Goal: Task Accomplishment & Management: Manage account settings

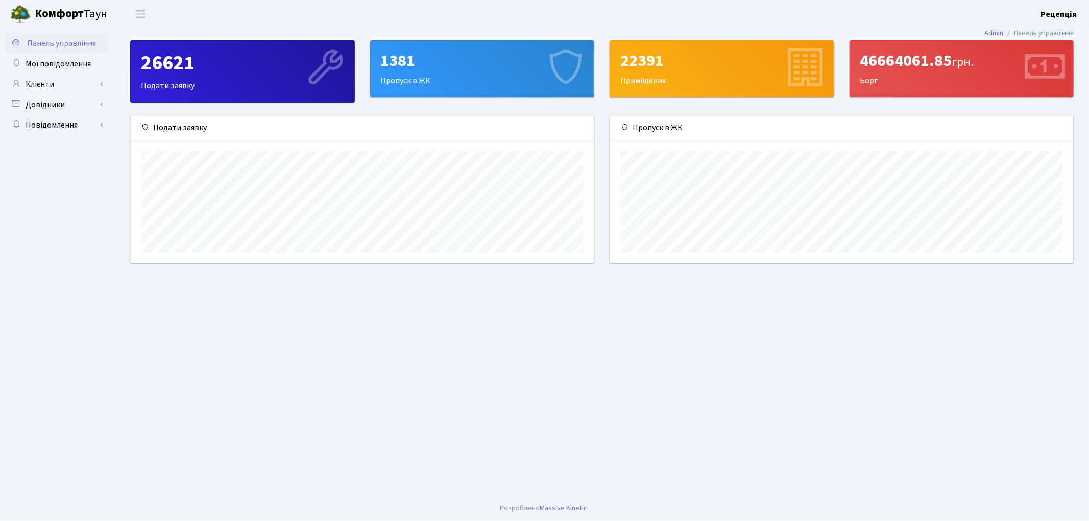
scroll to position [147, 463]
click at [59, 79] on link "Клієнти" at bounding box center [56, 84] width 102 height 20
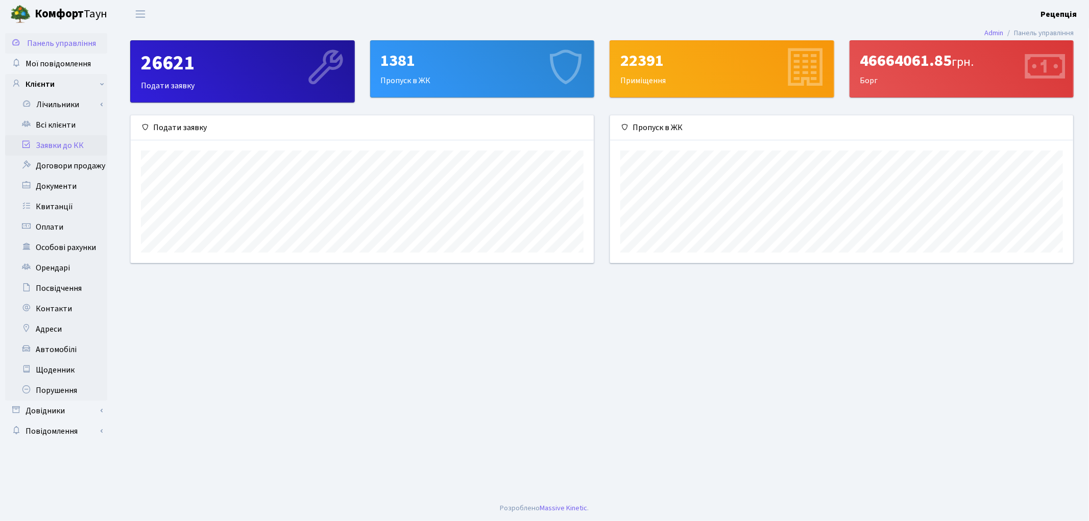
click at [57, 146] on link "Заявки до КК" at bounding box center [56, 145] width 102 height 20
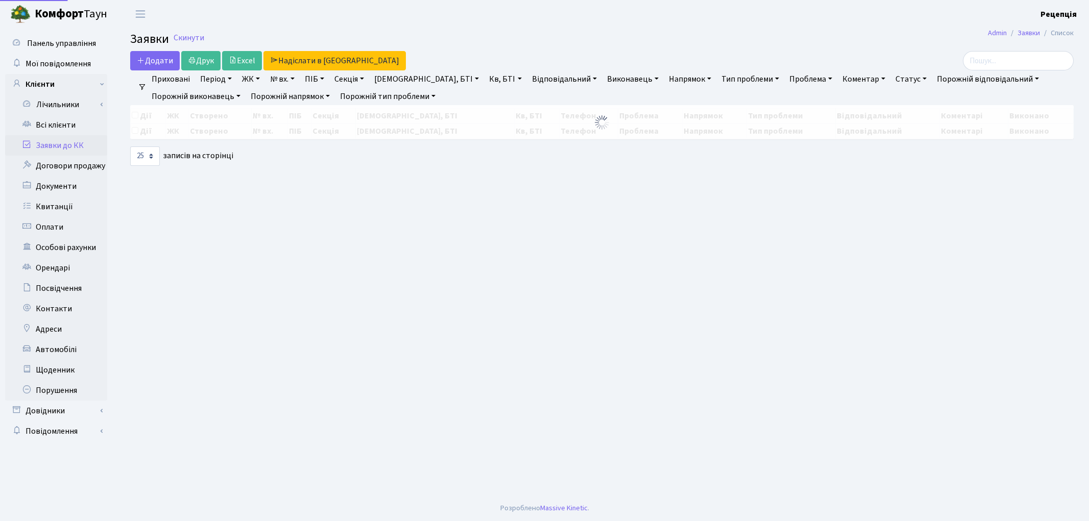
select select
select select "25"
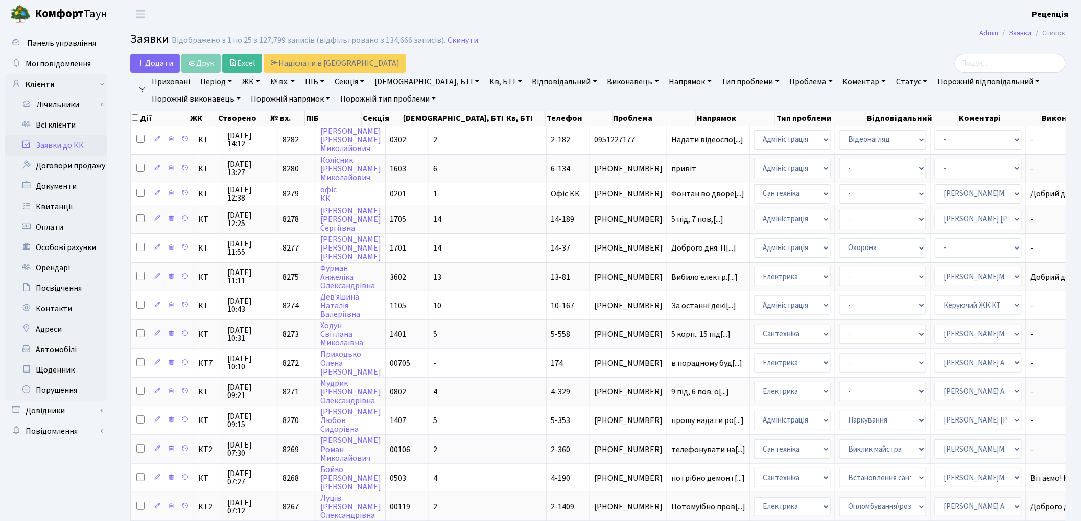
click at [248, 82] on link "ЖК" at bounding box center [251, 81] width 26 height 17
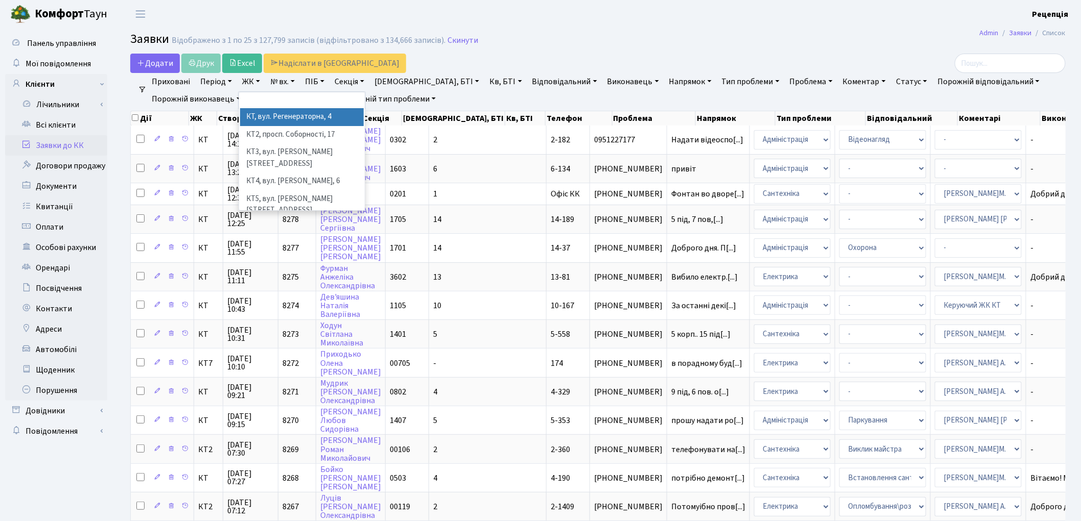
click at [267, 116] on li "КТ, вул. Регенераторна, 4" at bounding box center [302, 117] width 124 height 18
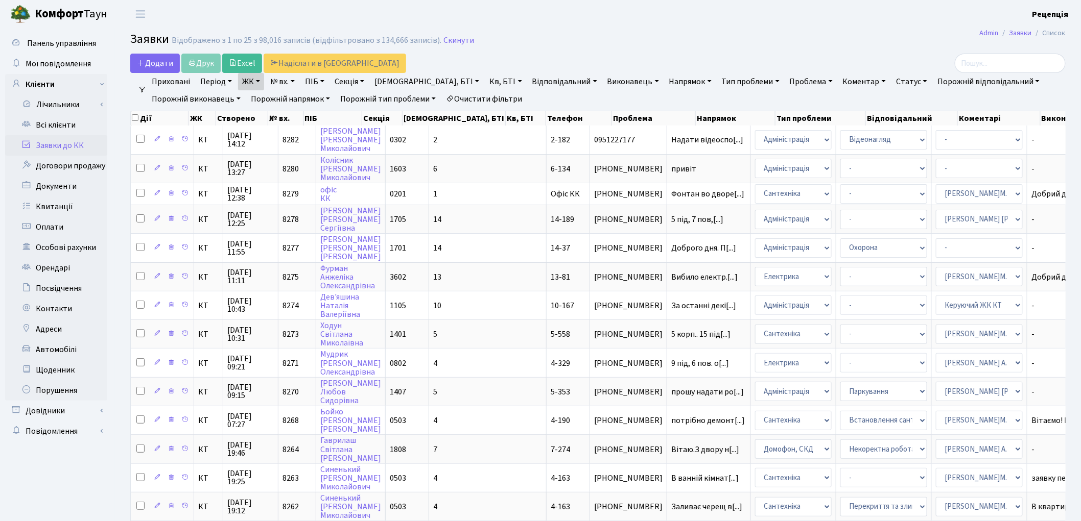
click at [485, 82] on link "Кв, БТІ" at bounding box center [505, 81] width 40 height 17
type input "П33-57"
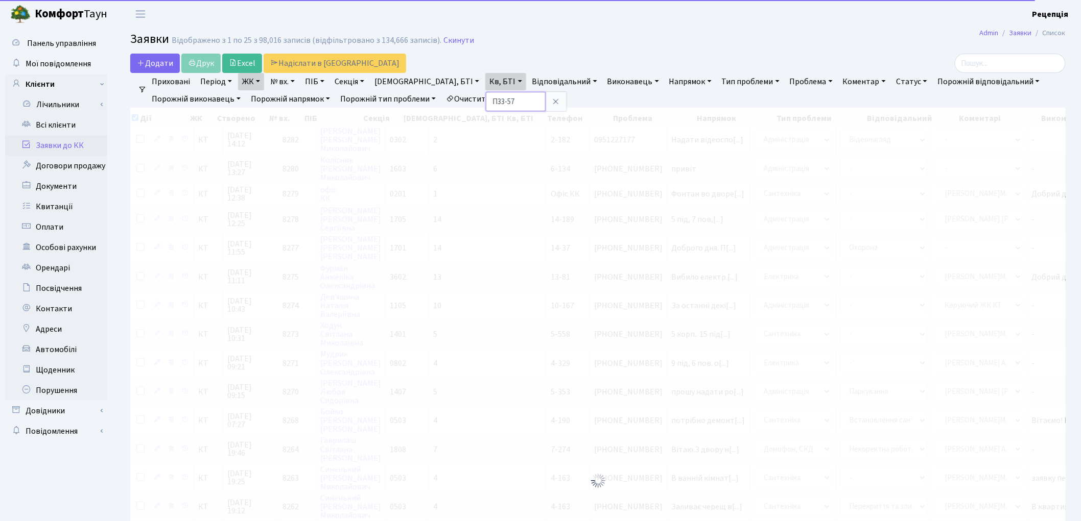
checkbox input "true"
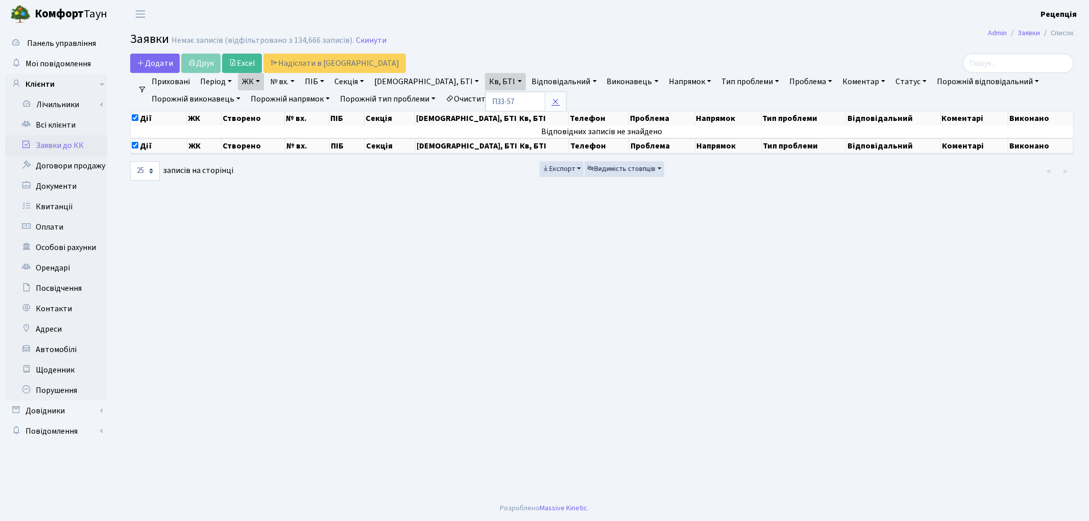
click at [545, 99] on link at bounding box center [555, 101] width 21 height 19
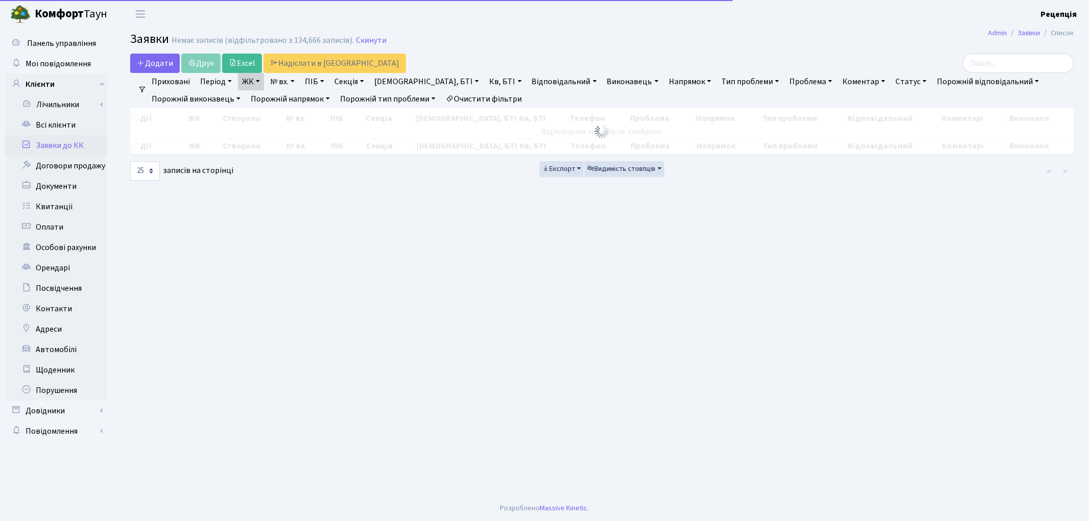
checkbox input "false"
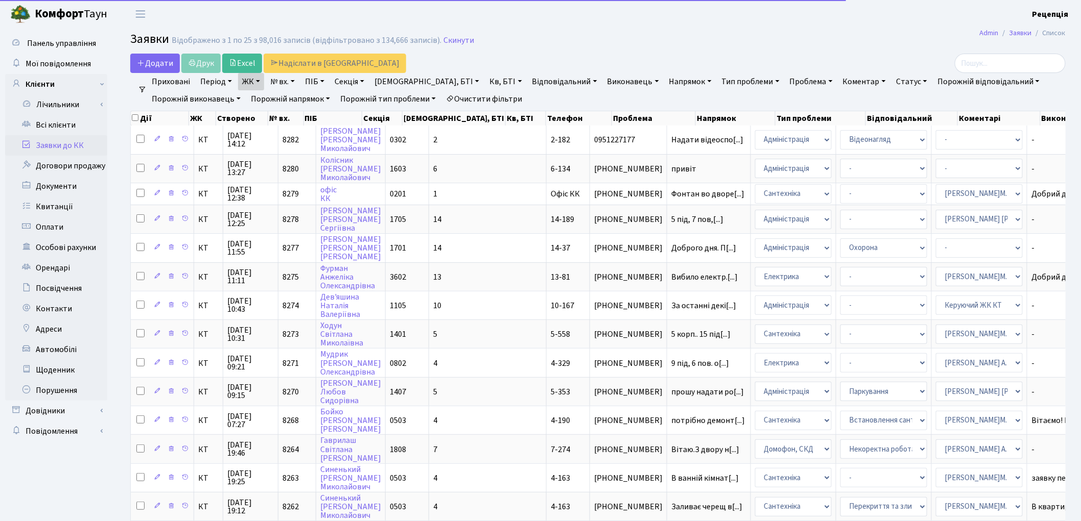
click at [505, 99] on link "Очистити фільтри" at bounding box center [484, 98] width 84 height 17
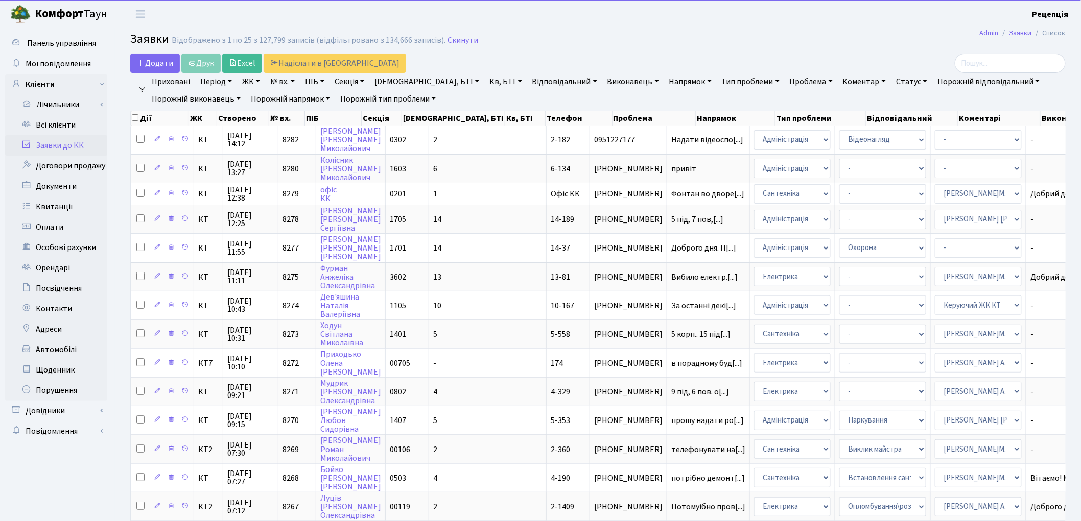
click at [325, 79] on link "ПІБ" at bounding box center [315, 81] width 28 height 17
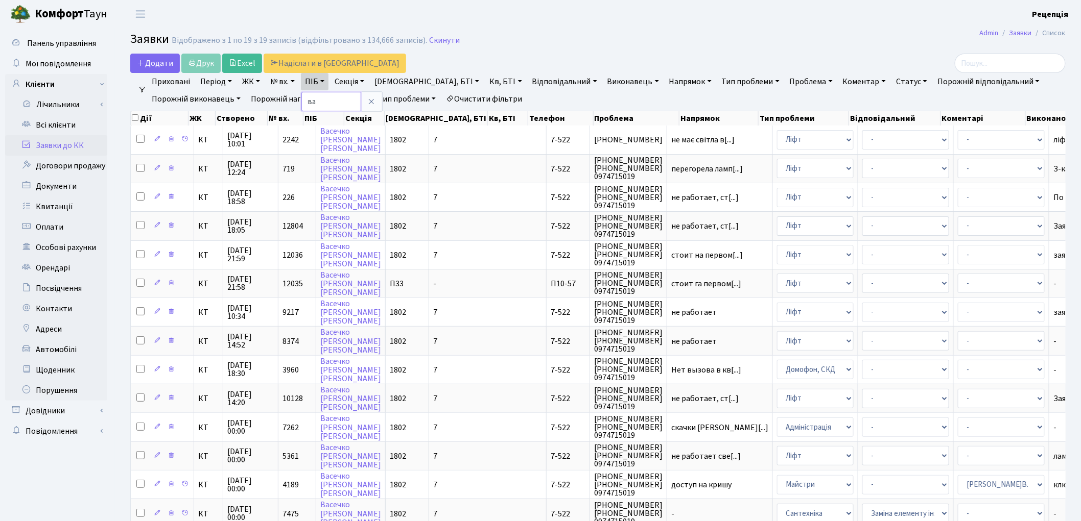
type input "в"
type input "пасічник"
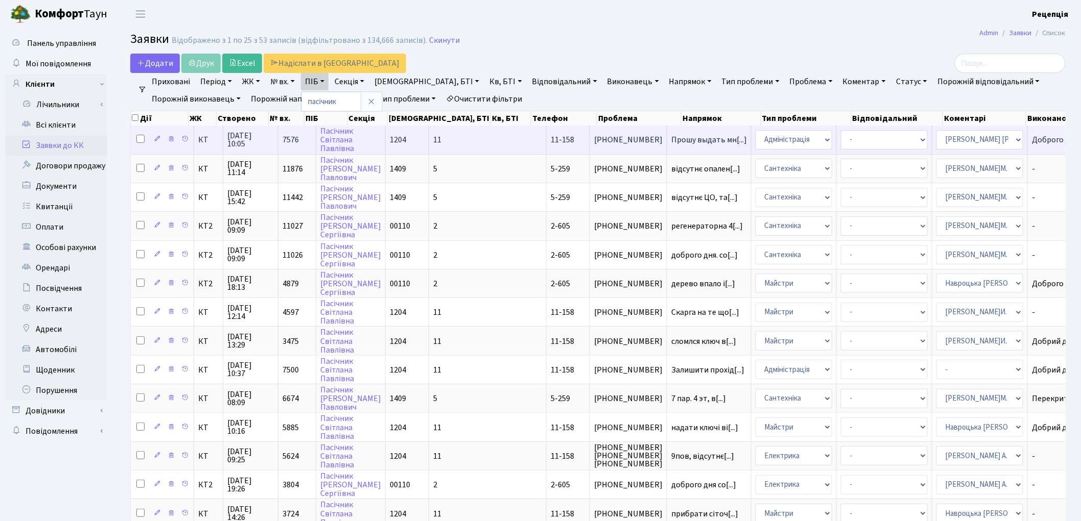
click at [445, 139] on td "11" at bounding box center [487, 140] width 117 height 28
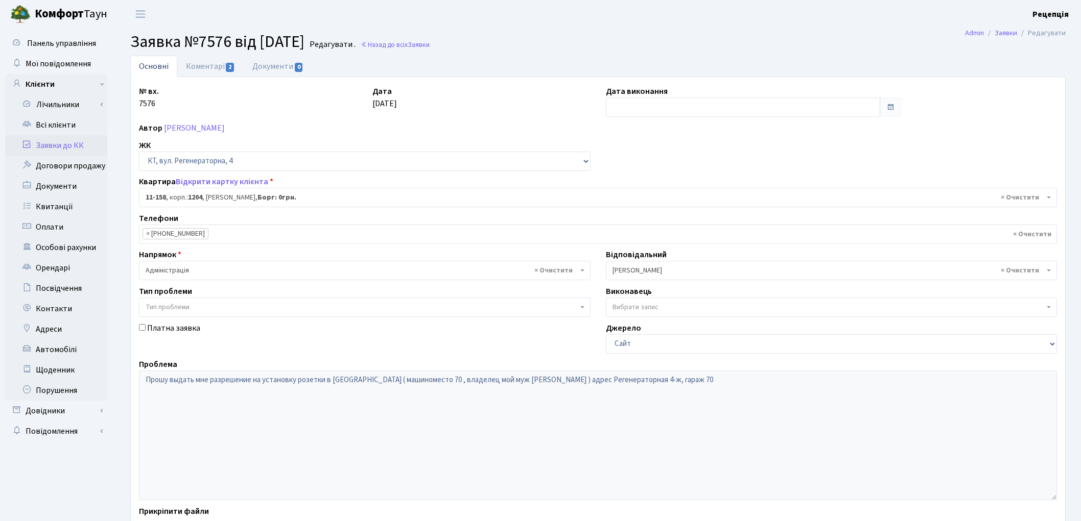
select select "6844"
click at [287, 65] on link "Документи 0" at bounding box center [278, 66] width 68 height 21
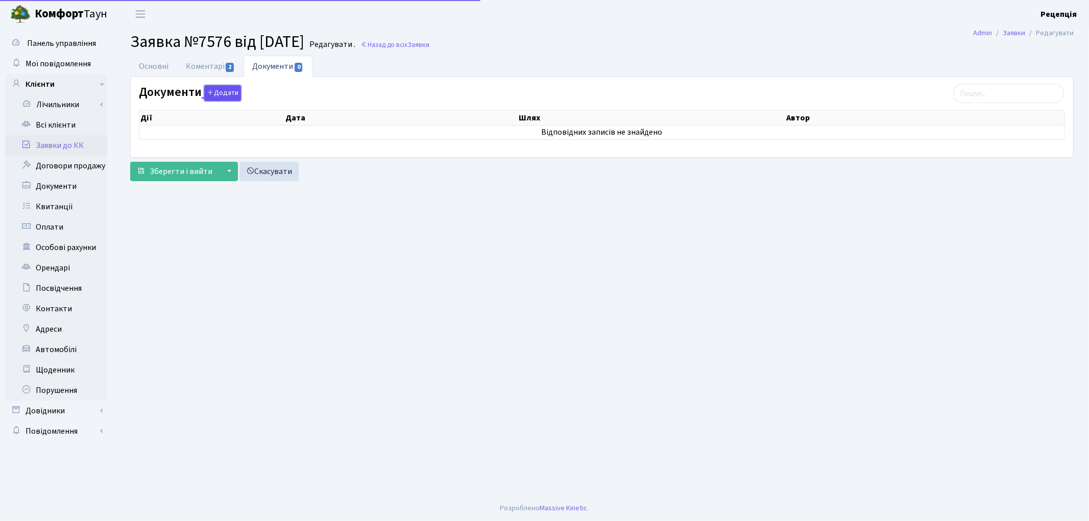
click at [225, 94] on button "Додати" at bounding box center [222, 93] width 37 height 16
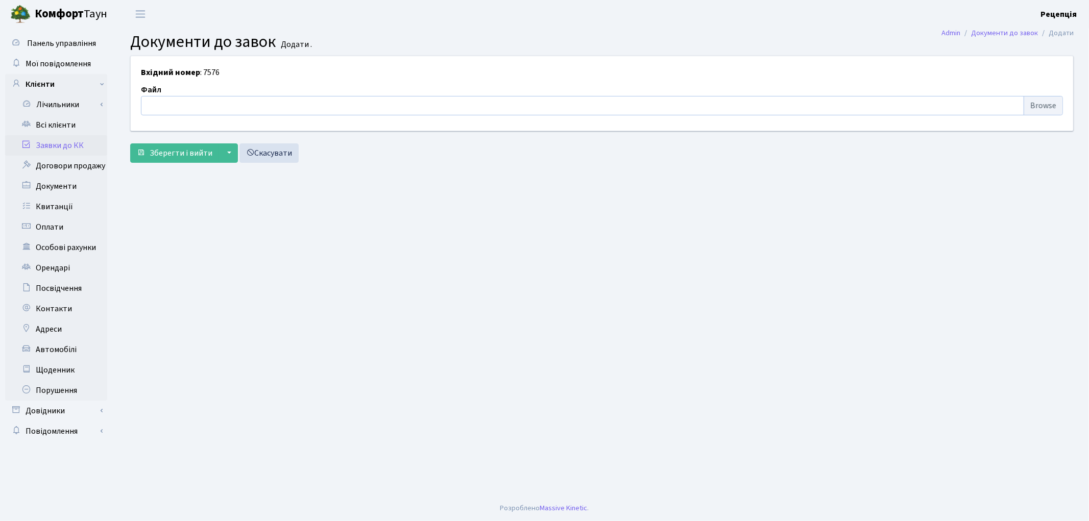
click at [1043, 110] on input "file" at bounding box center [602, 105] width 922 height 19
type input "C:\fakepath\сканирование0687.pdf"
click at [179, 155] on span "Зберегти і вийти" at bounding box center [181, 153] width 63 height 11
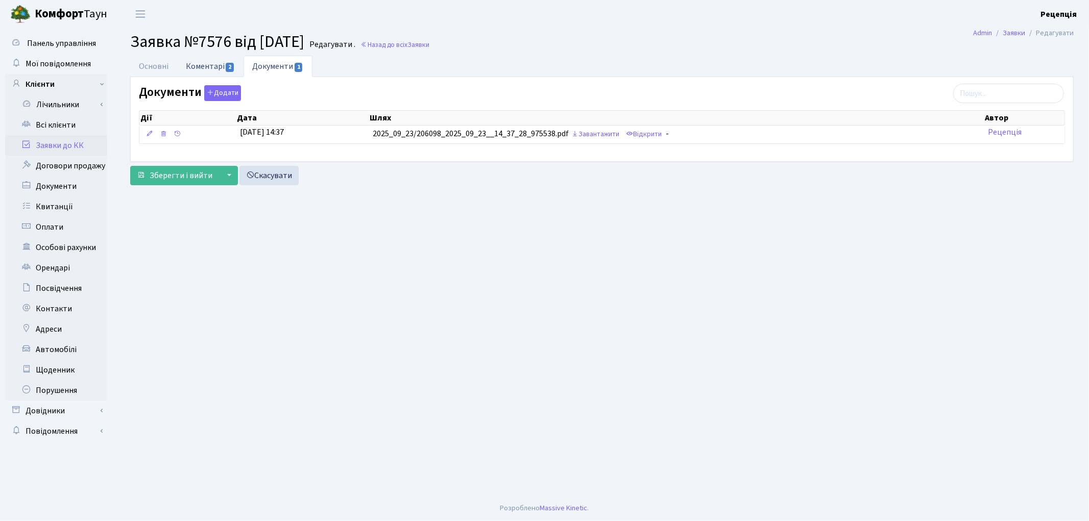
click at [212, 60] on link "Коментарі 2" at bounding box center [210, 66] width 66 height 21
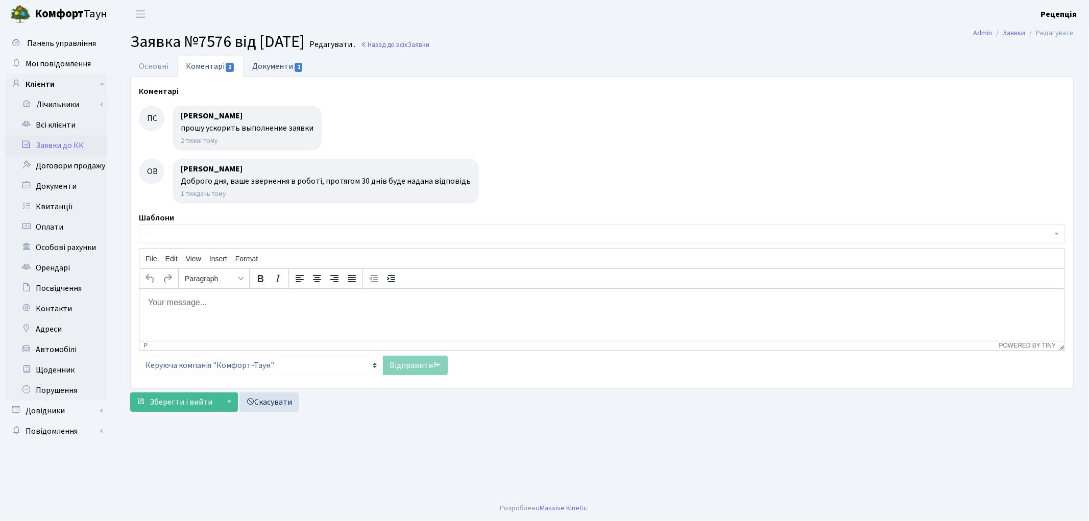
click at [287, 64] on link "Документи 1" at bounding box center [278, 66] width 68 height 21
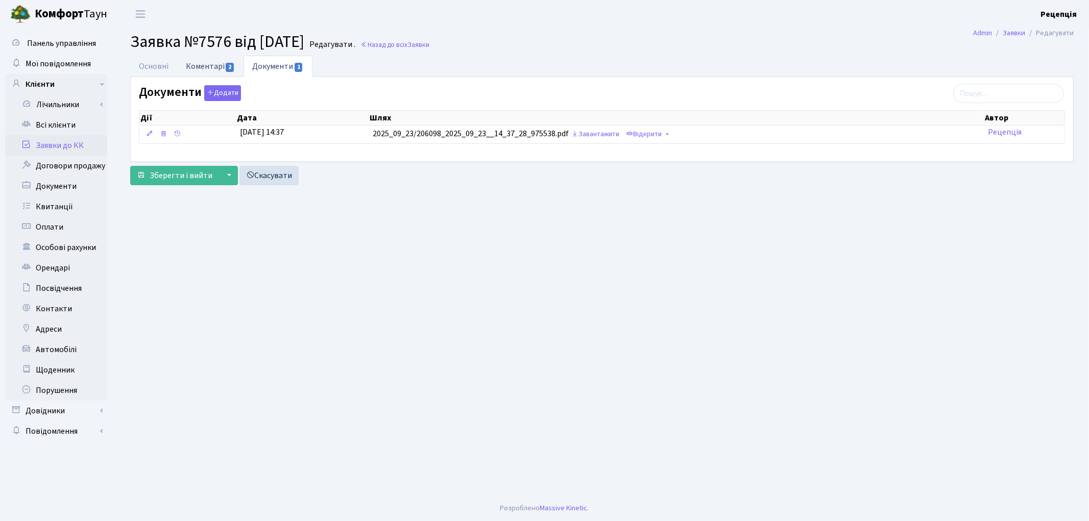
click at [222, 64] on link "Коментарі 2" at bounding box center [210, 66] width 66 height 21
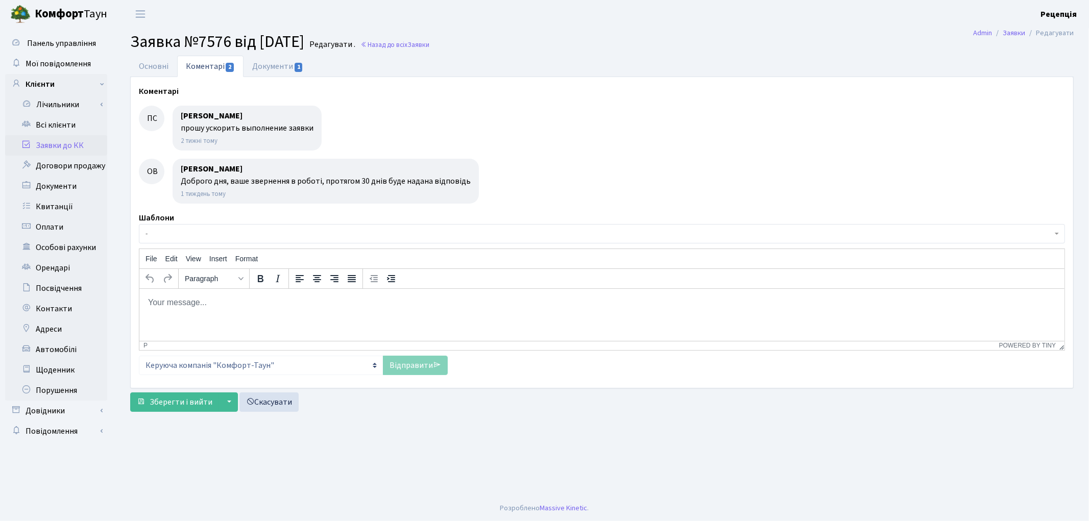
click at [202, 228] on span "-" at bounding box center [602, 233] width 926 height 19
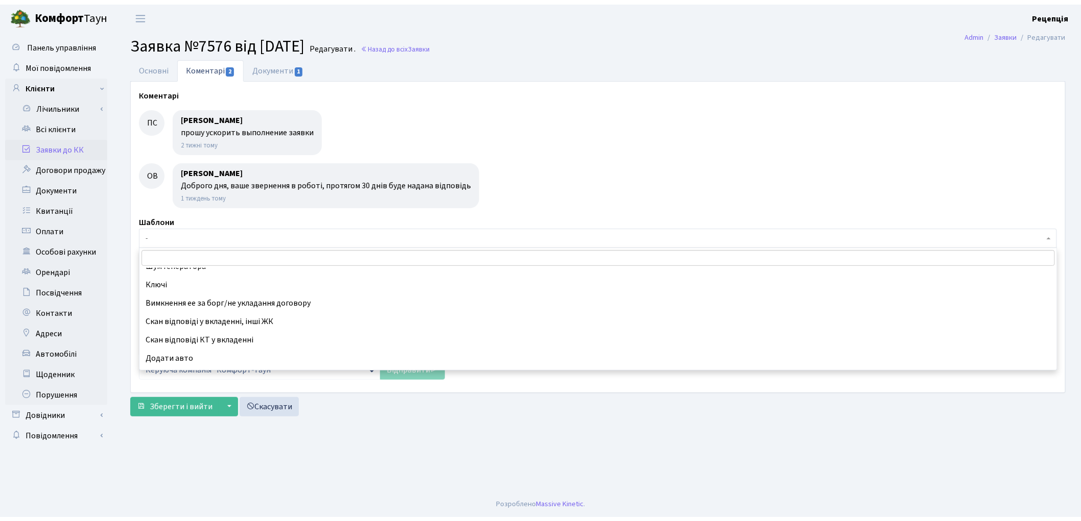
scroll to position [327, 0]
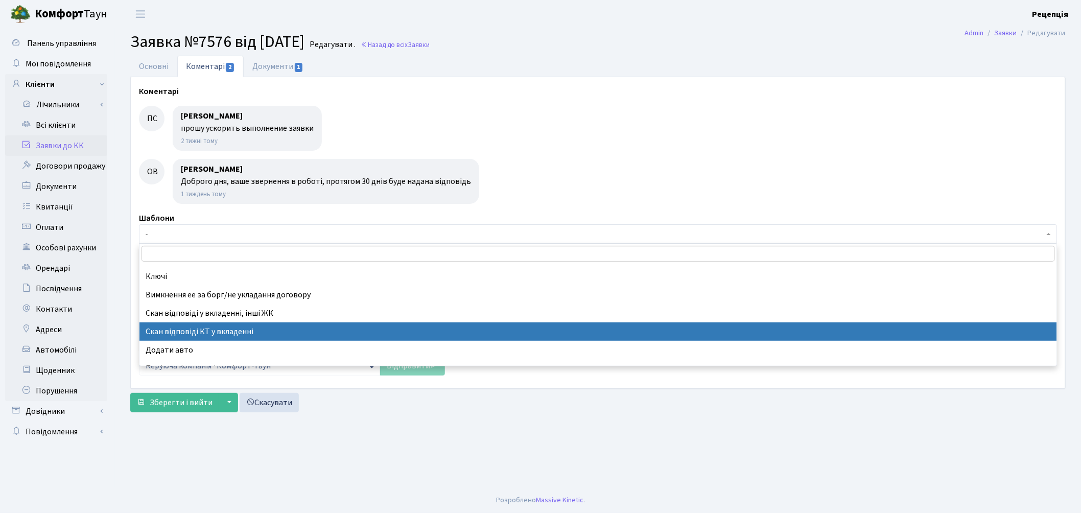
select select "55"
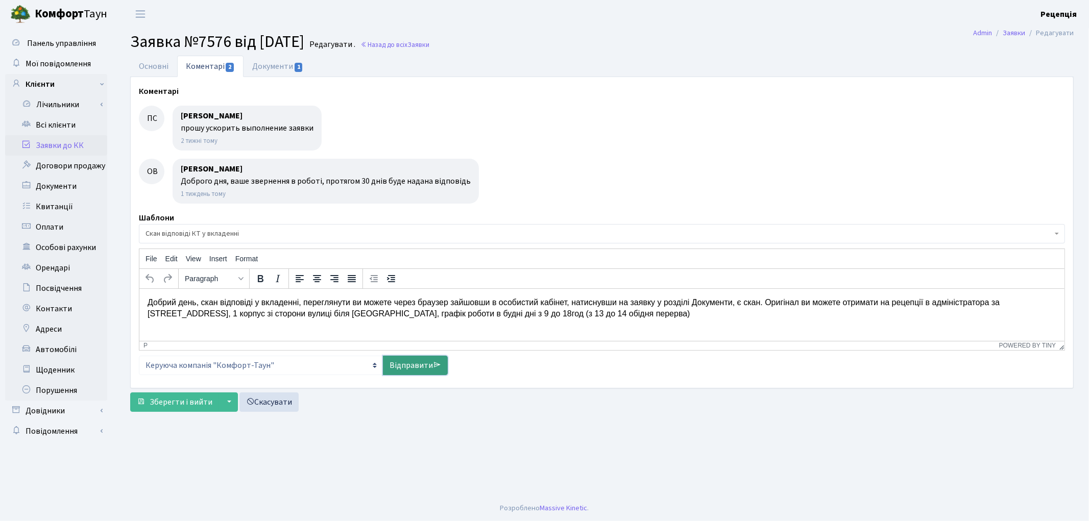
click at [409, 368] on link "Відправити" at bounding box center [415, 365] width 65 height 19
select select
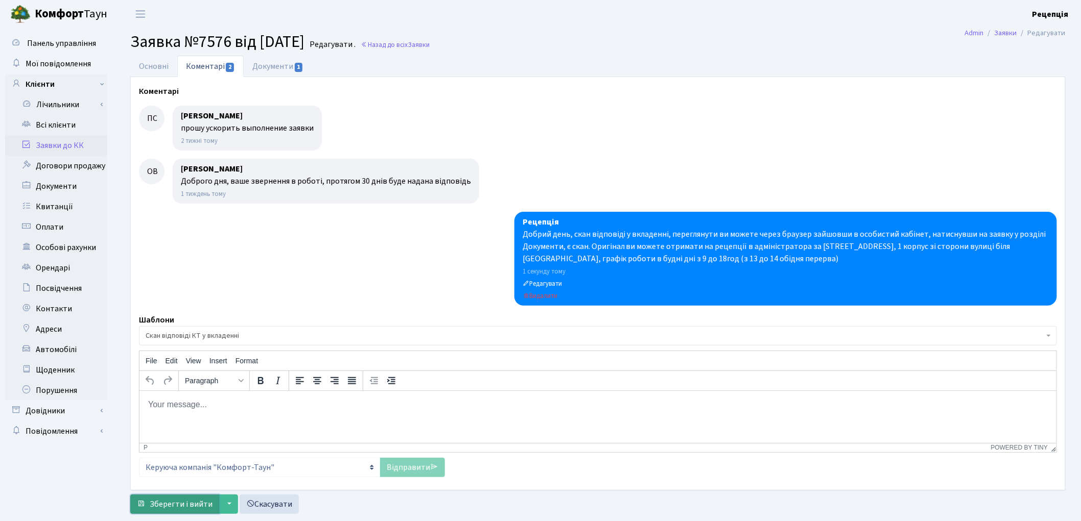
click at [184, 499] on span "Зберегти і вийти" at bounding box center [181, 504] width 63 height 11
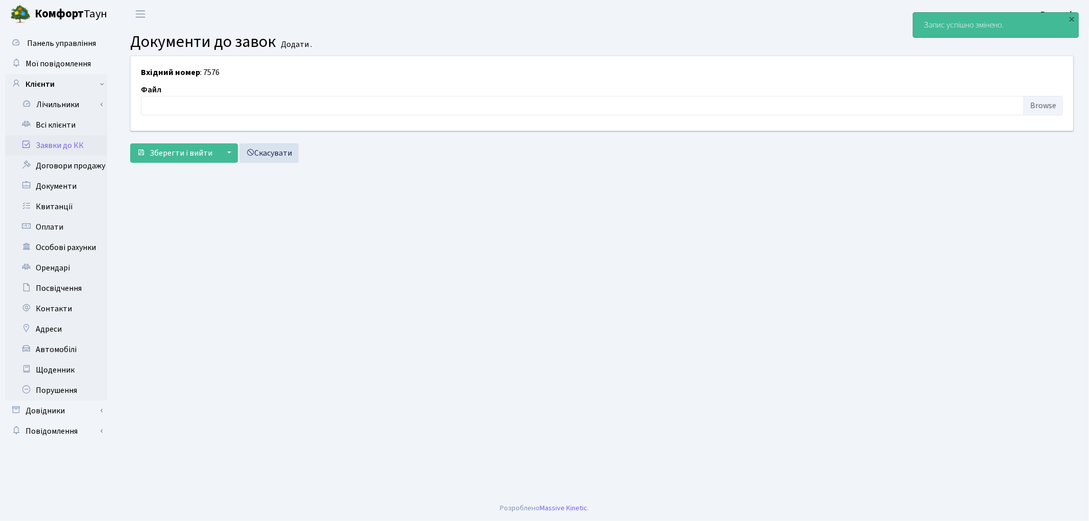
click at [62, 145] on link "Заявки до КК" at bounding box center [56, 145] width 102 height 20
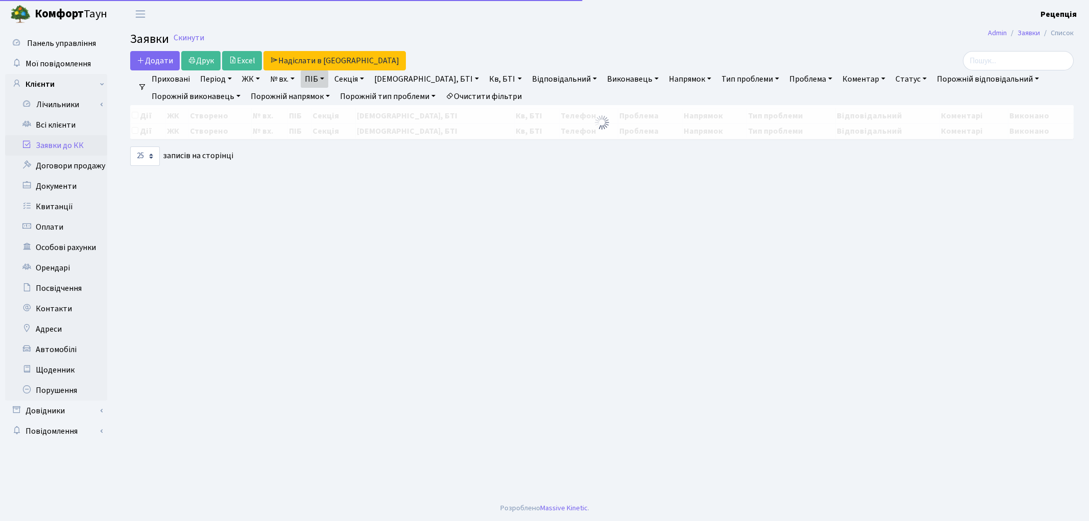
select select "25"
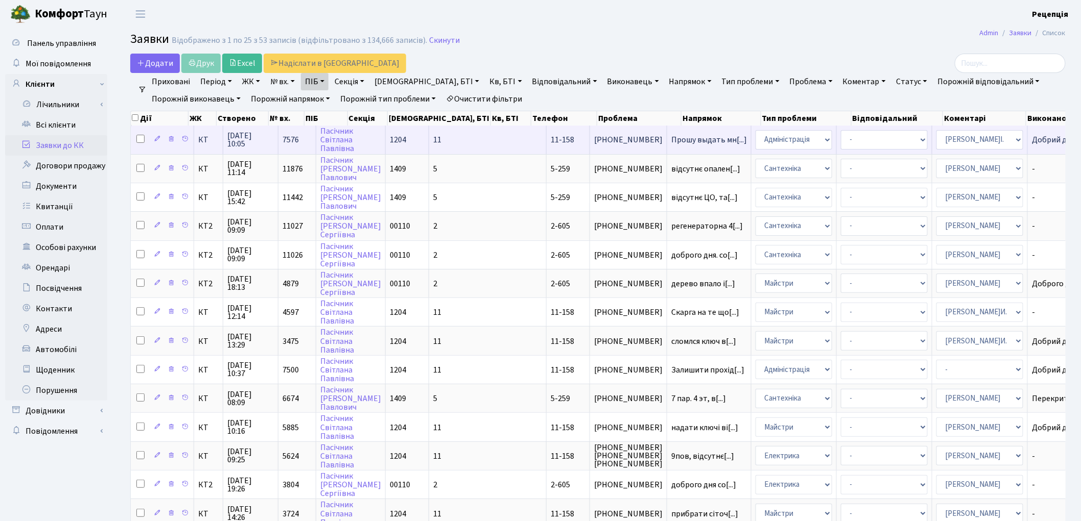
click at [438, 141] on td "11" at bounding box center [487, 140] width 117 height 28
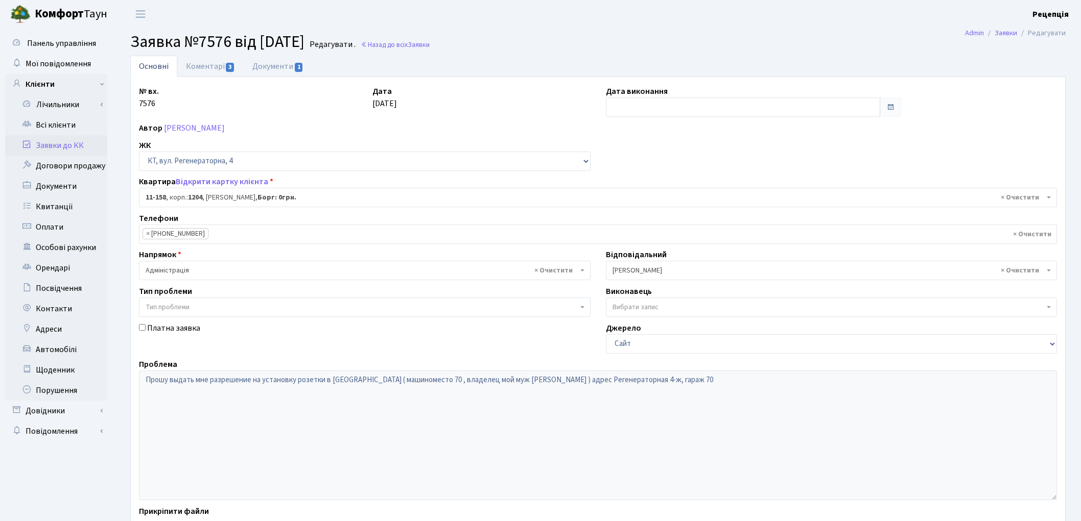
select select "6844"
click at [618, 102] on input "text" at bounding box center [743, 107] width 275 height 19
click at [630, 214] on td "23" at bounding box center [631, 220] width 15 height 15
type input "[DATE]"
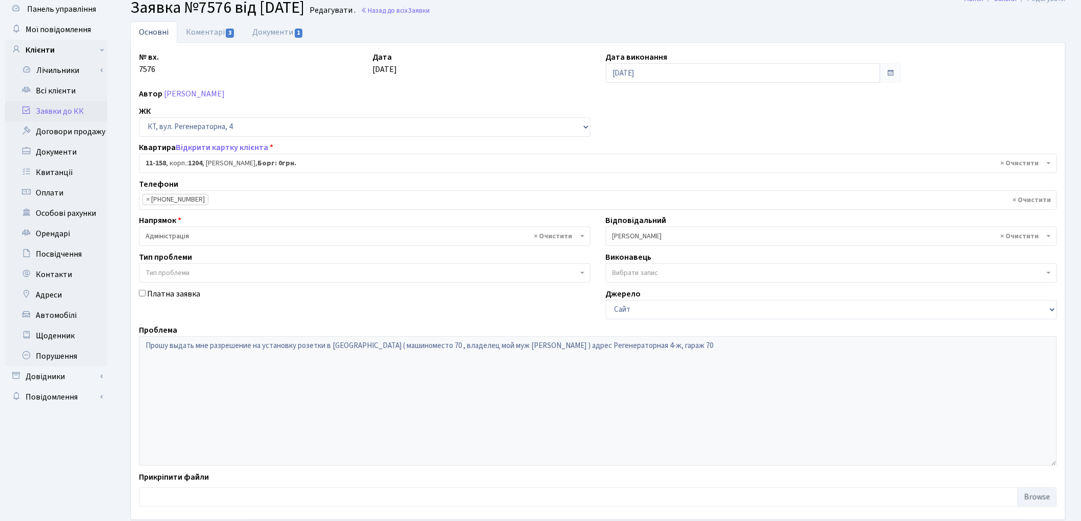
scroll to position [88, 0]
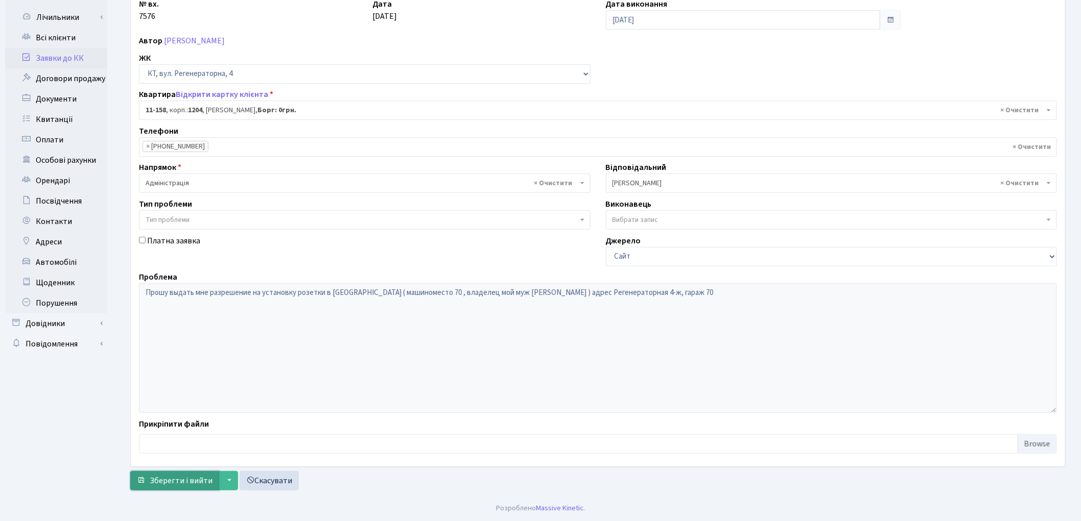
click at [175, 478] on span "Зберегти і вийти" at bounding box center [181, 480] width 63 height 11
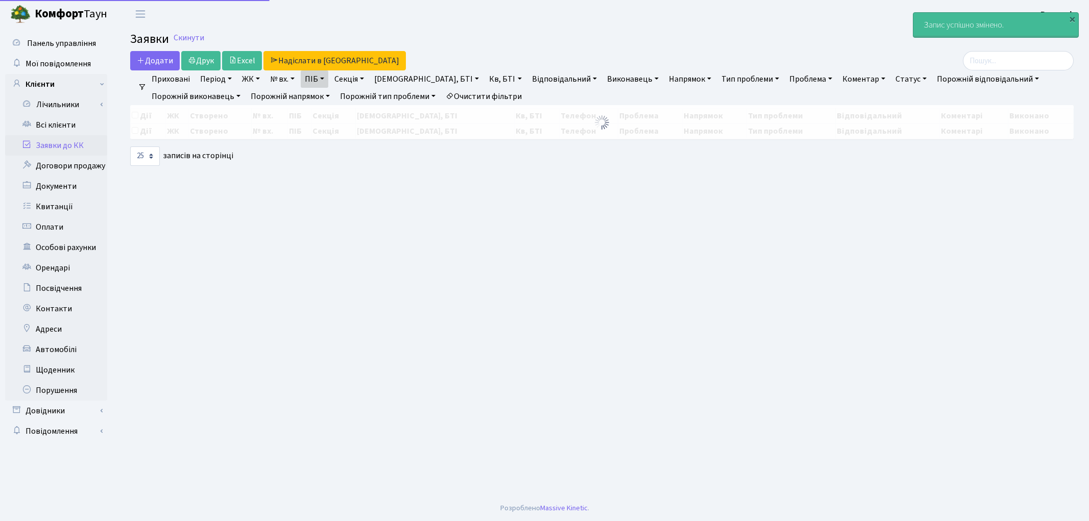
select select "25"
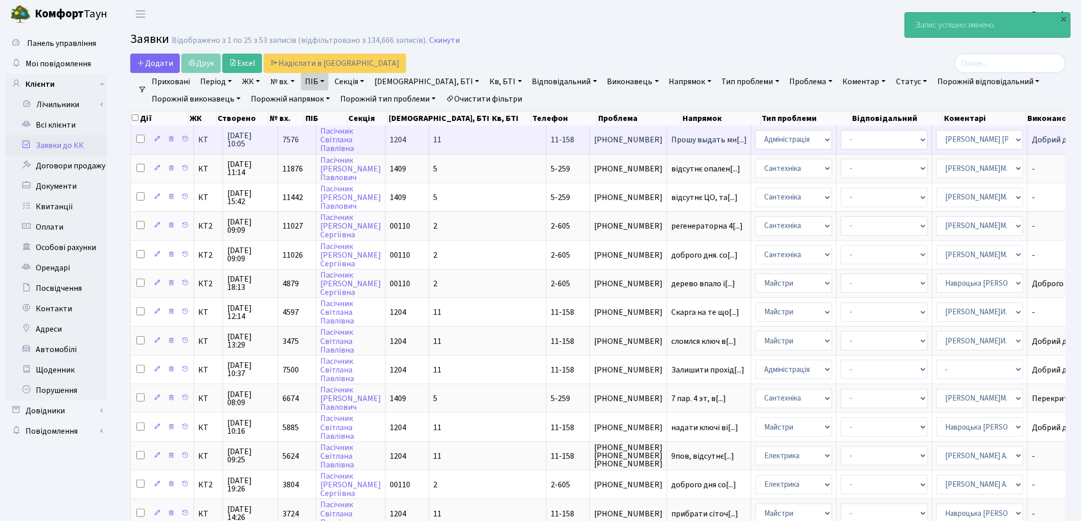
click at [445, 141] on td "11" at bounding box center [487, 140] width 117 height 28
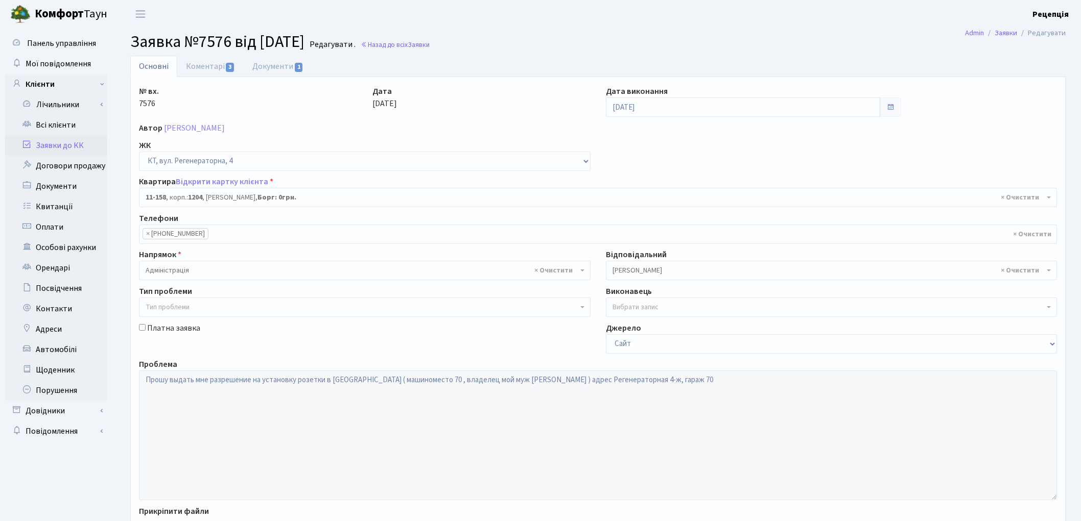
select select "6844"
click at [61, 129] on link "Всі клієнти" at bounding box center [56, 125] width 102 height 20
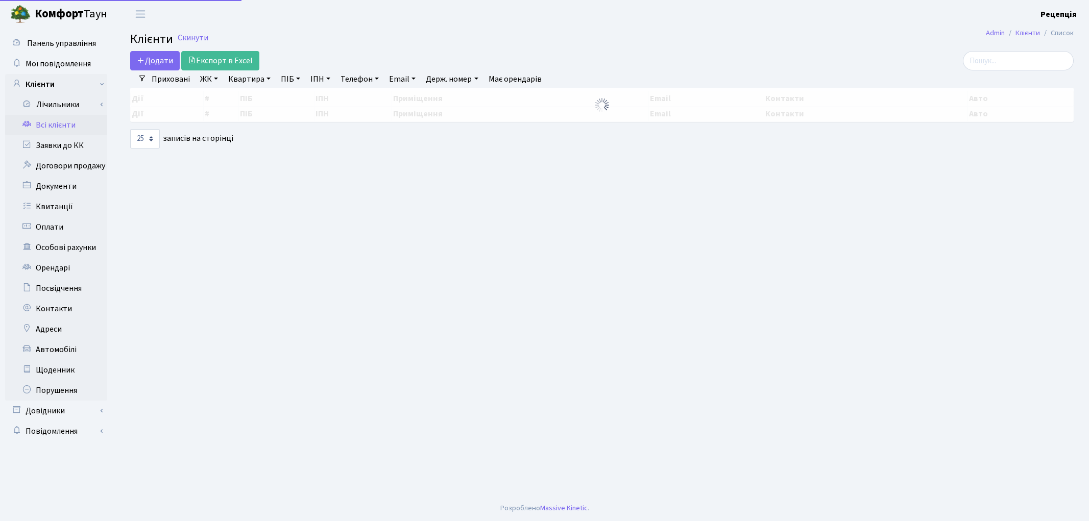
select select "25"
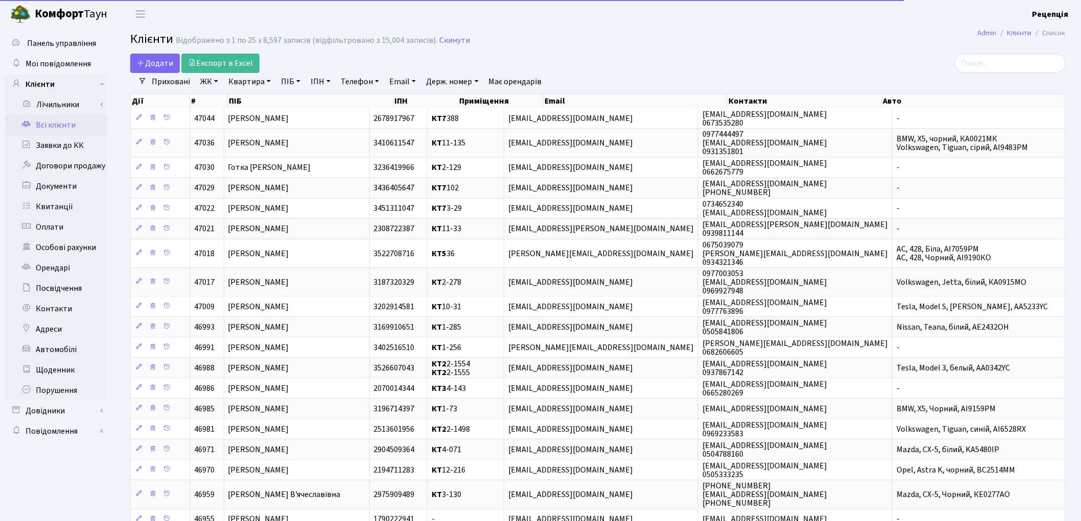
click at [212, 82] on link "ЖК" at bounding box center [209, 81] width 26 height 17
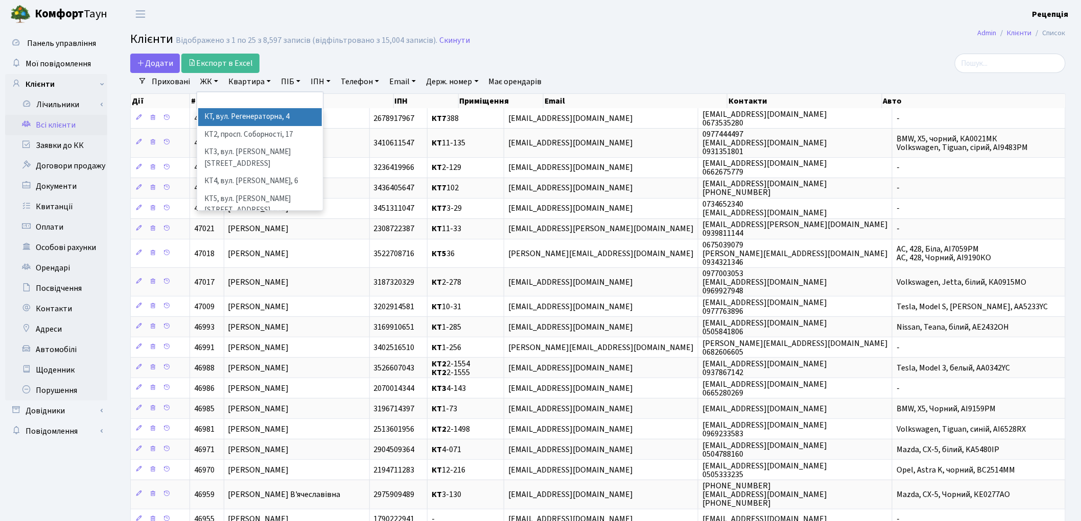
click at [228, 111] on li "КТ, вул. Регенераторна, 4" at bounding box center [260, 117] width 124 height 18
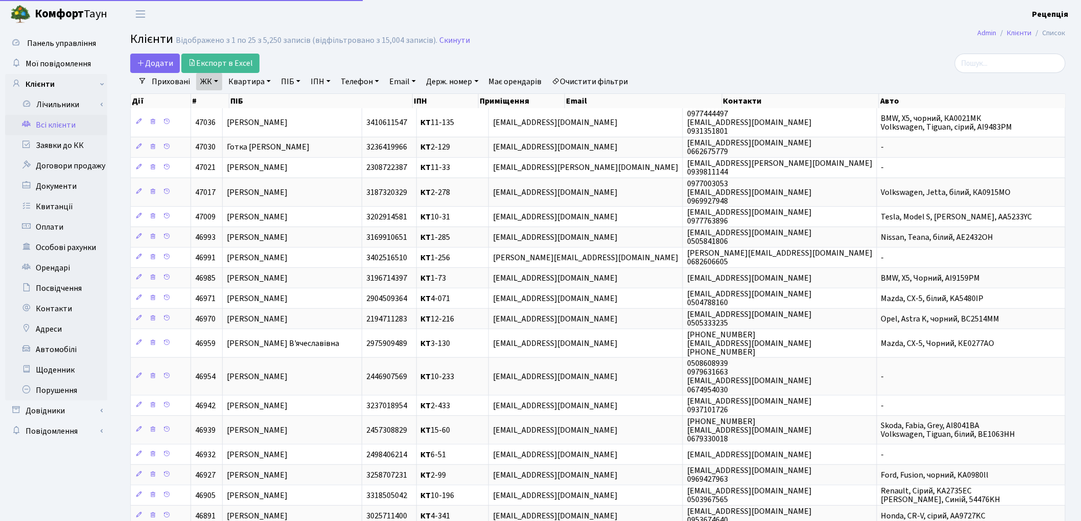
click at [244, 82] on link "Квартира" at bounding box center [249, 81] width 51 height 17
type input "11-158"
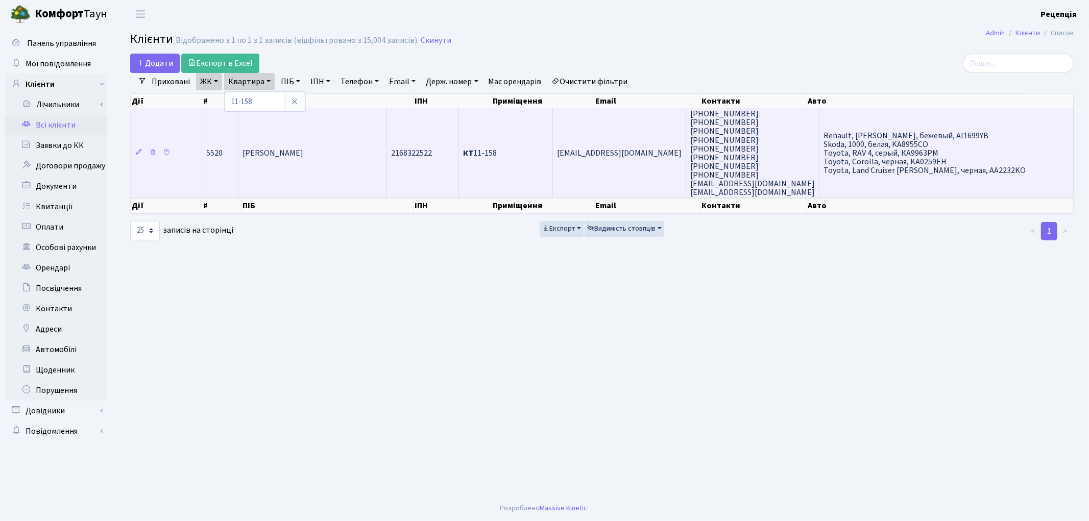
click at [333, 132] on td "[PERSON_NAME]" at bounding box center [313, 152] width 149 height 89
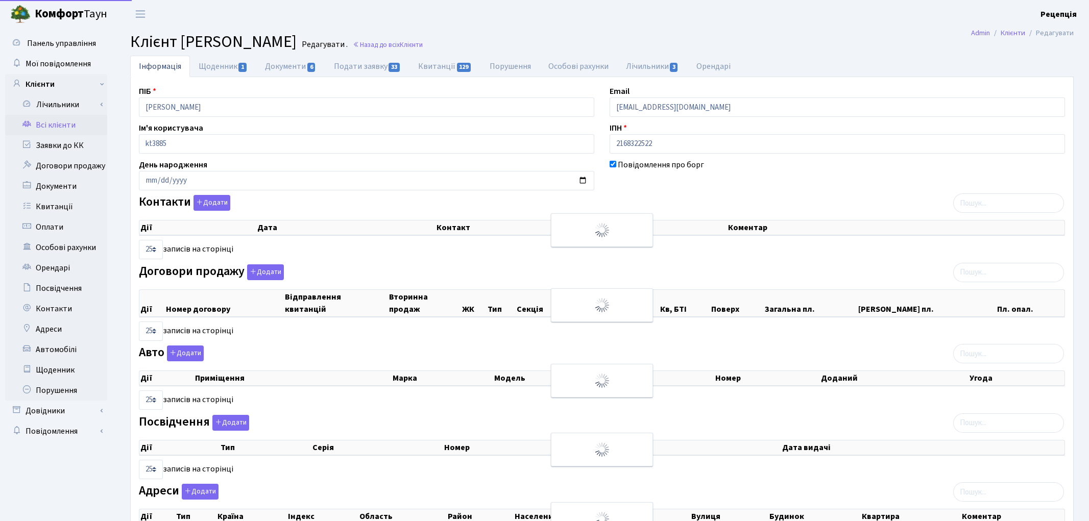
select select "25"
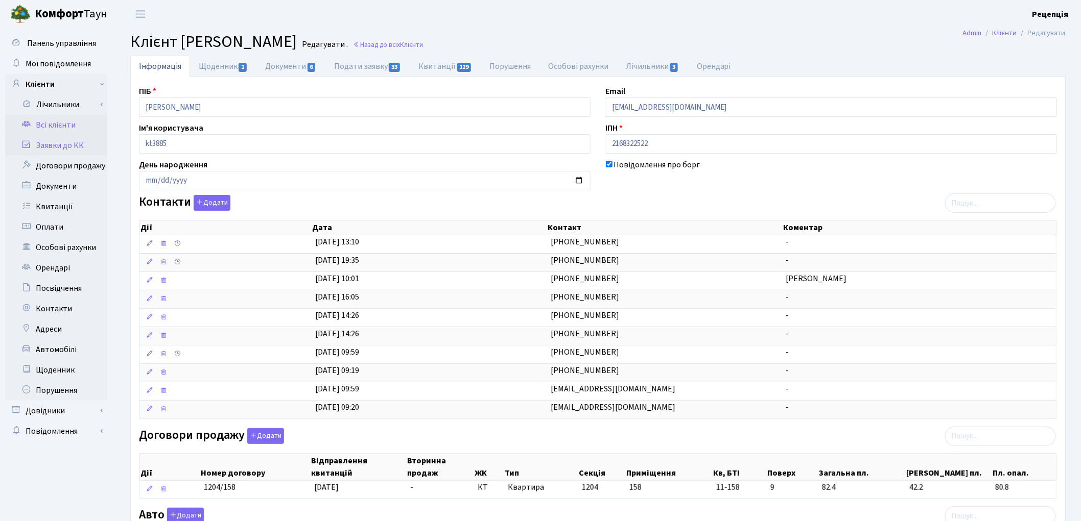
click link "Заявки до КК"
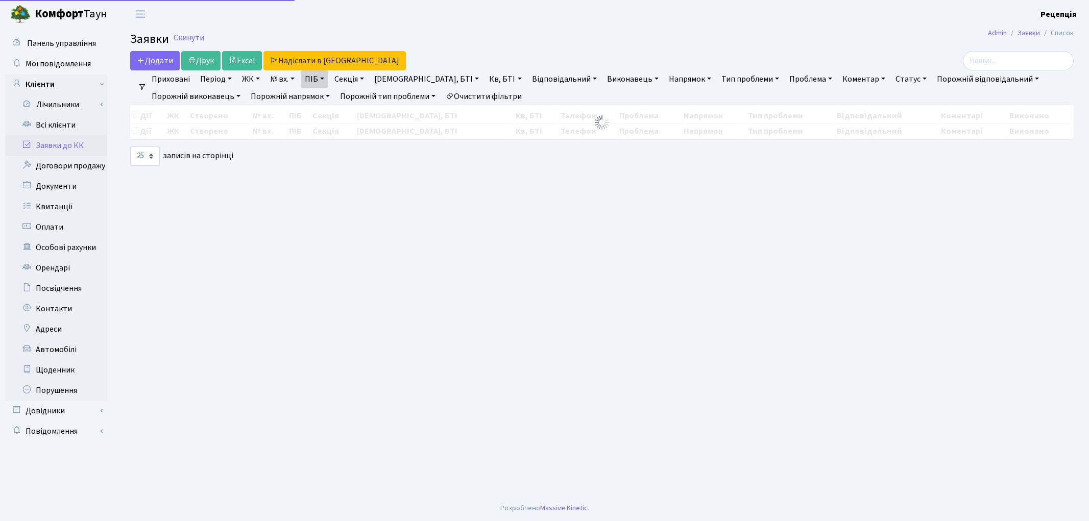
select select "25"
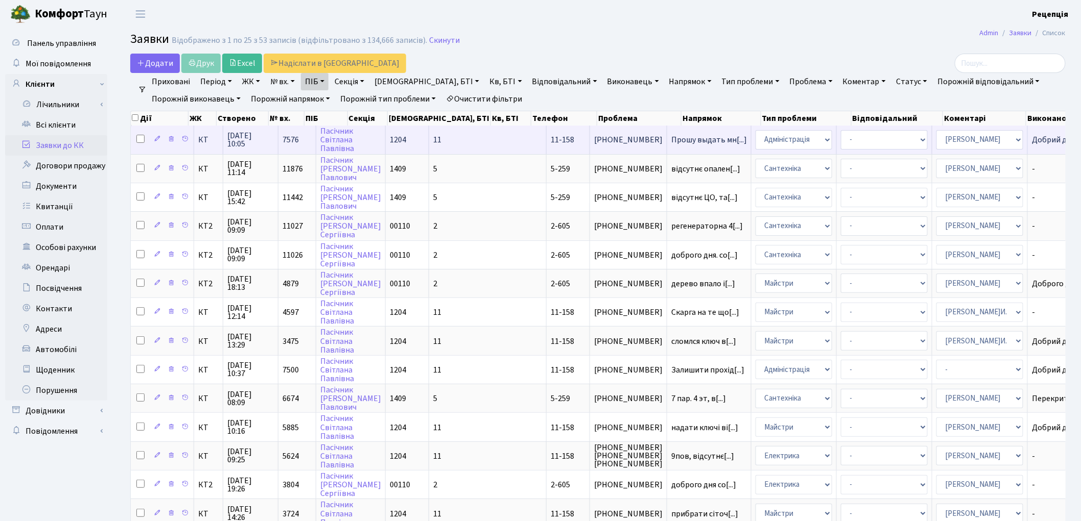
click at [429, 144] on td "11" at bounding box center [487, 140] width 117 height 28
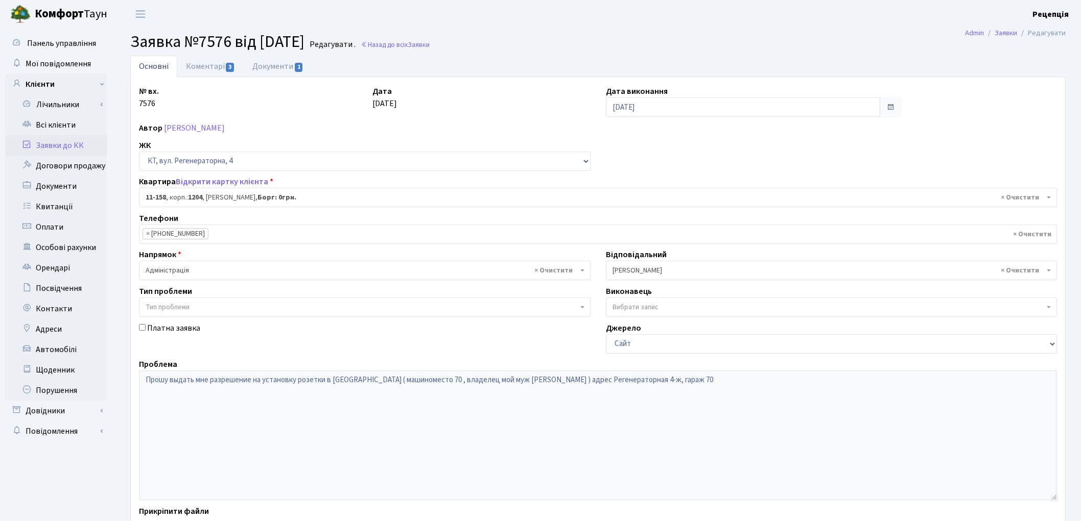
select select "6844"
click at [212, 70] on link "Коментарі 3" at bounding box center [210, 66] width 66 height 21
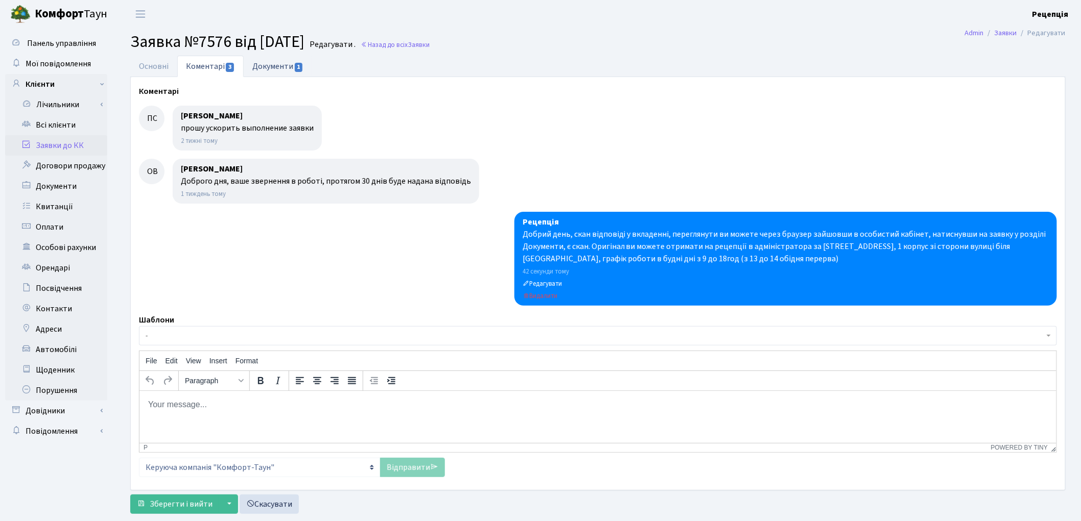
click at [256, 64] on link "Документи 1" at bounding box center [278, 66] width 68 height 21
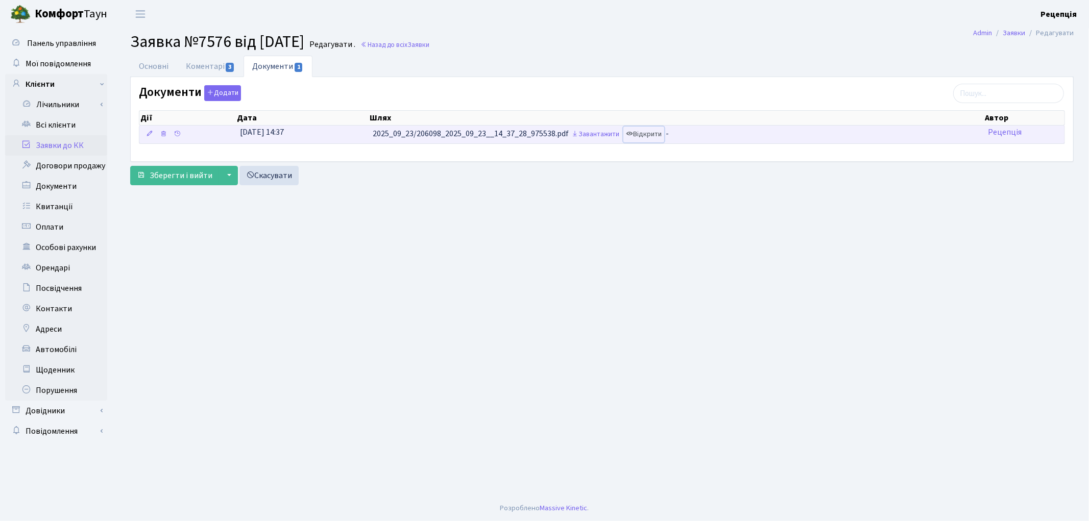
click at [656, 135] on link "Відкрити" at bounding box center [644, 135] width 41 height 16
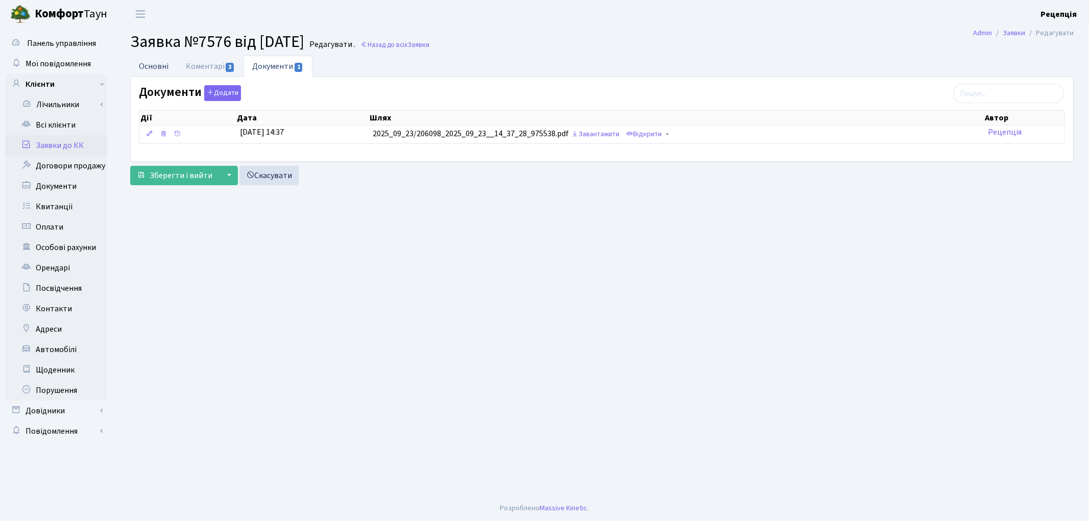
click at [165, 63] on link "Основні" at bounding box center [153, 66] width 47 height 21
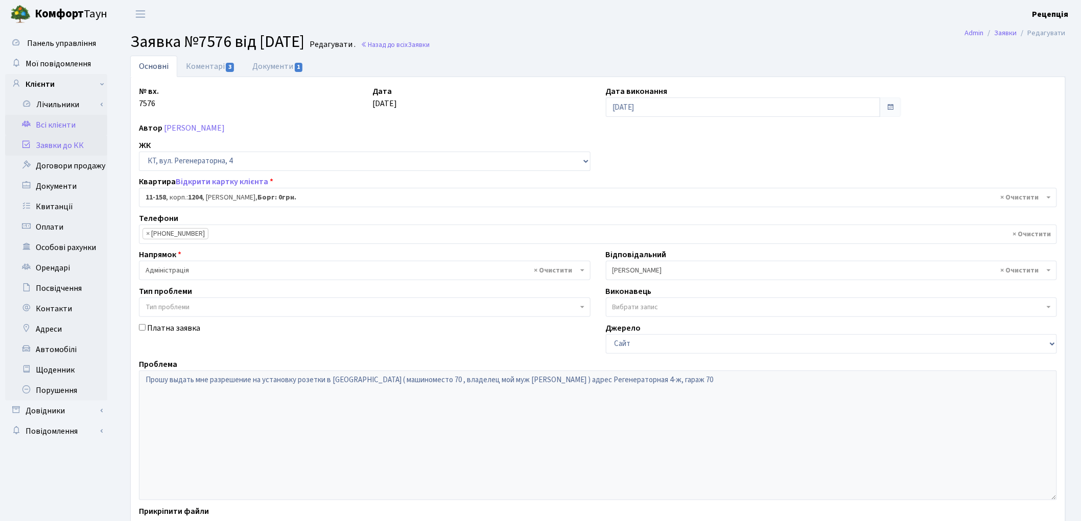
click at [61, 128] on link "Всі клієнти" at bounding box center [56, 125] width 102 height 20
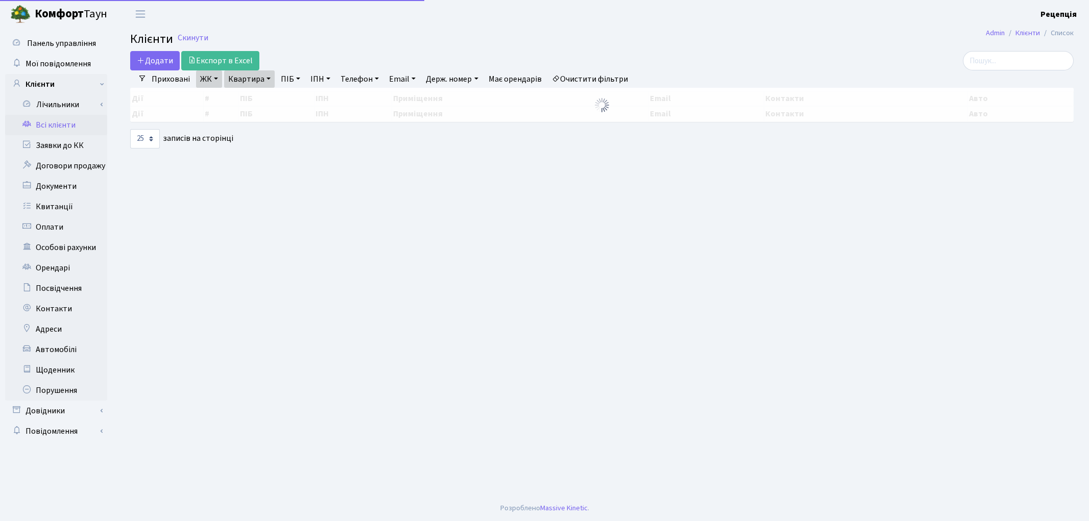
select select "25"
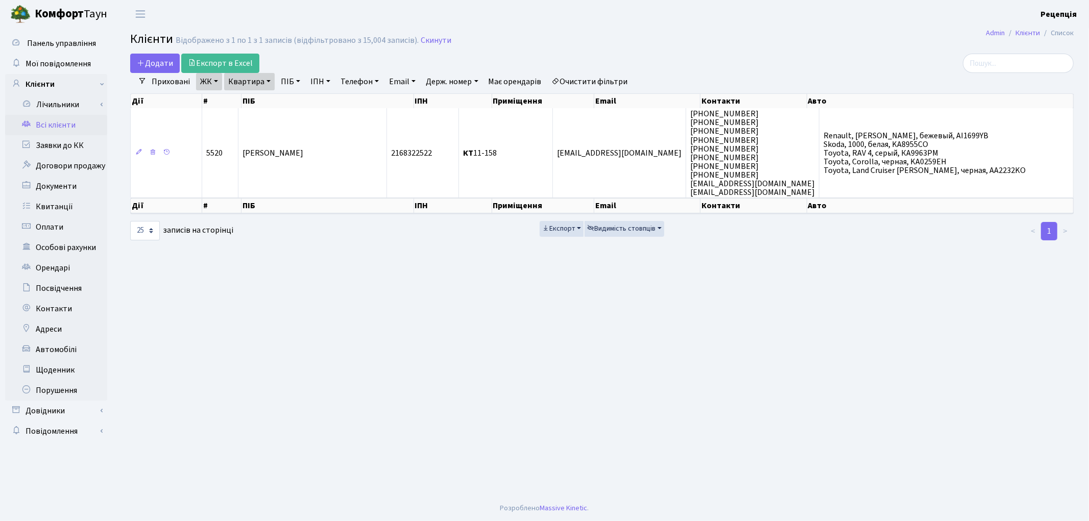
click at [614, 79] on link "Очистити фільтри" at bounding box center [590, 81] width 84 height 17
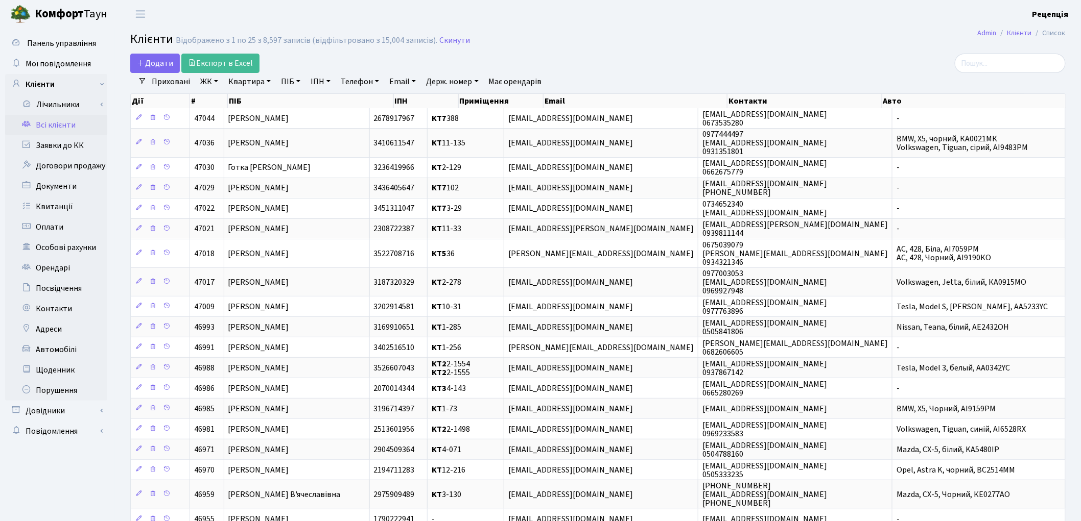
click at [283, 85] on link "ПІБ" at bounding box center [291, 81] width 28 height 17
type input "васечко"
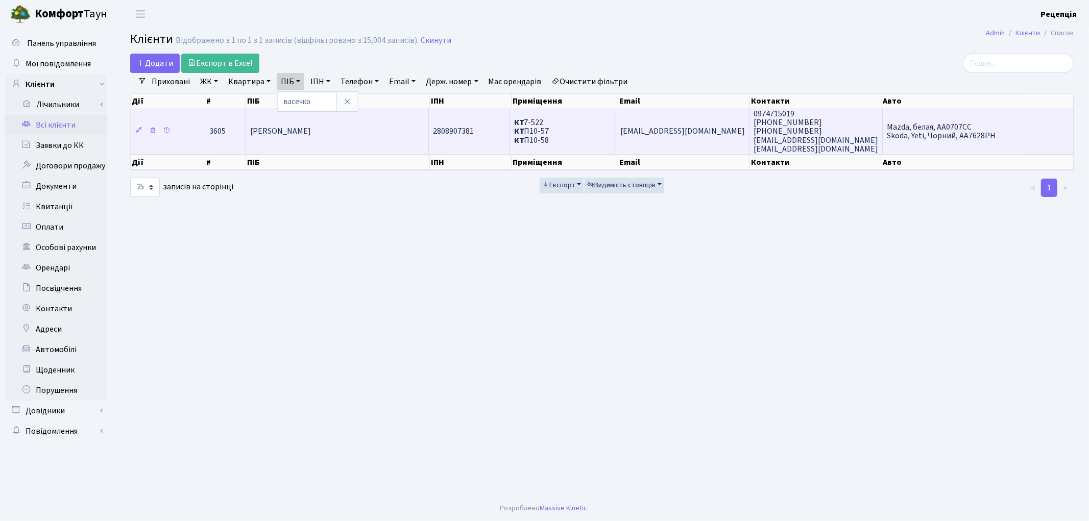
click at [382, 135] on td "[PERSON_NAME]" at bounding box center [337, 131] width 183 height 46
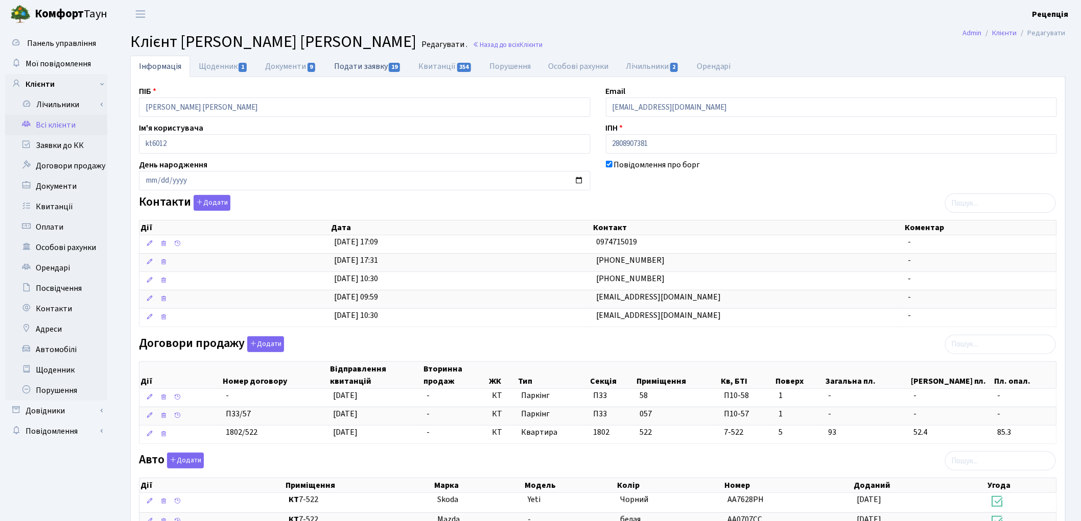
click at [359, 72] on link "Подати заявку 19" at bounding box center [367, 66] width 84 height 21
select select "25"
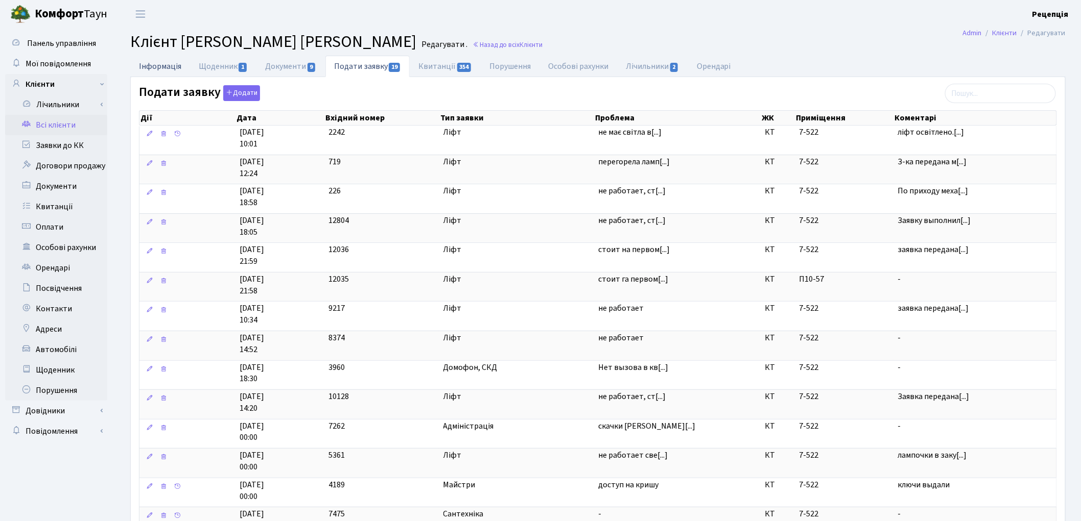
click at [175, 63] on link "Інформація" at bounding box center [160, 66] width 60 height 21
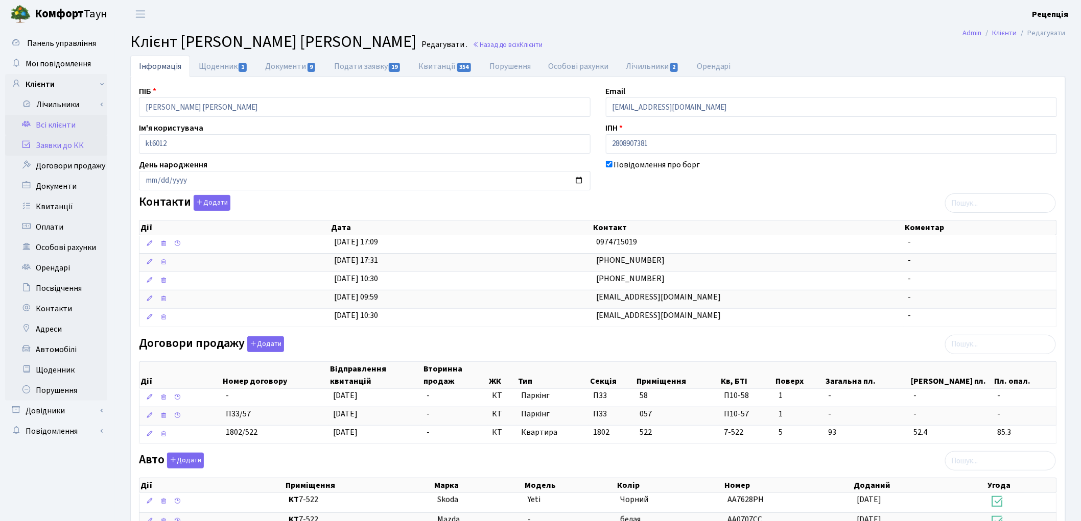
click at [61, 146] on link "Заявки до КК" at bounding box center [56, 145] width 102 height 20
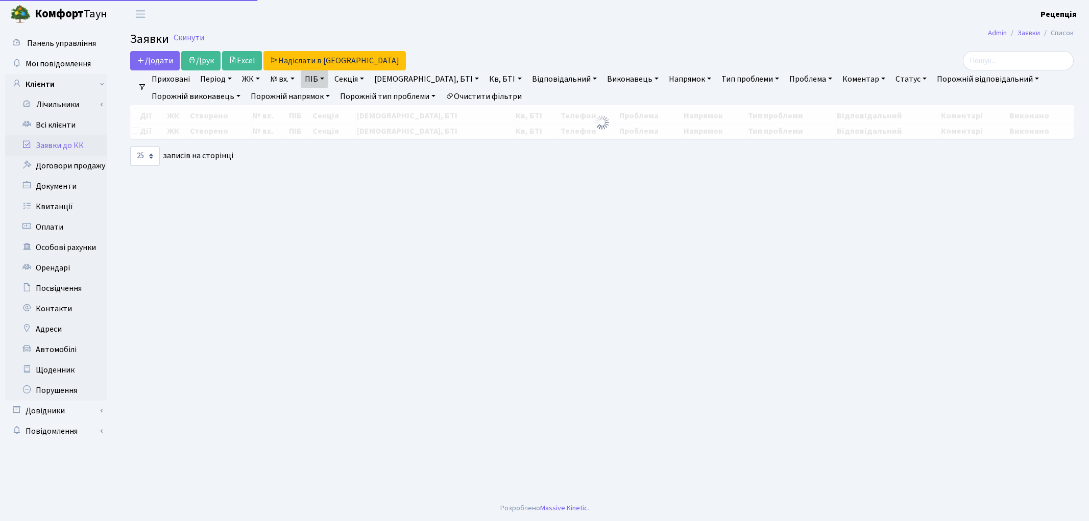
select select "25"
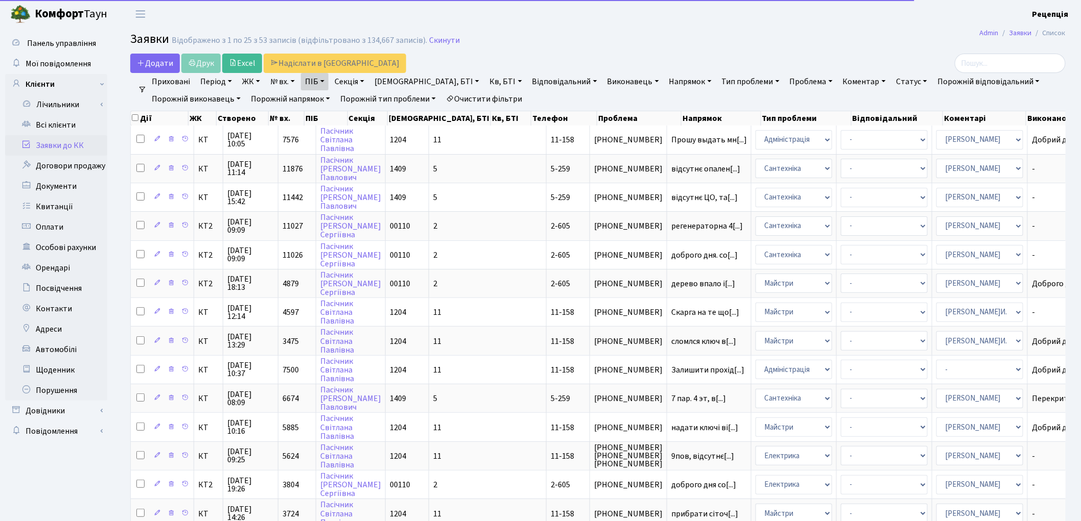
click at [516, 96] on link "Очистити фільтри" at bounding box center [484, 98] width 84 height 17
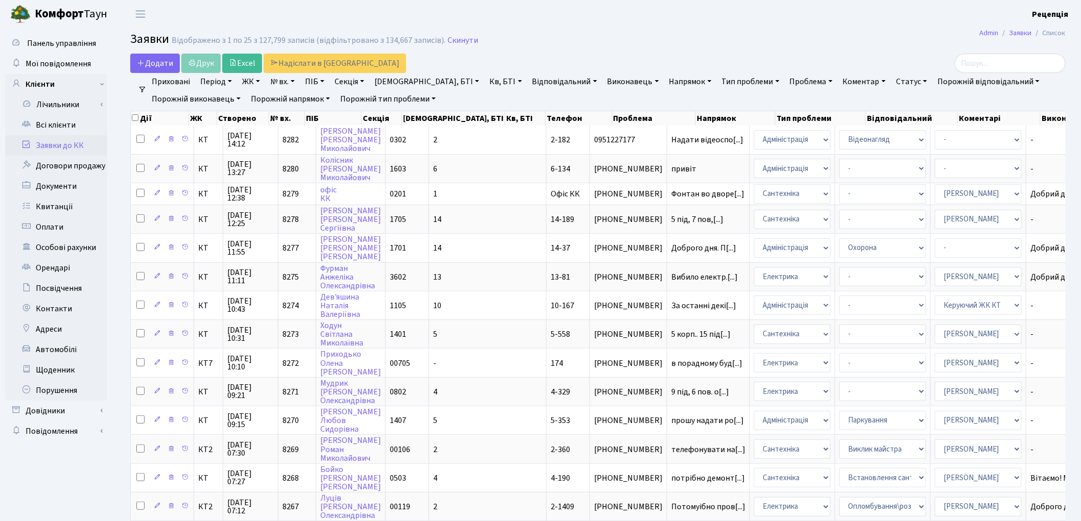
click at [258, 83] on link "ЖК" at bounding box center [251, 81] width 26 height 17
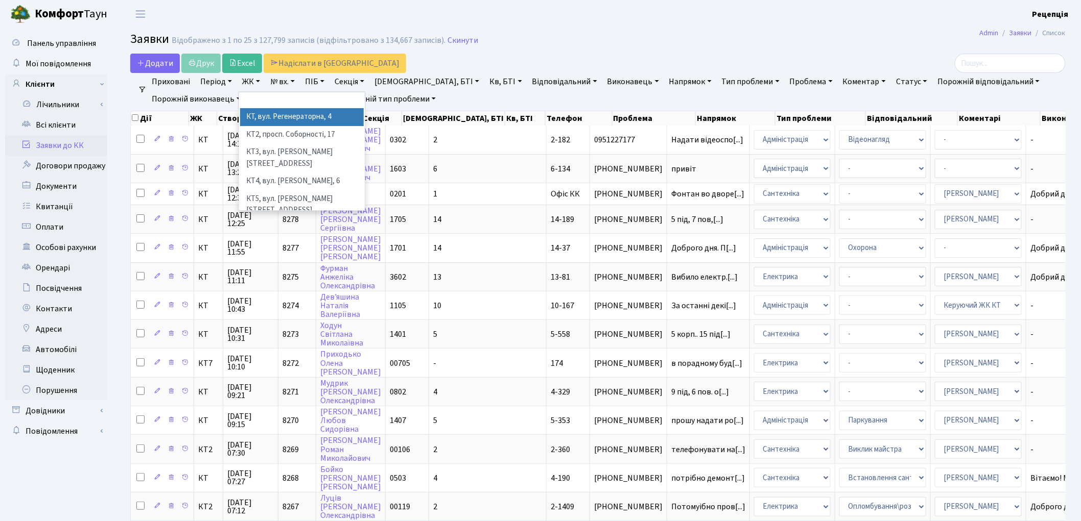
click at [273, 113] on li "КТ, вул. Регенераторна, 4" at bounding box center [302, 117] width 124 height 18
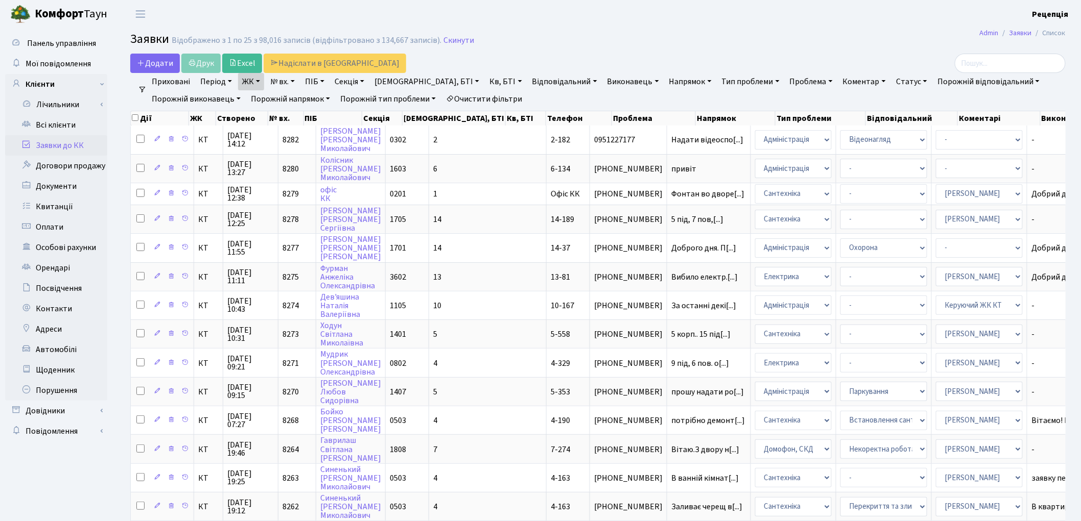
click at [485, 81] on link "Кв, БТІ" at bounding box center [505, 81] width 40 height 17
type input "7-522"
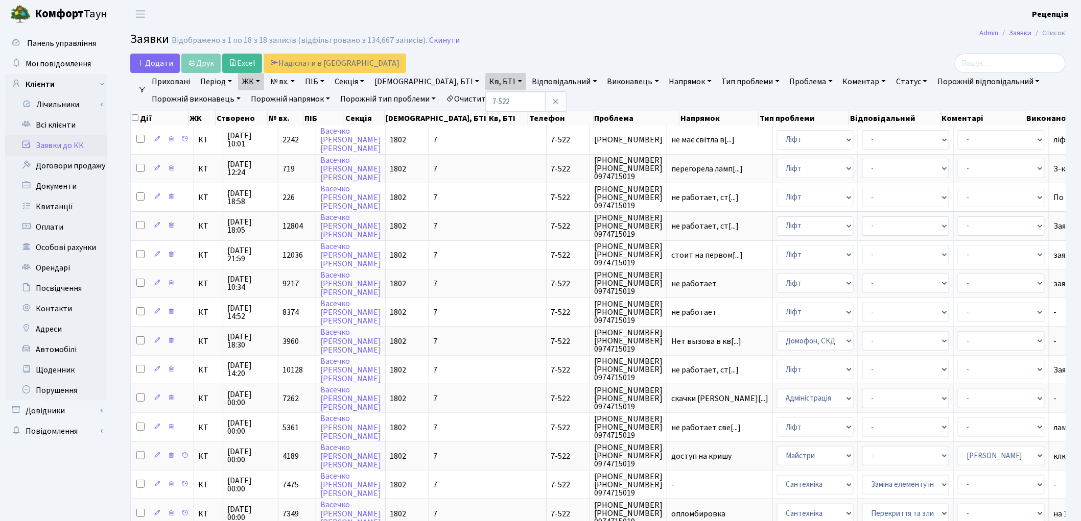
click at [519, 104] on link "Очистити фільтри" at bounding box center [484, 98] width 84 height 17
select select
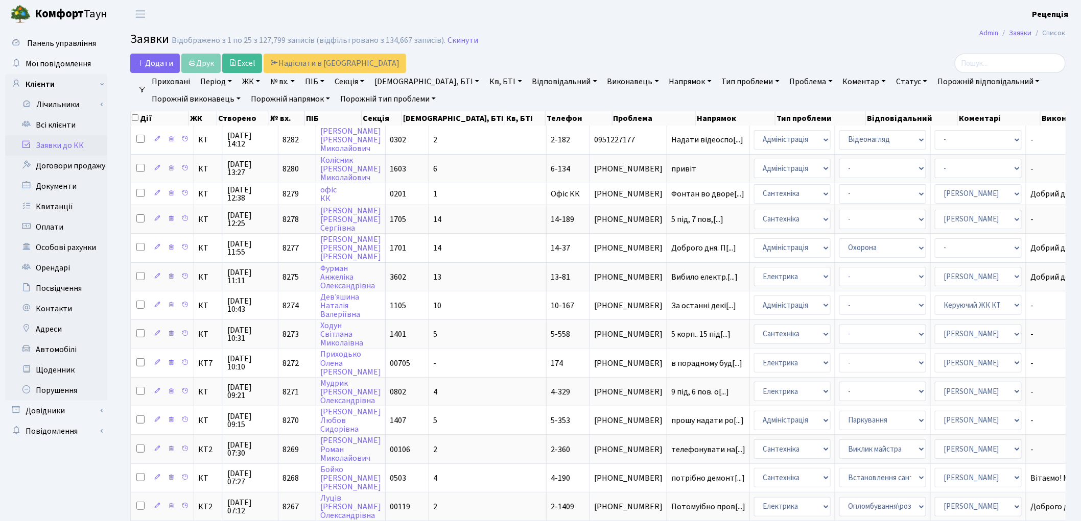
click at [250, 80] on link "ЖК" at bounding box center [251, 81] width 26 height 17
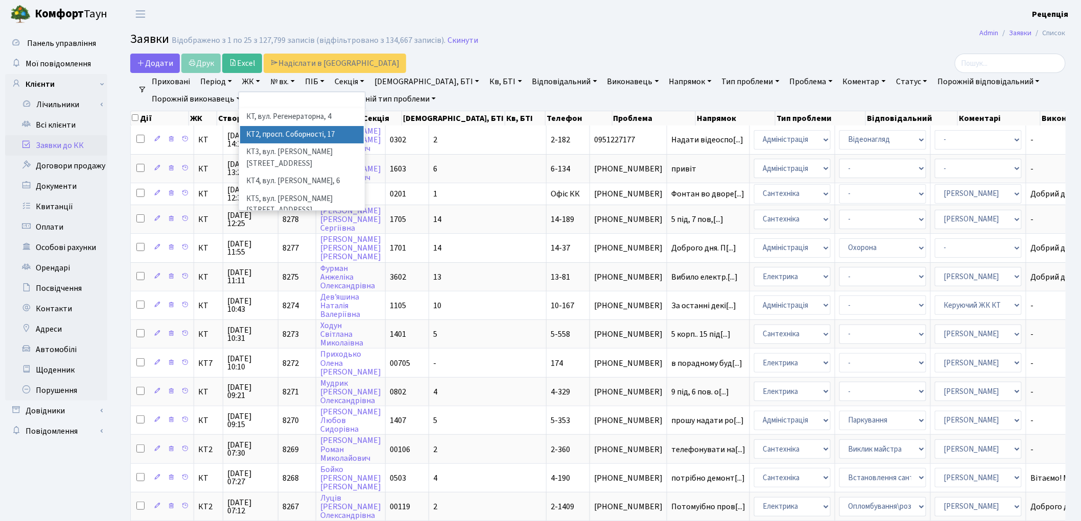
scroll to position [21, 0]
click at [314, 216] on li "КТ7, вул. [PERSON_NAME][STREET_ADDRESS]" at bounding box center [302, 230] width 124 height 29
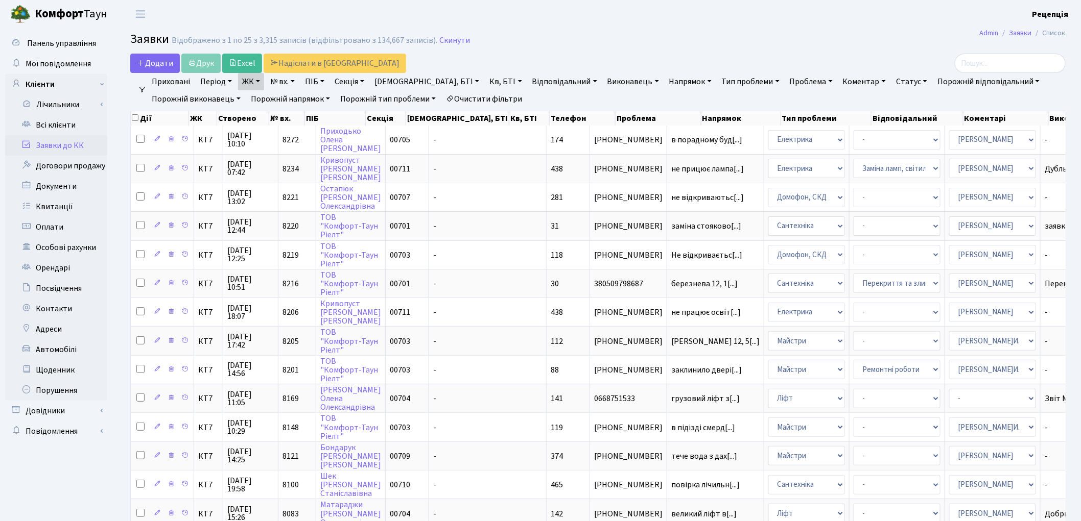
click at [485, 80] on link "Кв, БТІ" at bounding box center [505, 81] width 40 height 17
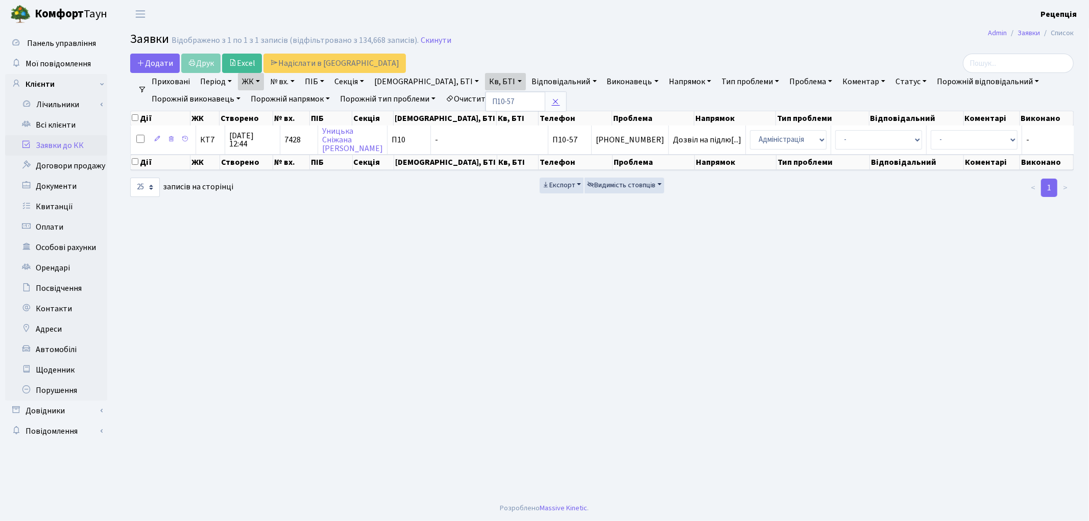
click at [552, 101] on icon at bounding box center [556, 102] width 8 height 8
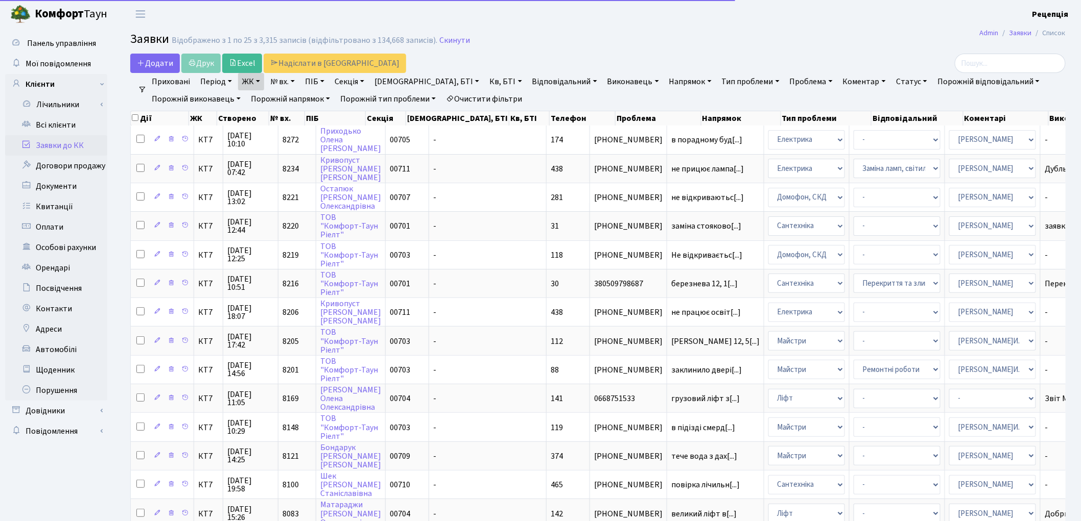
click at [248, 82] on link "ЖК" at bounding box center [251, 81] width 26 height 17
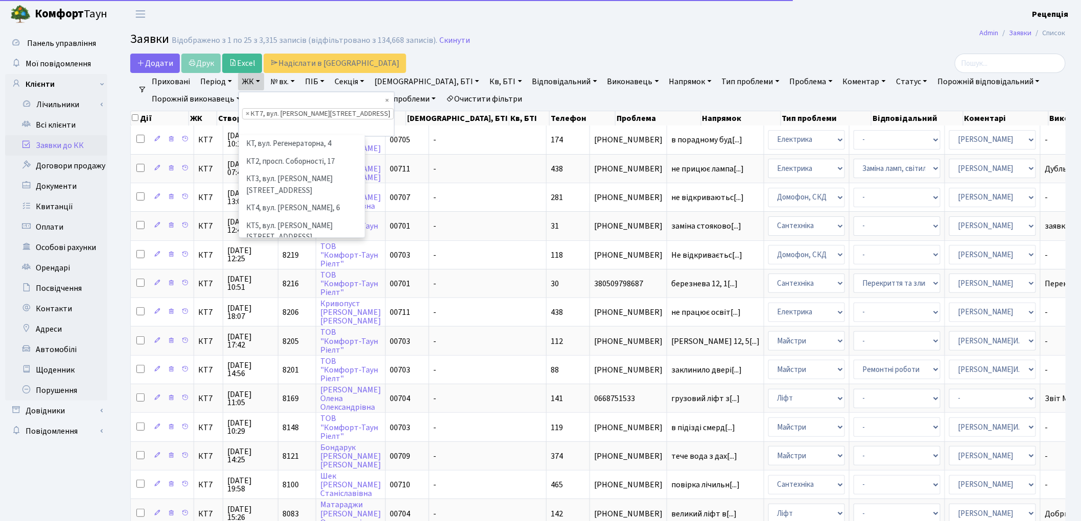
scroll to position [21, 0]
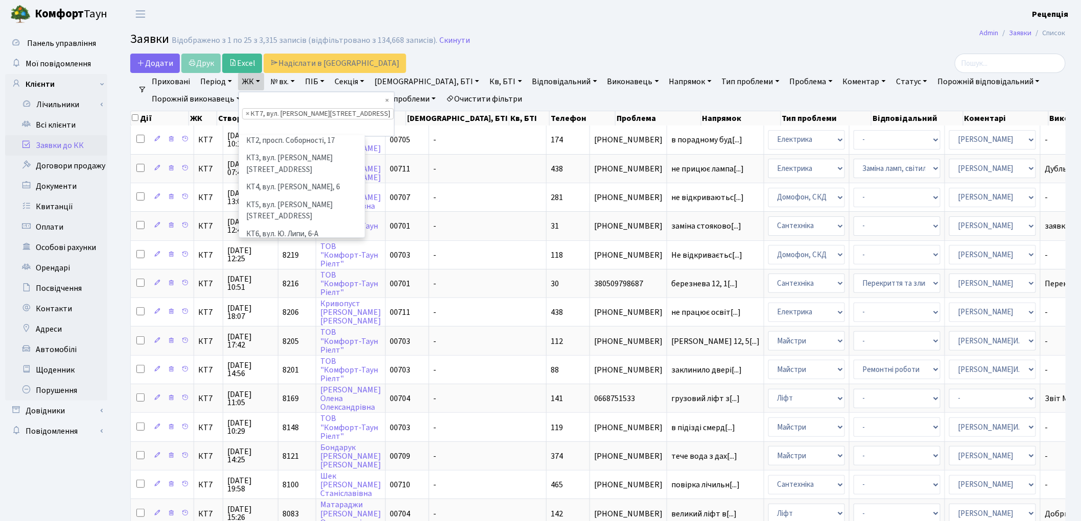
drag, startPoint x: 355, startPoint y: 100, endPoint x: 350, endPoint y: 98, distance: 5.7
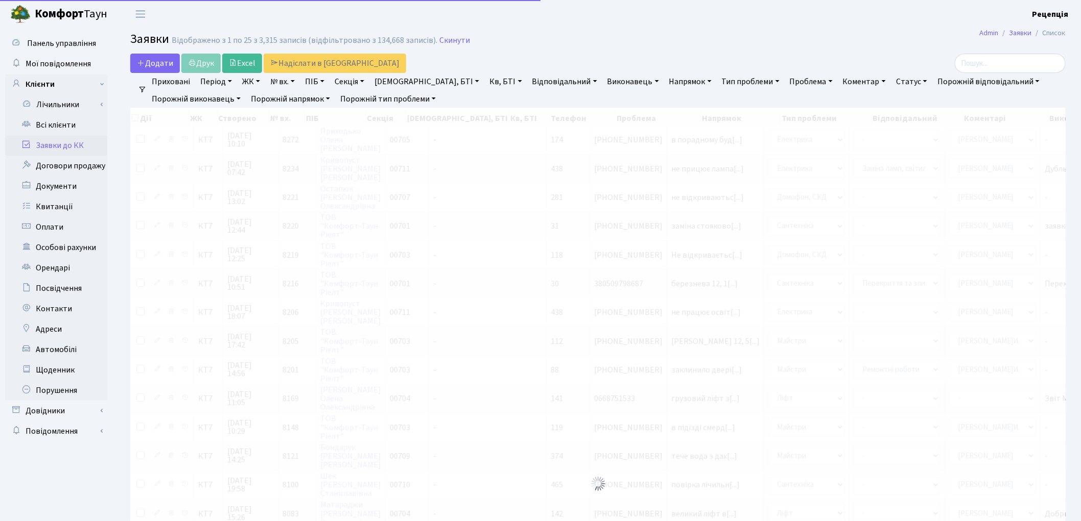
click at [252, 82] on link "ЖК" at bounding box center [251, 81] width 26 height 17
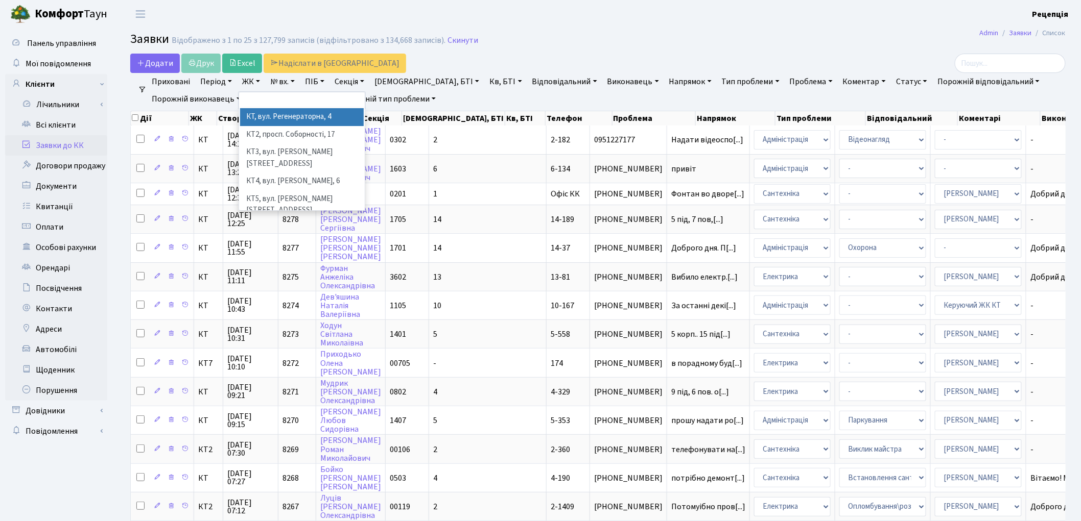
click at [268, 120] on li "КТ, вул. Регенераторна, 4" at bounding box center [302, 117] width 124 height 18
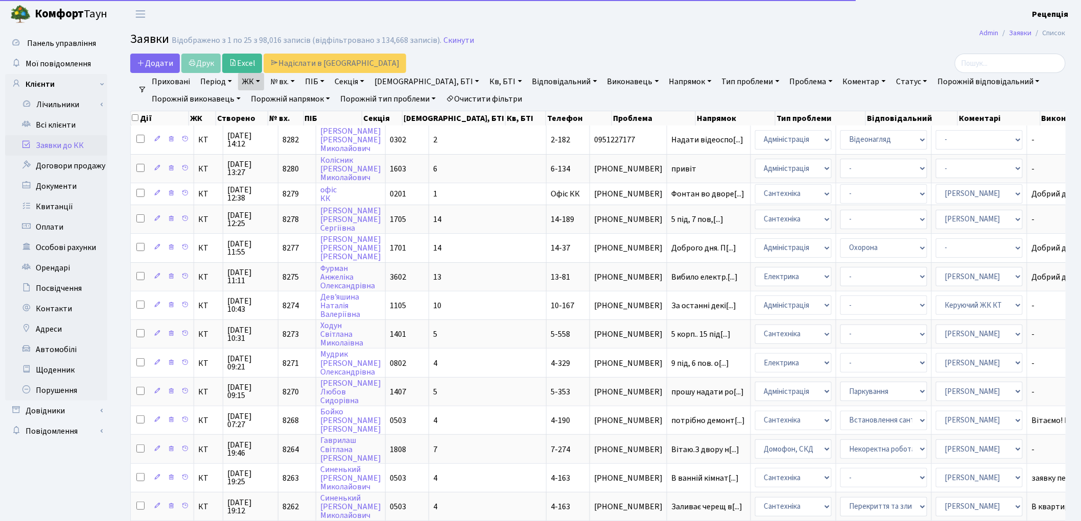
click at [485, 82] on link "Кв, БТІ" at bounding box center [505, 81] width 40 height 17
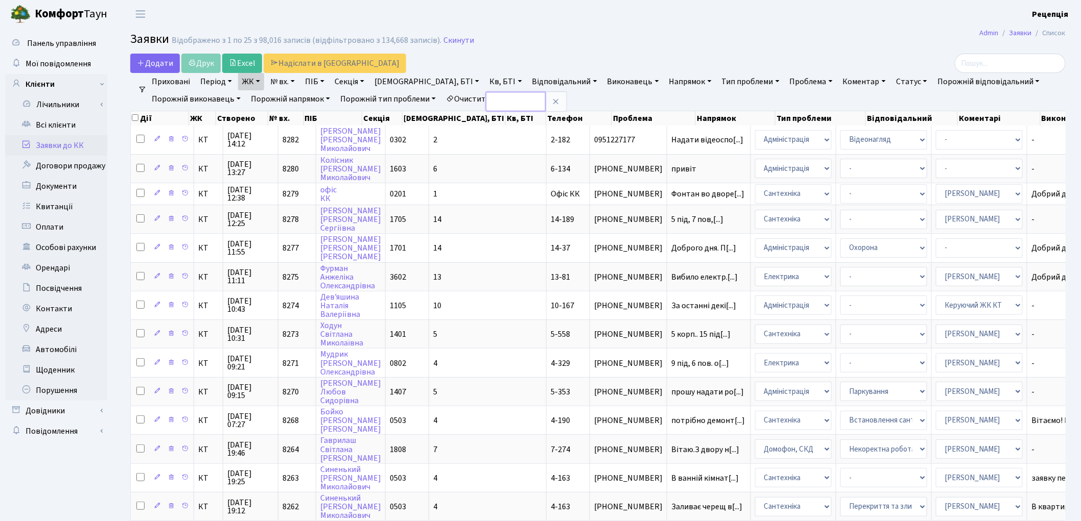
click at [486, 103] on input "text" at bounding box center [516, 101] width 60 height 19
type input "П10-57"
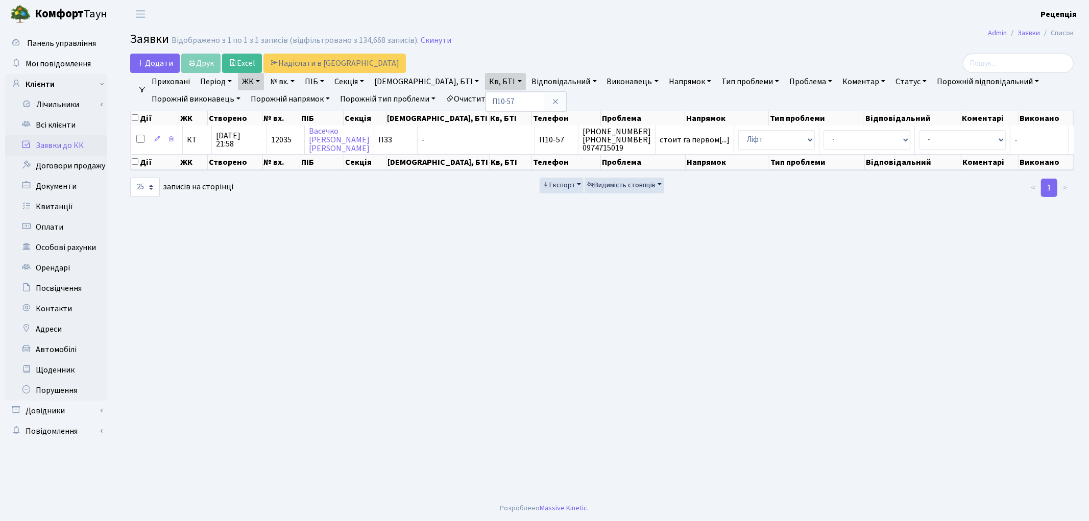
click at [521, 98] on link "Очистити фільтри" at bounding box center [484, 98] width 84 height 17
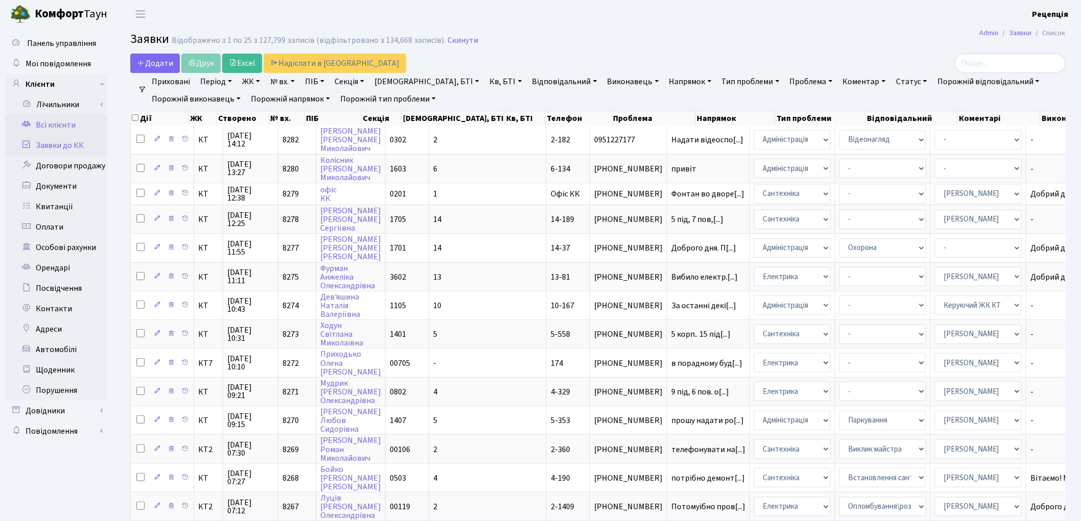
click at [62, 125] on link "Всі клієнти" at bounding box center [56, 125] width 102 height 20
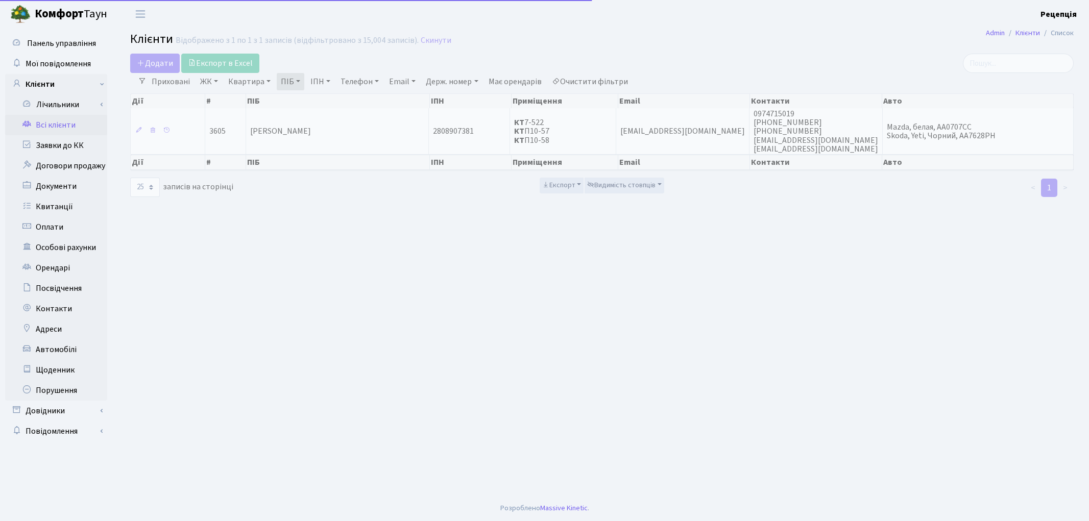
select select "25"
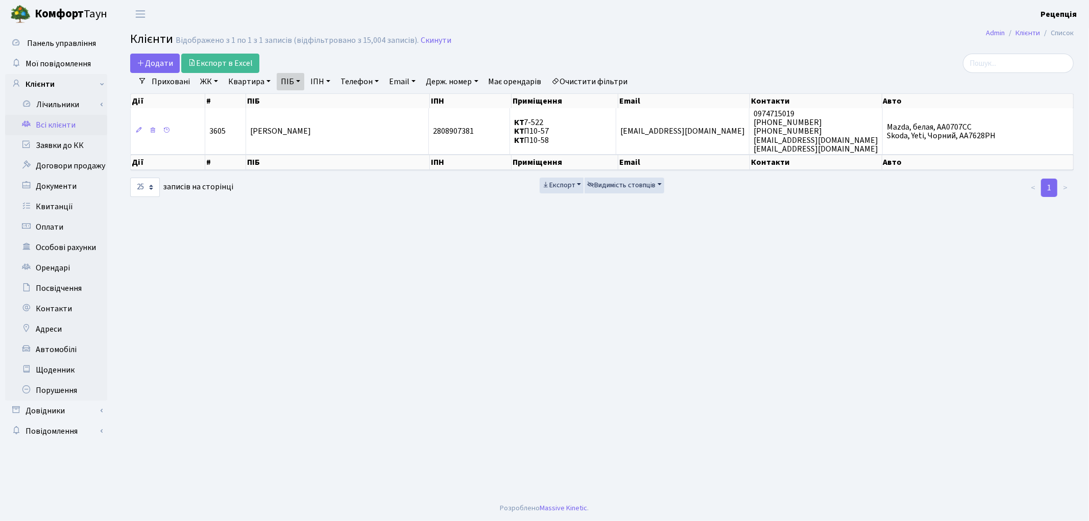
click at [589, 85] on link "Очистити фільтри" at bounding box center [590, 81] width 84 height 17
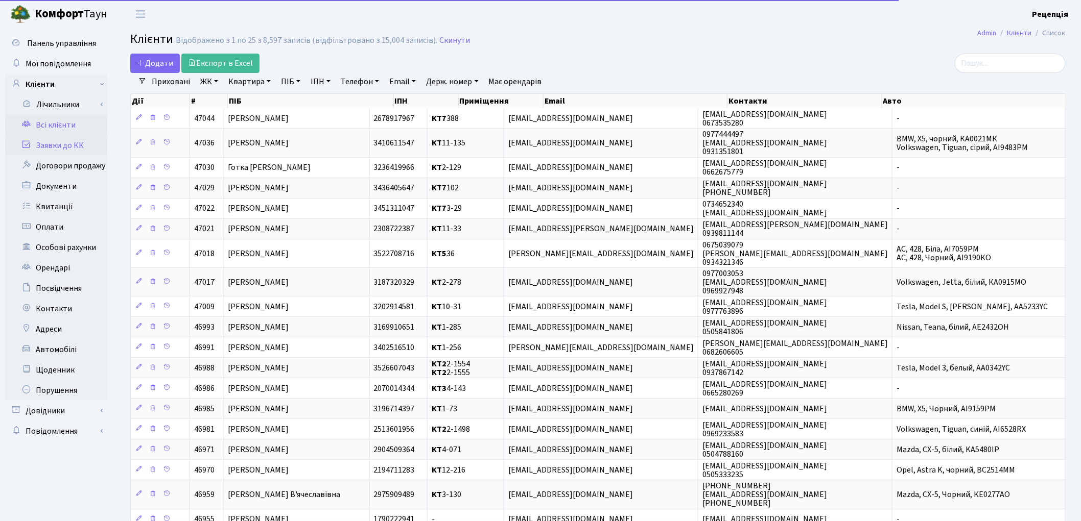
click at [85, 146] on link "Заявки до КК" at bounding box center [56, 145] width 102 height 20
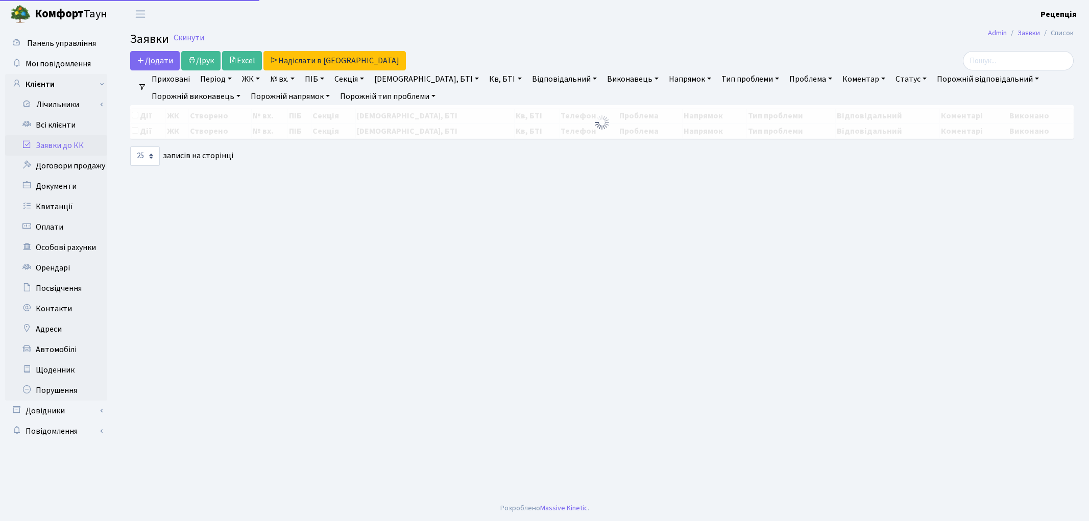
select select "25"
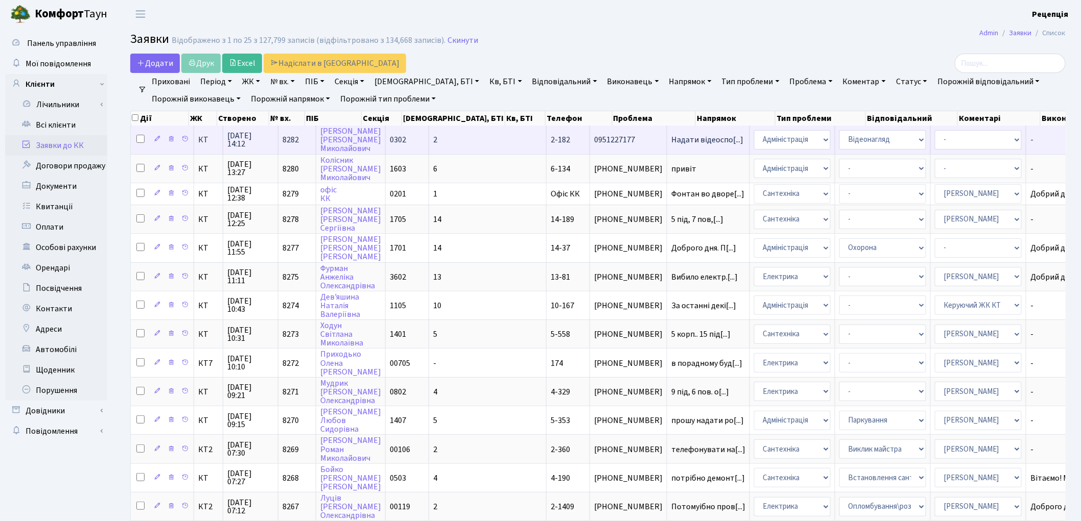
click at [411, 141] on td "0302" at bounding box center [407, 140] width 43 height 28
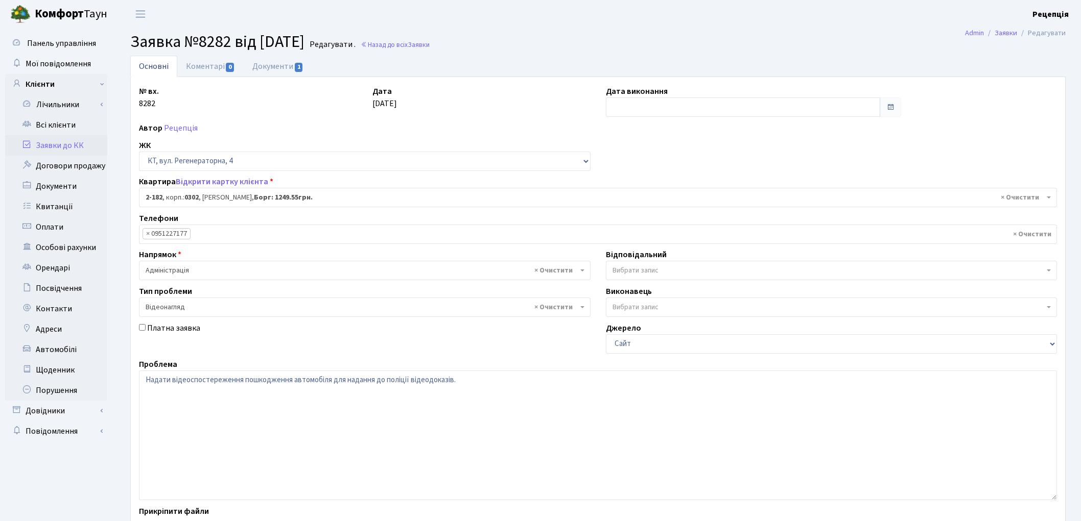
select select "525"
select select "45"
click at [277, 64] on link "Документи 1" at bounding box center [278, 66] width 68 height 21
select select "25"
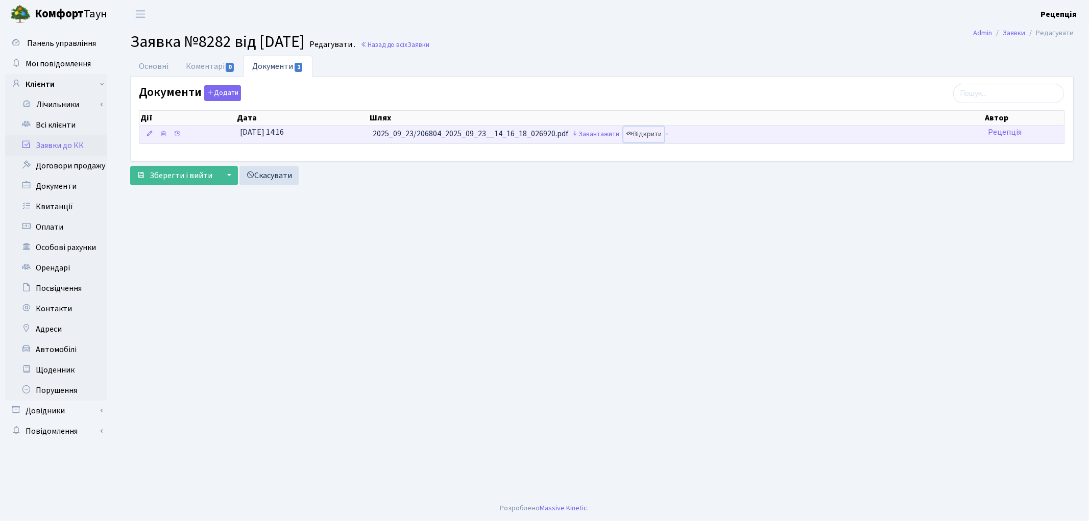
click at [650, 128] on link "Відкрити" at bounding box center [644, 135] width 41 height 16
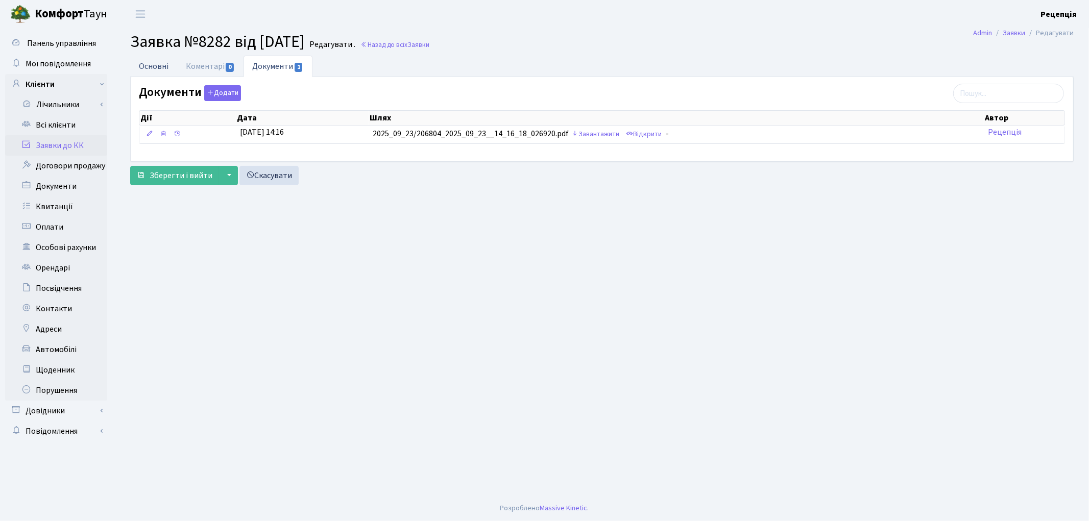
click at [147, 63] on link "Основні" at bounding box center [153, 66] width 47 height 21
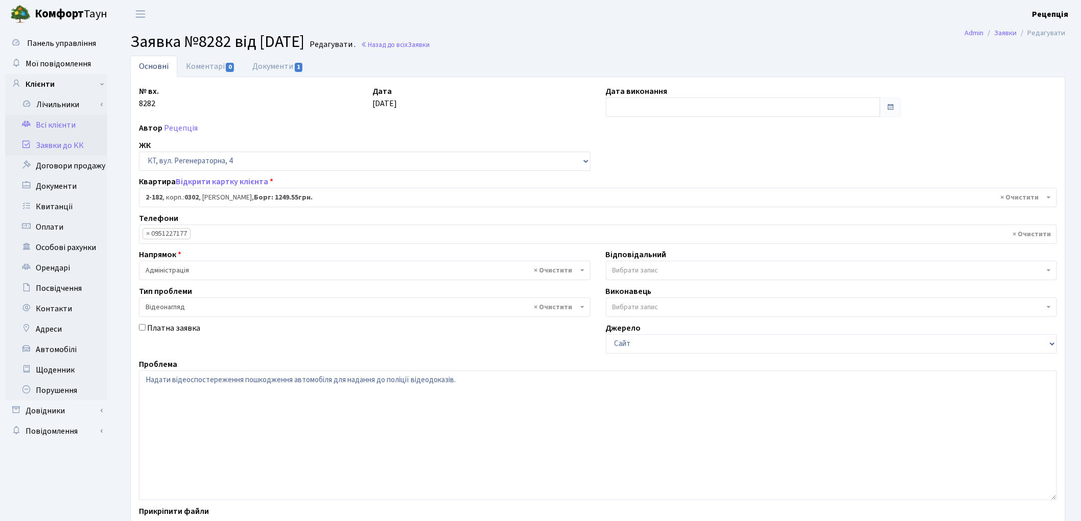
click at [56, 125] on link "Всі клієнти" at bounding box center [56, 125] width 102 height 20
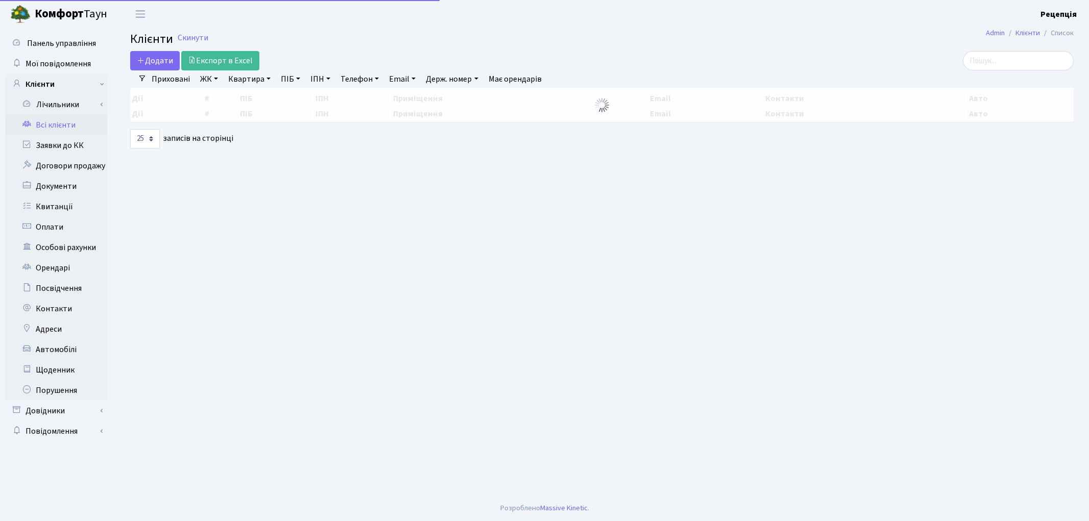
select select "25"
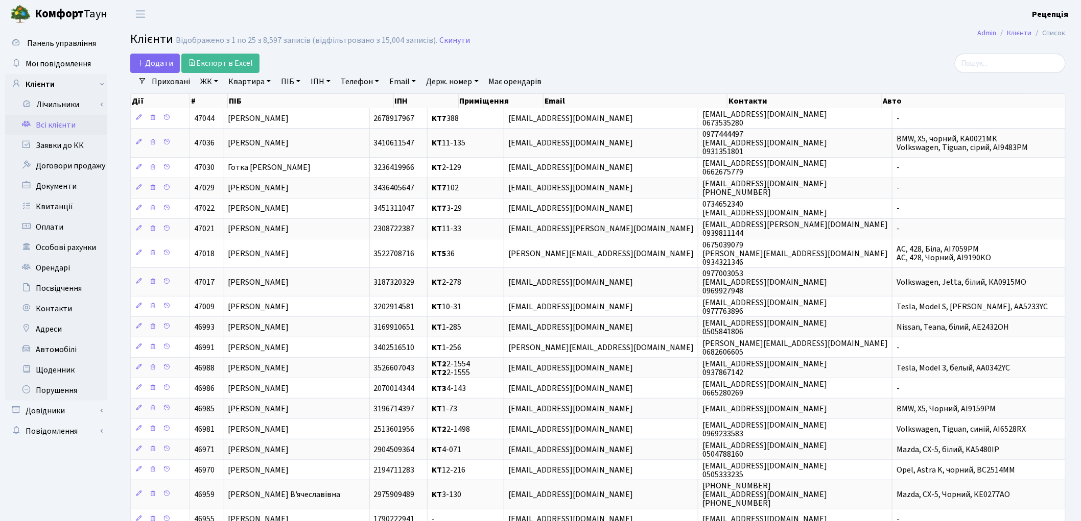
click at [298, 84] on link "ПІБ" at bounding box center [291, 81] width 28 height 17
type input "васечко"
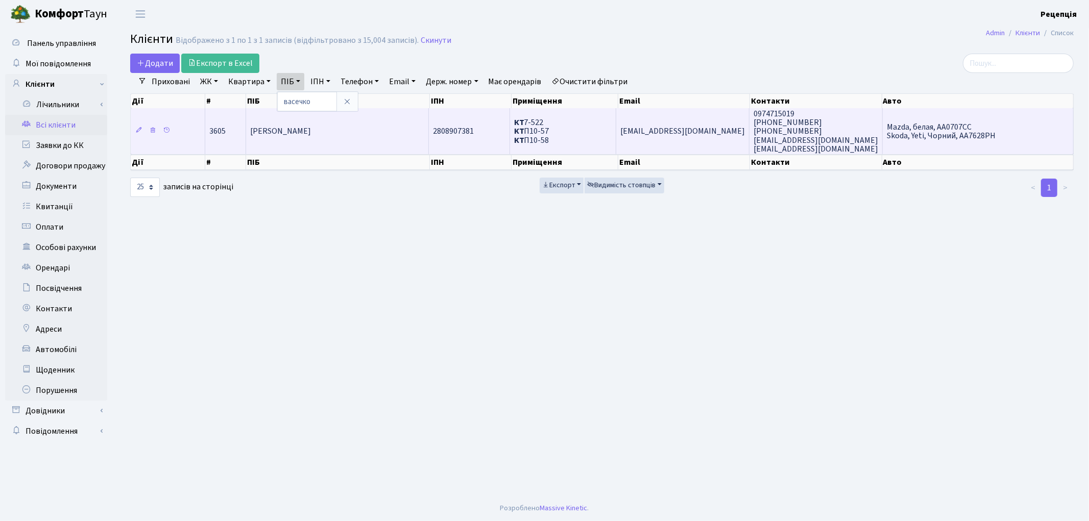
click at [311, 129] on span "[PERSON_NAME]" at bounding box center [280, 131] width 61 height 11
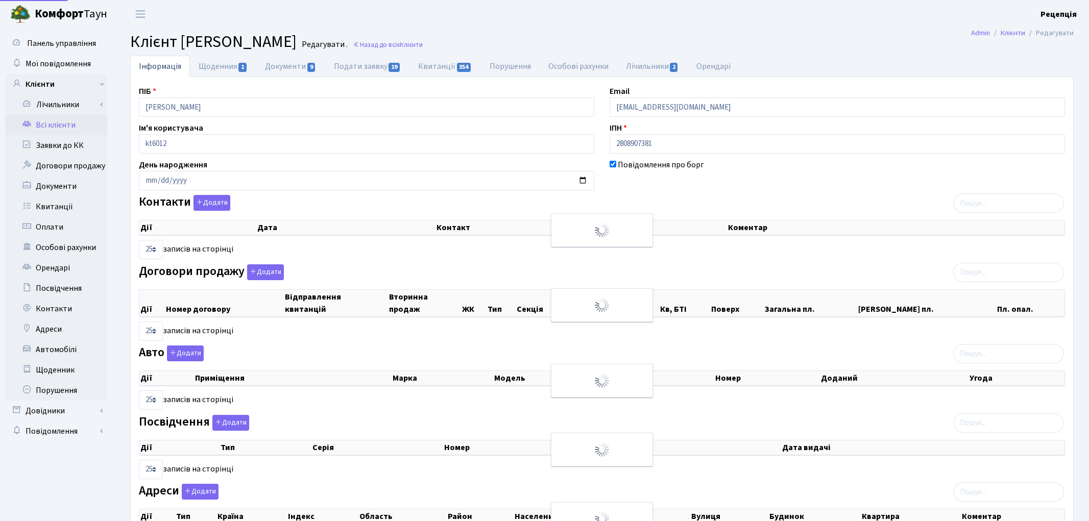
select select "25"
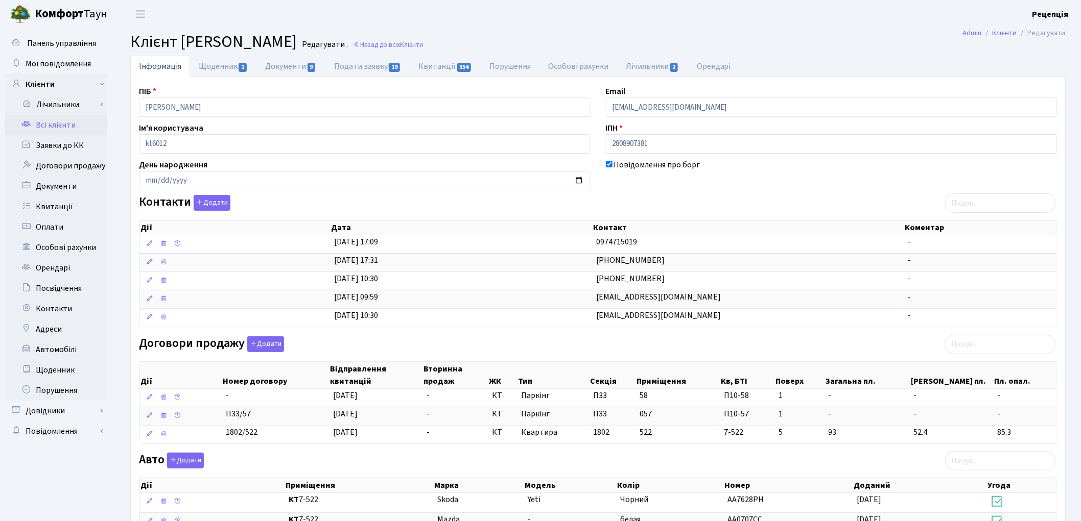
click at [36, 124] on link "Всі клієнти" at bounding box center [56, 125] width 102 height 20
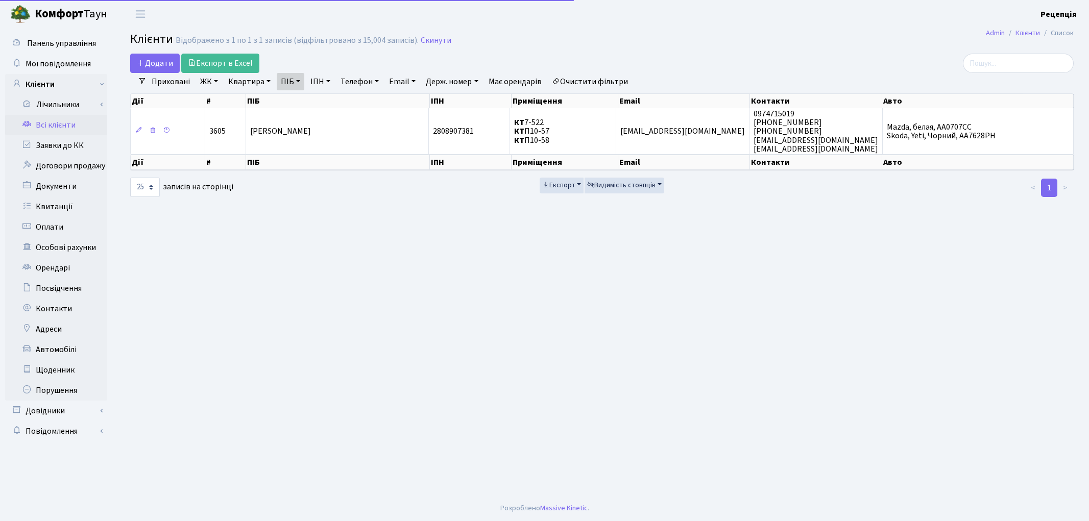
select select "25"
click at [582, 81] on link "Очистити фільтри" at bounding box center [590, 81] width 84 height 17
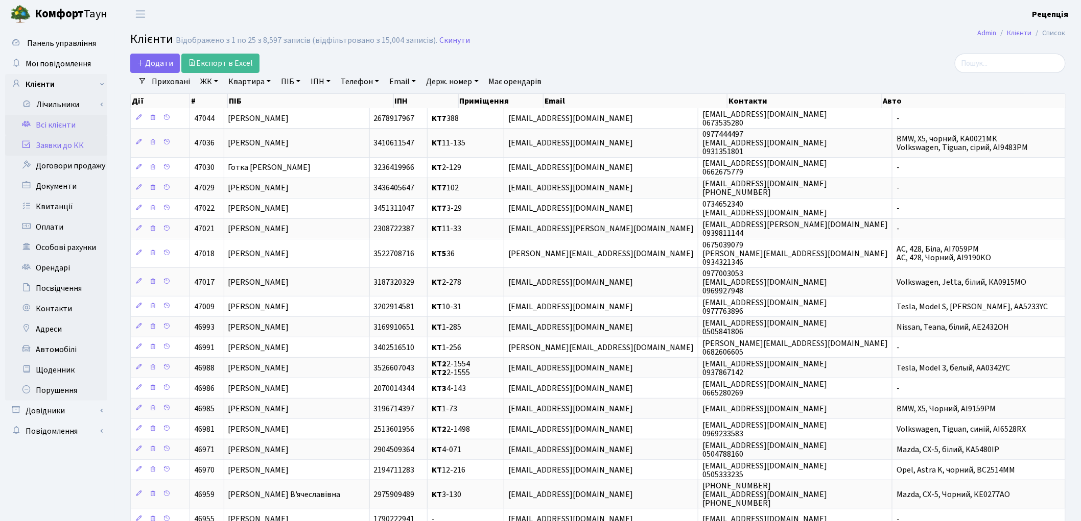
click at [65, 140] on link "Заявки до КК" at bounding box center [56, 145] width 102 height 20
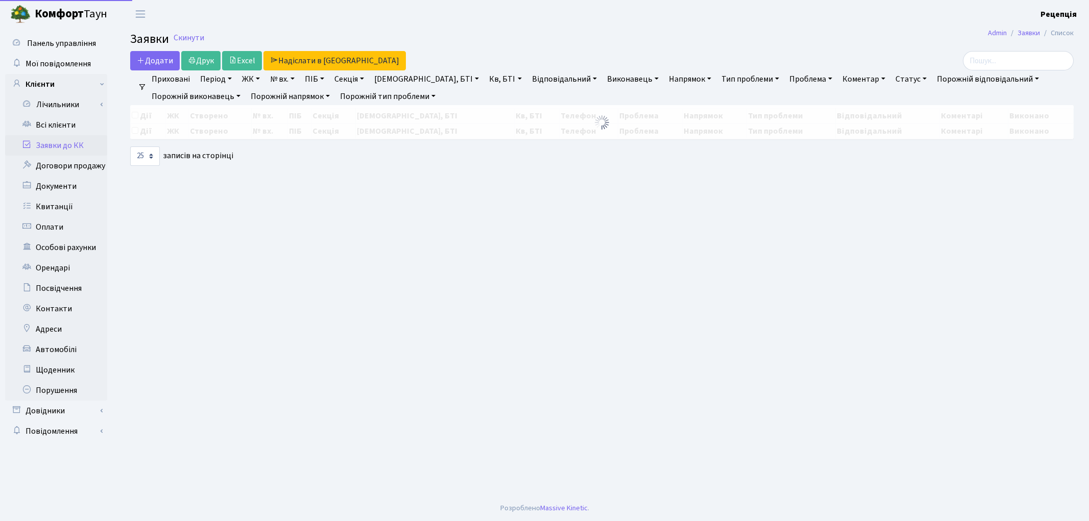
select select
select select "25"
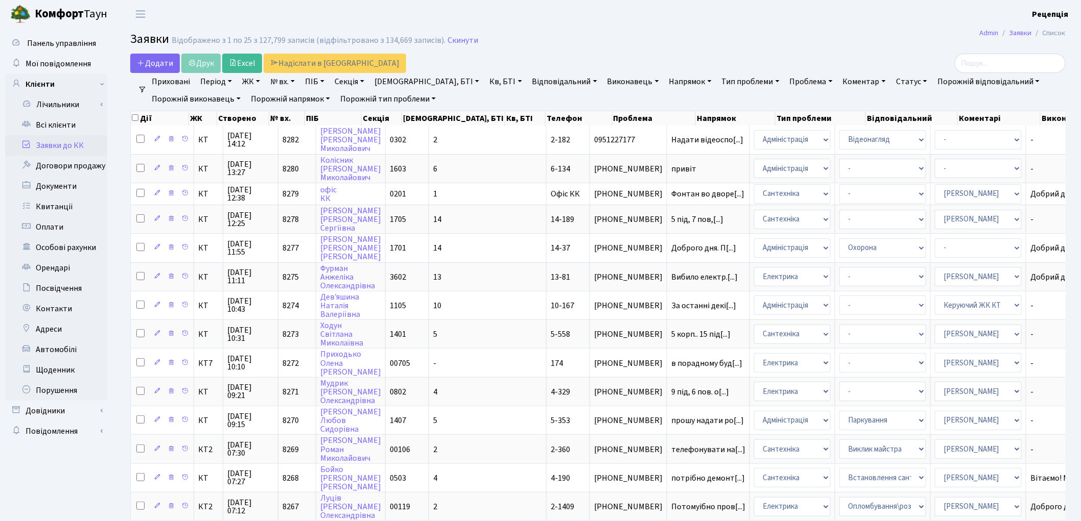
click at [256, 84] on link "ЖК" at bounding box center [251, 81] width 26 height 17
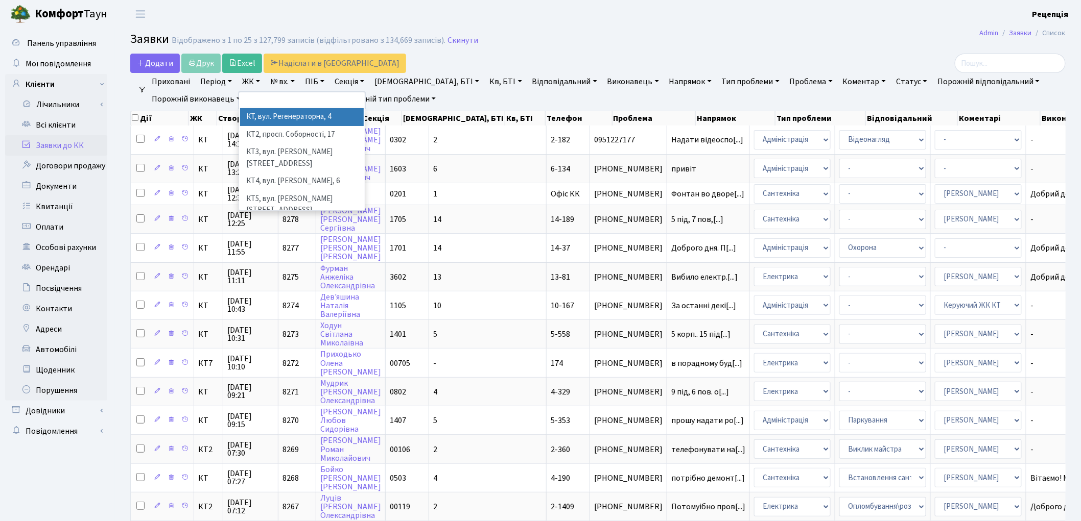
click at [273, 115] on li "КТ, вул. Регенераторна, 4" at bounding box center [302, 117] width 124 height 18
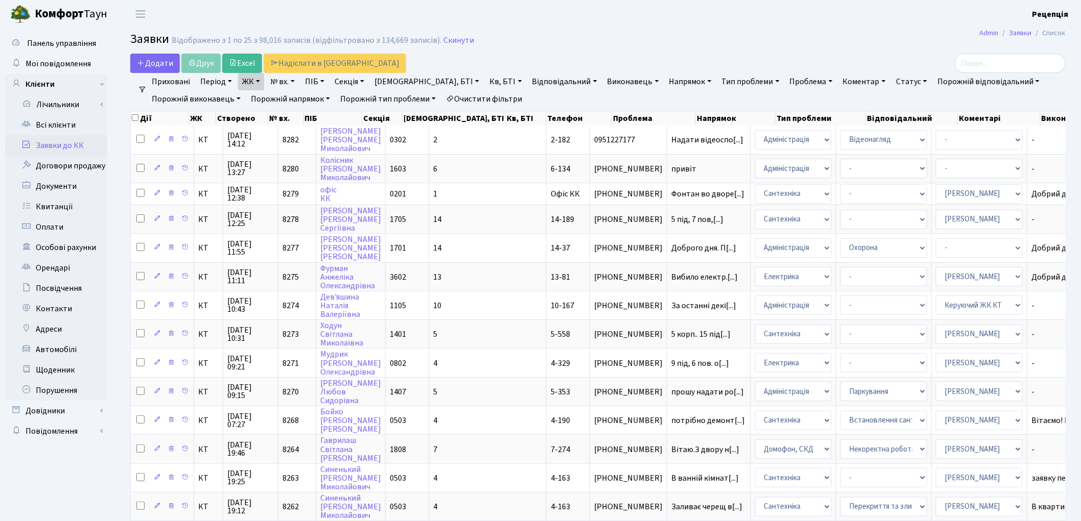
click at [485, 78] on link "Кв, БТІ" at bounding box center [505, 81] width 40 height 17
type input "8-51"
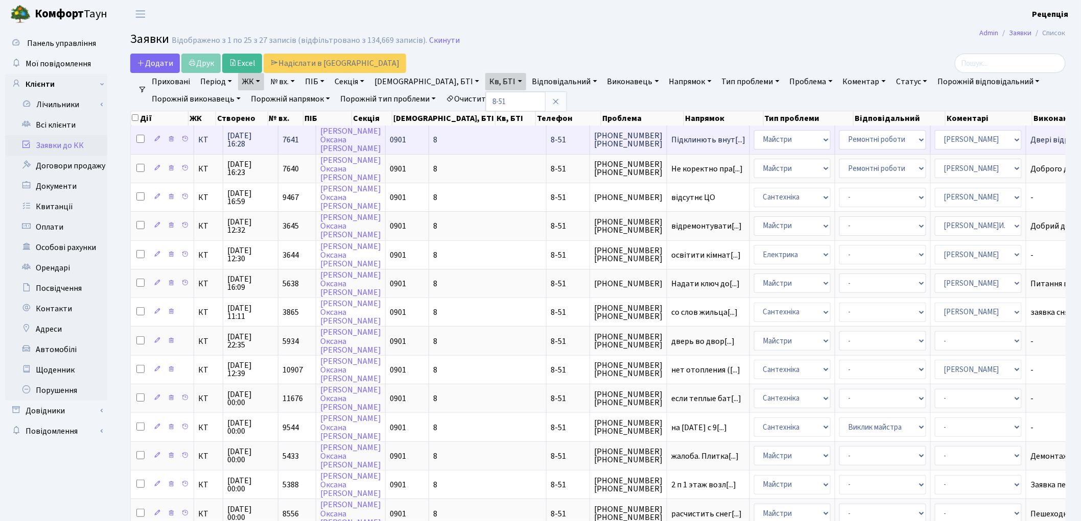
click at [455, 140] on td "8" at bounding box center [487, 140] width 117 height 28
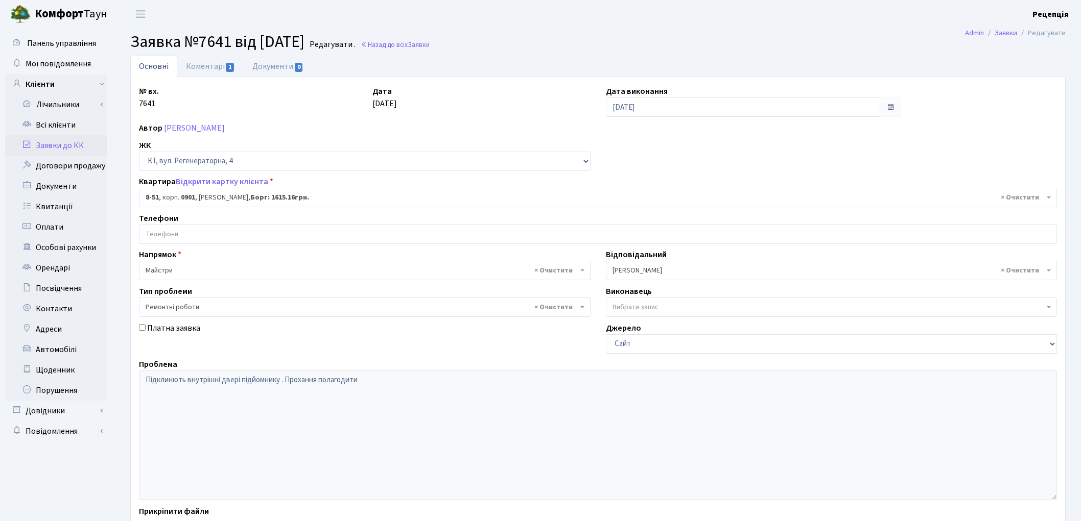
select select "6344"
select select "62"
click at [215, 69] on link "Коментарі 1" at bounding box center [210, 66] width 66 height 21
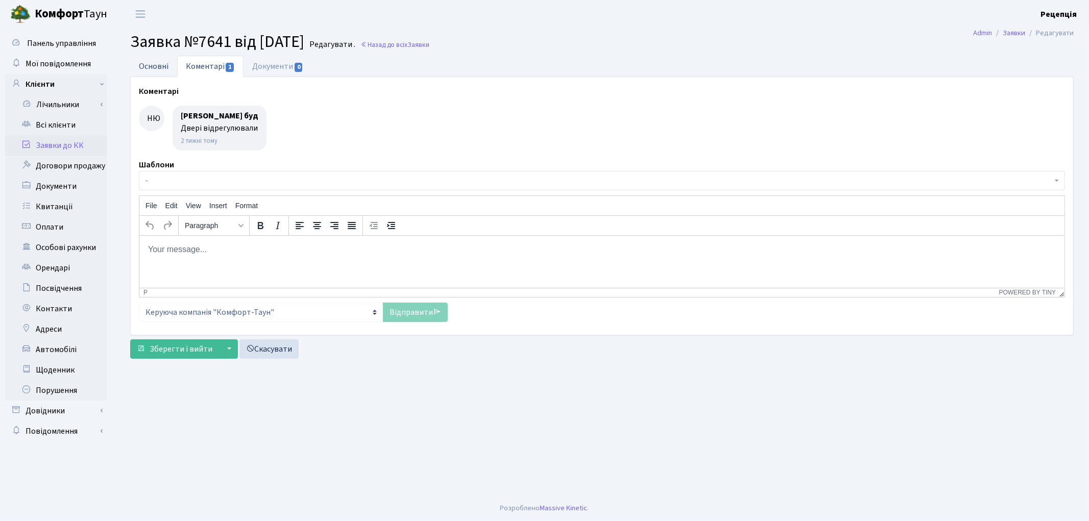
click at [164, 66] on link "Основні" at bounding box center [153, 66] width 47 height 21
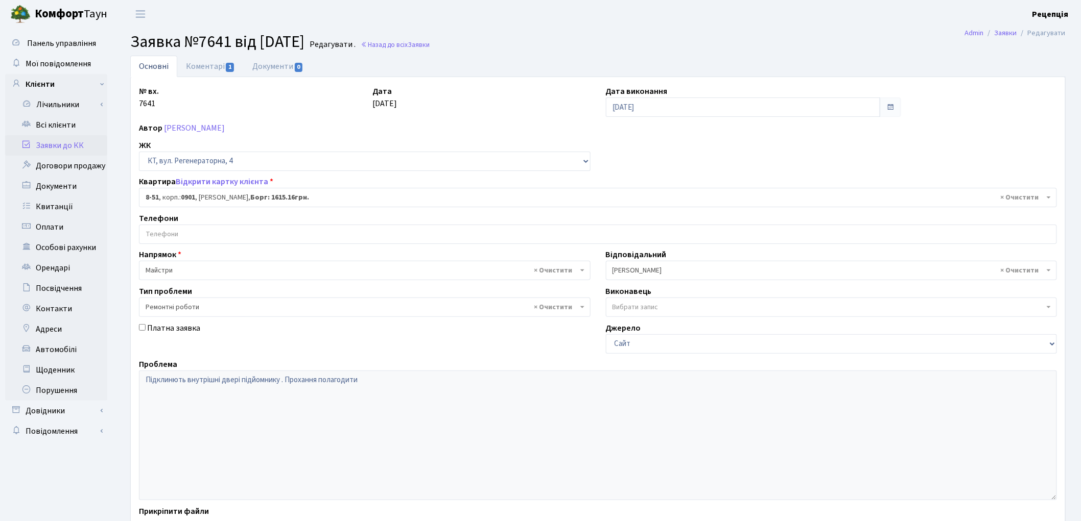
click at [80, 146] on link "Заявки до КК" at bounding box center [56, 145] width 102 height 20
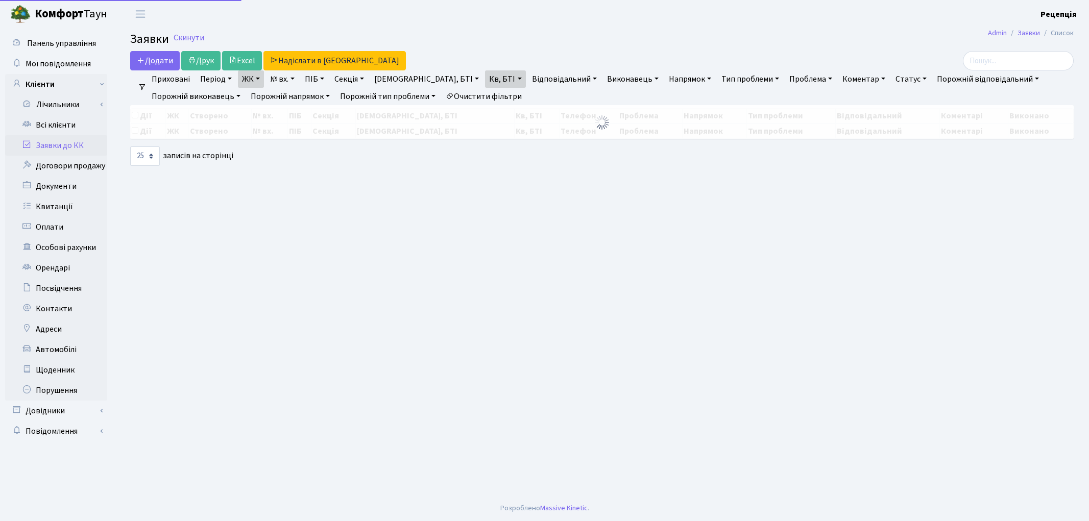
select select "25"
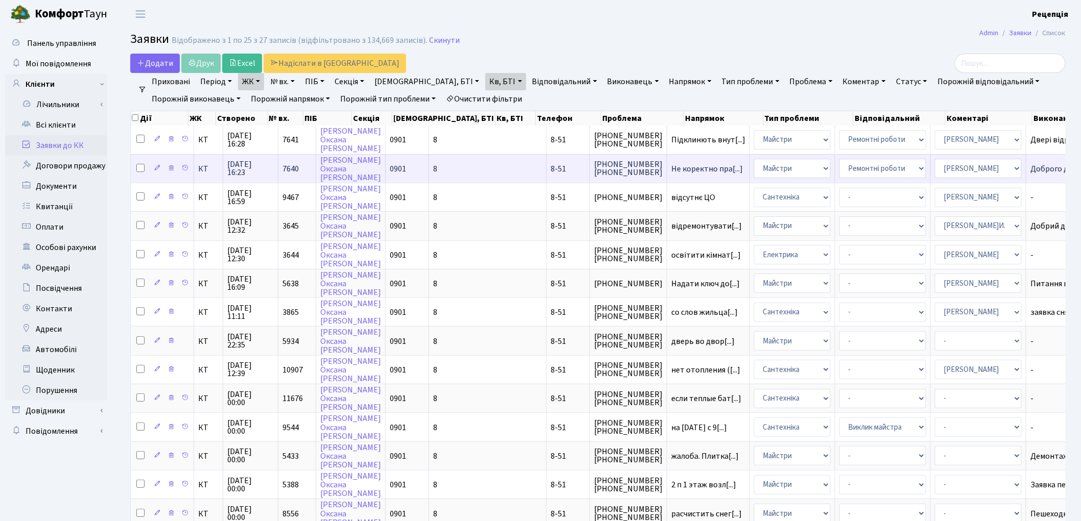
click at [438, 161] on td "8" at bounding box center [487, 168] width 117 height 29
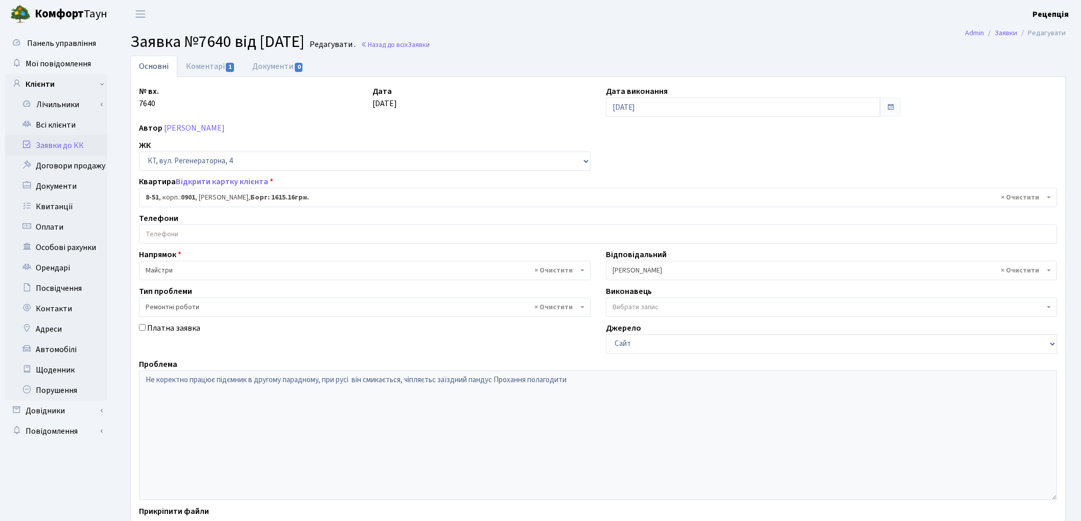
select select "6344"
select select "62"
click at [85, 139] on link "Заявки до КК" at bounding box center [56, 145] width 102 height 20
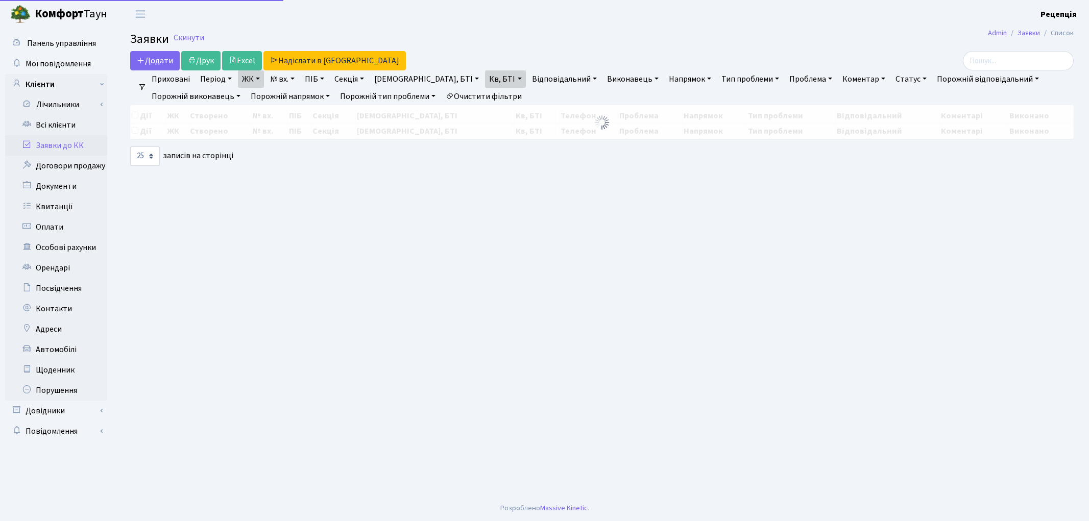
select select "25"
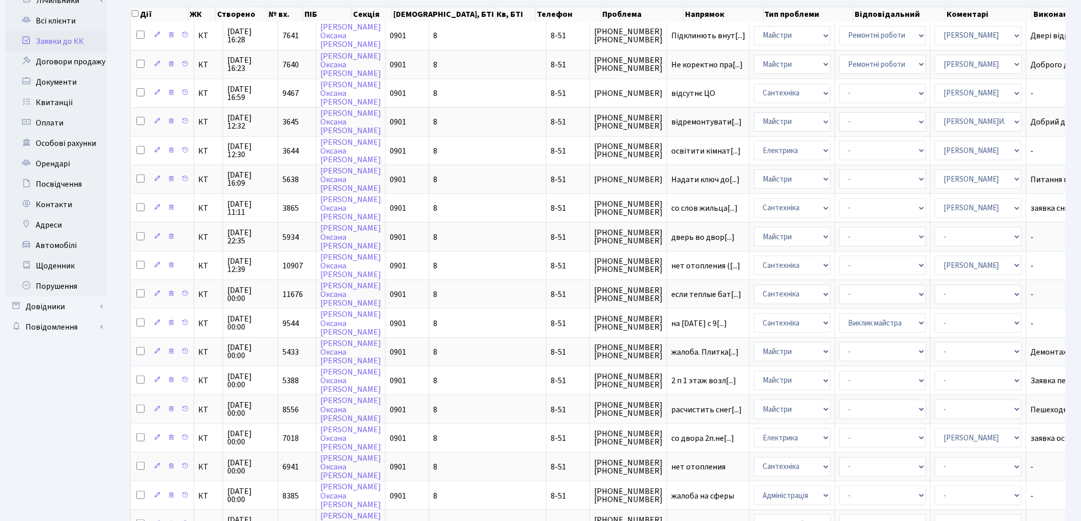
scroll to position [102, 0]
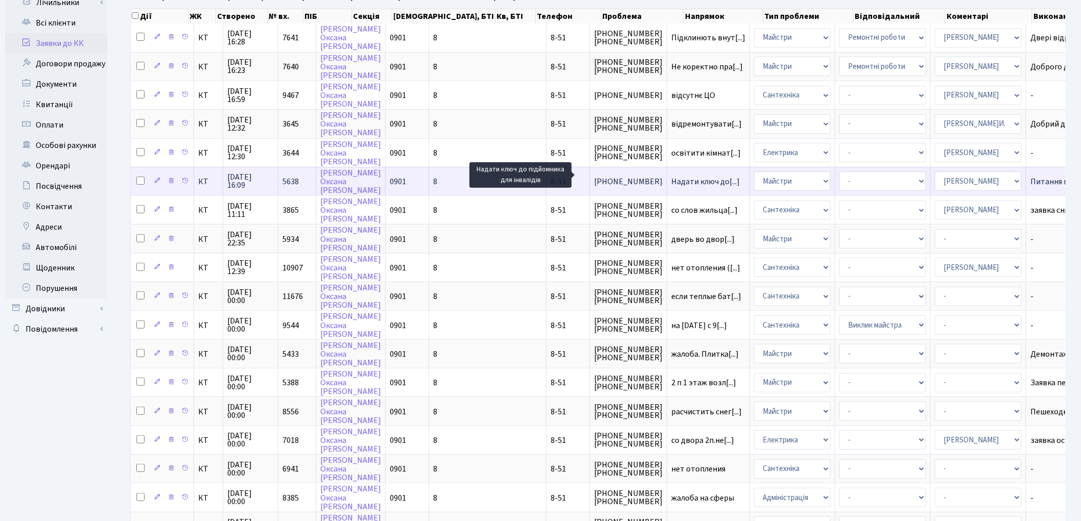
click at [671, 176] on span "Надати ключ до[...]" at bounding box center [705, 181] width 68 height 11
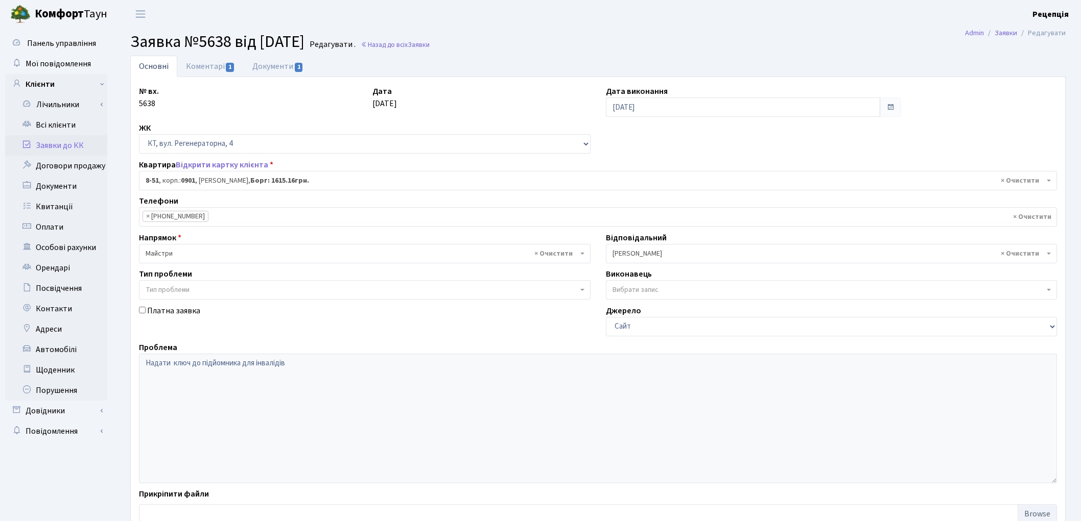
select select "6344"
click at [274, 67] on link "Документи 1" at bounding box center [278, 66] width 68 height 21
select select "25"
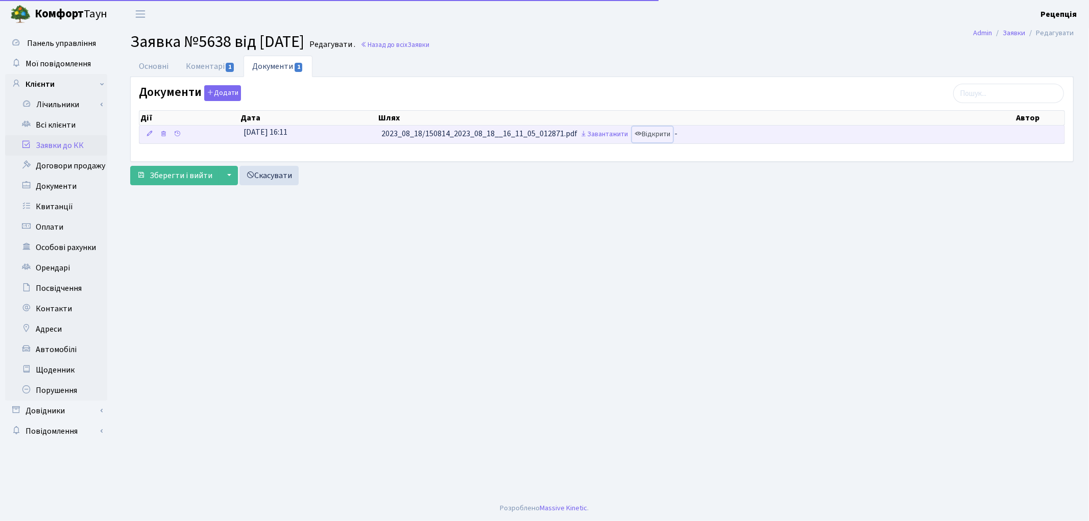
click at [657, 134] on link "Відкрити" at bounding box center [652, 135] width 41 height 16
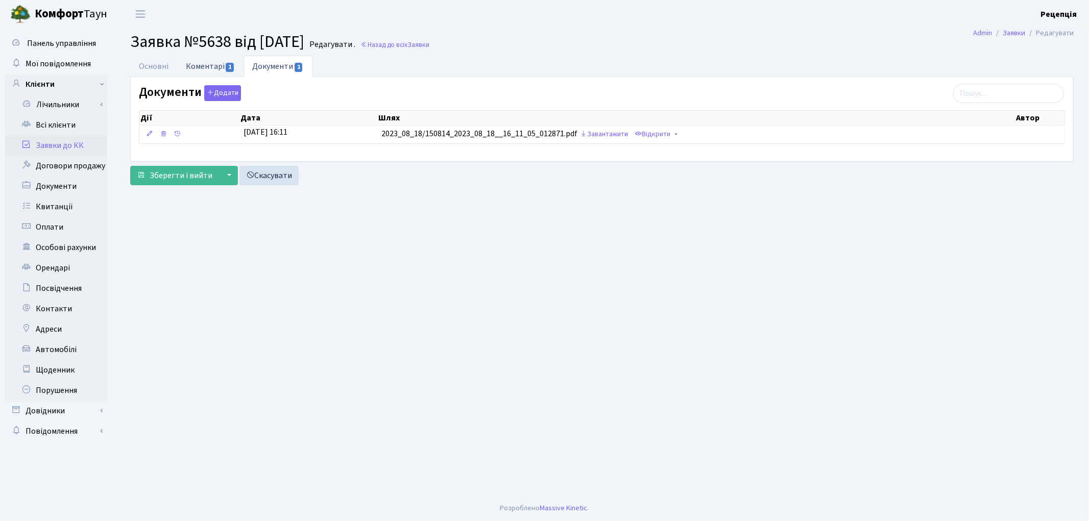
click at [215, 65] on link "Коментарі 1" at bounding box center [210, 66] width 66 height 21
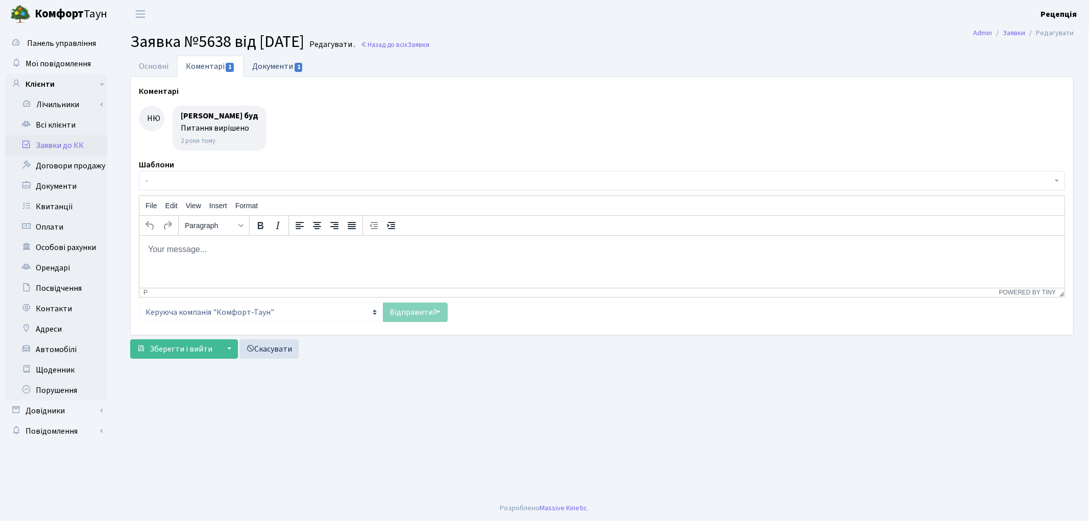
click at [266, 65] on link "Документи 1" at bounding box center [278, 66] width 68 height 21
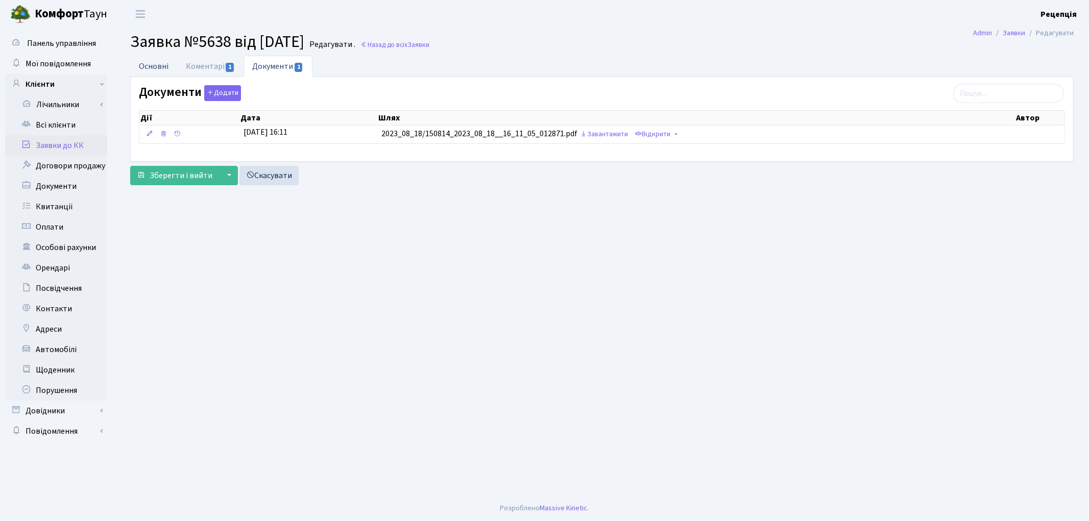
click at [151, 67] on link "Основні" at bounding box center [153, 66] width 47 height 21
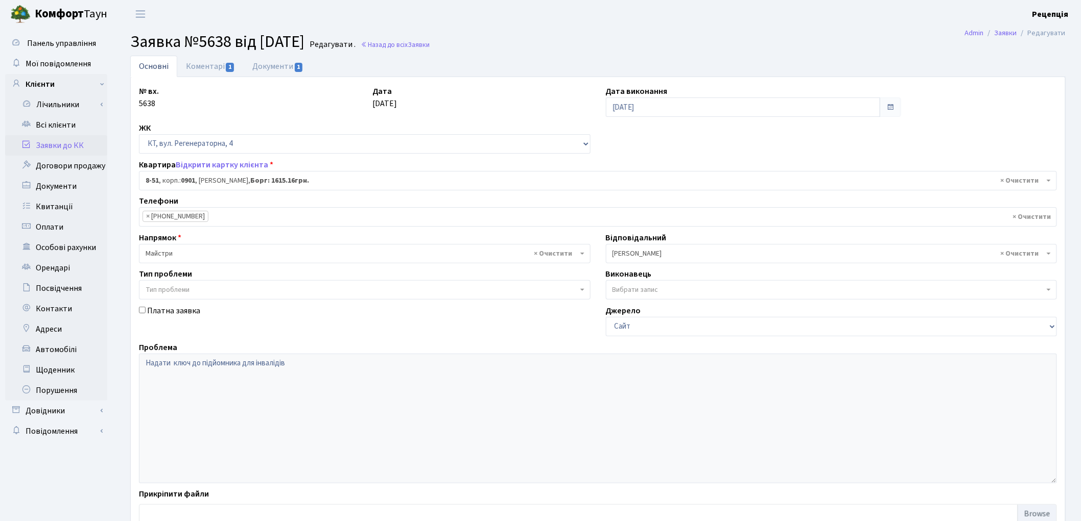
click at [68, 145] on link "Заявки до КК" at bounding box center [56, 145] width 102 height 20
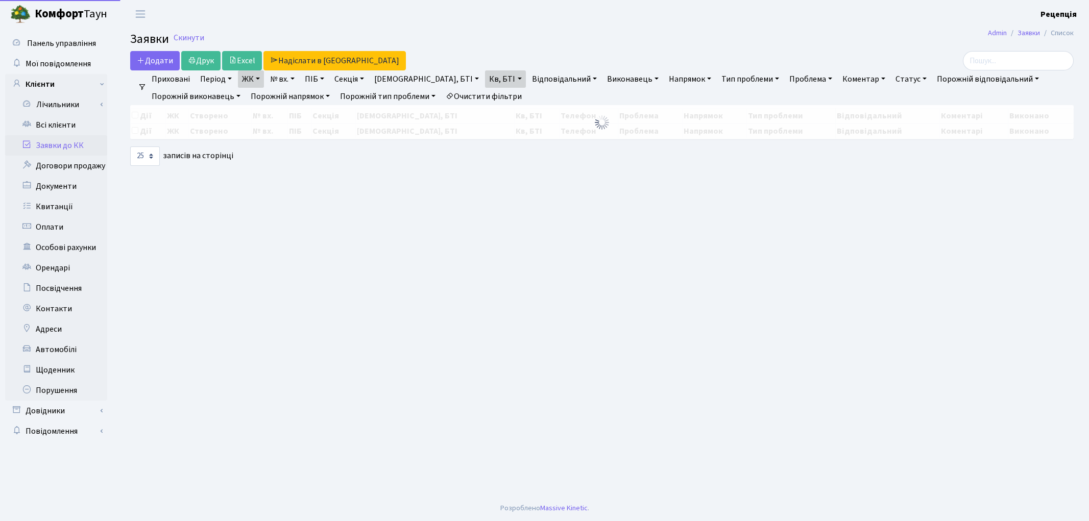
select select "25"
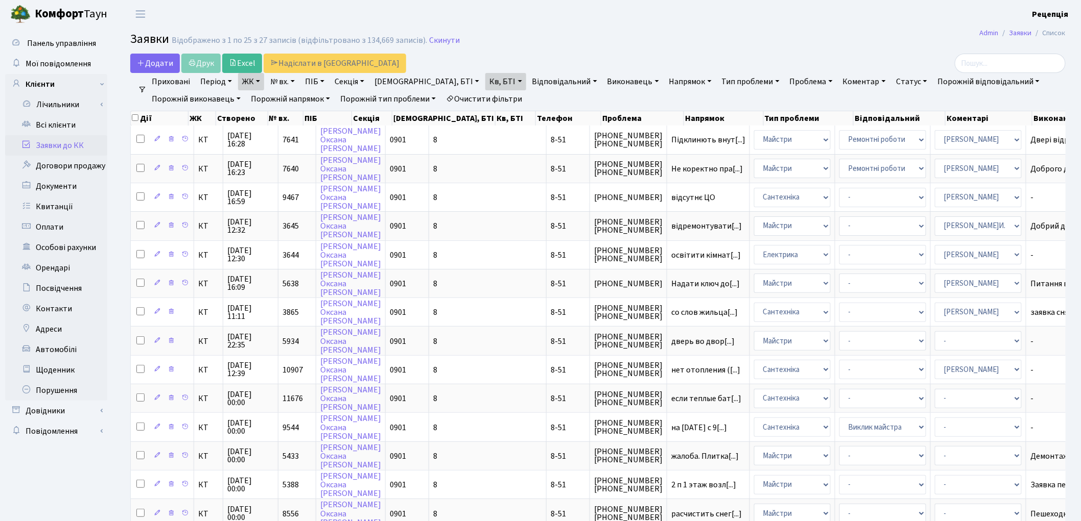
click at [491, 93] on link "Очистити фільтри" at bounding box center [484, 98] width 84 height 17
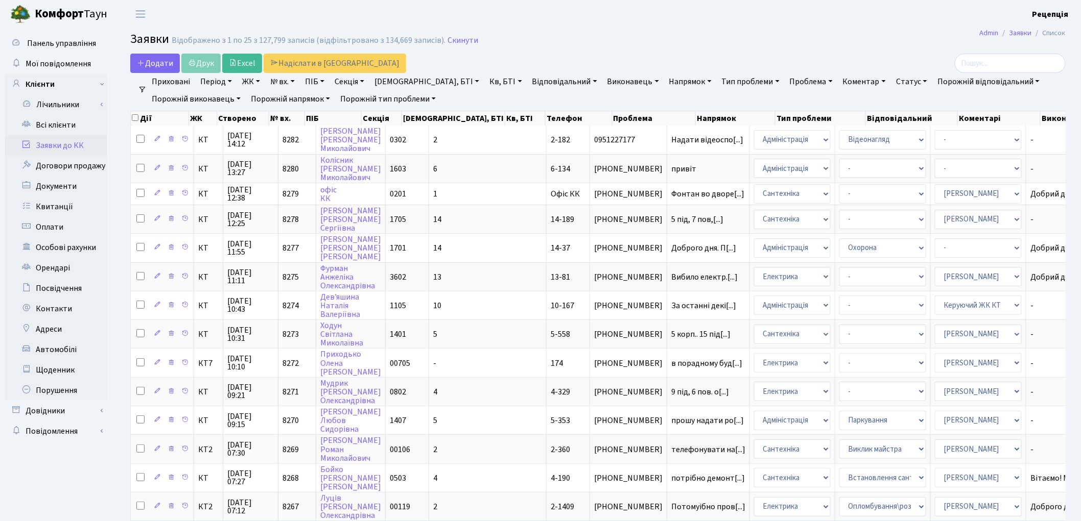
click at [762, 41] on h2 "Заявки Відображено з 1 по 25 з 127,799 записів (відфільтровано з 134,669 записі…" at bounding box center [597, 40] width 935 height 17
click at [63, 123] on link "Всі клієнти" at bounding box center [56, 125] width 102 height 20
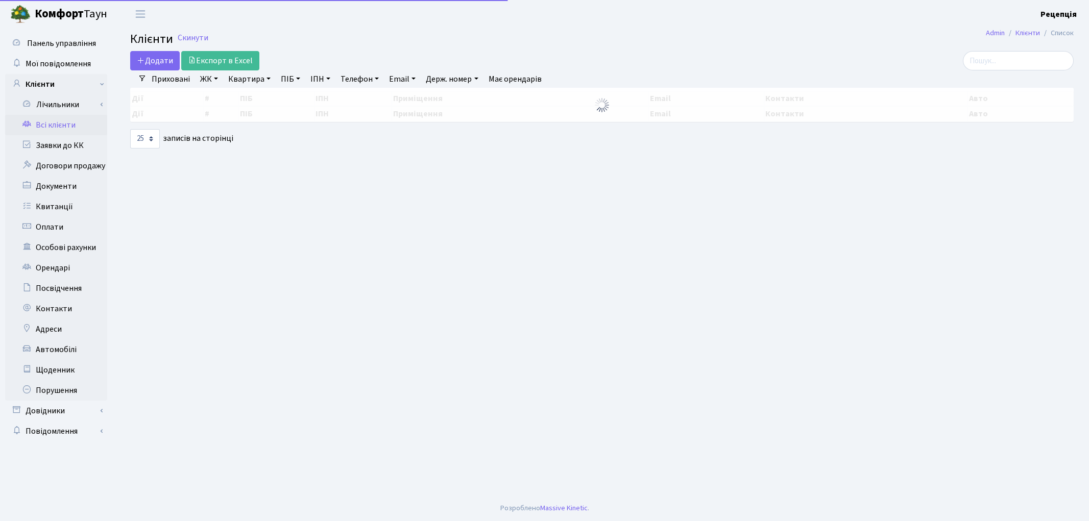
select select "25"
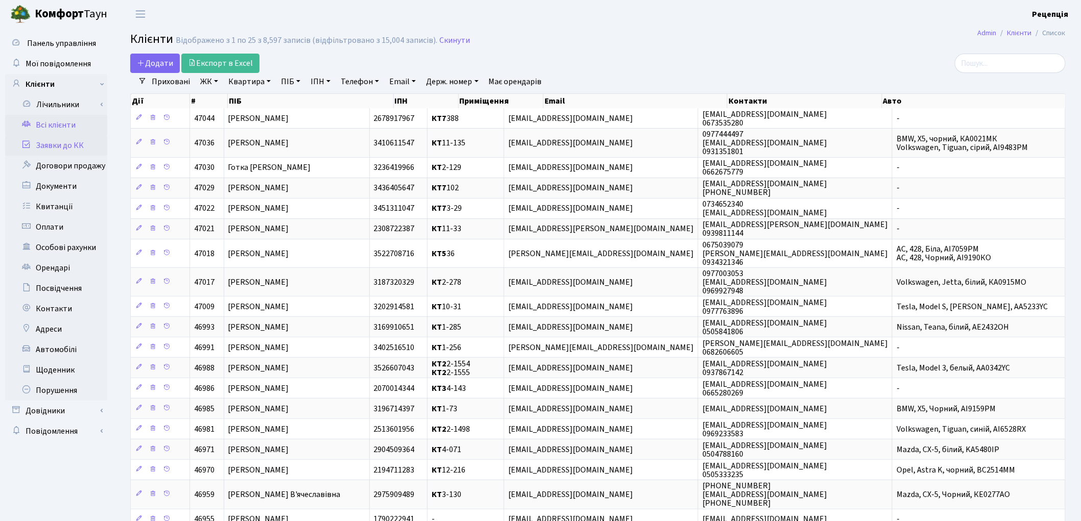
click at [65, 145] on link "Заявки до КК" at bounding box center [56, 145] width 102 height 20
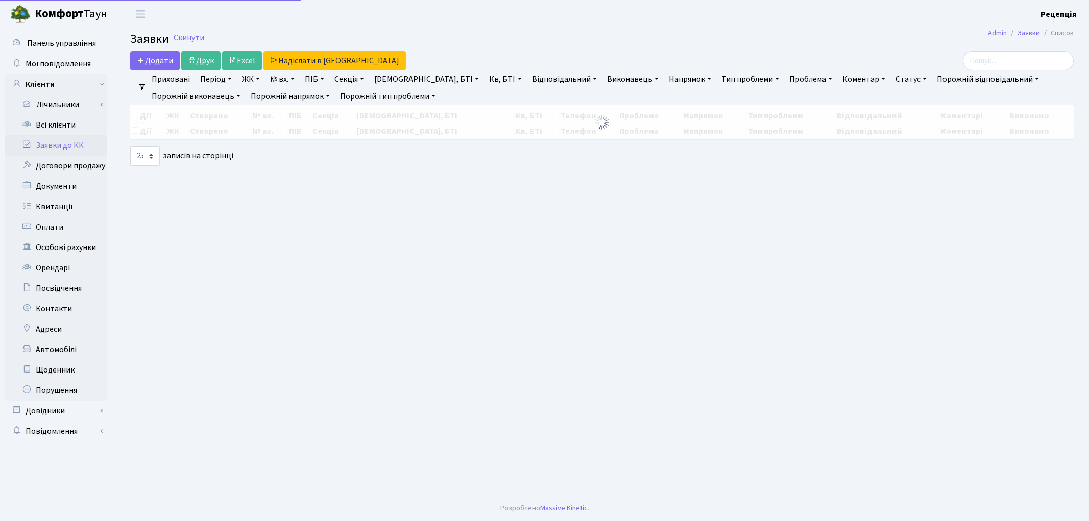
select select "25"
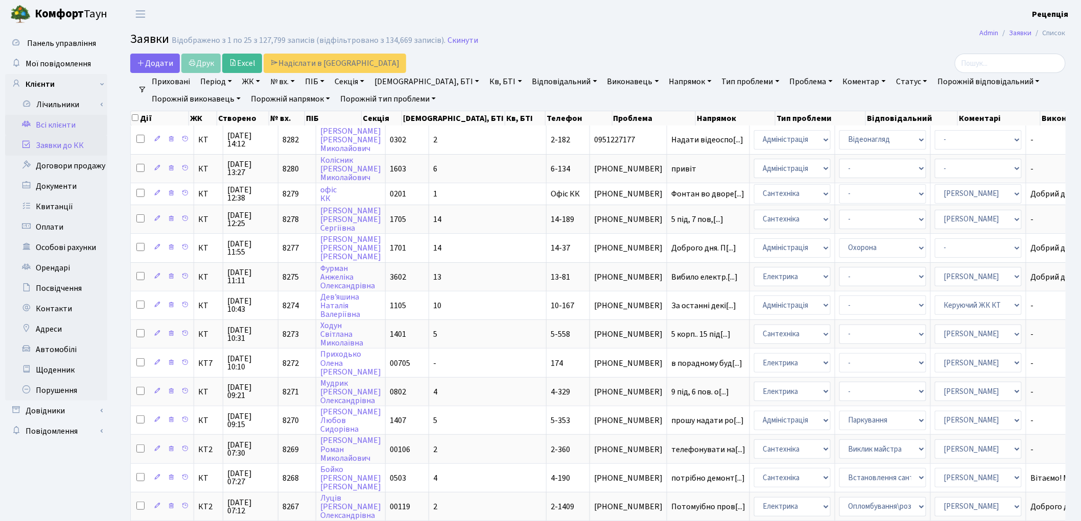
click at [67, 122] on link "Всі клієнти" at bounding box center [56, 125] width 102 height 20
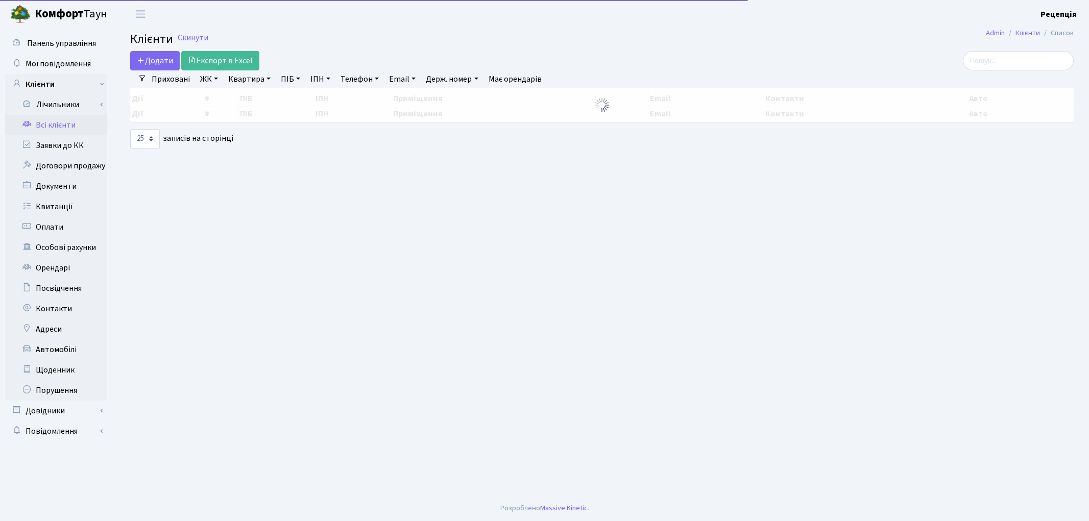
select select "25"
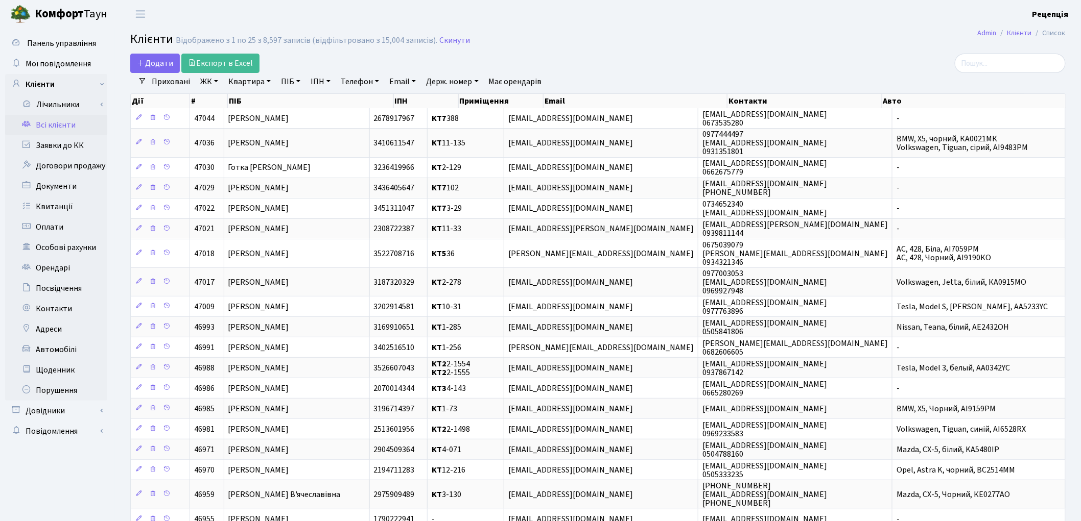
click at [289, 80] on link "ПІБ" at bounding box center [291, 81] width 28 height 17
type input "курило"
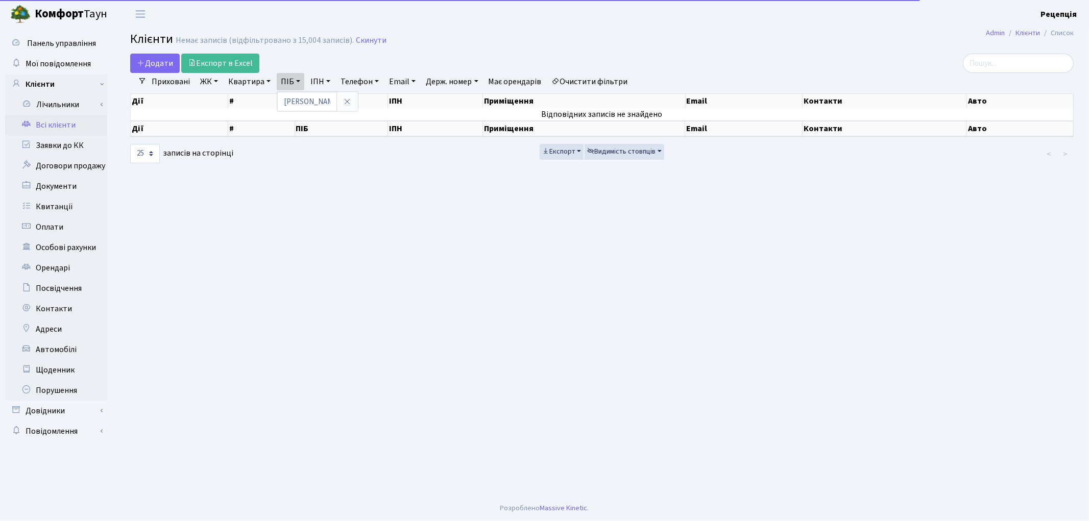
click at [578, 79] on link "Очистити фільтри" at bounding box center [590, 81] width 84 height 17
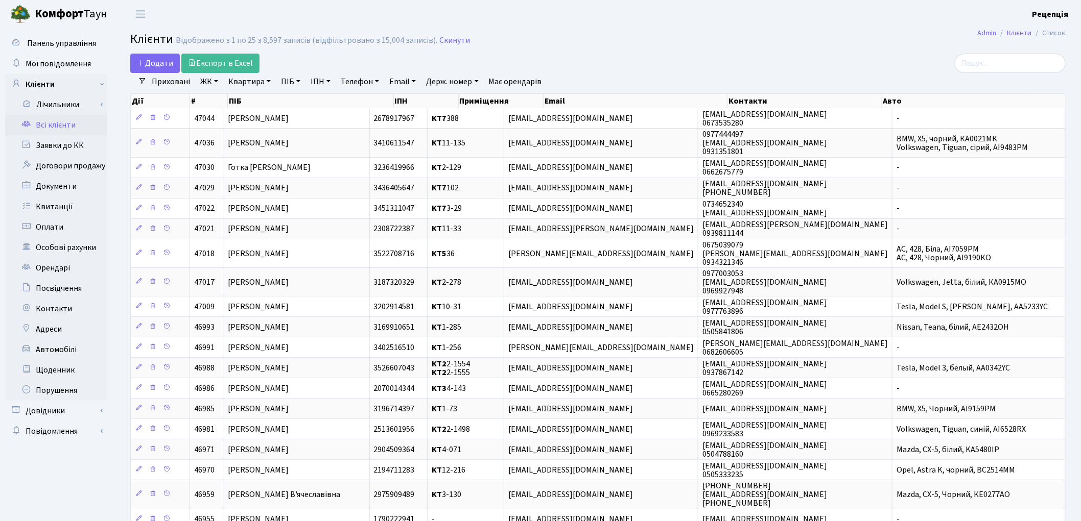
click at [214, 77] on link "ЖК" at bounding box center [209, 81] width 26 height 17
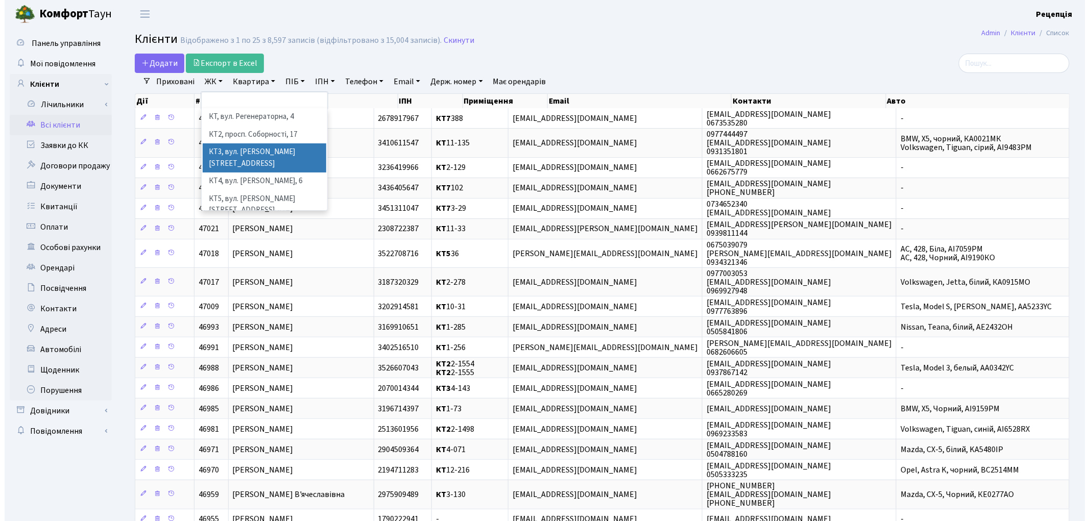
scroll to position [21, 0]
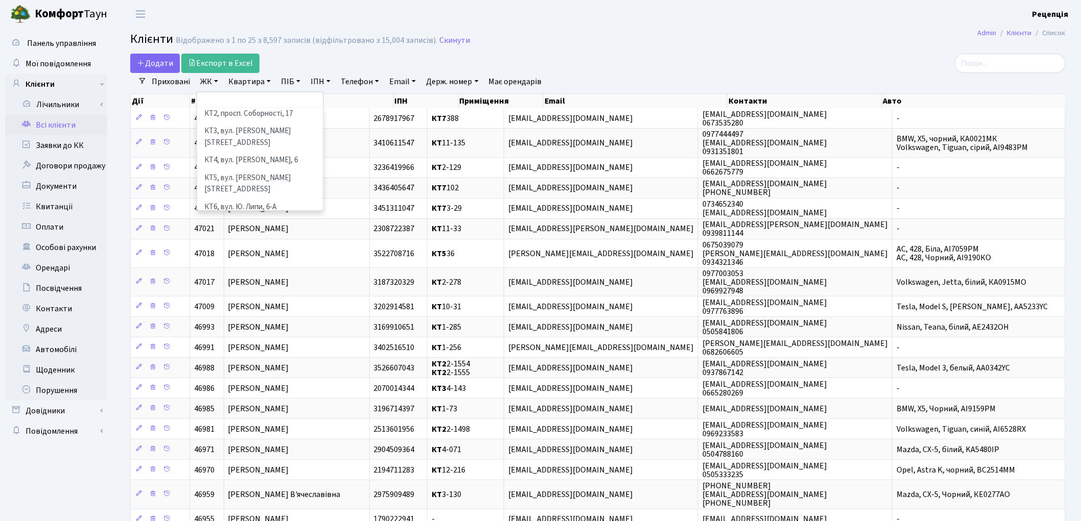
click at [278, 216] on li "КТ7, вул. Березнева, 12" at bounding box center [260, 230] width 124 height 29
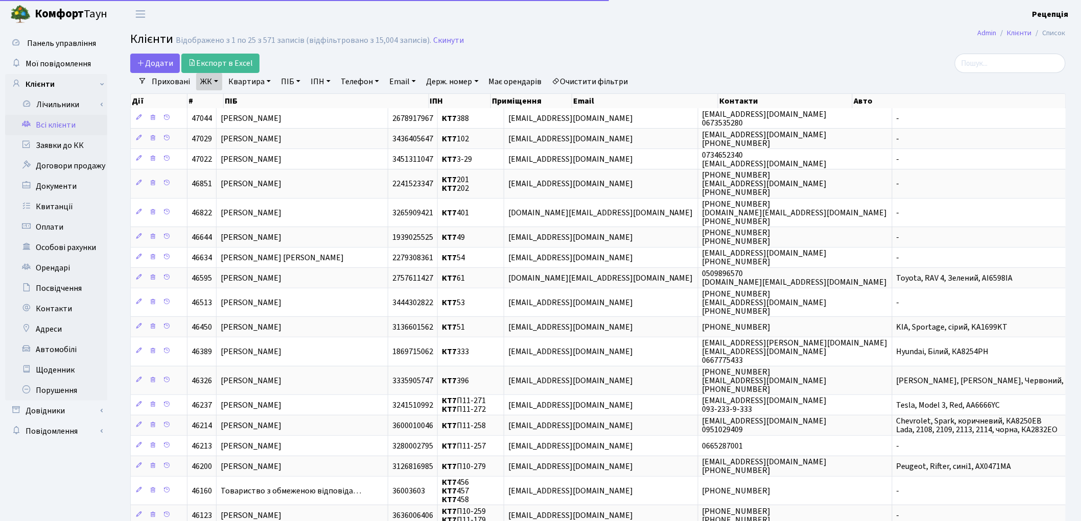
click at [259, 82] on link "Квартира" at bounding box center [249, 81] width 51 height 17
type input "364"
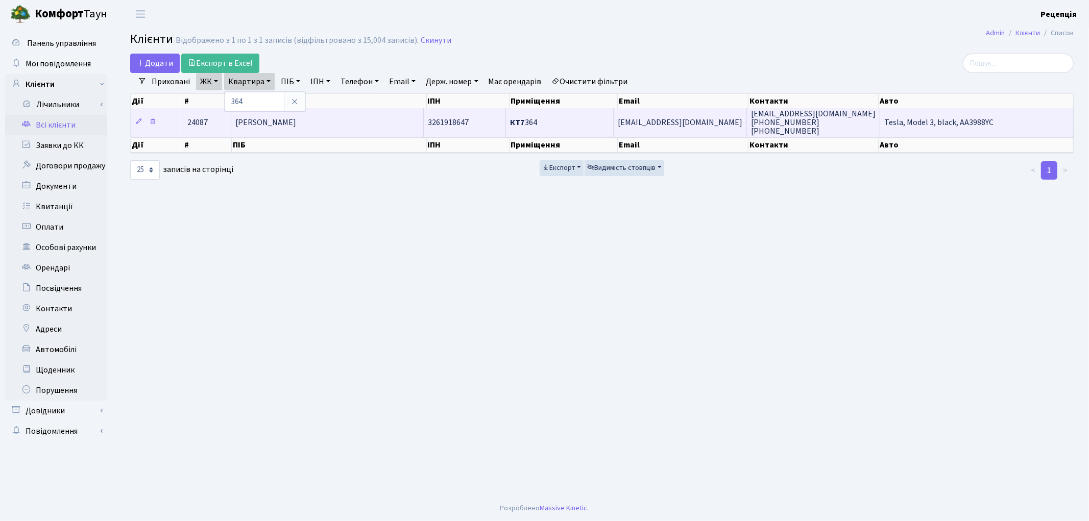
click at [354, 124] on td "[PERSON_NAME]" at bounding box center [327, 122] width 193 height 28
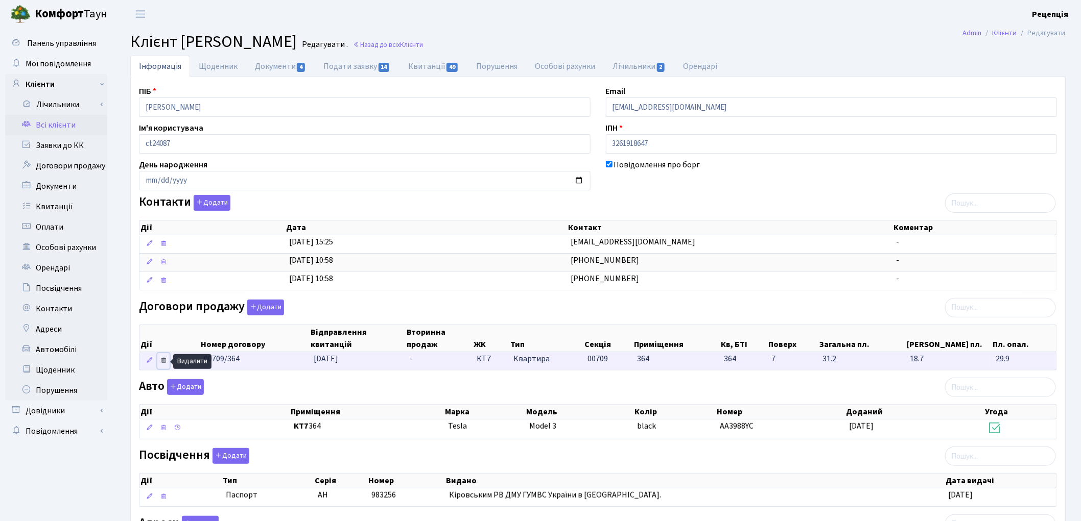
click at [166, 361] on icon at bounding box center [163, 360] width 7 height 7
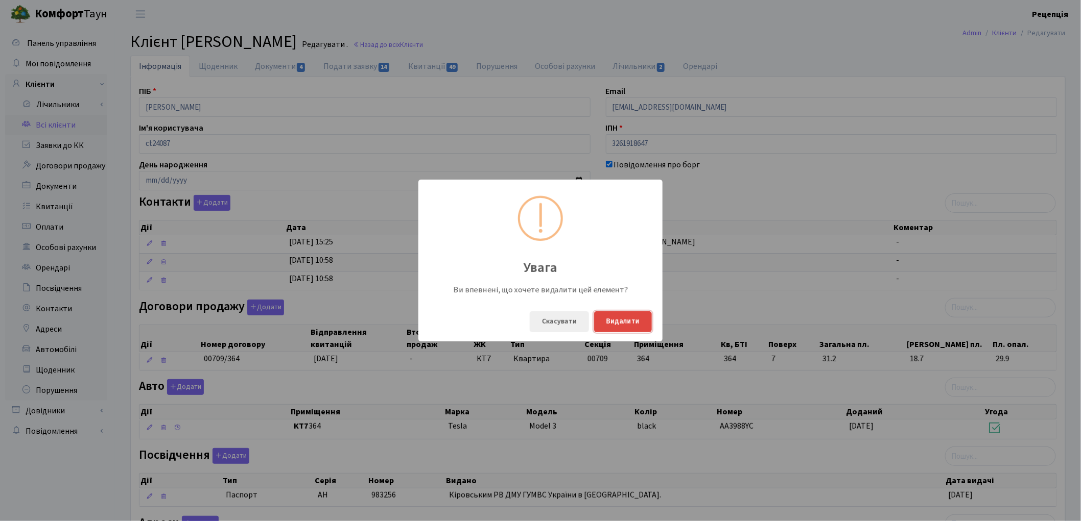
click at [631, 325] on button "Видалити" at bounding box center [623, 322] width 58 height 21
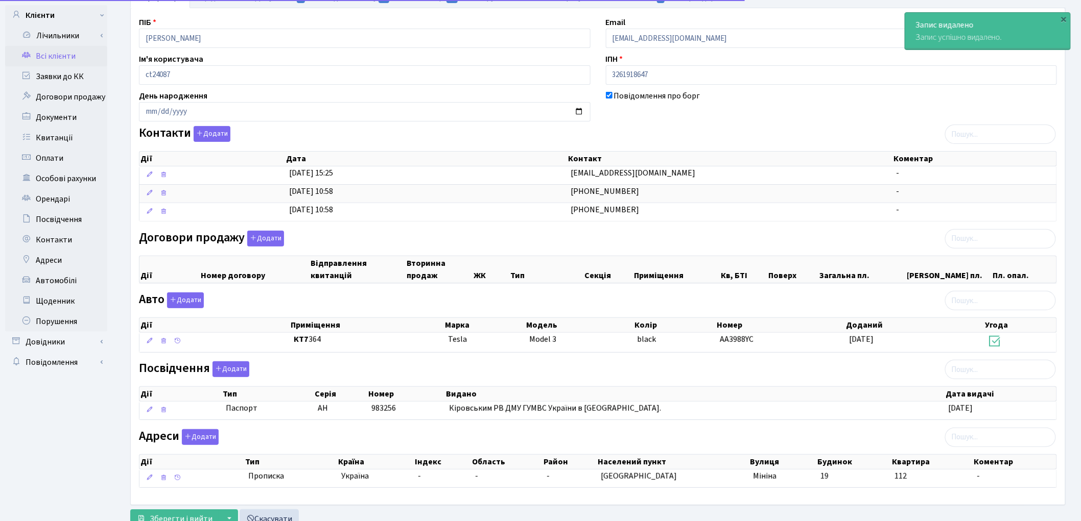
scroll to position [109, 0]
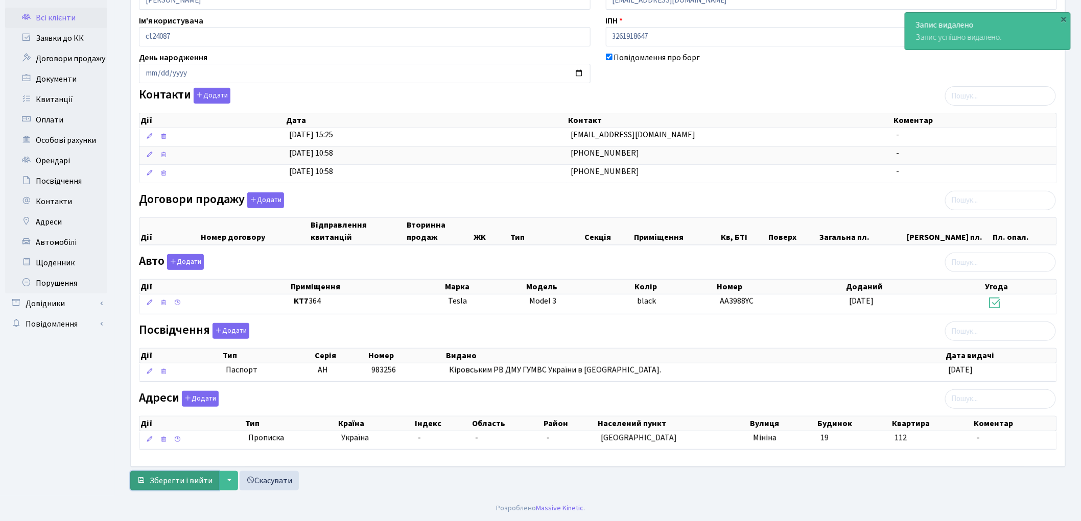
click at [181, 480] on span "Зберегти і вийти" at bounding box center [181, 480] width 63 height 11
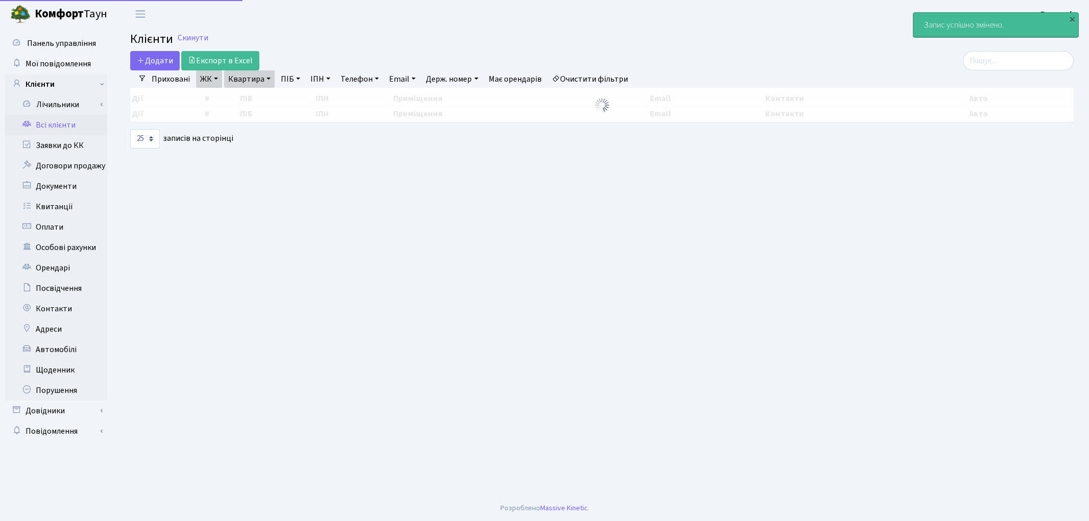
select select "25"
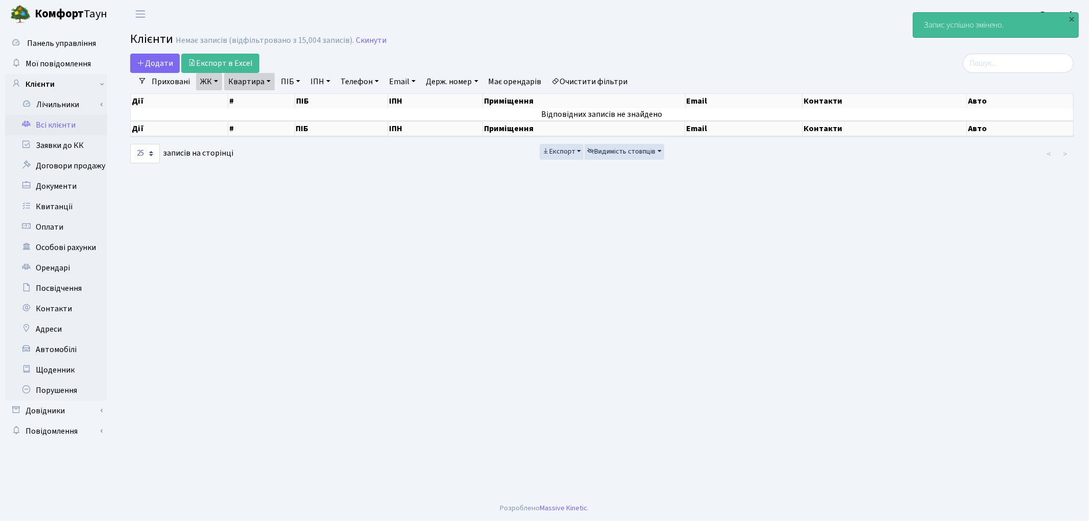
click at [586, 82] on link "Очистити фільтри" at bounding box center [590, 81] width 84 height 17
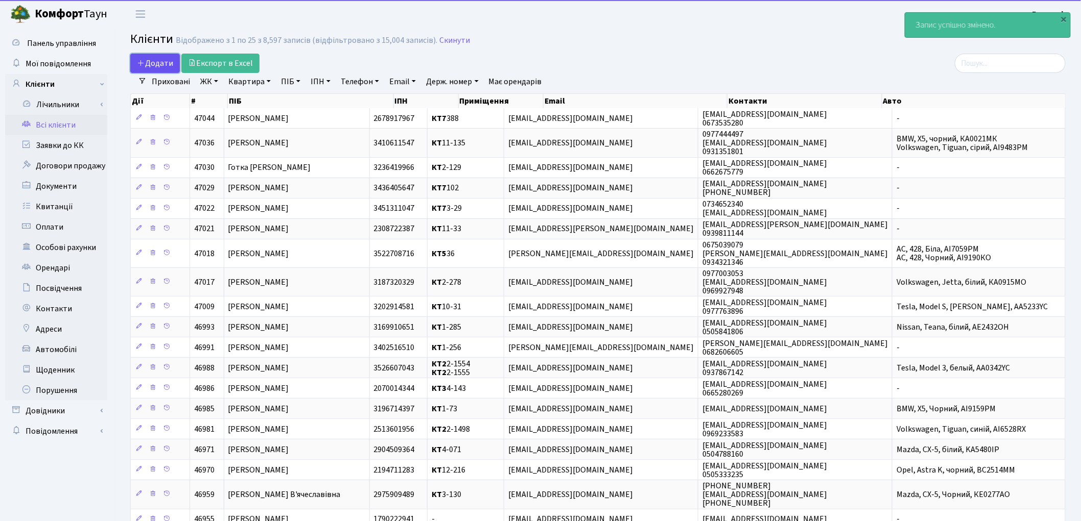
click at [147, 61] on span "Додати" at bounding box center [155, 63] width 36 height 11
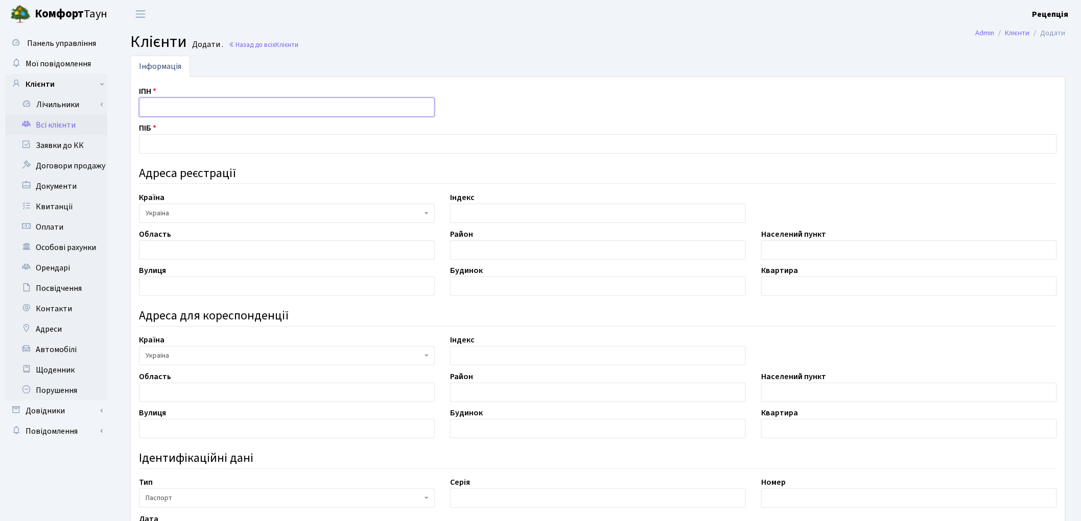
click at [161, 107] on input "text" at bounding box center [287, 107] width 296 height 19
type input "2837200319"
click at [161, 136] on input "text" at bounding box center [598, 143] width 918 height 19
type input "[PERSON_NAME]"
click at [176, 254] on input "text" at bounding box center [287, 250] width 296 height 19
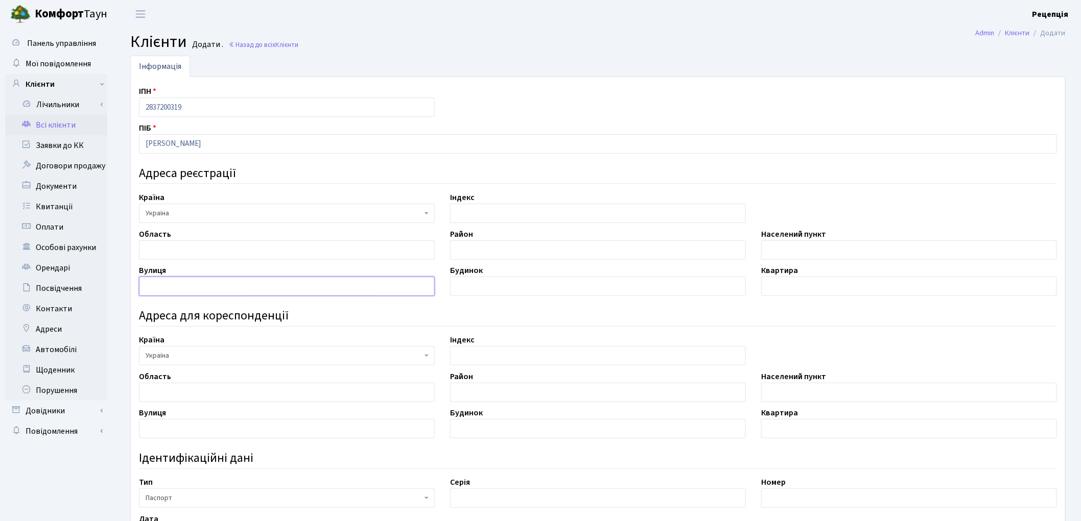
click at [163, 278] on input "text" at bounding box center [287, 286] width 296 height 19
type input "[PERSON_NAME]"
click at [548, 288] on input "text" at bounding box center [598, 286] width 296 height 19
type input "53"
click at [775, 284] on input "text" at bounding box center [909, 286] width 296 height 19
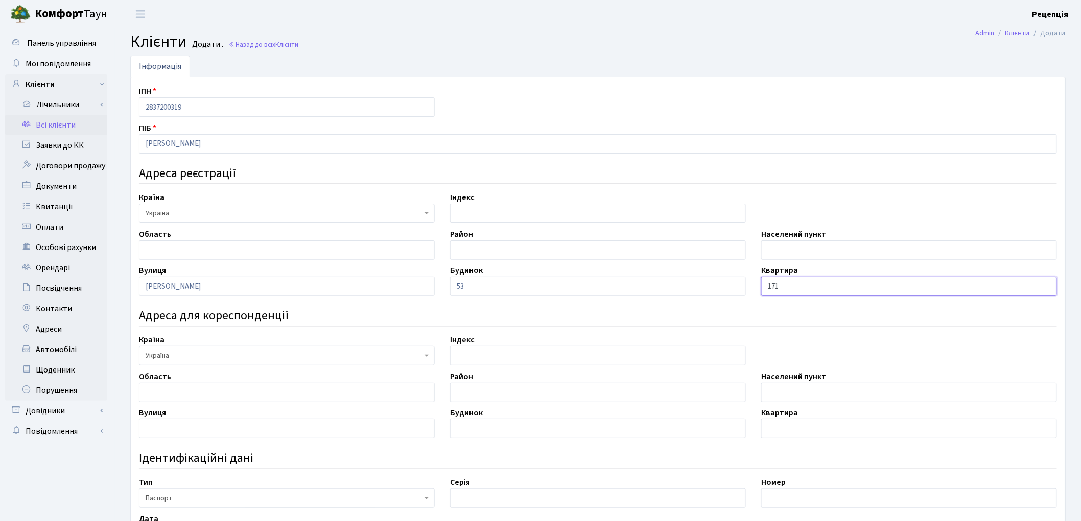
type input "171"
click at [785, 246] on input "text" at bounding box center [909, 250] width 296 height 19
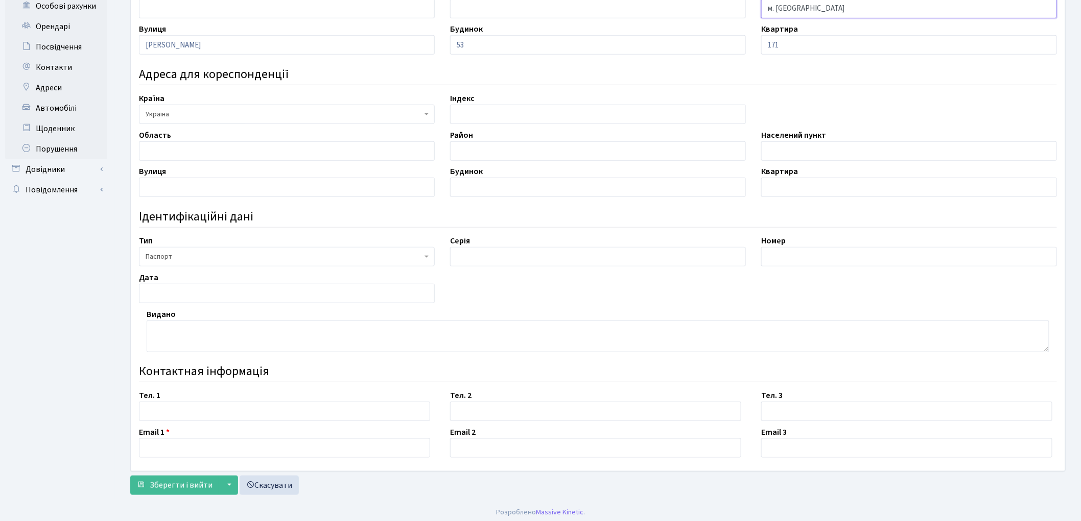
scroll to position [246, 0]
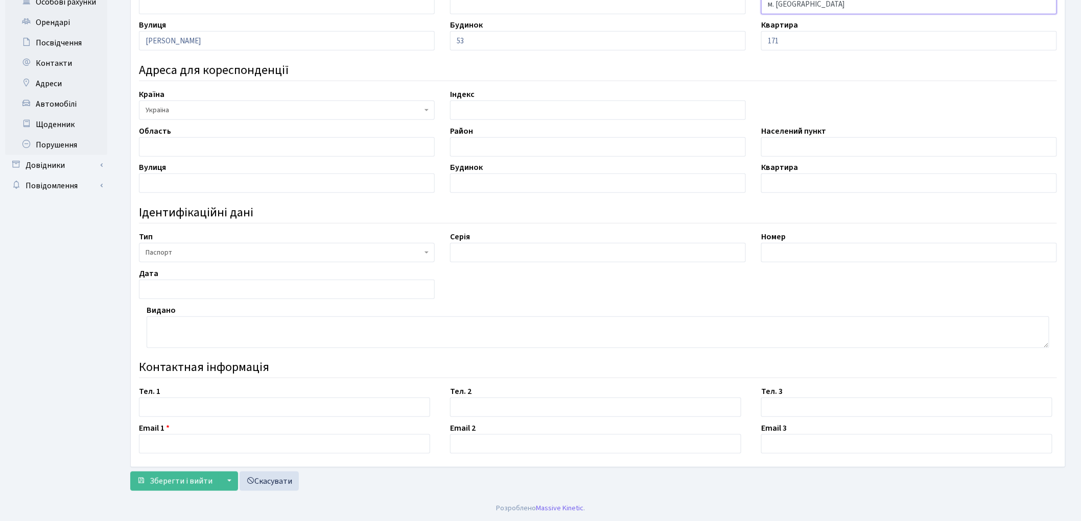
type input "м. Київ"
click at [179, 406] on input "text" at bounding box center [284, 407] width 291 height 19
type input "0676235085"
click at [172, 448] on input "text" at bounding box center [284, 444] width 291 height 19
type input "[EMAIL_ADDRESS][DOMAIN_NAME]"
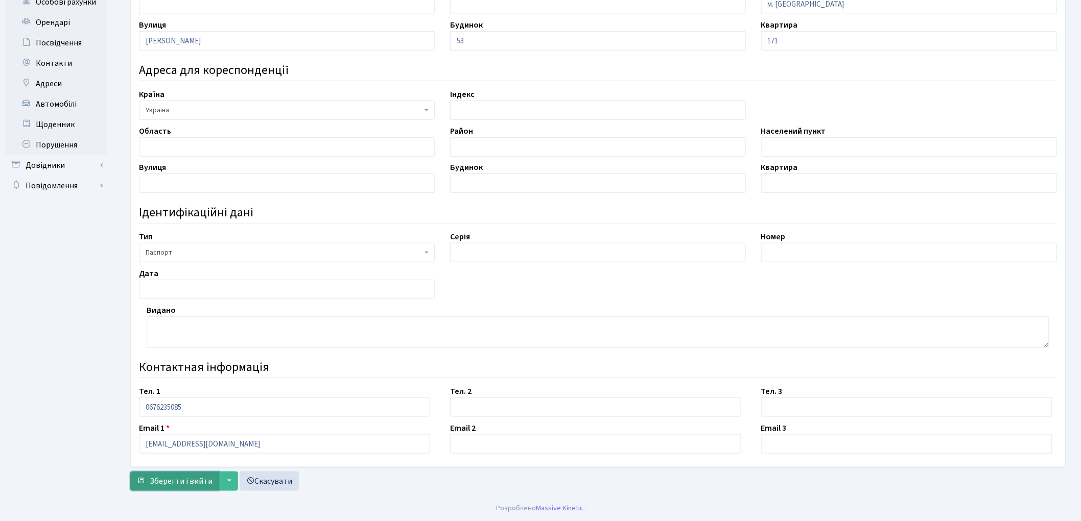
click at [189, 476] on span "Зберегти і вийти" at bounding box center [181, 481] width 63 height 11
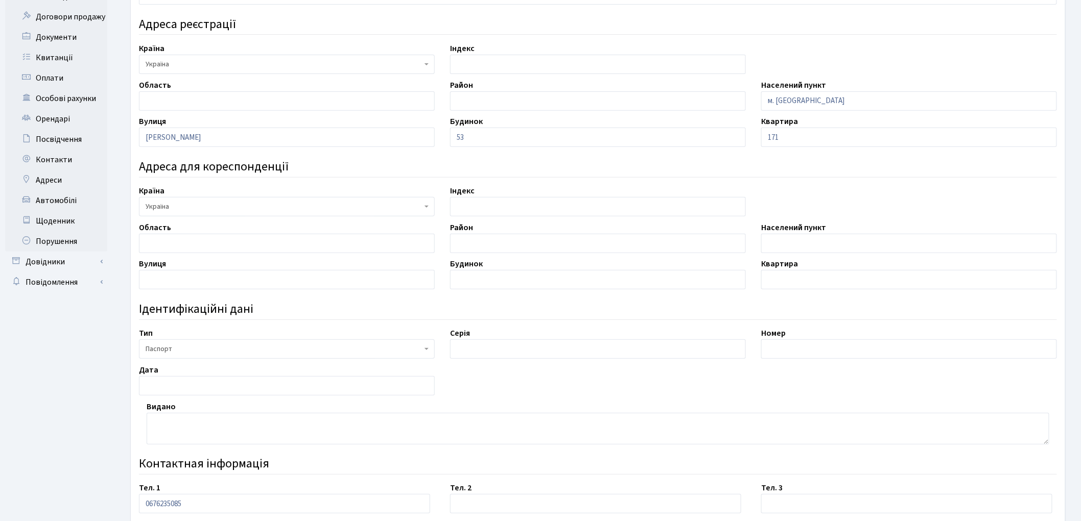
scroll to position [258, 0]
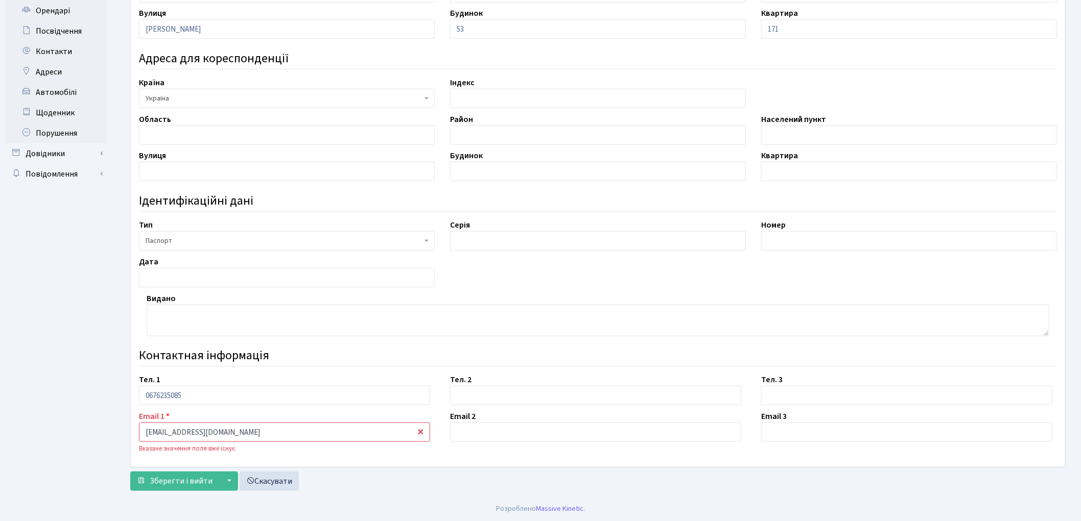
drag, startPoint x: 218, startPoint y: 431, endPoint x: 117, endPoint y: 433, distance: 100.1
click at [117, 433] on div "Інформація ІПН 2837200319 ПІБ [PERSON_NAME] Адреса реєстрації [GEOGRAPHIC_DATA]…" at bounding box center [598, 147] width 966 height 698
click at [170, 431] on input "[EMAIL_ADDRESS][DOMAIN_NAME]" at bounding box center [284, 432] width 291 height 19
type input "[EMAIL_ADDRESS][DOMAIN_NAME]"
click at [181, 480] on span "Зберегти і вийти" at bounding box center [181, 481] width 63 height 11
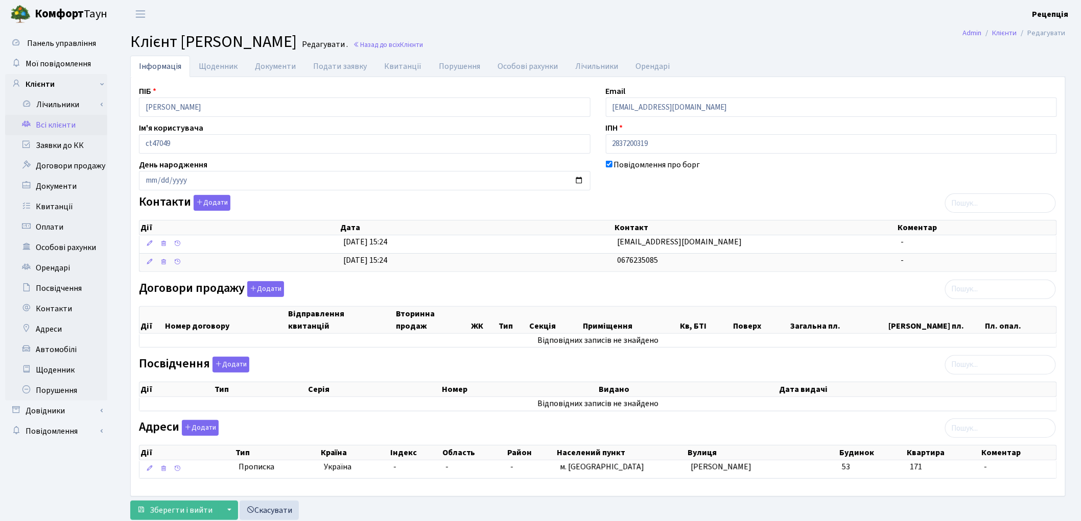
click at [74, 120] on link "Всі клієнти" at bounding box center [56, 125] width 102 height 20
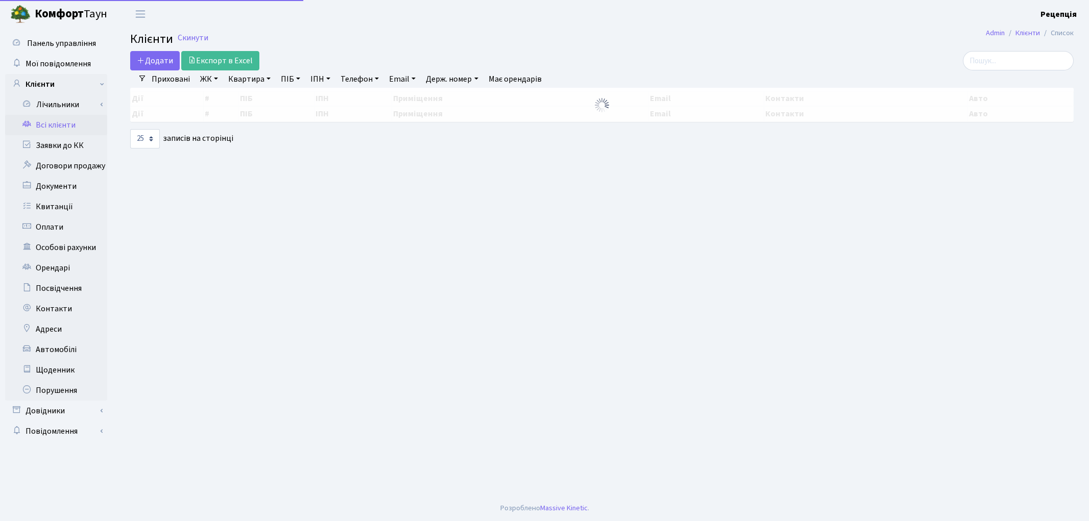
select select "25"
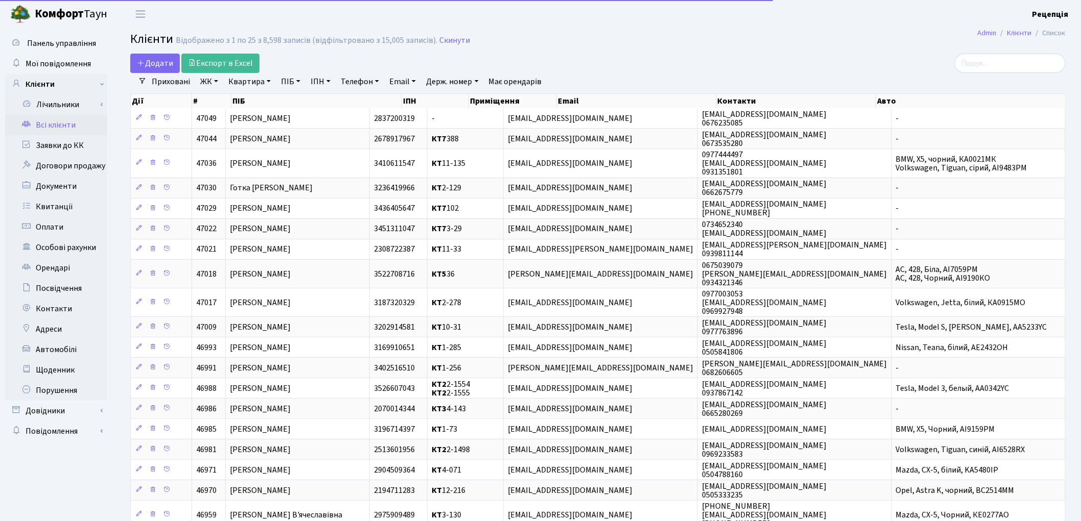
click at [450, 79] on link "Держ. номер" at bounding box center [452, 81] width 60 height 17
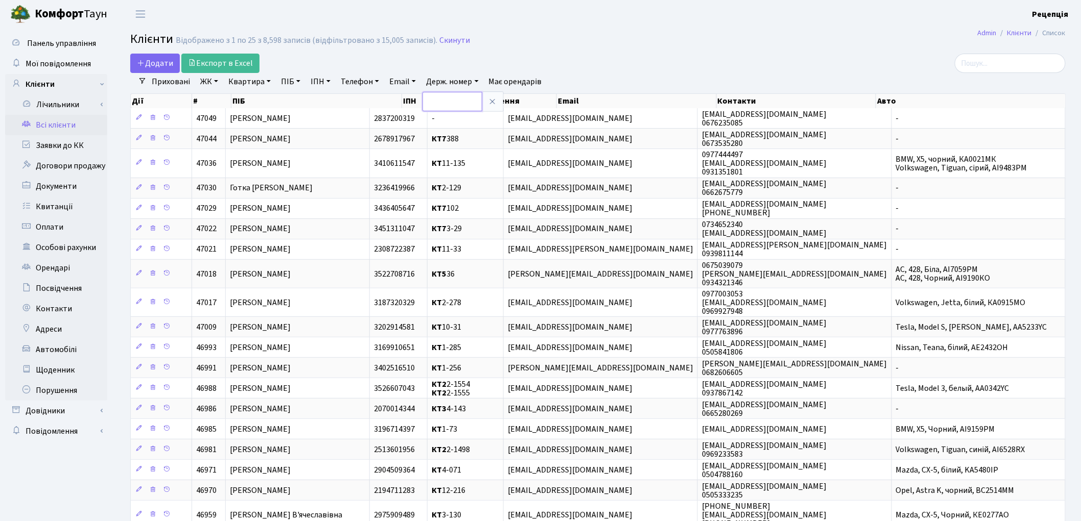
paste input "invent8@ukr.net"
type input "invent8@ukr.net"
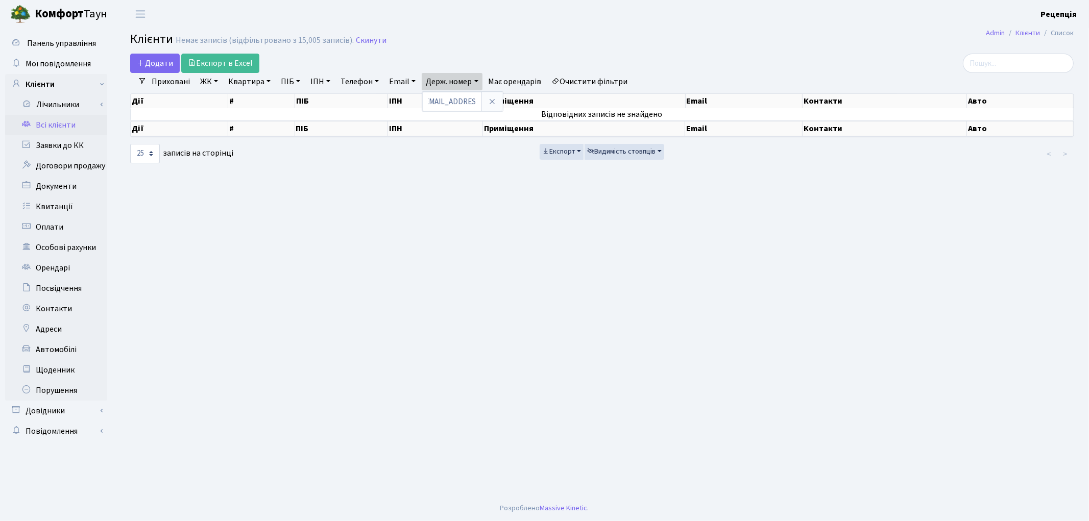
click at [575, 83] on link "Очистити фільтри" at bounding box center [590, 81] width 84 height 17
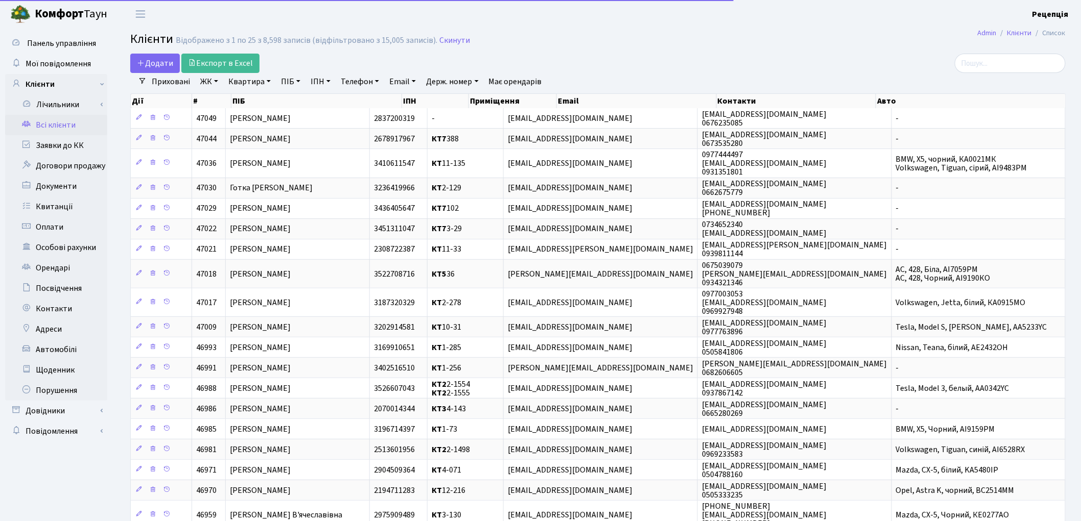
click at [405, 85] on link "Email" at bounding box center [402, 81] width 35 height 17
paste input "invent8@ukr.net"
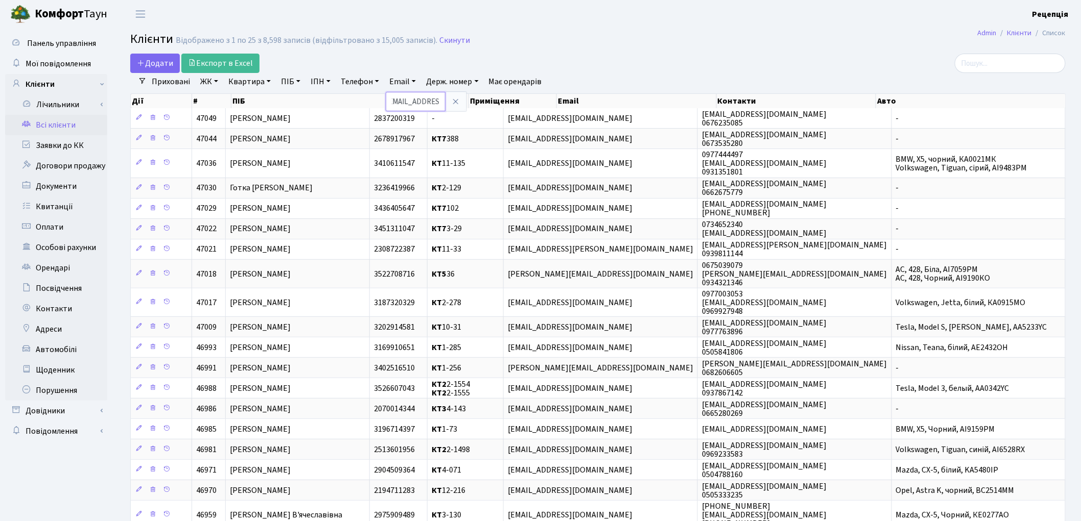
type input "invent8@ukr.net"
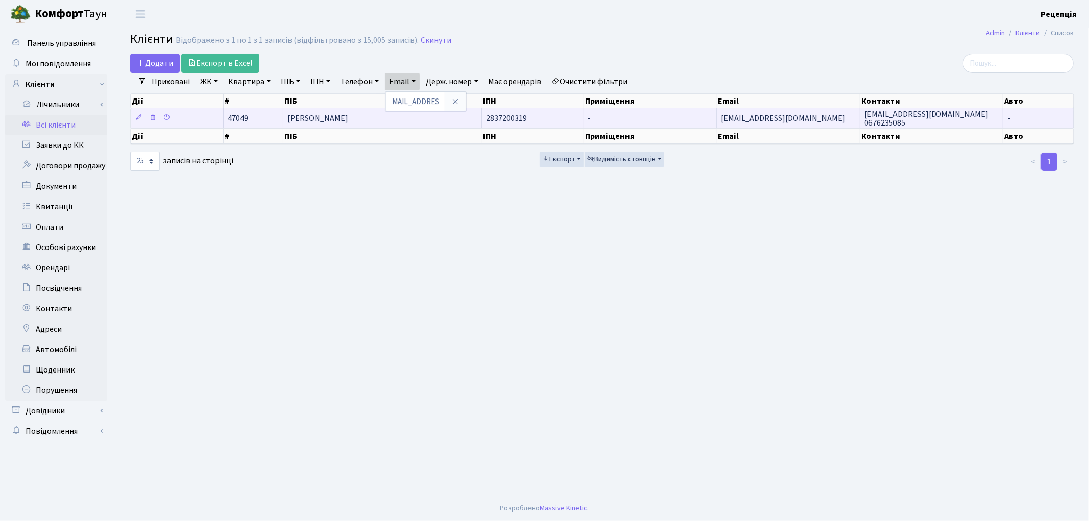
click at [398, 118] on td "Курило Денис Юрійович" at bounding box center [382, 118] width 199 height 20
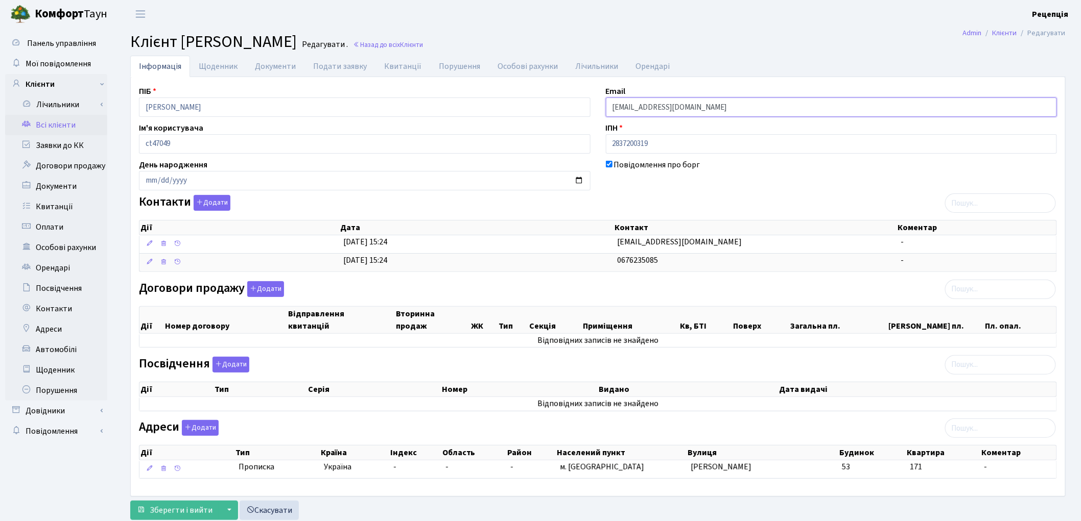
click at [640, 106] on input "[EMAIL_ADDRESS][DOMAIN_NAME]" at bounding box center [831, 107] width 451 height 19
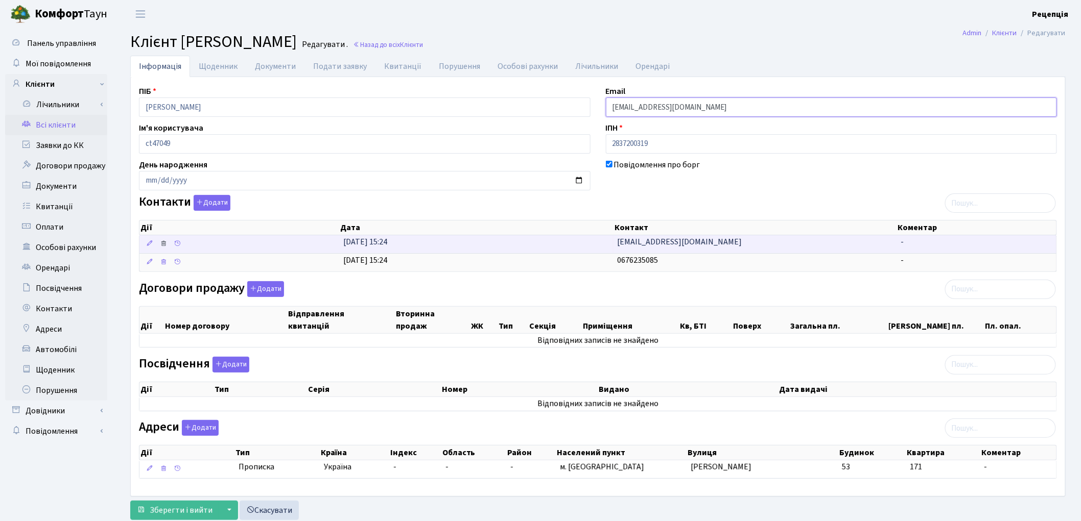
type input "[EMAIL_ADDRESS][DOMAIN_NAME]"
click at [162, 244] on icon at bounding box center [163, 243] width 7 height 7
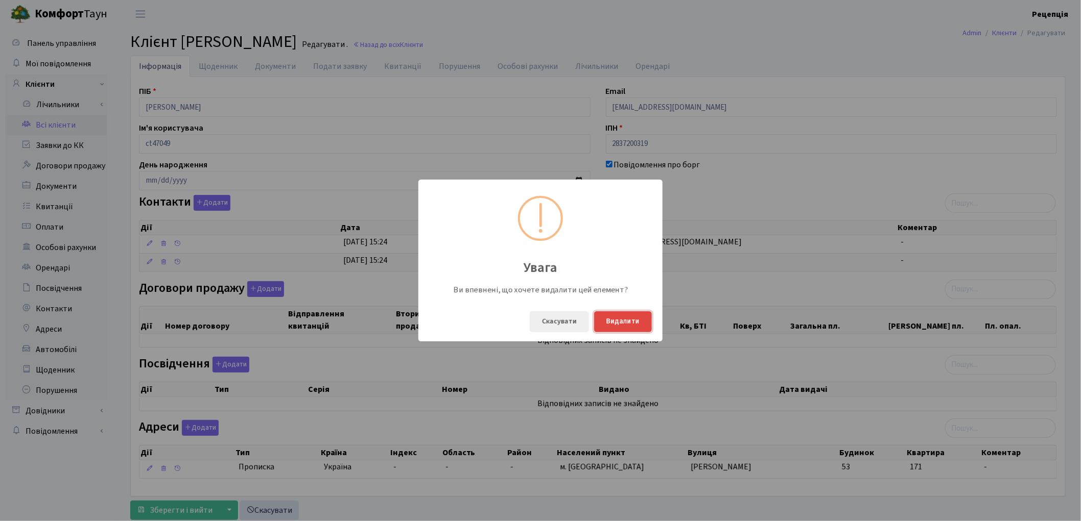
click at [631, 320] on button "Видалити" at bounding box center [623, 322] width 58 height 21
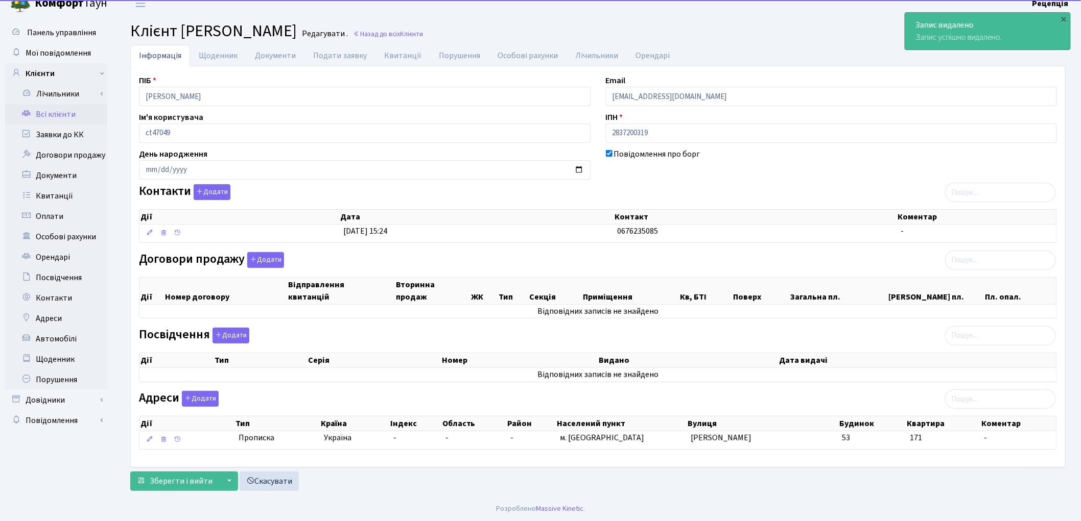
scroll to position [12, 0]
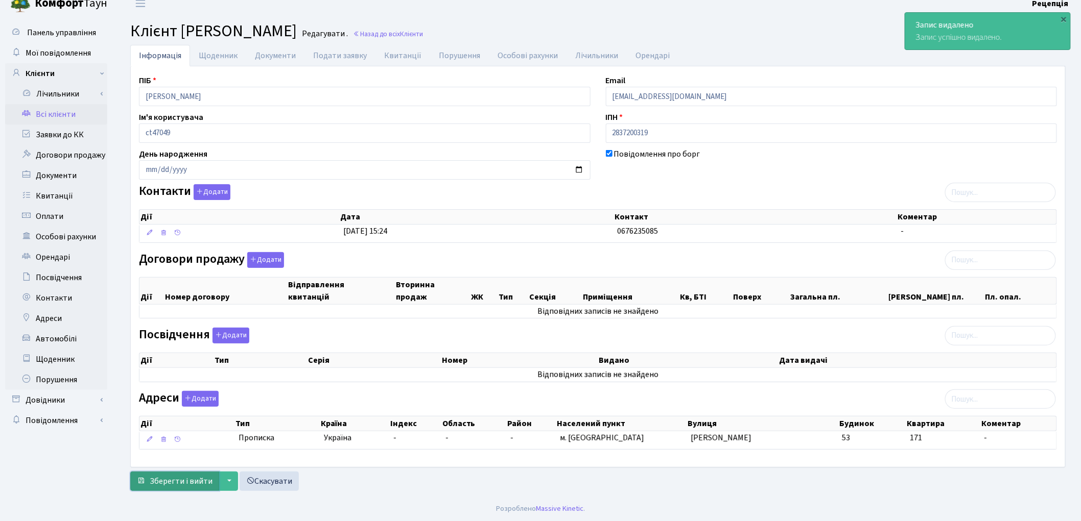
click at [175, 483] on span "Зберегти і вийти" at bounding box center [181, 481] width 63 height 11
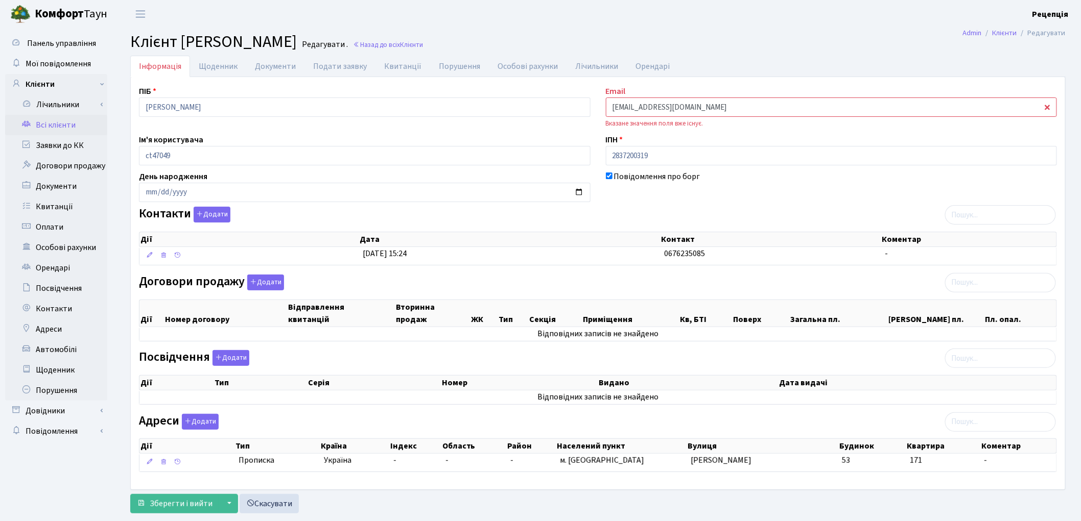
click at [674, 104] on input "invent8@ukr.net" at bounding box center [831, 107] width 451 height 19
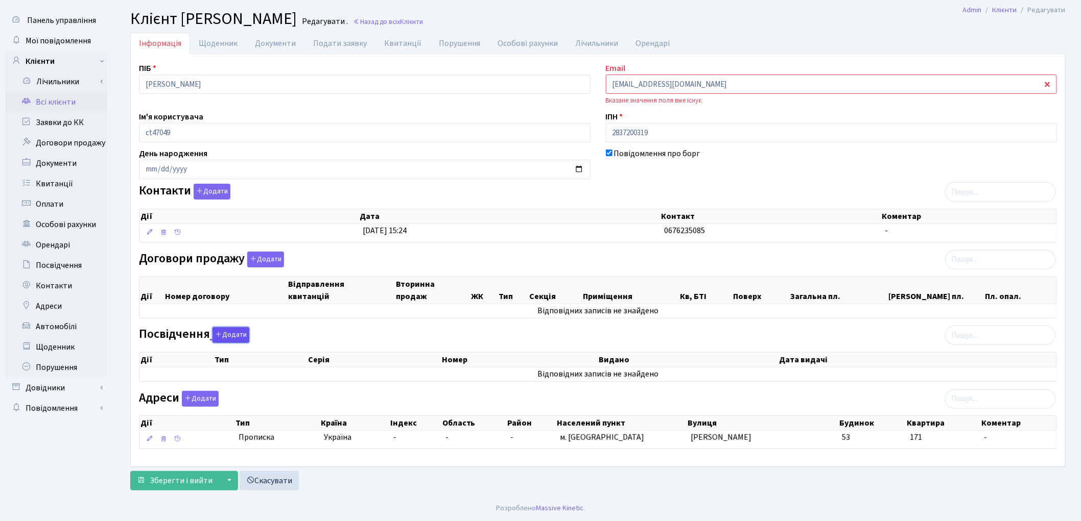
click at [235, 332] on button "Додати" at bounding box center [230, 335] width 37 height 16
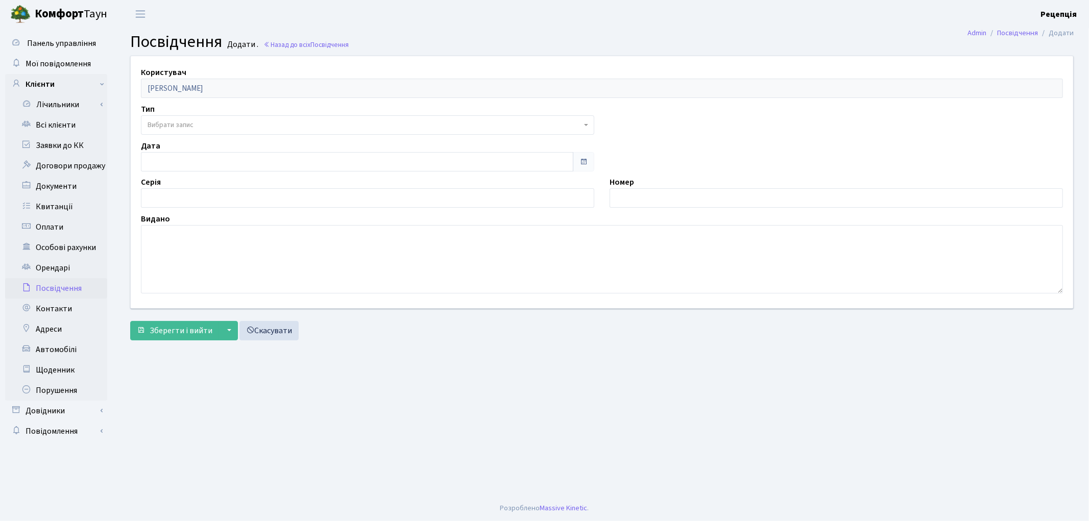
click at [180, 129] on span "Вибрати запис" at bounding box center [171, 125] width 46 height 10
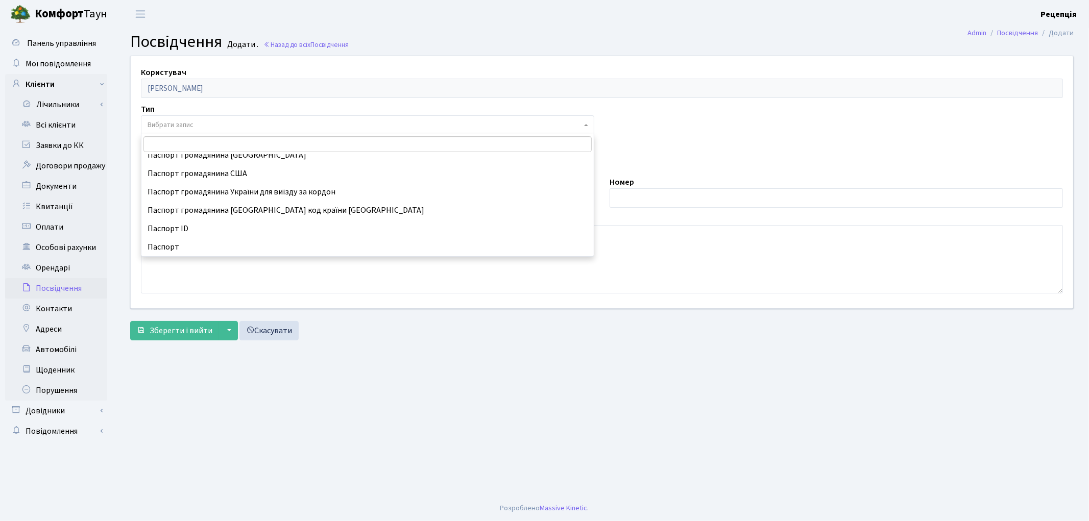
scroll to position [113, 0]
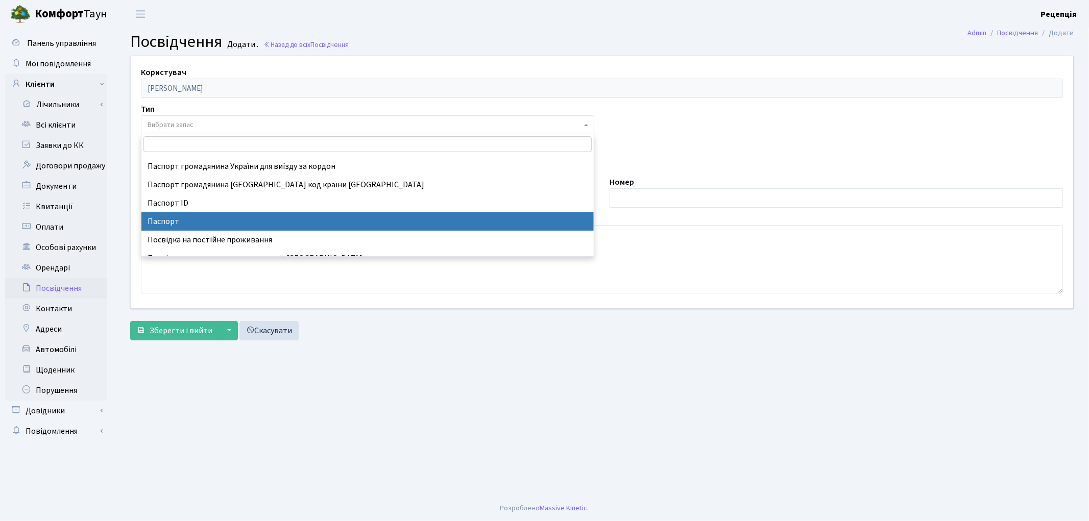
select select "1"
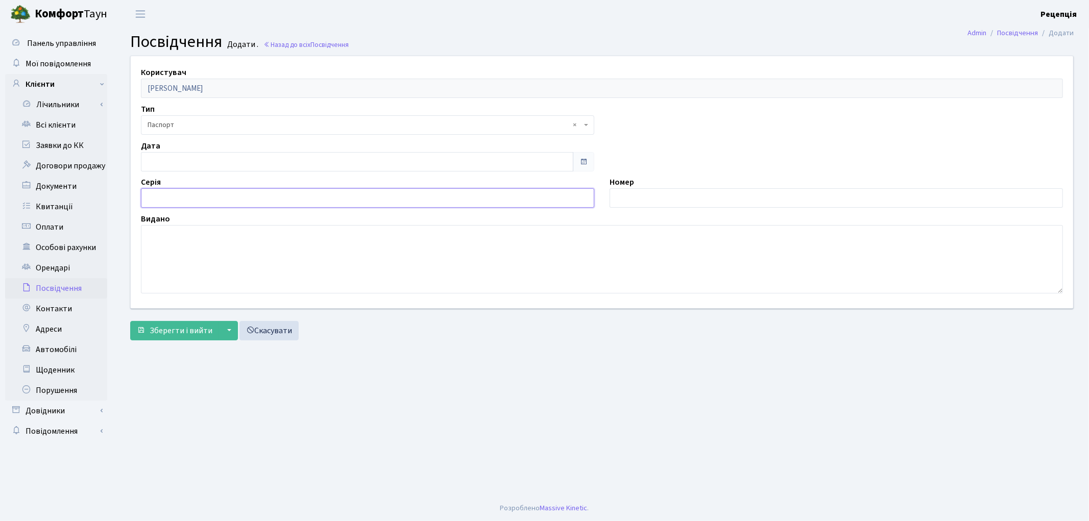
click at [176, 192] on input "text" at bounding box center [368, 197] width 454 height 19
type input "D"
drag, startPoint x: 200, startPoint y: 202, endPoint x: 156, endPoint y: 201, distance: 43.9
click at [156, 201] on input "ВА320505" at bounding box center [368, 197] width 454 height 19
type input "ВА"
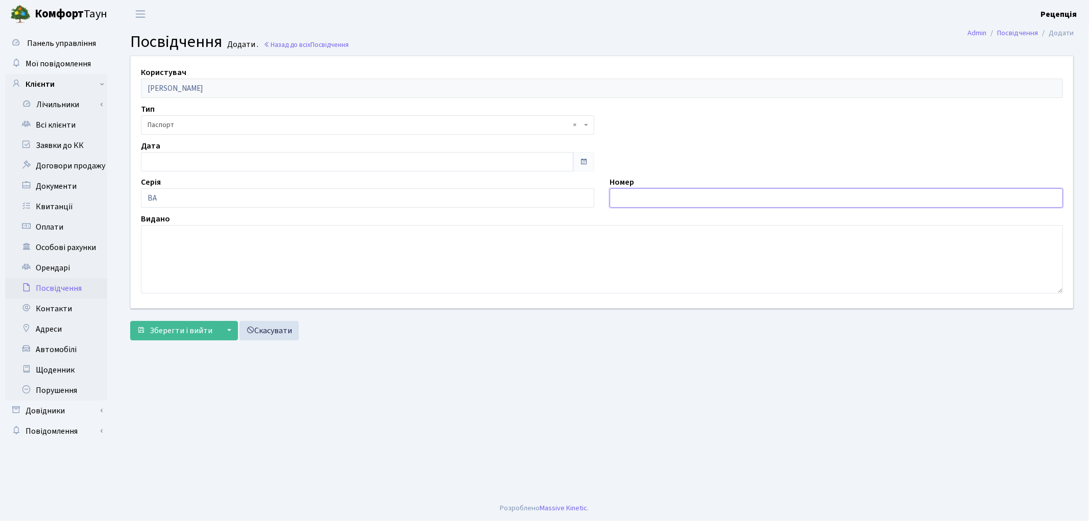
click at [647, 204] on input "text" at bounding box center [837, 197] width 454 height 19
paste input "320505"
type input "320505"
click at [389, 252] on textarea at bounding box center [602, 259] width 922 height 68
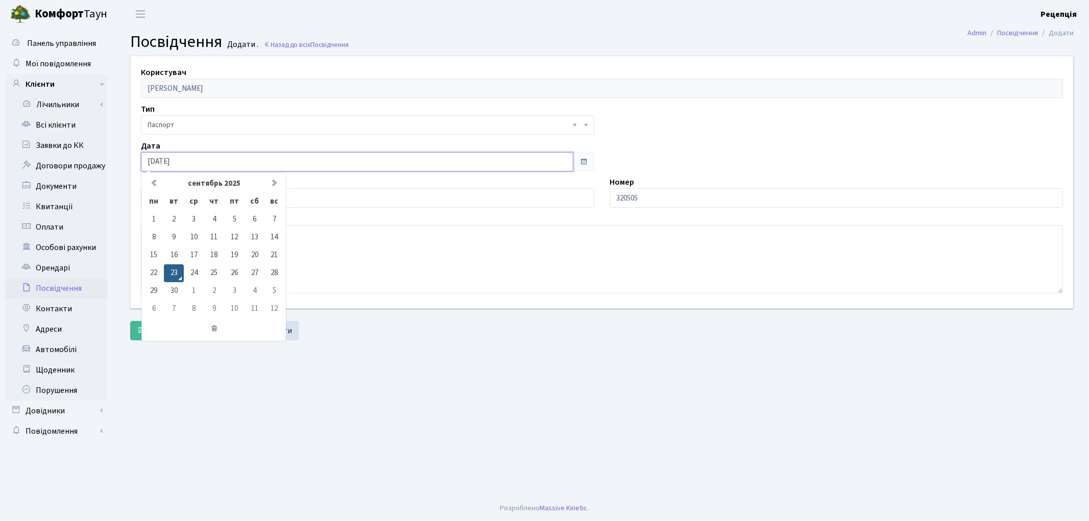
click at [193, 159] on input "23.09.2025" at bounding box center [357, 161] width 433 height 19
type input "2"
type input "05.11.2002"
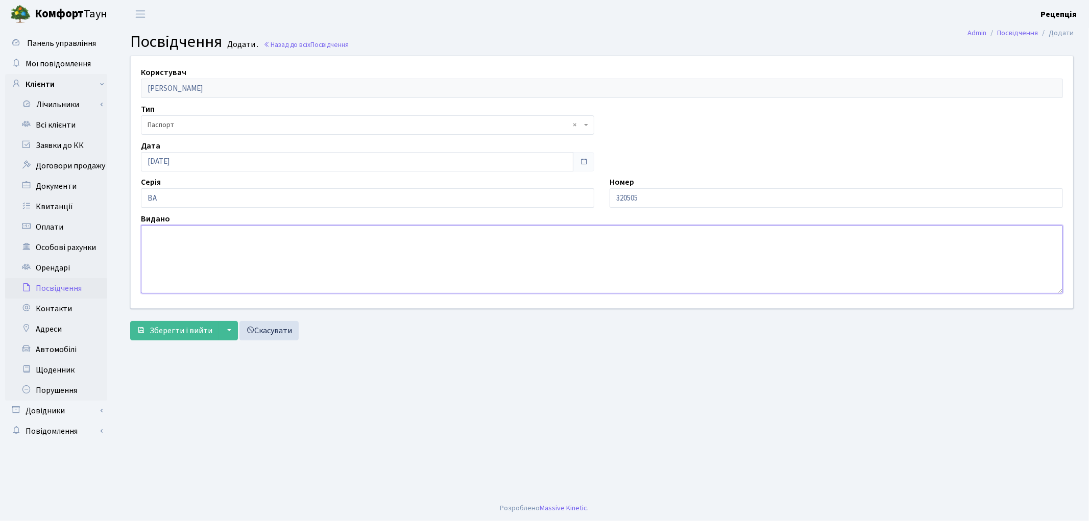
click at [210, 252] on textarea at bounding box center [602, 259] width 922 height 68
type textarea "Центрально-Міським РВ Макіївського МУ УМВС України в [GEOGRAPHIC_DATA]"
click at [167, 332] on span "Зберегти і вийти" at bounding box center [181, 330] width 63 height 11
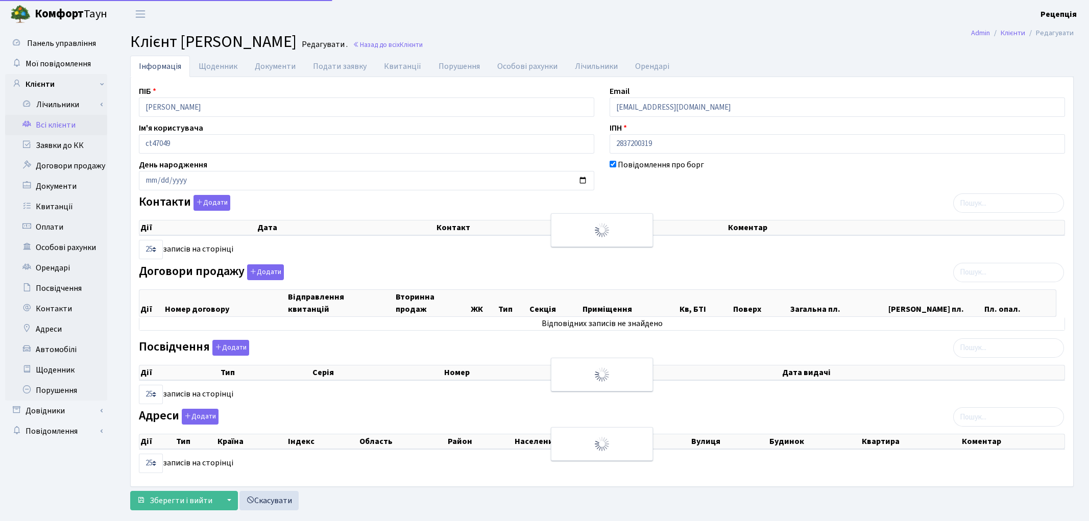
select select "25"
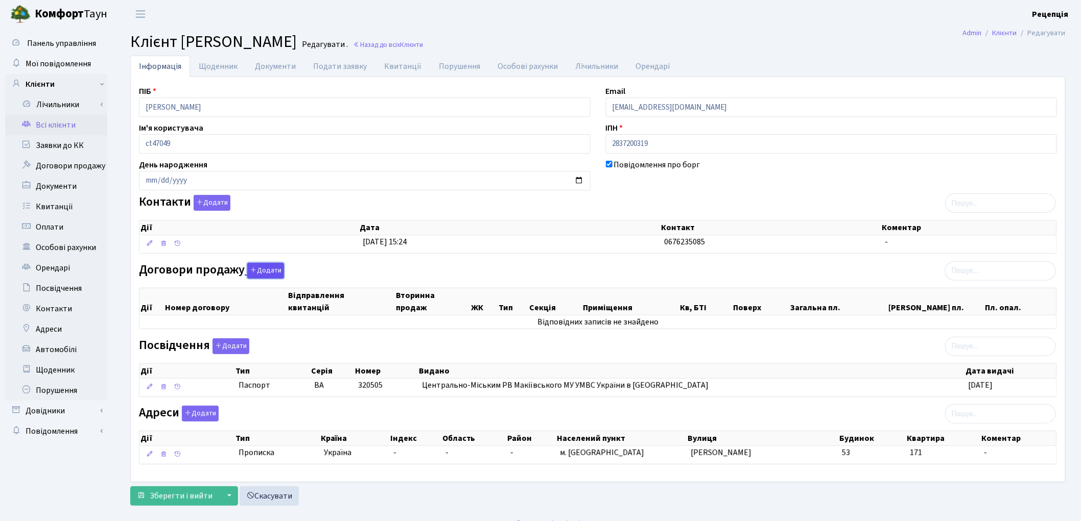
click at [274, 266] on button "Додати" at bounding box center [265, 271] width 37 height 16
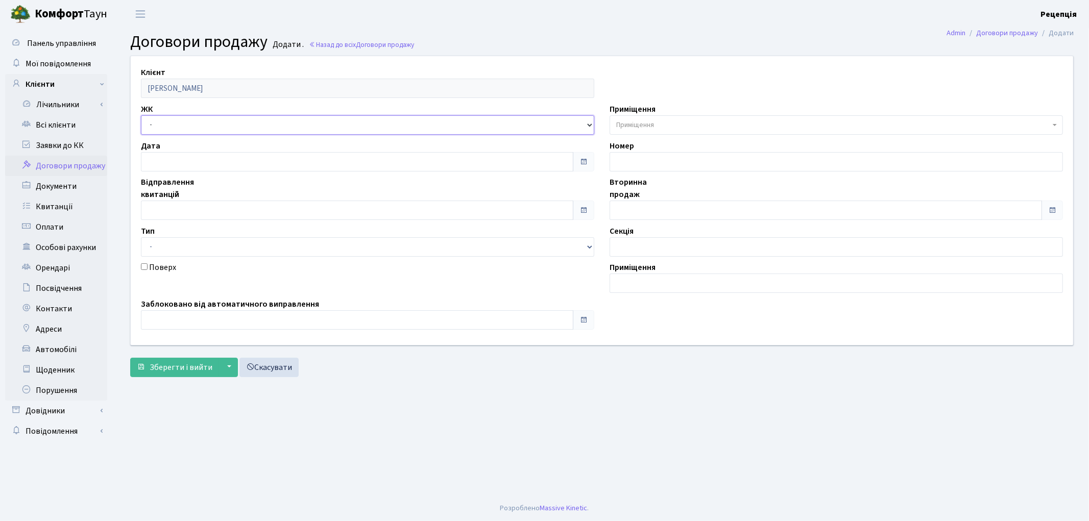
click at [165, 121] on select "- КТ, вул. Регенераторна, 4 КТ2, просп. [STREET_ADDRESS] [STREET_ADDRESS] [PERS…" at bounding box center [368, 124] width 454 height 19
select select "305"
click at [141, 115] on select "- КТ, вул. Регенераторна, 4 КТ2, просп. [STREET_ADDRESS] [STREET_ADDRESS] [PERS…" at bounding box center [368, 124] width 454 height 19
select select
click at [636, 123] on span "Приміщення" at bounding box center [635, 125] width 38 height 10
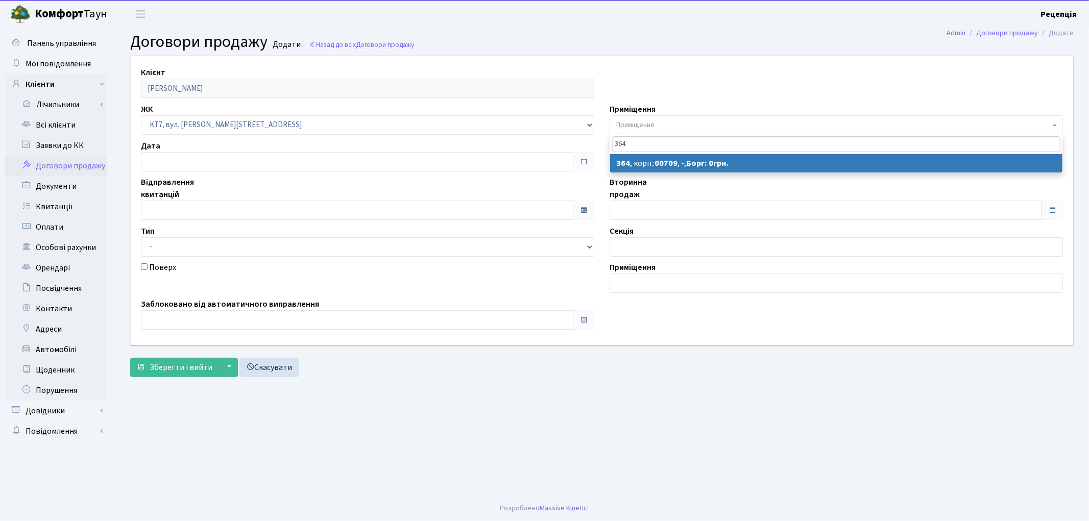
type input "364"
select select "18877"
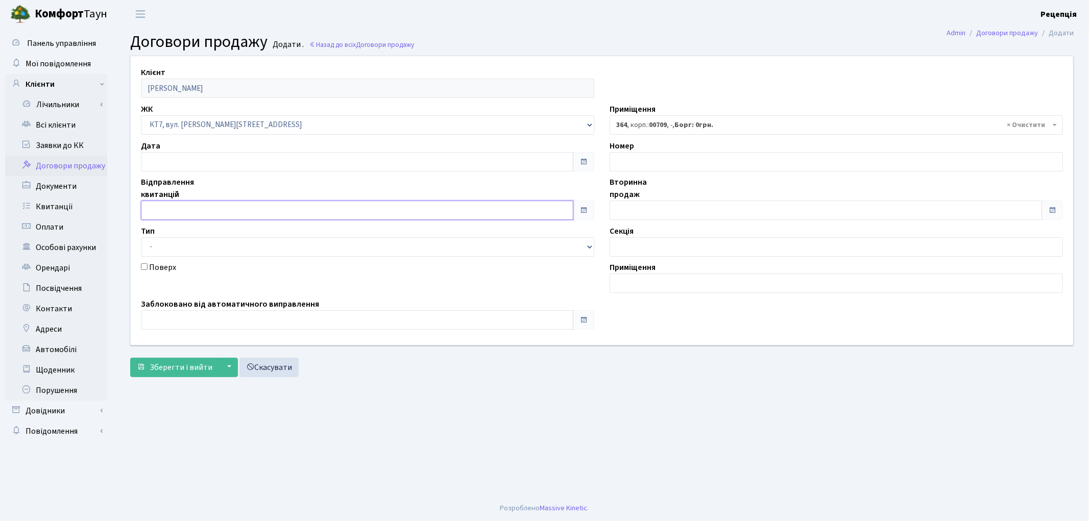
click at [169, 212] on input "text" at bounding box center [357, 210] width 433 height 19
click at [157, 110] on td "1" at bounding box center [151, 112] width 15 height 15
type input "[DATE]"
click at [661, 210] on input "text" at bounding box center [826, 210] width 433 height 19
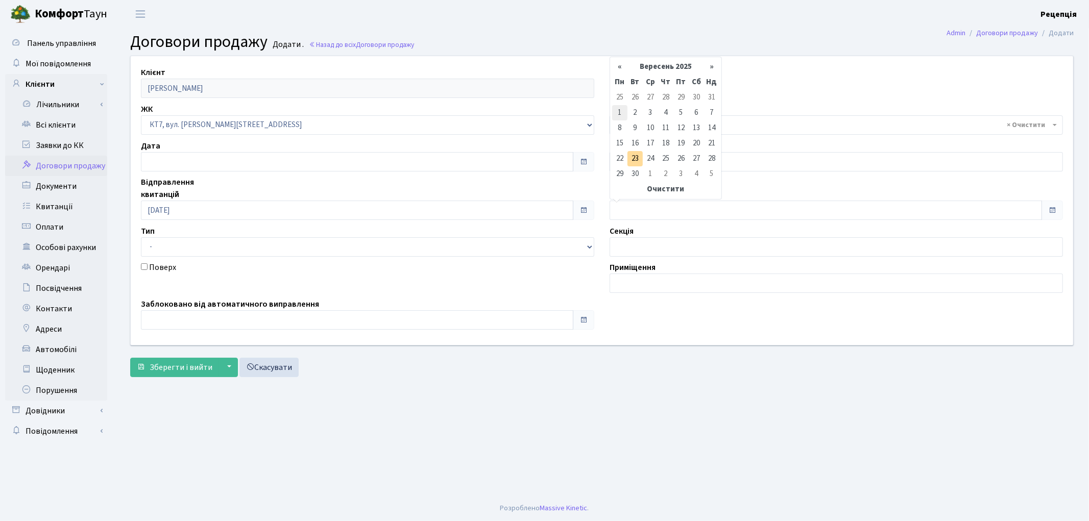
click at [622, 116] on td "1" at bounding box center [619, 112] width 15 height 15
type input "[DATE]"
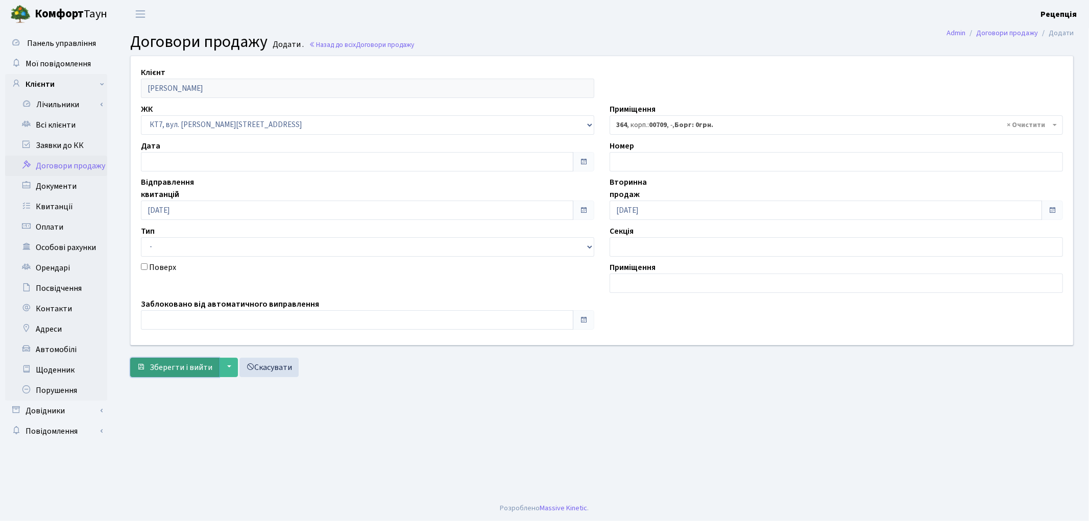
click at [184, 366] on span "Зберегти і вийти" at bounding box center [181, 367] width 63 height 11
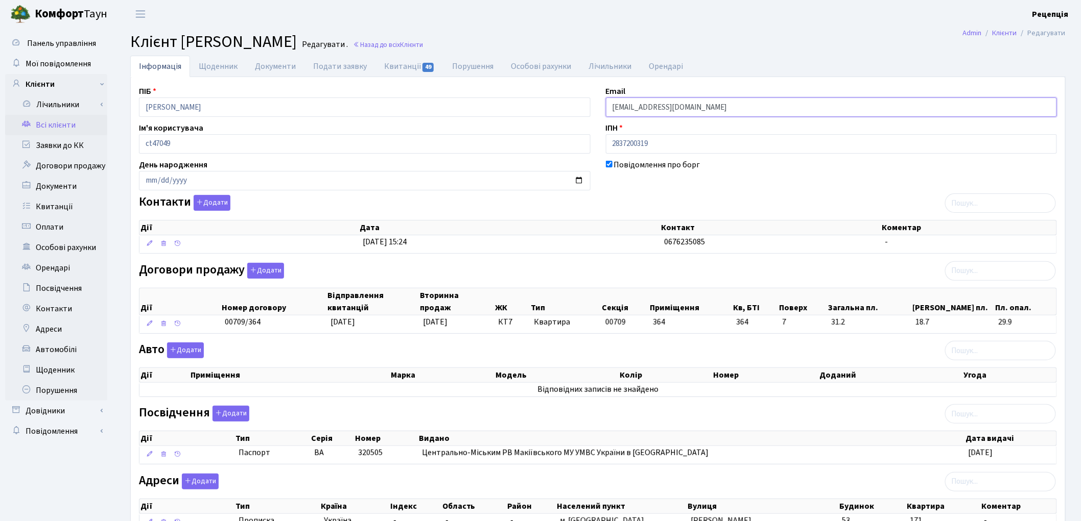
click at [639, 109] on input "[EMAIL_ADDRESS][DOMAIN_NAME]" at bounding box center [831, 107] width 451 height 19
click at [661, 108] on input "[EMAIL_ADDRESS][DOMAIN_NAME]" at bounding box center [831, 107] width 451 height 19
drag, startPoint x: 651, startPoint y: 111, endPoint x: 578, endPoint y: 115, distance: 73.1
click at [575, 116] on div "ПІБ [PERSON_NAME] Email [EMAIL_ADDRESS][DOMAIN_NAME] Ім'я користувача ct47049 І…" at bounding box center [597, 313] width 933 height 456
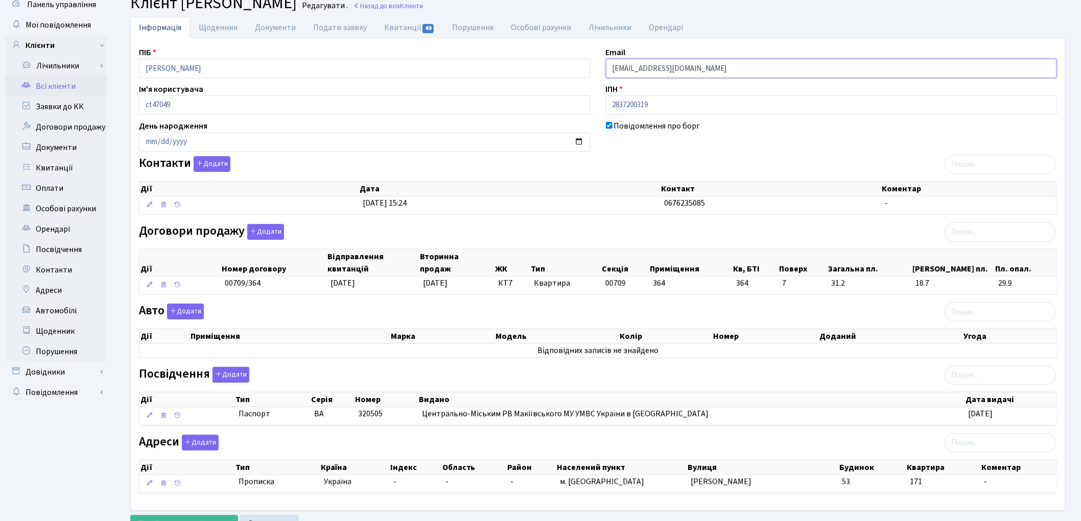
scroll to position [84, 0]
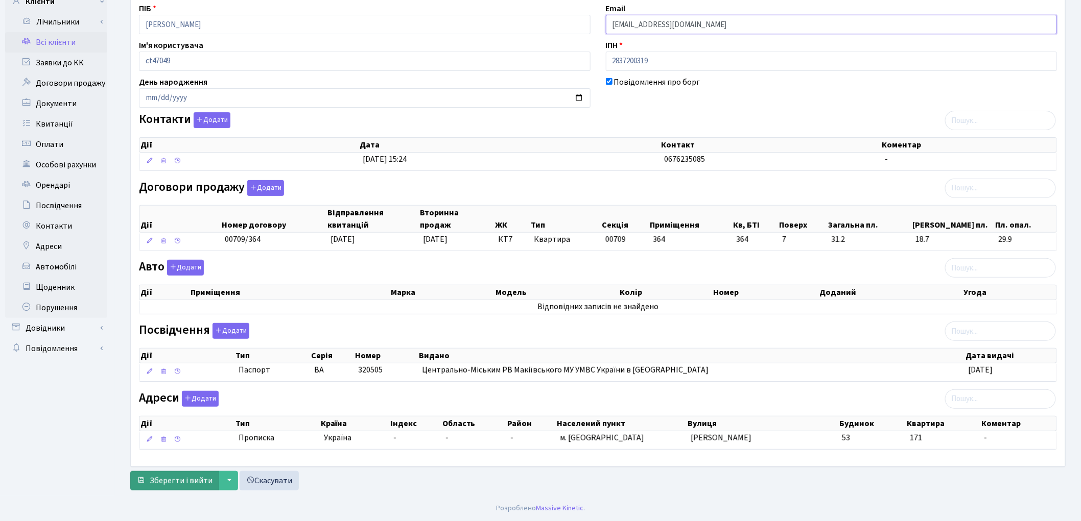
type input "[EMAIL_ADDRESS][DOMAIN_NAME]"
click at [180, 484] on span "Зберегти і вийти" at bounding box center [181, 480] width 63 height 11
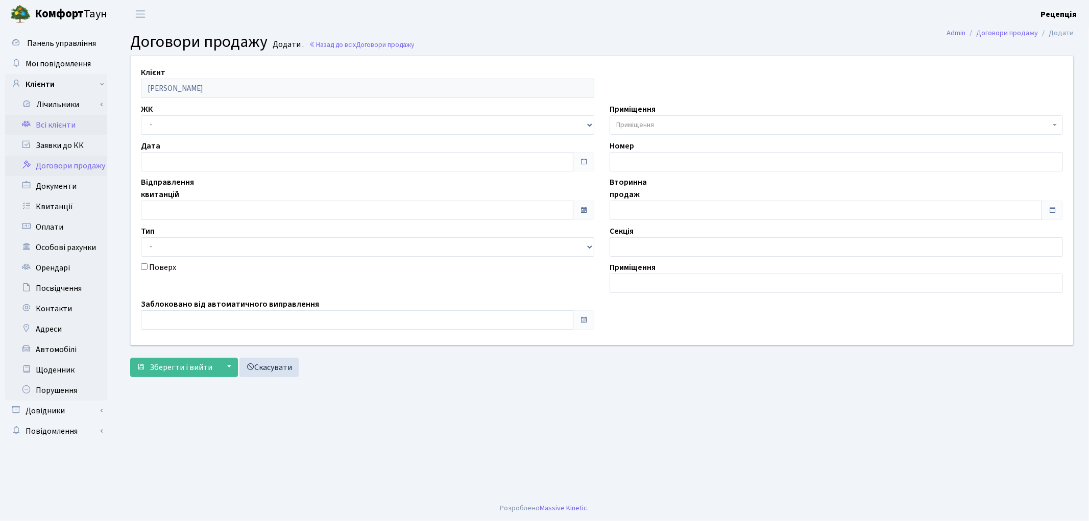
click at [47, 130] on link "Всі клієнти" at bounding box center [56, 125] width 102 height 20
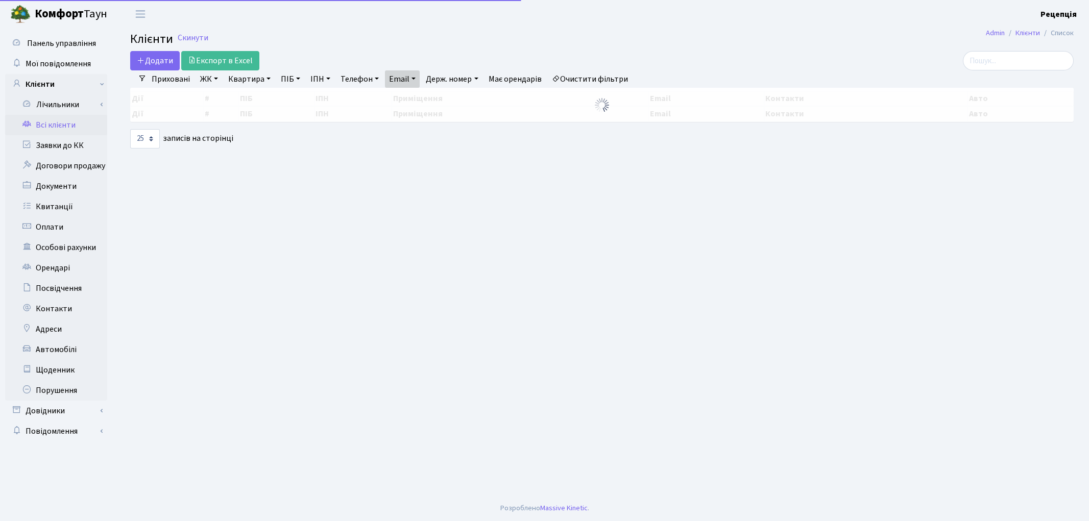
select select "25"
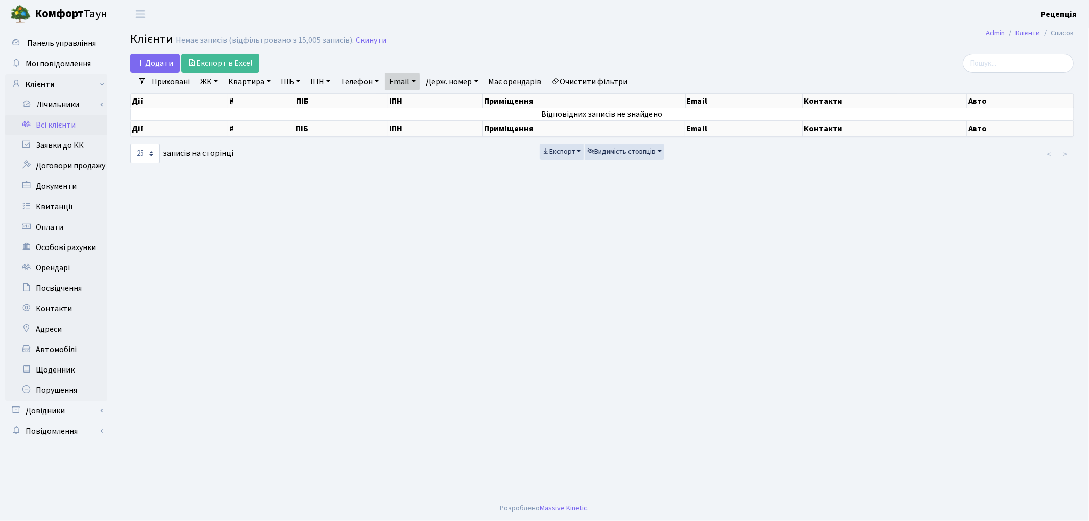
click at [579, 78] on link "Очистити фільтри" at bounding box center [590, 81] width 84 height 17
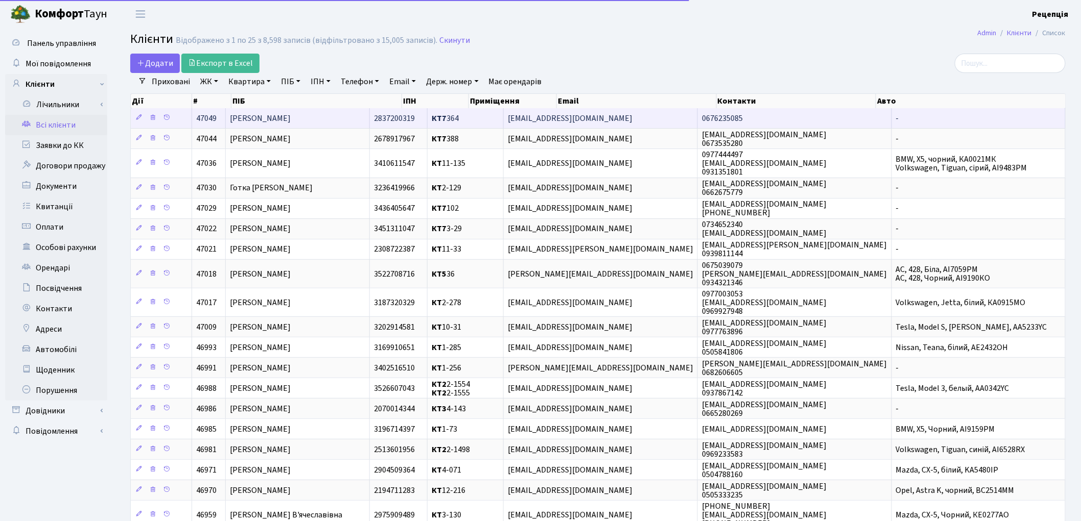
click at [336, 118] on td "[PERSON_NAME]" at bounding box center [298, 118] width 144 height 20
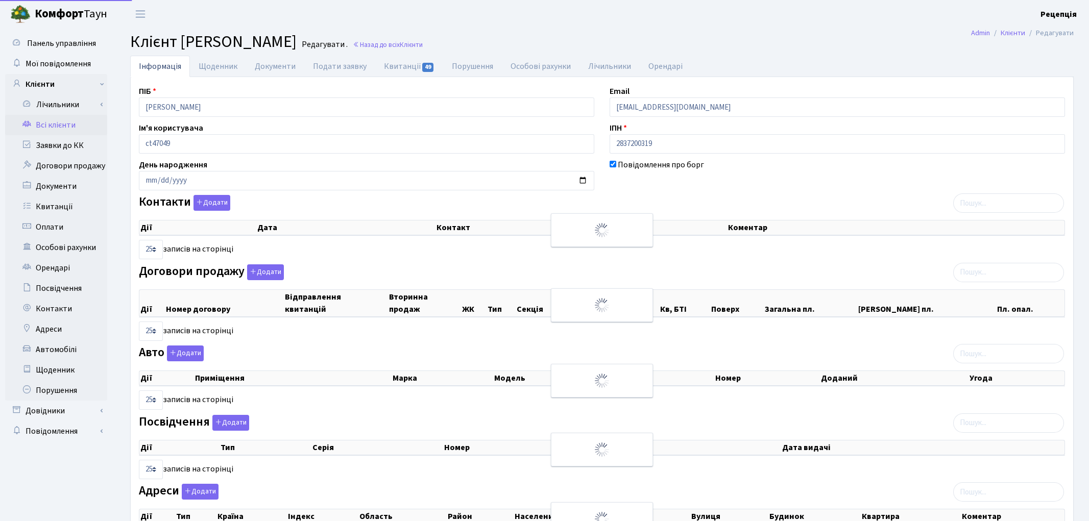
select select "25"
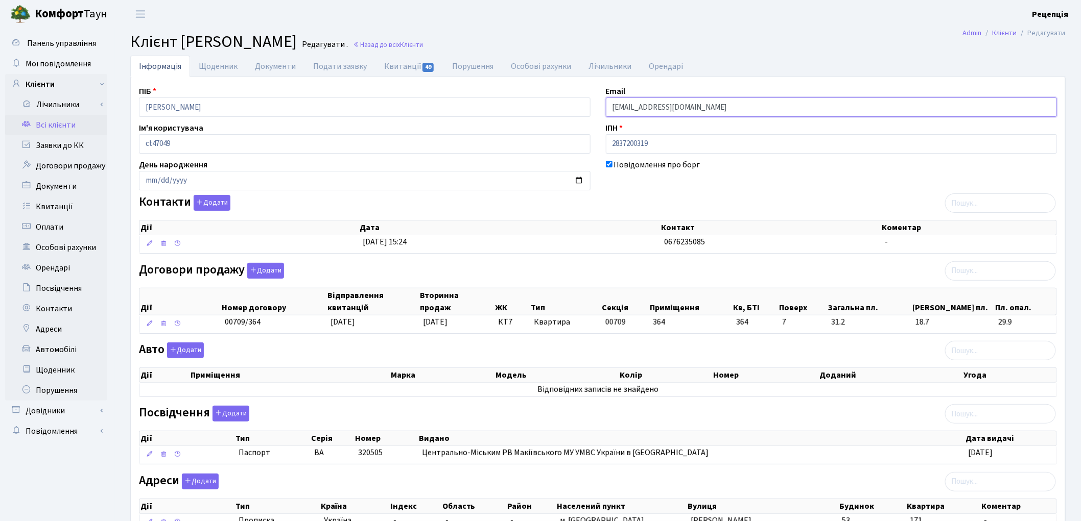
click at [661, 105] on input "[EMAIL_ADDRESS][DOMAIN_NAME]" at bounding box center [831, 107] width 451 height 19
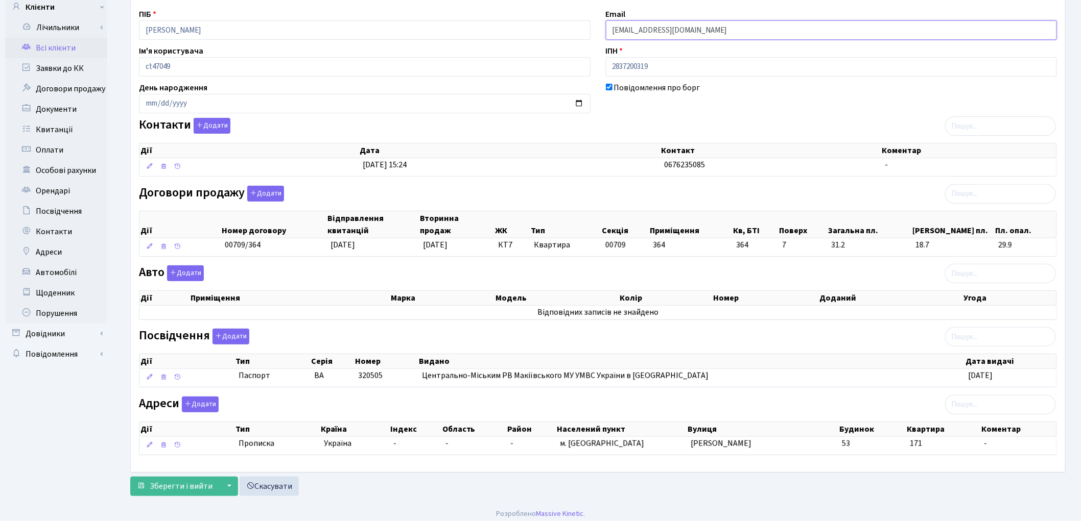
scroll to position [84, 0]
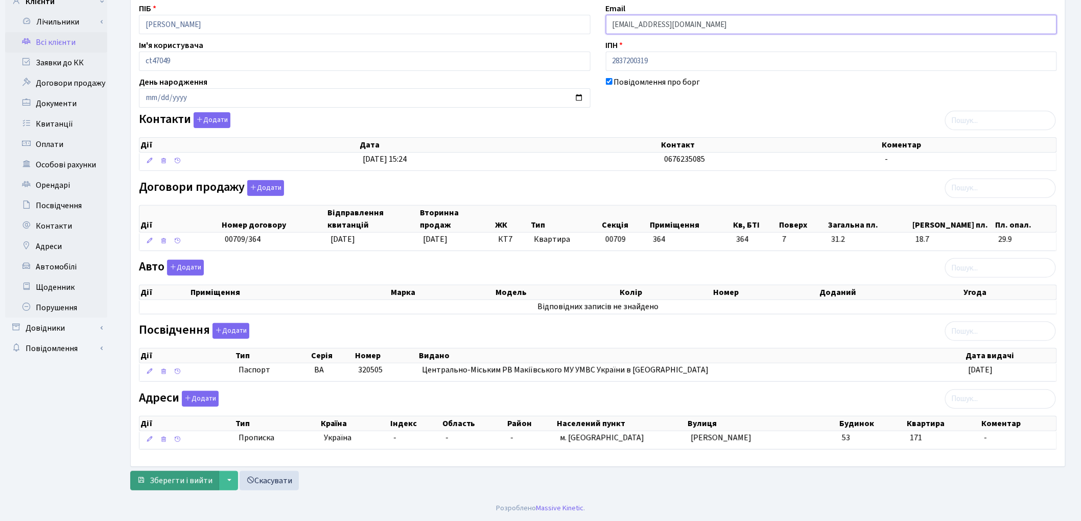
type input "[EMAIL_ADDRESS][DOMAIN_NAME]"
click at [186, 476] on span "Зберегти і вийти" at bounding box center [181, 480] width 63 height 11
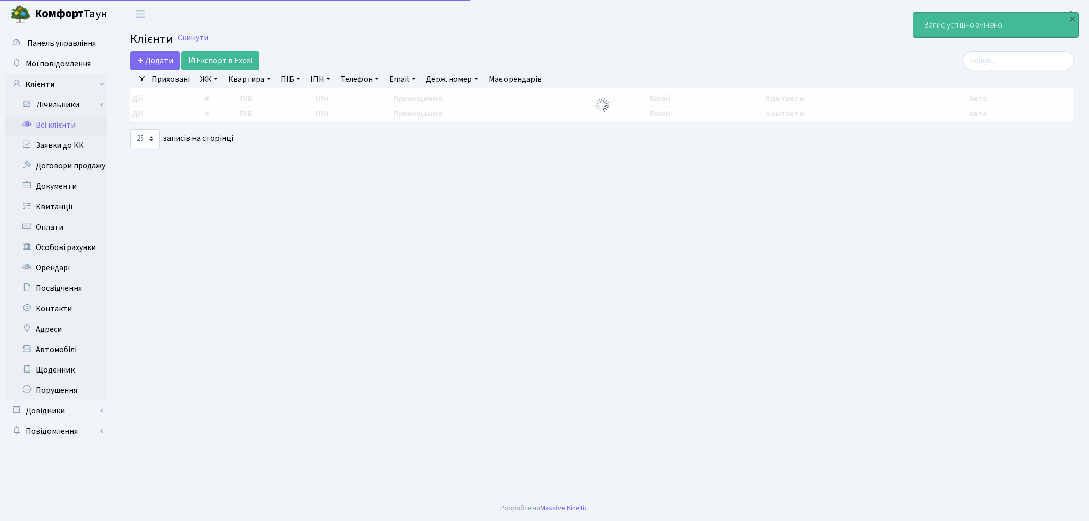
select select "25"
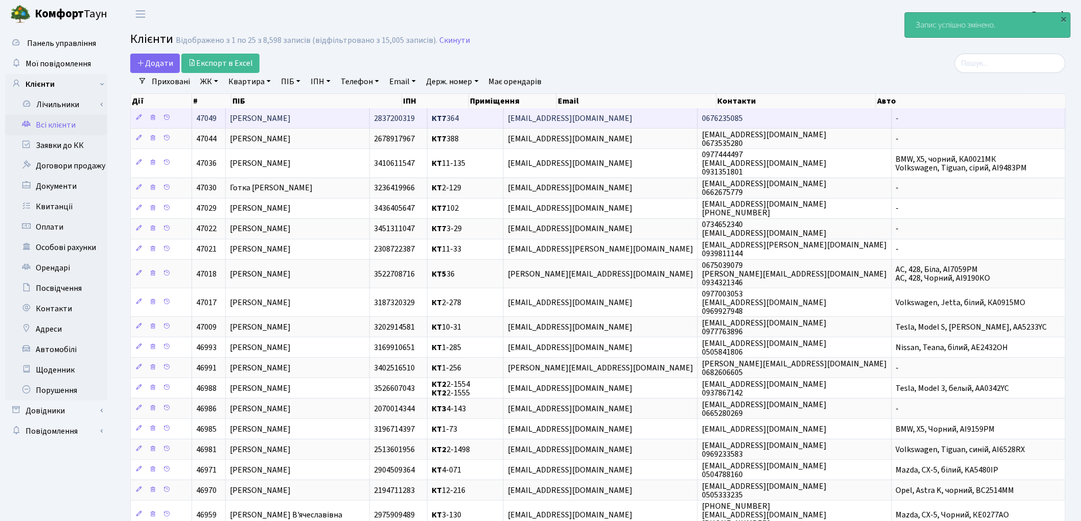
click at [363, 120] on td "[PERSON_NAME]" at bounding box center [298, 118] width 144 height 20
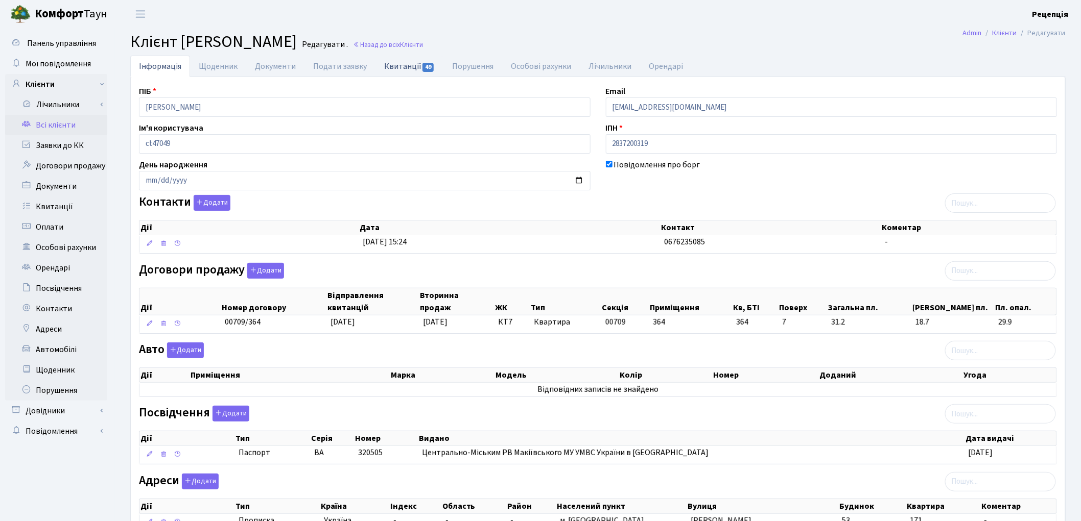
click at [375, 66] on link "Квитанції 49" at bounding box center [409, 66] width 68 height 21
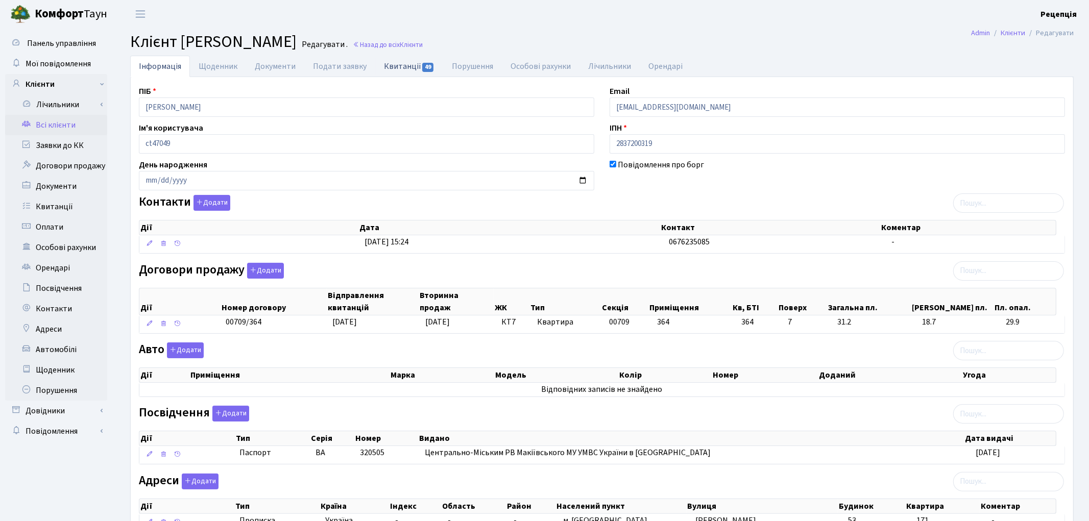
select select "25"
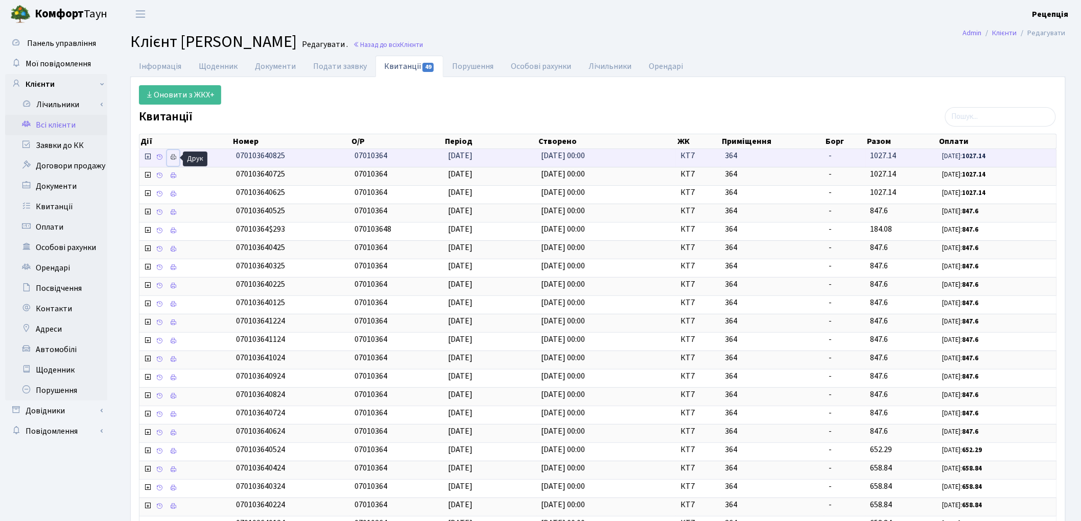
click at [176, 161] on icon at bounding box center [173, 157] width 7 height 7
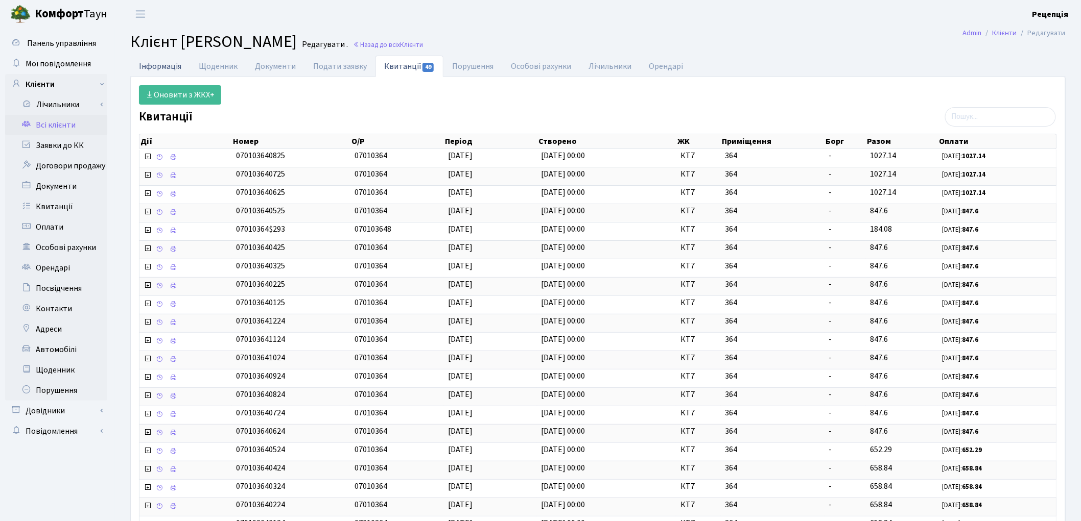
click at [164, 64] on link "Інформація" at bounding box center [160, 66] width 60 height 21
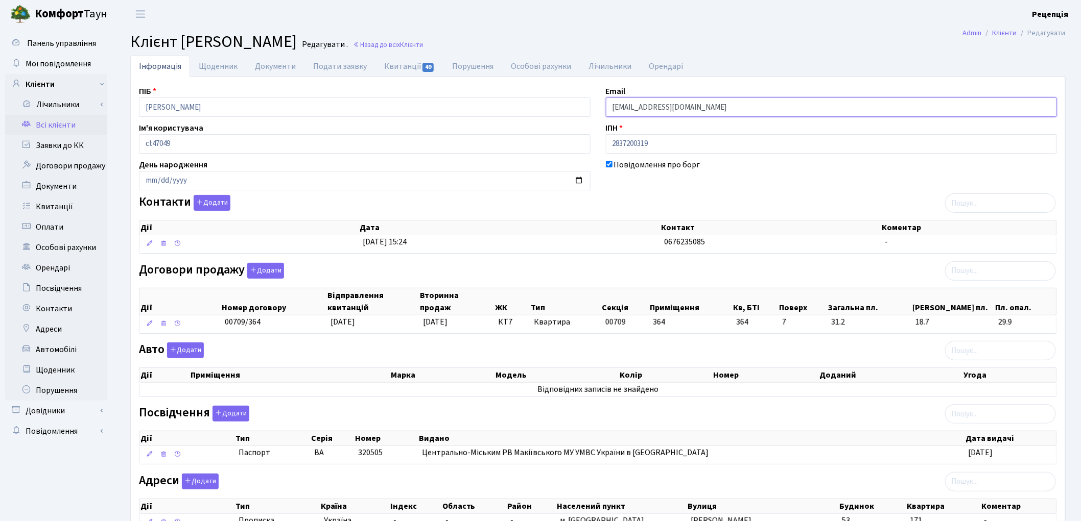
click at [645, 107] on input "kdu@udc.energy.com" at bounding box center [831, 107] width 451 height 19
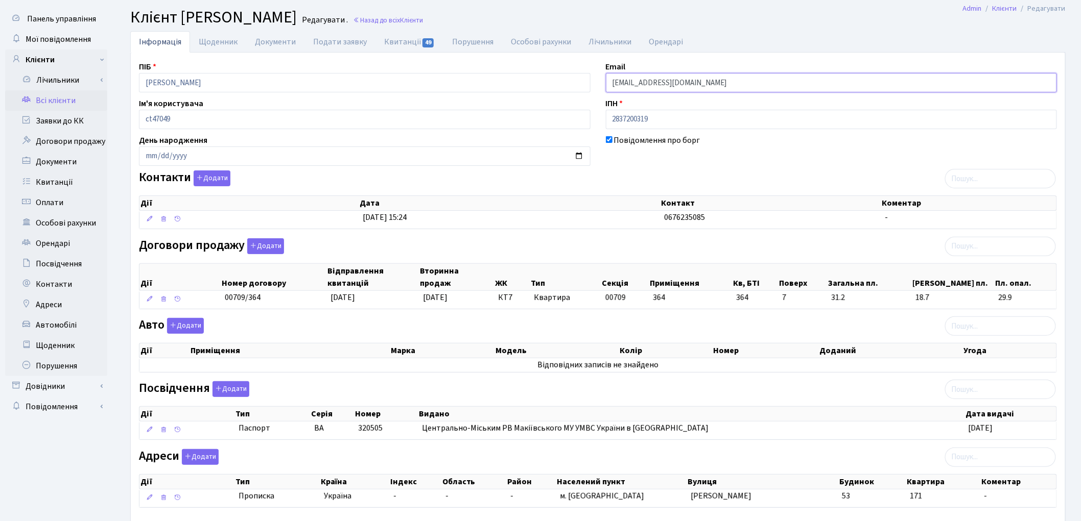
scroll to position [84, 0]
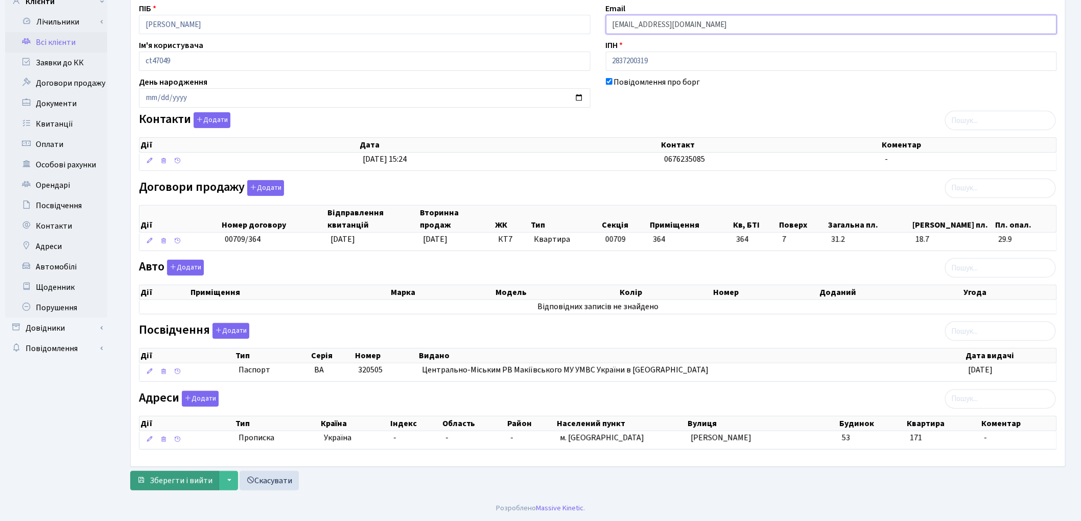
type input "[EMAIL_ADDRESS][DOMAIN_NAME]"
click at [186, 482] on span "Зберегти і вийти" at bounding box center [181, 480] width 63 height 11
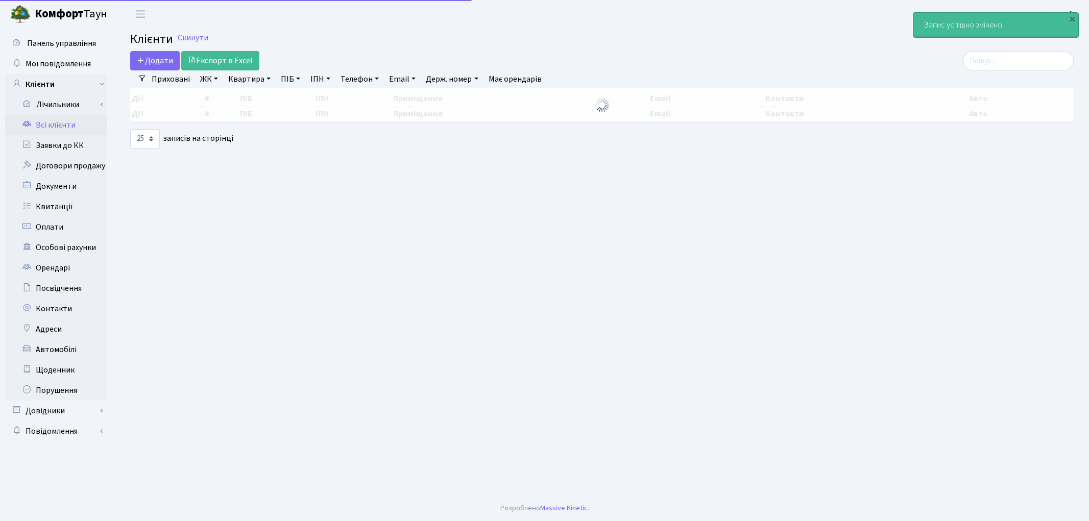
select select "25"
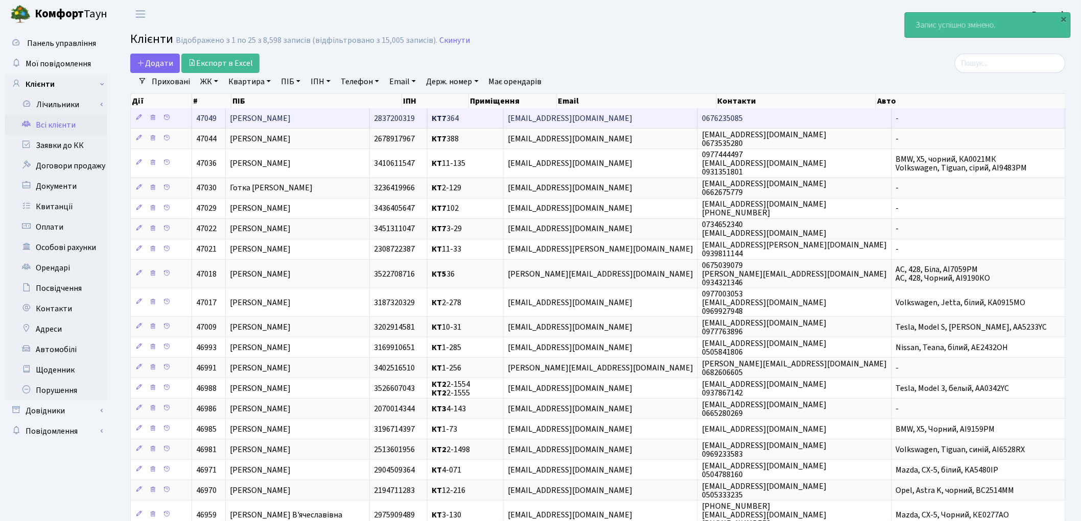
click at [370, 121] on td "[PERSON_NAME]" at bounding box center [298, 118] width 144 height 20
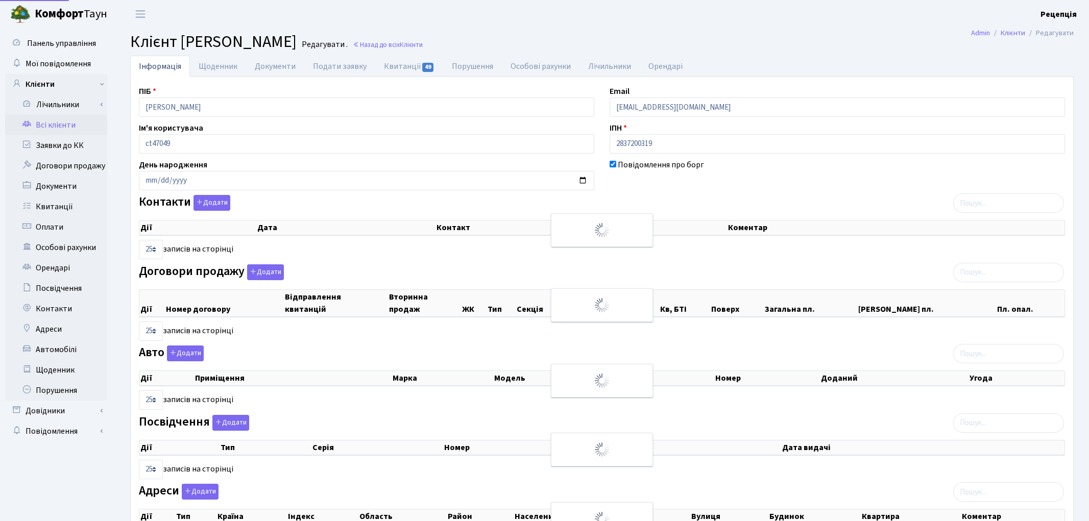
select select "25"
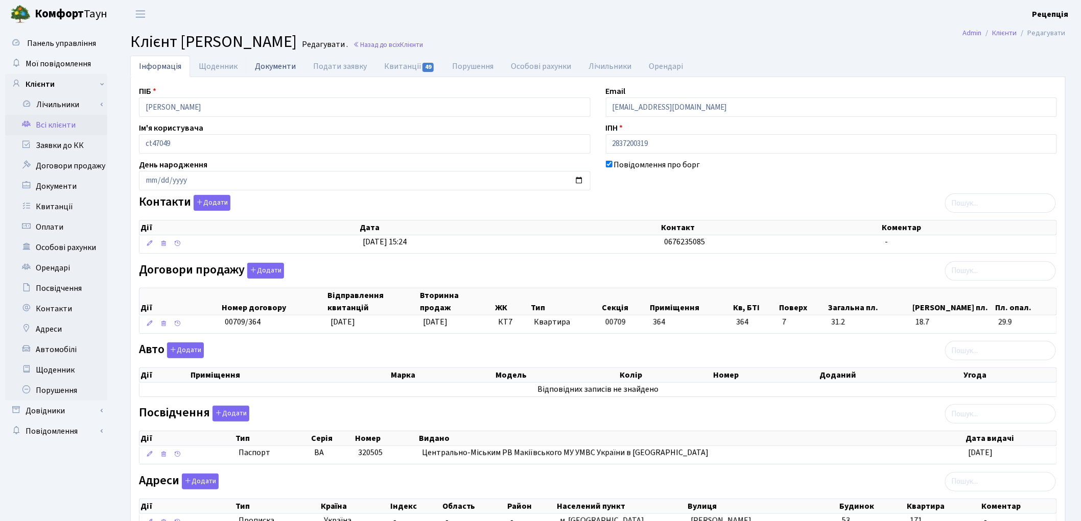
click at [262, 65] on link "Документи" at bounding box center [275, 66] width 58 height 21
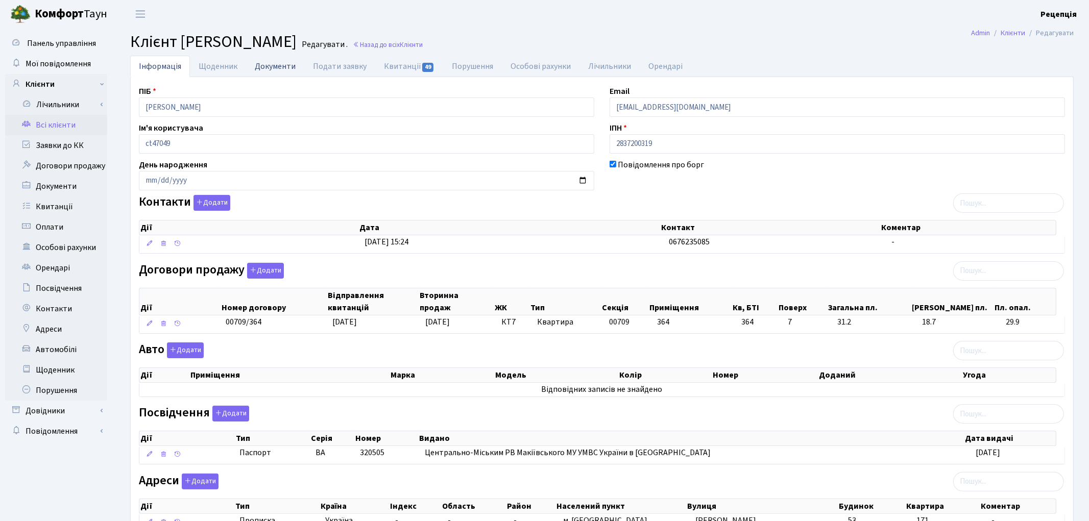
select select "25"
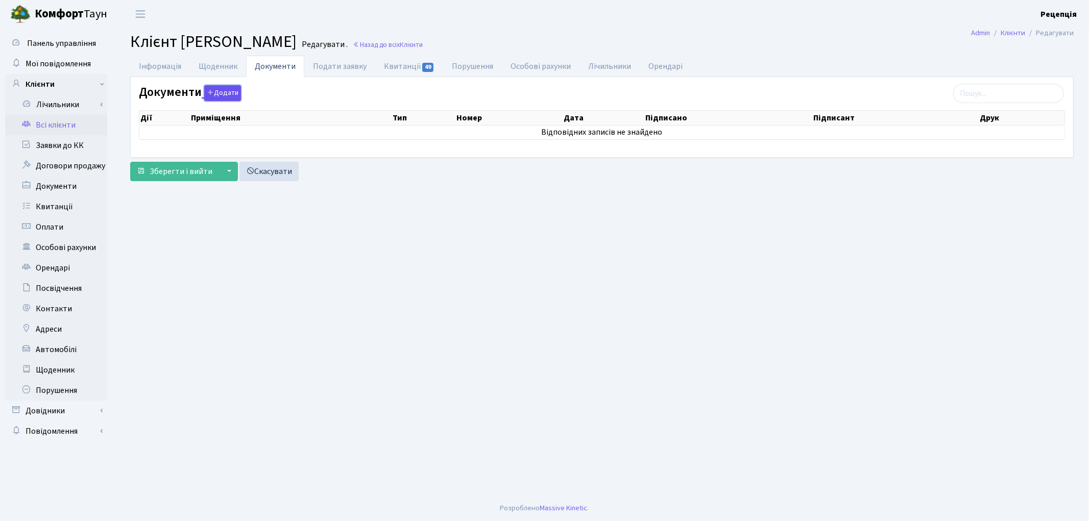
click at [227, 93] on button "Додати" at bounding box center [222, 93] width 37 height 16
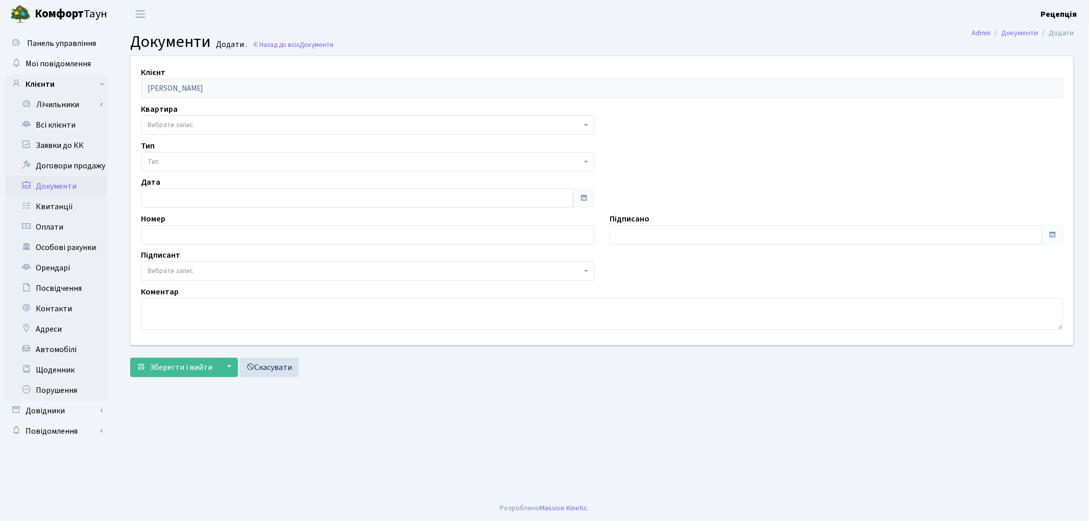
click at [197, 122] on span "Вибрати запис" at bounding box center [365, 125] width 434 height 10
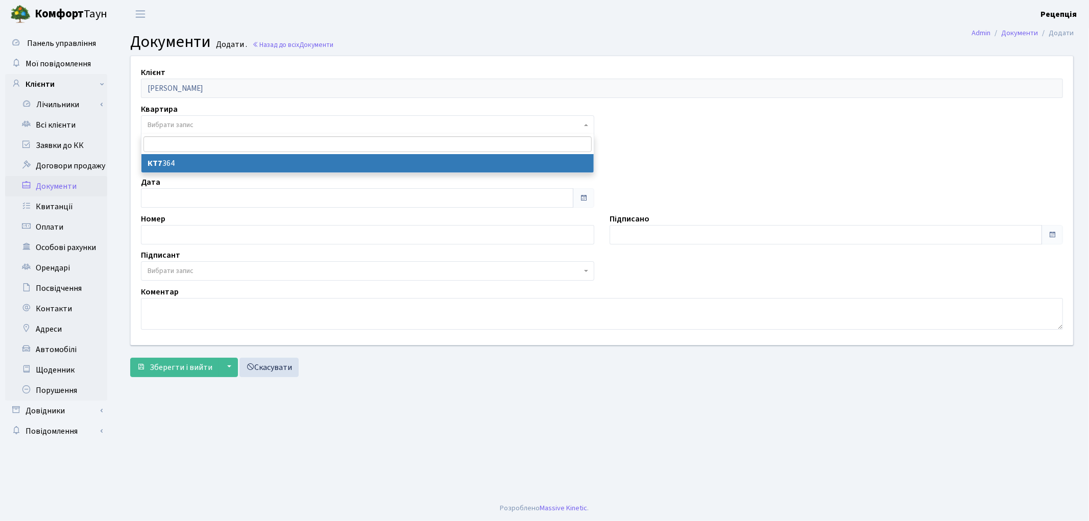
select select "178708"
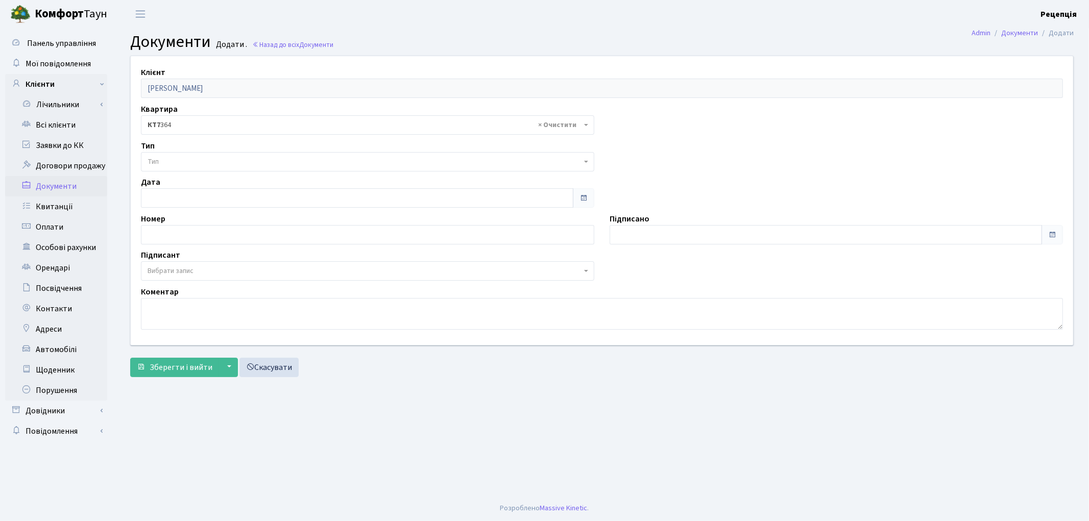
click at [185, 157] on span "Тип" at bounding box center [365, 162] width 434 height 10
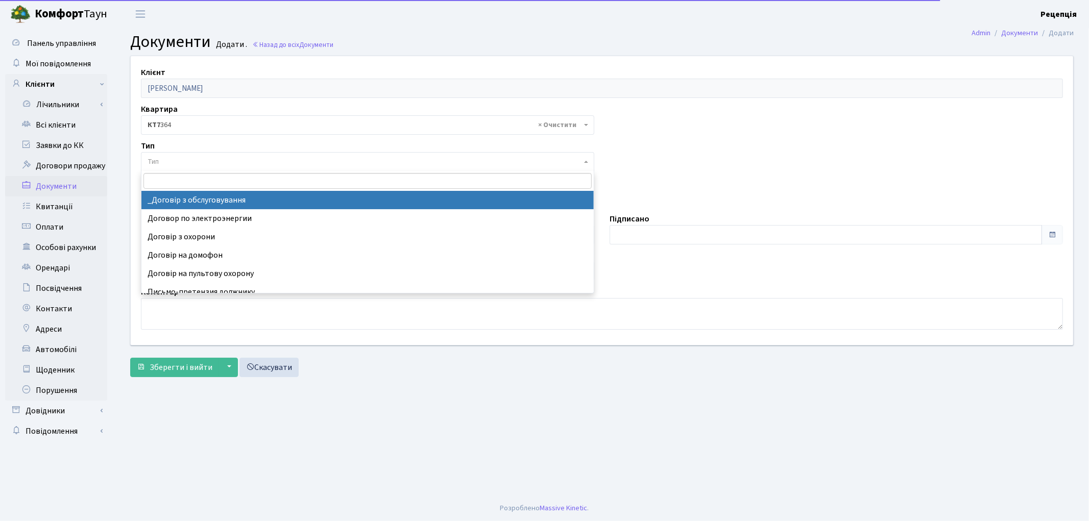
select select "289"
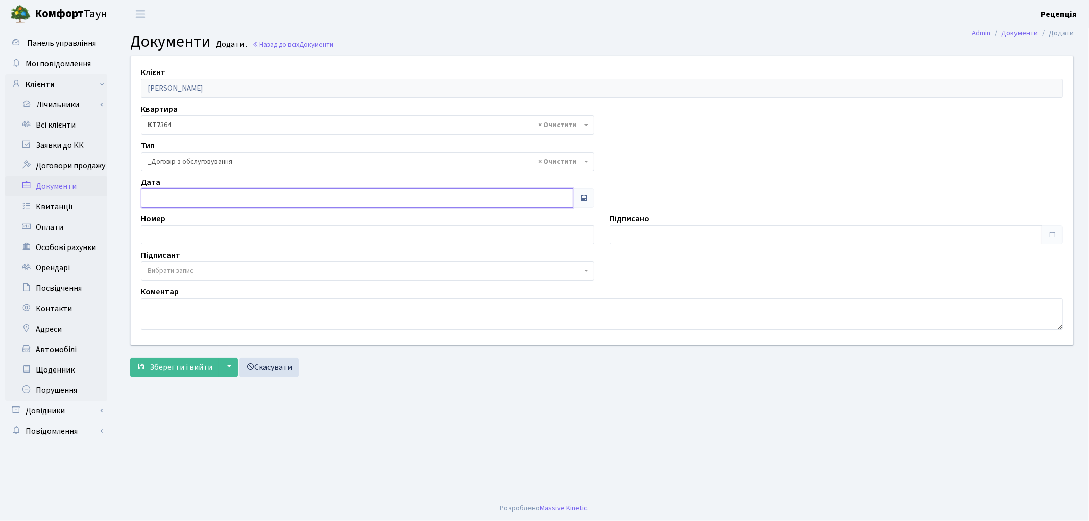
type input "[DATE]"
click at [185, 198] on input "[DATE]" at bounding box center [357, 197] width 433 height 19
type input "[DATE]"
click at [660, 236] on input "[DATE]" at bounding box center [826, 234] width 433 height 19
click at [207, 271] on span "Вибрати запис" at bounding box center [365, 271] width 434 height 10
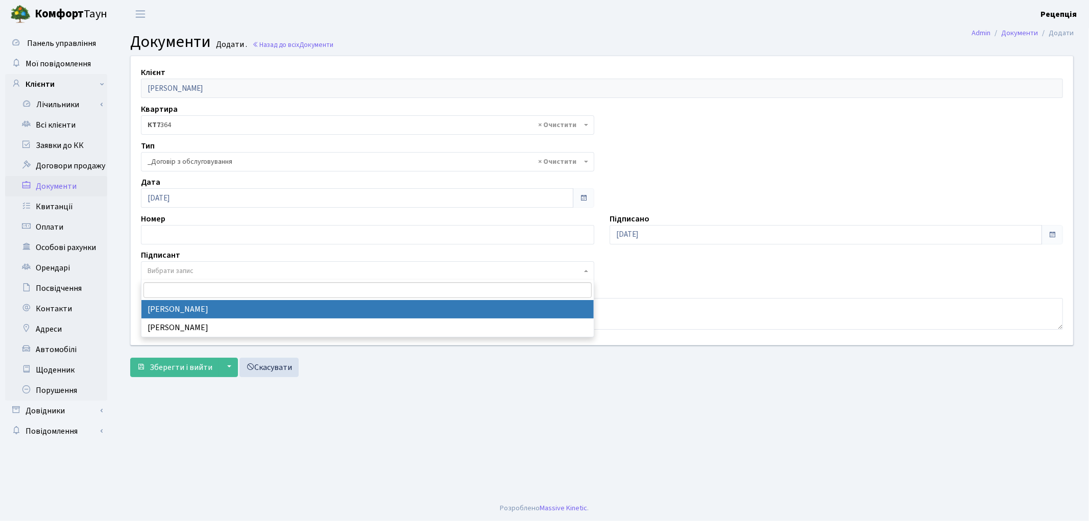
select select "74"
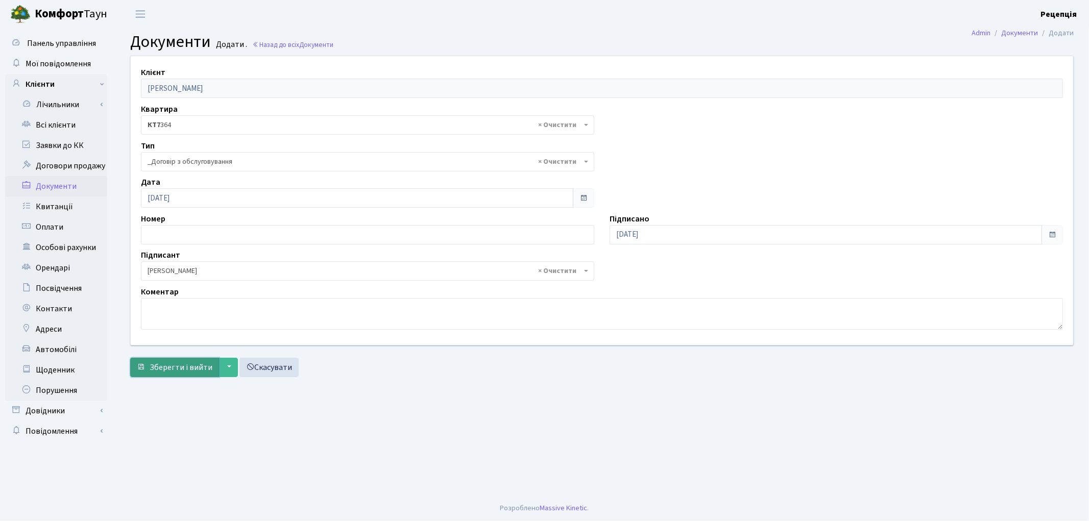
click at [173, 368] on span "Зберегти і вийти" at bounding box center [181, 367] width 63 height 11
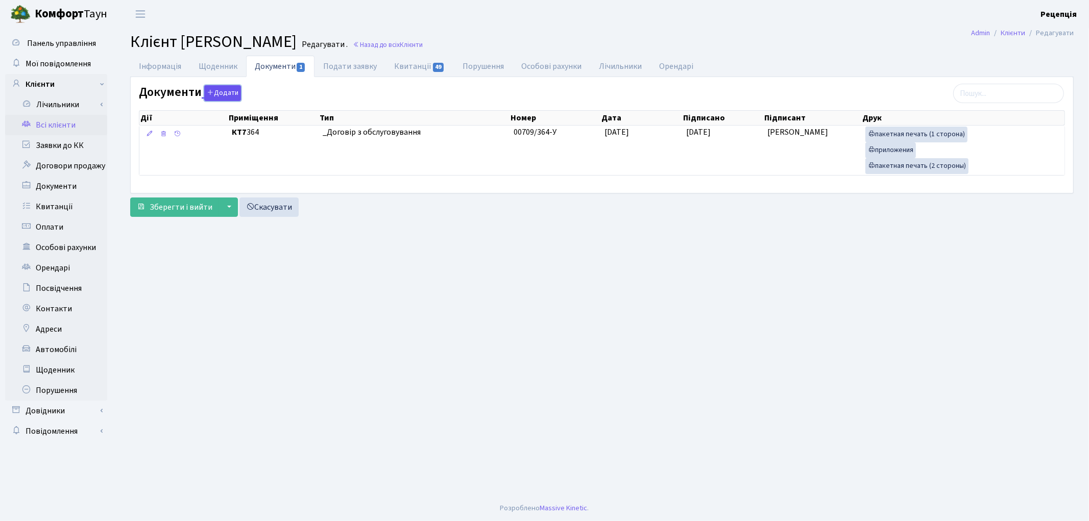
click at [221, 86] on button "Додати" at bounding box center [222, 93] width 37 height 16
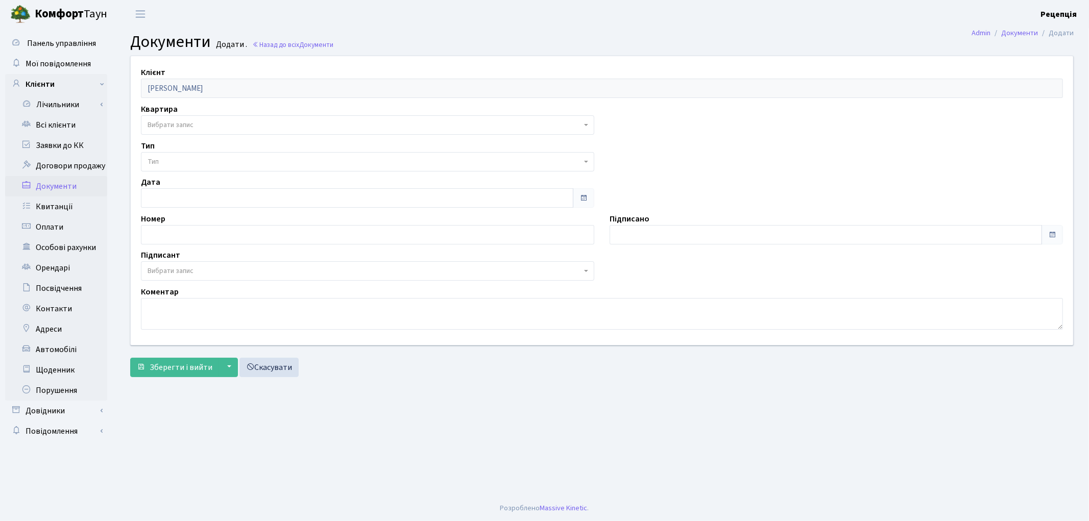
click at [192, 133] on span "Вибрати запис" at bounding box center [368, 124] width 454 height 19
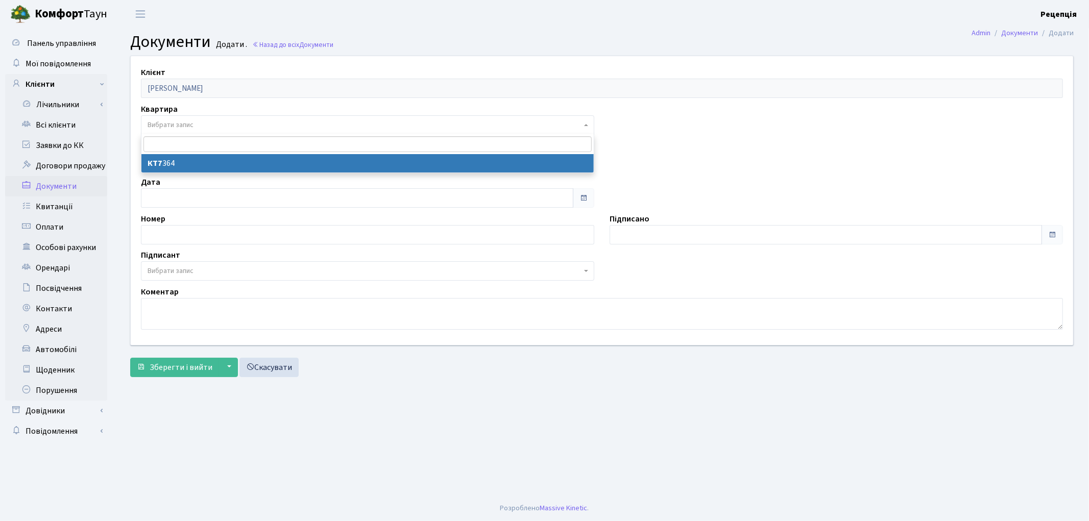
select select "178708"
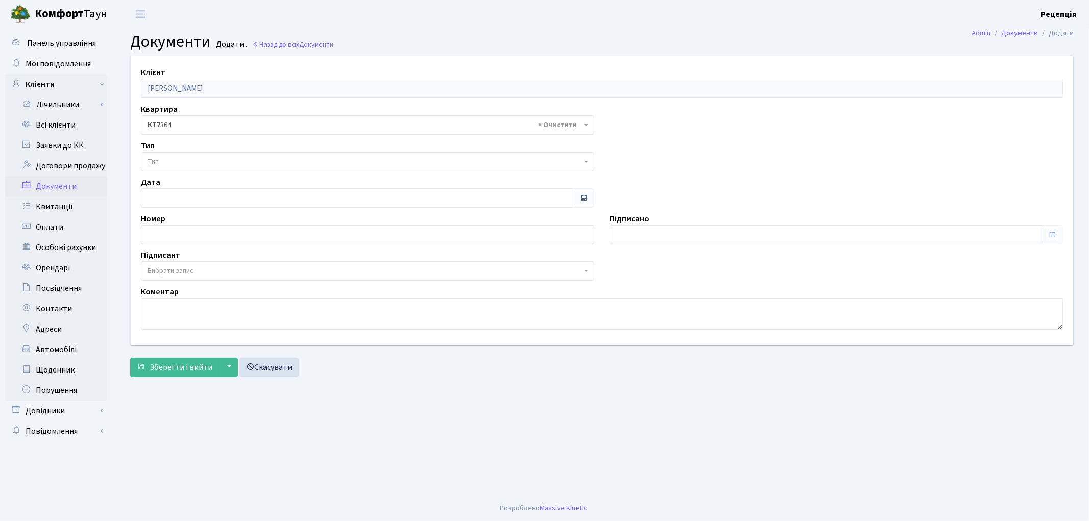
click at [178, 157] on span "Тип" at bounding box center [365, 162] width 434 height 10
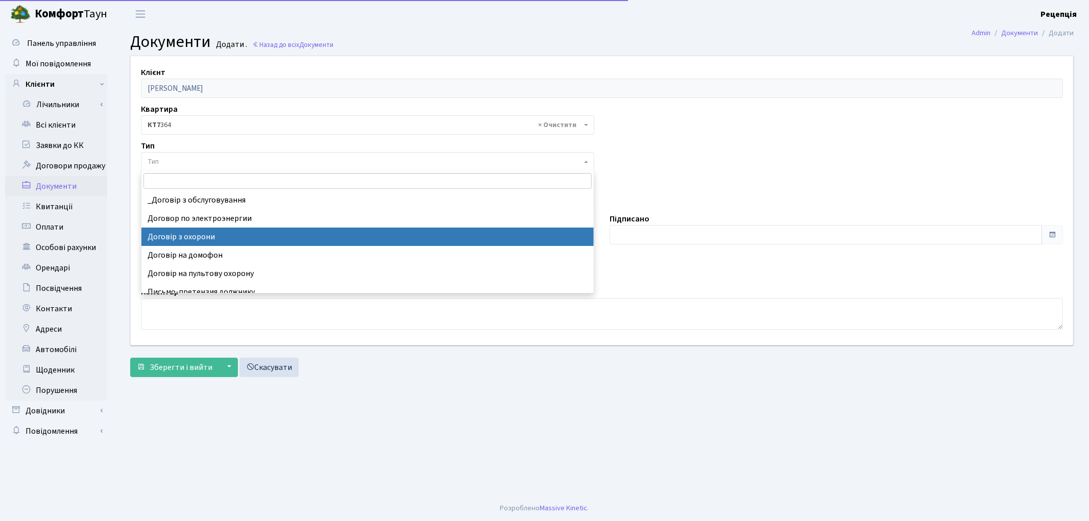
select select "290"
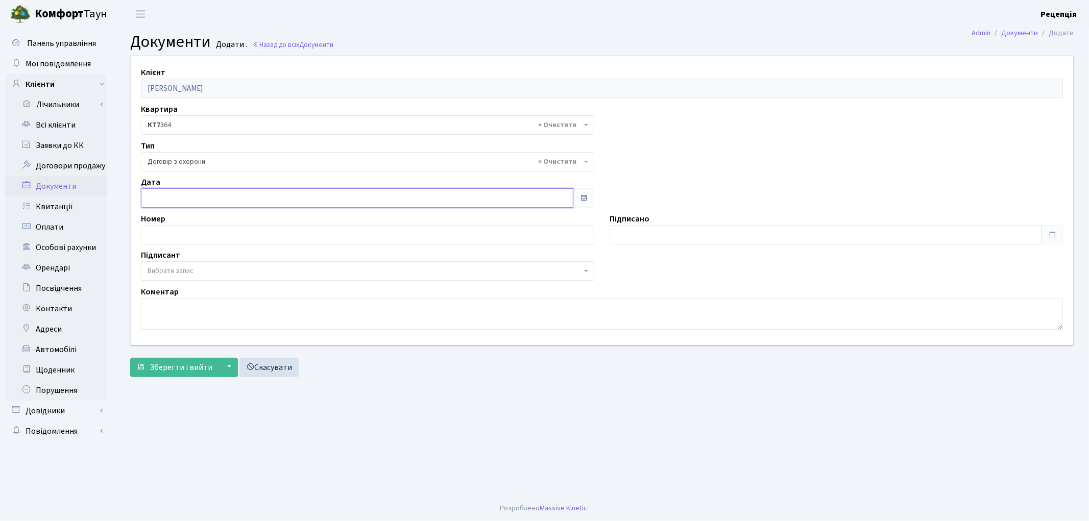
click at [196, 196] on input "text" at bounding box center [357, 197] width 433 height 19
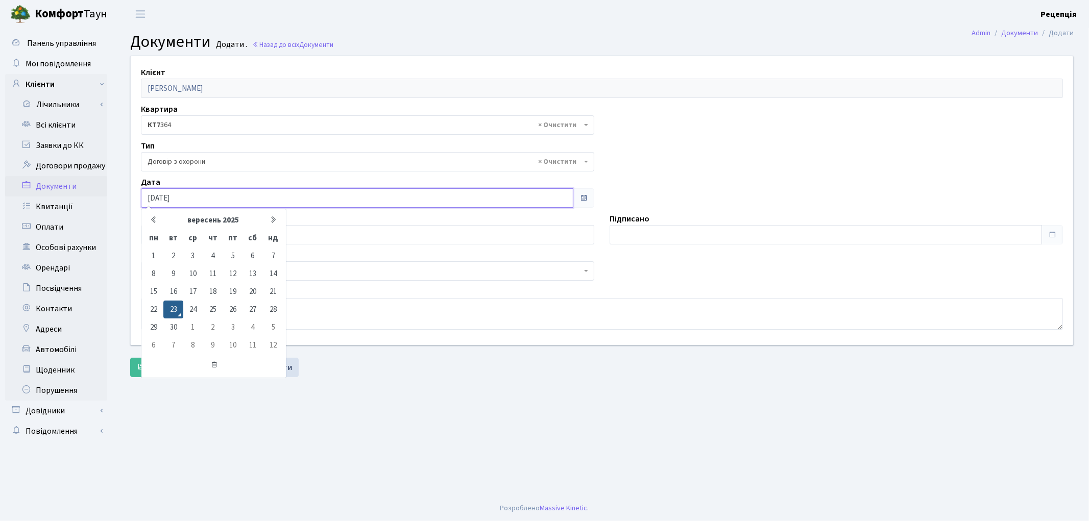
type input "[DATE]"
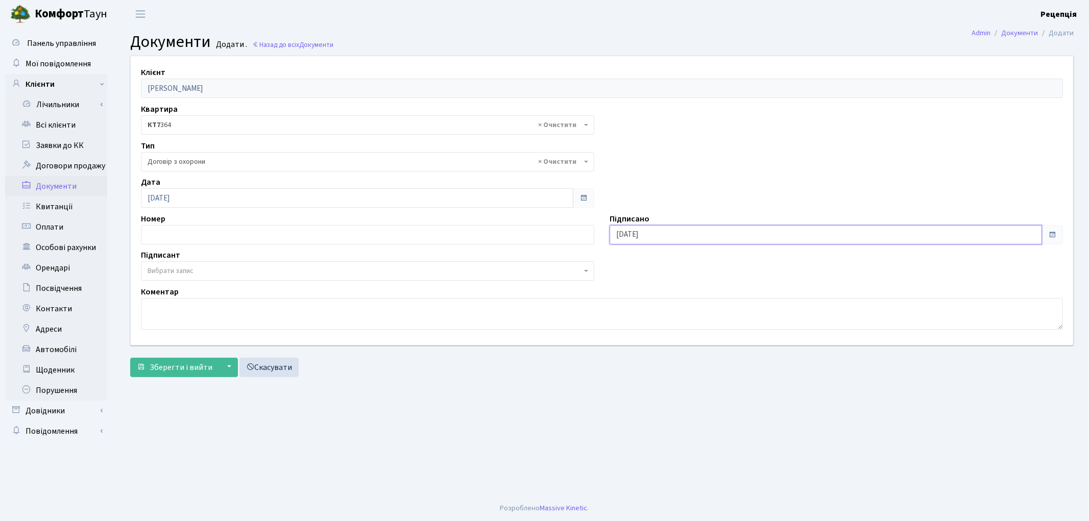
click at [657, 226] on input "[DATE]" at bounding box center [826, 234] width 433 height 19
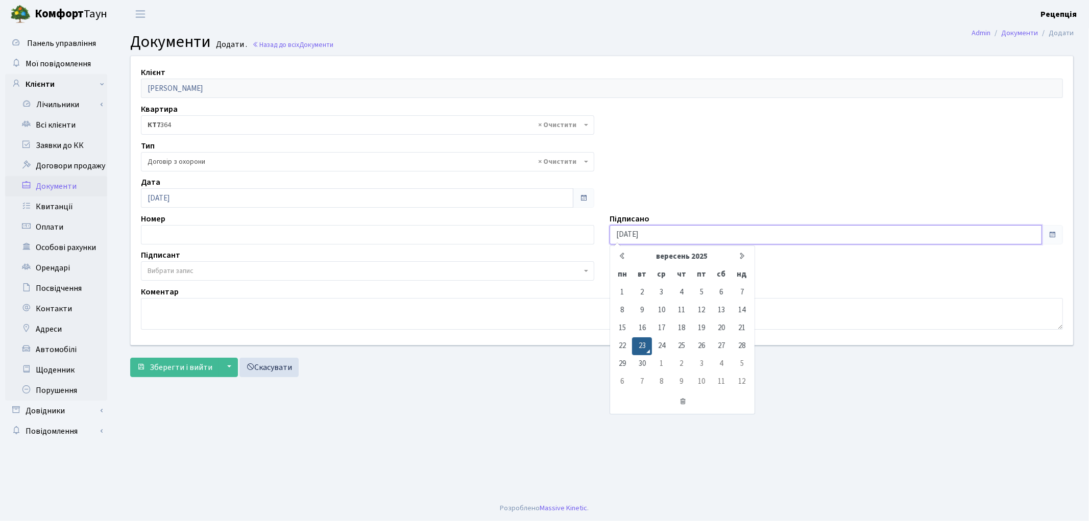
type input "[DATE]"
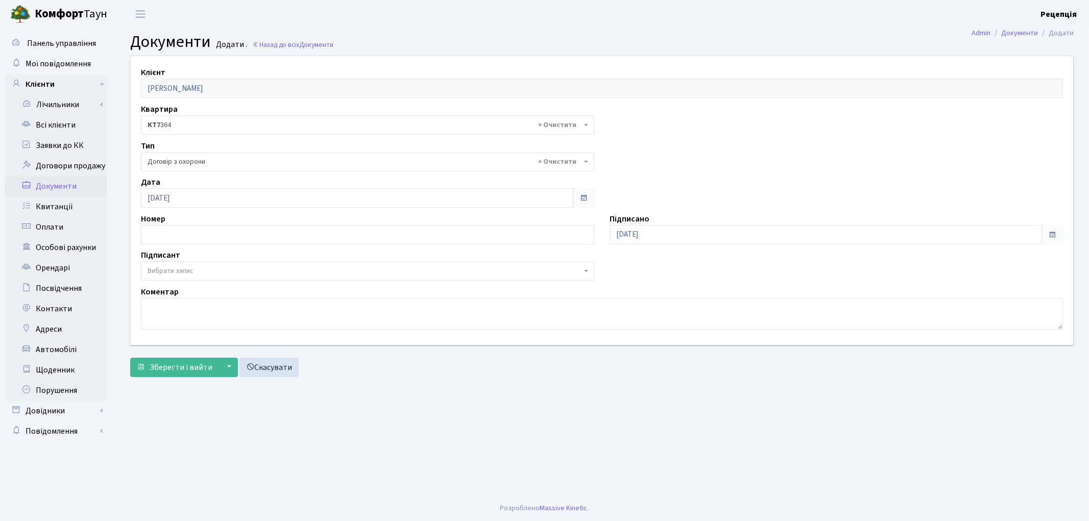
click at [197, 268] on span "Вибрати запис" at bounding box center [365, 271] width 434 height 10
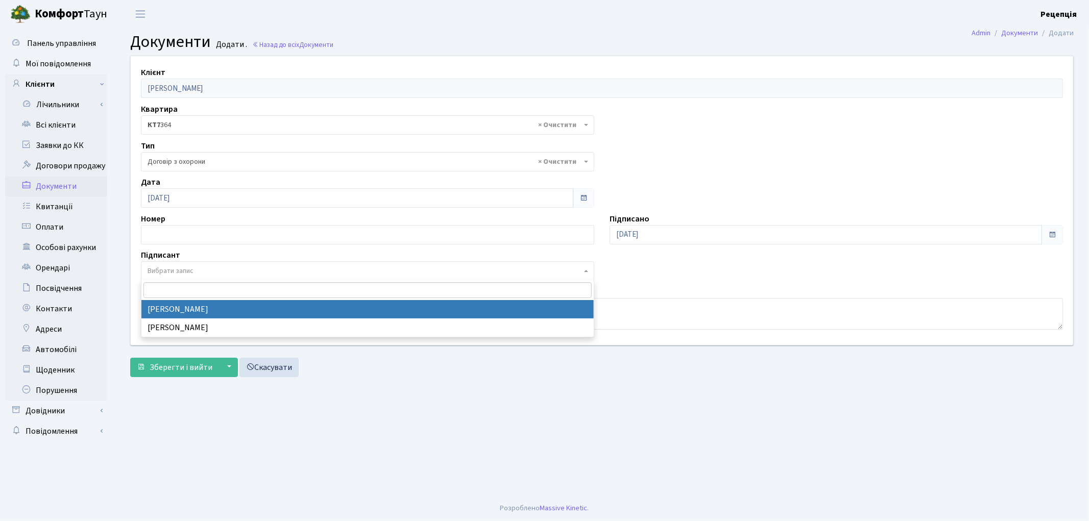
select select "74"
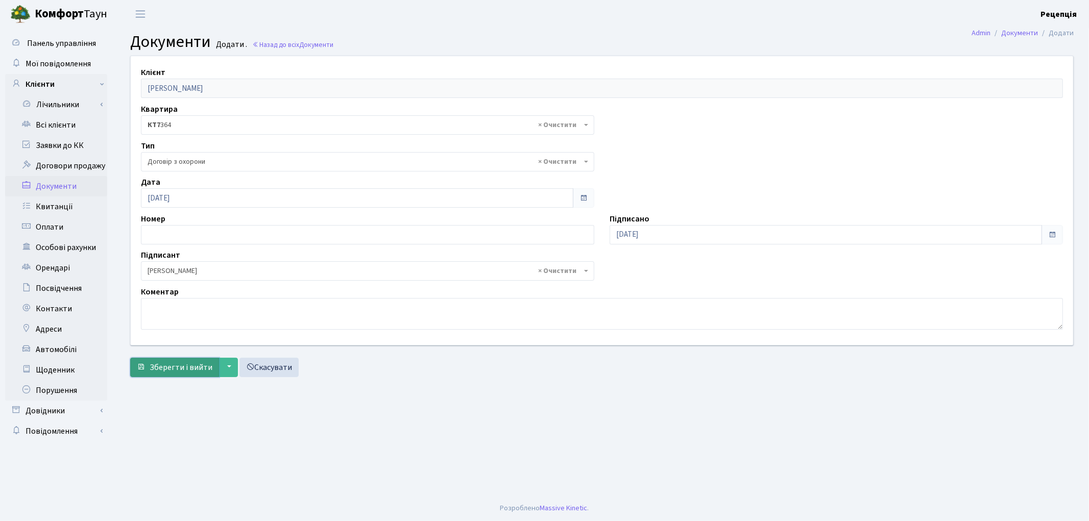
click at [183, 365] on span "Зберегти і вийти" at bounding box center [181, 367] width 63 height 11
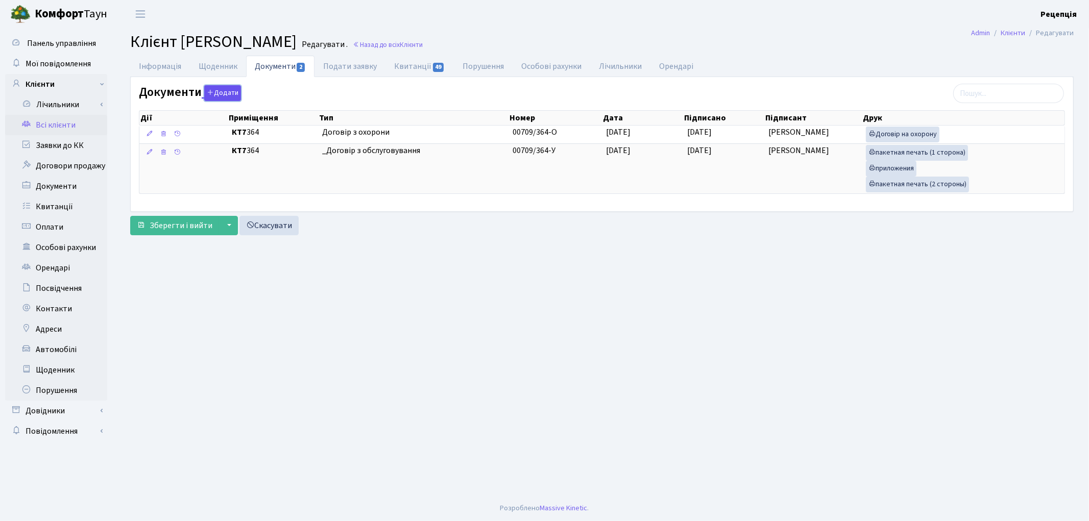
click at [213, 91] on button "Додати" at bounding box center [222, 93] width 37 height 16
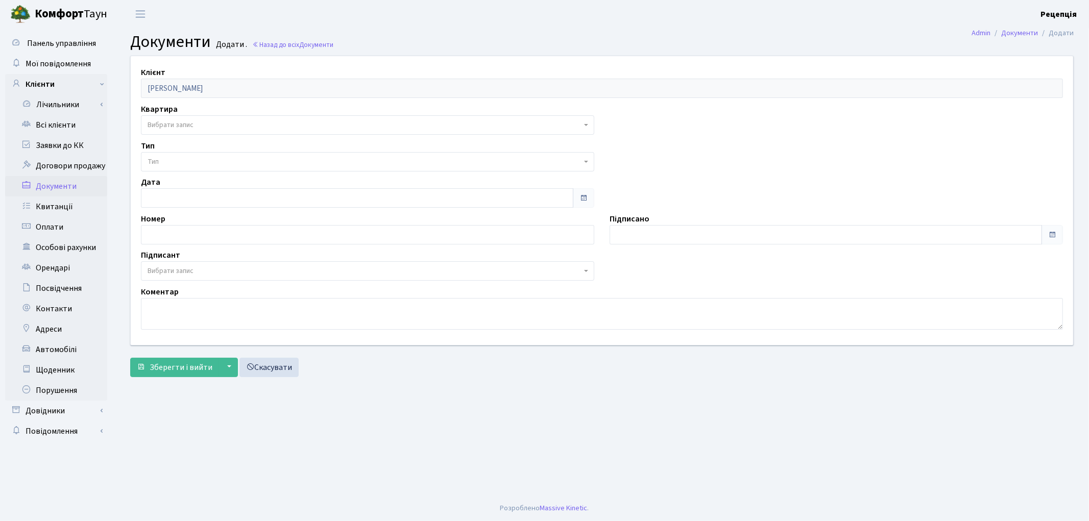
click at [184, 126] on span "Вибрати запис" at bounding box center [171, 125] width 46 height 10
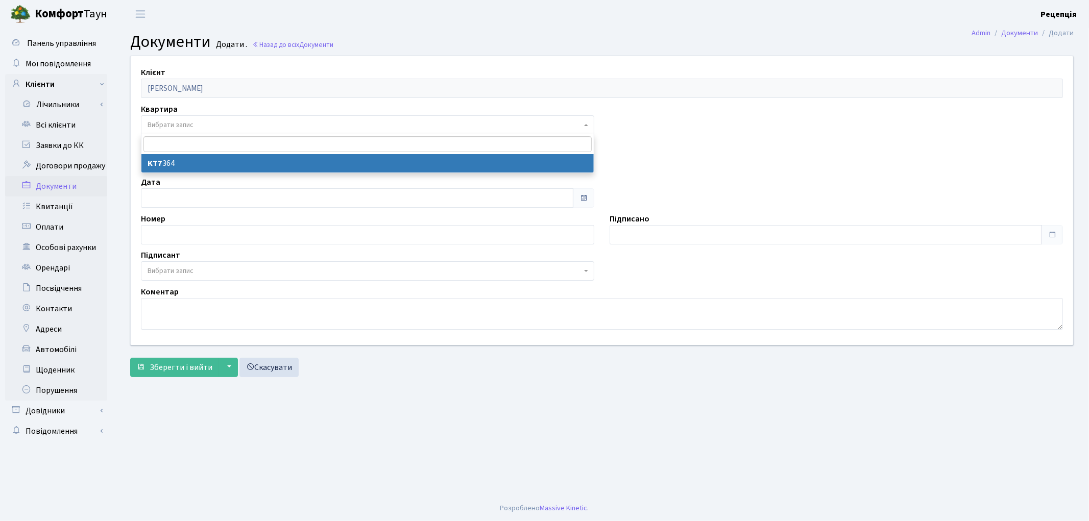
select select "178708"
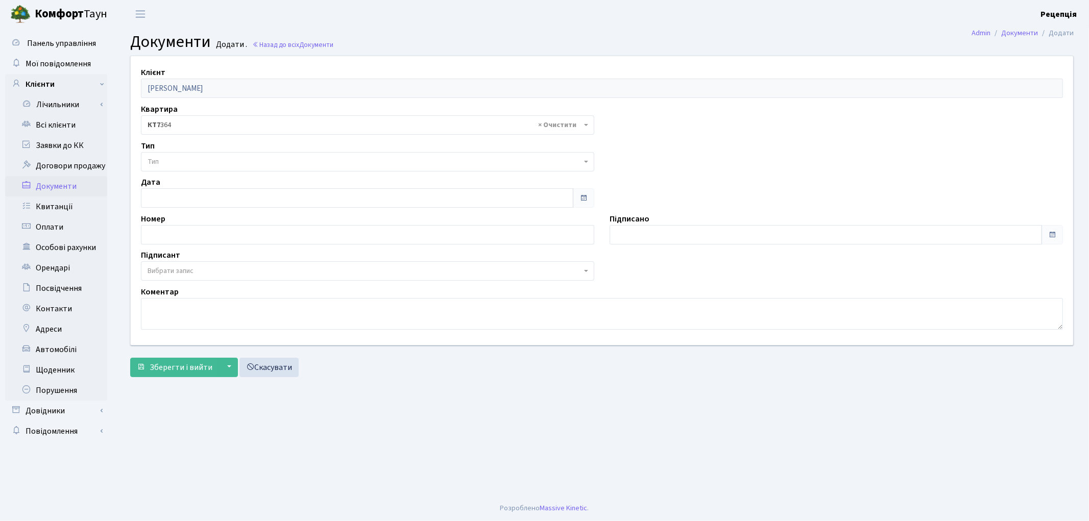
click at [179, 161] on span "Тип" at bounding box center [365, 162] width 434 height 10
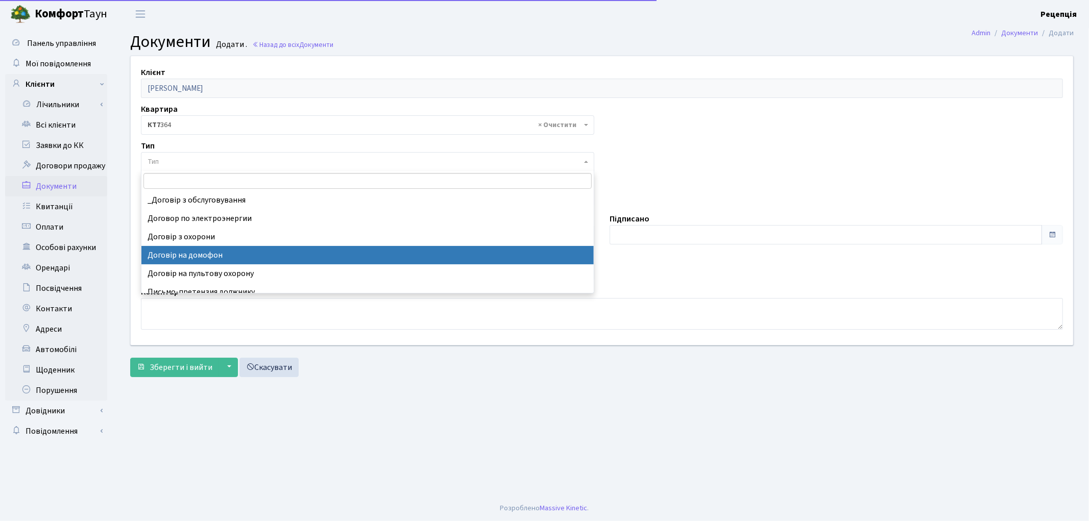
select select "292"
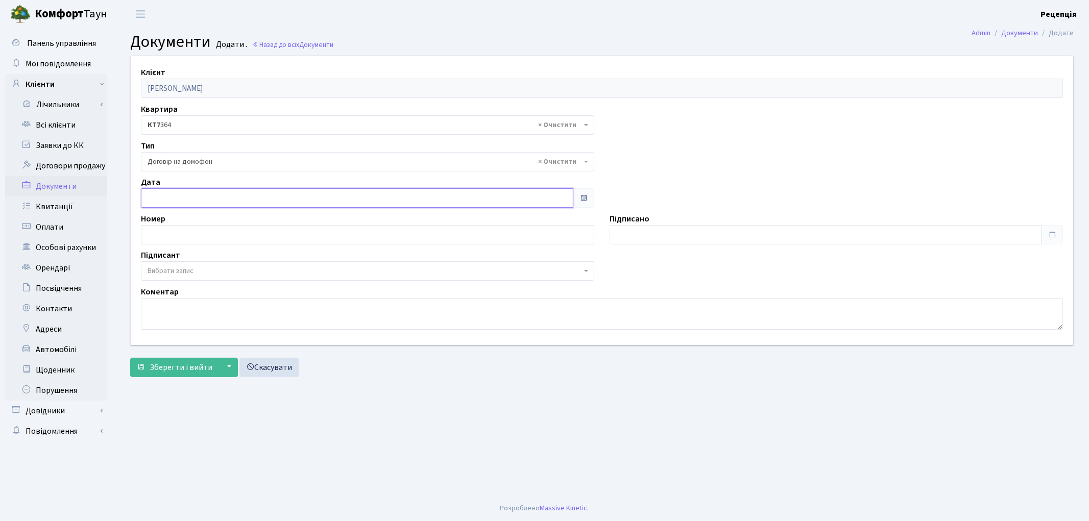
type input "[DATE]"
click at [199, 195] on input "[DATE]" at bounding box center [357, 197] width 433 height 19
type input "23.09.2025"
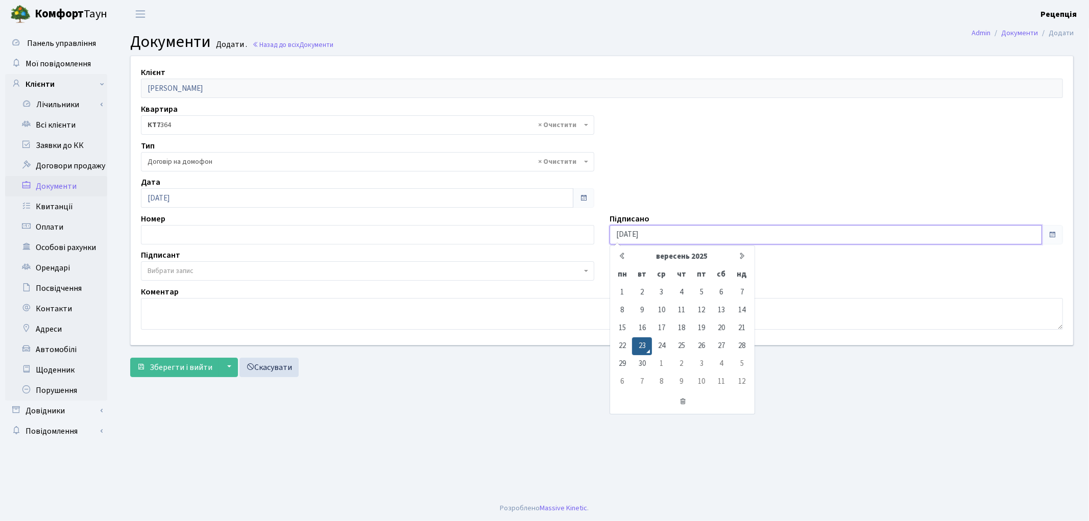
click at [655, 236] on input "23.09.2025" at bounding box center [826, 234] width 433 height 19
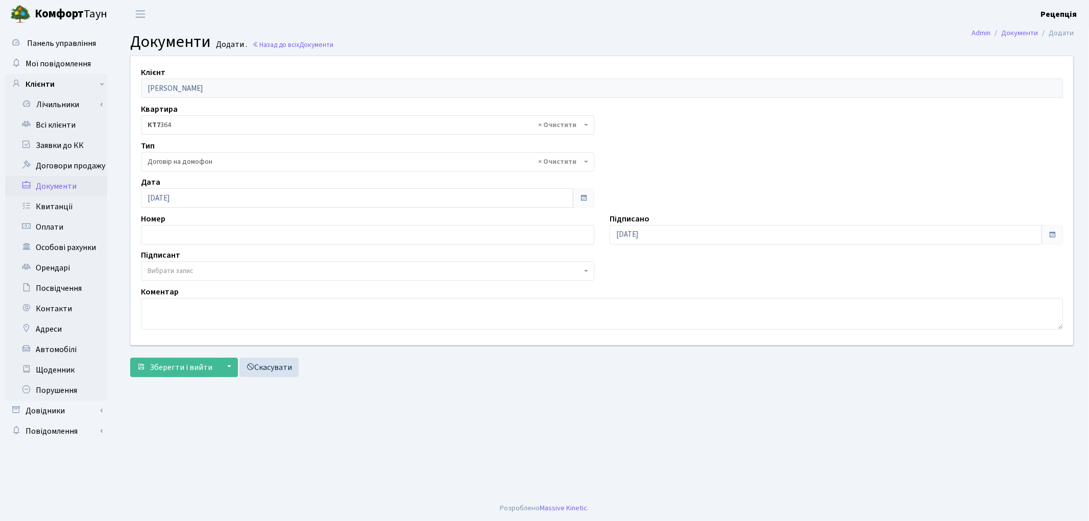
click at [146, 275] on span "Вибрати запис" at bounding box center [368, 270] width 454 height 19
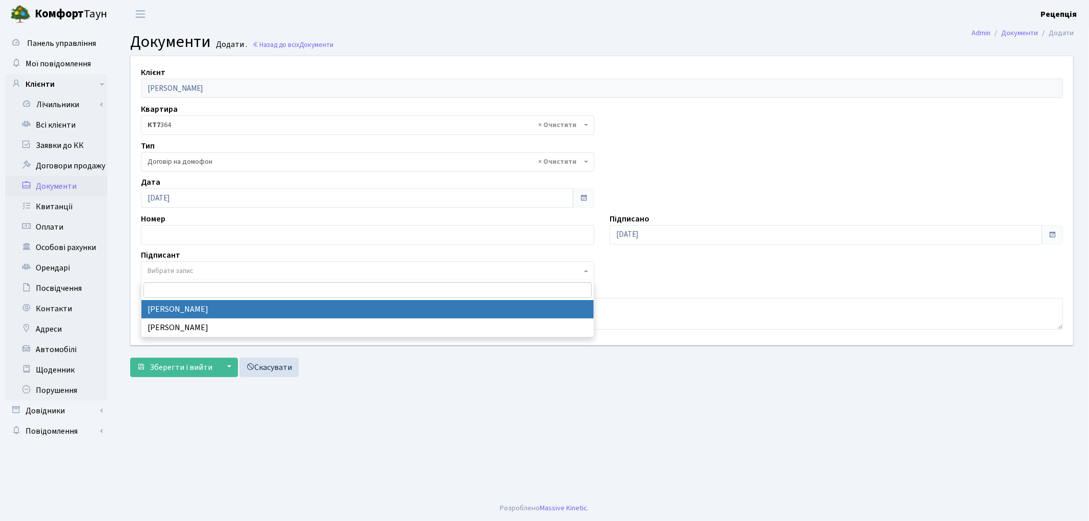
select select "74"
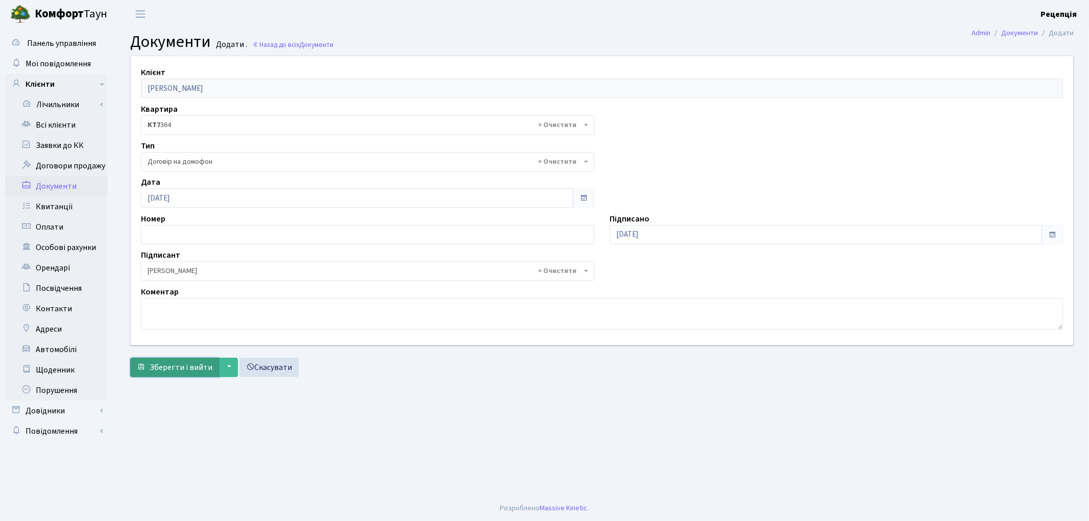
click at [175, 362] on span "Зберегти і вийти" at bounding box center [181, 367] width 63 height 11
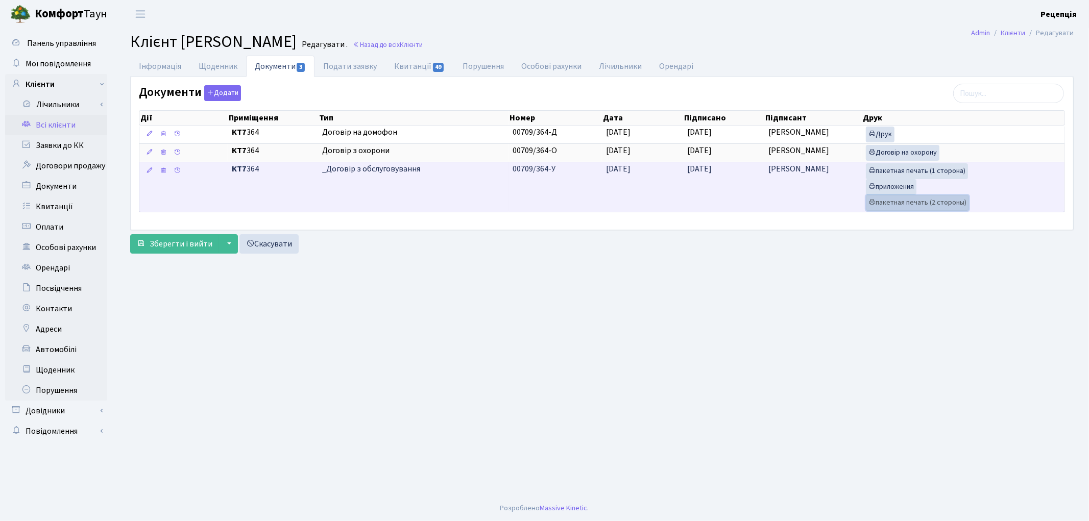
click at [889, 203] on link "пакетная печать (2 стороны)" at bounding box center [917, 203] width 103 height 16
click at [879, 202] on link "пакетная печать (2 стороны)" at bounding box center [917, 203] width 103 height 16
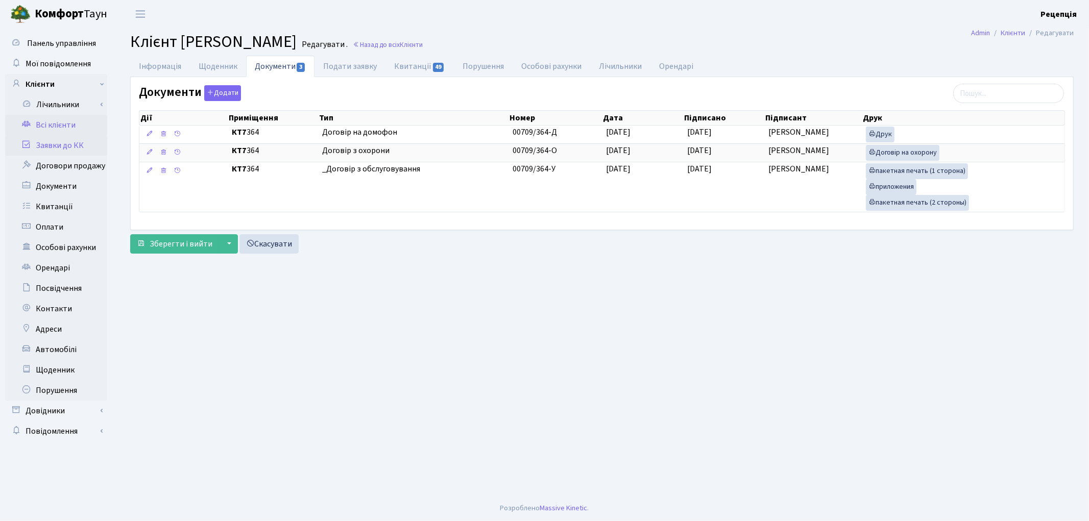
click at [61, 149] on link "Заявки до КК" at bounding box center [56, 145] width 102 height 20
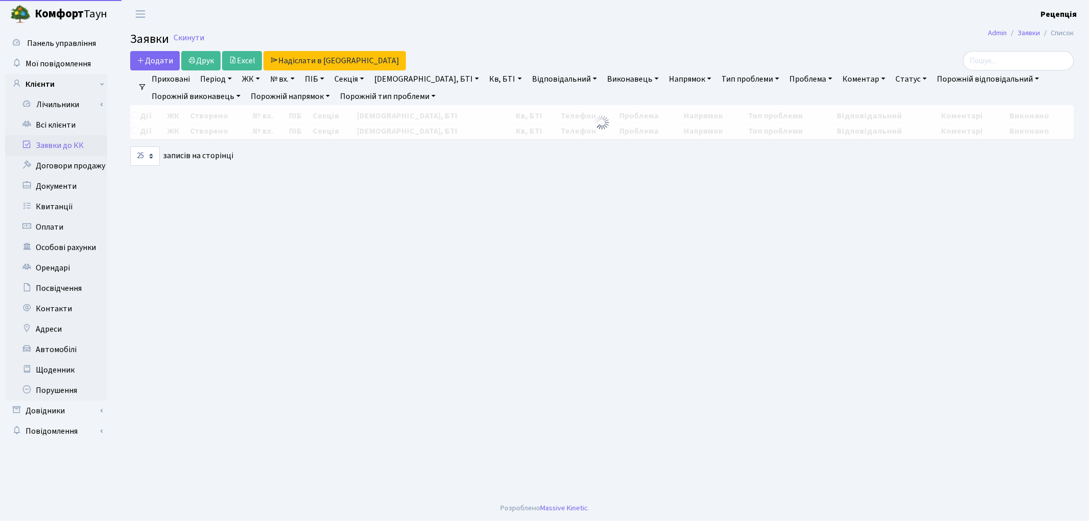
select select "25"
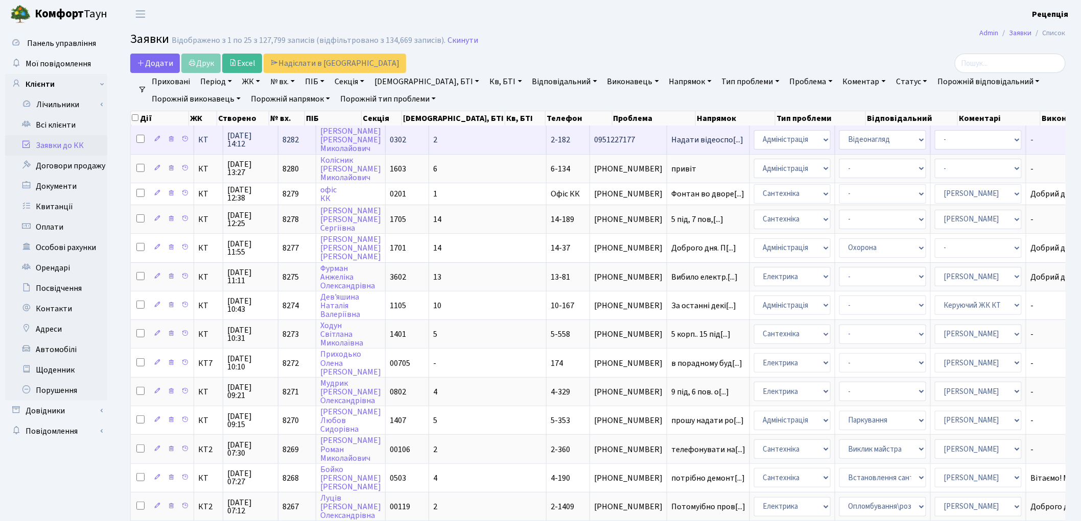
click at [416, 138] on td "0302" at bounding box center [407, 140] width 43 height 28
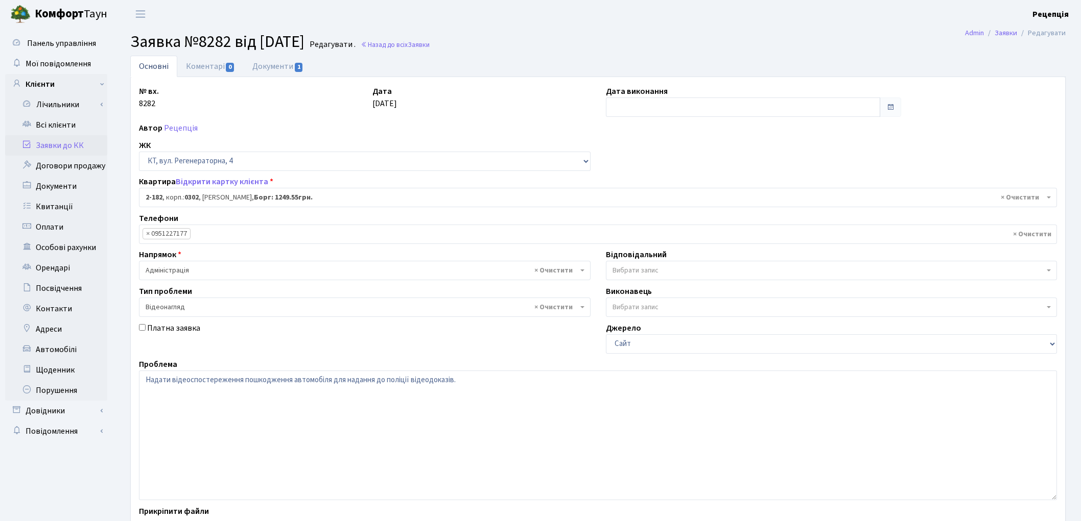
select select "525"
select select "45"
click at [267, 74] on link "Документи 1" at bounding box center [278, 66] width 68 height 21
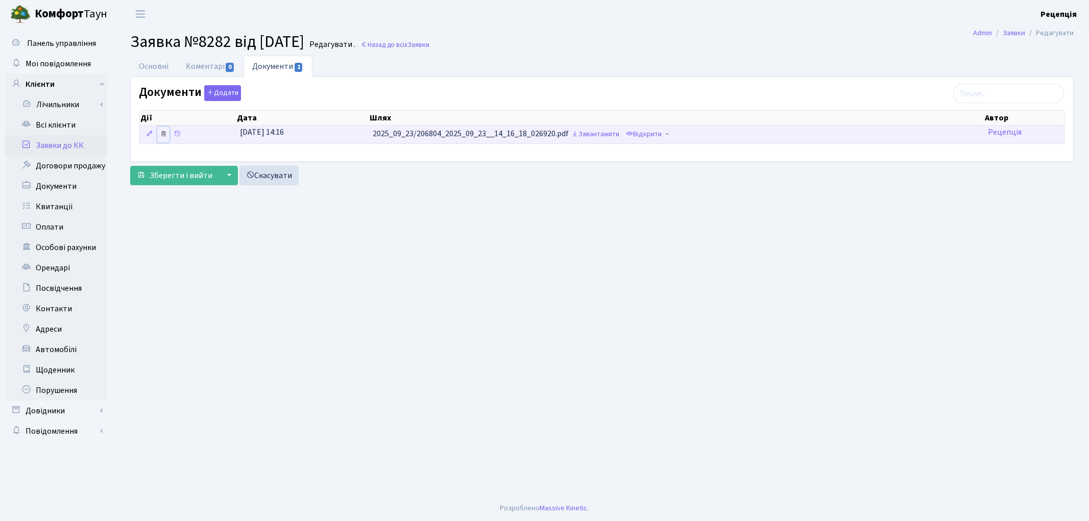
click at [161, 136] on icon at bounding box center [163, 133] width 7 height 7
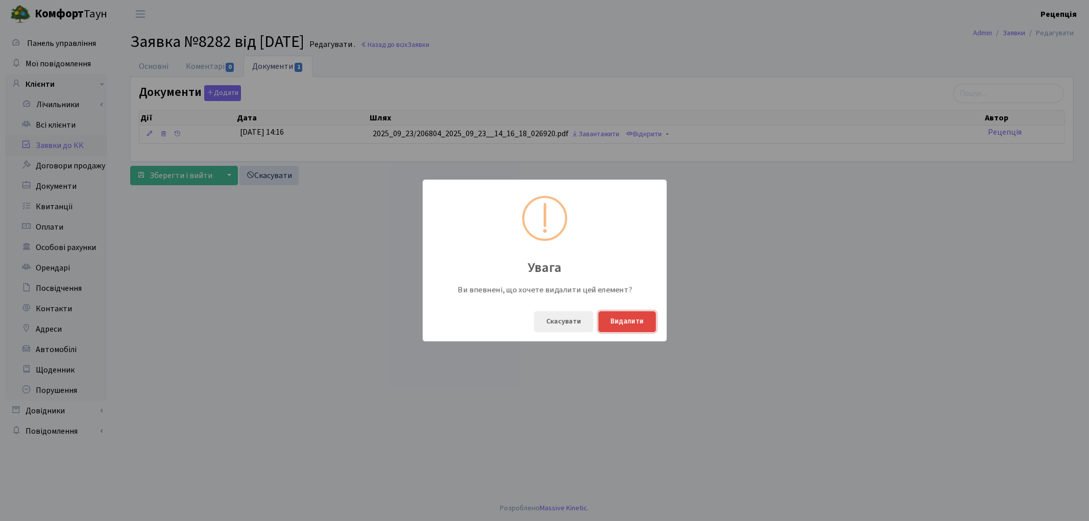
click at [628, 326] on button "Видалити" at bounding box center [628, 322] width 58 height 21
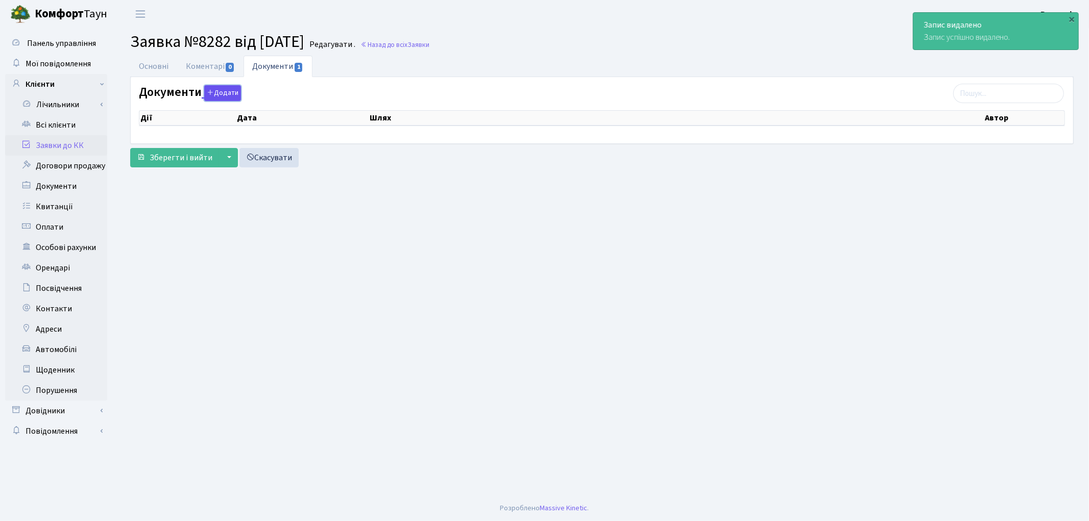
click at [225, 98] on button "Додати" at bounding box center [222, 93] width 37 height 16
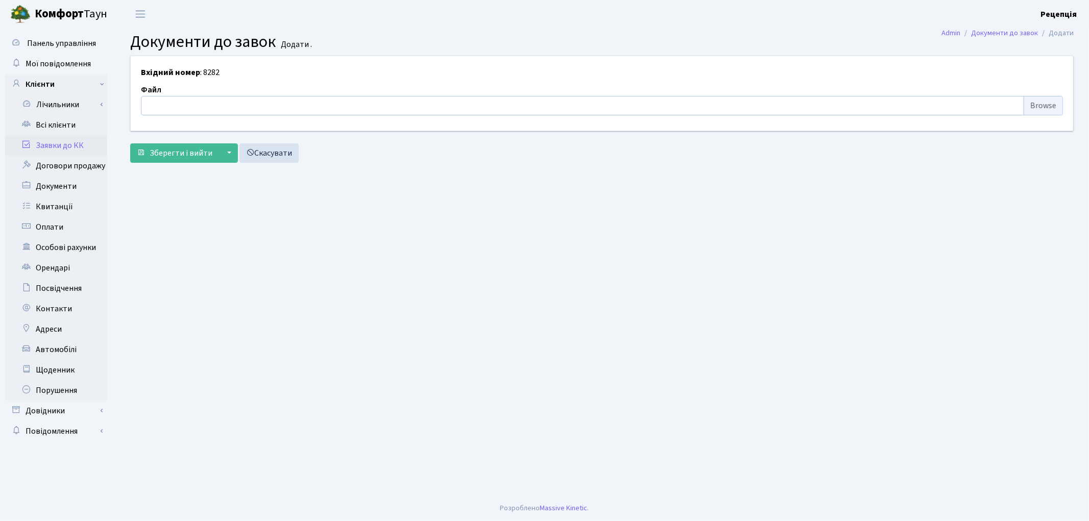
click at [1051, 109] on input "file" at bounding box center [602, 105] width 922 height 19
type input "C:\fakepath\сканирование0688.pdf"
click at [162, 154] on span "Зберегти і вийти" at bounding box center [181, 153] width 63 height 11
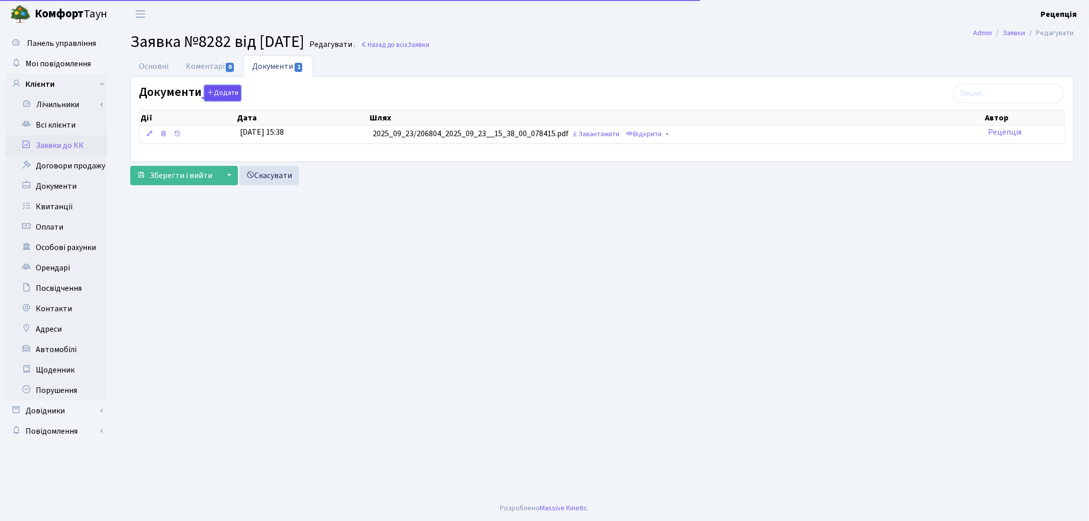
click at [227, 91] on button "Додати" at bounding box center [222, 93] width 37 height 16
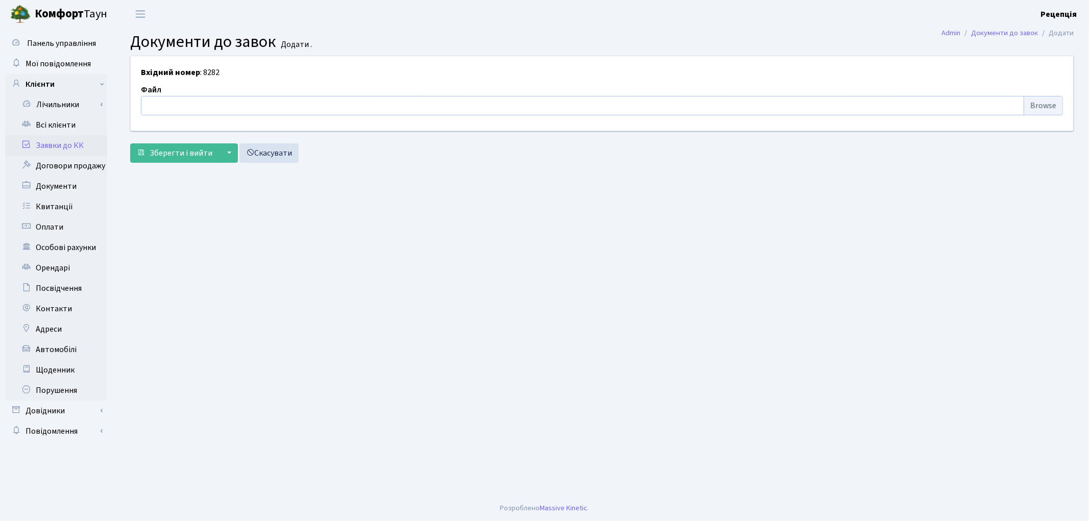
click at [1029, 101] on input "file" at bounding box center [602, 105] width 922 height 19
type input "C:\fakepath\сканирование0687.pdf"
click at [181, 152] on span "Зберегти і вийти" at bounding box center [181, 153] width 63 height 11
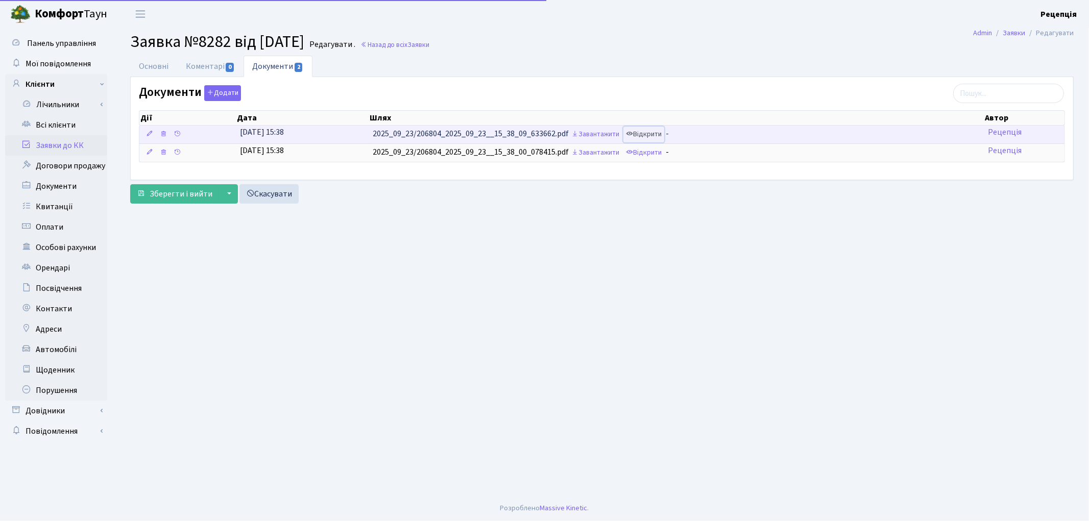
click at [655, 134] on link "Відкрити" at bounding box center [644, 135] width 41 height 16
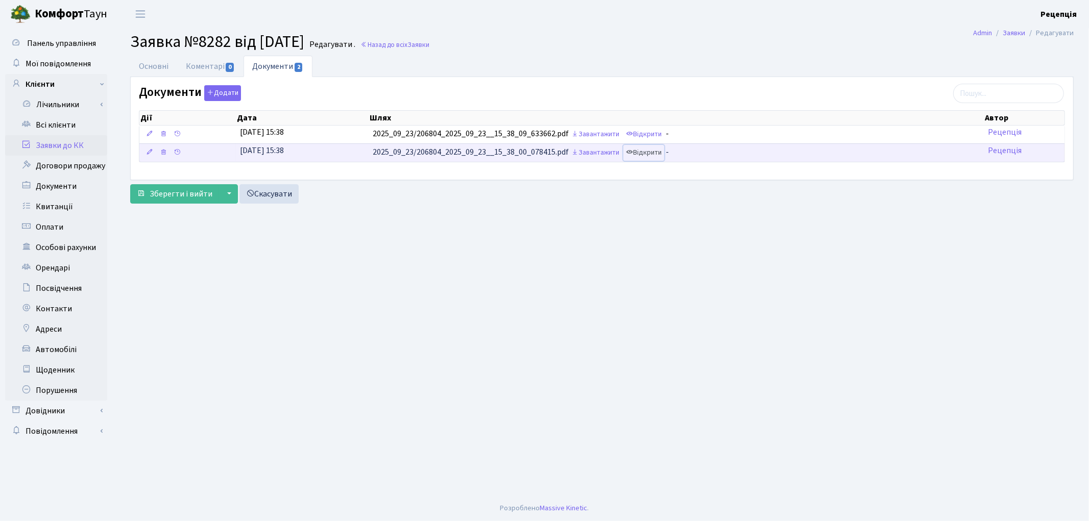
click at [652, 156] on link "Відкрити" at bounding box center [644, 153] width 41 height 16
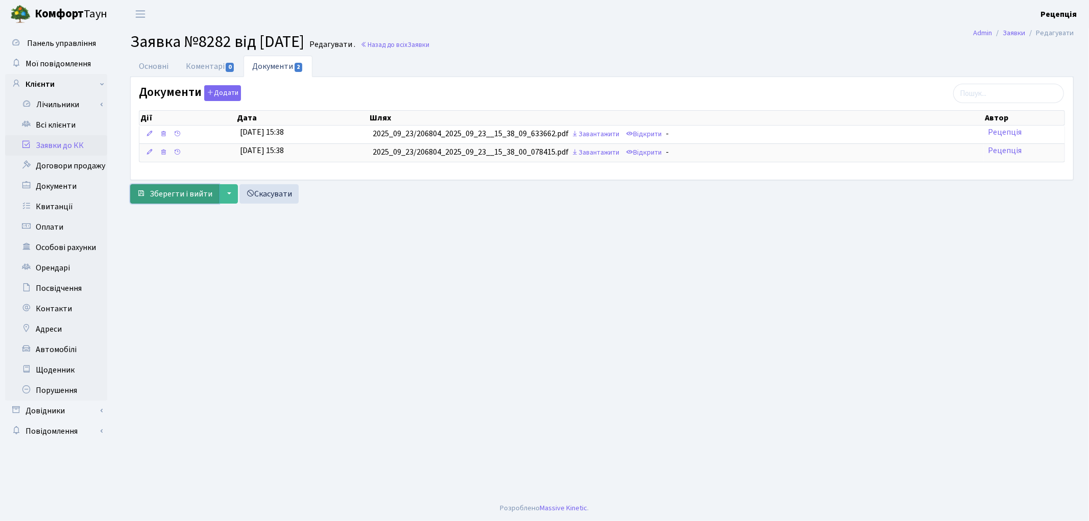
click at [174, 200] on span "Зберегти і вийти" at bounding box center [181, 193] width 63 height 11
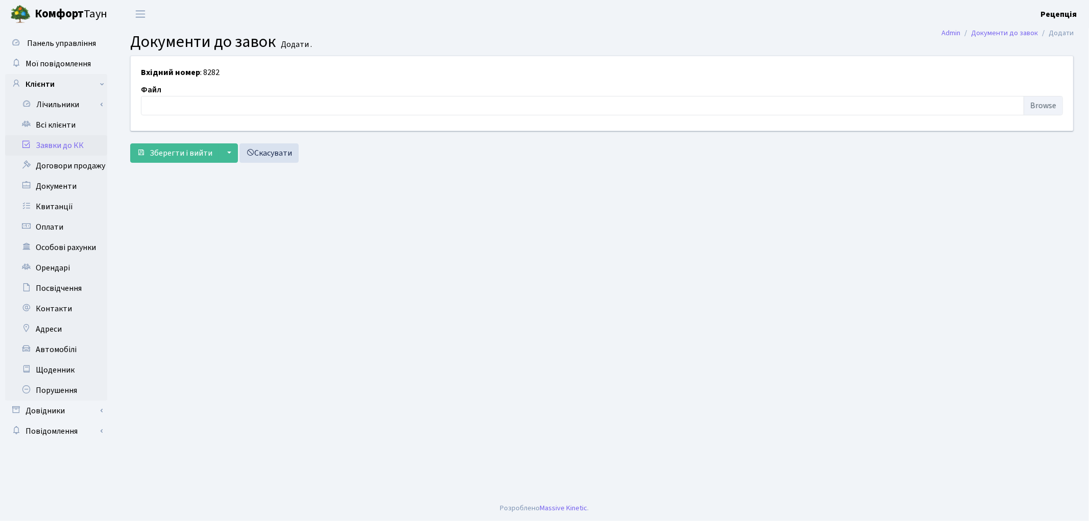
click at [67, 146] on link "Заявки до КК" at bounding box center [56, 145] width 102 height 20
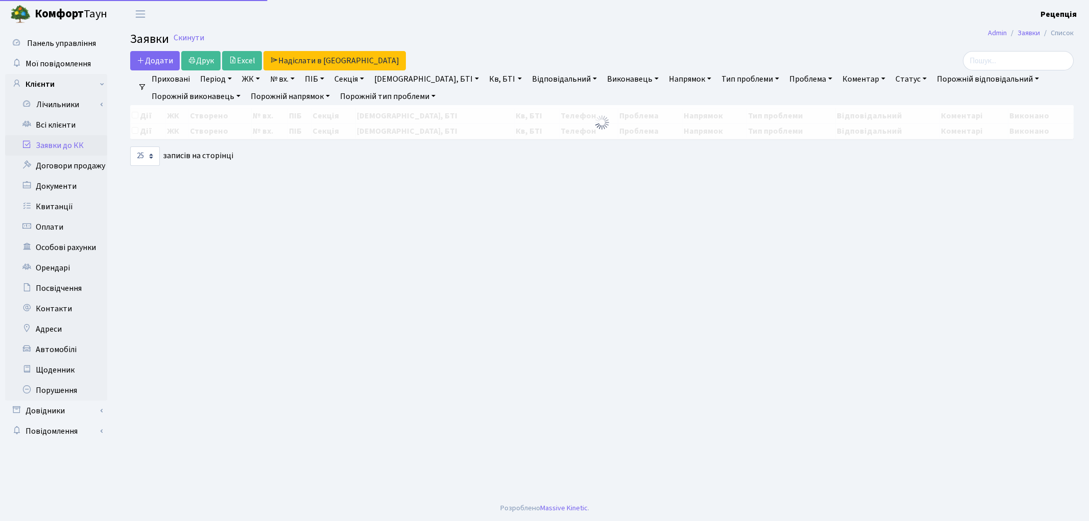
select select "25"
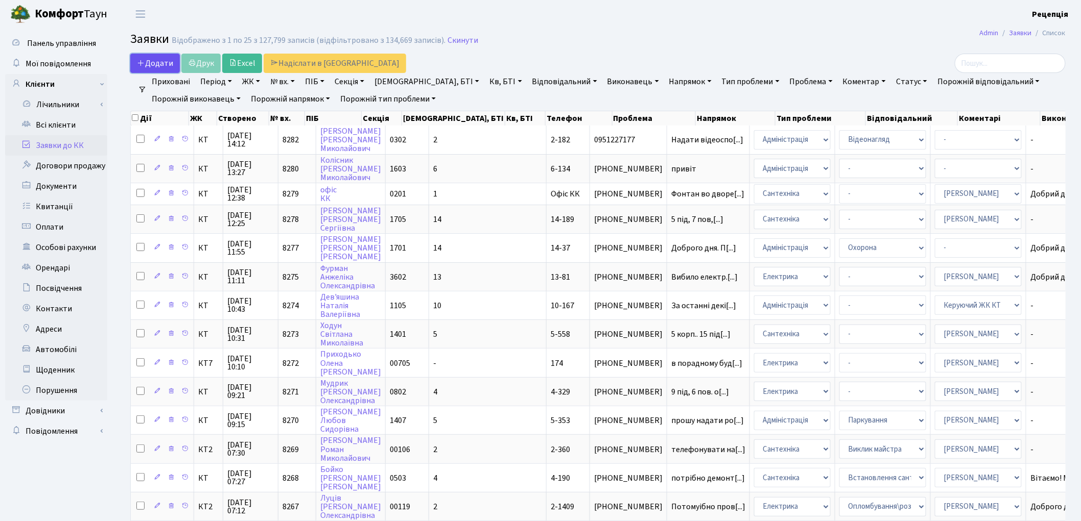
click at [155, 60] on span "Додати" at bounding box center [155, 63] width 36 height 11
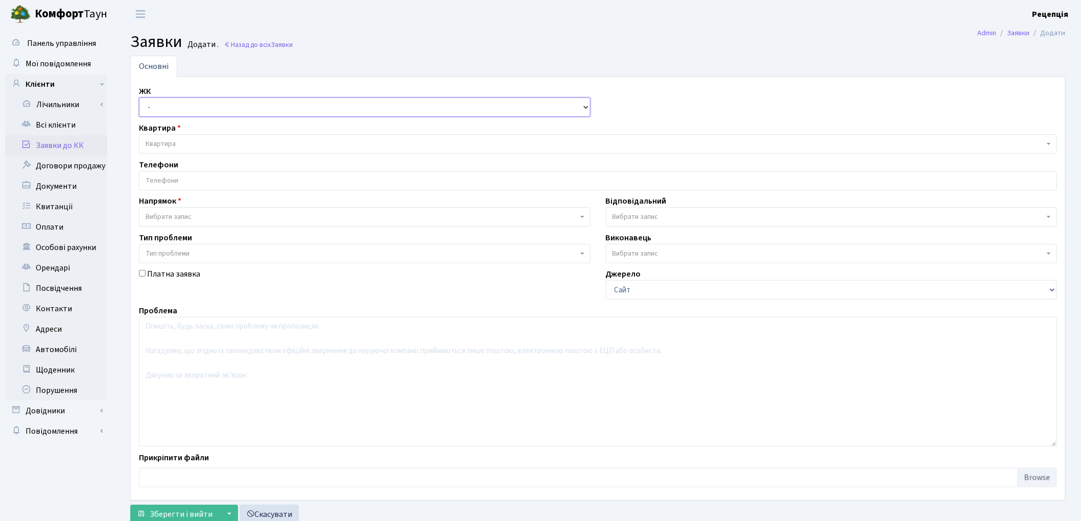
click at [170, 103] on select "- КТ, вул. Регенераторна, 4 КТ2, просп. [STREET_ADDRESS] [STREET_ADDRESS] [PERS…" at bounding box center [364, 107] width 451 height 19
select select "305"
click at [139, 98] on select "- КТ, вул. Регенераторна, 4 КТ2, просп. Соборності, 17 КТ3, вул. Березнева, 16 …" at bounding box center [364, 107] width 451 height 19
select select
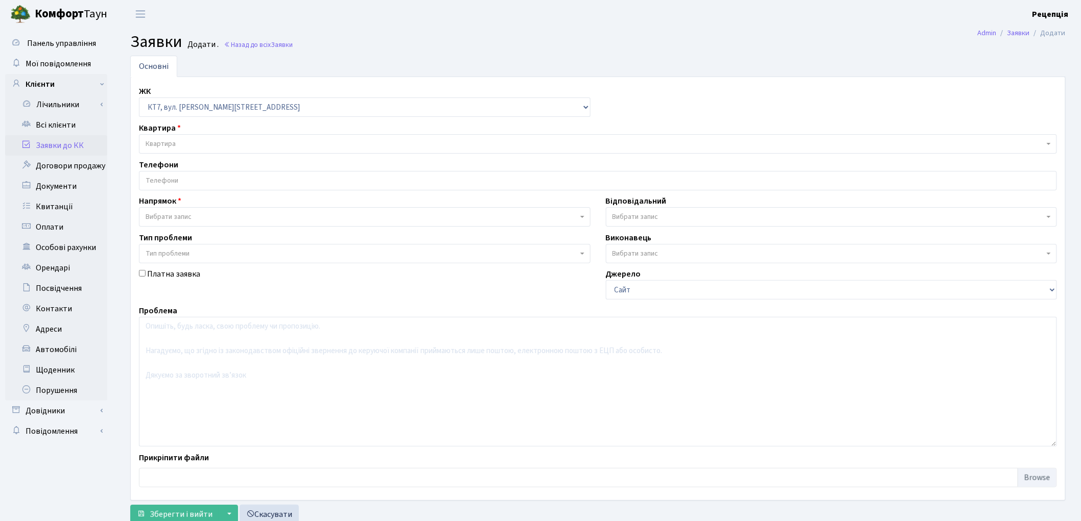
click at [192, 144] on span "Квартира" at bounding box center [595, 144] width 898 height 10
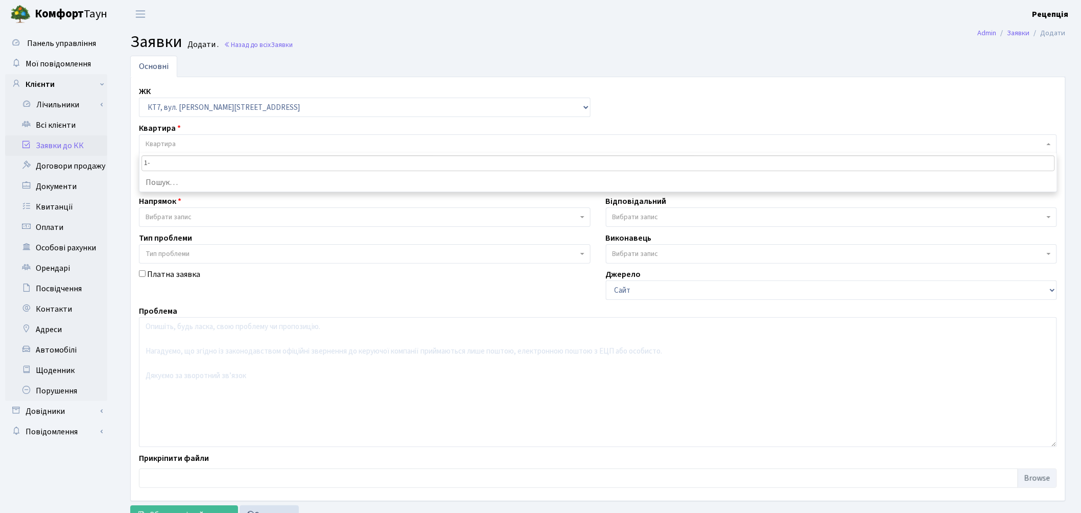
type input "1"
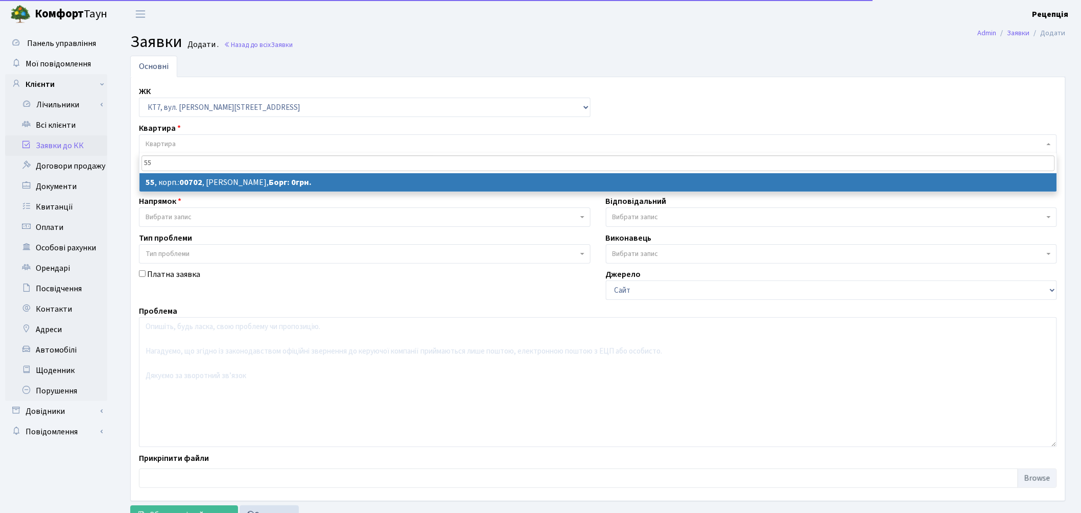
type input "55"
select select
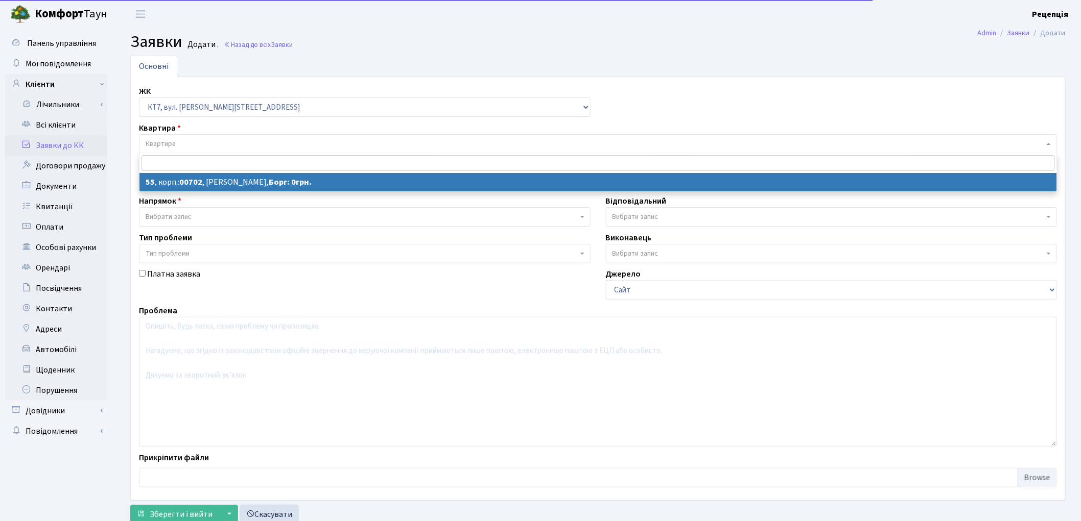
select select "18421"
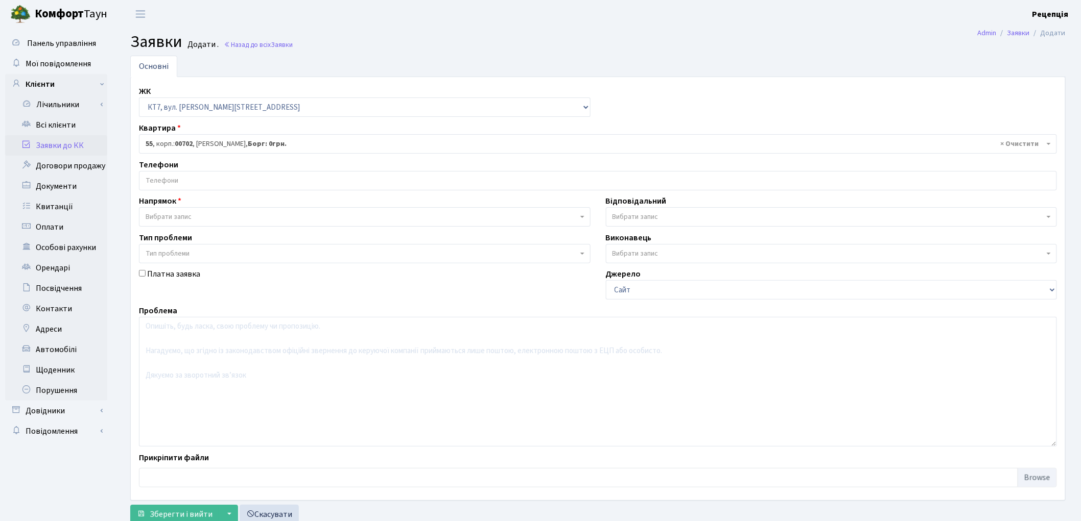
click at [184, 180] on input "search" at bounding box center [597, 181] width 917 height 18
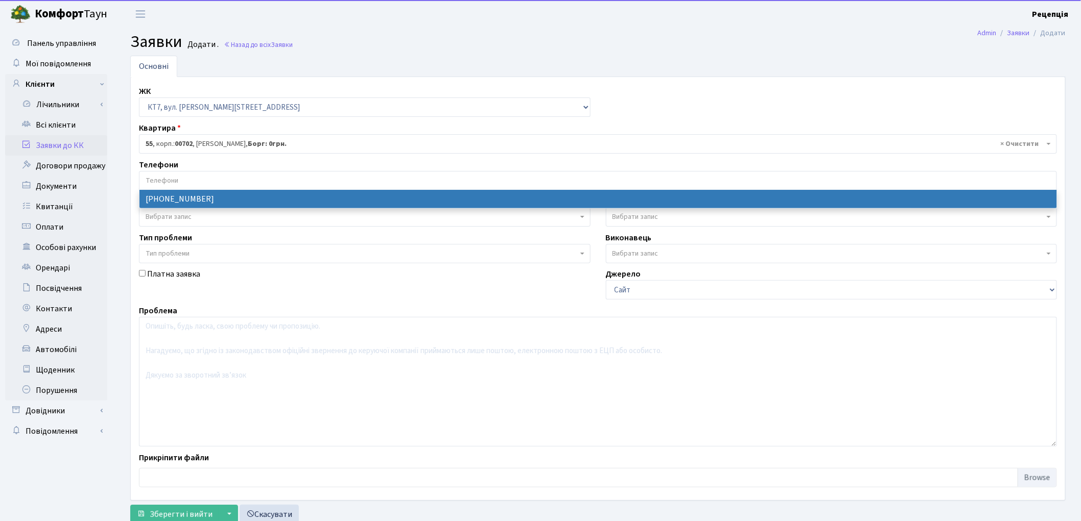
select select "111268"
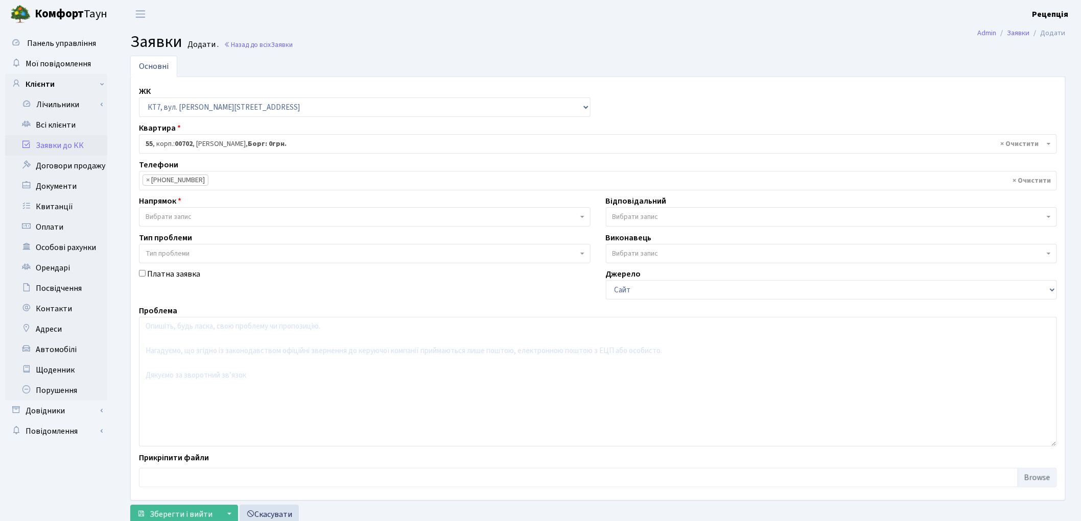
click at [229, 181] on input "search" at bounding box center [259, 181] width 102 height 18
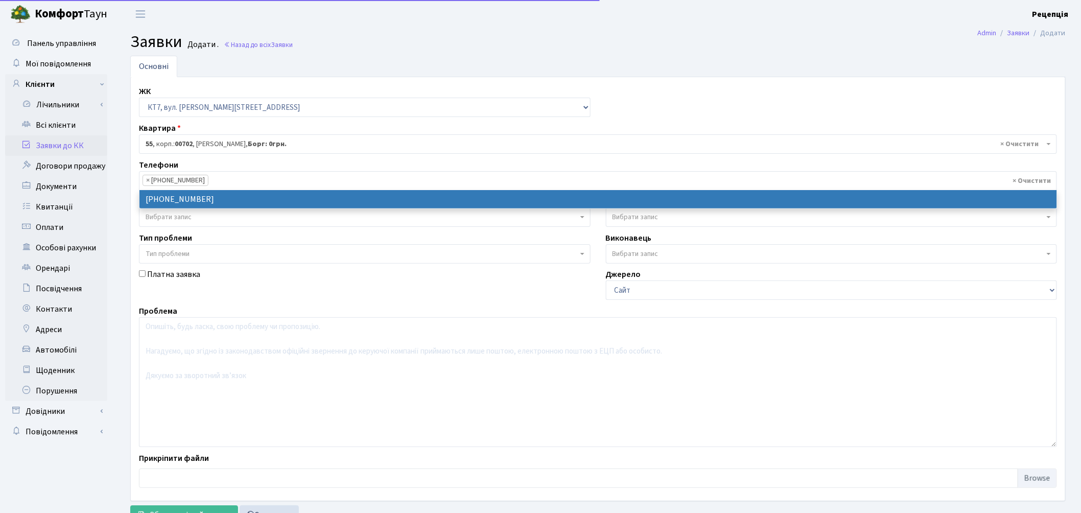
click at [229, 181] on input "search" at bounding box center [259, 181] width 102 height 18
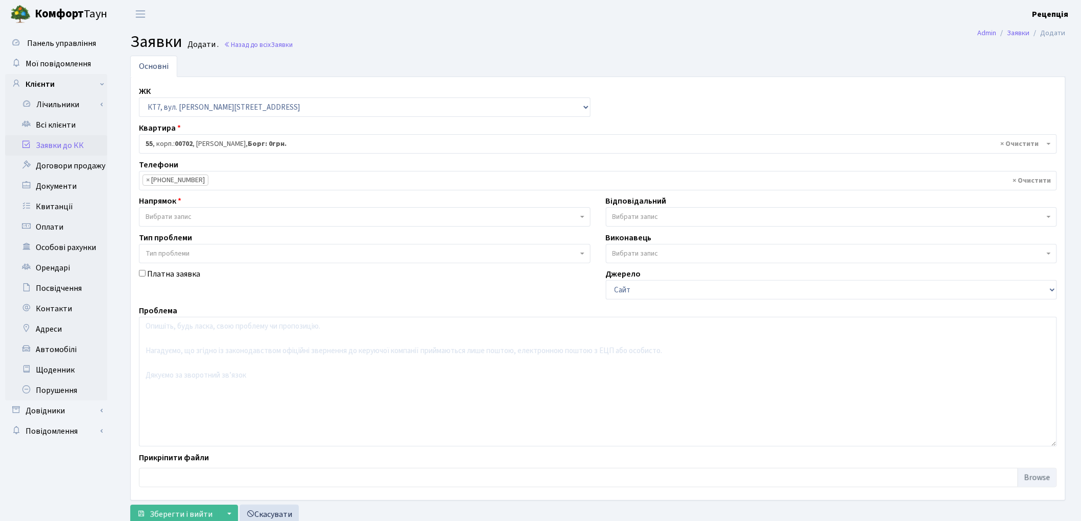
click at [183, 208] on span "Вибрати запис" at bounding box center [364, 216] width 451 height 19
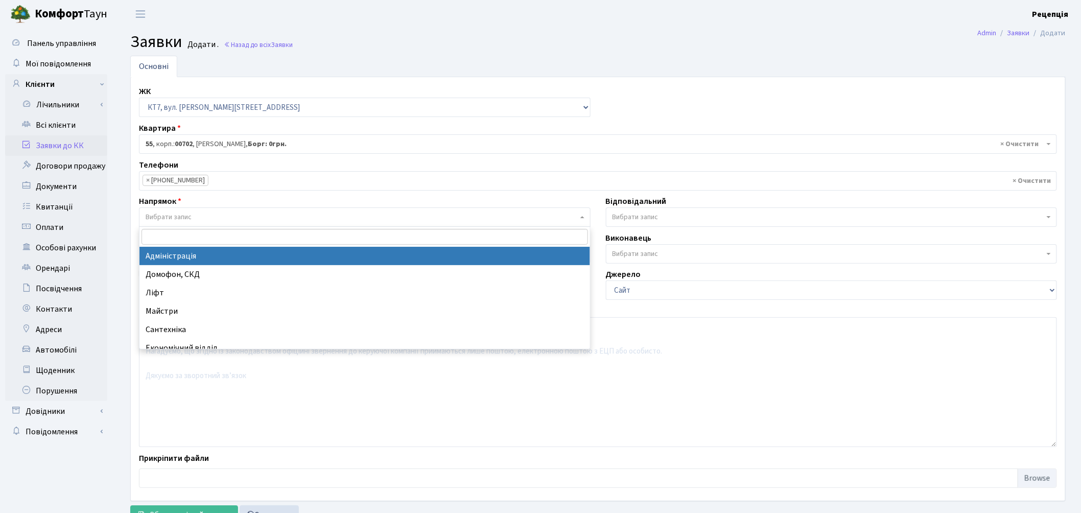
select select "5"
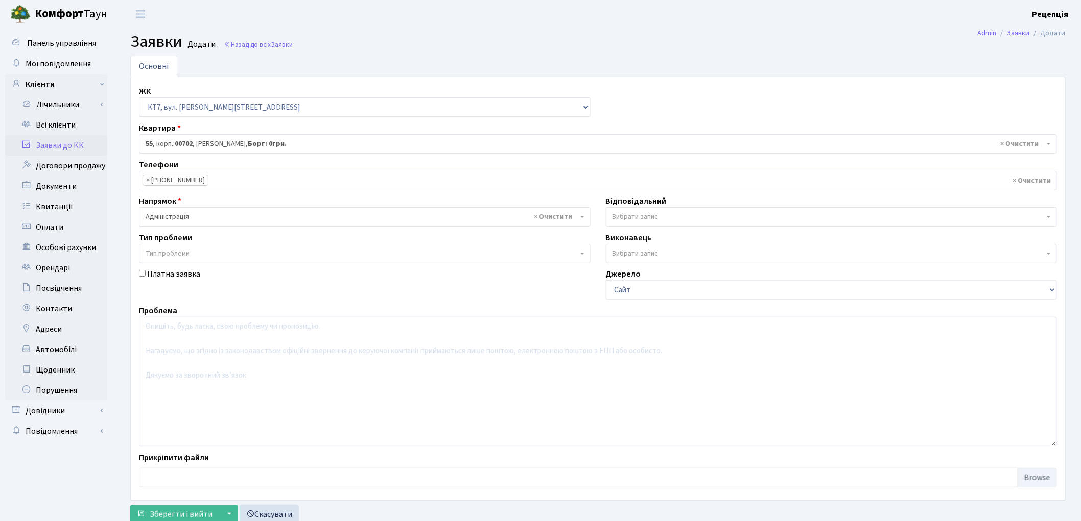
click at [180, 254] on span "Тип проблеми" at bounding box center [168, 254] width 44 height 10
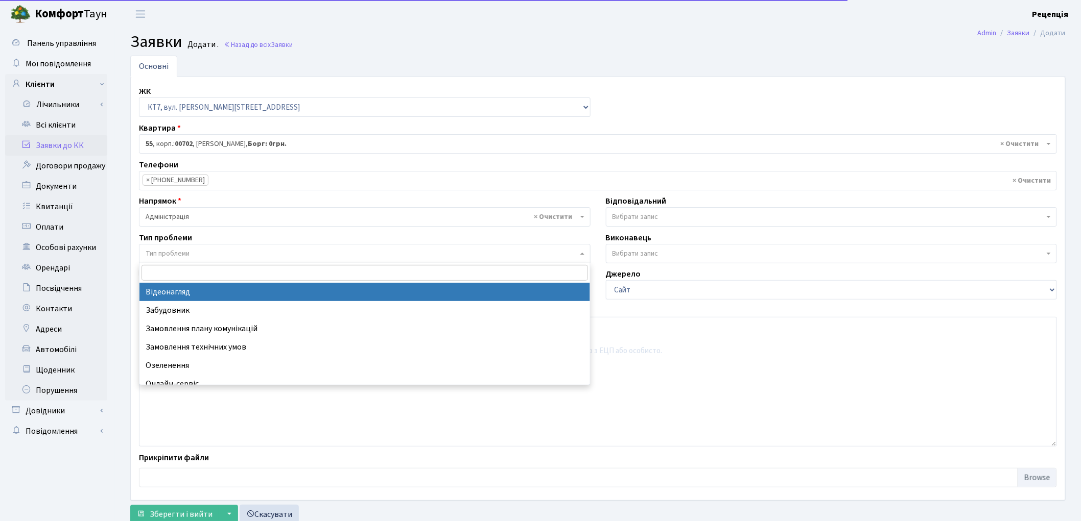
select select "45"
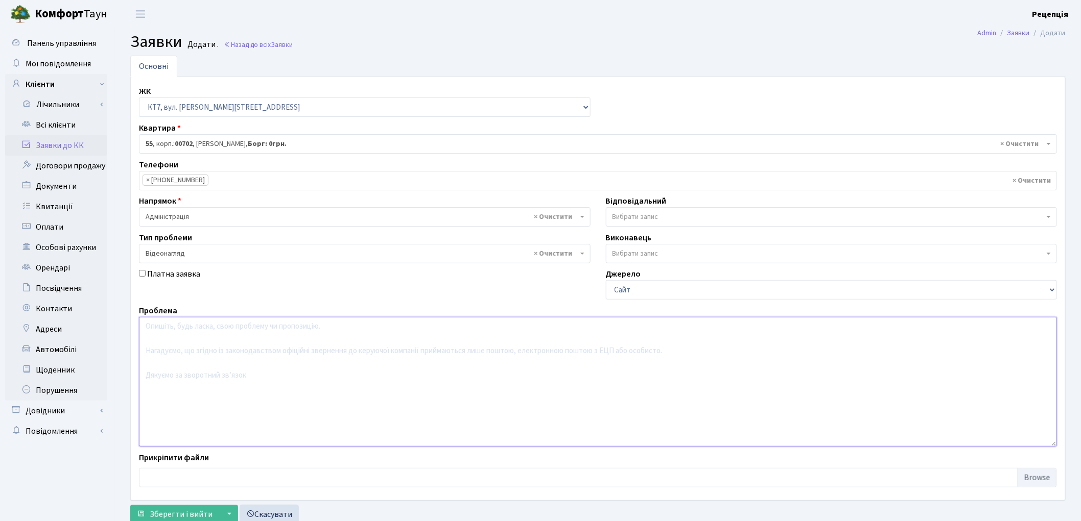
click at [185, 344] on textarea at bounding box center [598, 382] width 918 height 130
type textarea "Y"
click at [363, 329] on textarea "Надати відеоспостереження відкриття під'їзду строронньою оссобою" at bounding box center [598, 382] width 918 height 130
click at [384, 328] on textarea "Надати відеоспостереження відкриття під'їзду строронньою особою" at bounding box center [598, 382] width 918 height 130
click at [145, 329] on textarea "Надати відеоспостереження відкриття під'їзду строронньою особою" at bounding box center [598, 382] width 918 height 130
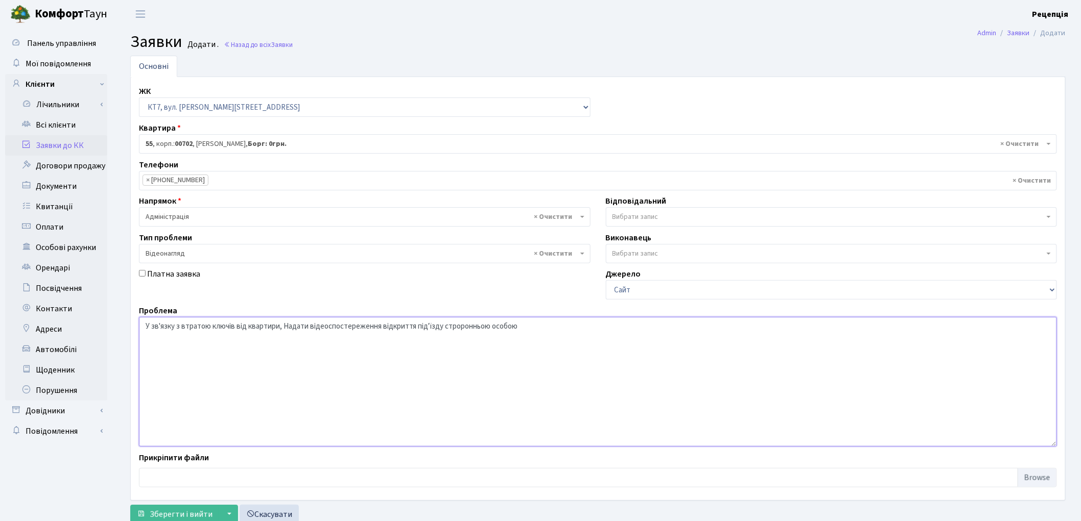
click at [288, 326] on textarea "У зв'язку з втратою ключів від квартири, Надати відеоспостереження відкриття пі…" at bounding box center [598, 382] width 918 height 130
click at [514, 327] on textarea "У зв'язку з втратою ключів від квартири, надати відеоспостереження відкриття пі…" at bounding box center [598, 382] width 918 height 130
click at [512, 327] on textarea "У зв'язку з втратою ключів від квартири, надати відеоспостереження відкриття пі…" at bounding box center [598, 382] width 918 height 130
type textarea "У зв'язку з втратою ключів від квартири, надати відеоспостереження відкриття пі…"
click at [159, 506] on button "Зберегти і вийти" at bounding box center [174, 514] width 89 height 19
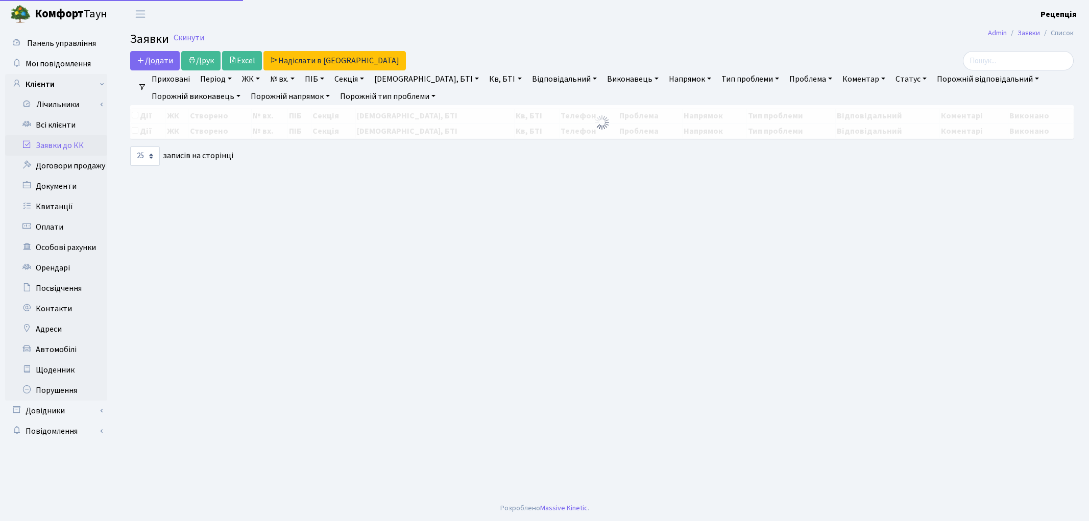
select select "25"
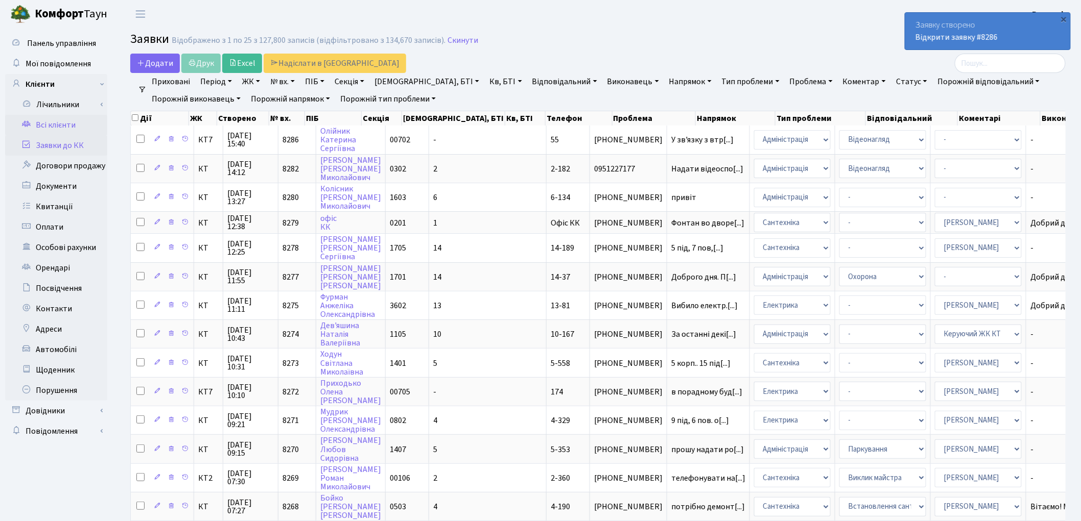
click at [73, 125] on link "Всі клієнти" at bounding box center [56, 125] width 102 height 20
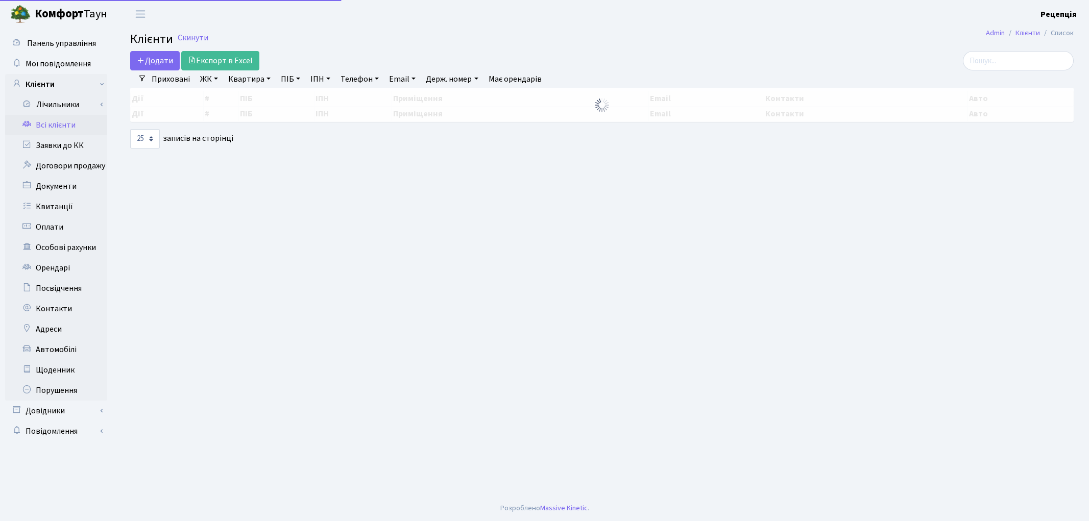
select select "25"
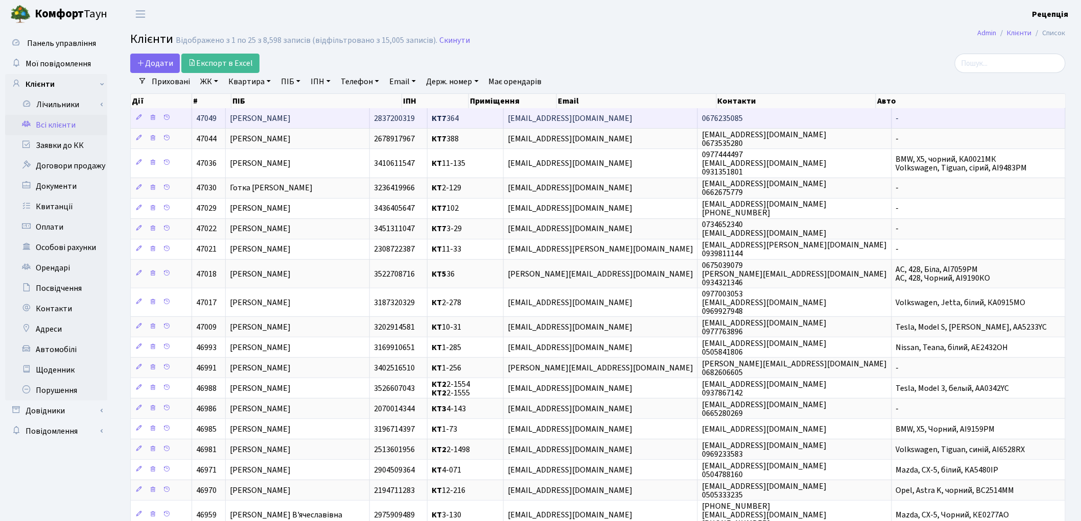
click at [370, 121] on td "[PERSON_NAME]" at bounding box center [298, 118] width 144 height 20
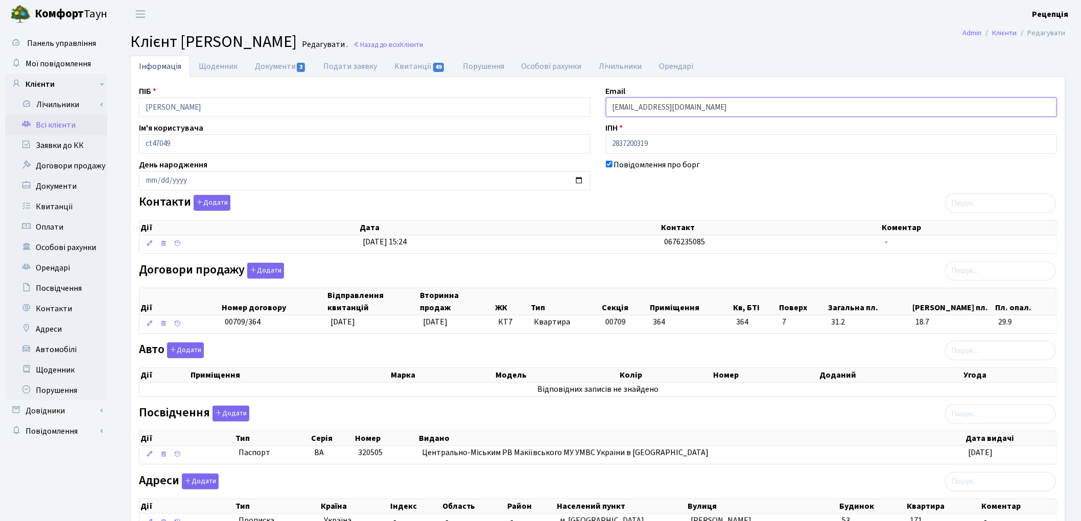
click at [625, 108] on input "[EMAIL_ADDRESS][DOMAIN_NAME]" at bounding box center [831, 107] width 451 height 19
click at [282, 62] on link "Документи 3" at bounding box center [280, 66] width 68 height 21
select select "25"
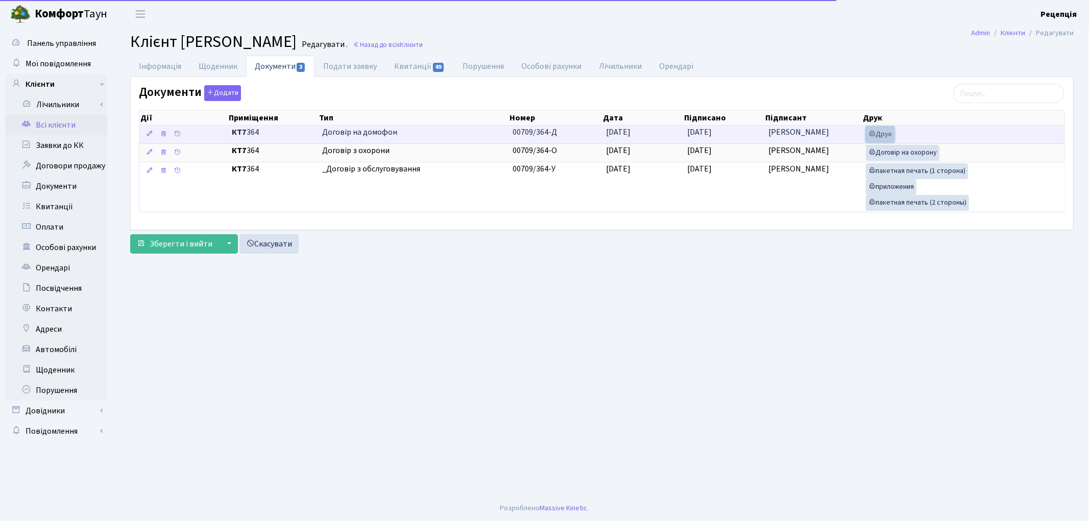
click at [879, 131] on link "Друк" at bounding box center [880, 135] width 29 height 16
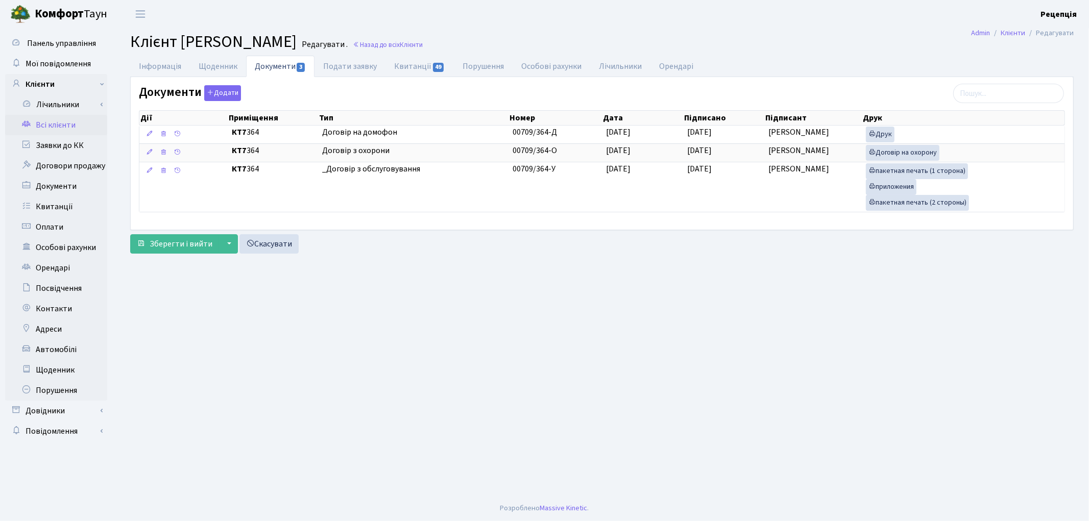
click at [70, 127] on link "Всі клієнти" at bounding box center [56, 125] width 102 height 20
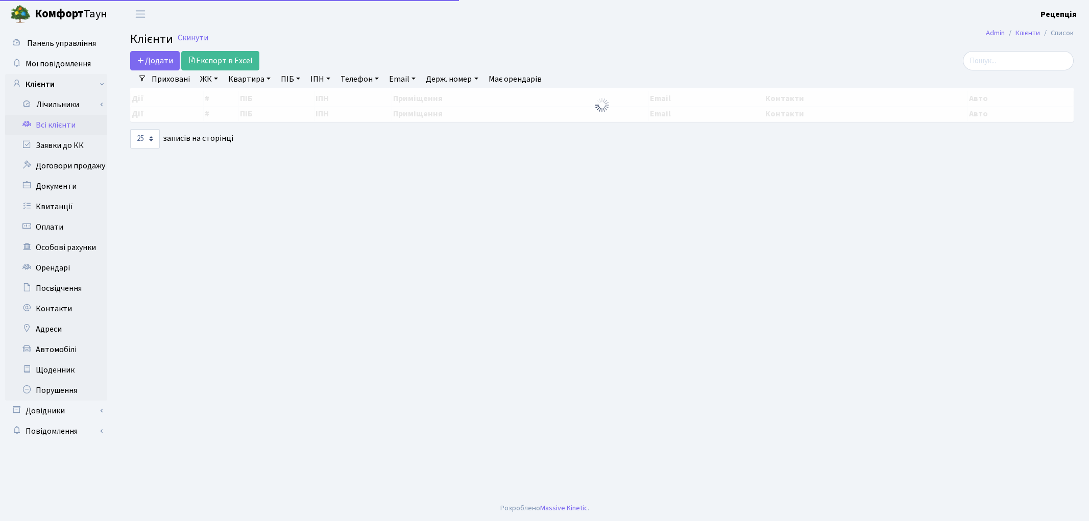
select select "25"
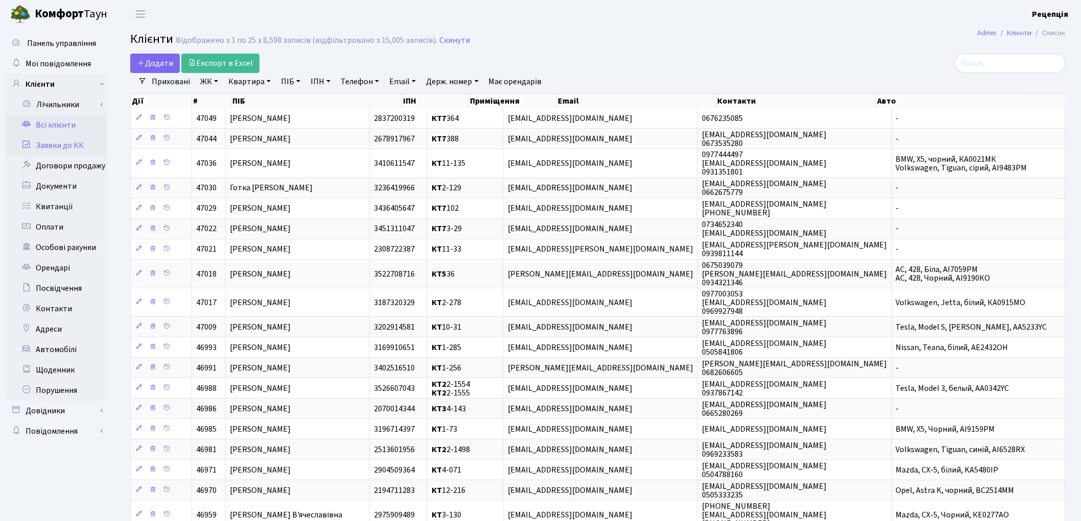
click at [49, 142] on link "Заявки до КК" at bounding box center [56, 145] width 102 height 20
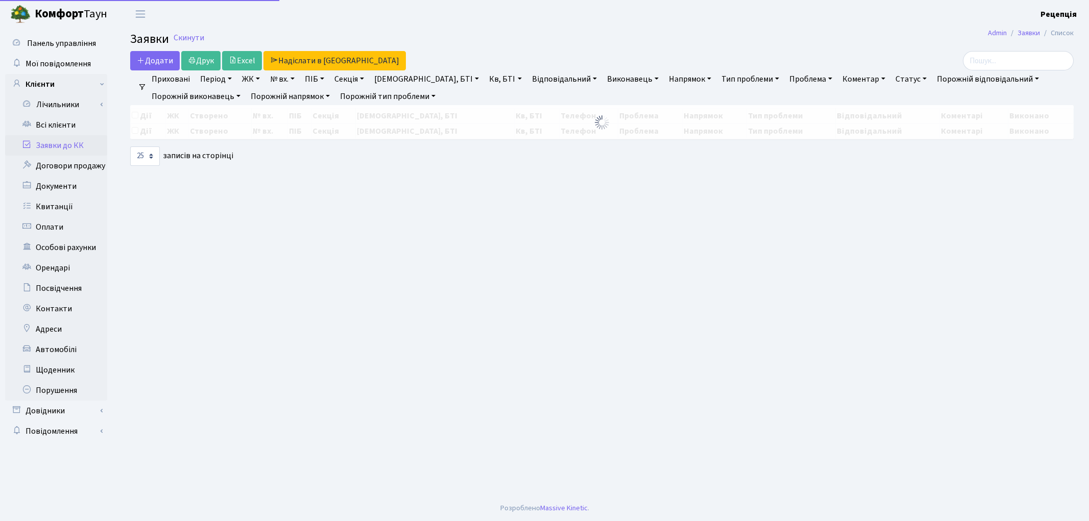
select select "25"
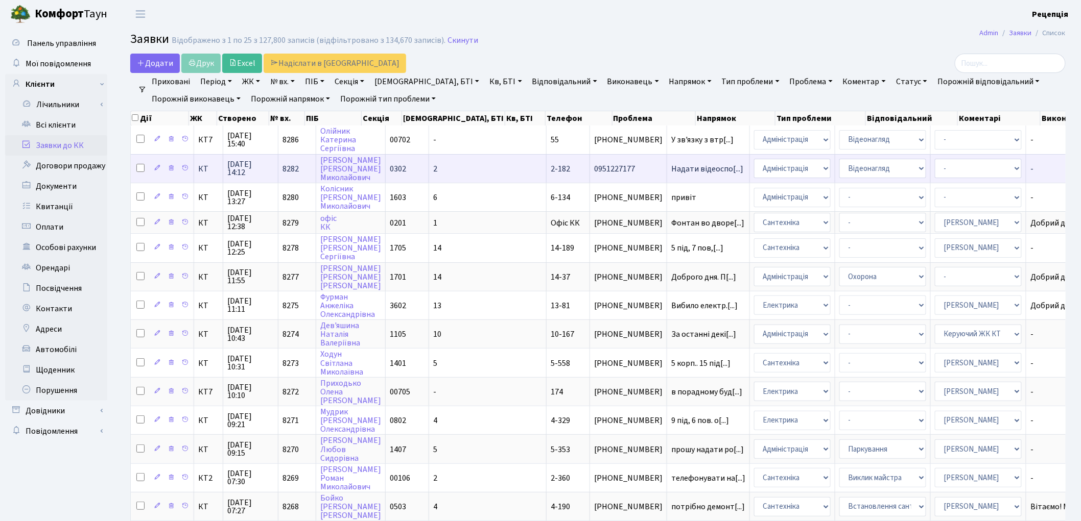
click at [415, 165] on td "0302" at bounding box center [407, 168] width 43 height 29
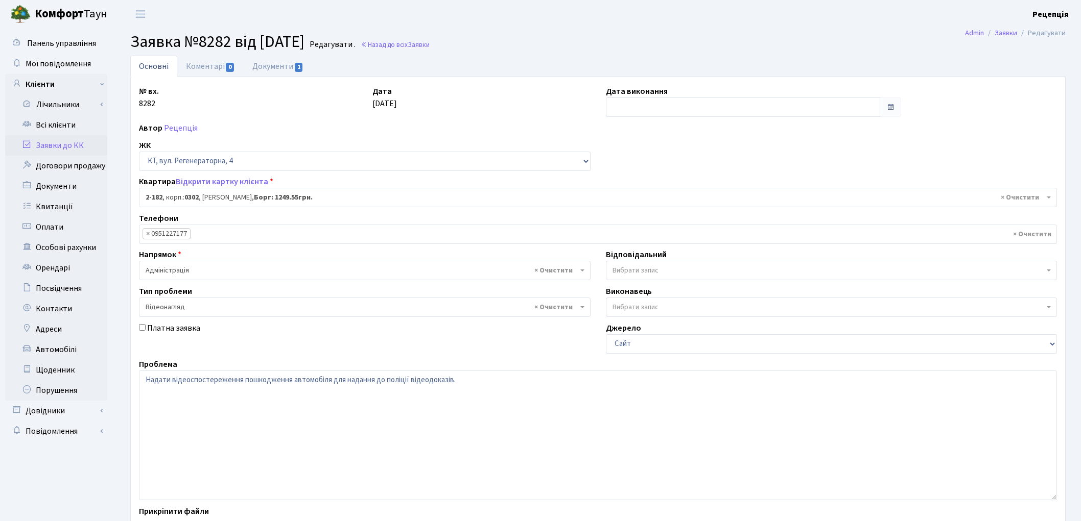
select select "525"
select select "45"
click at [269, 69] on link "Документи 1" at bounding box center [278, 66] width 68 height 21
select select "25"
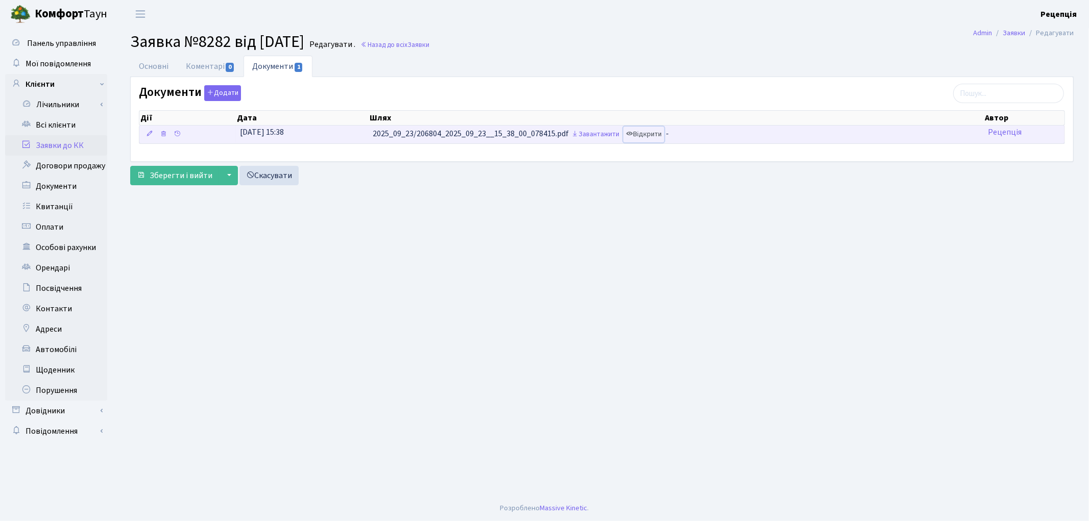
click at [664, 140] on link "Відкрити" at bounding box center [644, 135] width 41 height 16
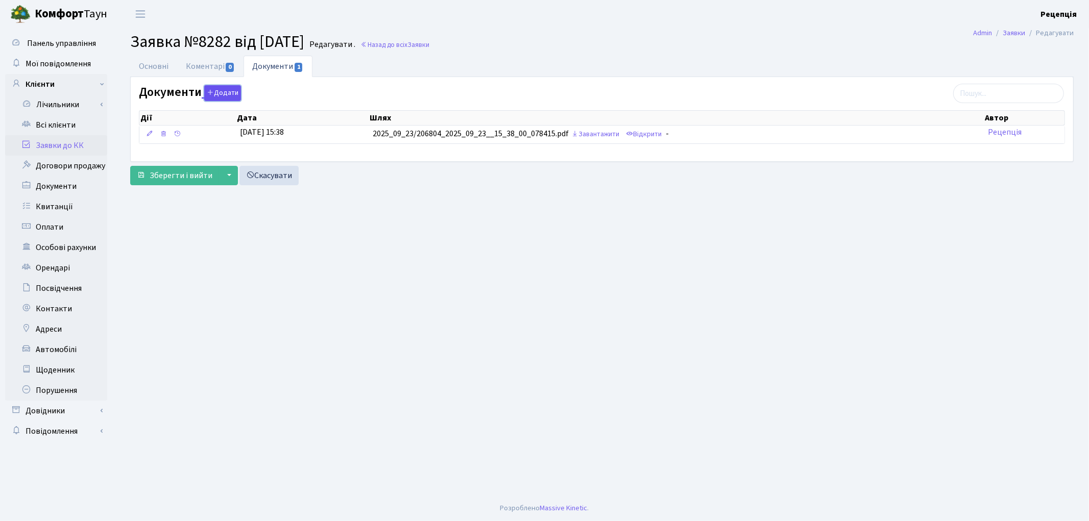
click at [207, 95] on icon "button" at bounding box center [210, 92] width 7 height 7
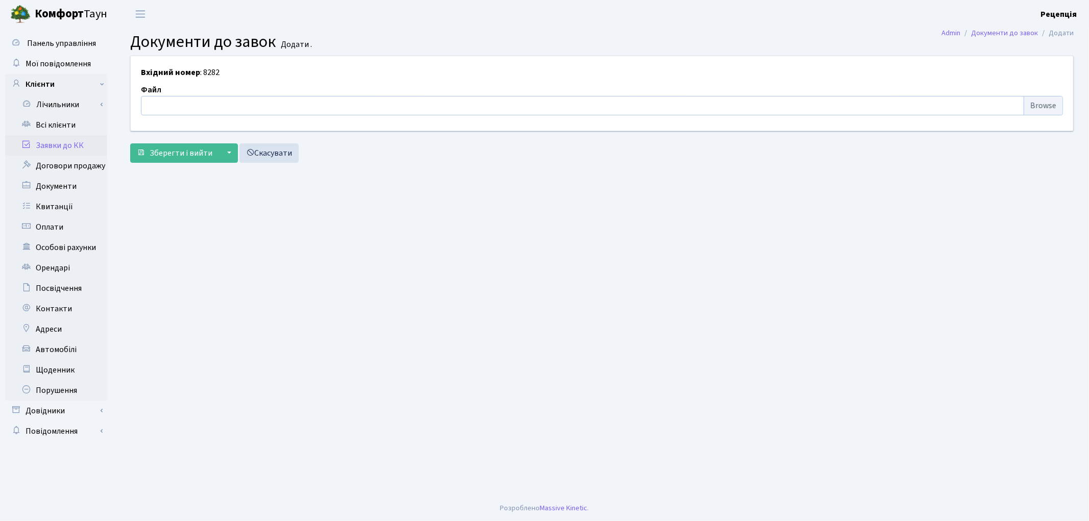
click at [1055, 104] on input "file" at bounding box center [602, 105] width 922 height 19
type input "C:\fakepath\сканирование0687.pdf"
click at [182, 155] on span "Зберегти і вийти" at bounding box center [181, 153] width 63 height 11
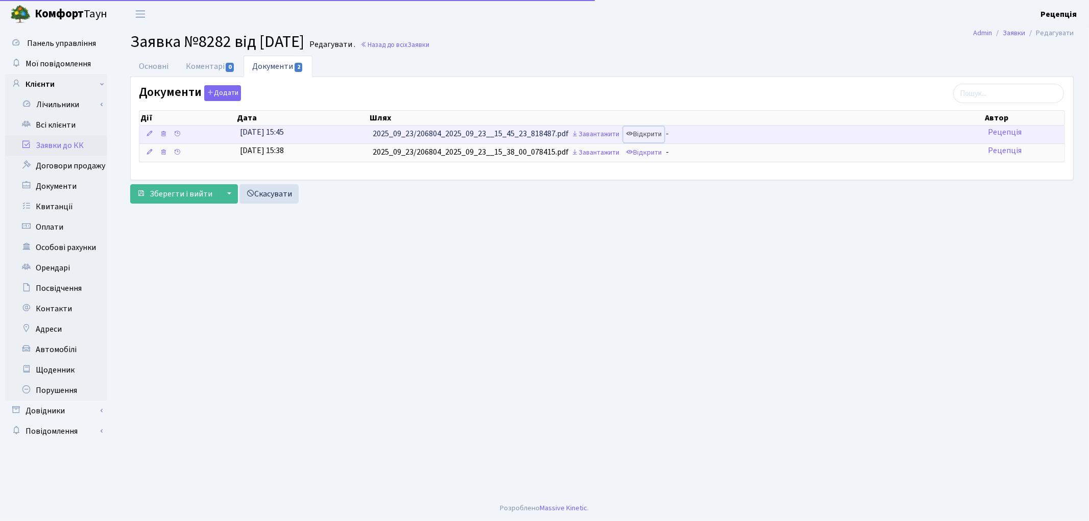
click at [651, 137] on link "Відкрити" at bounding box center [644, 135] width 41 height 16
click at [161, 135] on icon at bounding box center [163, 133] width 7 height 7
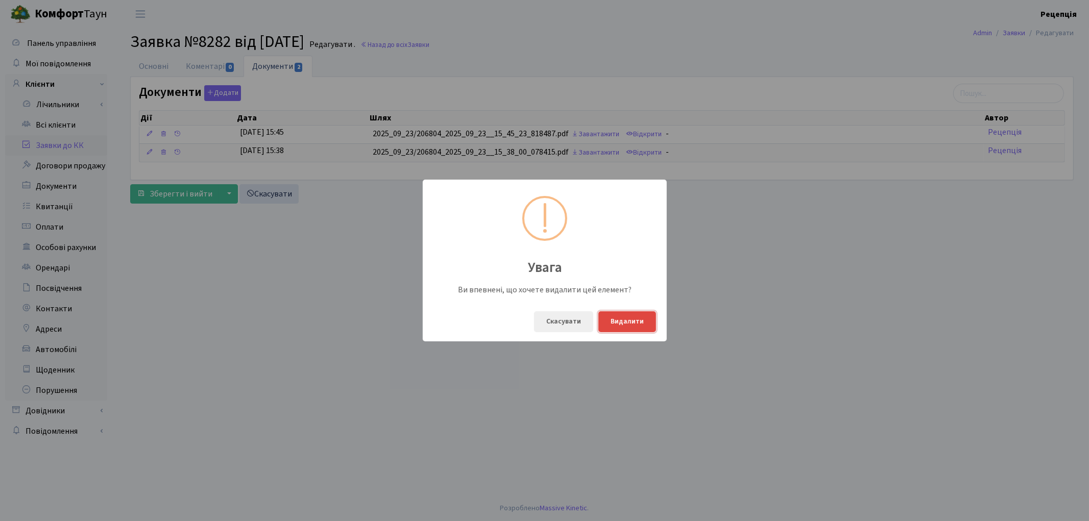
click at [636, 322] on button "Видалити" at bounding box center [628, 322] width 58 height 21
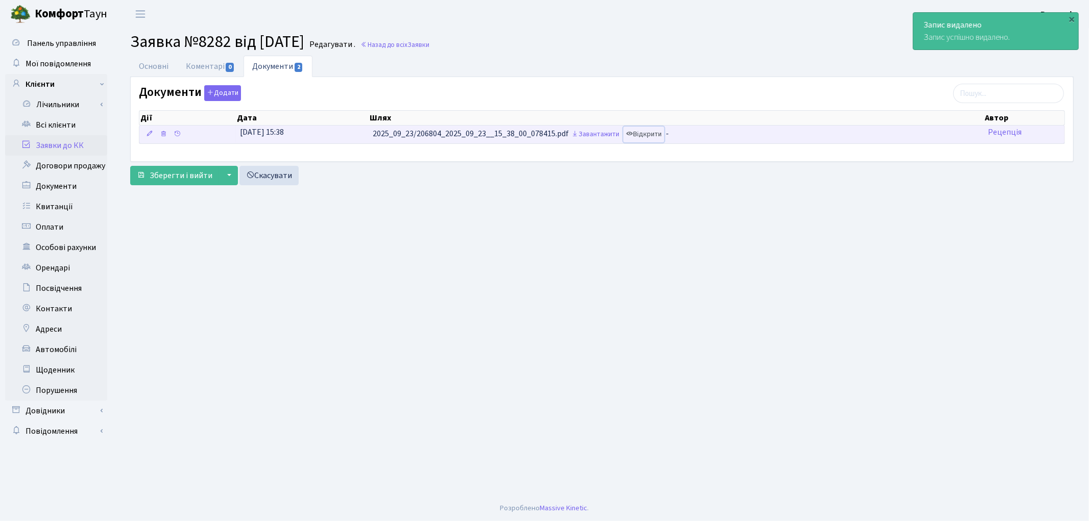
click at [664, 134] on link "Відкрити" at bounding box center [644, 135] width 41 height 16
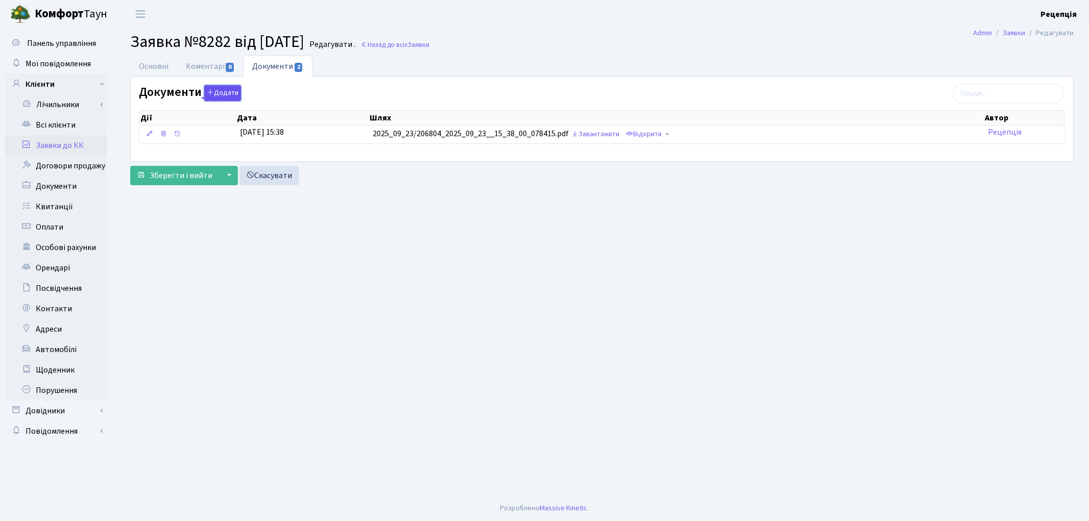
click at [211, 94] on icon "button" at bounding box center [210, 92] width 7 height 7
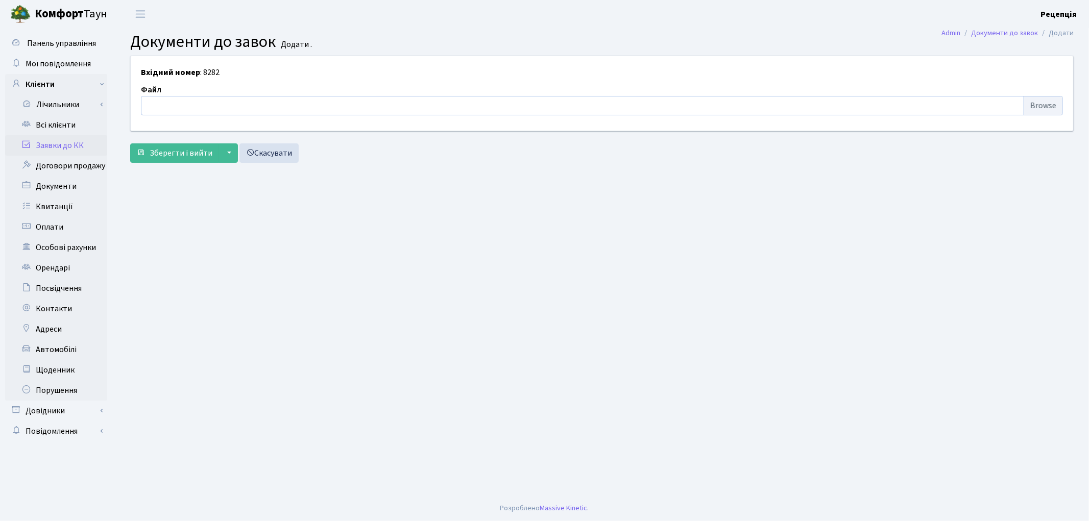
click at [1036, 103] on input "file" at bounding box center [602, 105] width 922 height 19
type input "C:\fakepath\сканирование0688.pdf"
click at [191, 152] on span "Зберегти і вийти" at bounding box center [181, 153] width 63 height 11
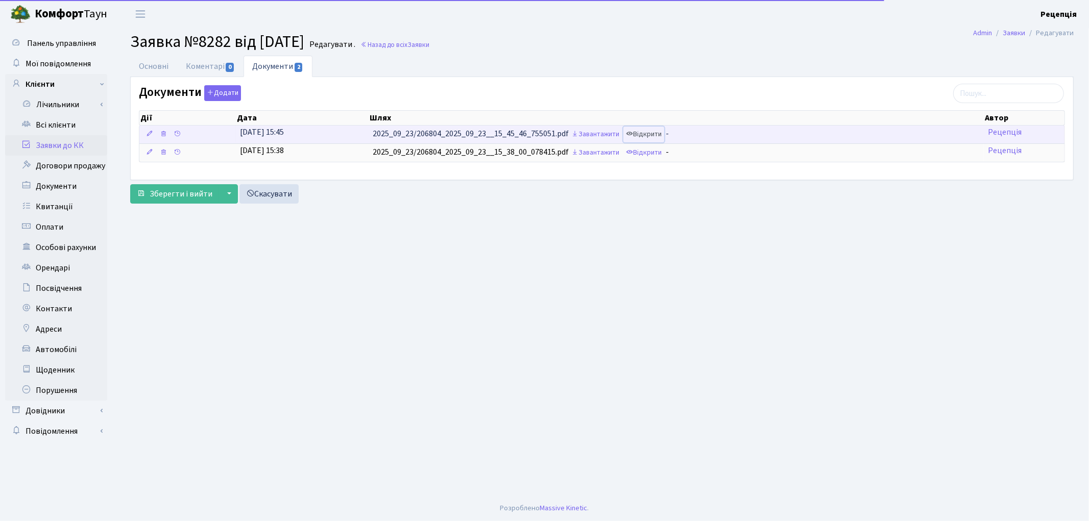
click at [654, 135] on link "Відкрити" at bounding box center [644, 135] width 41 height 16
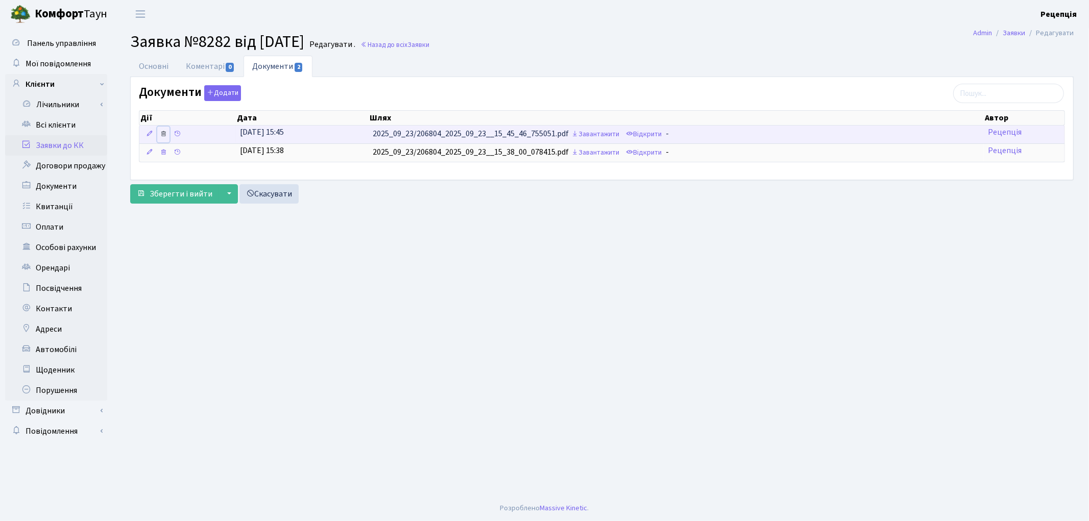
click at [159, 136] on link at bounding box center [163, 135] width 12 height 16
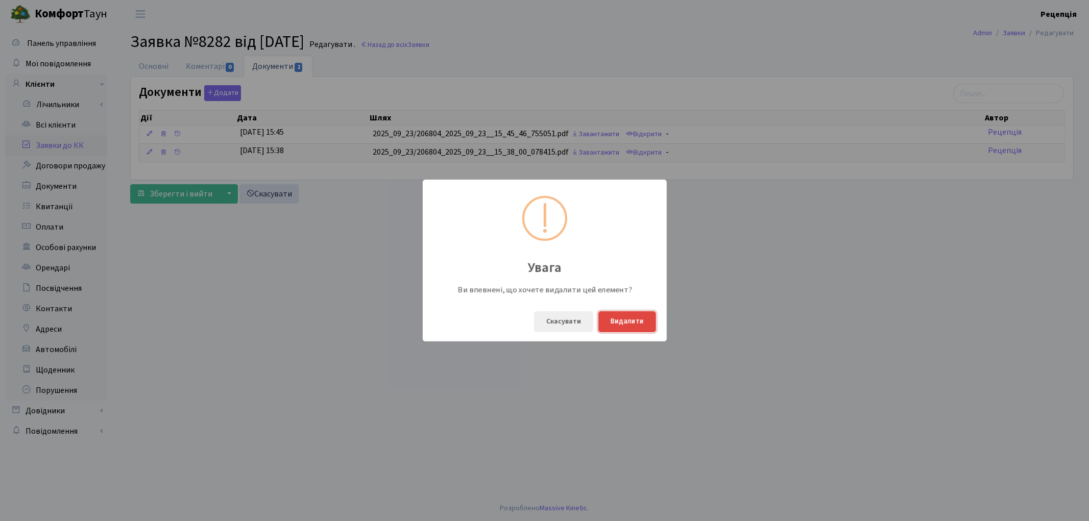
click at [637, 319] on button "Видалити" at bounding box center [628, 322] width 58 height 21
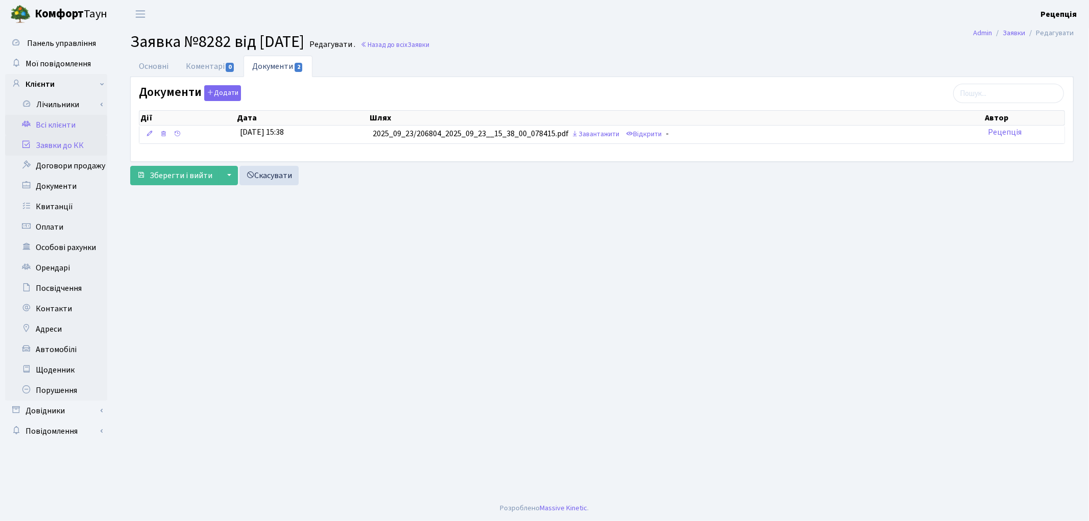
click at [70, 121] on link "Всі клієнти" at bounding box center [56, 125] width 102 height 20
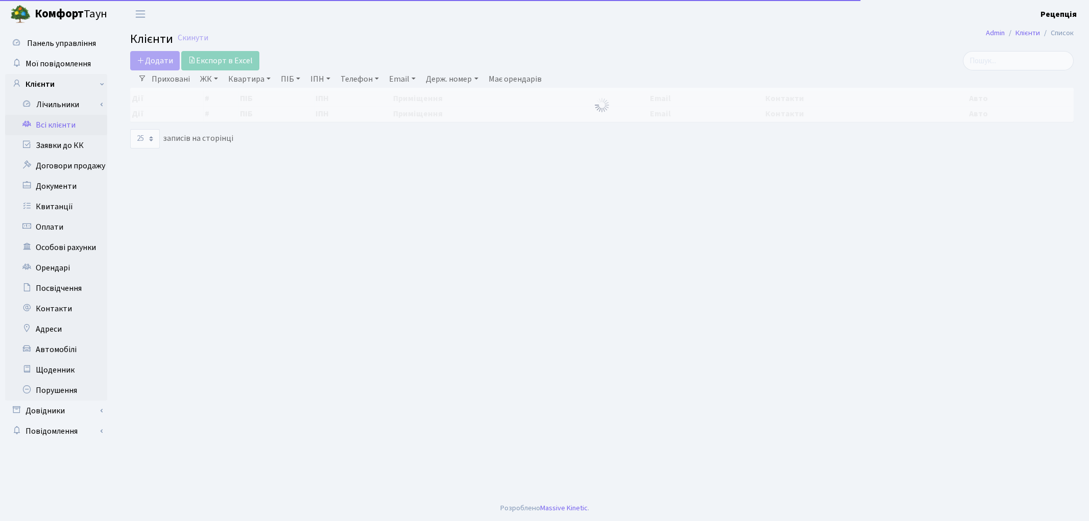
select select "25"
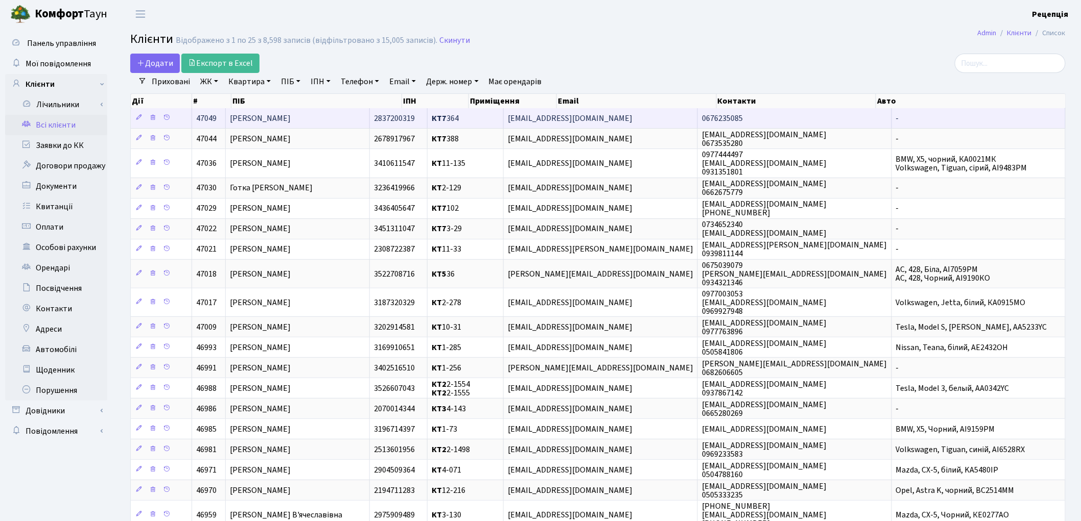
click at [266, 114] on span "[PERSON_NAME]" at bounding box center [260, 118] width 61 height 11
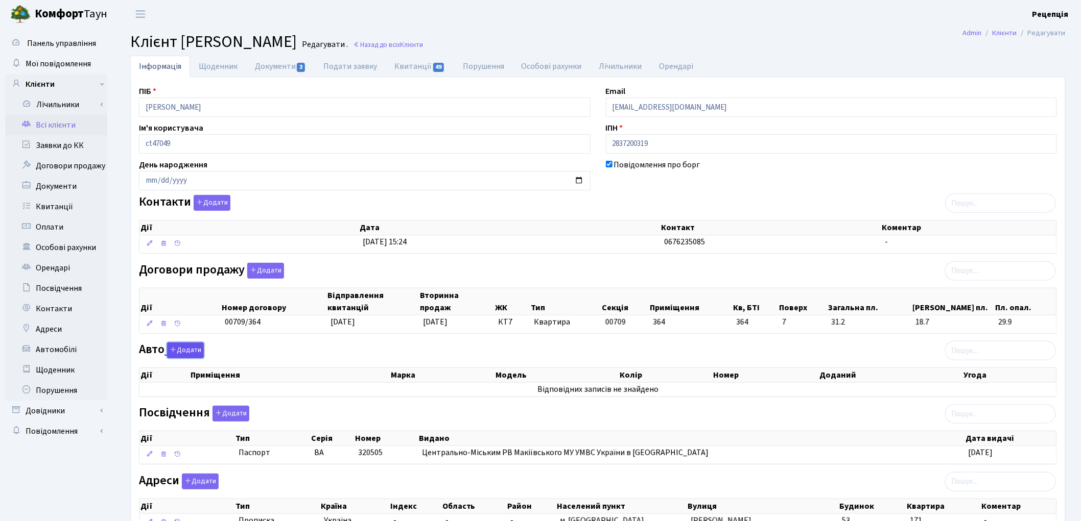
click at [193, 353] on button "Додати" at bounding box center [185, 351] width 37 height 16
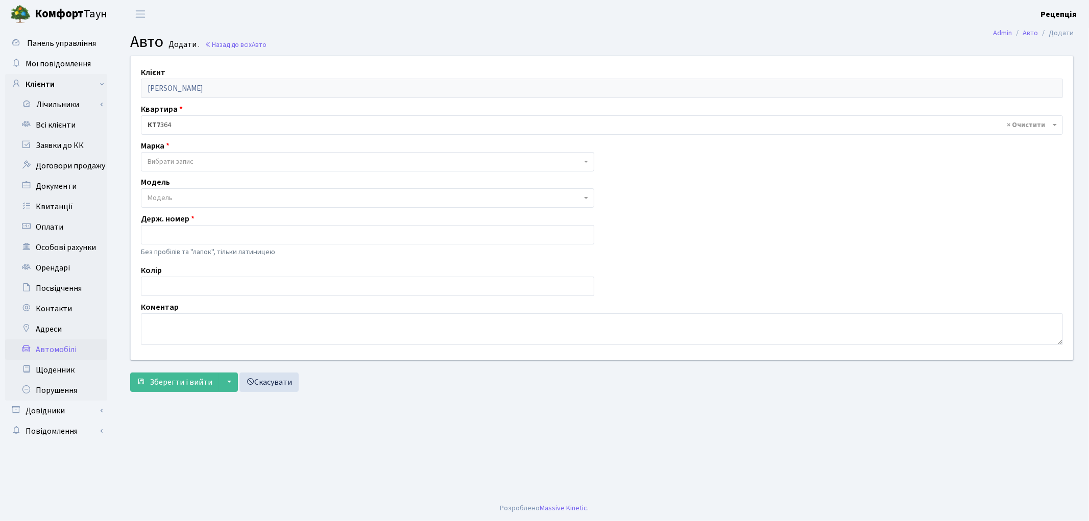
click at [179, 160] on span "Вибрати запис" at bounding box center [171, 162] width 46 height 10
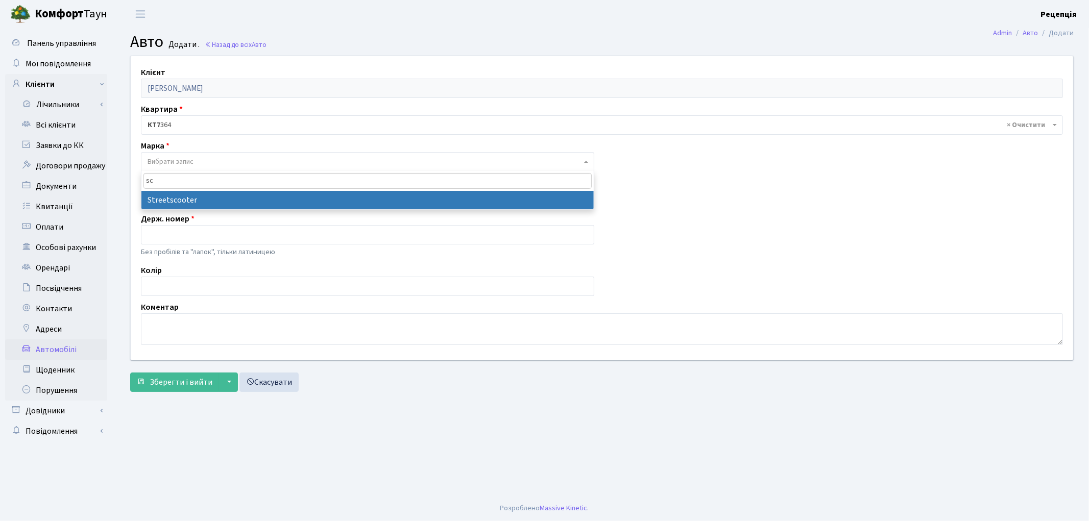
type input "s"
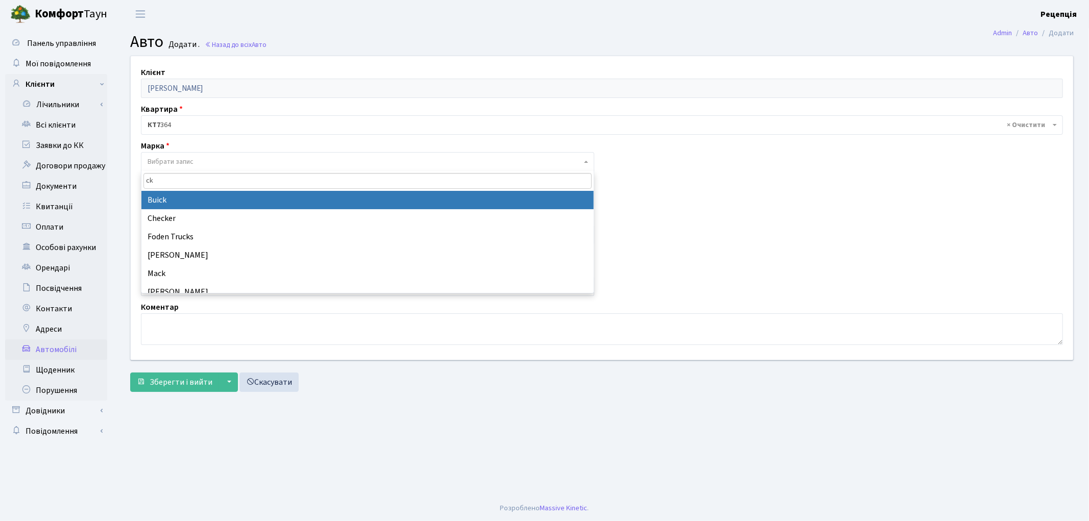
type input "c"
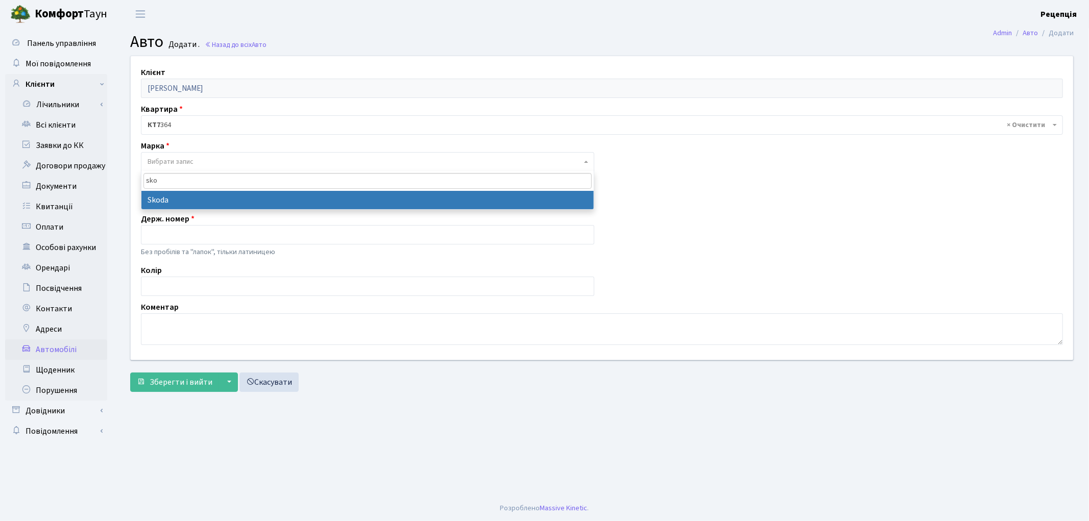
type input "sko"
select select "121"
select select
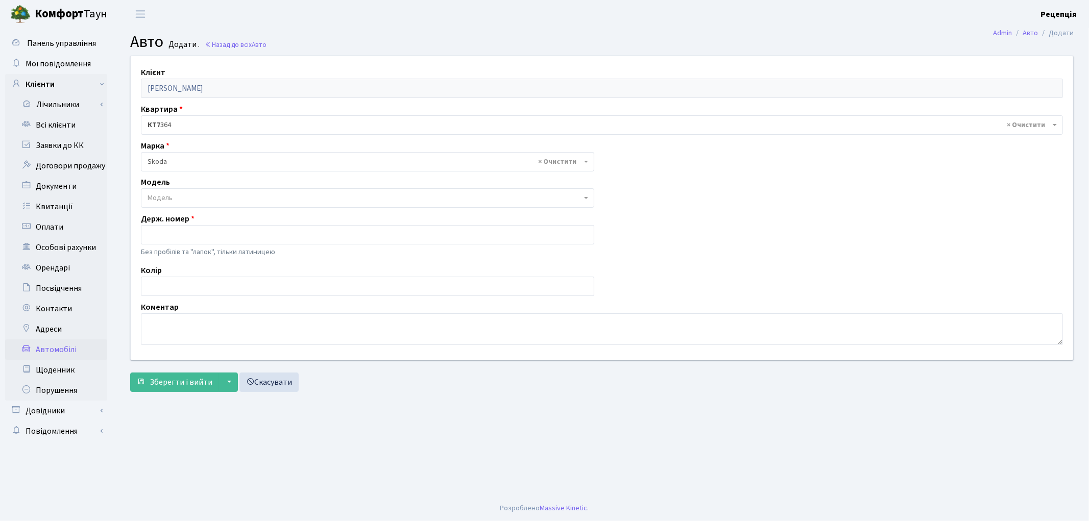
click at [169, 197] on span "Модель" at bounding box center [160, 198] width 25 height 10
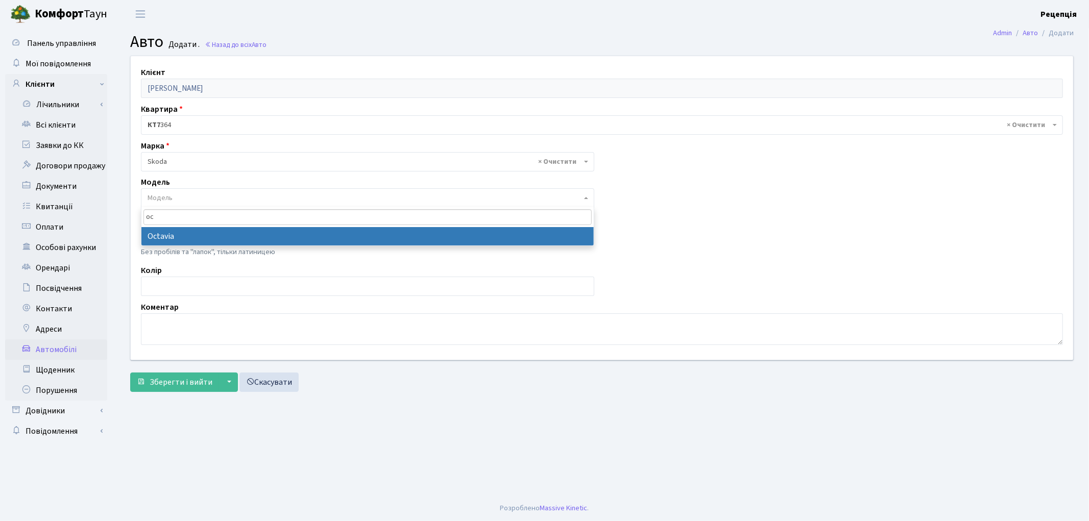
type input "oc"
select select "2142"
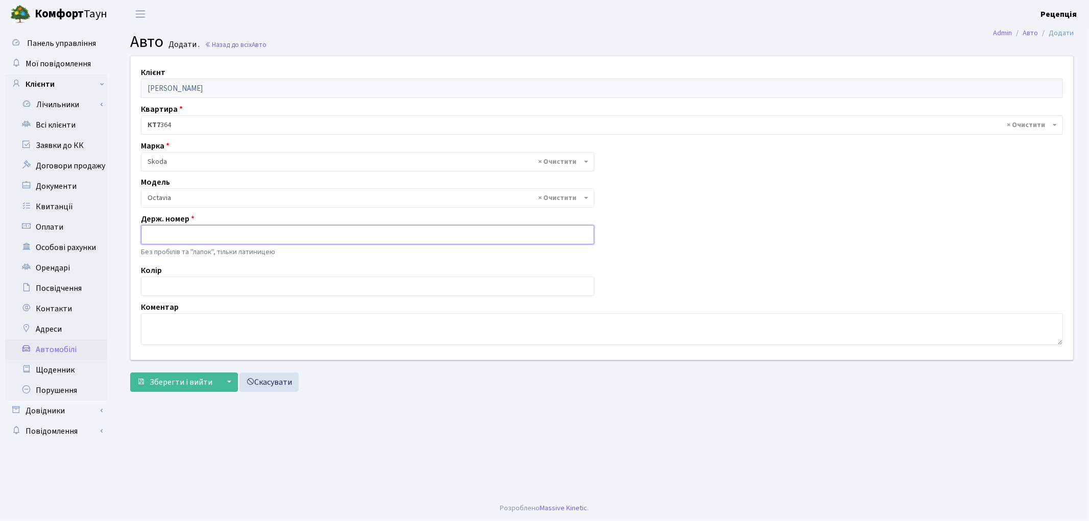
click at [164, 233] on input "text" at bounding box center [368, 234] width 454 height 19
type input "KA1220MC"
click at [175, 287] on input "text" at bounding box center [368, 286] width 454 height 19
type input "білий"
click at [179, 385] on span "Зберегти і вийти" at bounding box center [181, 382] width 63 height 11
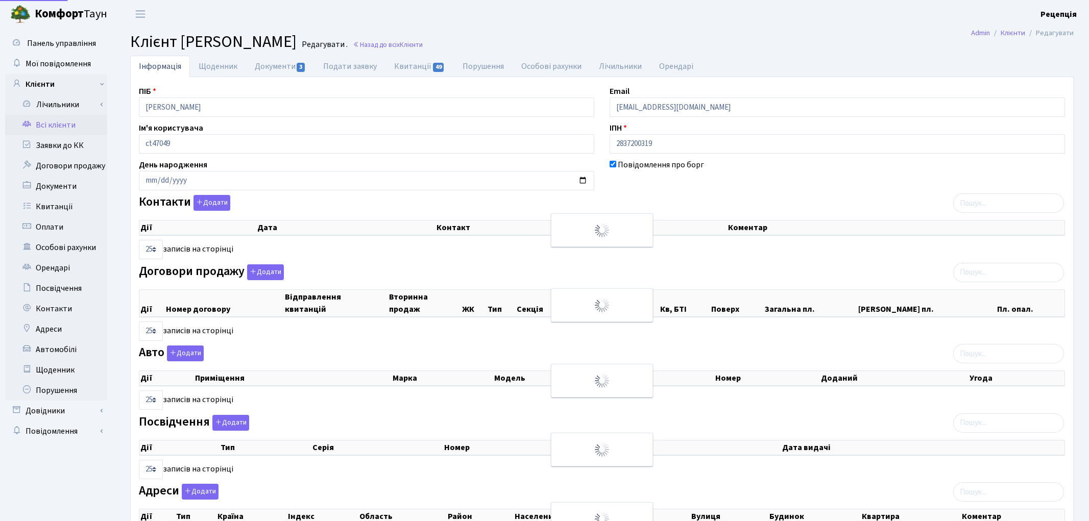
select select "25"
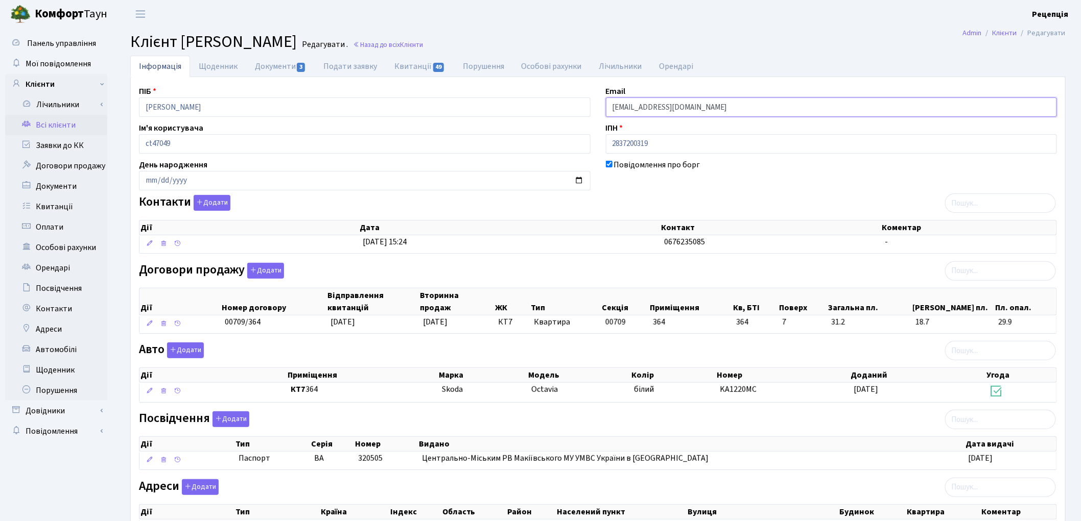
drag, startPoint x: 719, startPoint y: 109, endPoint x: 589, endPoint y: 106, distance: 129.7
click at [589, 106] on div "ПІБ [PERSON_NAME] Email [EMAIL_ADDRESS][DOMAIN_NAME] Ім'я користувача ct47049 І…" at bounding box center [597, 316] width 933 height 462
click at [217, 202] on button "Додати" at bounding box center [212, 203] width 37 height 16
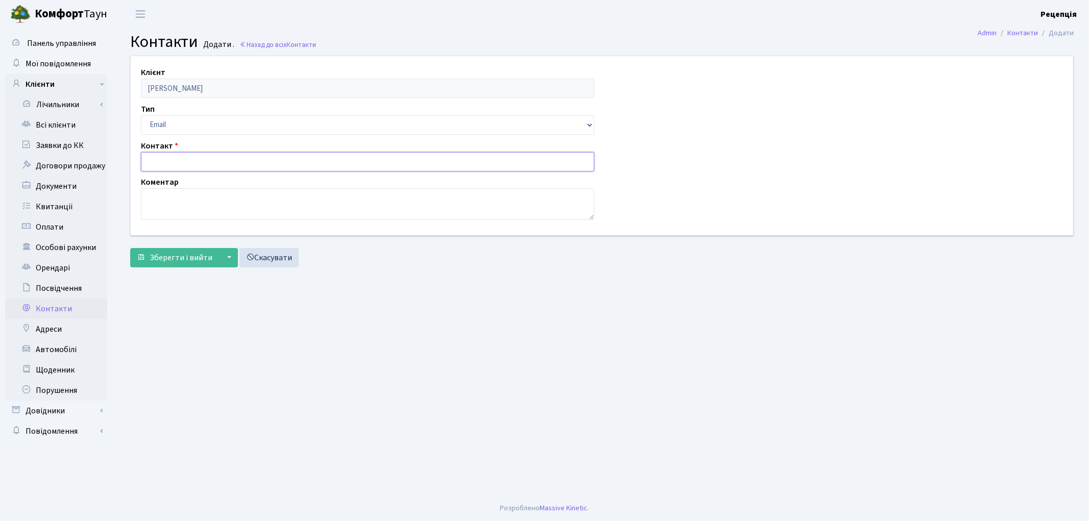
click at [166, 156] on input "text" at bounding box center [368, 161] width 454 height 19
paste input "[EMAIL_ADDRESS][DOMAIN_NAME]"
type input "[EMAIL_ADDRESS][DOMAIN_NAME]"
click at [173, 256] on span "Зберегти і вийти" at bounding box center [181, 257] width 63 height 11
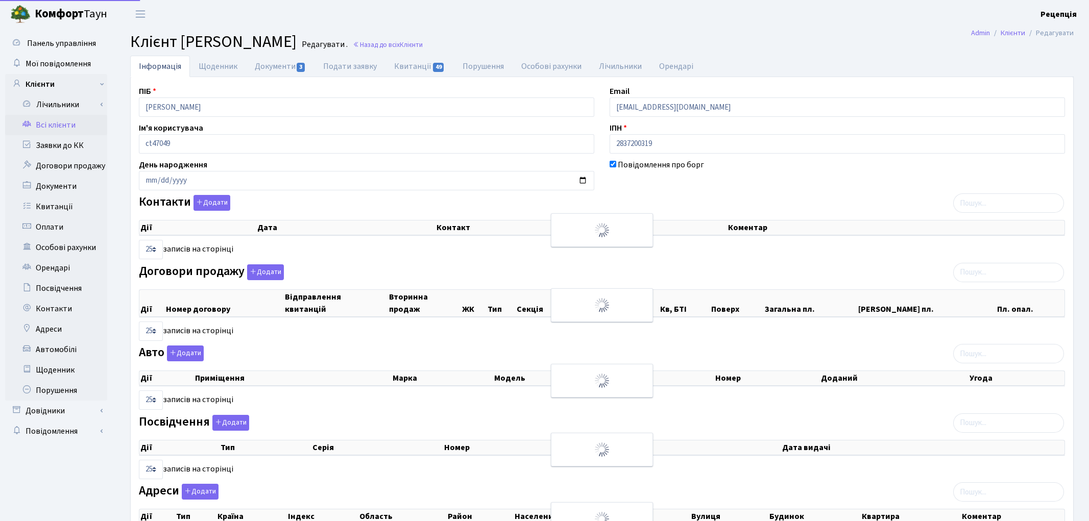
select select "25"
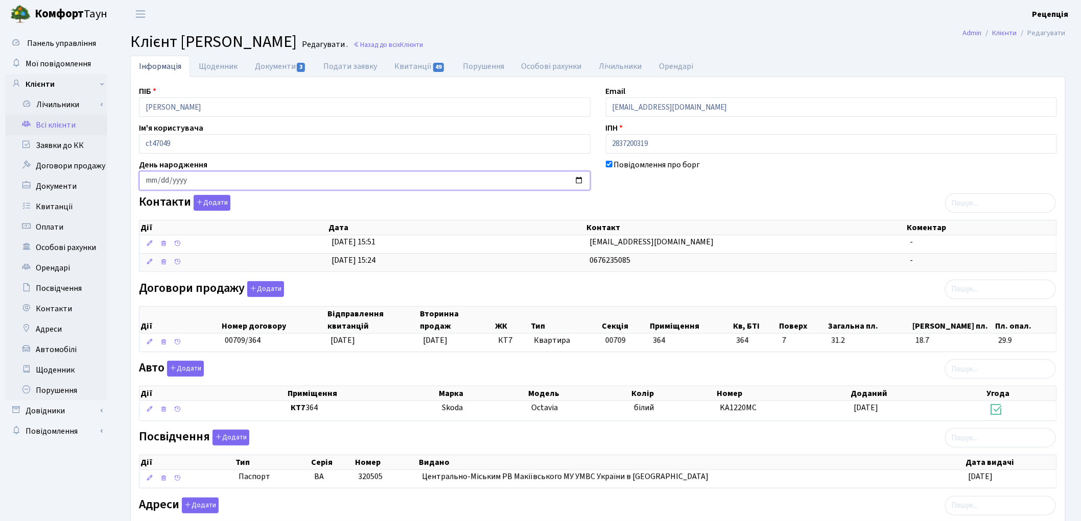
click at [150, 186] on input "date" at bounding box center [364, 180] width 451 height 19
type input "[DATE]"
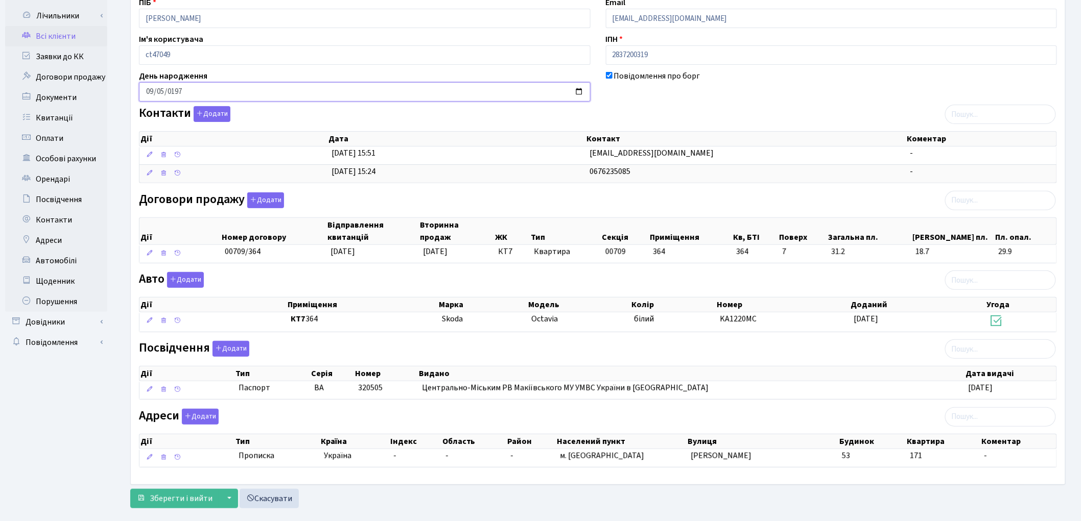
scroll to position [109, 0]
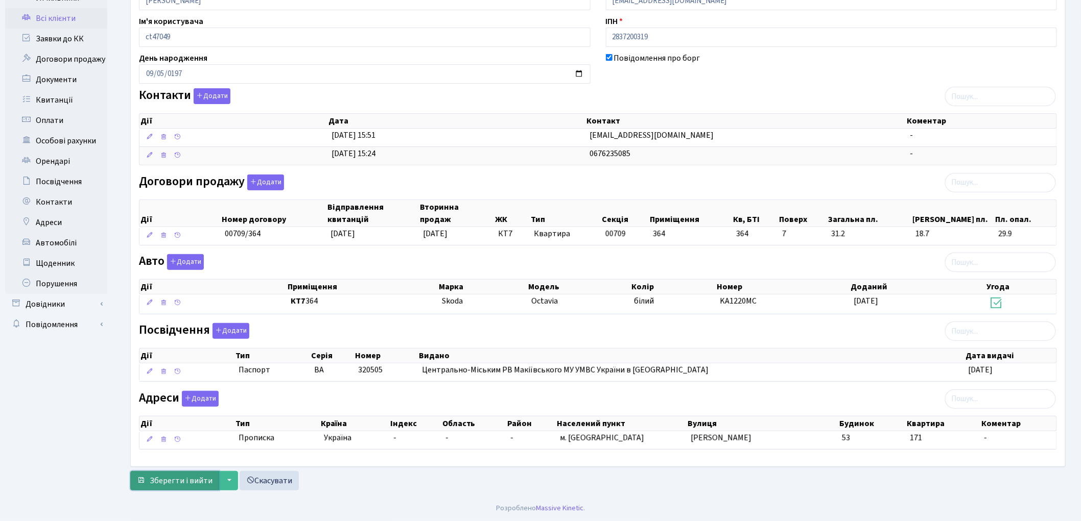
click at [160, 481] on span "Зберегти і вийти" at bounding box center [181, 480] width 63 height 11
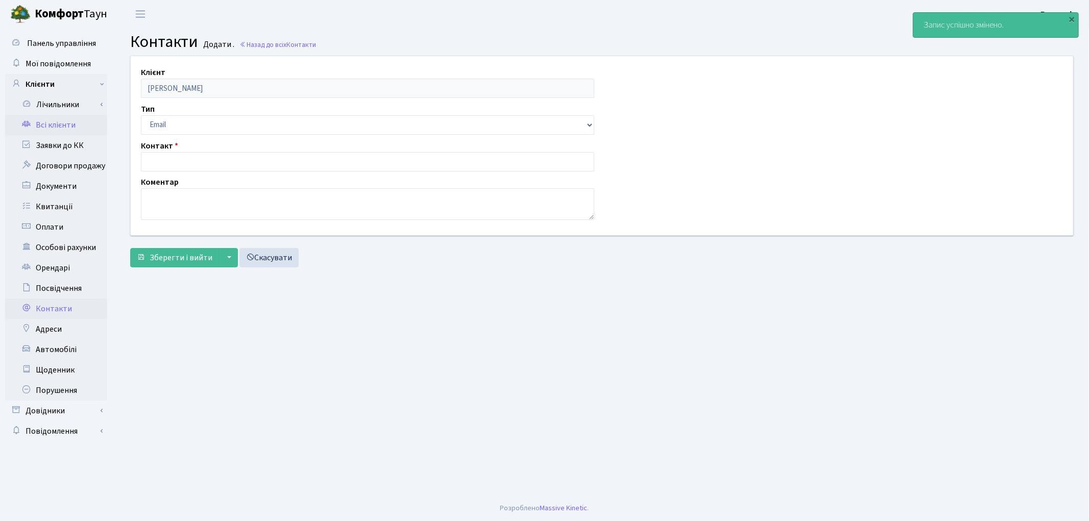
click at [49, 121] on link "Всі клієнти" at bounding box center [56, 125] width 102 height 20
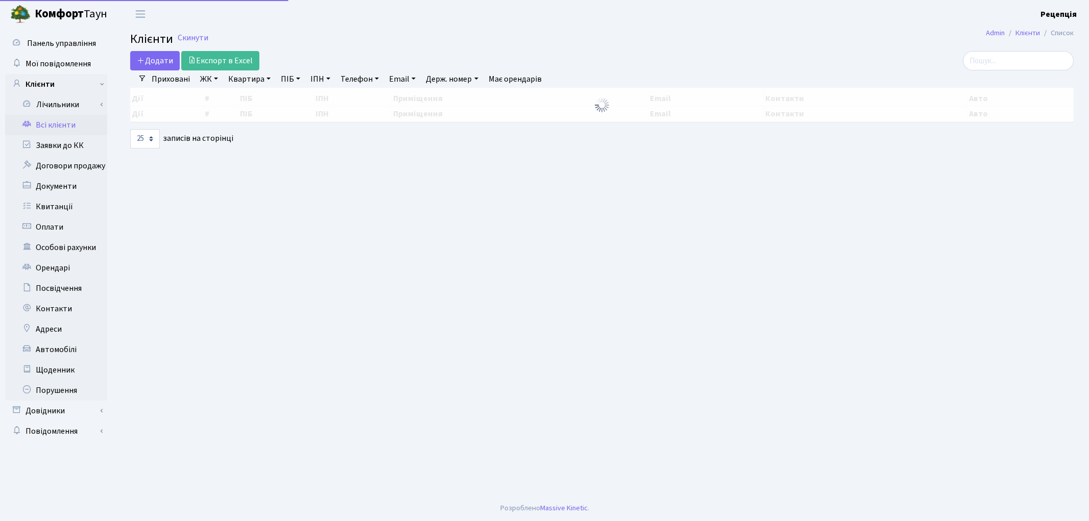
select select "25"
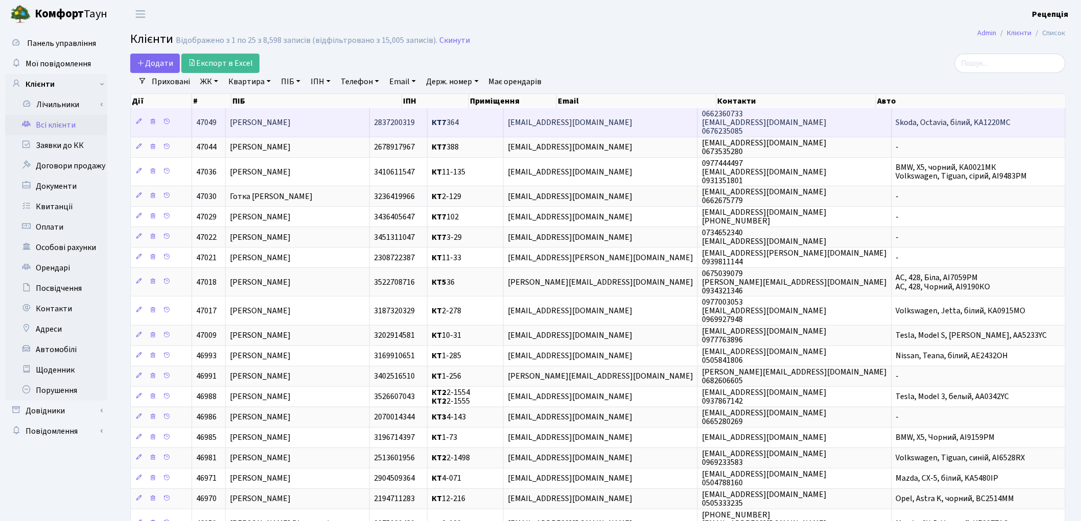
click at [254, 125] on span "[PERSON_NAME]" at bounding box center [260, 122] width 61 height 11
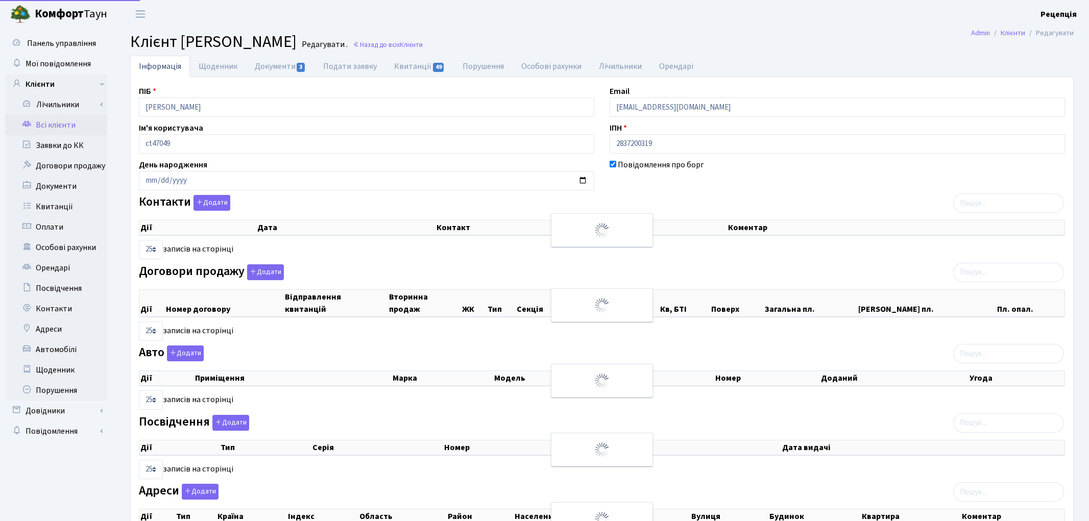
select select "25"
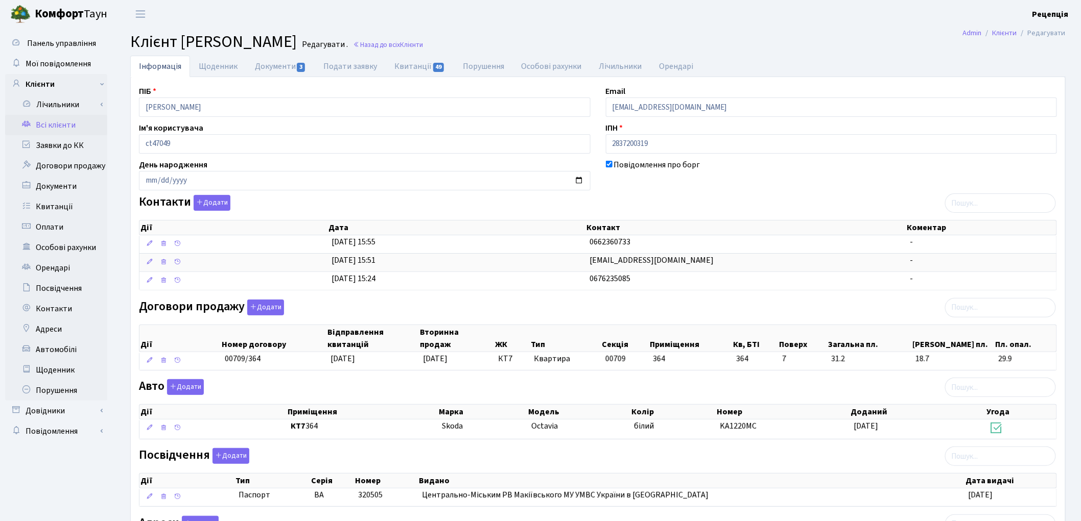
click at [68, 119] on link "Всі клієнти" at bounding box center [56, 125] width 102 height 20
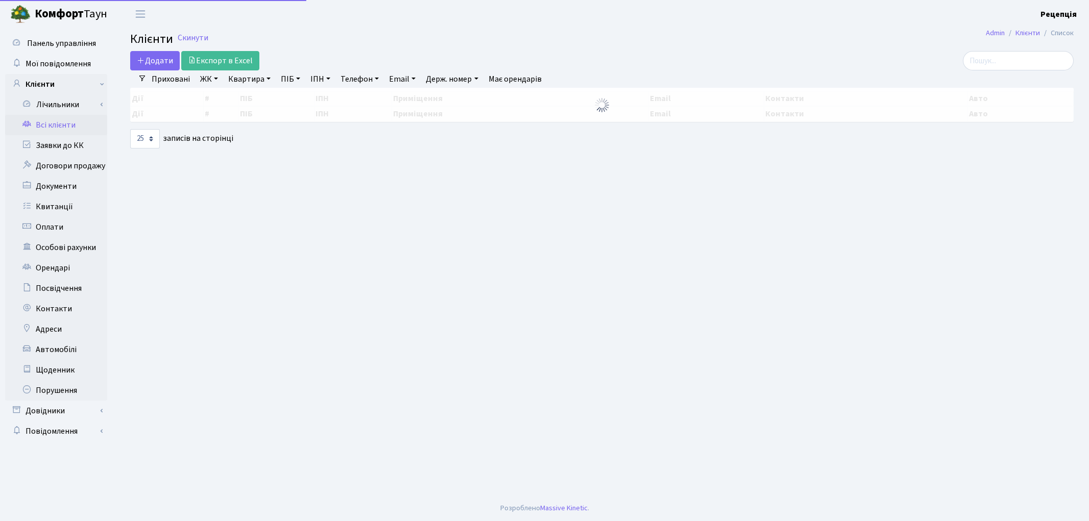
select select "25"
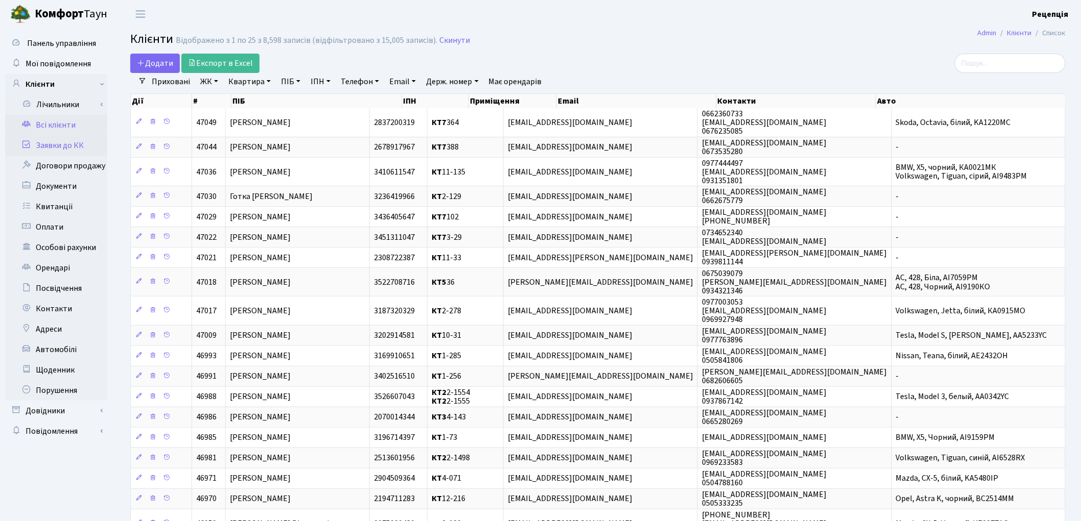
click at [57, 144] on link "Заявки до КК" at bounding box center [56, 145] width 102 height 20
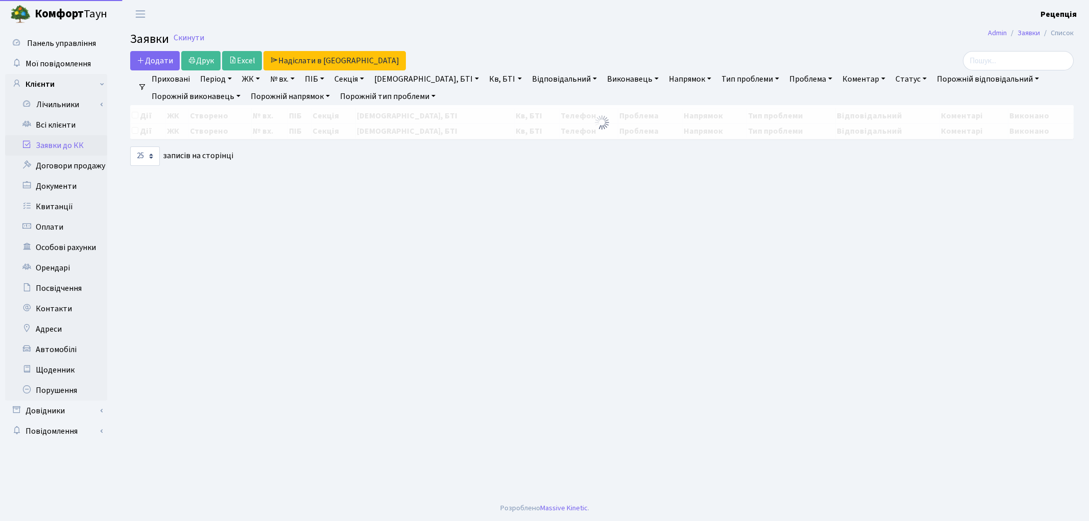
select select "25"
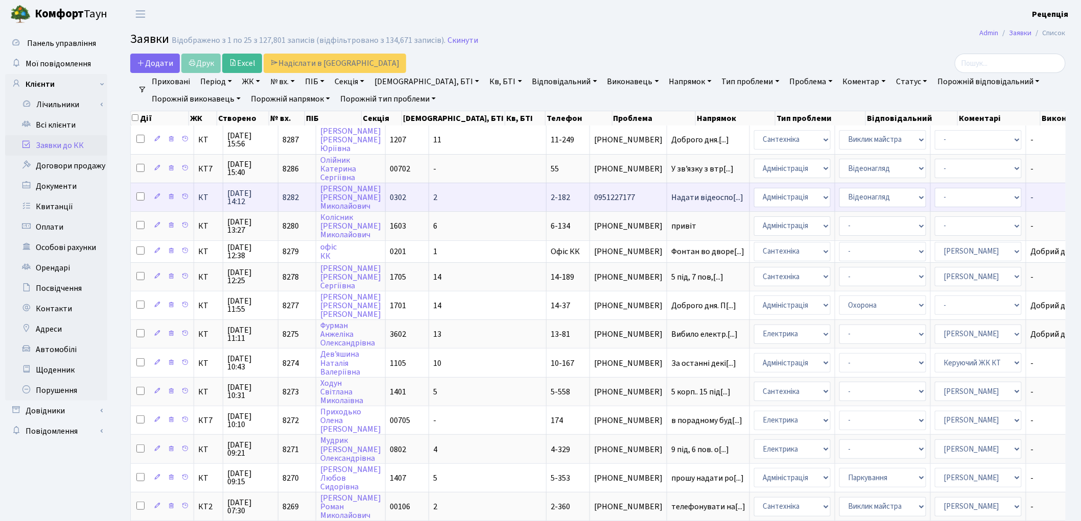
click at [437, 197] on td "2" at bounding box center [487, 197] width 117 height 29
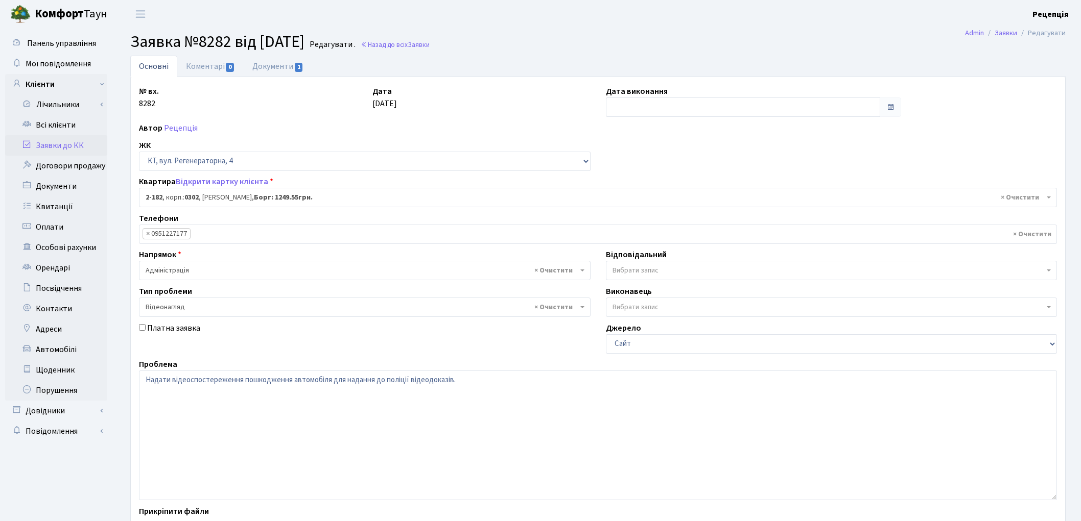
select select "525"
select select "45"
click at [287, 63] on link "Документи 1" at bounding box center [278, 66] width 68 height 21
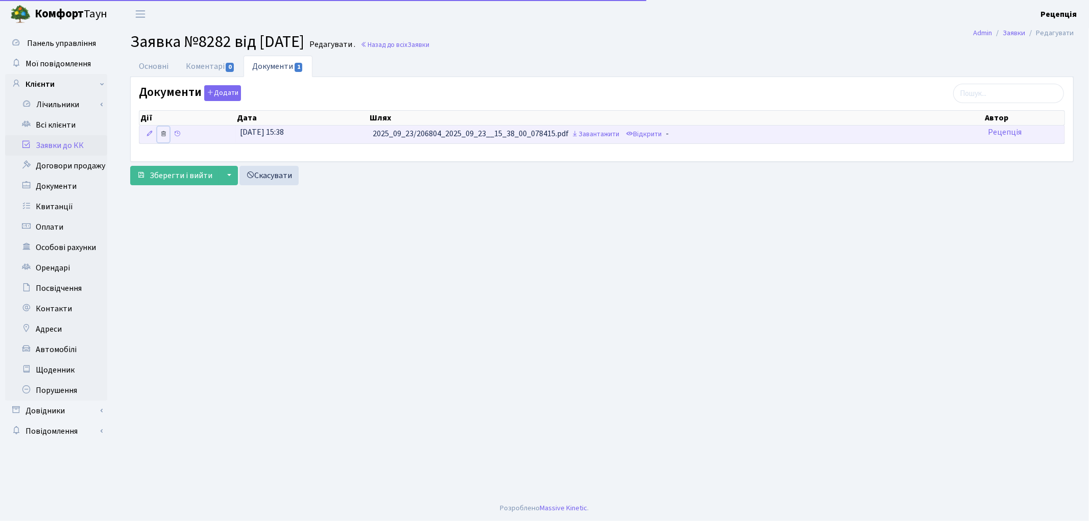
click at [163, 133] on icon at bounding box center [163, 133] width 7 height 7
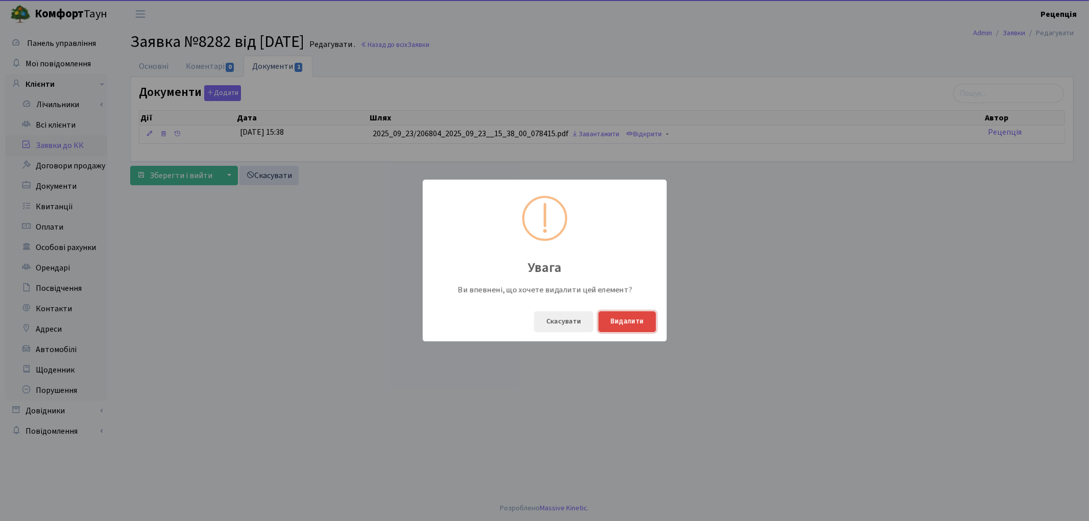
click at [622, 324] on button "Видалити" at bounding box center [628, 322] width 58 height 21
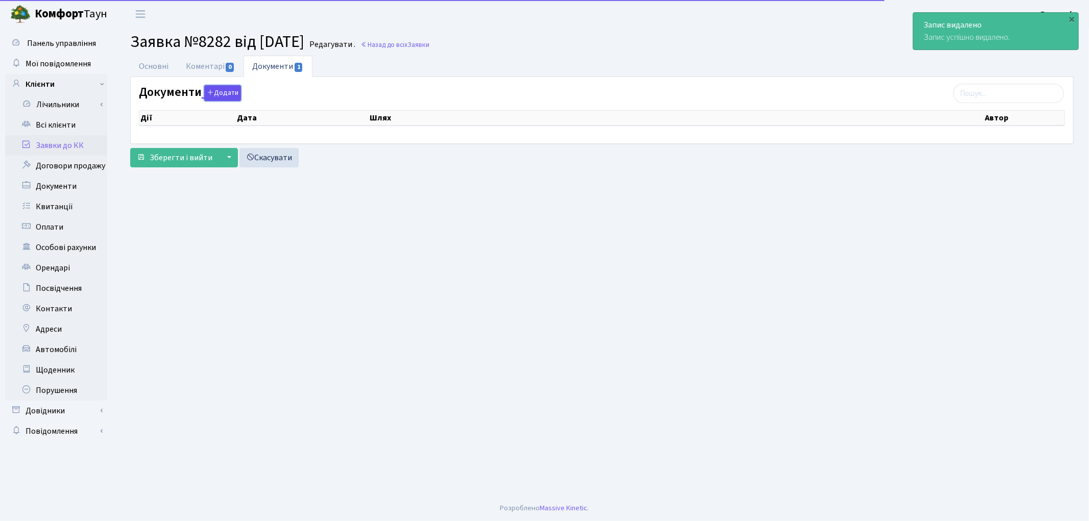
click at [226, 89] on button "Додати" at bounding box center [222, 93] width 37 height 16
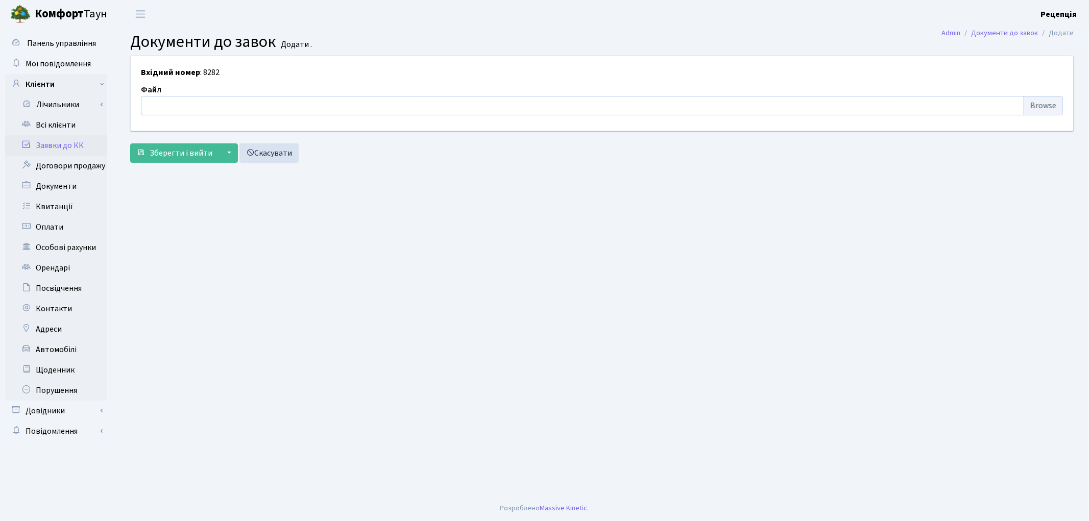
click at [1045, 104] on input "file" at bounding box center [602, 105] width 922 height 19
type input "C:\fakepath\Screenshot_3.png"
click at [193, 147] on button "Зберегти і вийти" at bounding box center [174, 153] width 89 height 19
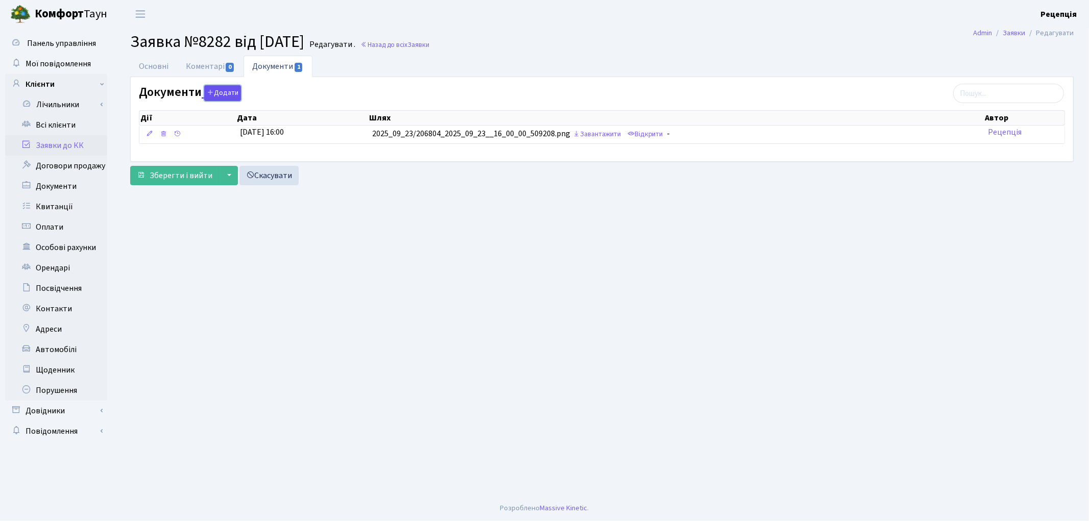
drag, startPoint x: 214, startPoint y: 89, endPoint x: 221, endPoint y: 94, distance: 8.0
click at [216, 90] on button "Додати" at bounding box center [222, 93] width 37 height 16
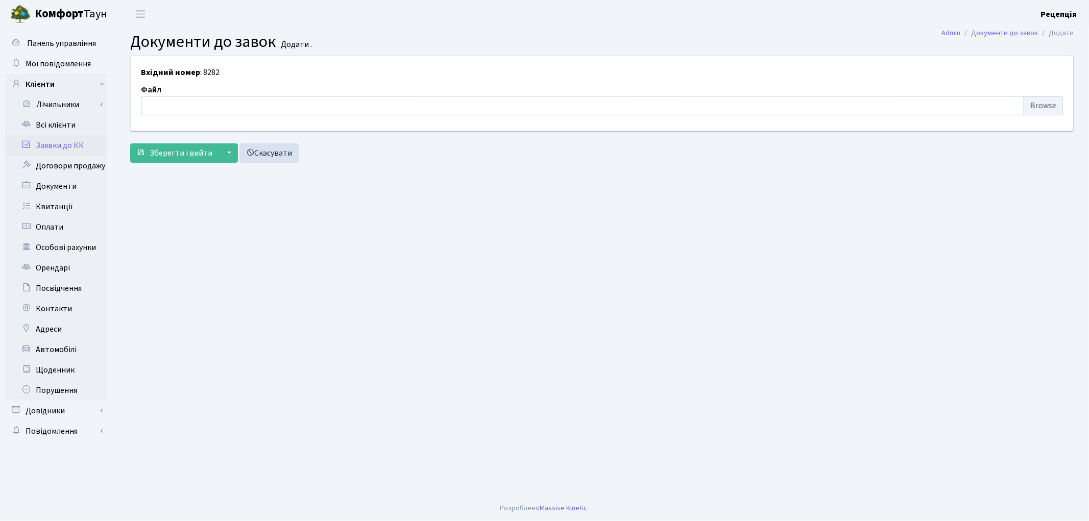
click at [1056, 104] on input "file" at bounding box center [602, 105] width 922 height 19
type input "C:\fakepath\Screenshot_2.png"
click at [166, 154] on span "Зберегти і вийти" at bounding box center [181, 153] width 63 height 11
click at [754, 396] on main "Admin Документи до завок Додати Документи до завок Додати . Вхідний номер : 828…" at bounding box center [602, 262] width 974 height 468
click at [54, 145] on link "Заявки до КК" at bounding box center [56, 145] width 102 height 20
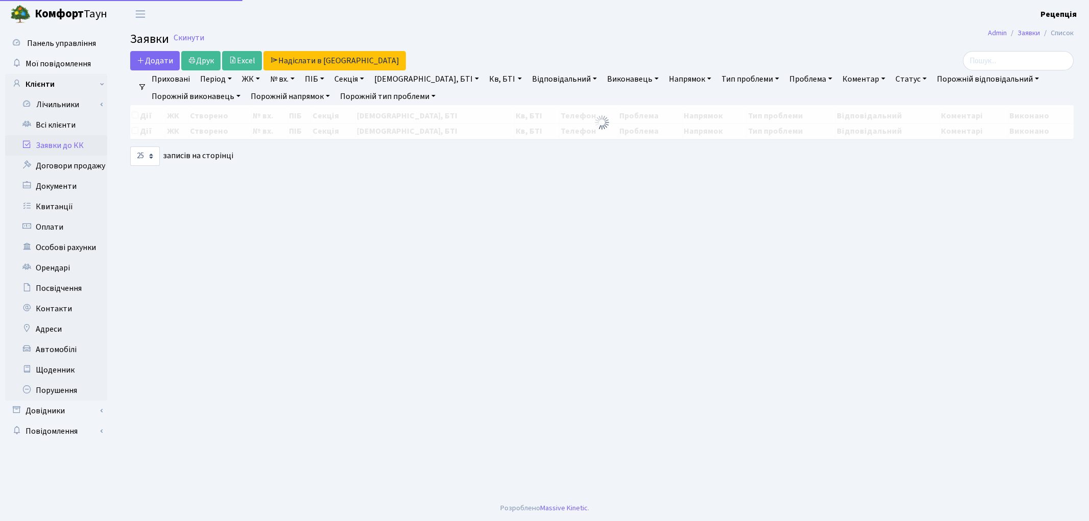
select select "25"
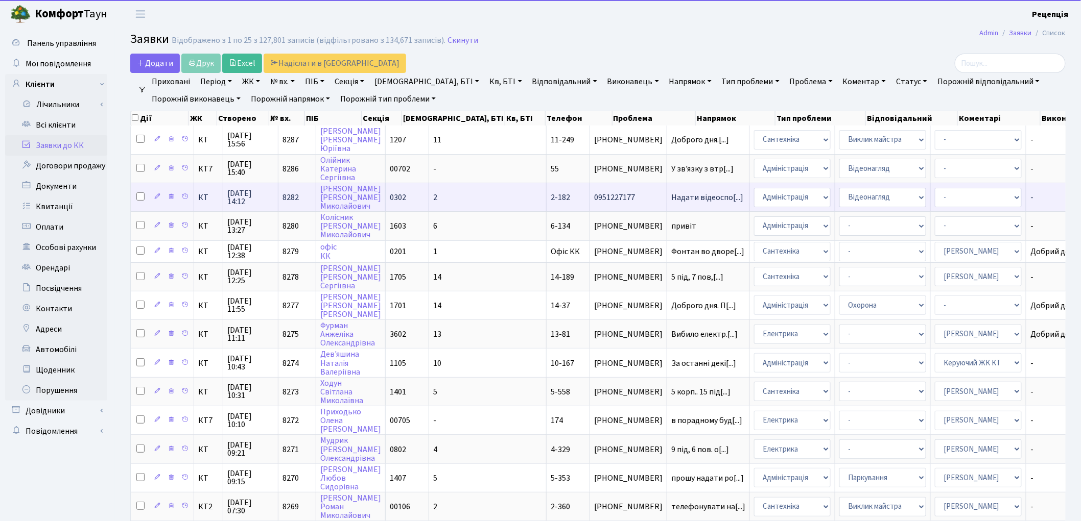
click at [420, 196] on td "0302" at bounding box center [407, 197] width 43 height 29
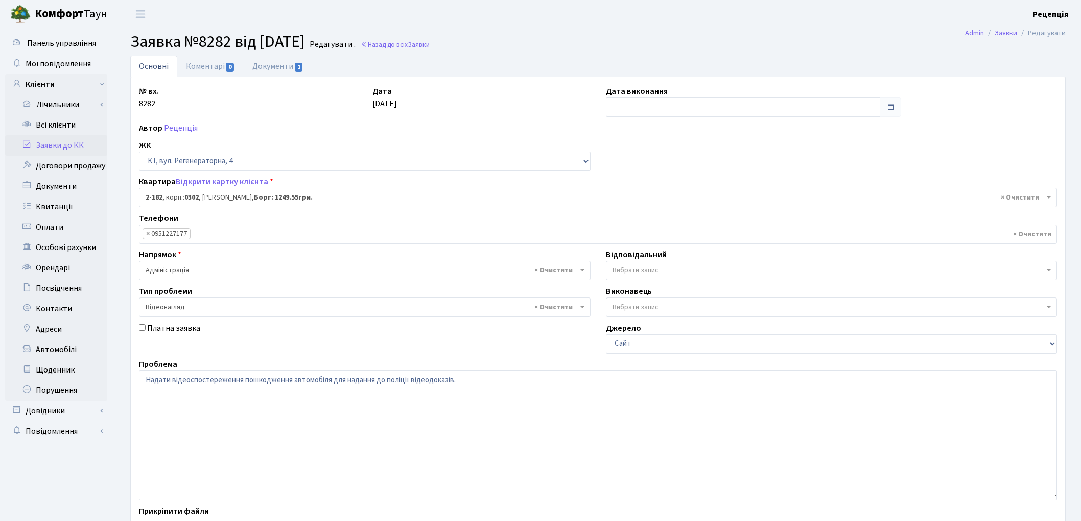
select select "525"
select select "45"
click at [274, 75] on link "Документи 1" at bounding box center [278, 66] width 68 height 21
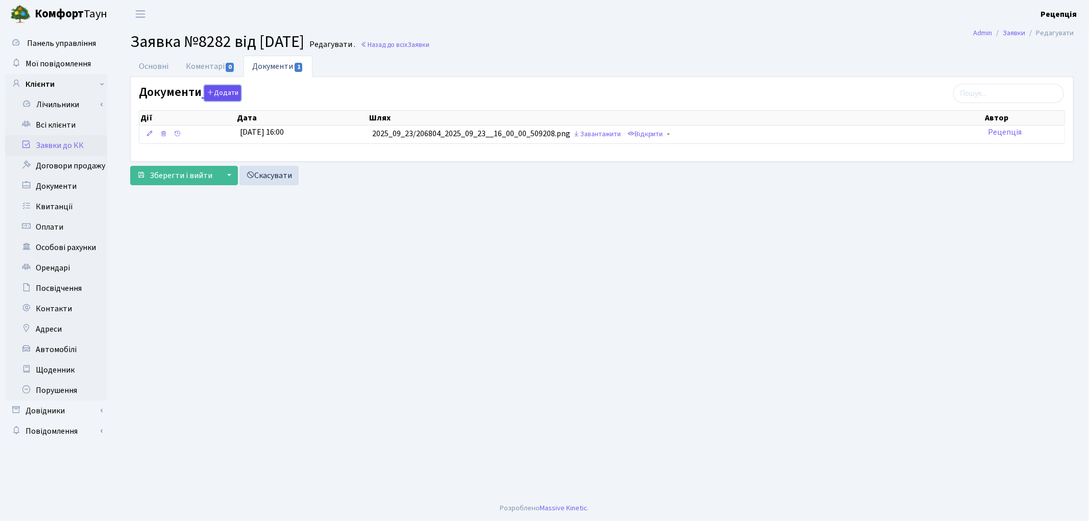
click at [218, 98] on button "Додати" at bounding box center [222, 93] width 37 height 16
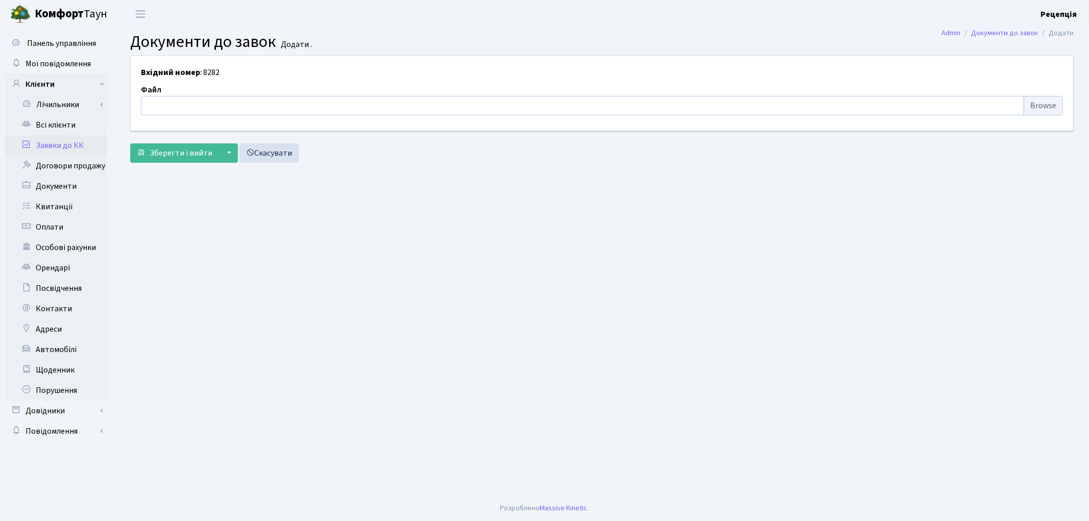
click at [1042, 101] on input "file" at bounding box center [602, 105] width 922 height 19
type input "C:\fakepath\Screenshot_2.png"
click at [174, 155] on span "Зберегти і вийти" at bounding box center [181, 153] width 63 height 11
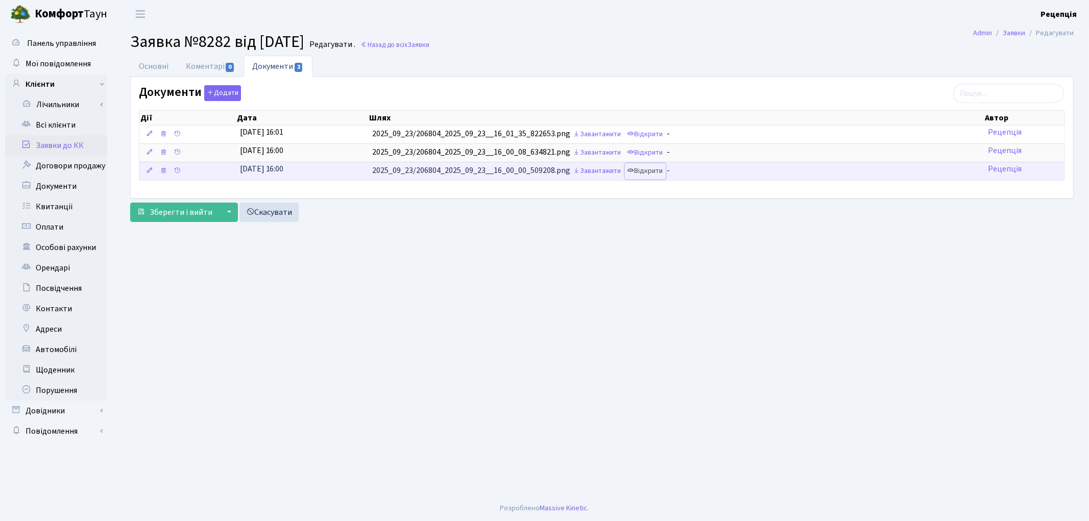
click at [659, 176] on link "Відкрити" at bounding box center [645, 171] width 41 height 16
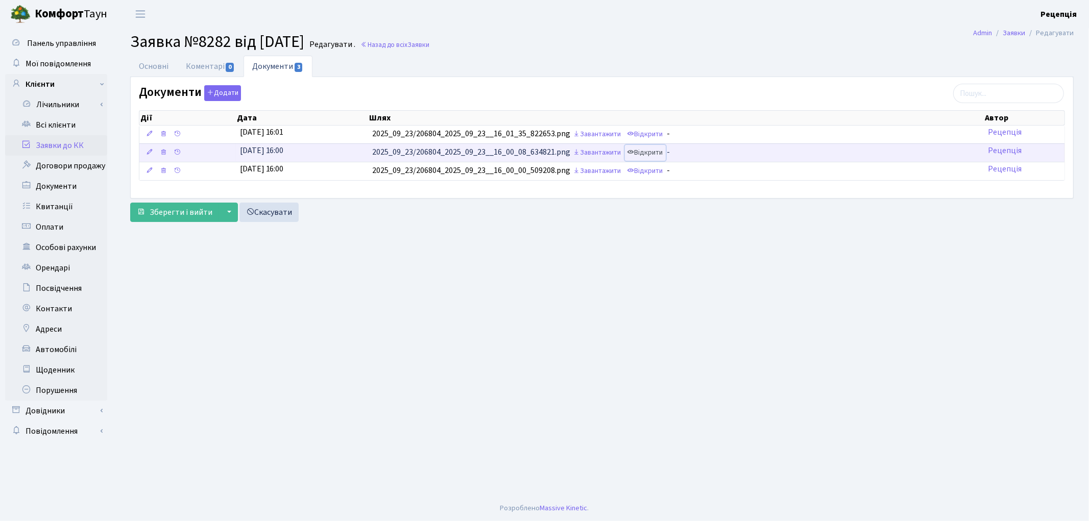
click at [639, 155] on link "Відкрити" at bounding box center [645, 153] width 41 height 16
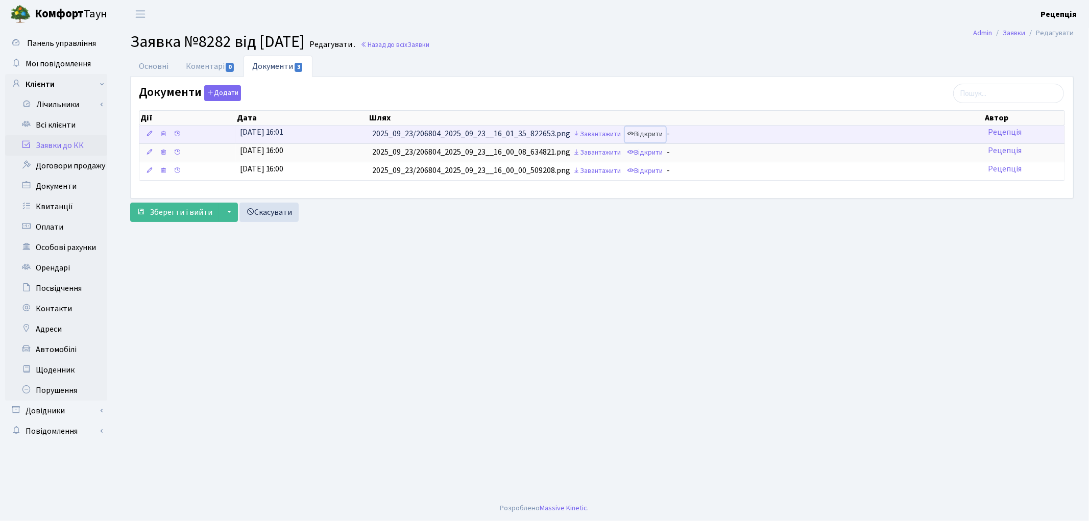
click at [649, 134] on link "Відкрити" at bounding box center [645, 135] width 41 height 16
click at [164, 135] on icon at bounding box center [163, 133] width 7 height 7
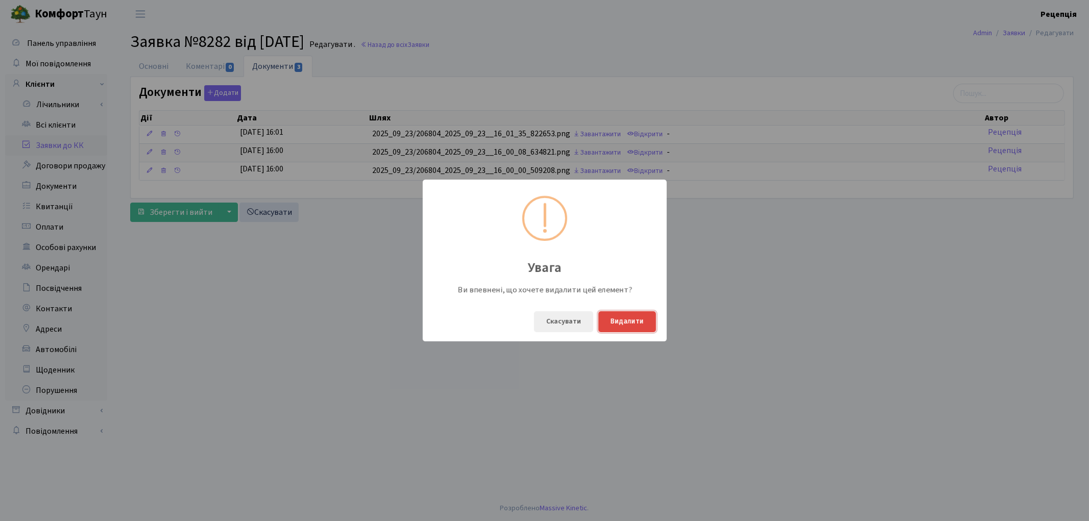
click at [620, 321] on button "Видалити" at bounding box center [628, 322] width 58 height 21
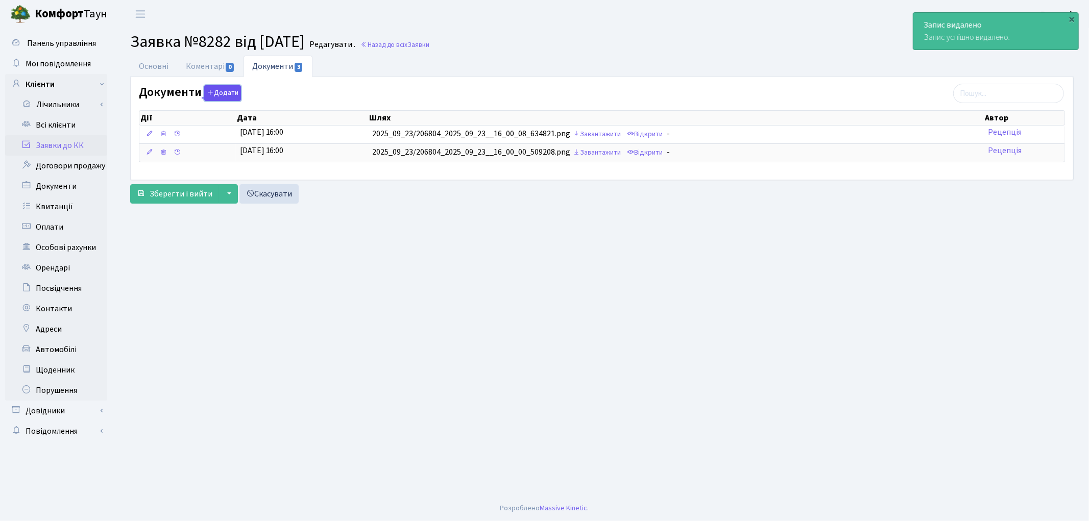
click at [222, 95] on button "Додати" at bounding box center [222, 93] width 37 height 16
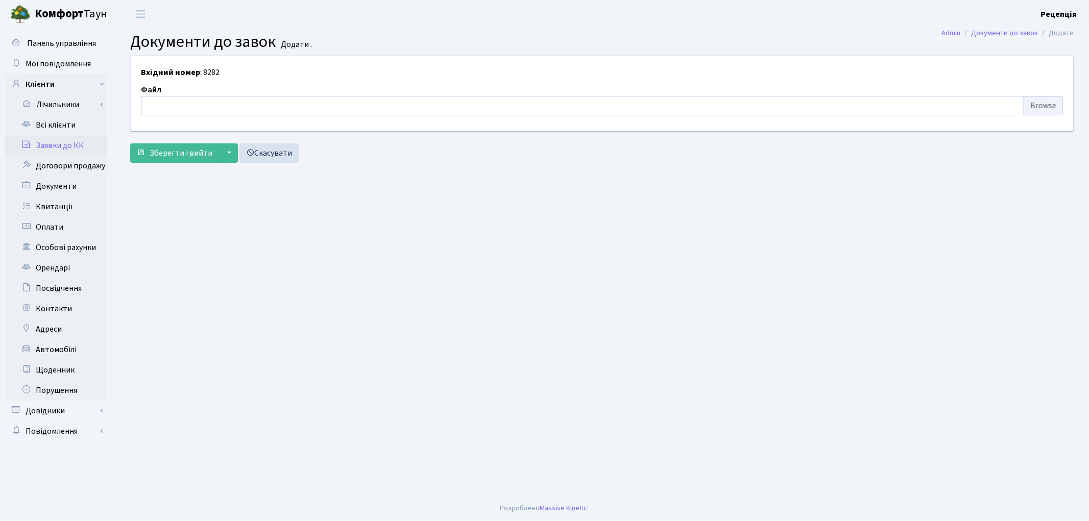
click at [1030, 104] on input "file" at bounding box center [602, 105] width 922 height 19
type input "C:\fakepath\Screenshot_1.png"
click at [189, 155] on span "Зберегти і вийти" at bounding box center [181, 153] width 63 height 11
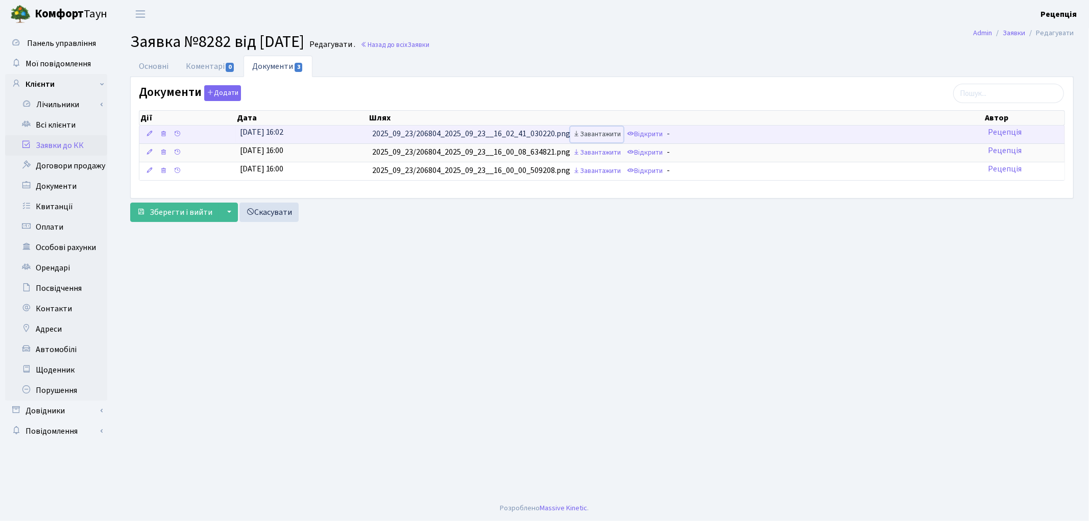
click at [600, 139] on link "Завантажити" at bounding box center [596, 135] width 53 height 16
click at [654, 136] on link "Відкрити" at bounding box center [645, 135] width 41 height 16
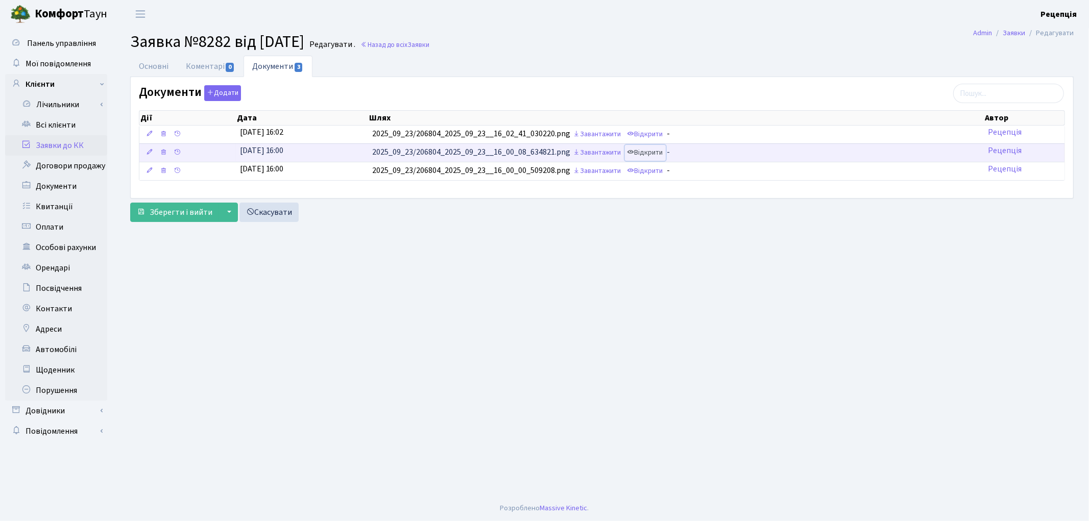
click at [646, 155] on link "Відкрити" at bounding box center [645, 153] width 41 height 16
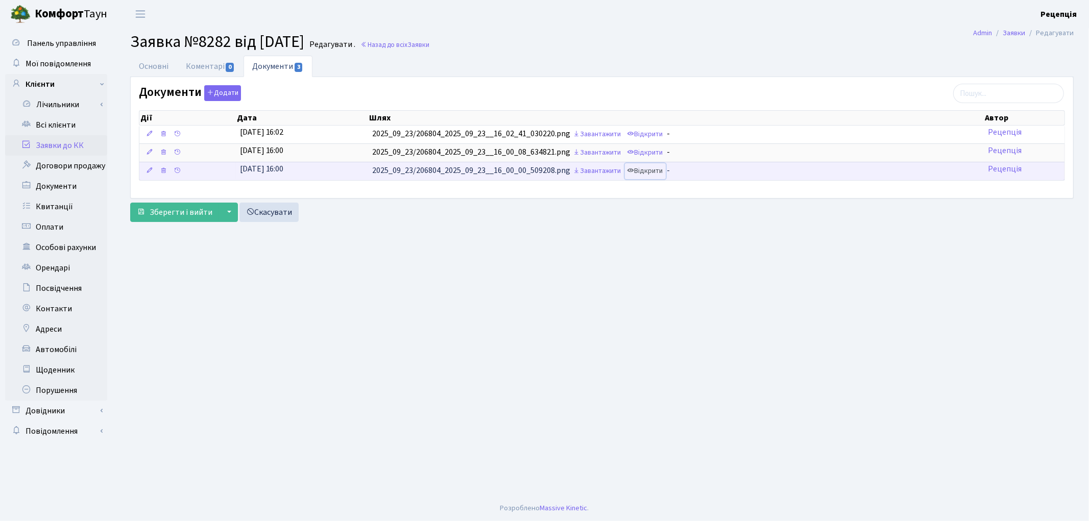
click at [649, 171] on link "Відкрити" at bounding box center [645, 171] width 41 height 16
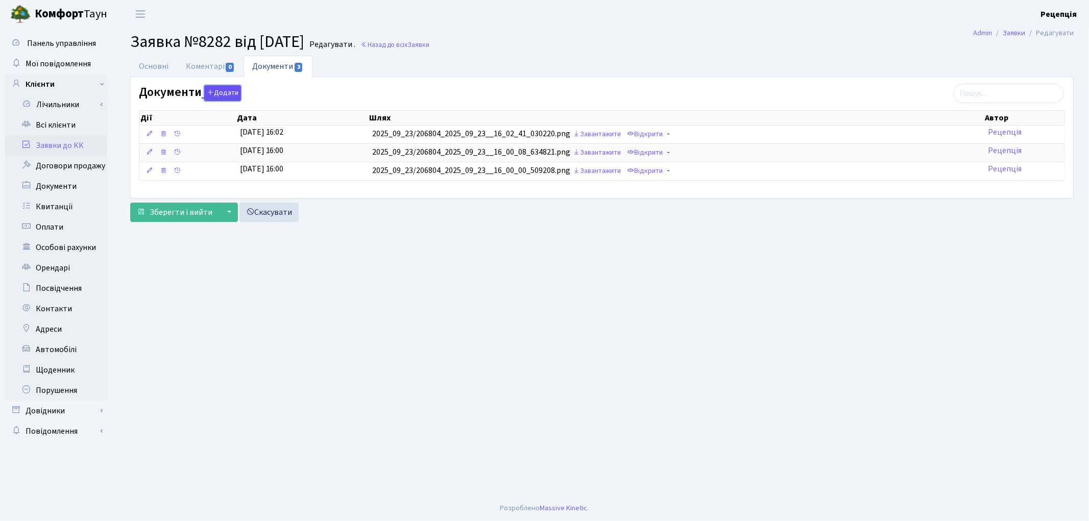
click at [230, 87] on button "Додати" at bounding box center [222, 93] width 37 height 16
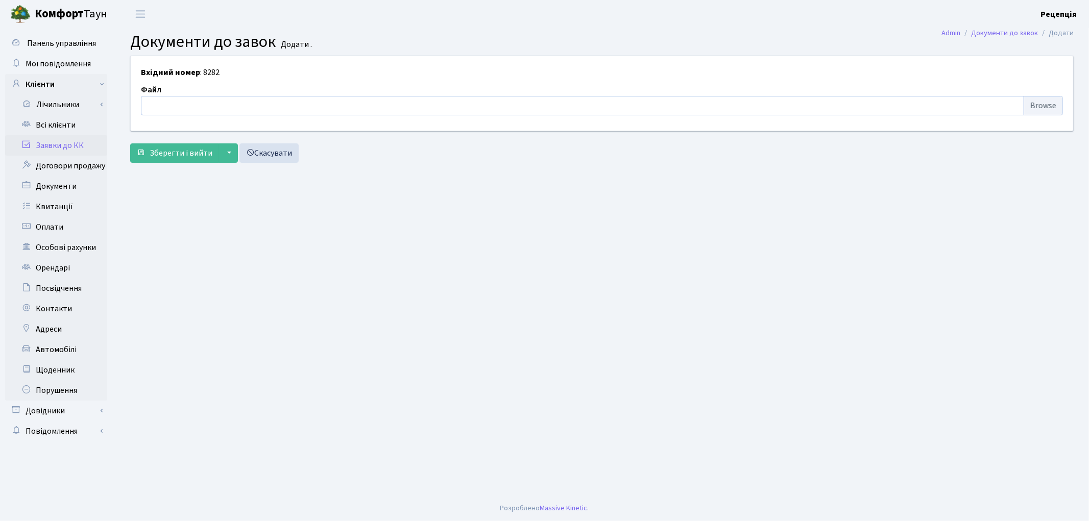
click at [1040, 110] on input "file" at bounding box center [602, 105] width 922 height 19
type input "C:\fakepath\сканирование0688.pdf"
click at [181, 146] on button "Зберегти і вийти" at bounding box center [174, 153] width 89 height 19
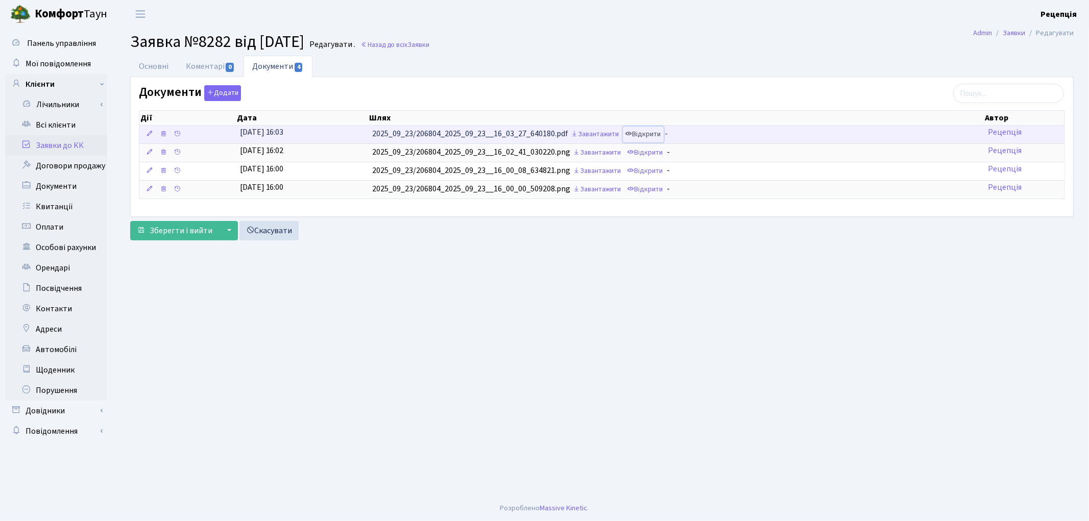
click at [655, 133] on link "Відкрити" at bounding box center [643, 135] width 41 height 16
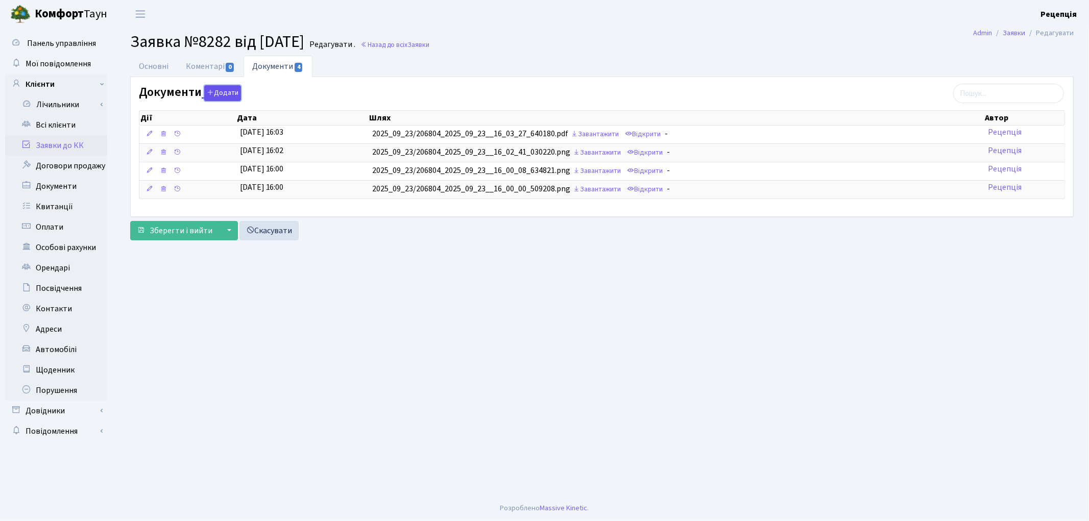
click at [224, 97] on button "Додати" at bounding box center [222, 93] width 37 height 16
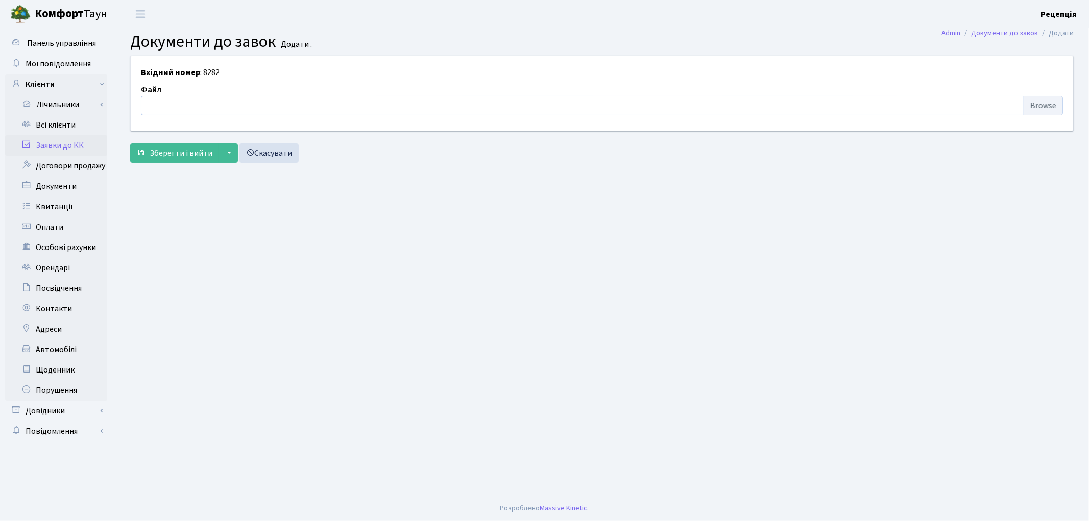
click at [1040, 106] on input "file" at bounding box center [602, 105] width 922 height 19
click at [1046, 104] on input "file" at bounding box center [602, 105] width 922 height 19
type input "C:\fakepath\сканирование0689.pdf"
click at [191, 155] on span "Зберегти і вийти" at bounding box center [181, 153] width 63 height 11
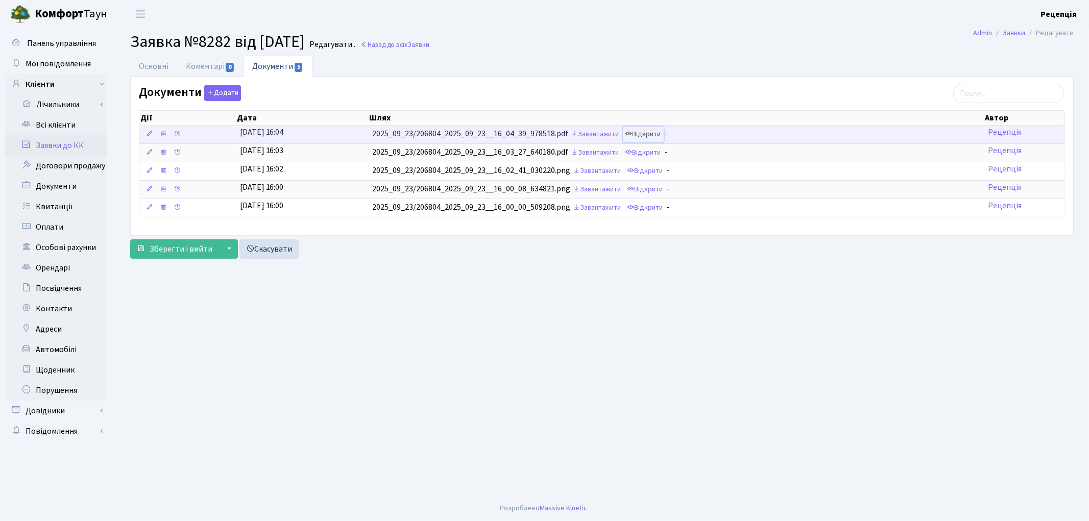
click at [657, 135] on link "Відкрити" at bounding box center [643, 135] width 41 height 16
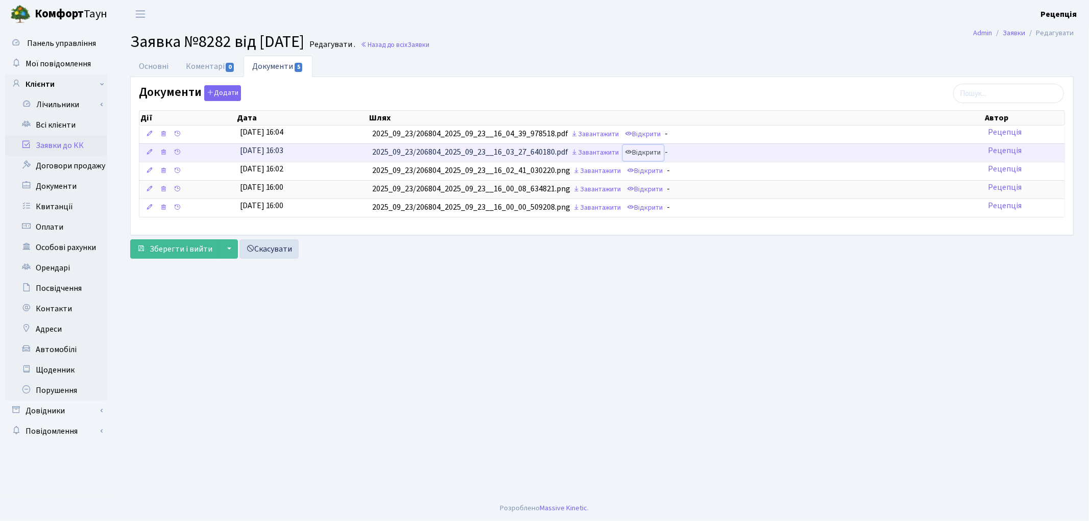
click at [645, 147] on link "Відкрити" at bounding box center [643, 153] width 41 height 16
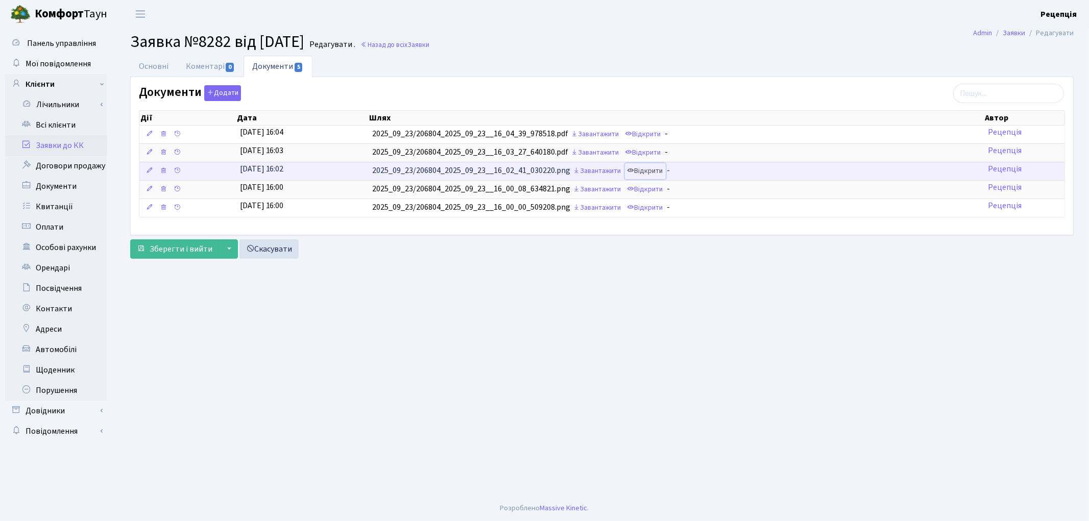
click at [663, 174] on link "Відкрити" at bounding box center [645, 171] width 41 height 16
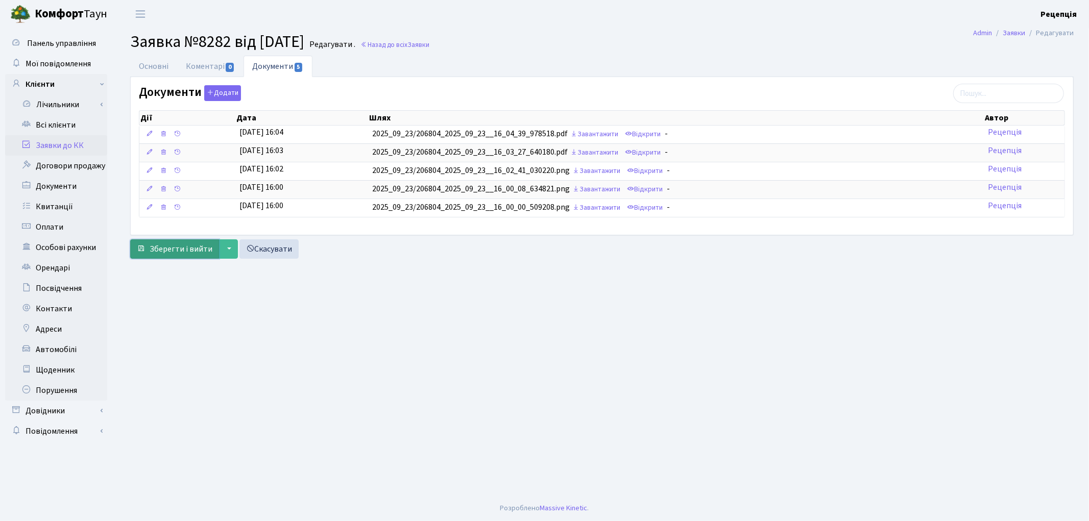
click at [193, 251] on span "Зберегти і вийти" at bounding box center [181, 249] width 63 height 11
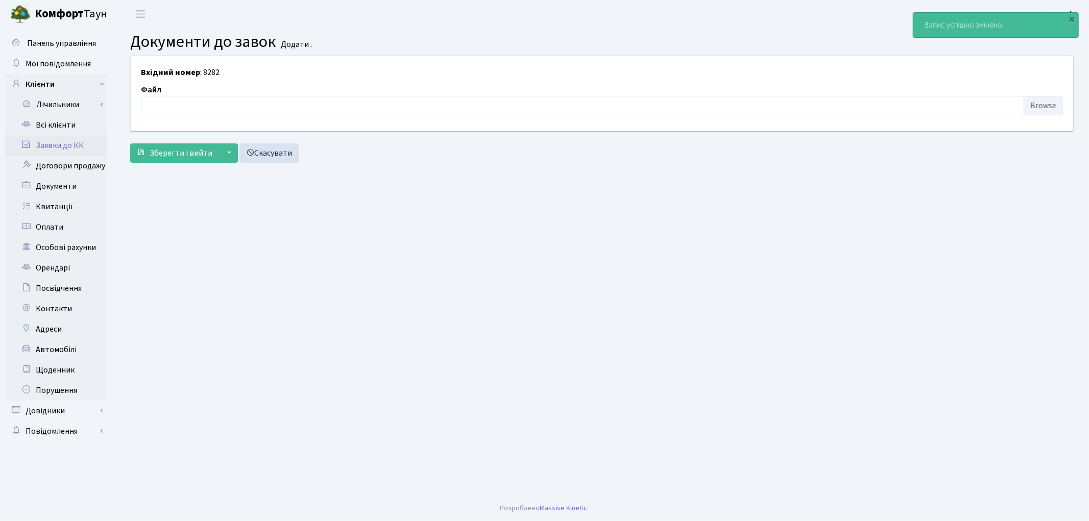
click at [49, 141] on link "Заявки до КК" at bounding box center [56, 145] width 102 height 20
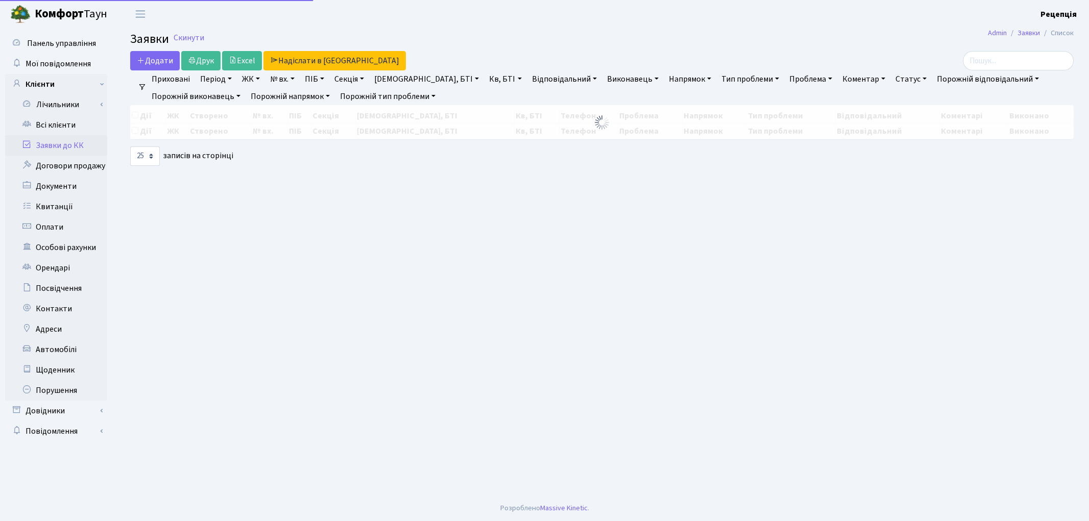
select select "25"
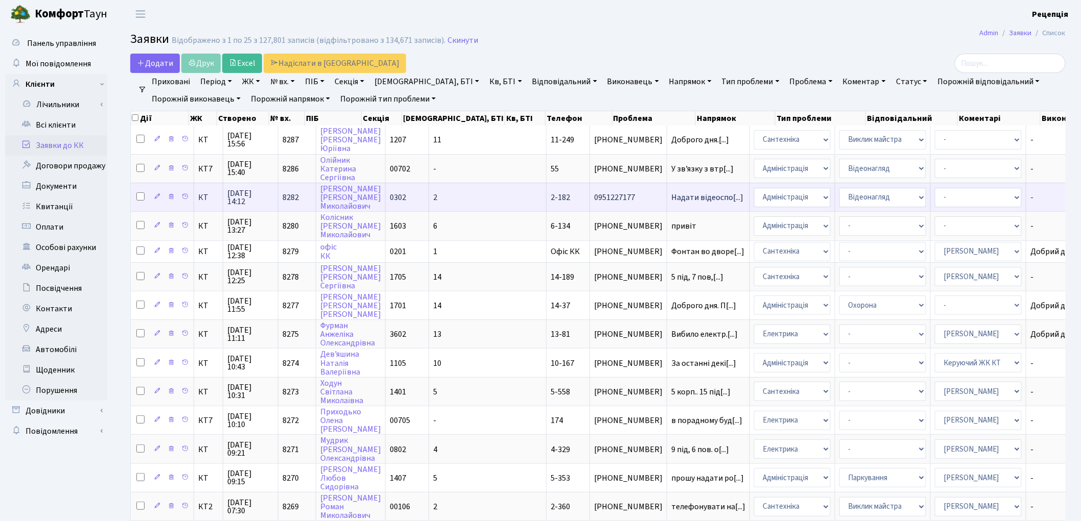
click at [451, 195] on td "2" at bounding box center [487, 197] width 117 height 29
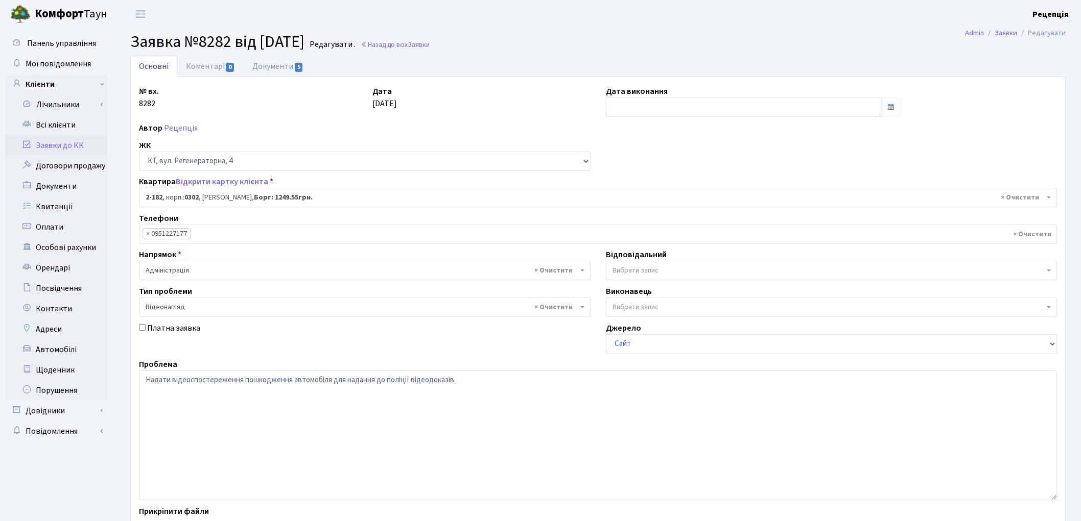
select select "525"
select select "45"
click at [268, 67] on link "Документи 5" at bounding box center [278, 66] width 68 height 21
select select "25"
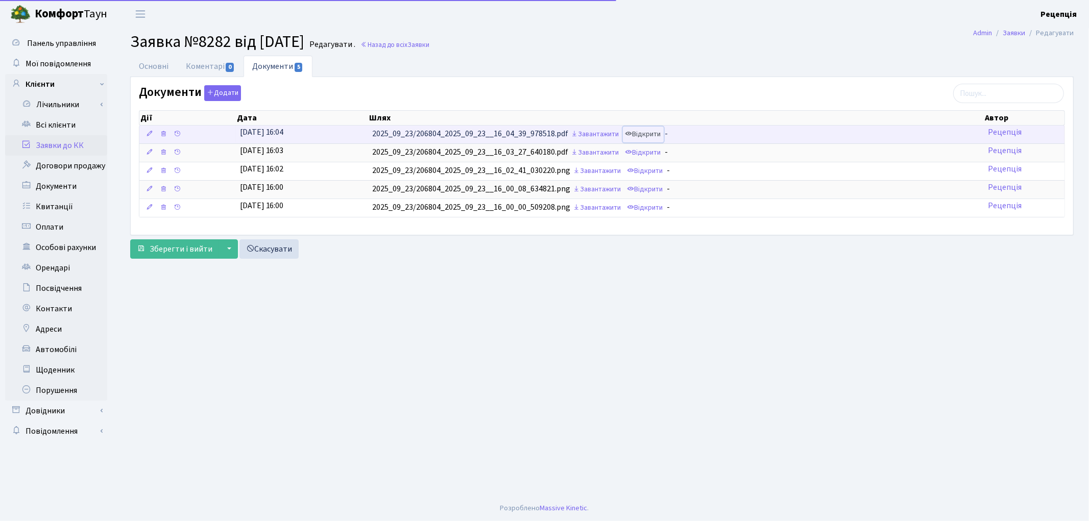
click at [643, 129] on link "Відкрити" at bounding box center [643, 135] width 41 height 16
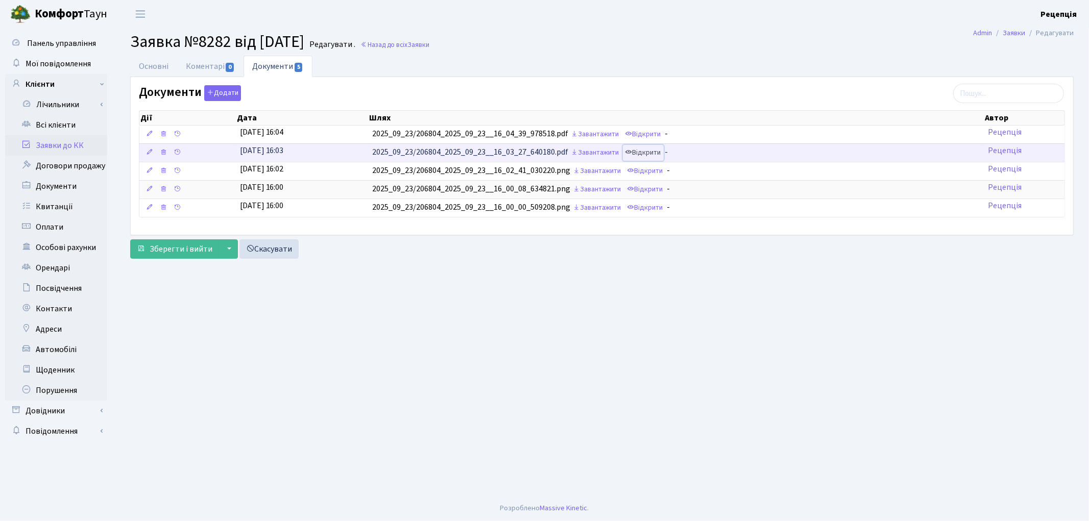
click at [646, 155] on link "Відкрити" at bounding box center [643, 153] width 41 height 16
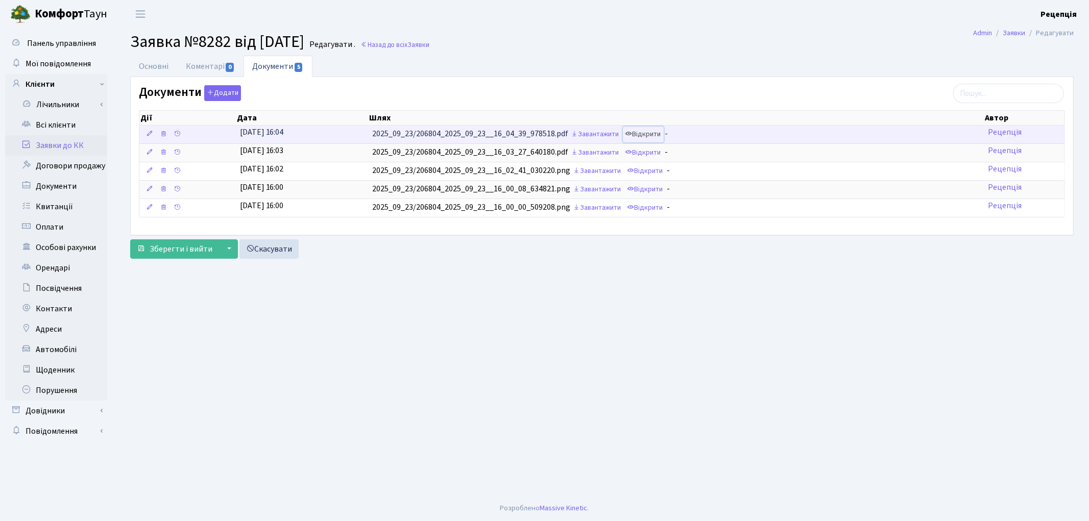
click at [646, 134] on link "Відкрити" at bounding box center [643, 135] width 41 height 16
click at [164, 134] on icon at bounding box center [163, 133] width 7 height 7
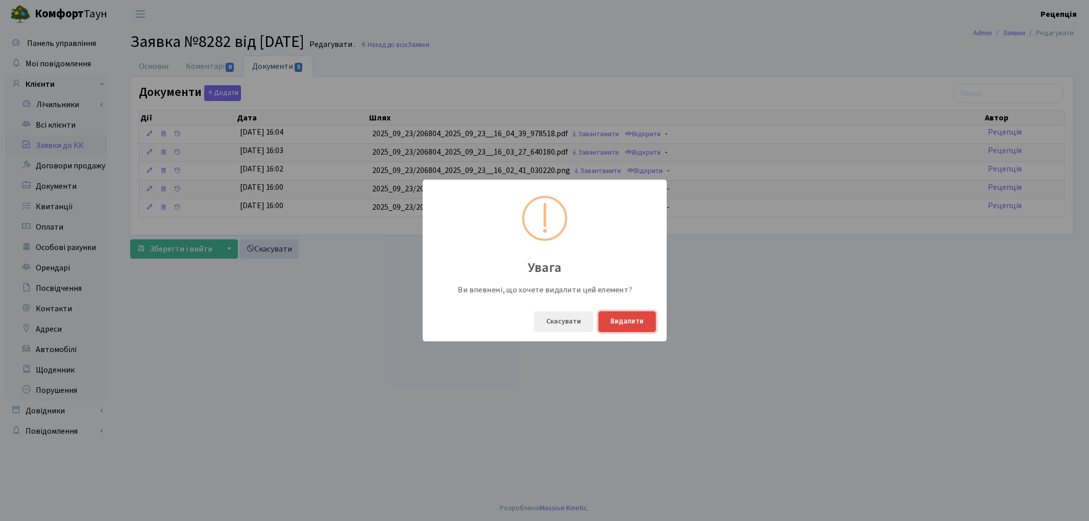
click at [639, 319] on button "Видалити" at bounding box center [628, 322] width 58 height 21
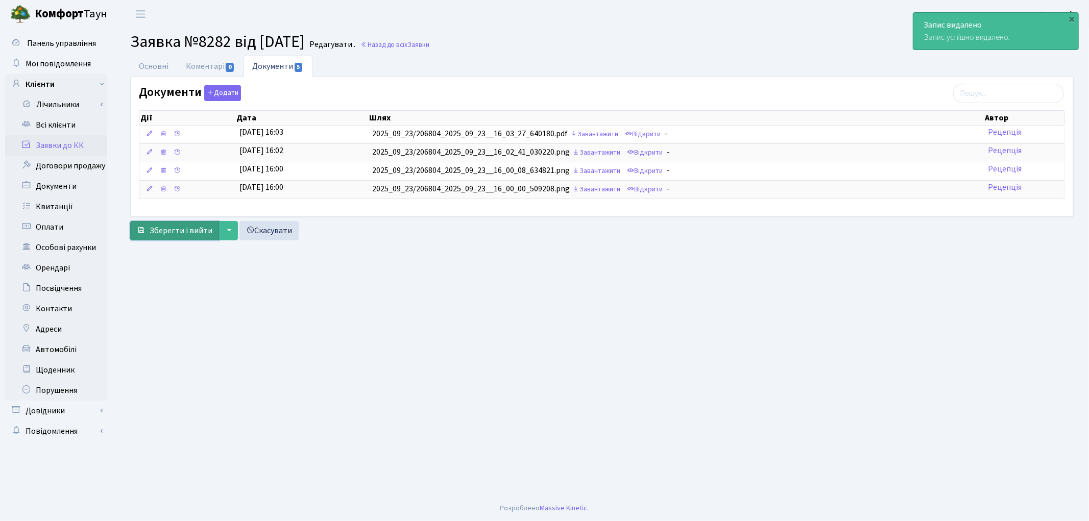
click at [167, 235] on span "Зберегти і вийти" at bounding box center [181, 230] width 63 height 11
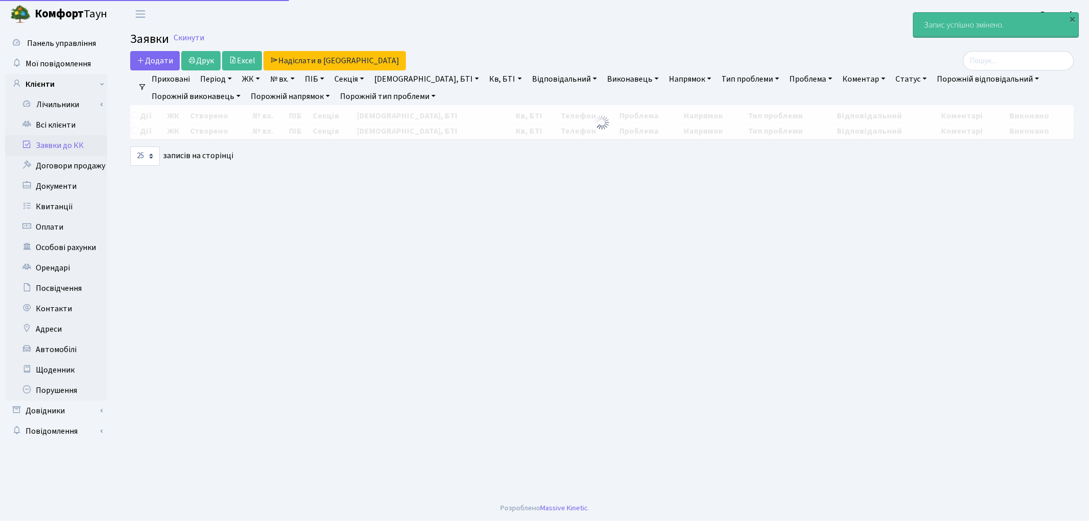
select select "25"
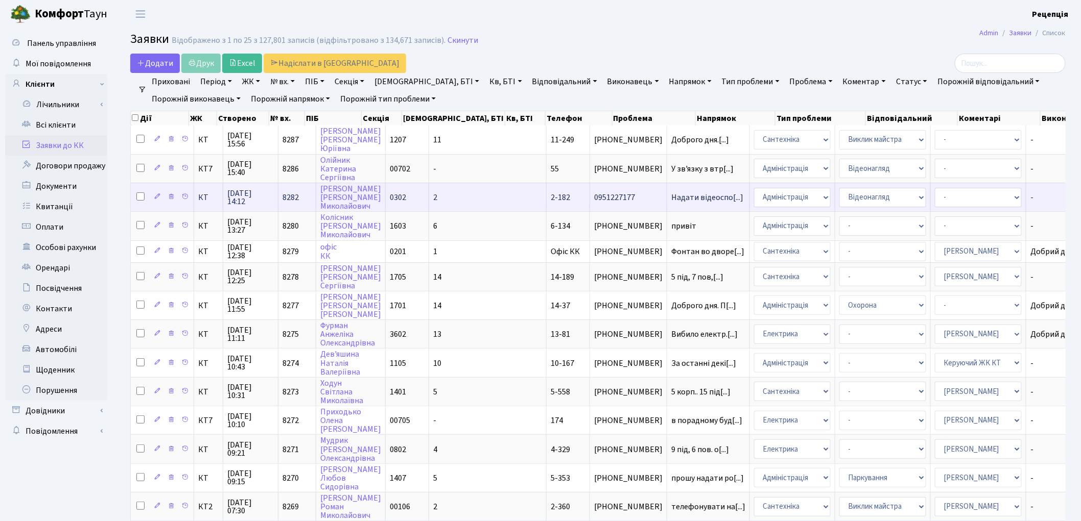
click at [551, 196] on span "2-182" at bounding box center [560, 197] width 19 height 11
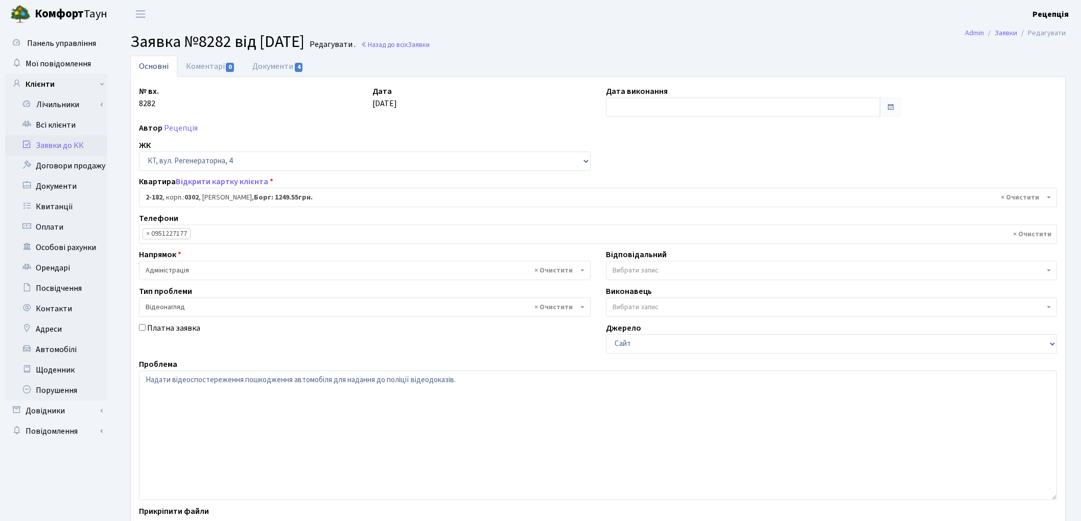
select select "525"
select select "45"
click at [279, 69] on link "Документи 4" at bounding box center [278, 66] width 68 height 21
select select "25"
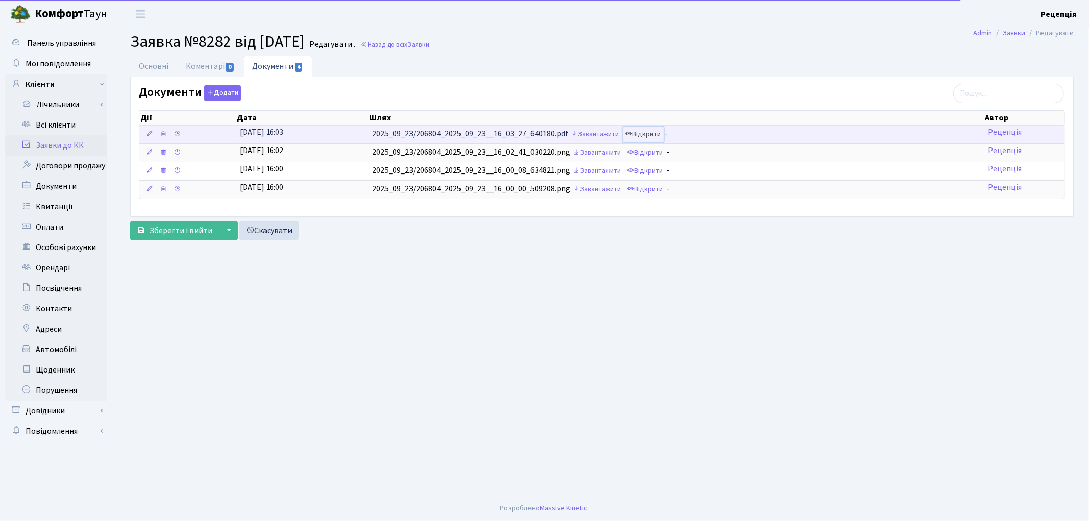
click at [640, 131] on link "Відкрити" at bounding box center [643, 135] width 41 height 16
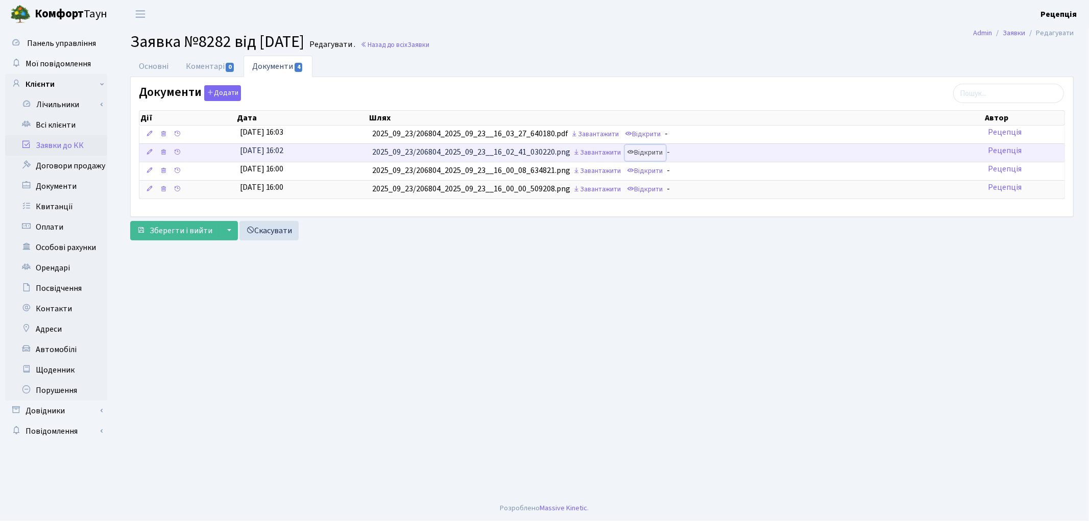
click at [647, 151] on link "Відкрити" at bounding box center [645, 153] width 41 height 16
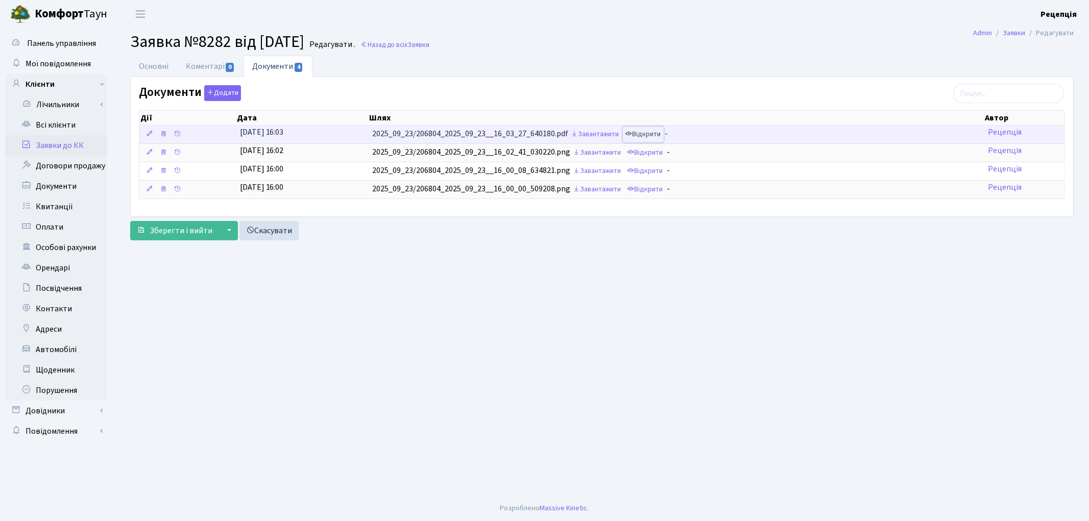
click at [639, 134] on link "Відкрити" at bounding box center [643, 135] width 41 height 16
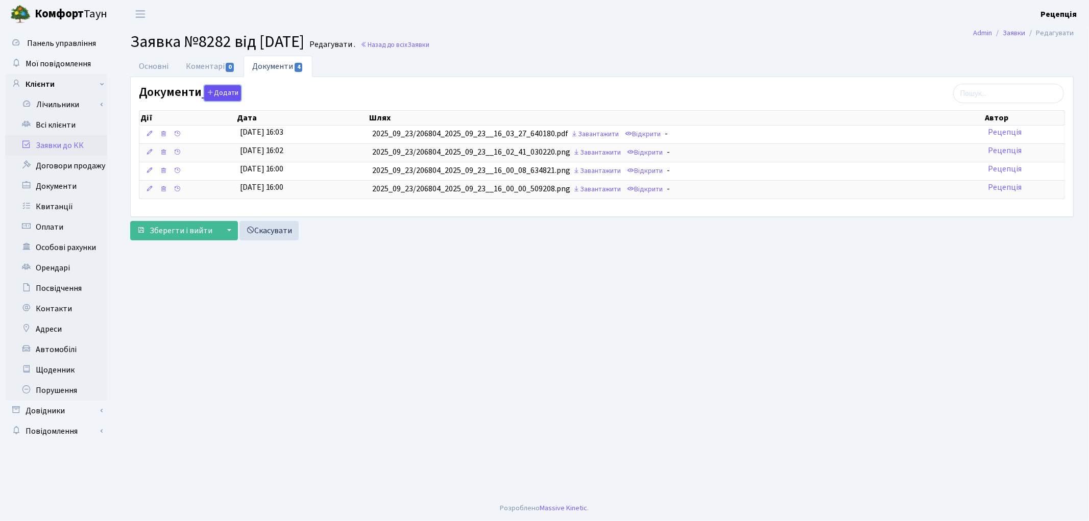
click at [213, 98] on button "Додати" at bounding box center [222, 93] width 37 height 16
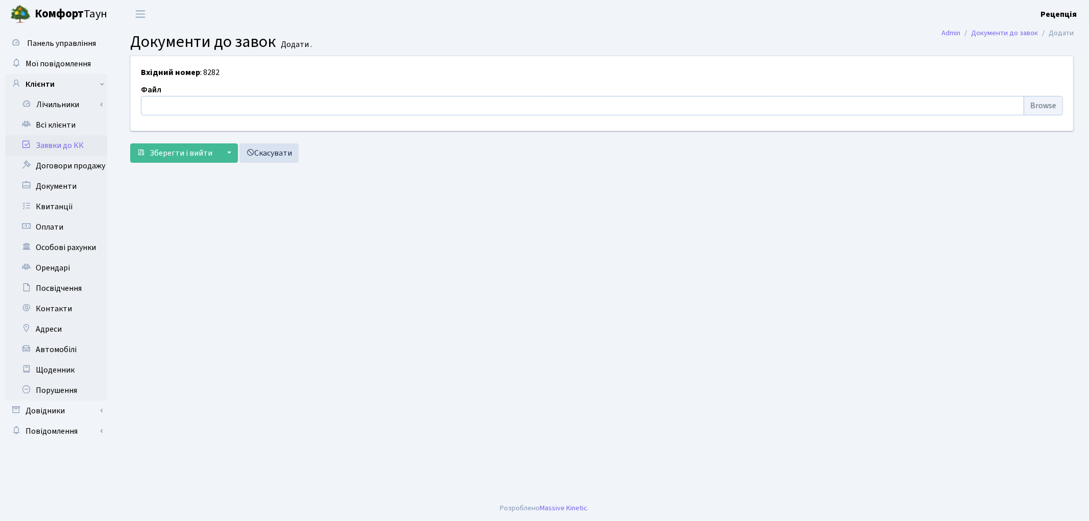
click at [1059, 104] on input "file" at bounding box center [602, 105] width 922 height 19
type input "C:\fakepath\сканирование0690.pdf"
click at [170, 155] on span "Зберегти і вийти" at bounding box center [181, 153] width 63 height 11
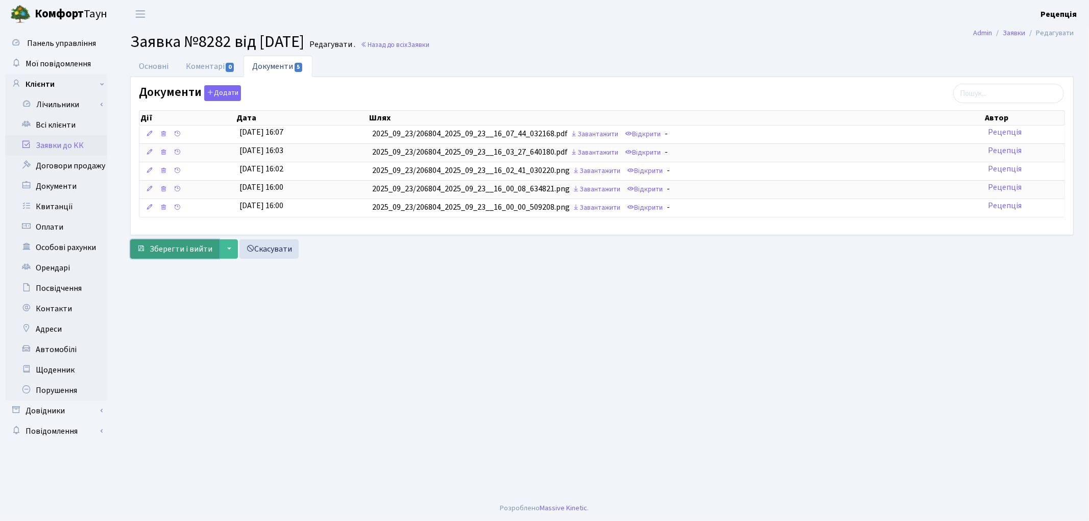
click at [178, 247] on span "Зберегти і вийти" at bounding box center [181, 249] width 63 height 11
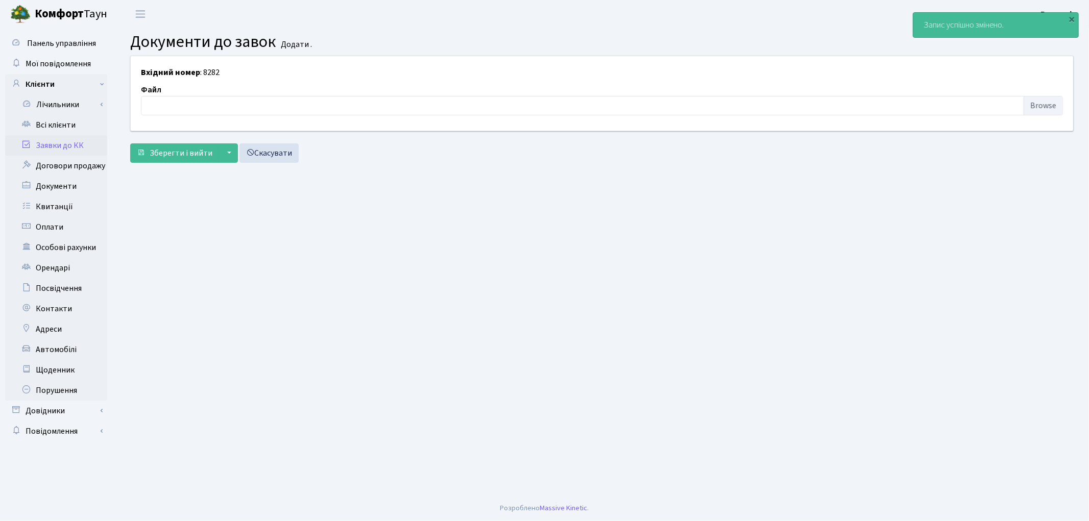
click at [70, 146] on link "Заявки до КК" at bounding box center [56, 145] width 102 height 20
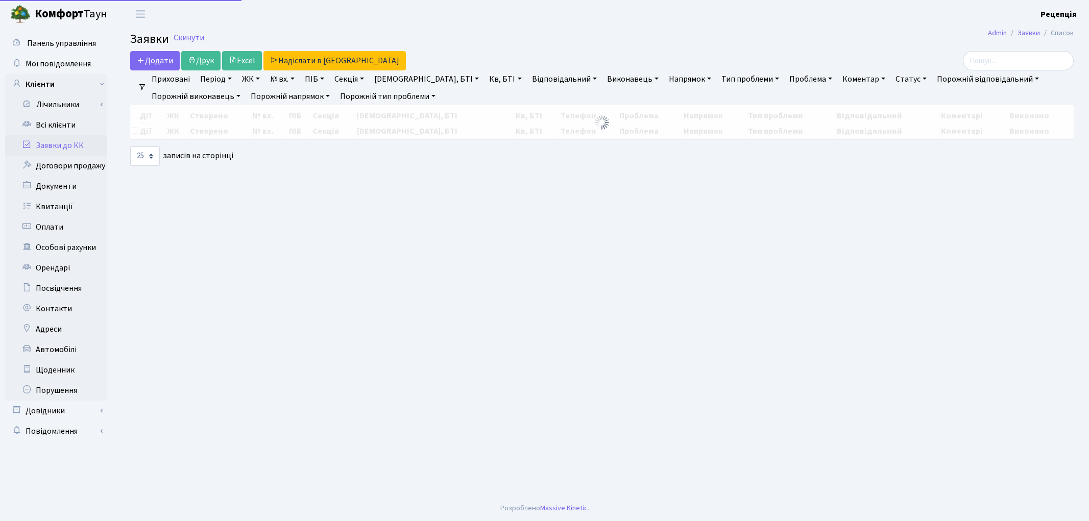
select select "25"
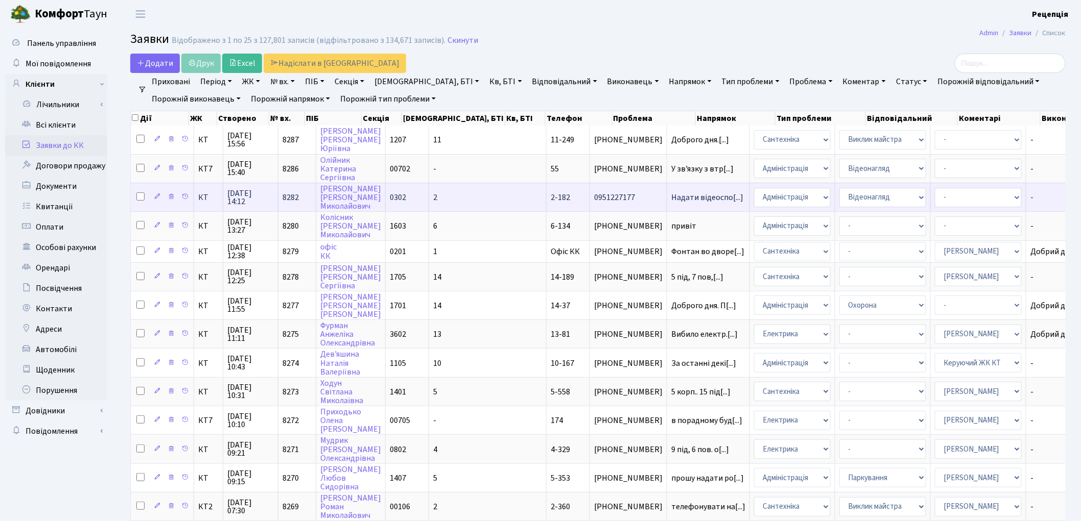
click at [463, 200] on td "2" at bounding box center [487, 197] width 117 height 29
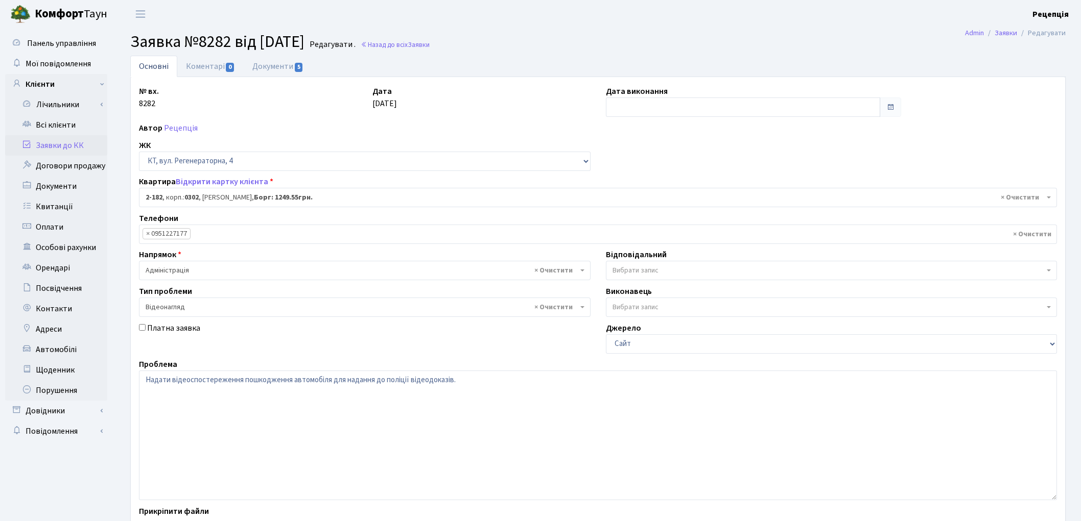
select select "525"
select select "45"
click at [283, 64] on link "Документи 5" at bounding box center [278, 66] width 68 height 21
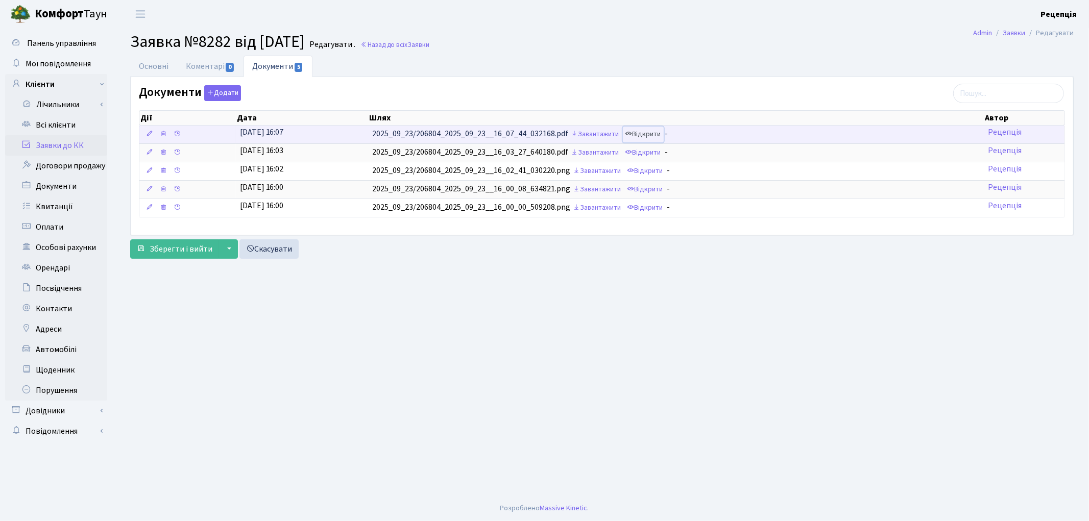
click at [652, 132] on link "Відкрити" at bounding box center [643, 135] width 41 height 16
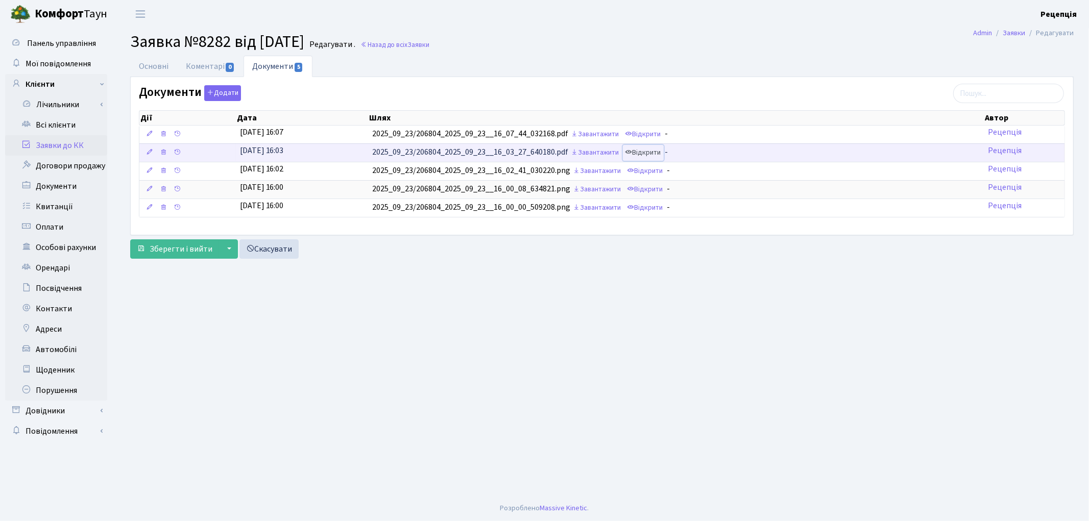
click at [640, 153] on link "Відкрити" at bounding box center [643, 153] width 41 height 16
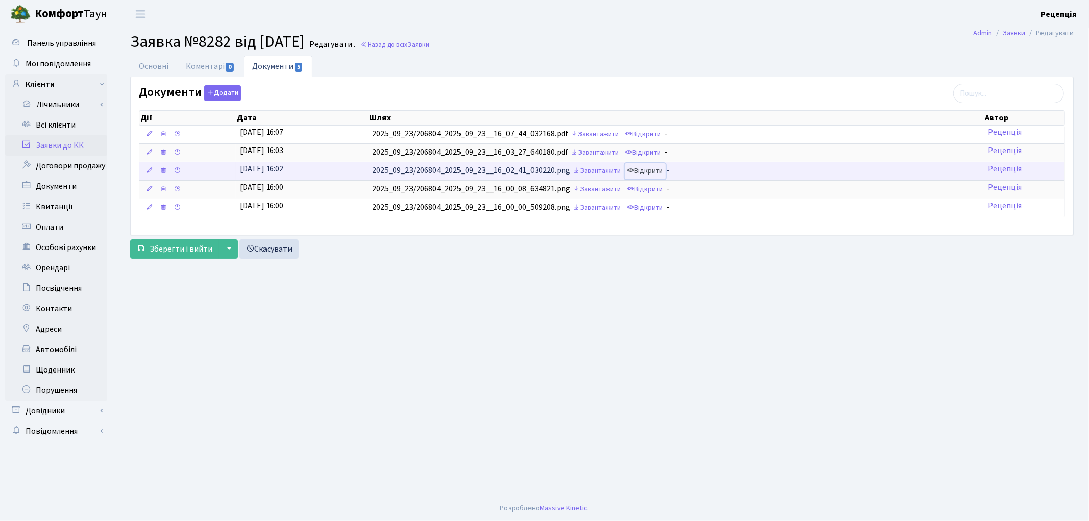
click at [649, 174] on link "Відкрити" at bounding box center [645, 171] width 41 height 16
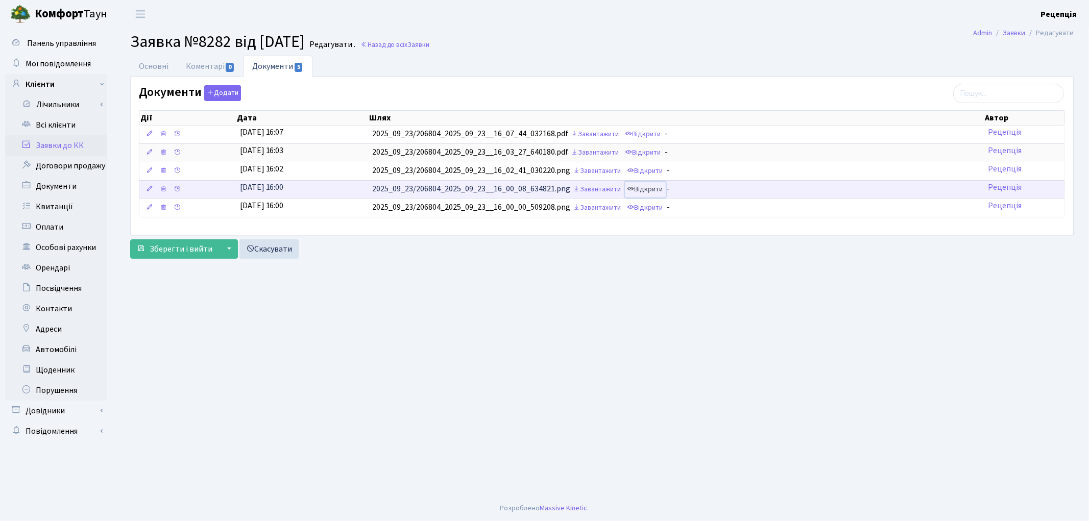
click at [650, 188] on link "Відкрити" at bounding box center [645, 190] width 41 height 16
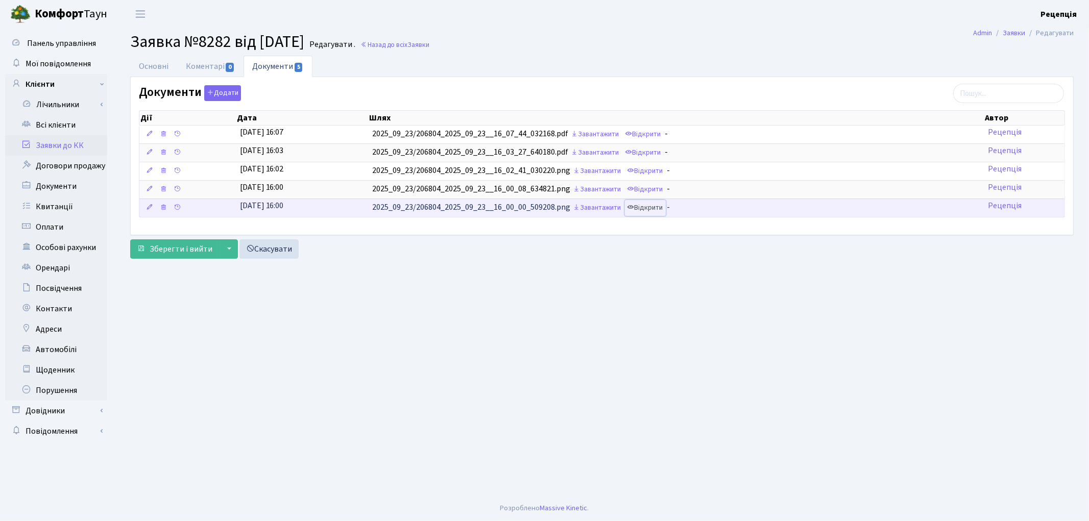
click at [655, 208] on link "Відкрити" at bounding box center [645, 208] width 41 height 16
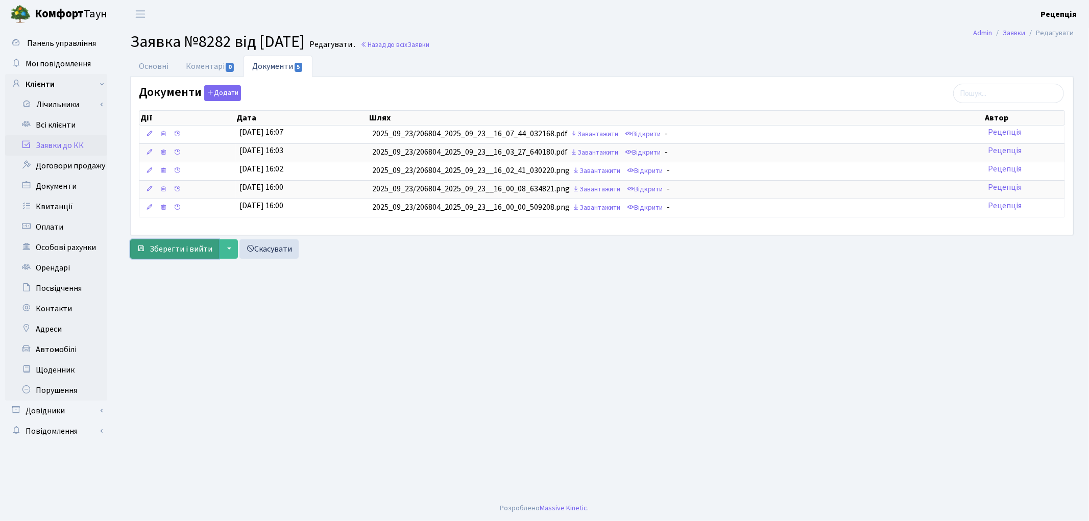
click at [200, 248] on span "Зберегти і вийти" at bounding box center [181, 249] width 63 height 11
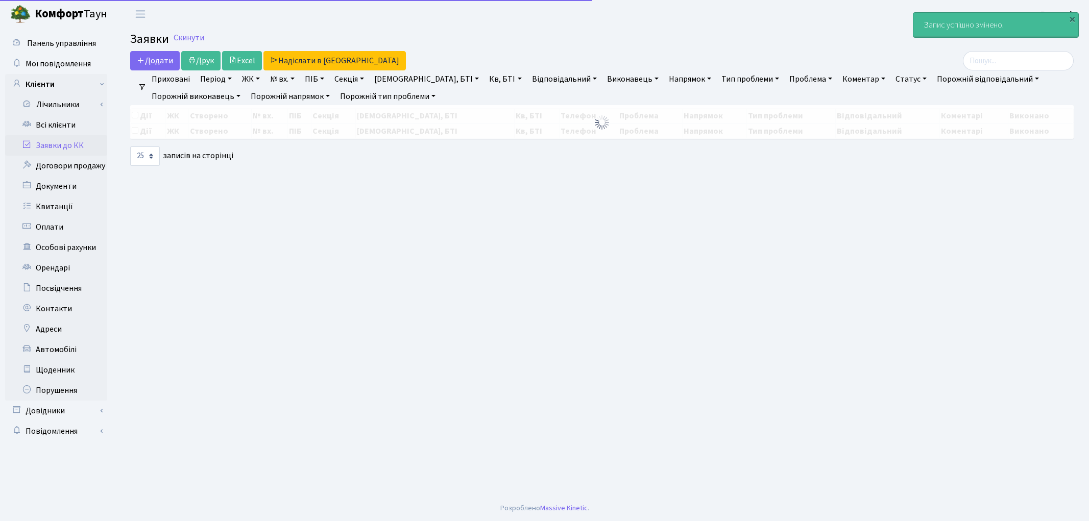
select select "25"
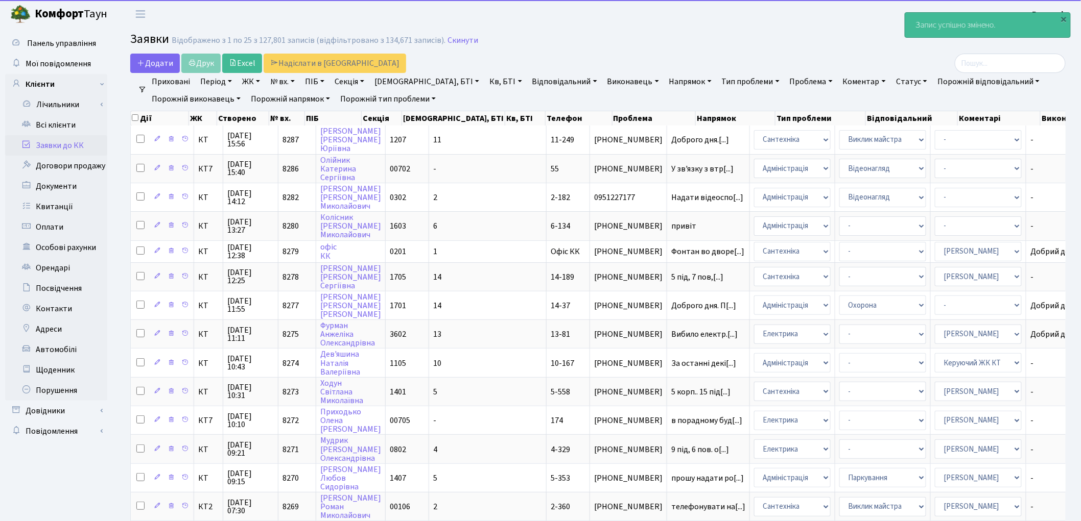
click at [74, 144] on link "Заявки до КК" at bounding box center [56, 145] width 102 height 20
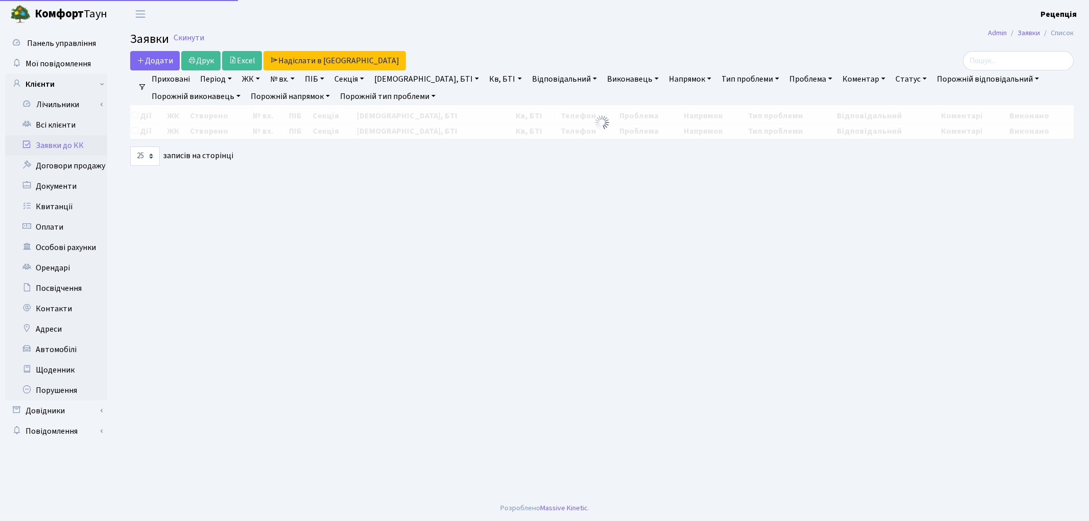
select select "25"
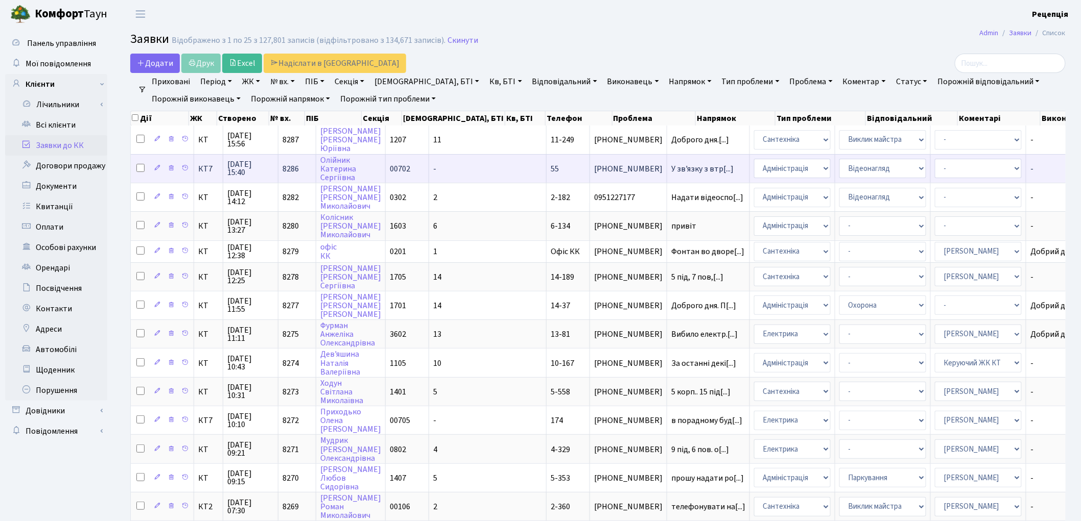
click at [546, 169] on td "55" at bounding box center [567, 168] width 43 height 29
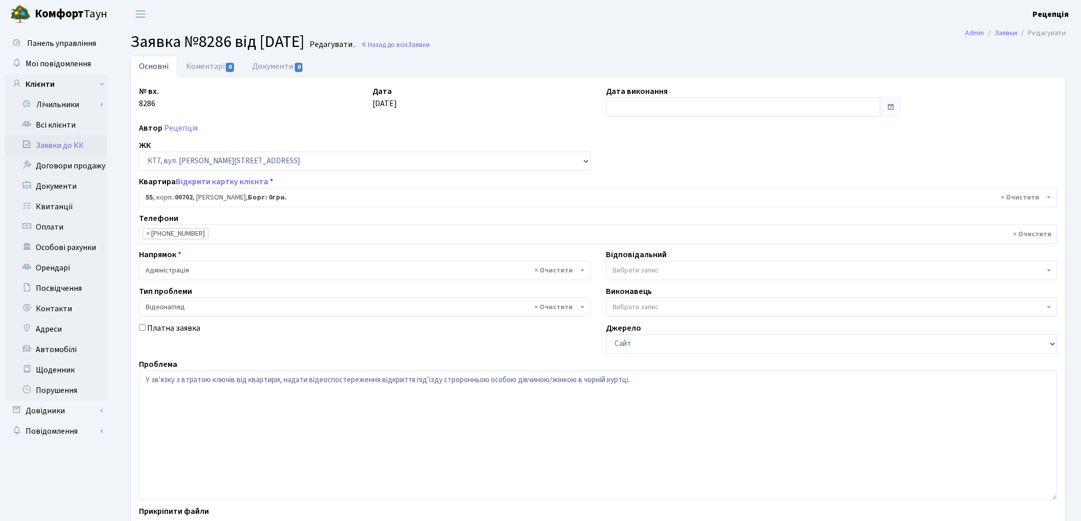
select select "18421"
select select "45"
click at [257, 62] on link "Документи 0" at bounding box center [278, 66] width 68 height 21
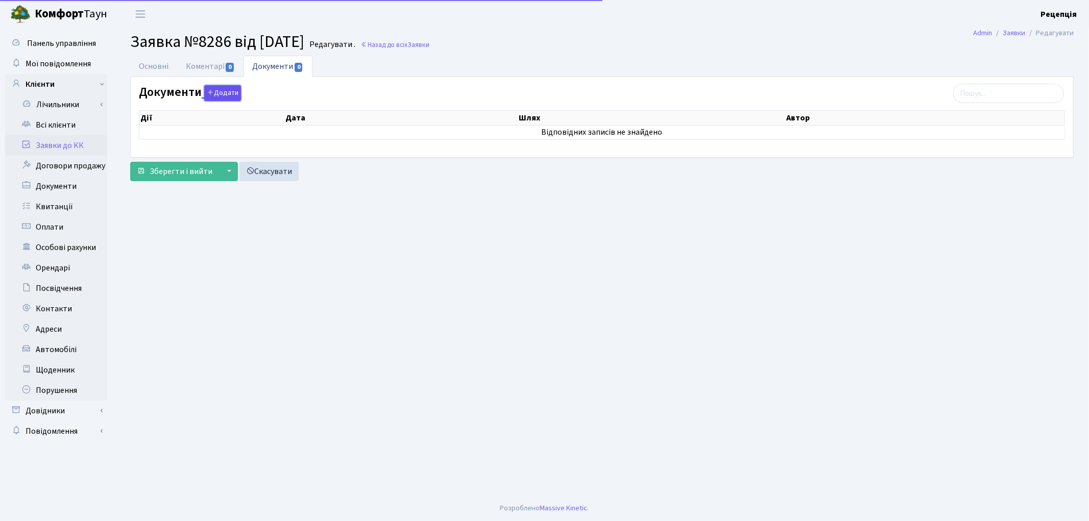
click at [210, 90] on icon "button" at bounding box center [210, 92] width 7 height 7
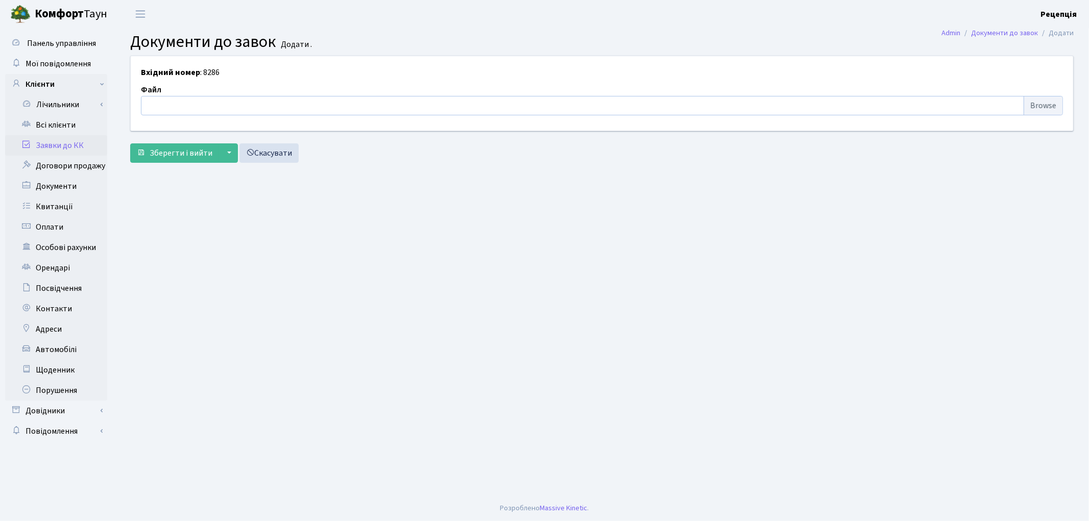
click at [1035, 103] on input "file" at bounding box center [602, 105] width 922 height 19
type input "C:\fakepath\сканирование0689.pdf"
click at [158, 146] on button "Зберегти і вийти" at bounding box center [174, 153] width 89 height 19
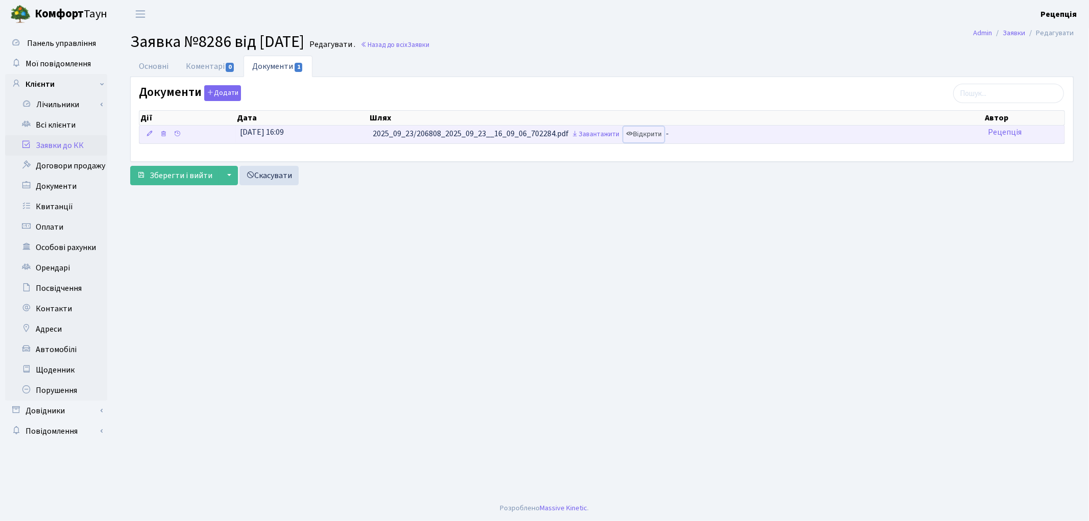
click at [650, 133] on link "Відкрити" at bounding box center [644, 135] width 41 height 16
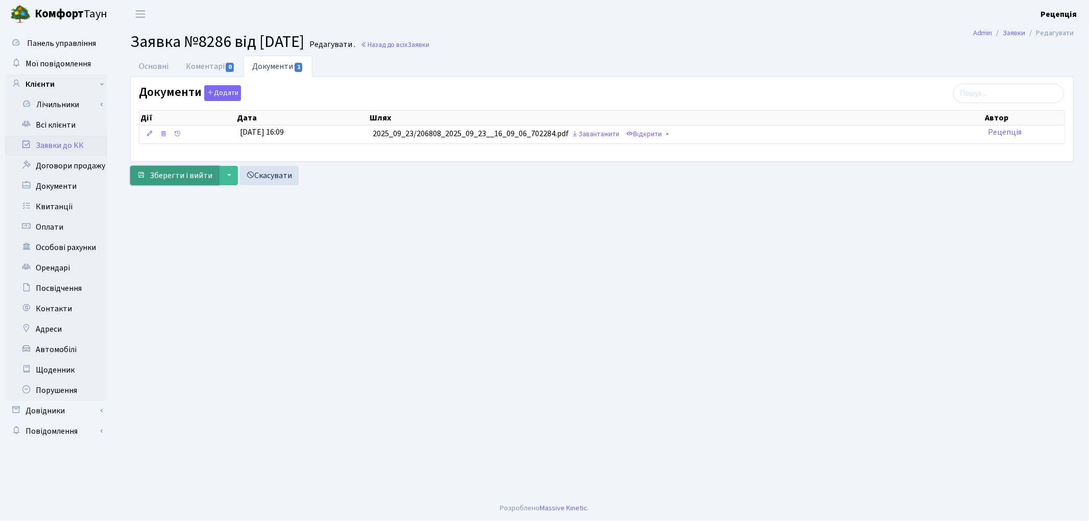
click at [185, 178] on span "Зберегти і вийти" at bounding box center [181, 175] width 63 height 11
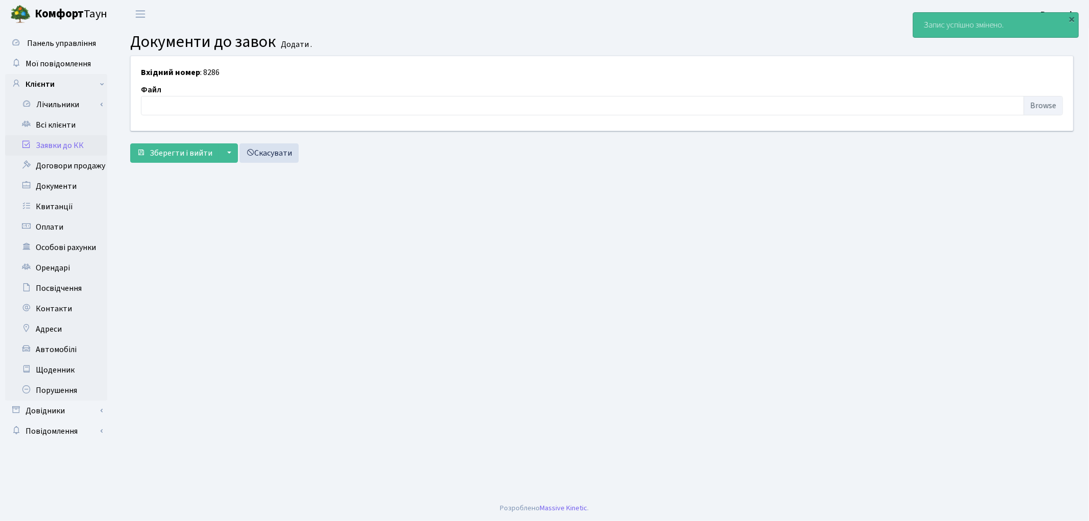
click at [66, 140] on link "Заявки до КК" at bounding box center [56, 145] width 102 height 20
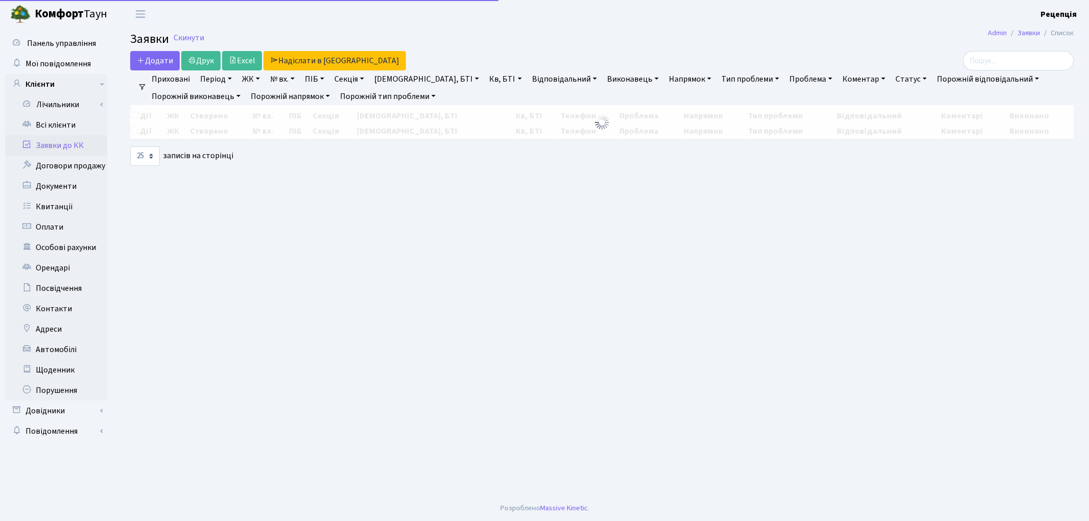
select select "25"
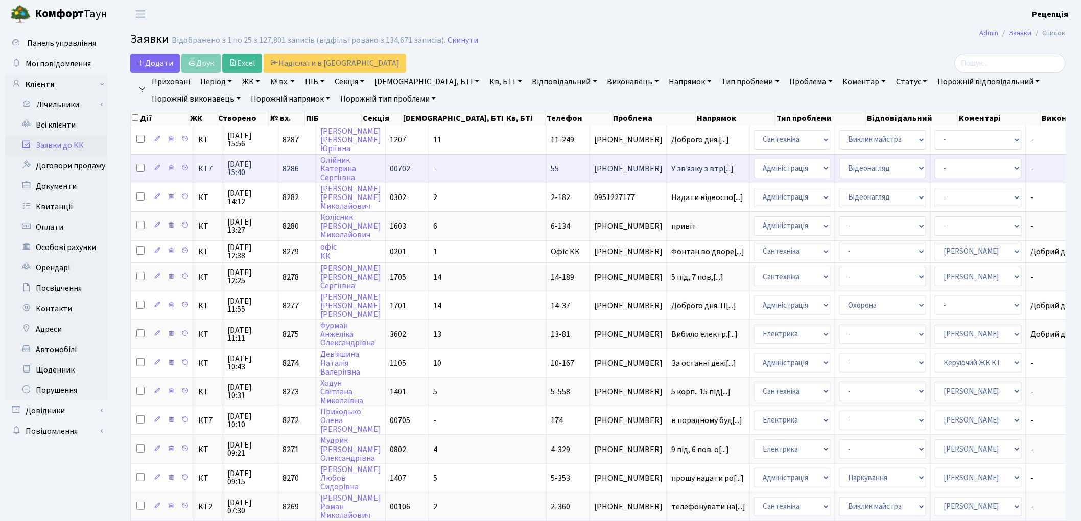
click at [460, 172] on td "-" at bounding box center [487, 168] width 117 height 29
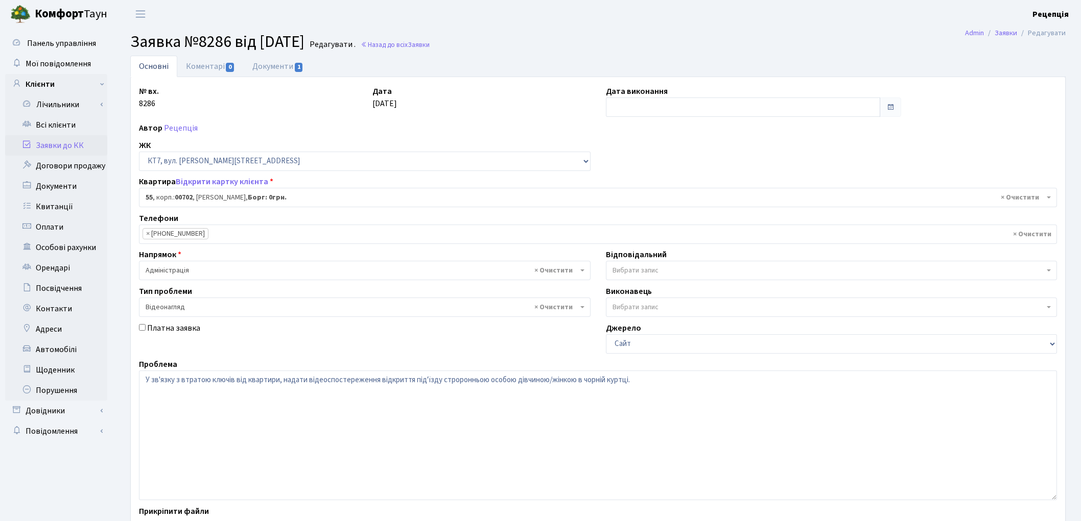
select select "18421"
select select "45"
click at [265, 69] on link "Документи 1" at bounding box center [278, 66] width 68 height 21
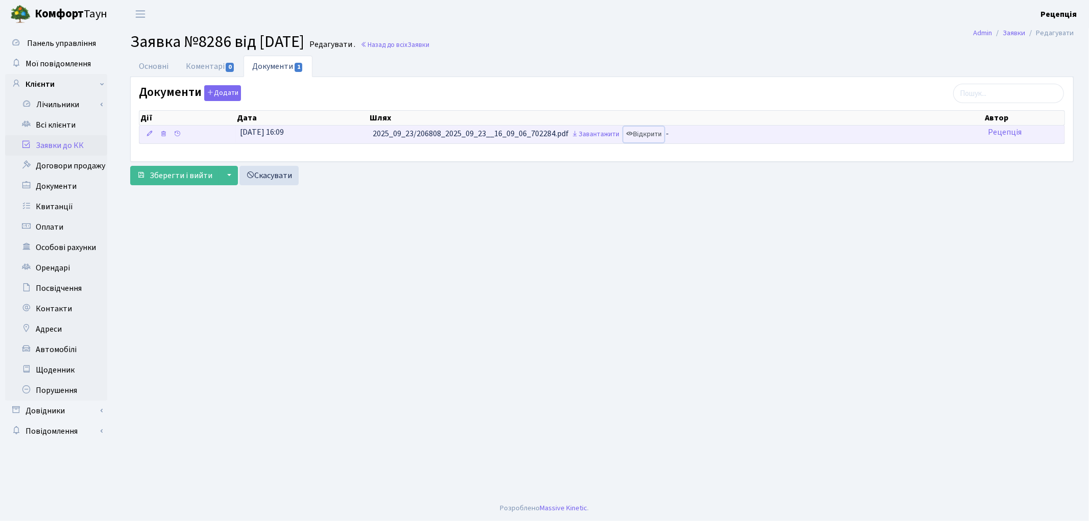
click at [656, 134] on link "Відкрити" at bounding box center [644, 135] width 41 height 16
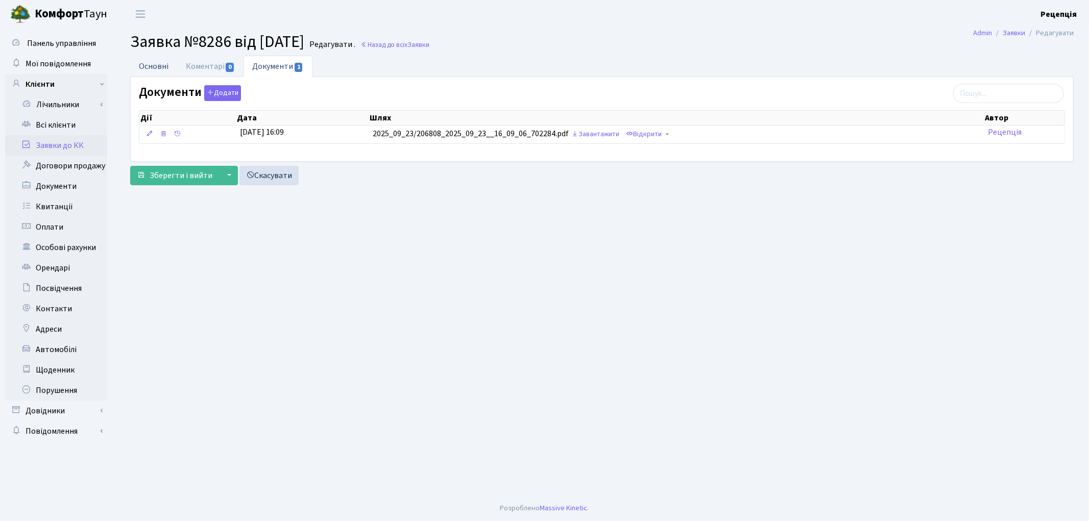
click at [169, 62] on link "Основні" at bounding box center [153, 66] width 47 height 21
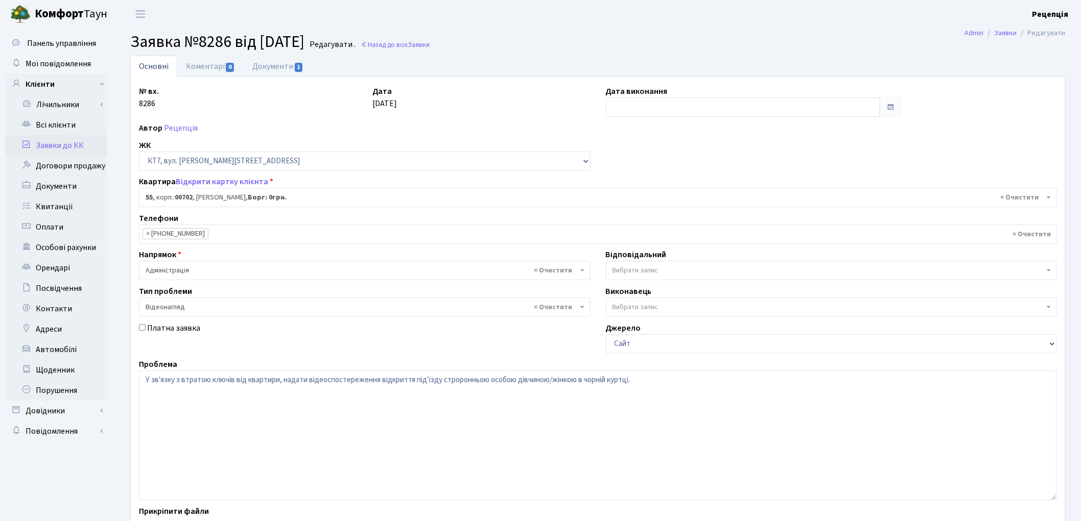
click at [71, 140] on link "Заявки до КК" at bounding box center [56, 145] width 102 height 20
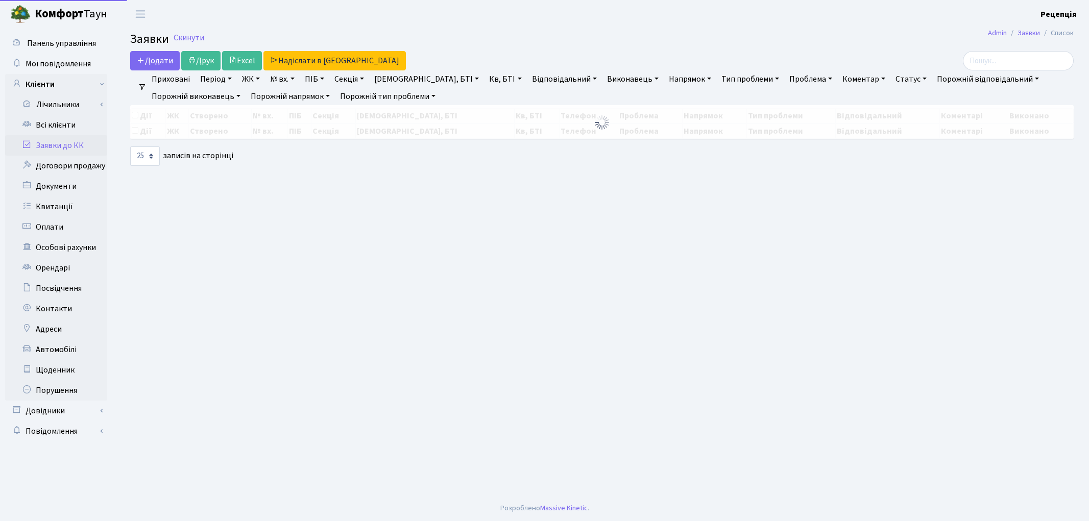
select select "25"
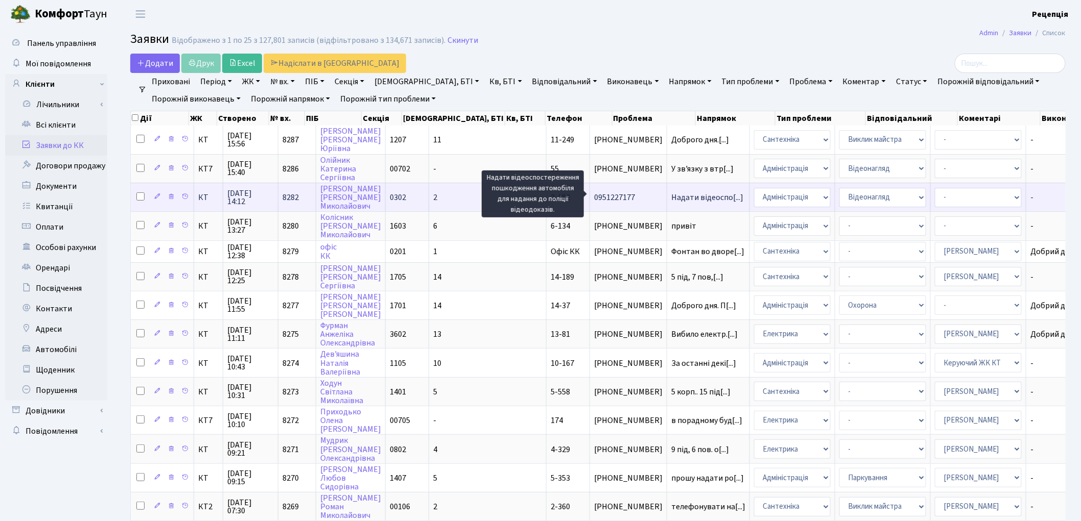
click at [671, 193] on span "Надати відеоспо[...]" at bounding box center [707, 197] width 72 height 11
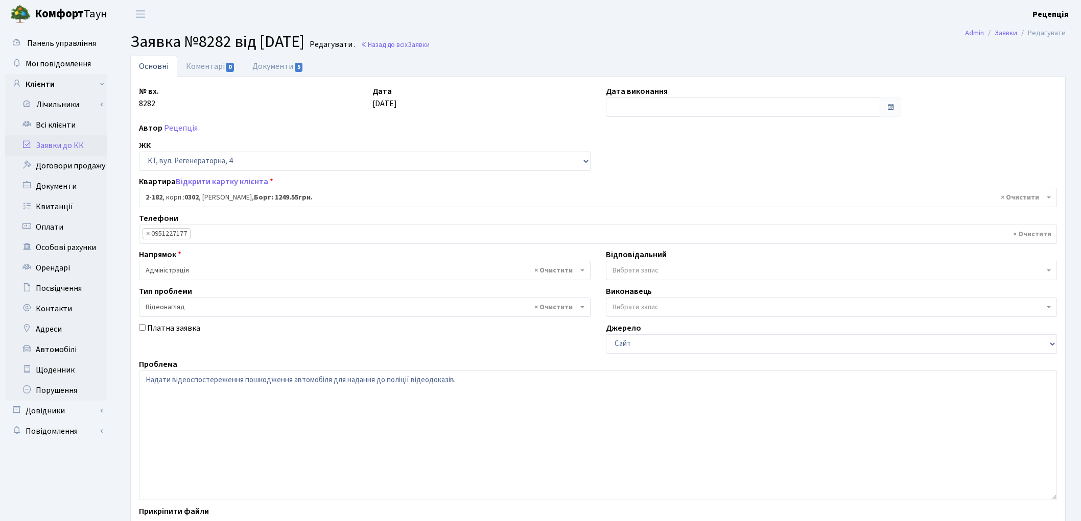
select select "525"
select select "45"
click at [297, 65] on span "5" at bounding box center [299, 67] width 8 height 9
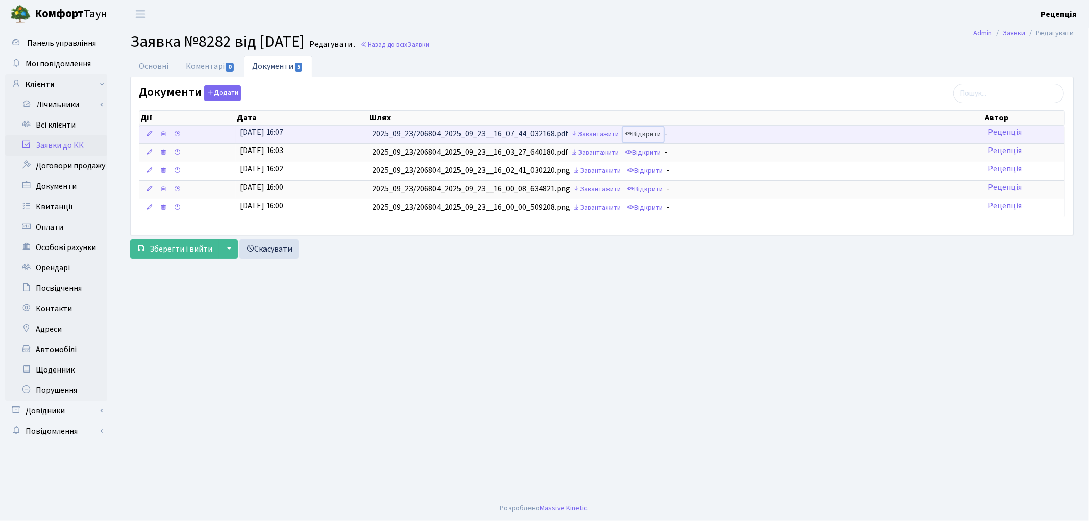
click at [654, 130] on link "Відкрити" at bounding box center [643, 135] width 41 height 16
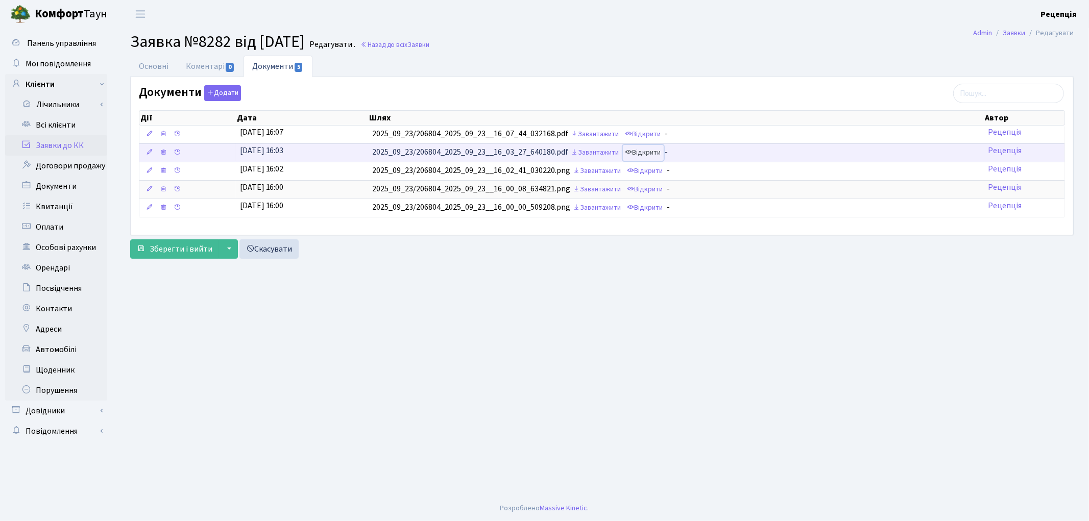
click at [651, 151] on link "Відкрити" at bounding box center [643, 153] width 41 height 16
click at [649, 151] on link "Відкрити" at bounding box center [643, 153] width 41 height 16
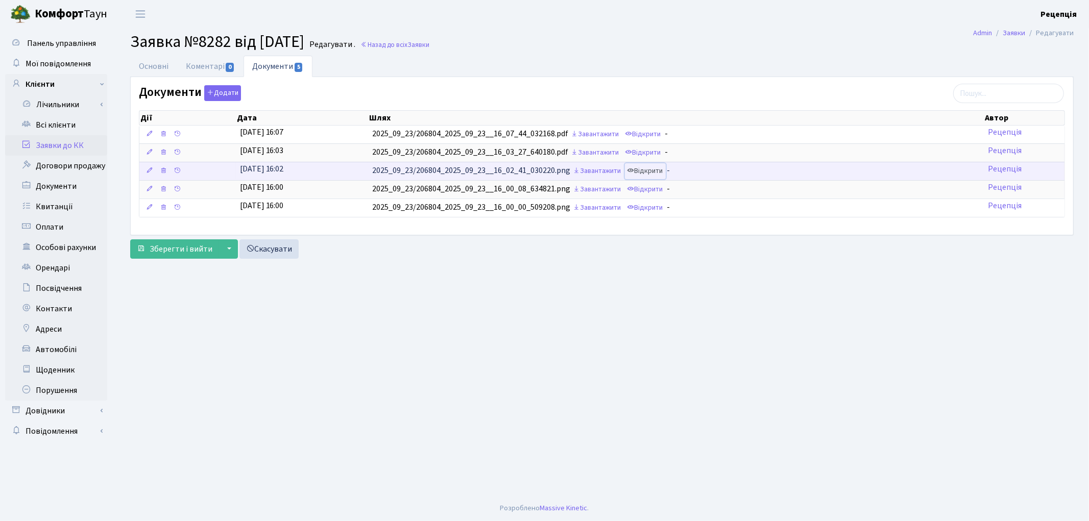
click at [657, 174] on link "Відкрити" at bounding box center [645, 171] width 41 height 16
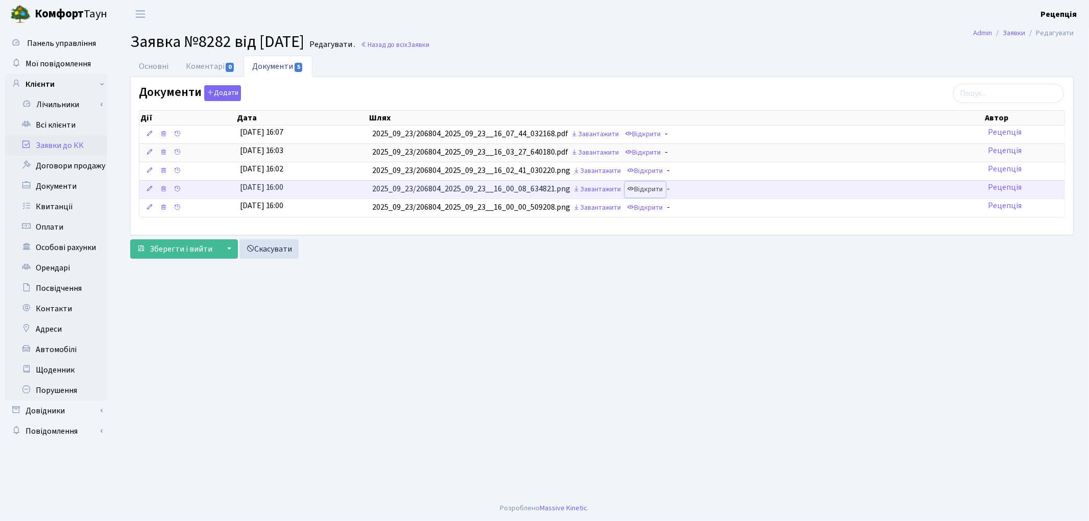
click at [655, 190] on link "Відкрити" at bounding box center [645, 190] width 41 height 16
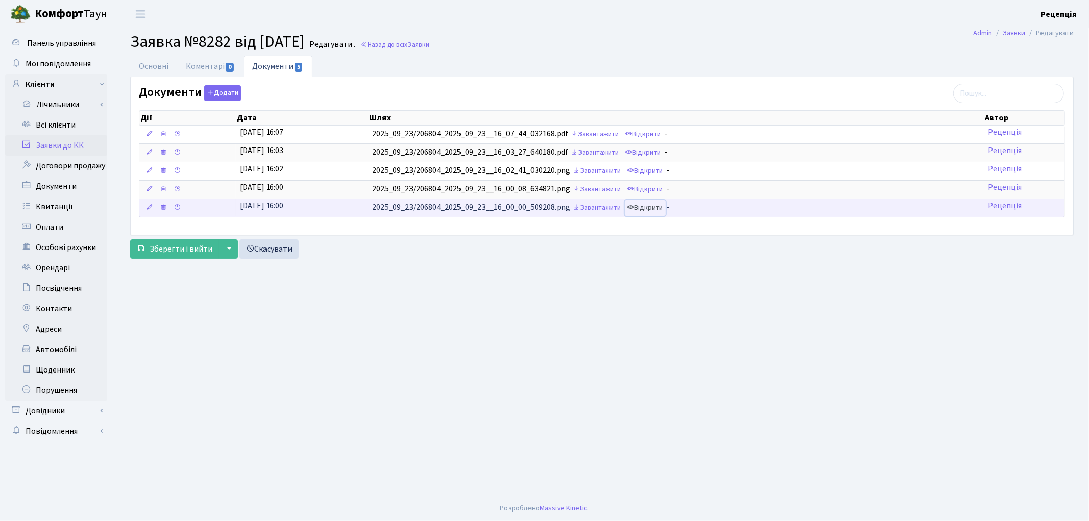
click at [649, 209] on link "Відкрити" at bounding box center [645, 208] width 41 height 16
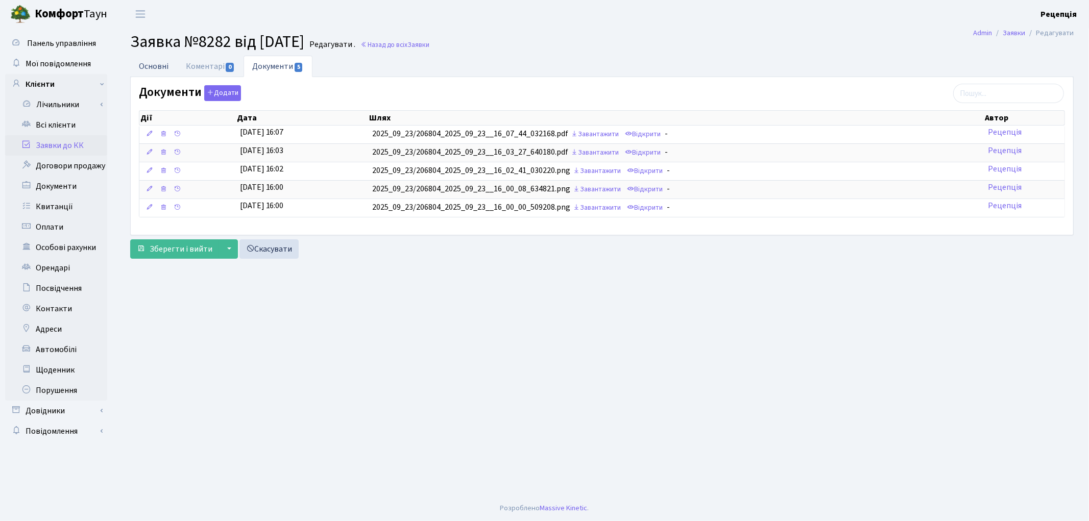
click at [153, 67] on link "Основні" at bounding box center [153, 66] width 47 height 21
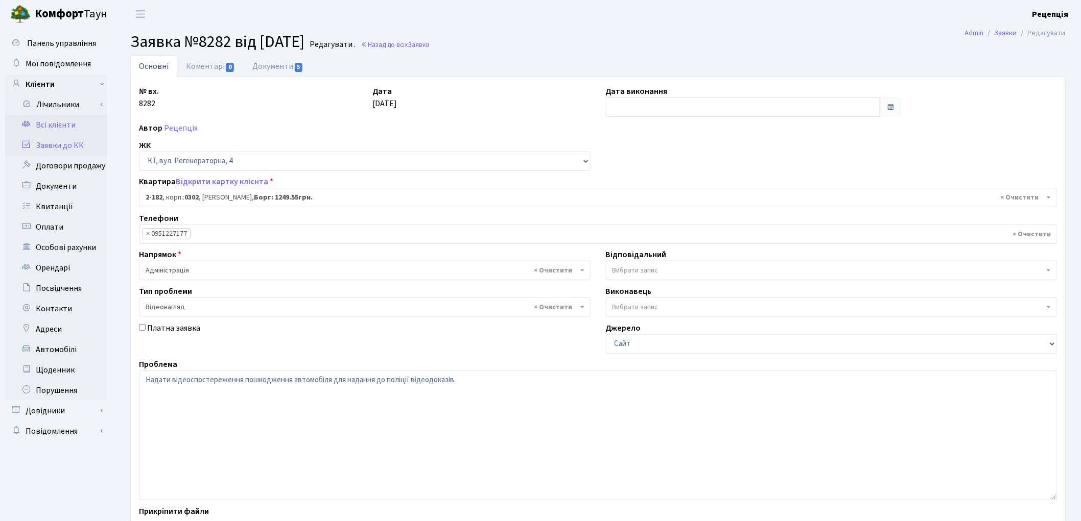
click at [70, 128] on link "Всі клієнти" at bounding box center [56, 125] width 102 height 20
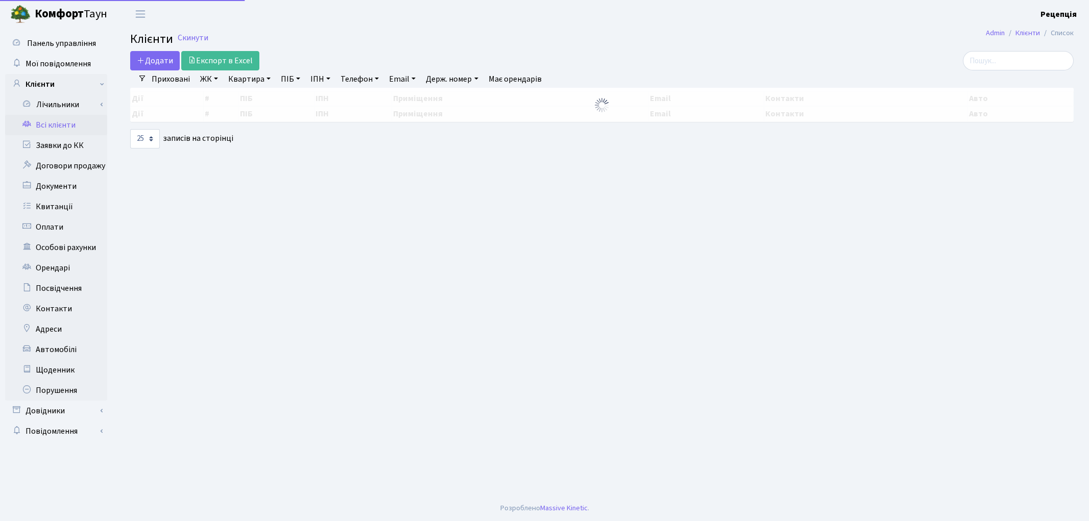
select select "25"
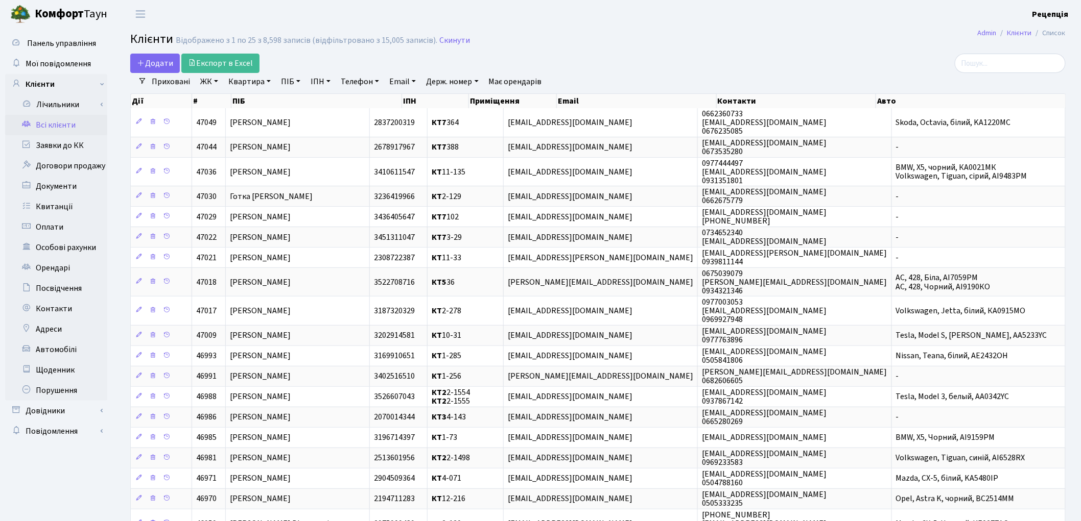
click at [295, 84] on link "ПІБ" at bounding box center [291, 81] width 28 height 17
type input "струніна"
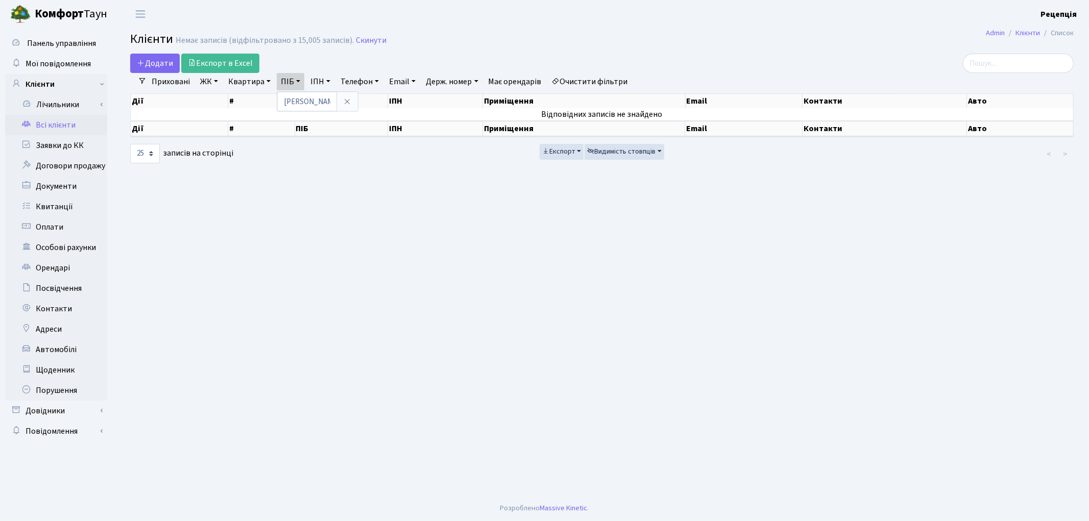
click at [582, 84] on link "Очистити фільтри" at bounding box center [590, 81] width 84 height 17
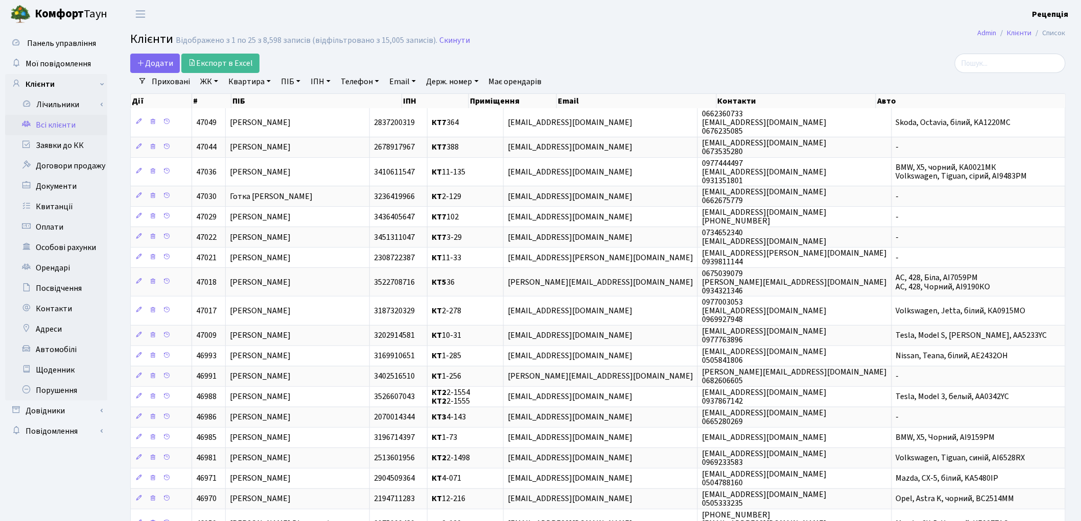
click at [210, 83] on link "ЖК" at bounding box center [209, 81] width 26 height 17
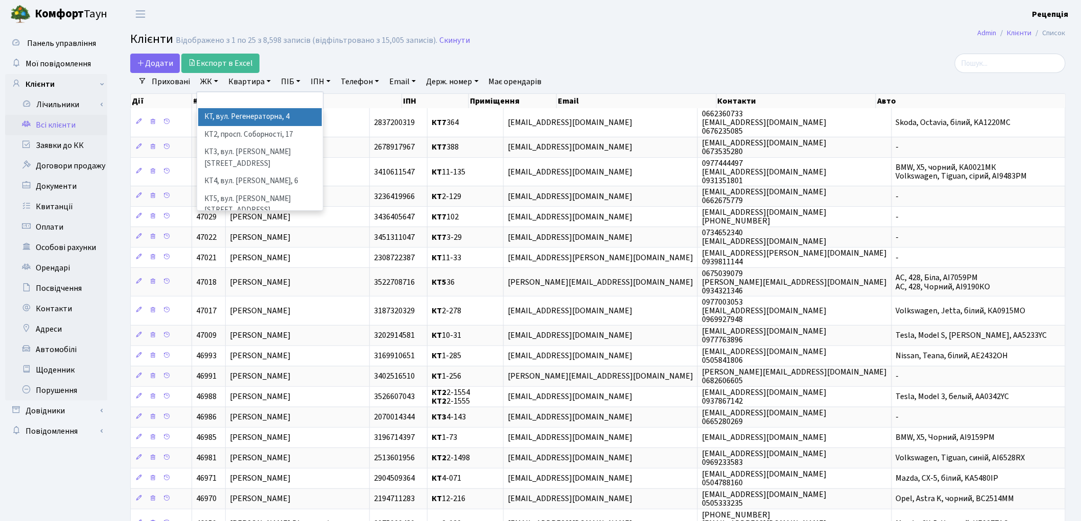
click at [234, 109] on li "КТ, вул. Регенераторна, 4" at bounding box center [260, 117] width 124 height 18
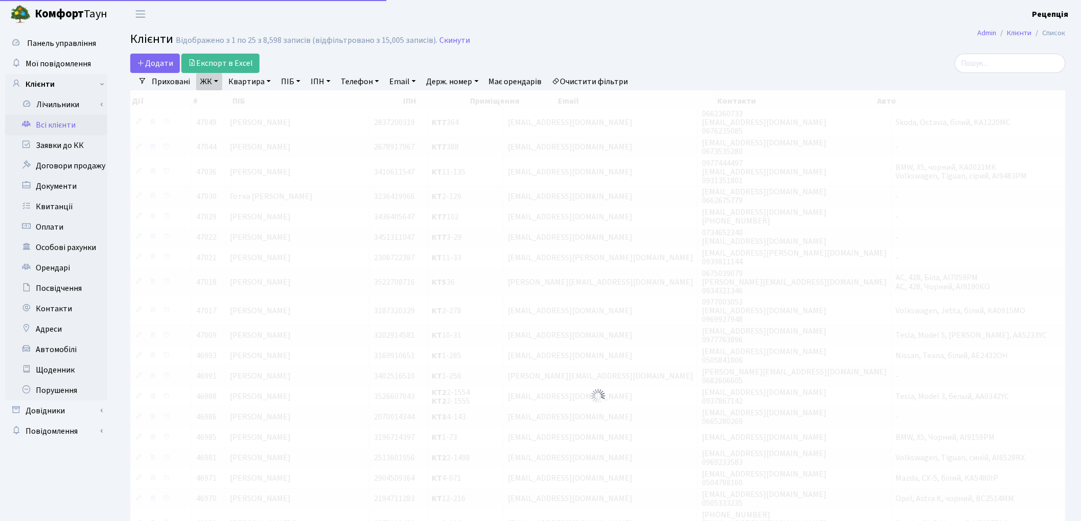
click at [249, 76] on link "Квартира" at bounding box center [249, 81] width 51 height 17
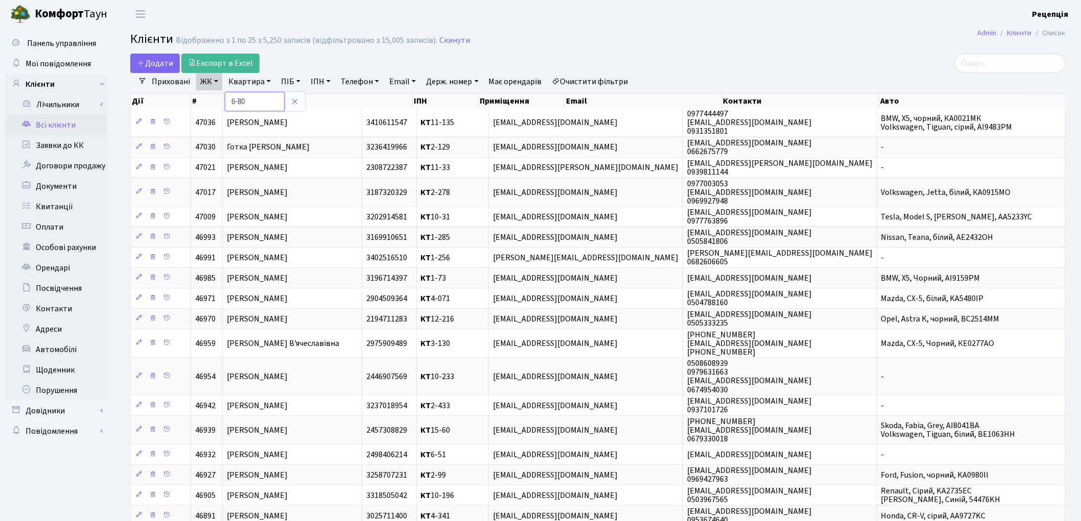
type input "6-80"
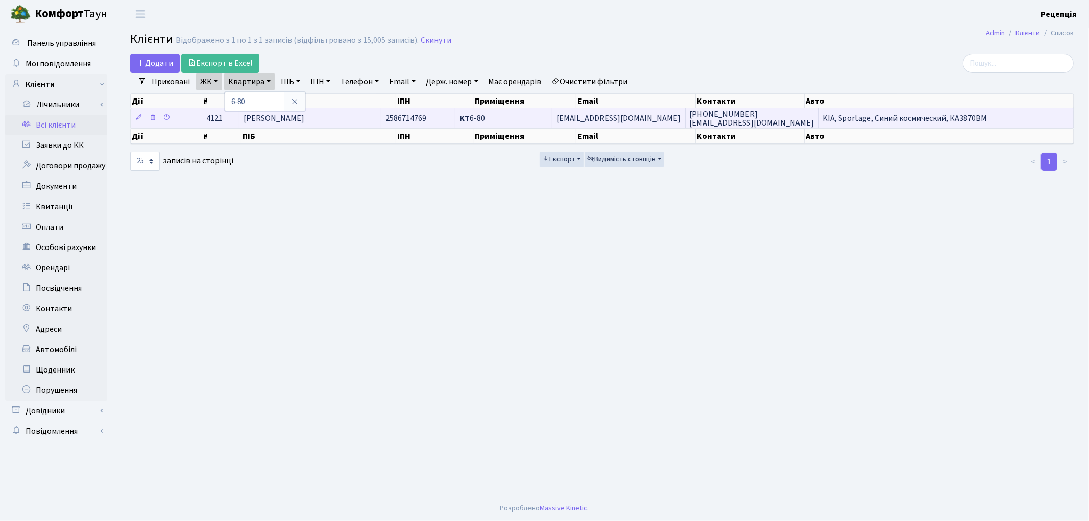
click at [299, 118] on span "Клочко Ірина Леонідівна" at bounding box center [274, 118] width 61 height 11
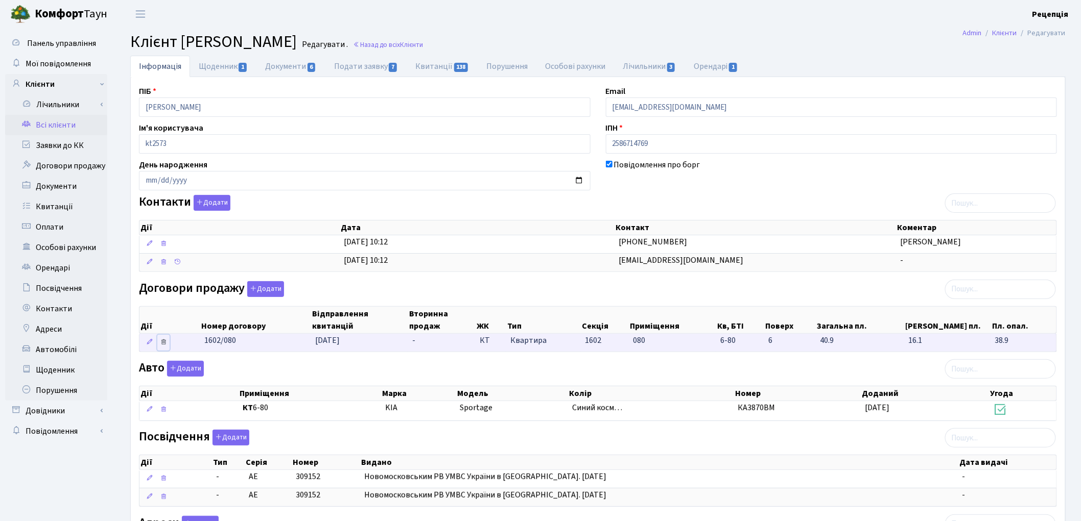
click at [162, 345] on icon at bounding box center [163, 342] width 7 height 7
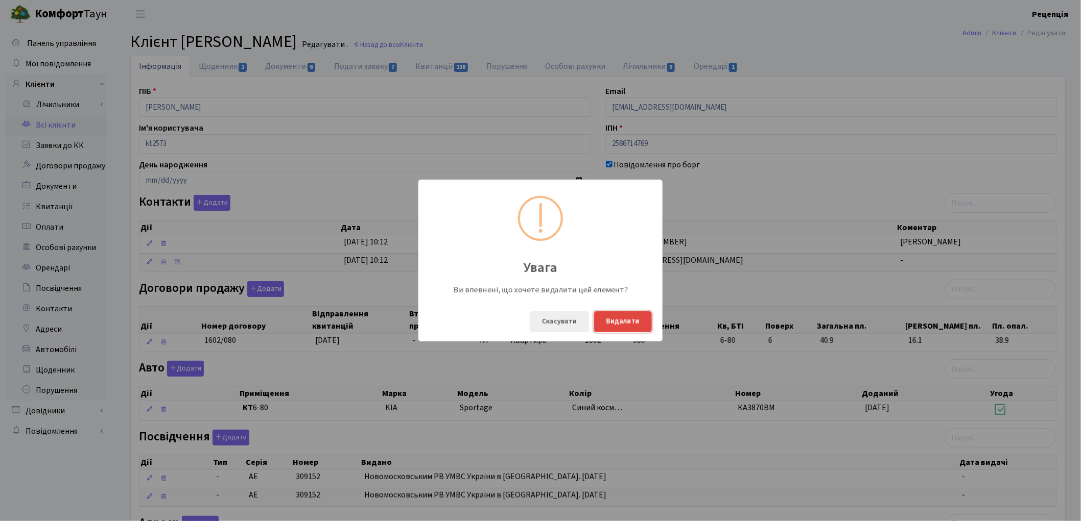
click at [627, 321] on button "Видалити" at bounding box center [623, 322] width 58 height 21
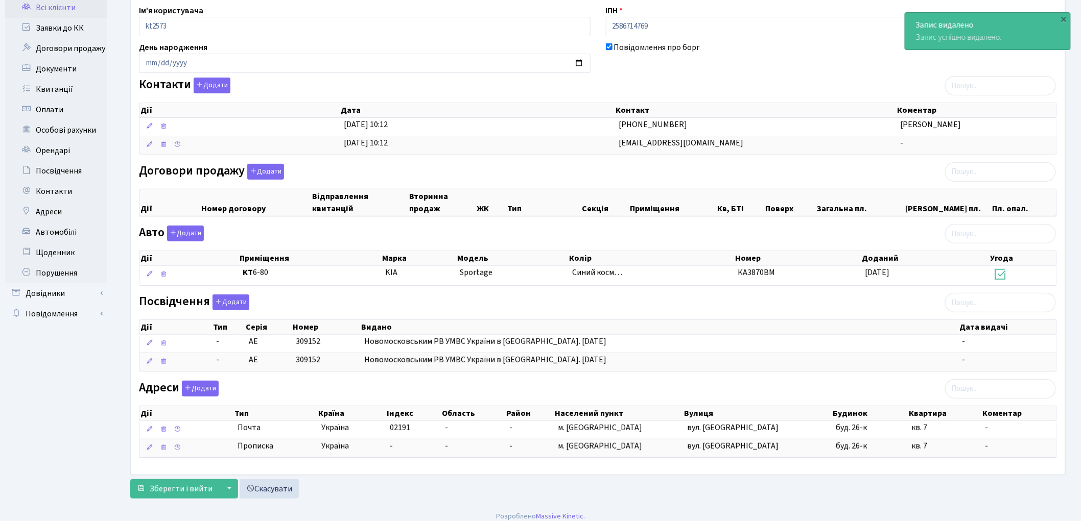
scroll to position [120, 0]
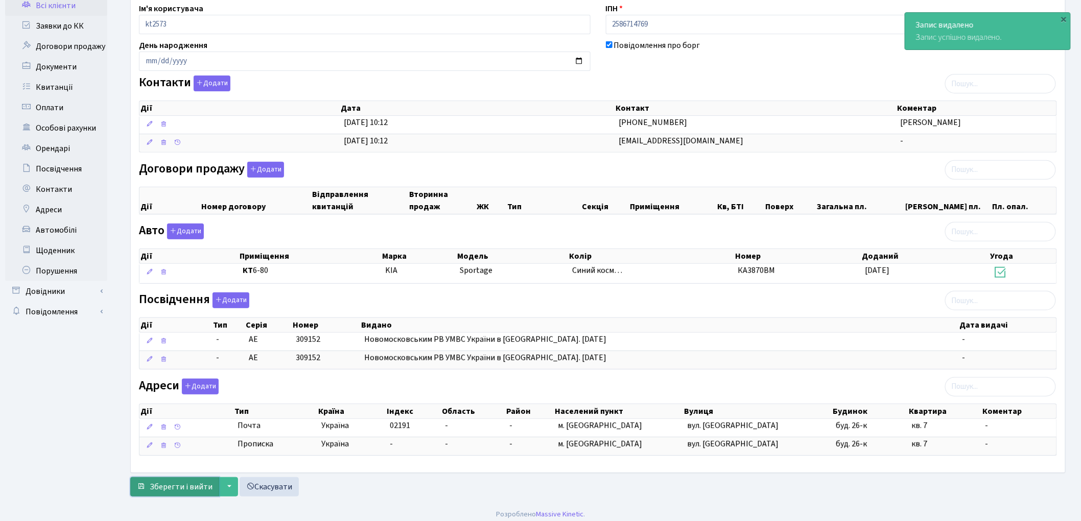
click at [180, 493] on span "Зберегти і вийти" at bounding box center [181, 487] width 63 height 11
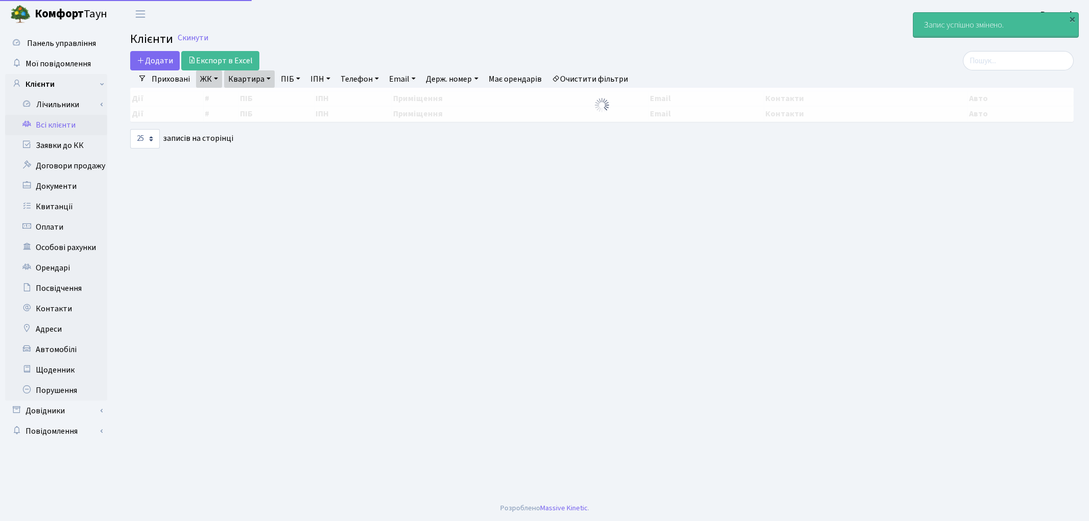
select select "25"
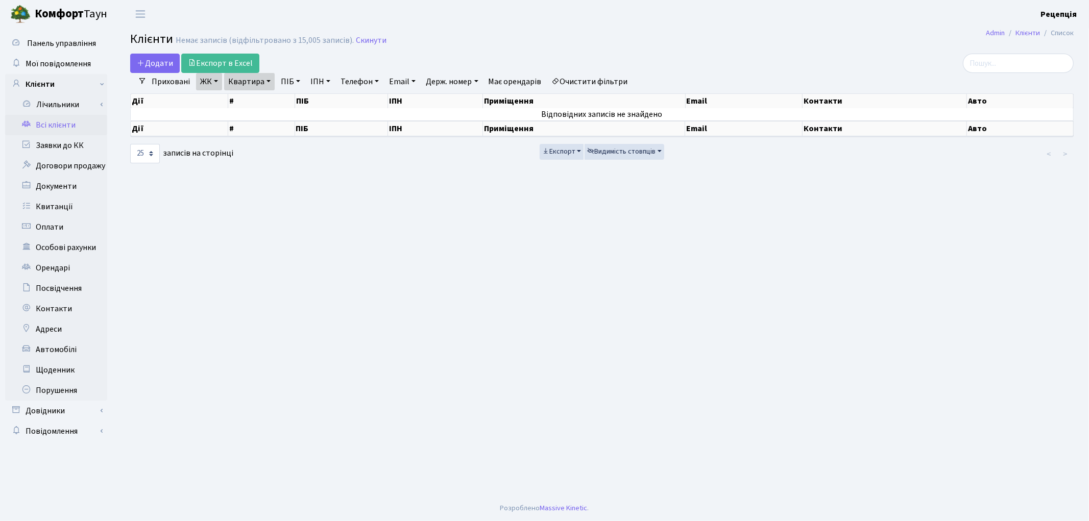
click at [589, 77] on link "Очистити фільтри" at bounding box center [590, 81] width 84 height 17
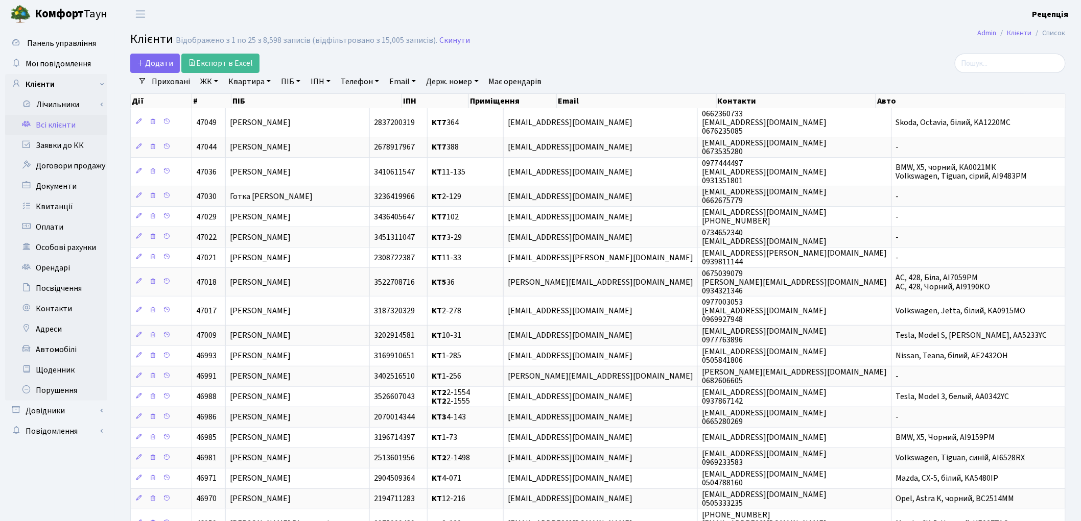
click at [60, 122] on link "Всі клієнти" at bounding box center [56, 125] width 102 height 20
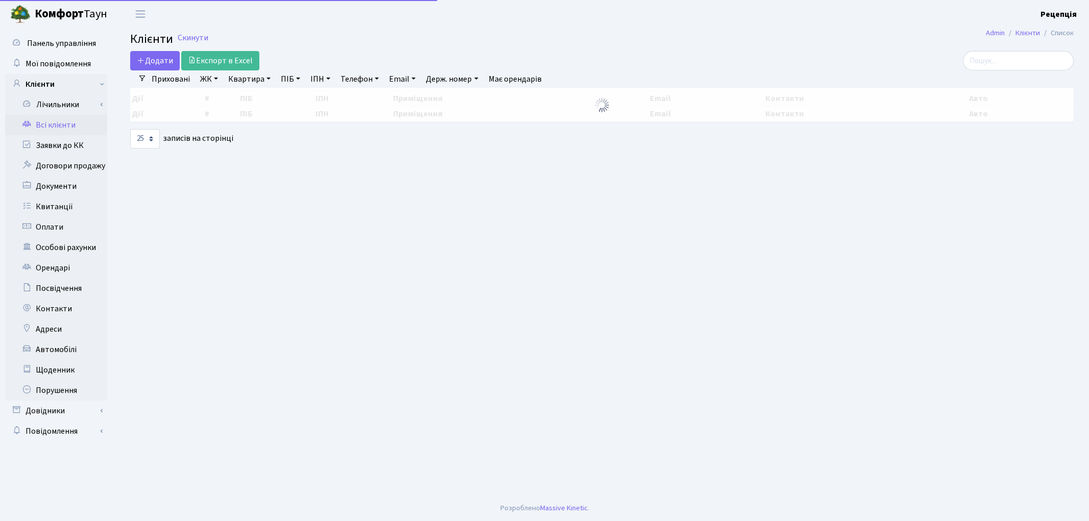
select select "25"
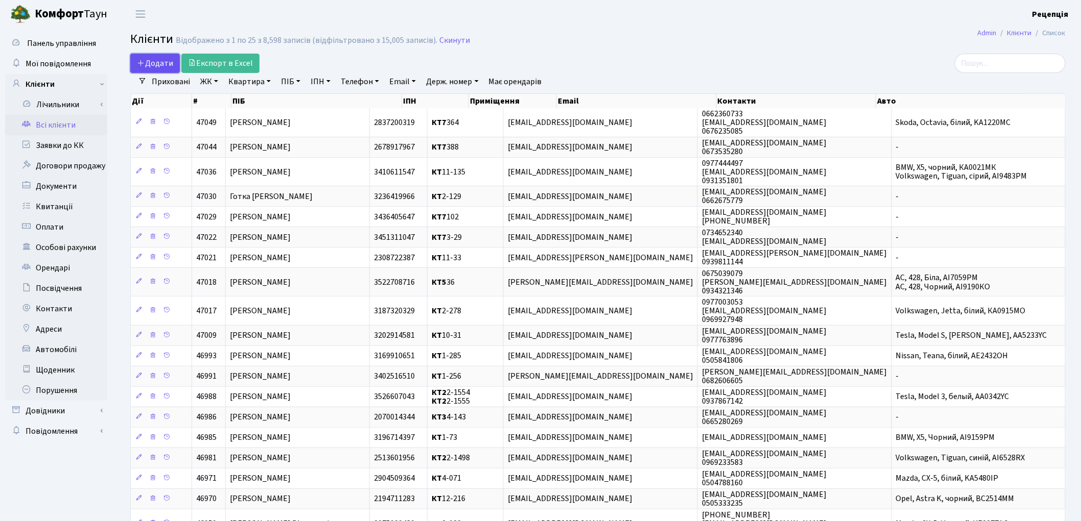
click at [150, 66] on span "Додати" at bounding box center [155, 63] width 36 height 11
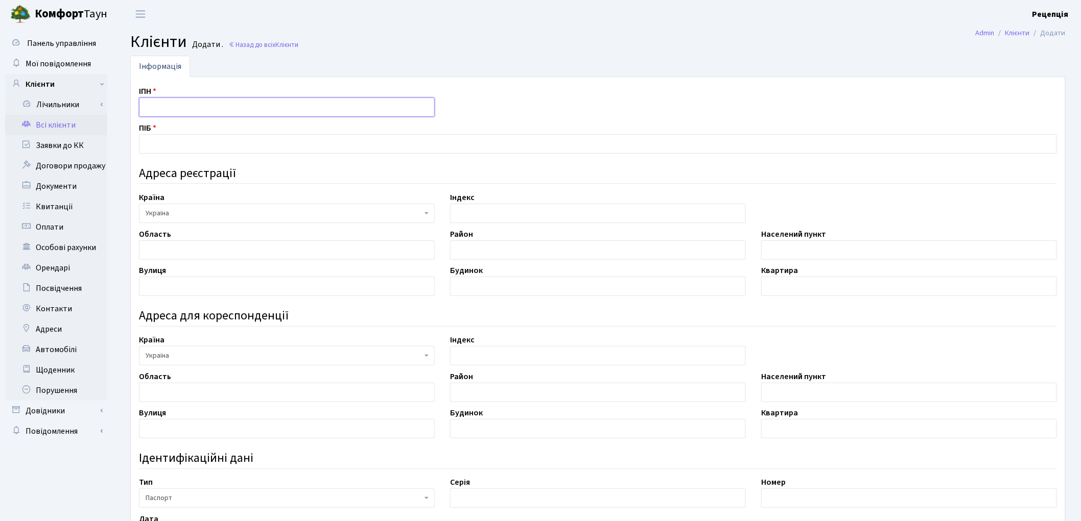
click at [165, 105] on input "text" at bounding box center [287, 107] width 296 height 19
type input "3256307469"
click at [191, 152] on input "text" at bounding box center [598, 143] width 918 height 19
type input "[PERSON_NAME]"
click at [177, 245] on input "text" at bounding box center [287, 250] width 296 height 19
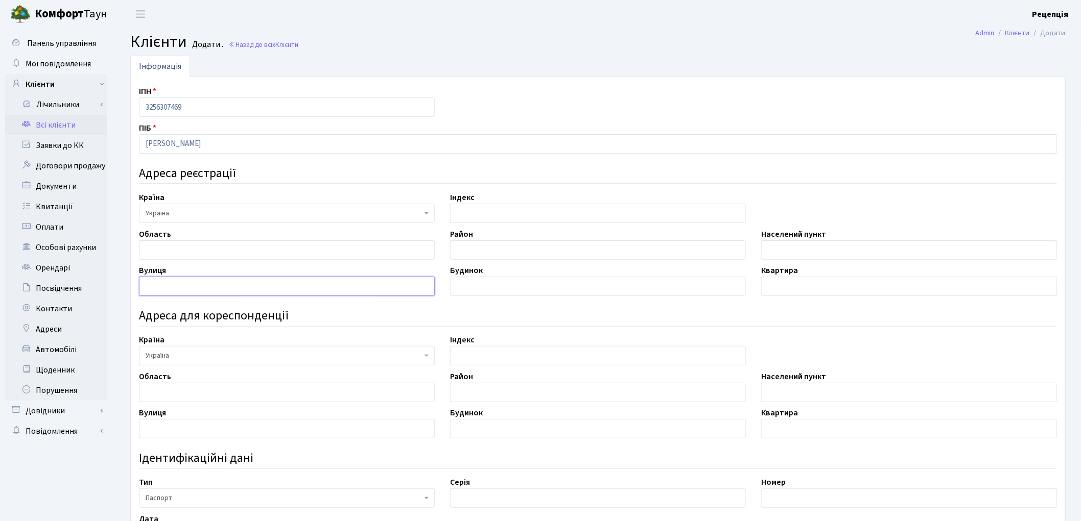
click at [269, 281] on input "text" at bounding box center [287, 286] width 296 height 19
type input "тампере"
drag, startPoint x: 483, startPoint y: 286, endPoint x: 484, endPoint y: 291, distance: 5.2
click at [484, 291] on input "text" at bounding box center [598, 286] width 296 height 19
type input "3"
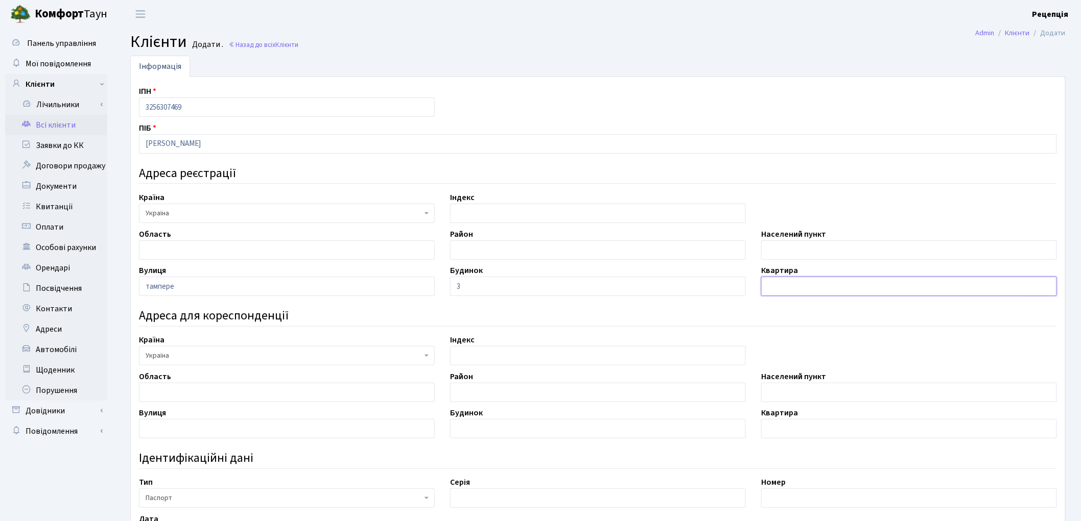
click at [792, 283] on input "text" at bounding box center [909, 286] width 296 height 19
type input "8"
click at [797, 242] on input "text" at bounding box center [909, 250] width 296 height 19
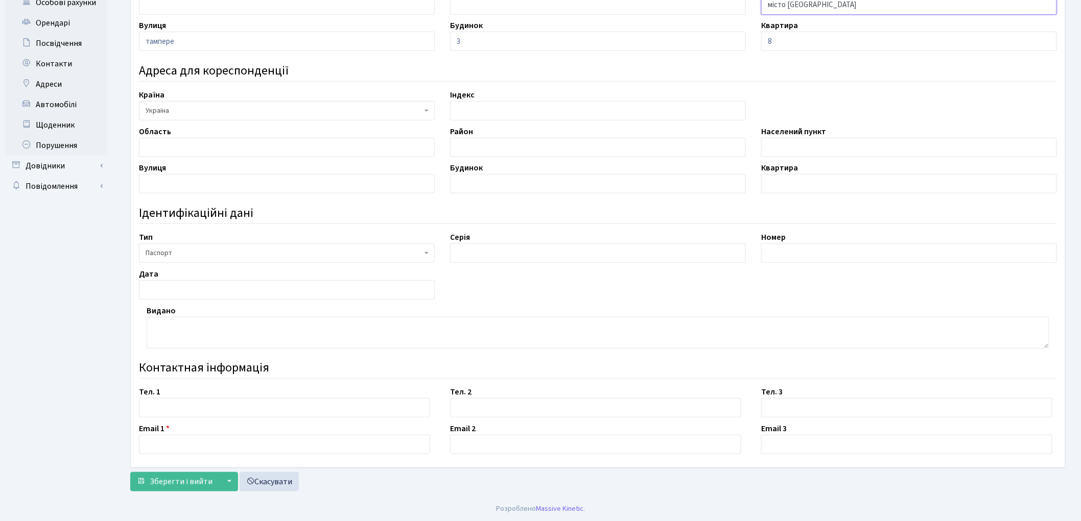
scroll to position [246, 0]
type input "місто [GEOGRAPHIC_DATA]"
click at [461, 256] on input "text" at bounding box center [598, 252] width 296 height 19
click at [534, 255] on input "text" at bounding box center [598, 252] width 296 height 19
type input "МЕ"
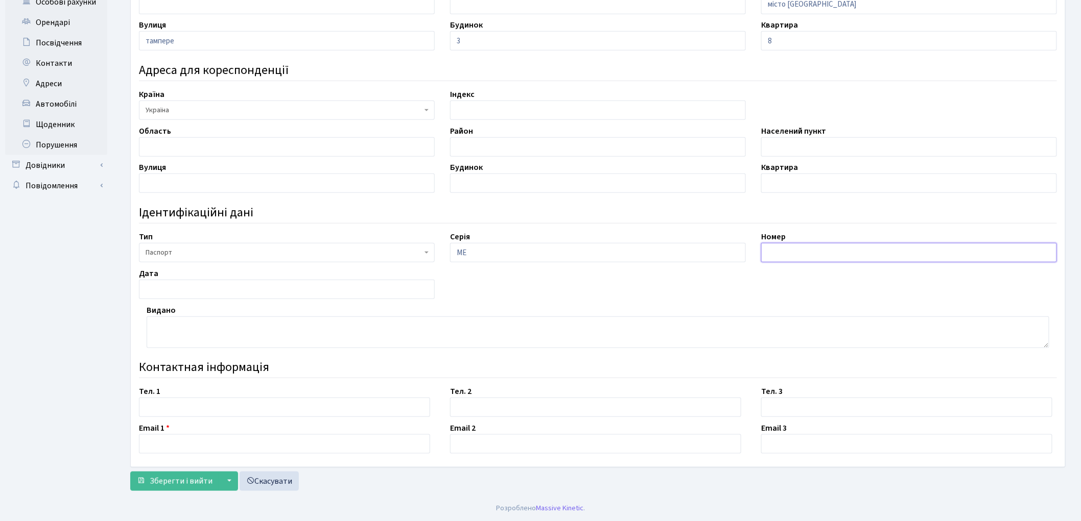
drag, startPoint x: 778, startPoint y: 247, endPoint x: 784, endPoint y: 247, distance: 6.1
click at [779, 247] on input "text" at bounding box center [909, 252] width 296 height 19
click at [779, 252] on input "659349" at bounding box center [909, 252] width 296 height 19
type input "659349"
click at [145, 287] on input "text" at bounding box center [287, 289] width 296 height 19
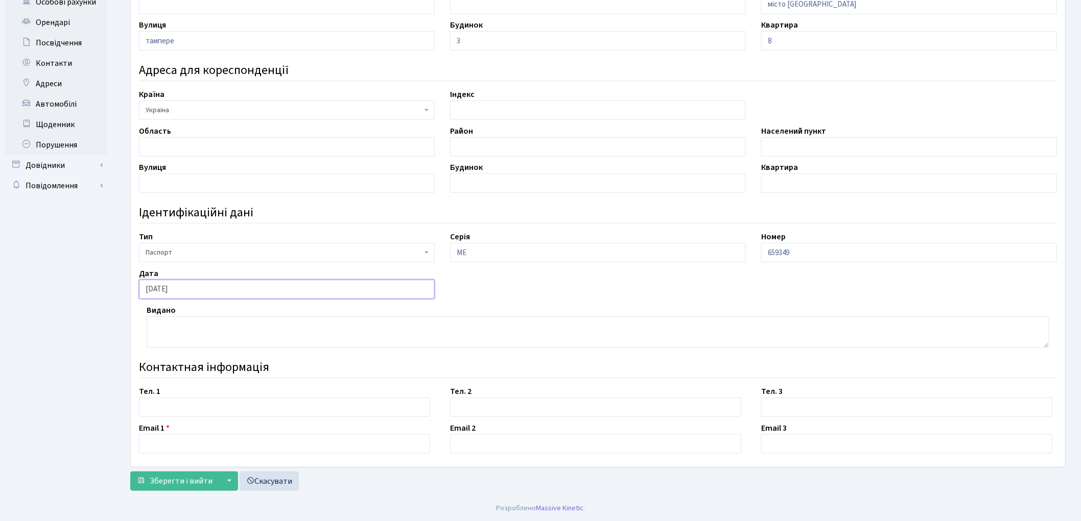
type input "[DATE]"
click at [221, 324] on textarea at bounding box center [598, 333] width 902 height 32
type textarea "Дніпровським РУ ГУ МВС України в місті [GEOGRAPHIC_DATA]"
click at [193, 398] on input "text" at bounding box center [284, 407] width 291 height 19
click at [156, 408] on input "06632521989" at bounding box center [284, 407] width 291 height 19
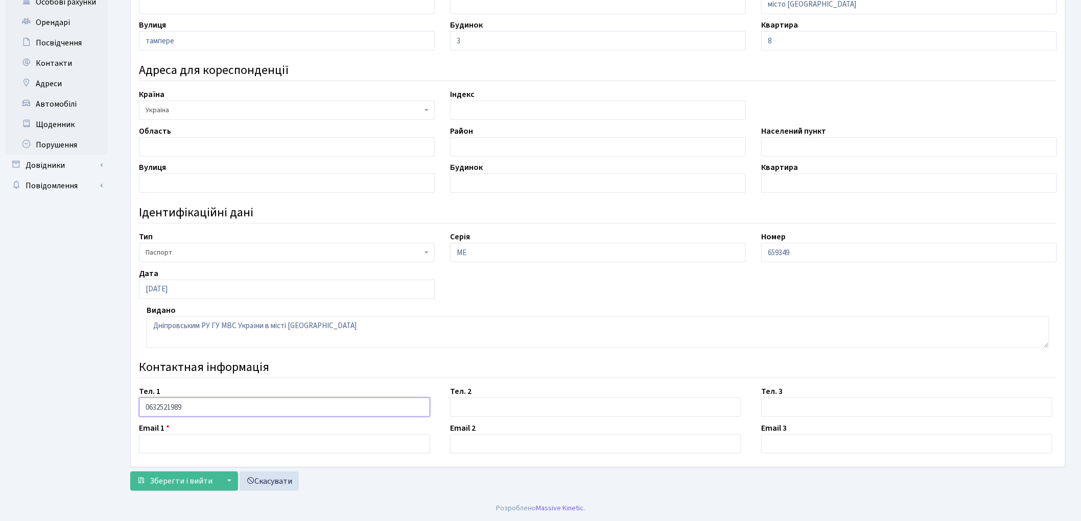
click at [156, 408] on input "0632521989" at bounding box center [284, 407] width 291 height 19
click at [169, 407] on input "0632521989" at bounding box center [284, 407] width 291 height 19
click at [176, 407] on input "0632521989" at bounding box center [284, 407] width 291 height 19
type input "0632521989"
click at [177, 441] on input "text" at bounding box center [284, 444] width 291 height 19
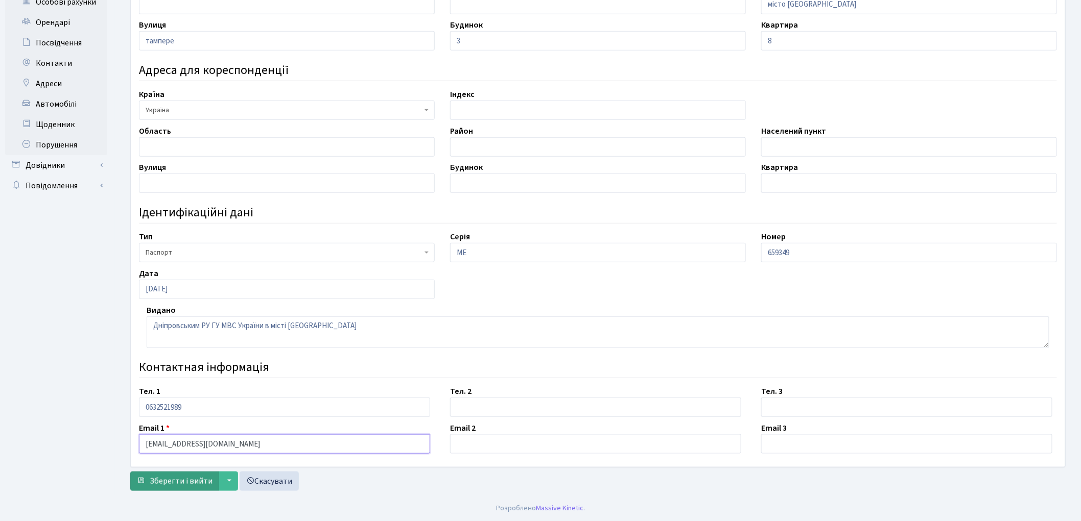
type input "nikotin666@gmail.com"
click at [177, 478] on span "Зберегти і вийти" at bounding box center [181, 481] width 63 height 11
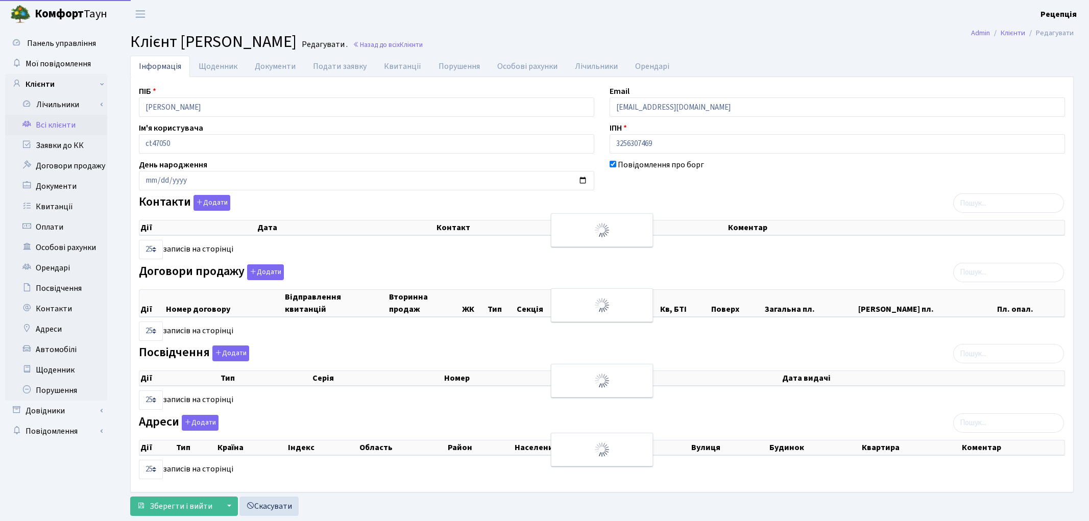
select select "25"
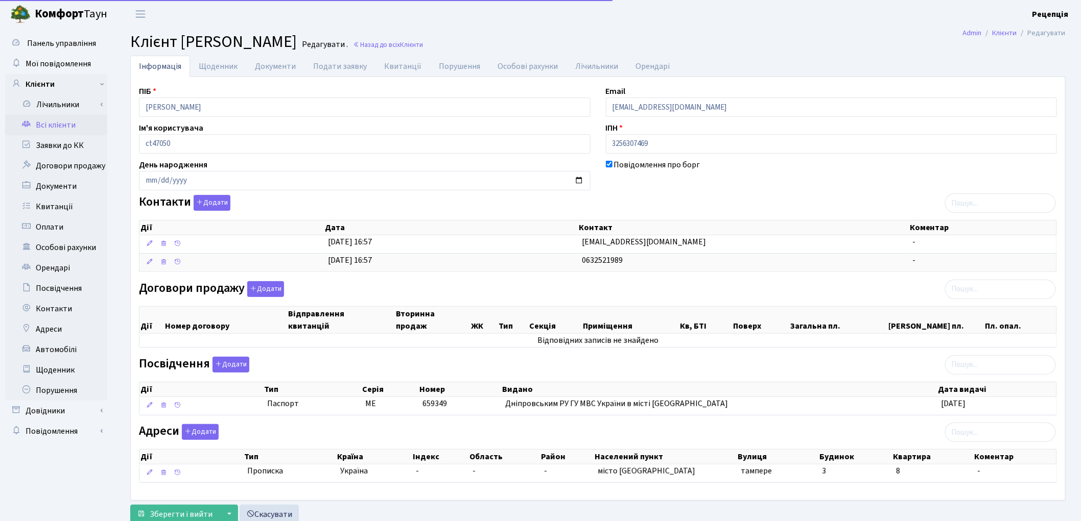
click at [29, 120] on icon at bounding box center [26, 124] width 10 height 10
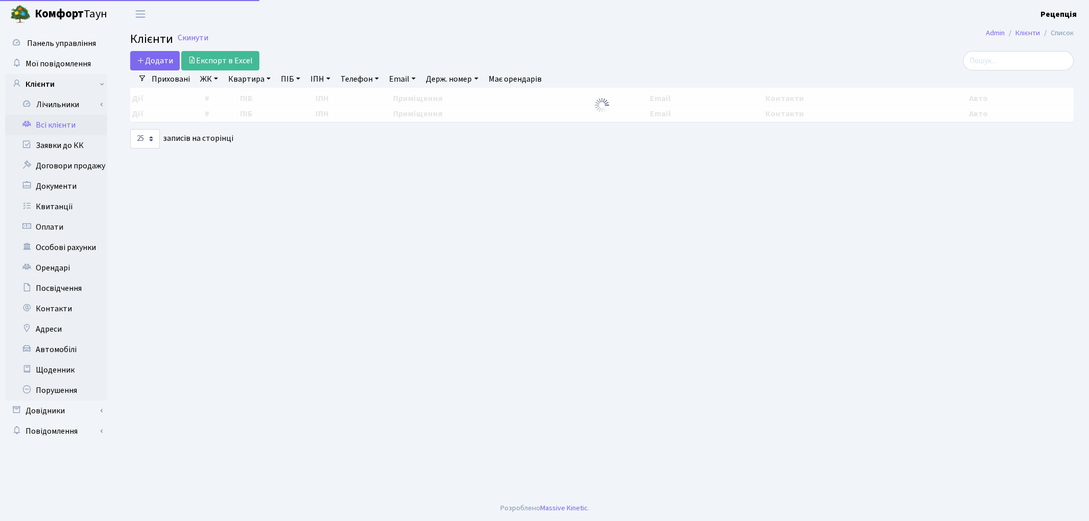
select select
select select "25"
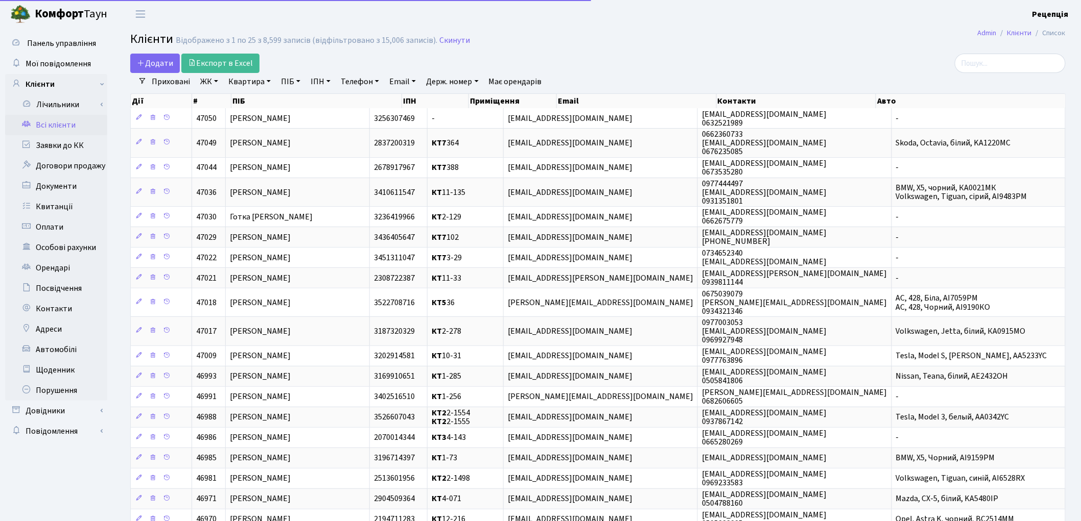
click at [222, 85] on ul "Приховані ЖК КТ, вул. Регенераторна, 4 КТ2, просп. Соборності, 17 КТ3, вул. Бер…" at bounding box center [390, 81] width 487 height 17
click at [206, 85] on link "ЖК" at bounding box center [209, 81] width 26 height 17
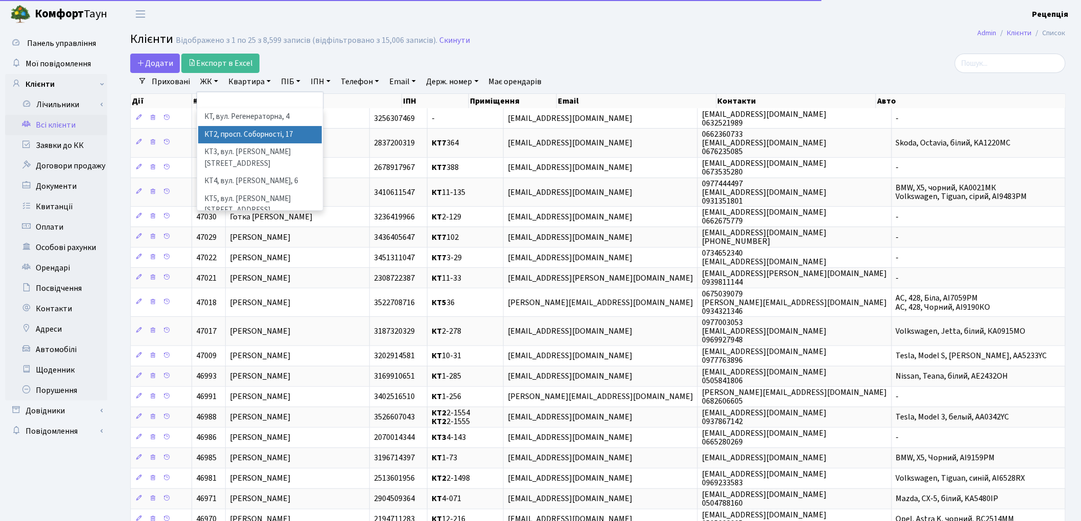
click at [286, 139] on li "КТ2, просп. Соборності, 17" at bounding box center [260, 135] width 124 height 18
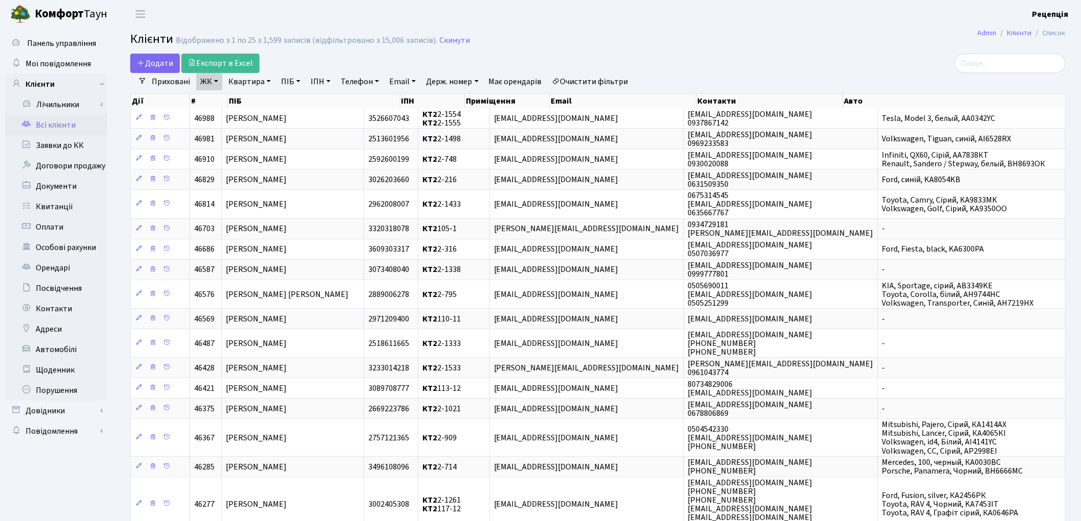
click at [249, 86] on link "Квартира" at bounding box center [249, 81] width 51 height 17
type input "2-683"
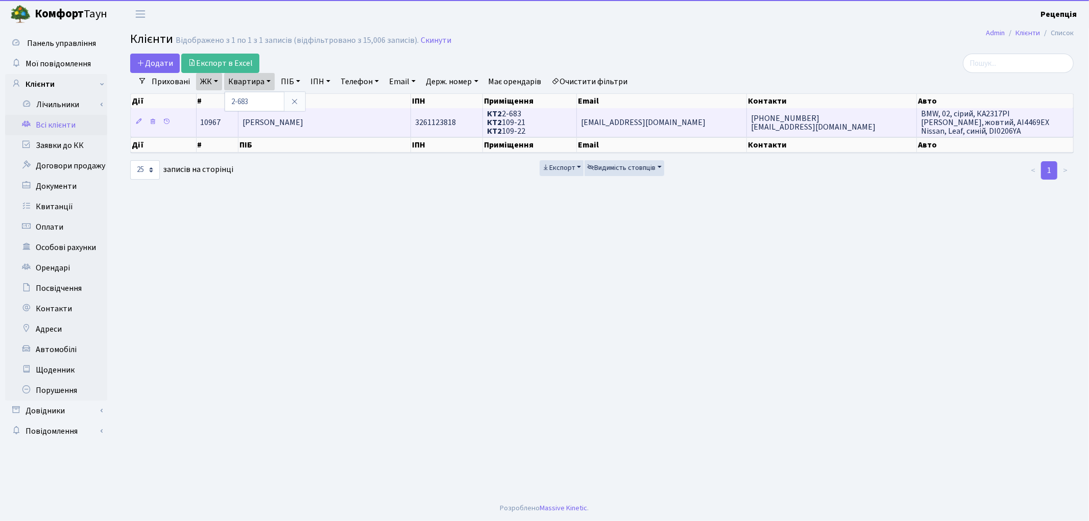
click at [275, 129] on td "Вєтров Павло Володимирович" at bounding box center [325, 122] width 173 height 28
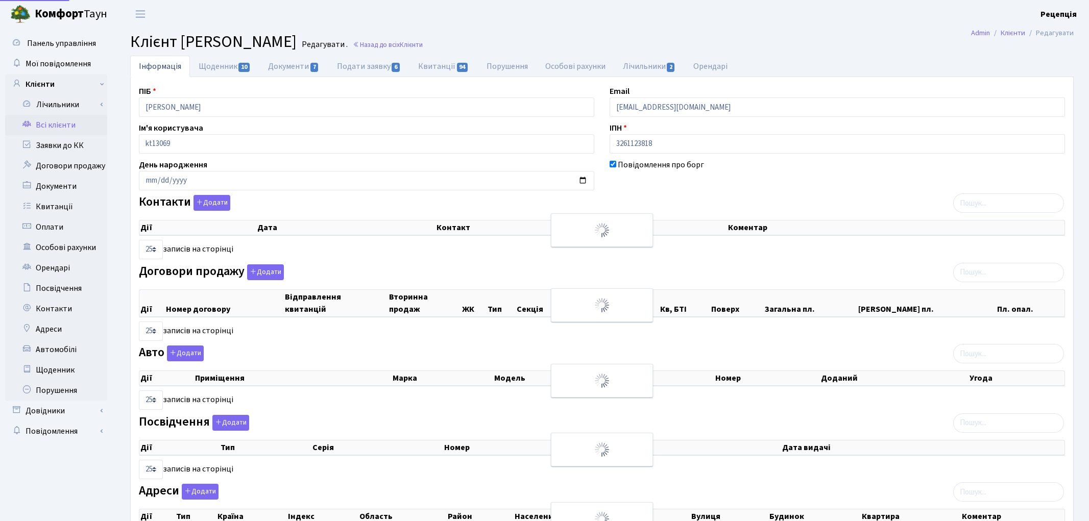
select select "25"
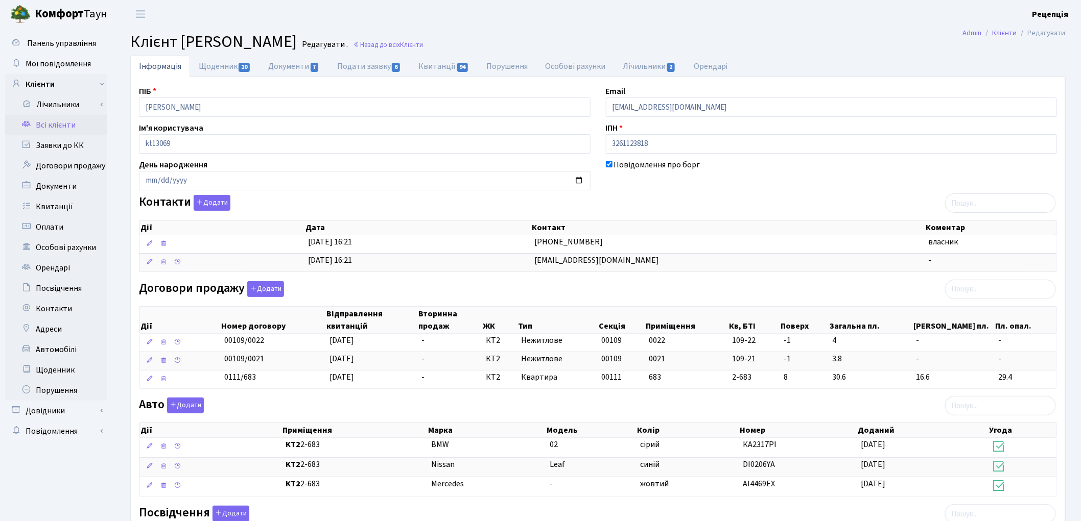
click at [55, 126] on link "Всі клієнти" at bounding box center [56, 125] width 102 height 20
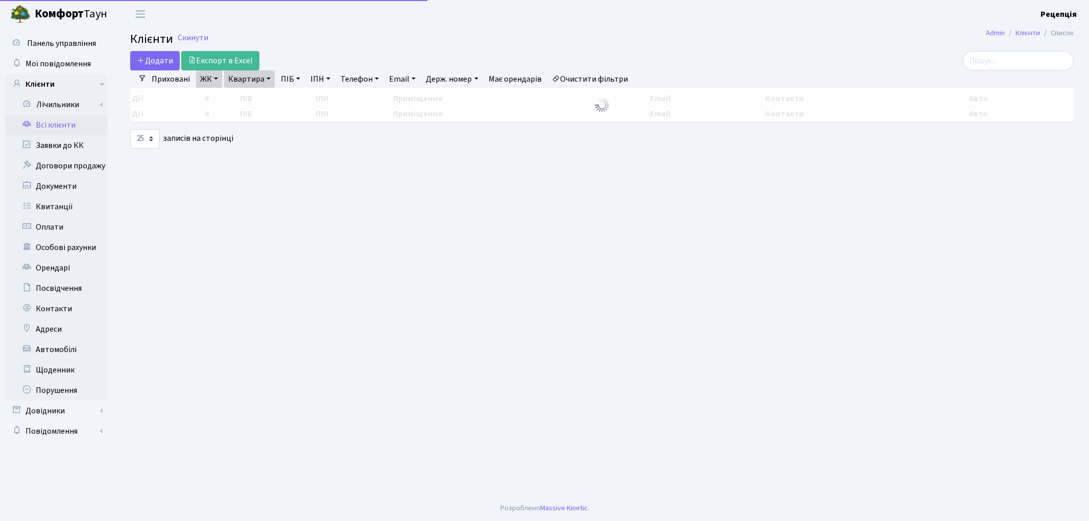
select select "25"
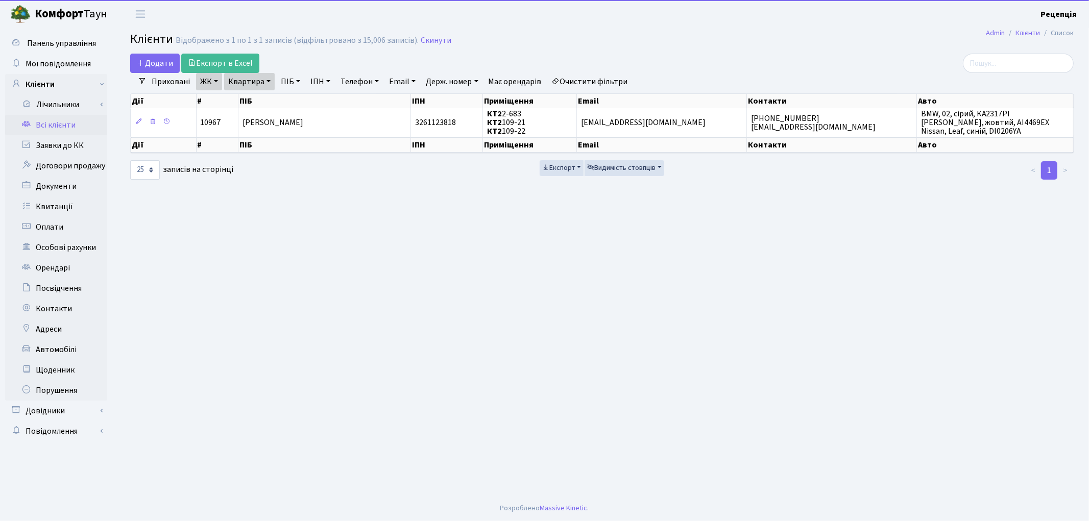
click at [582, 80] on link "Очистити фільтри" at bounding box center [590, 81] width 84 height 17
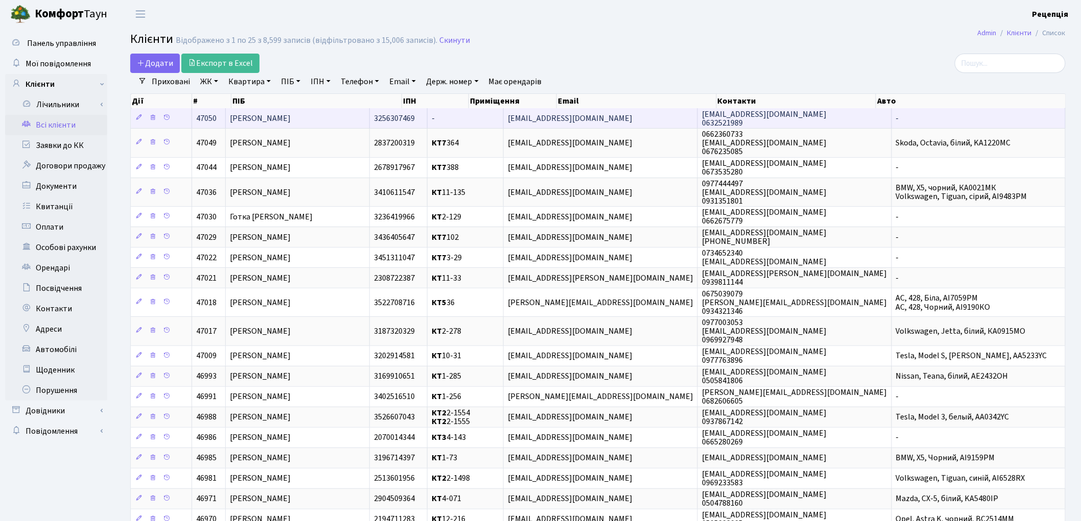
click at [331, 116] on td "[PERSON_NAME]" at bounding box center [298, 118] width 144 height 20
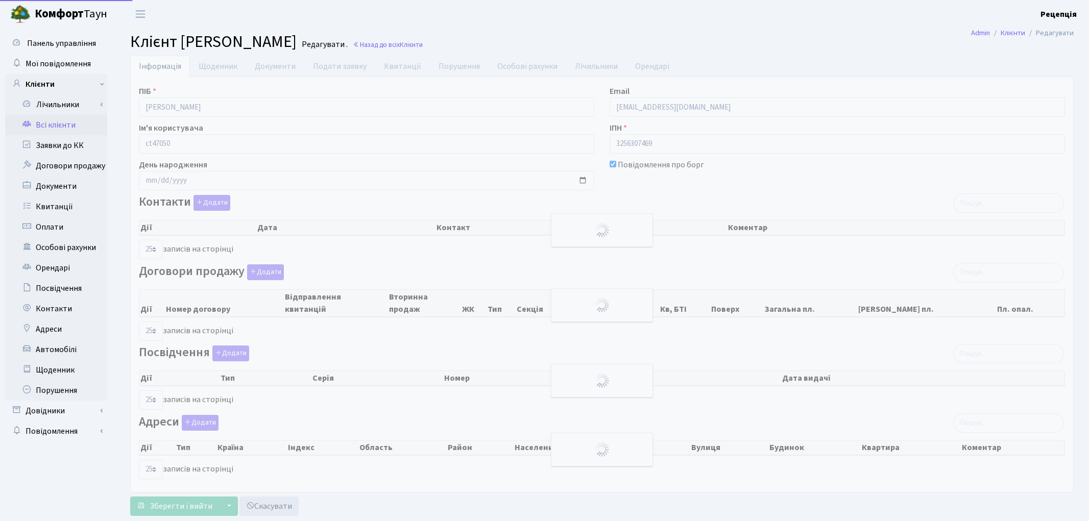
select select "25"
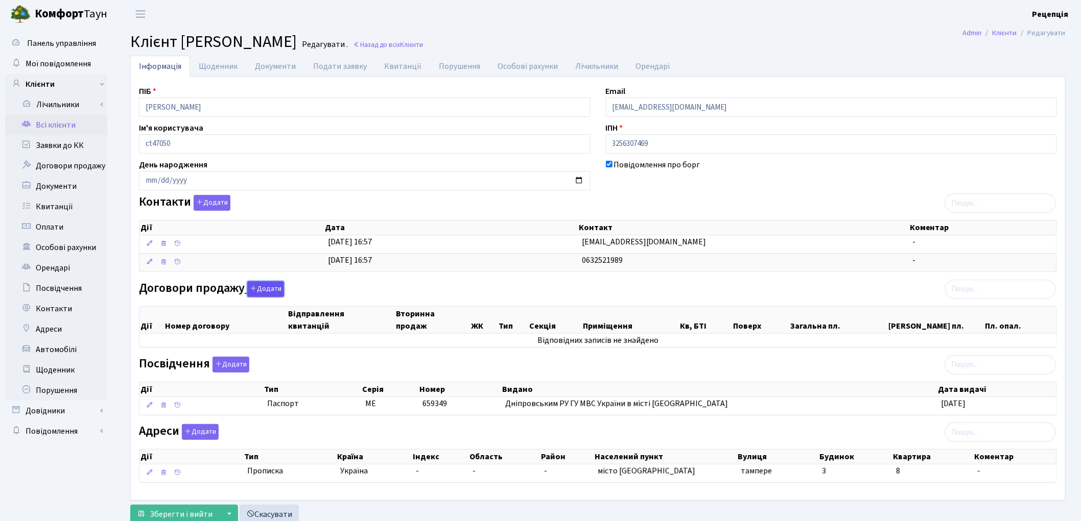
click at [263, 294] on button "Додати" at bounding box center [265, 289] width 37 height 16
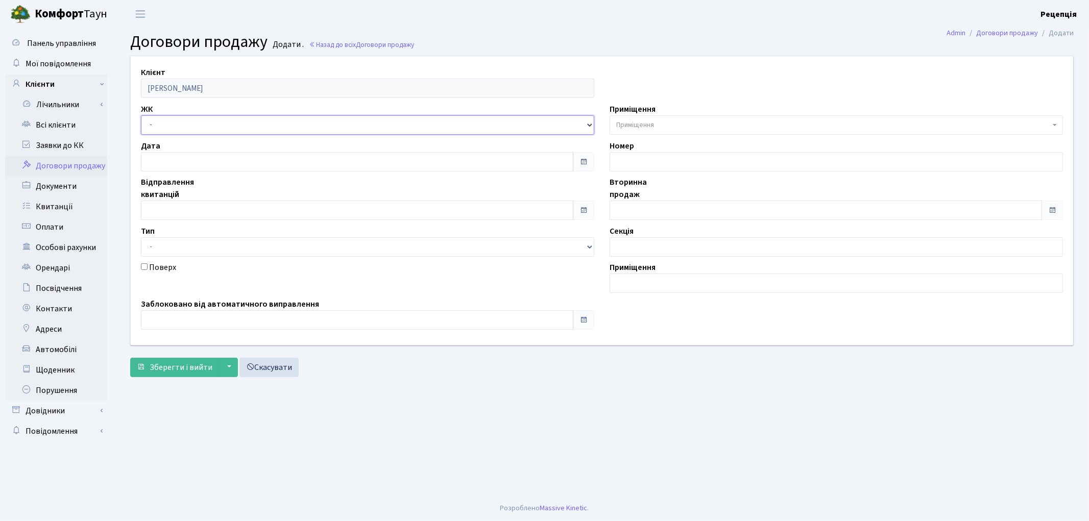
click at [169, 126] on select "- КТ, вул. Регенераторна, 4 КТ2, просп. [STREET_ADDRESS] [STREET_ADDRESS] [PERS…" at bounding box center [368, 124] width 454 height 19
select select "271"
click at [141, 115] on select "- КТ, вул. Регенераторна, 4 КТ2, просп. [STREET_ADDRESS] [STREET_ADDRESS] [PERS…" at bounding box center [368, 124] width 454 height 19
select select
click at [645, 126] on span "Приміщення" at bounding box center [635, 125] width 38 height 10
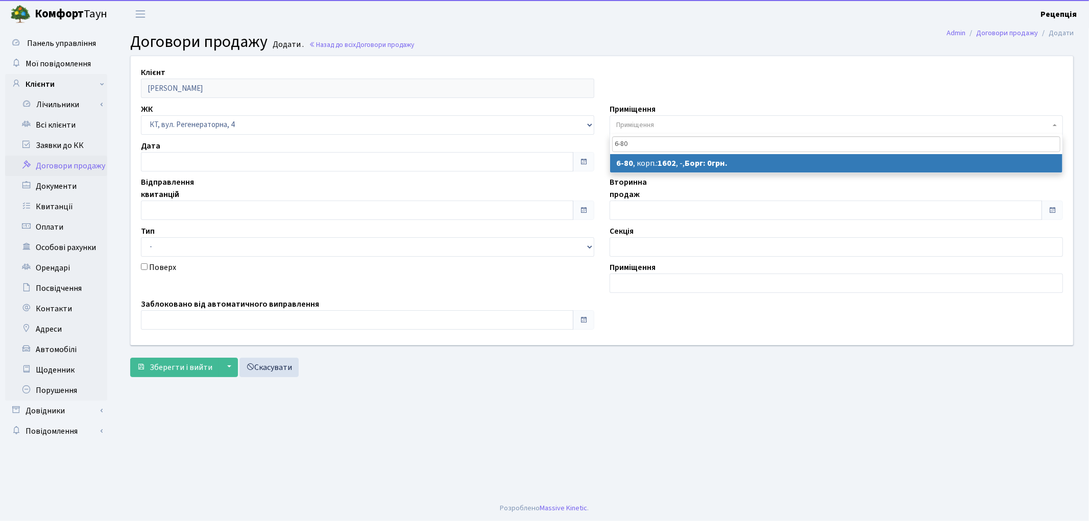
type input "6-80"
select select "5305"
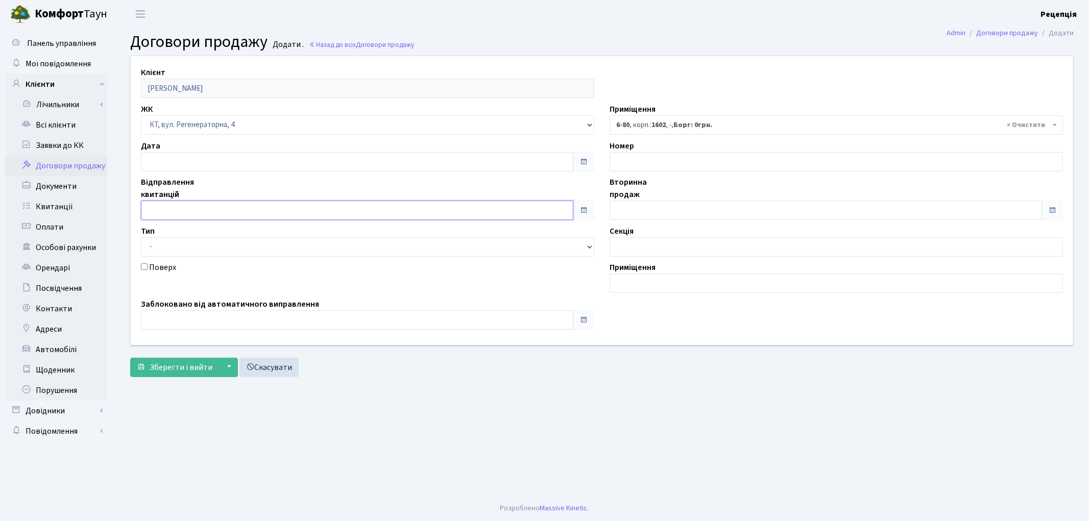
click at [215, 210] on input "text" at bounding box center [357, 210] width 433 height 19
click at [171, 157] on td "23" at bounding box center [166, 158] width 15 height 15
type input "[DATE]"
click at [640, 207] on input "text" at bounding box center [826, 210] width 433 height 19
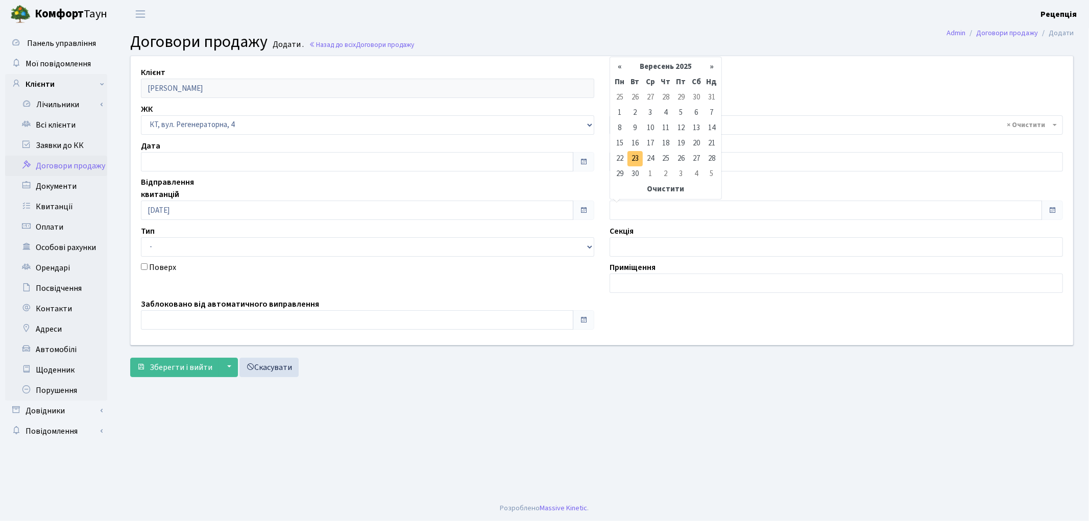
click at [638, 162] on td "23" at bounding box center [635, 158] width 15 height 15
type input "[DATE]"
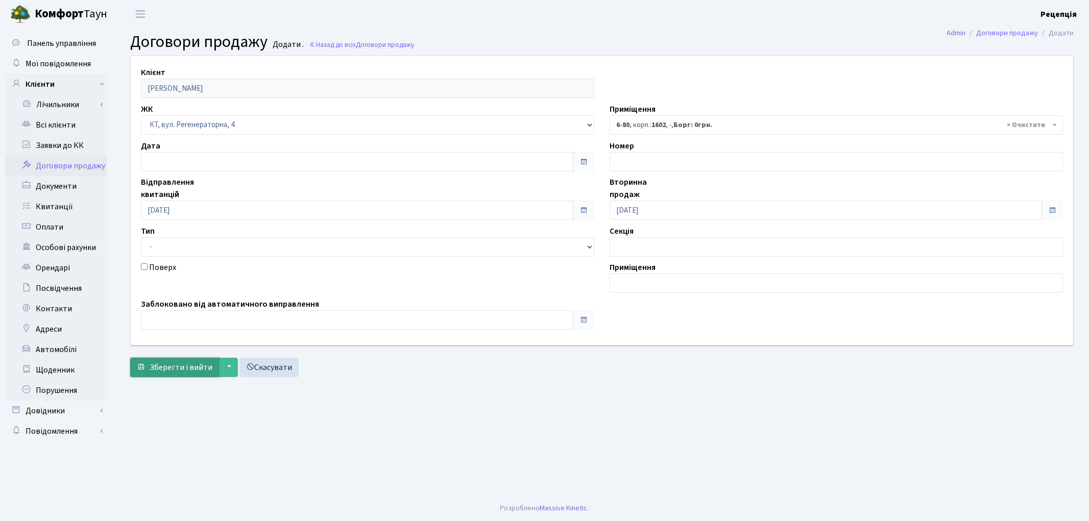
click at [183, 370] on span "Зберегти і вийти" at bounding box center [181, 367] width 63 height 11
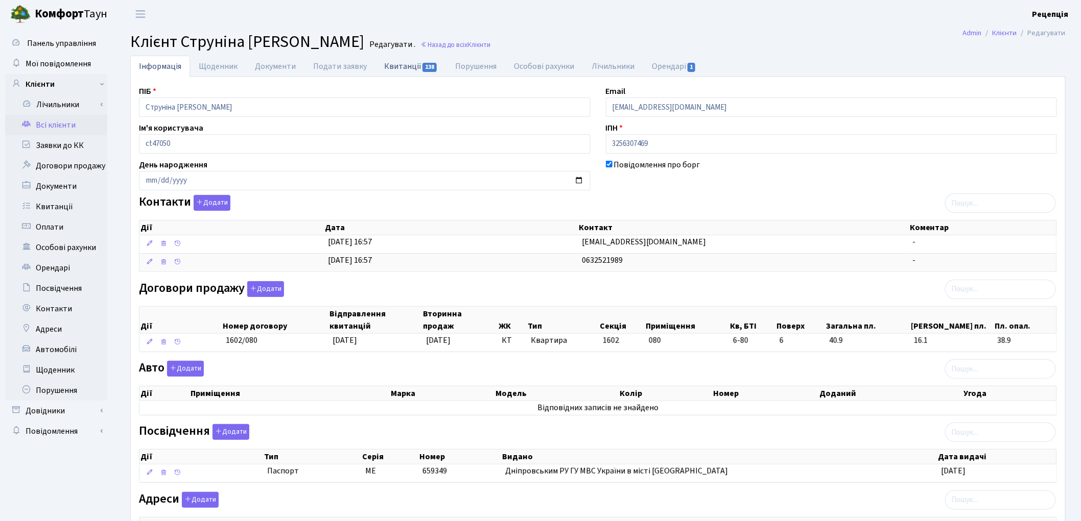
click at [391, 70] on link "Квитанції 138" at bounding box center [410, 66] width 71 height 21
select select "25"
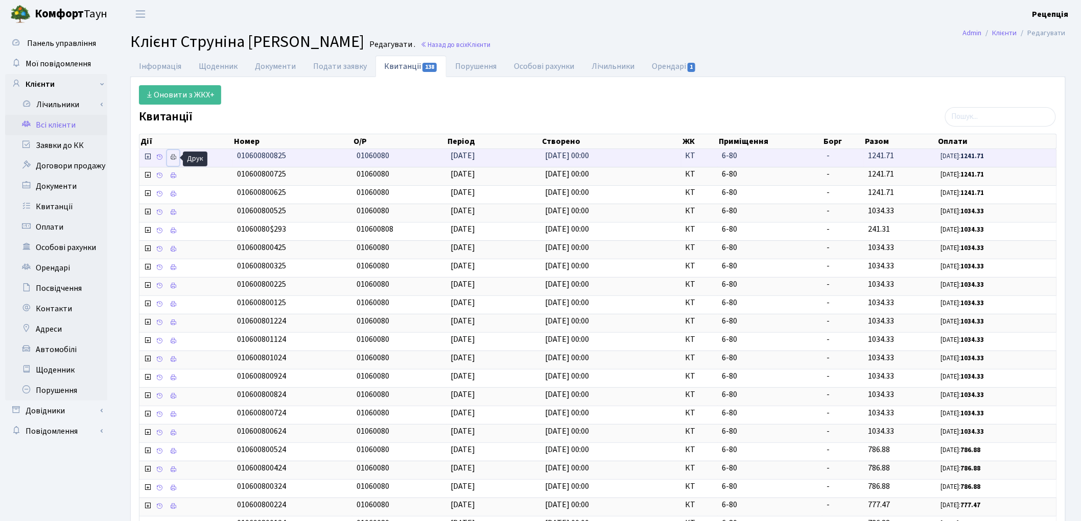
click at [171, 160] on icon at bounding box center [173, 157] width 7 height 7
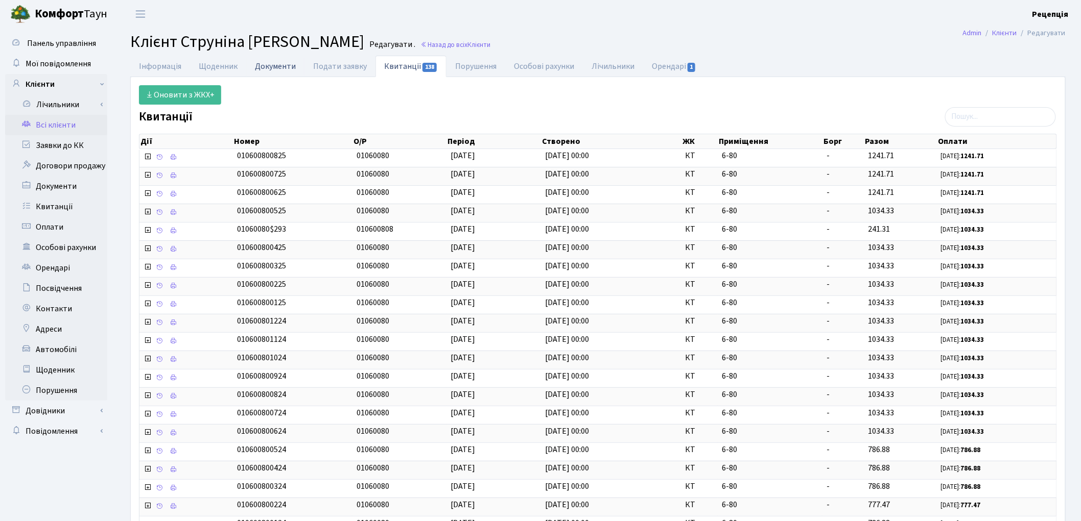
click at [272, 66] on link "Документи" at bounding box center [275, 66] width 58 height 21
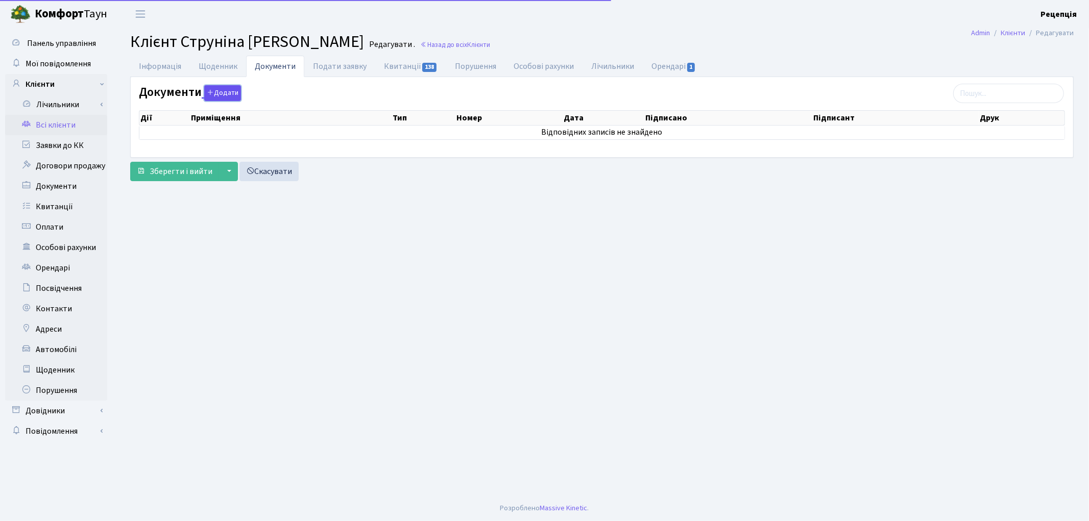
click at [218, 91] on button "Додати" at bounding box center [222, 93] width 37 height 16
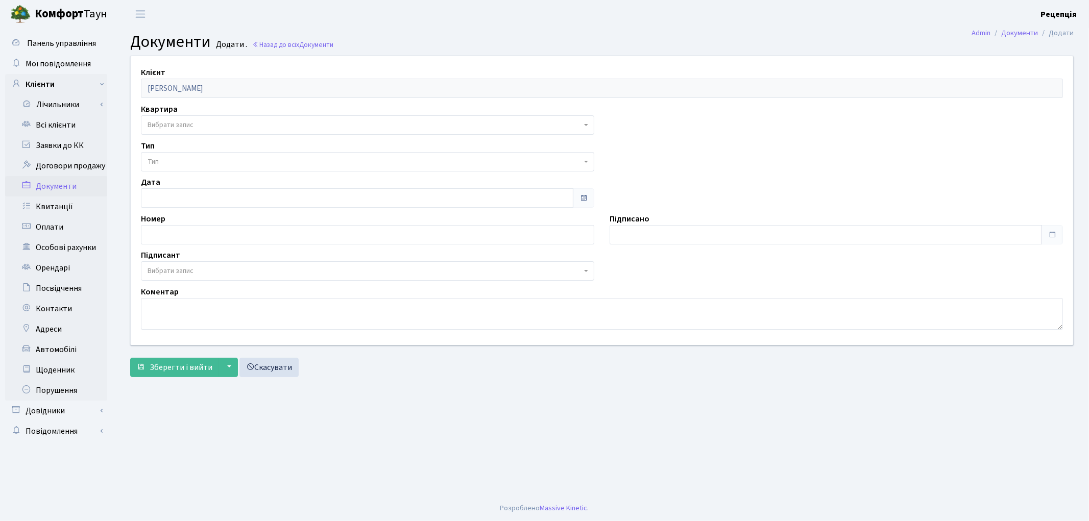
click at [174, 114] on label "Квартира" at bounding box center [159, 109] width 37 height 12
click at [174, 124] on span "Вибрати запис" at bounding box center [171, 125] width 46 height 10
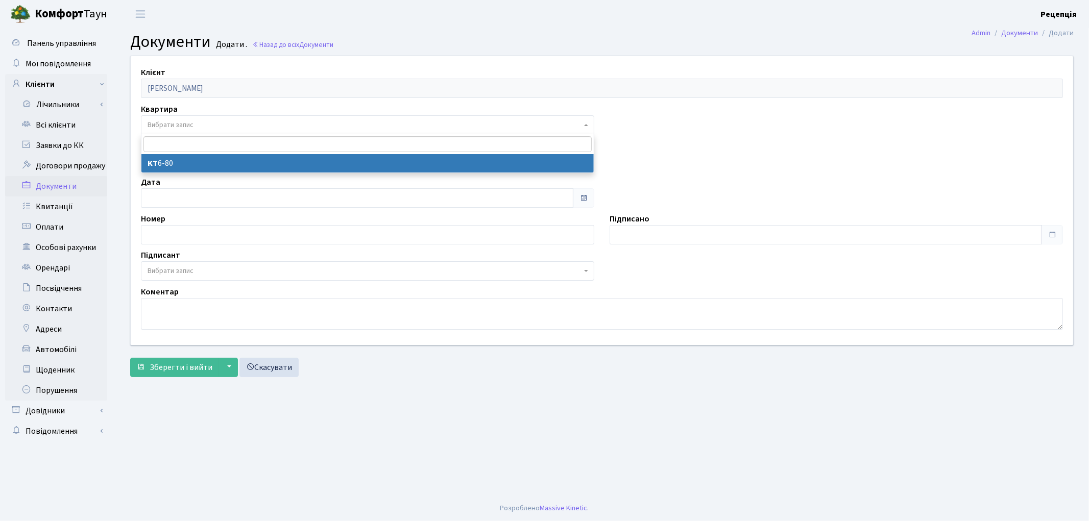
select select "178709"
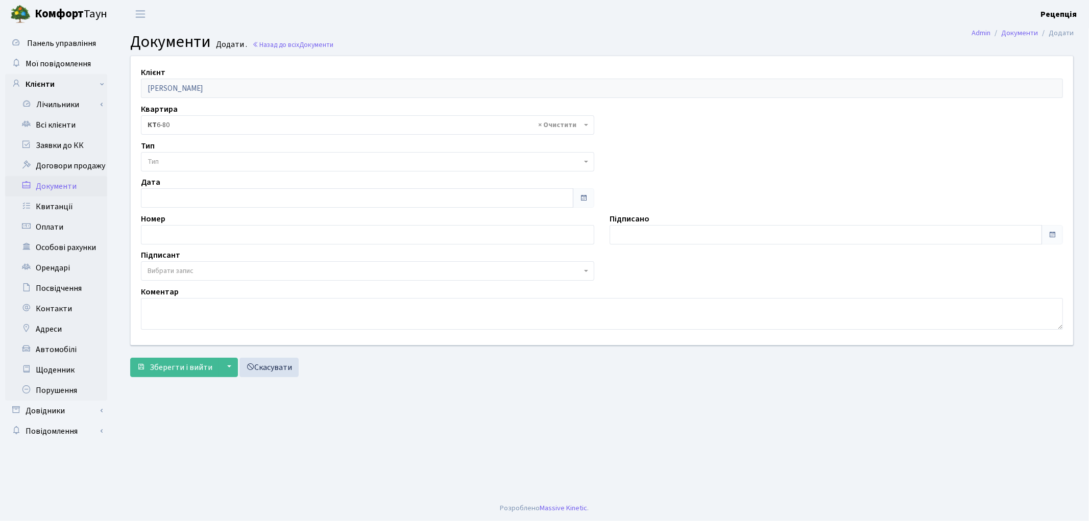
click at [180, 157] on span "Тип" at bounding box center [365, 162] width 434 height 10
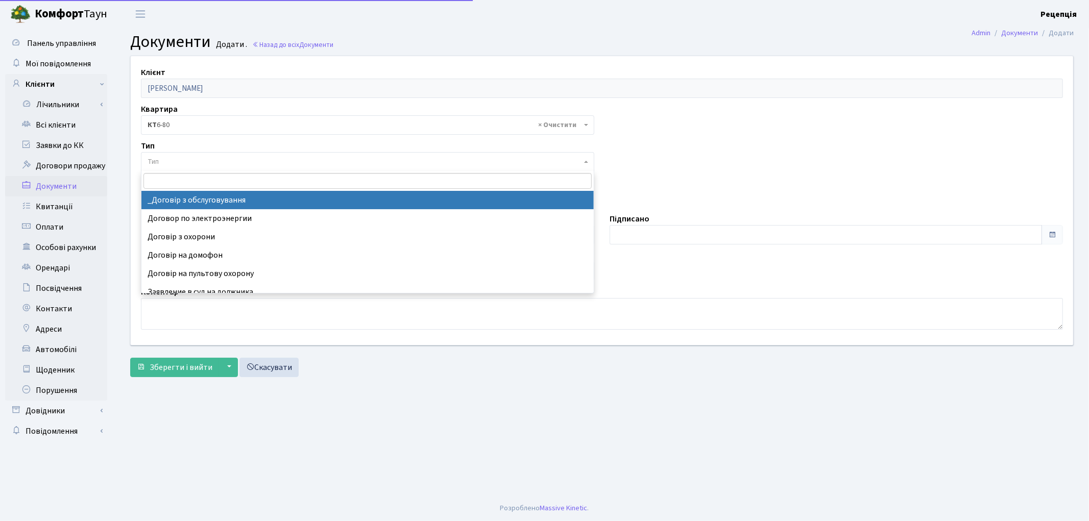
select select "289"
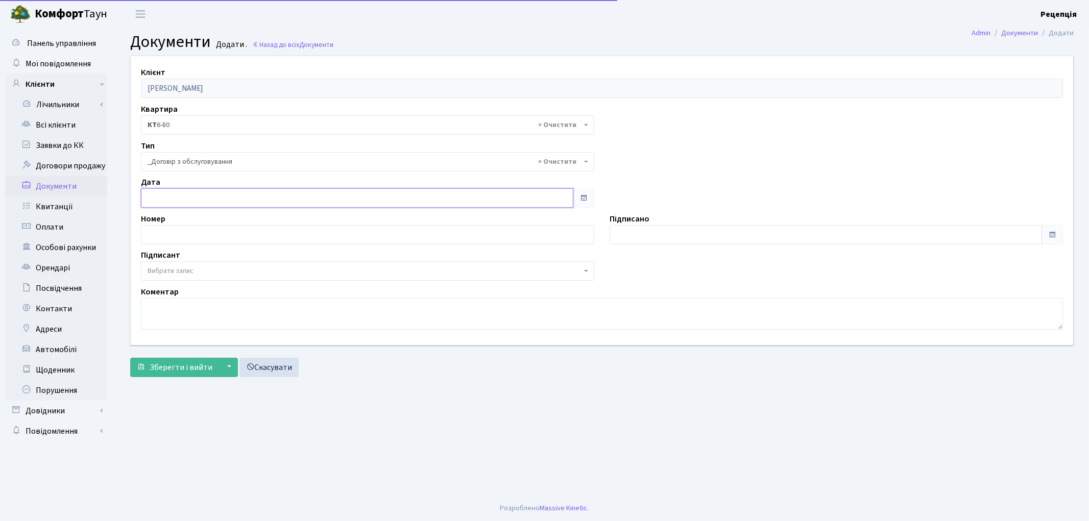
type input "[DATE]"
click at [184, 201] on input "[DATE]" at bounding box center [357, 197] width 433 height 19
type input "[DATE]"
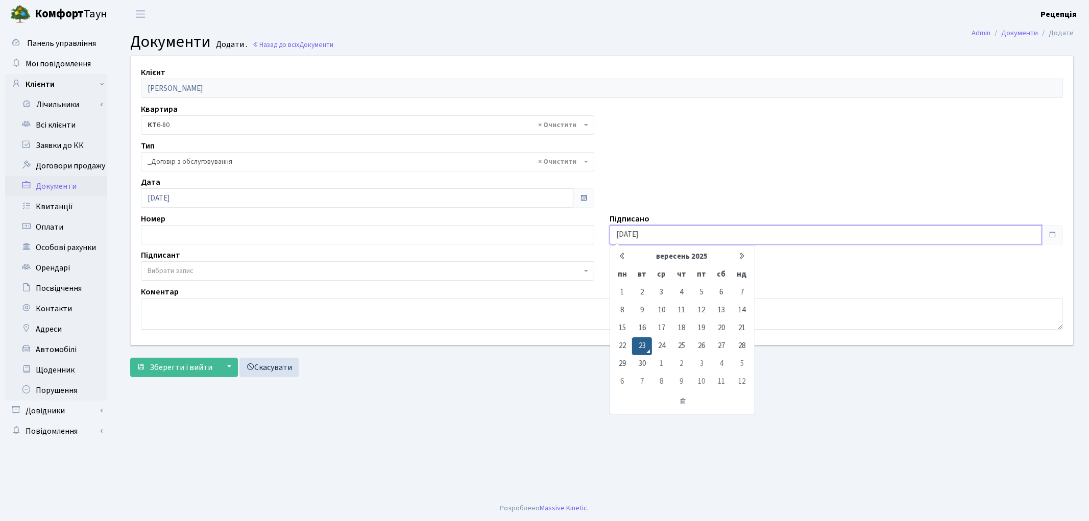
click at [651, 234] on input "[DATE]" at bounding box center [826, 234] width 433 height 19
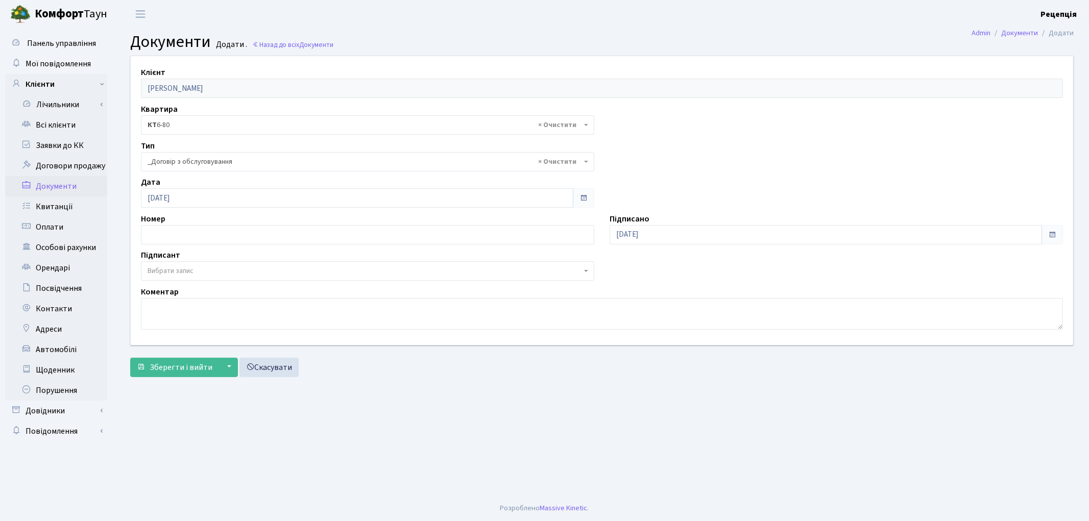
click at [195, 274] on span "Вибрати запис" at bounding box center [365, 271] width 434 height 10
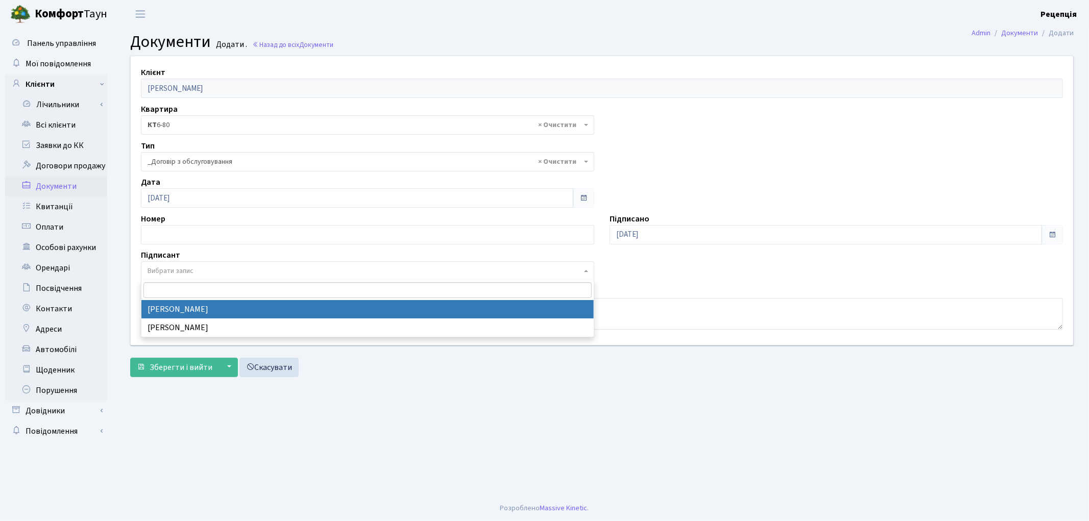
select select "74"
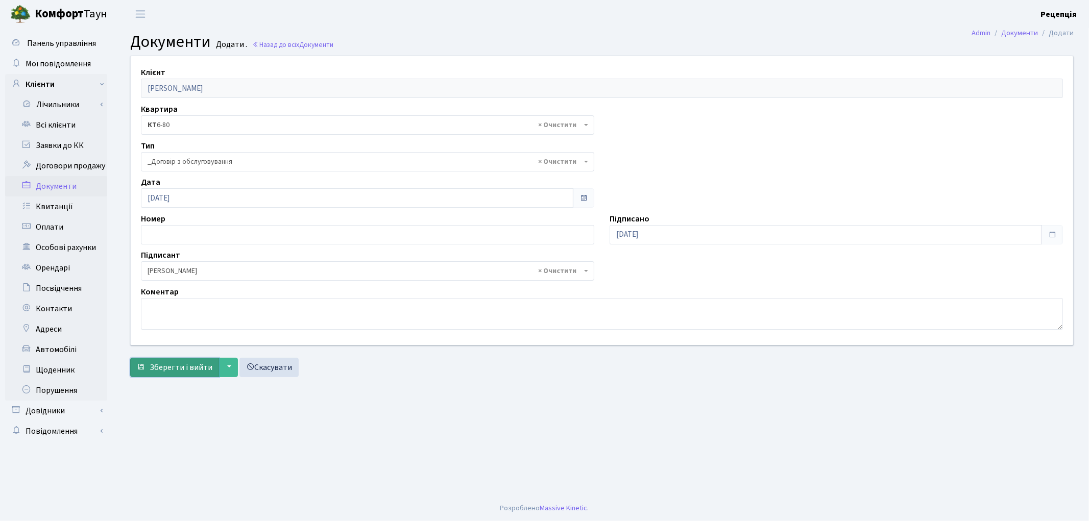
click at [160, 365] on span "Зберегти і вийти" at bounding box center [181, 367] width 63 height 11
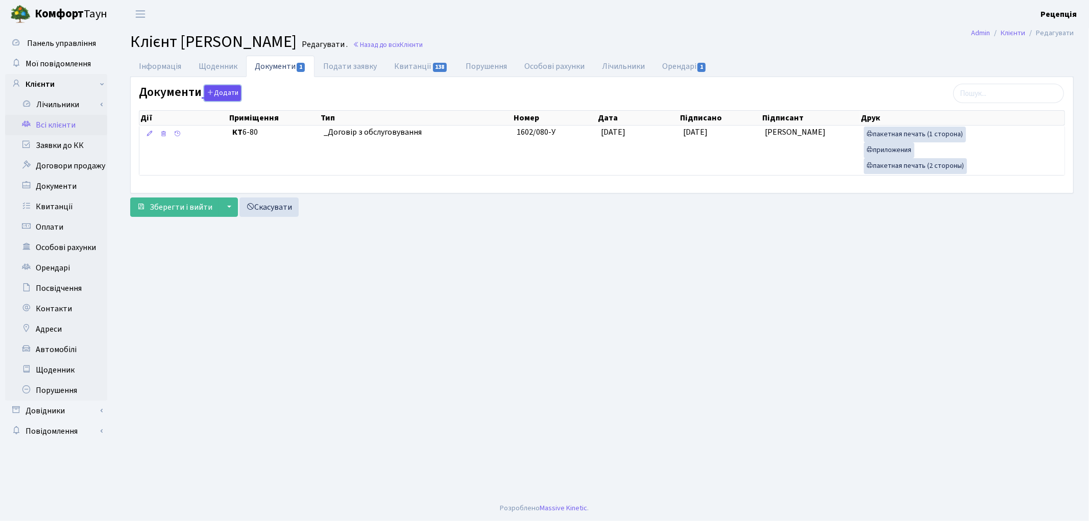
click at [226, 93] on button "Додати" at bounding box center [222, 93] width 37 height 16
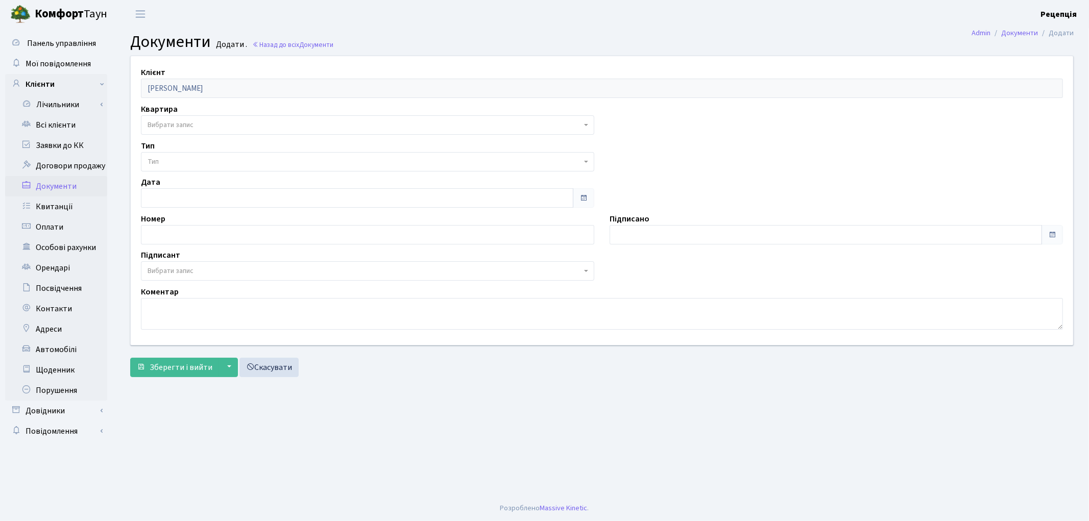
click at [173, 128] on span "Вибрати запис" at bounding box center [171, 125] width 46 height 10
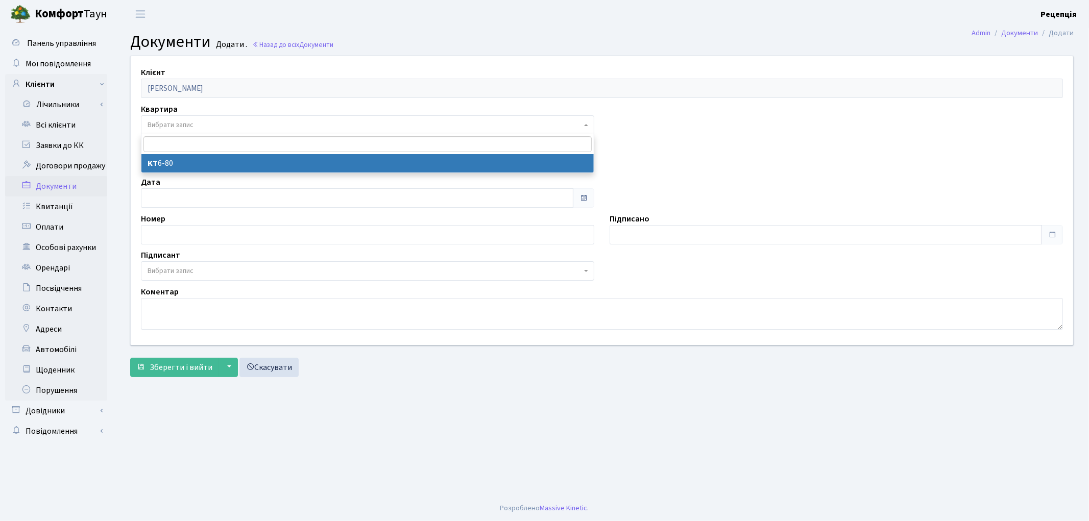
select select "178709"
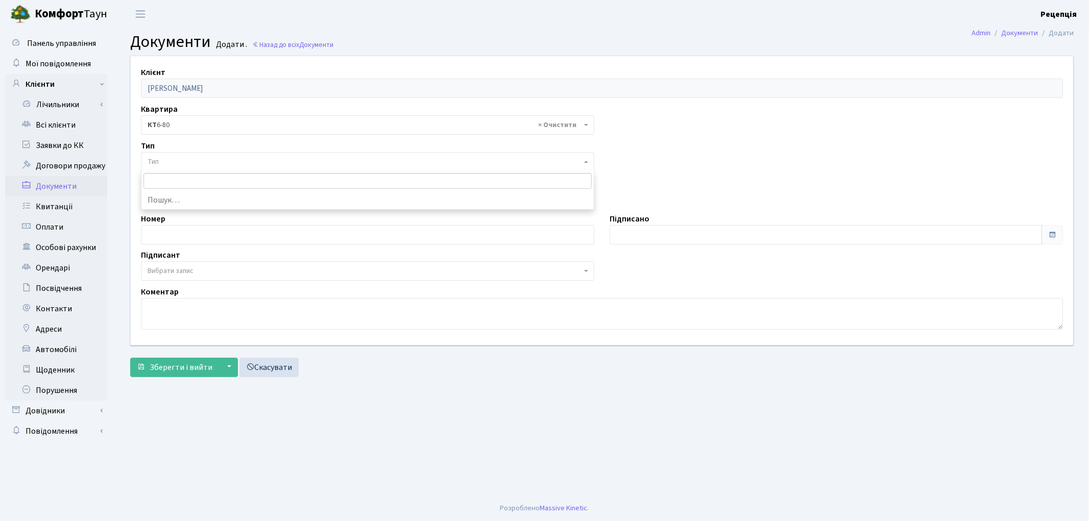
click at [173, 157] on span "Тип" at bounding box center [365, 162] width 434 height 10
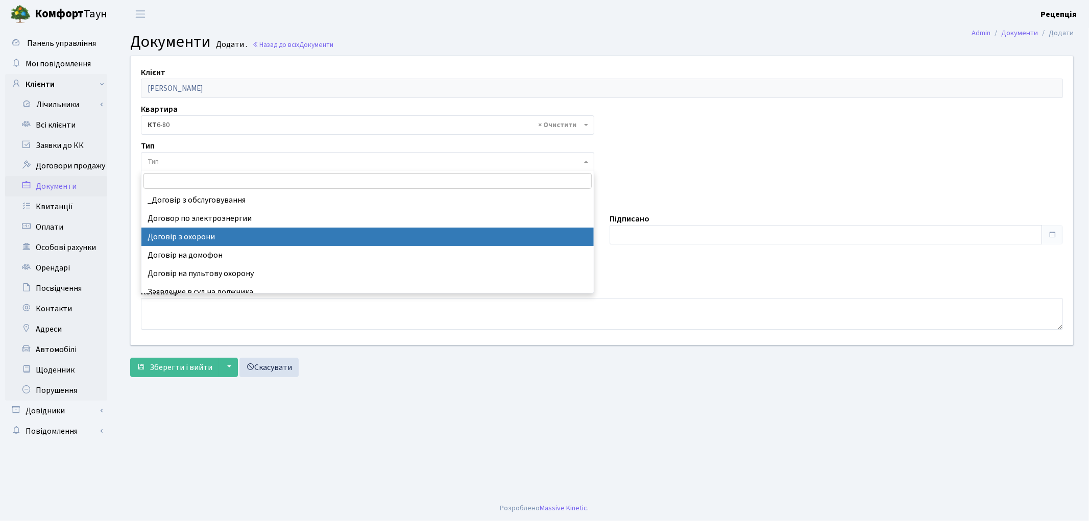
select select "290"
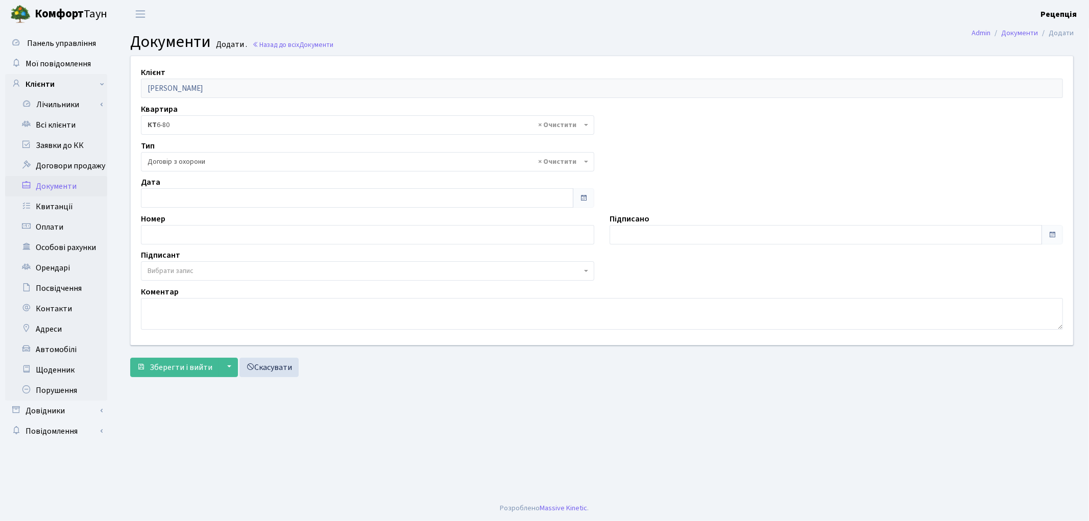
click at [199, 185] on div "Дата" at bounding box center [367, 192] width 469 height 32
click at [200, 193] on input "[DATE]" at bounding box center [357, 197] width 433 height 19
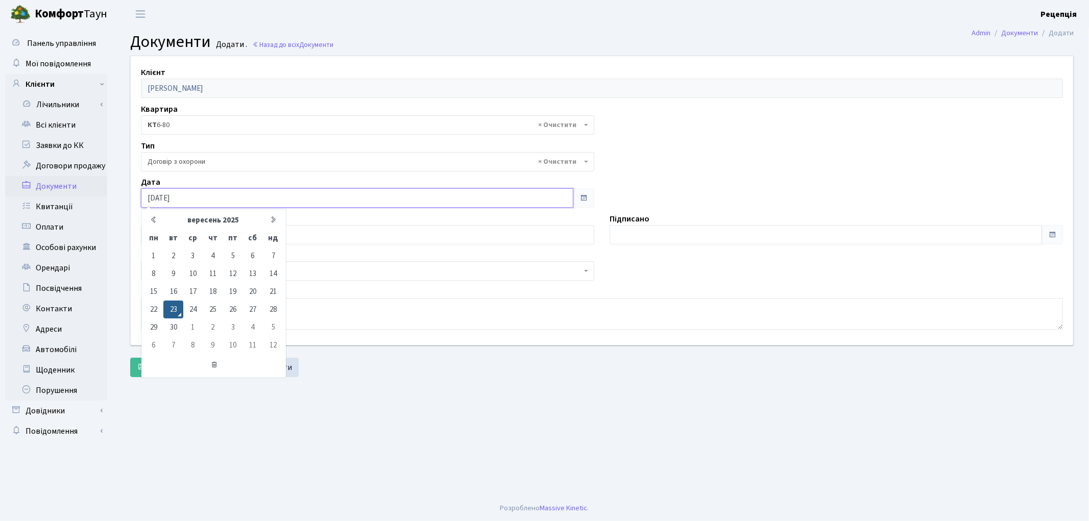
type input "23.09.2020"
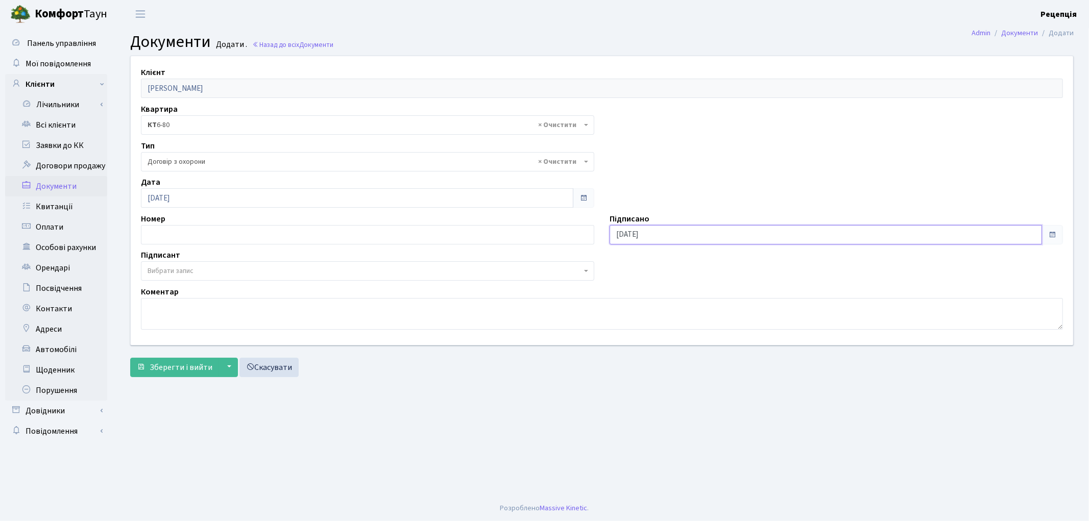
click at [651, 230] on input "[DATE]" at bounding box center [826, 234] width 433 height 19
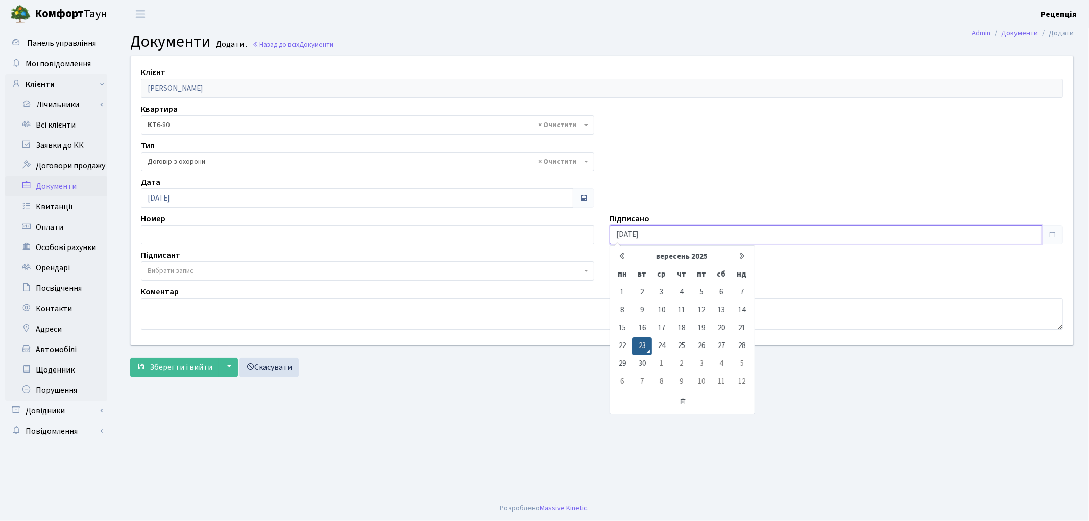
type input "23.09.2020"
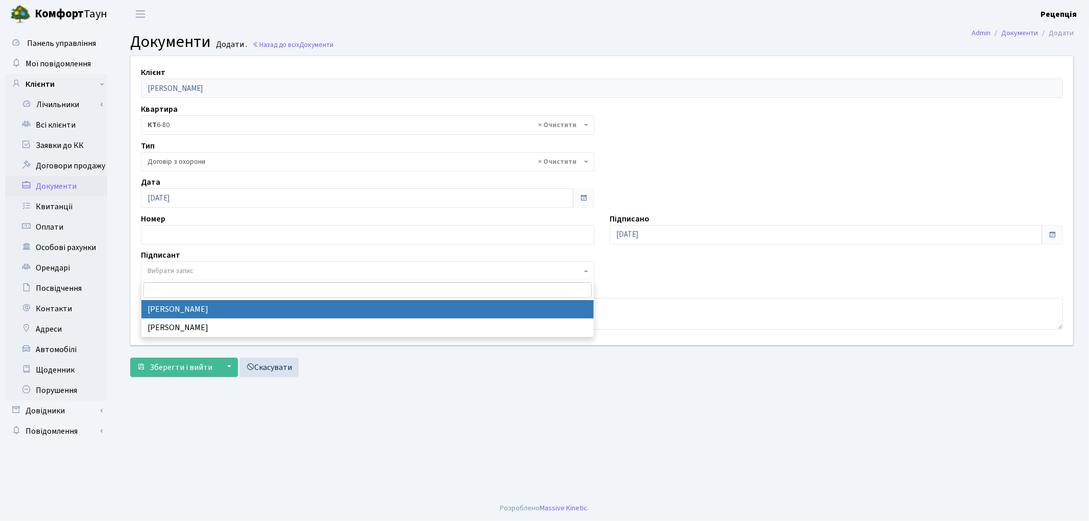
click at [189, 268] on span "Вибрати запис" at bounding box center [171, 271] width 46 height 10
select select "74"
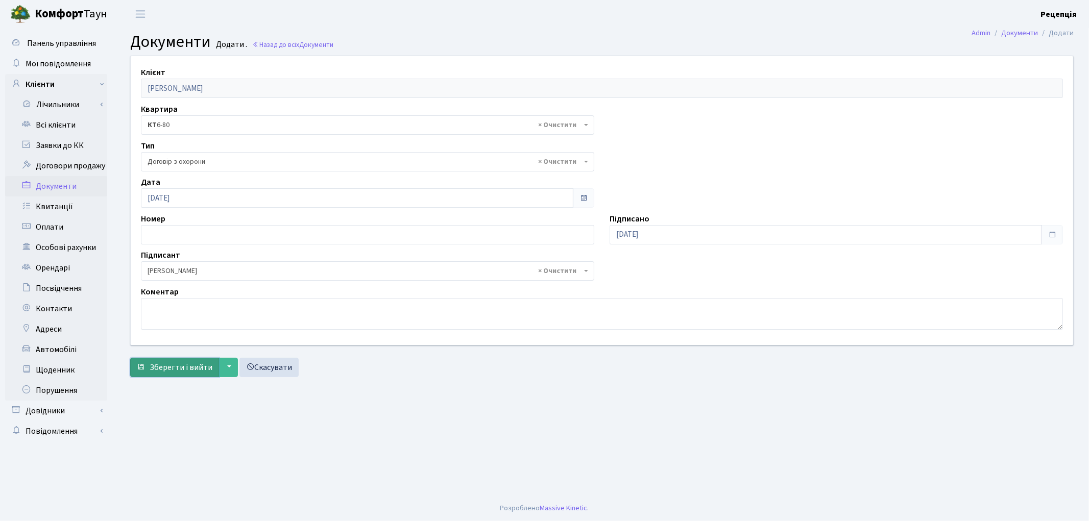
click at [172, 366] on span "Зберегти і вийти" at bounding box center [181, 367] width 63 height 11
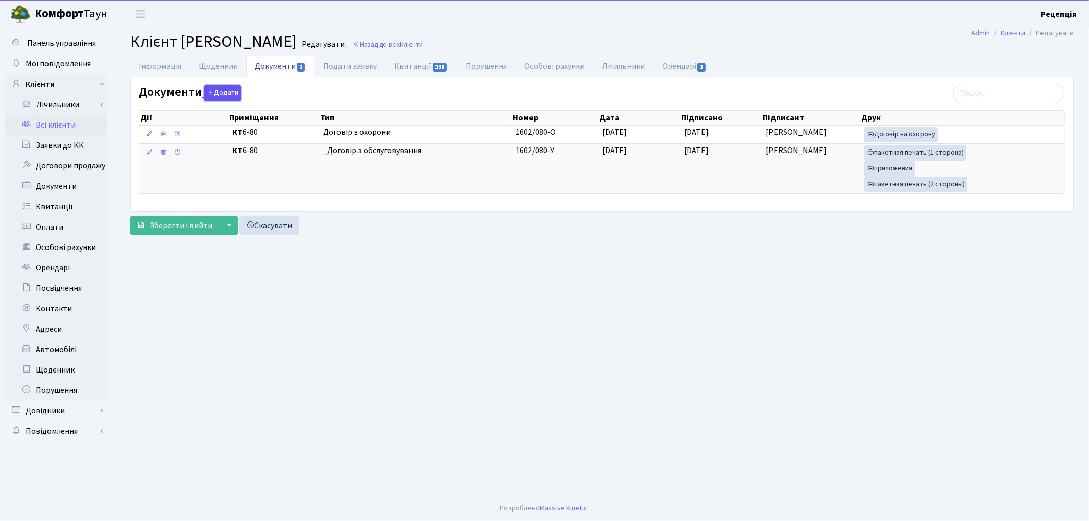
click at [208, 90] on icon "button" at bounding box center [210, 92] width 7 height 7
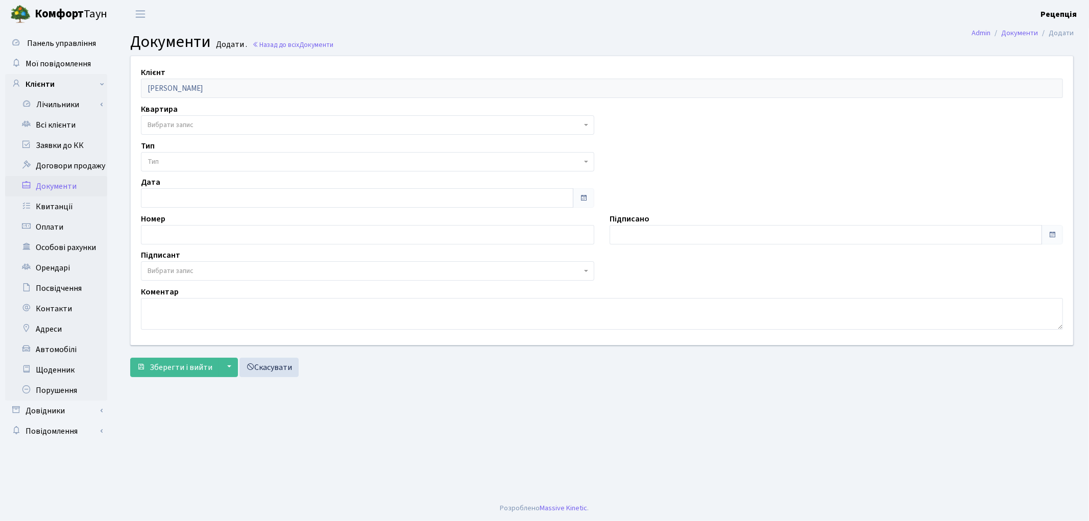
click at [170, 124] on span "Вибрати запис" at bounding box center [171, 125] width 46 height 10
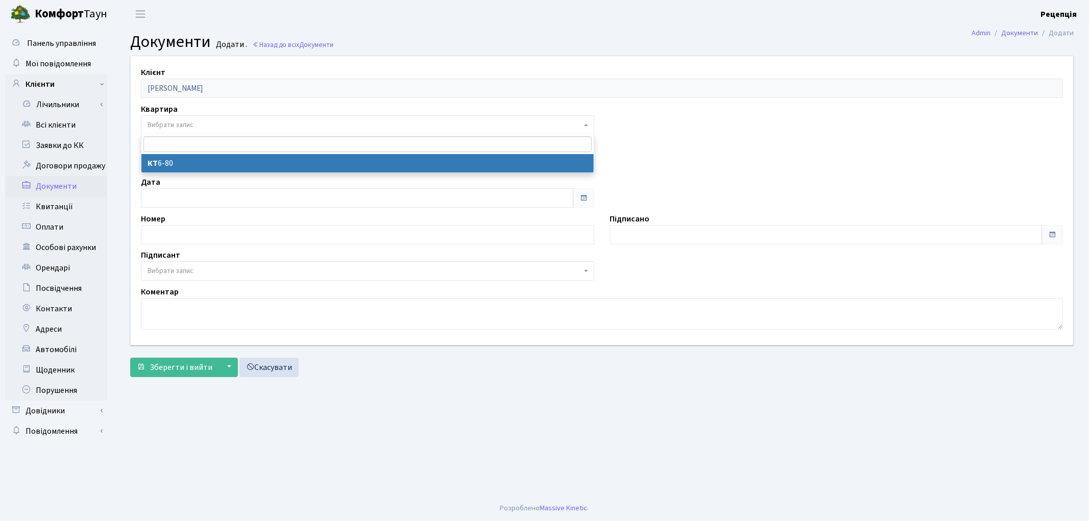
select select "178709"
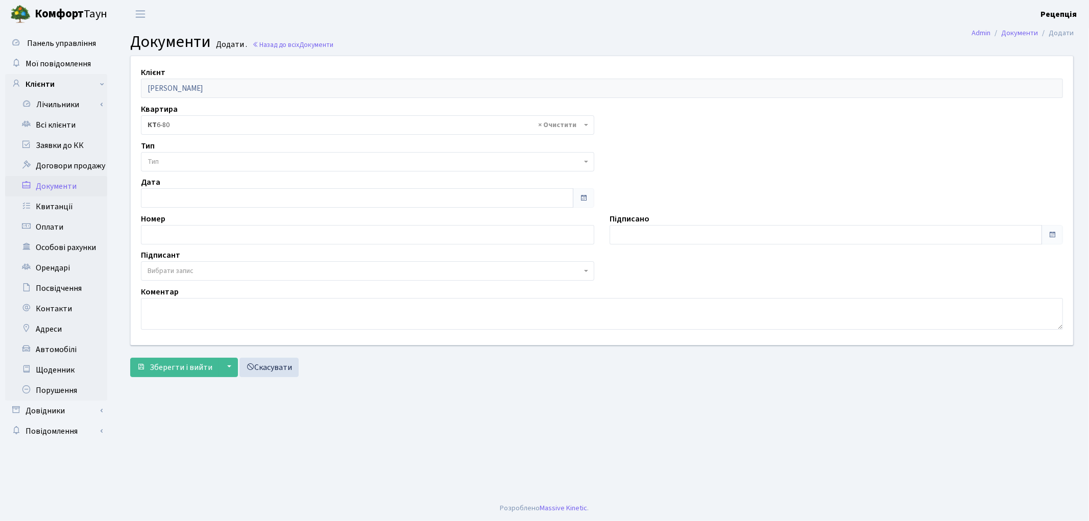
click at [169, 163] on span "Тип" at bounding box center [365, 162] width 434 height 10
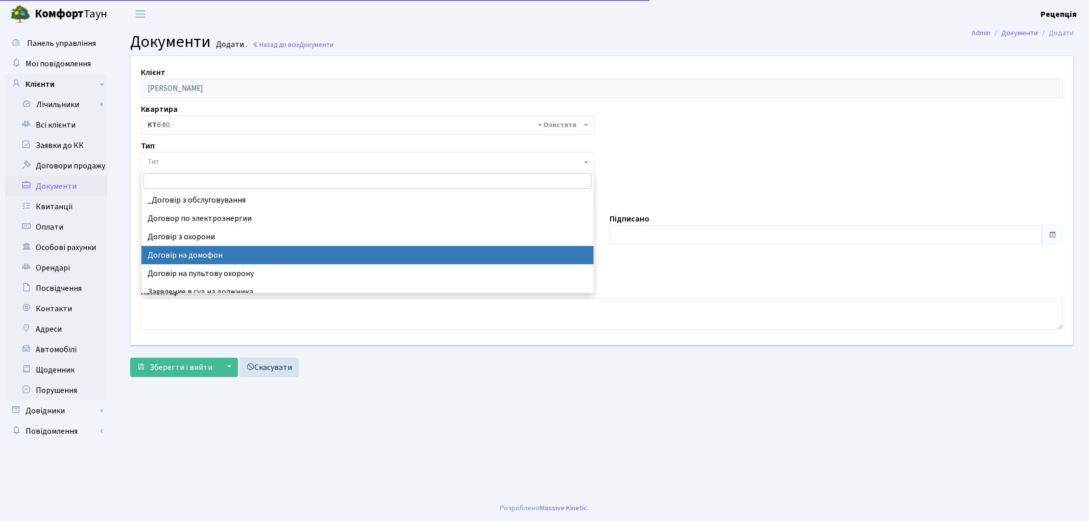
select select "292"
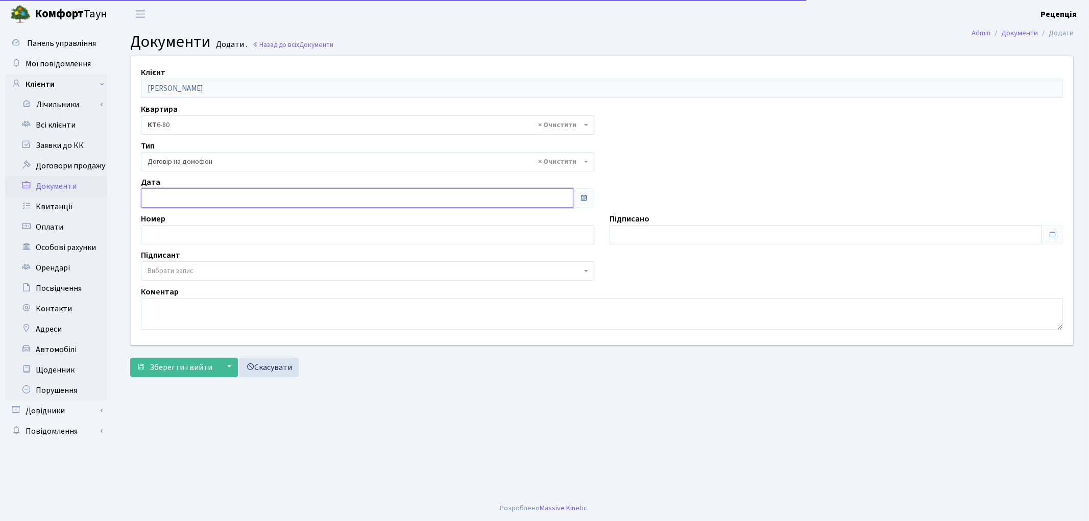
type input "[DATE]"
click at [180, 192] on input "[DATE]" at bounding box center [357, 197] width 433 height 19
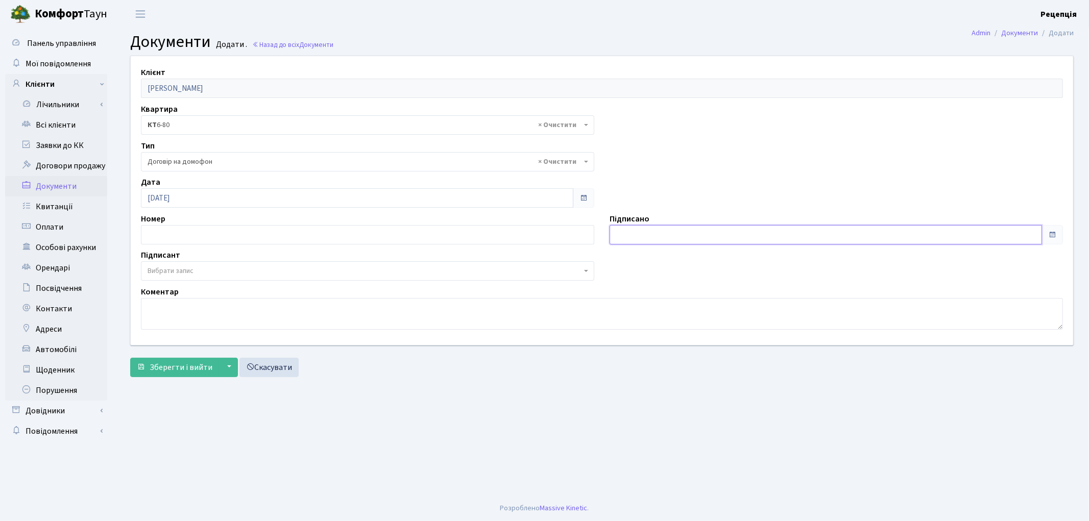
type input "[DATE]"
click at [645, 236] on input "[DATE]" at bounding box center [826, 234] width 433 height 19
click at [172, 268] on span "Вибрати запис" at bounding box center [171, 271] width 46 height 10
select select "74"
click at [165, 361] on button "Зберегти і вийти" at bounding box center [174, 367] width 89 height 19
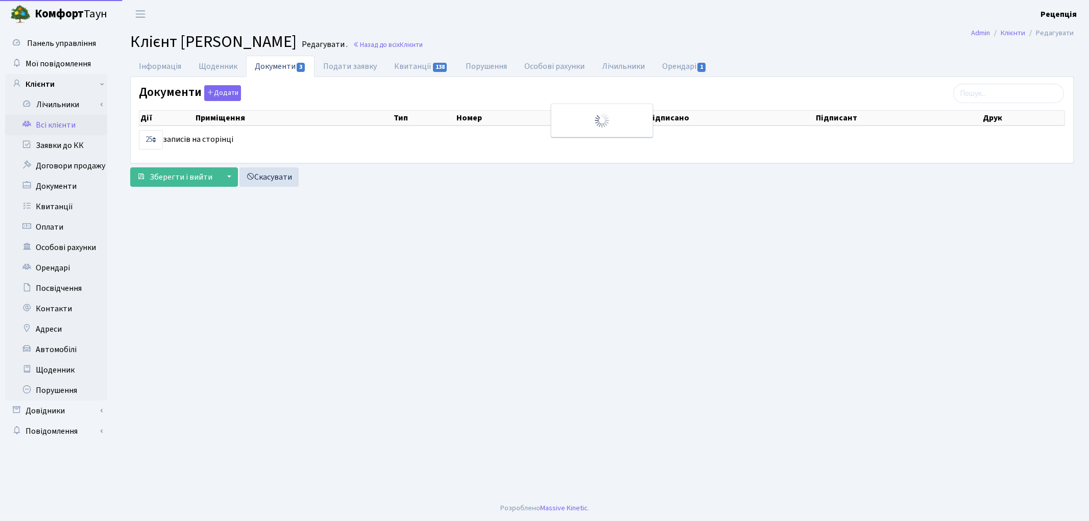
select select "25"
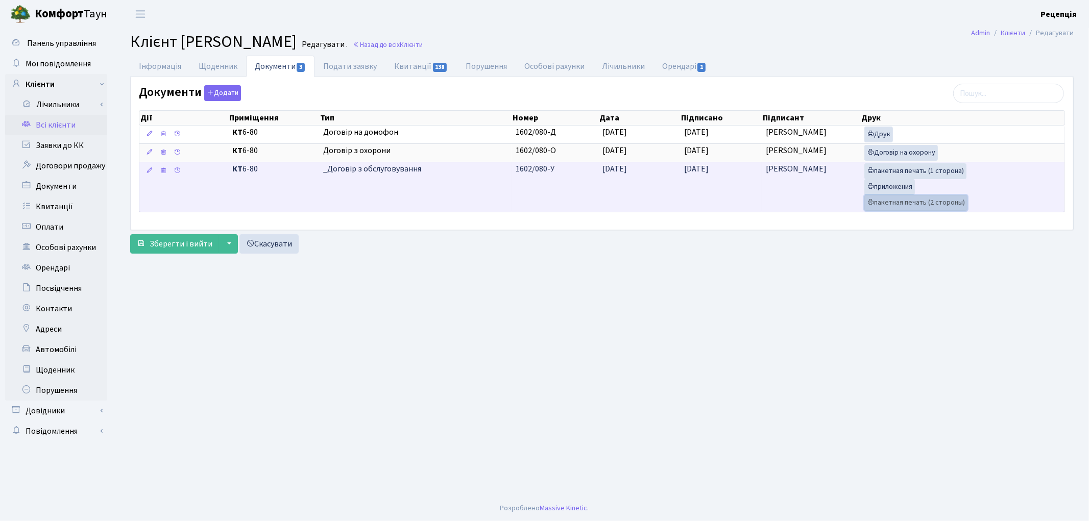
click at [901, 206] on link "пакетная печать (2 стороны)" at bounding box center [916, 203] width 103 height 16
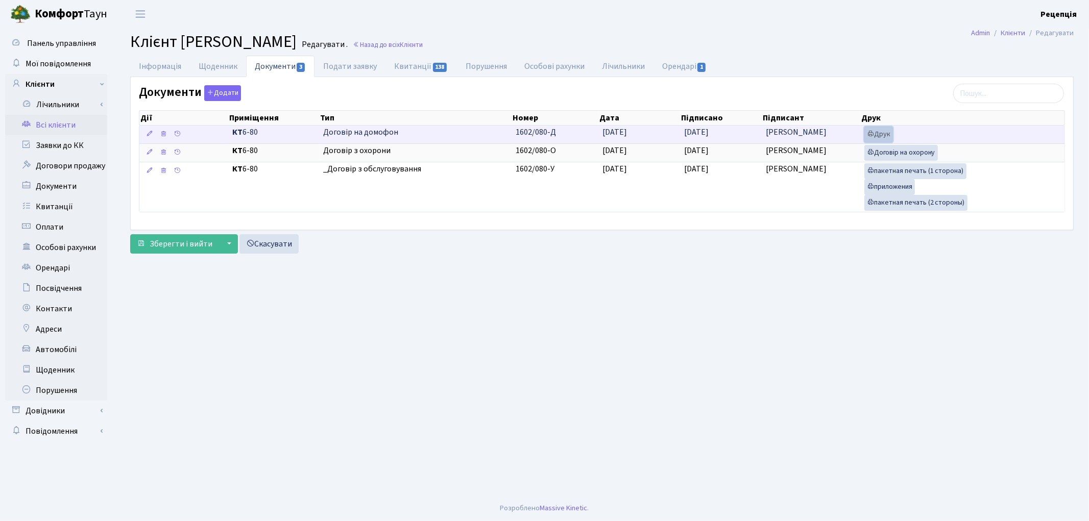
click at [884, 129] on link "Друк" at bounding box center [879, 135] width 29 height 16
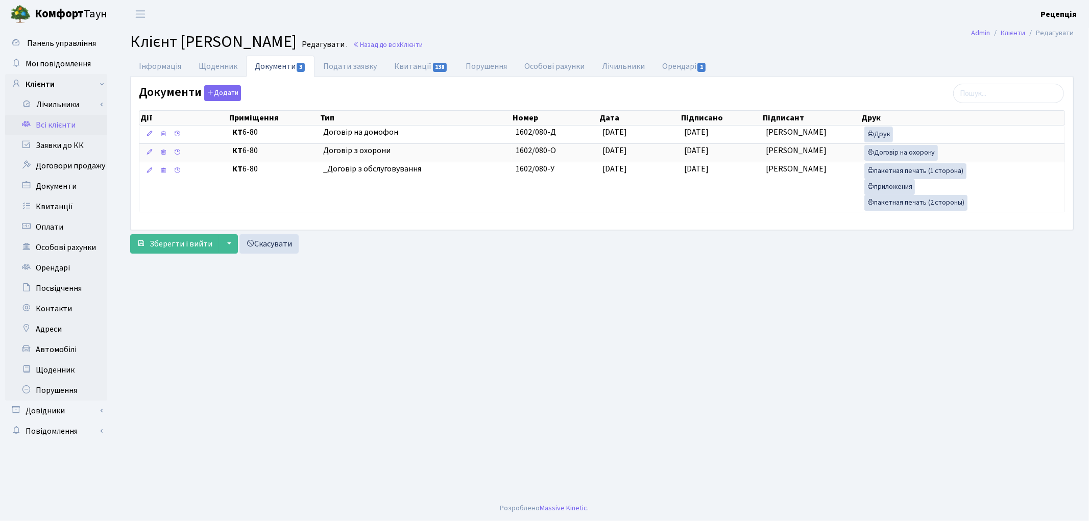
click at [71, 126] on link "Всі клієнти" at bounding box center [56, 125] width 102 height 20
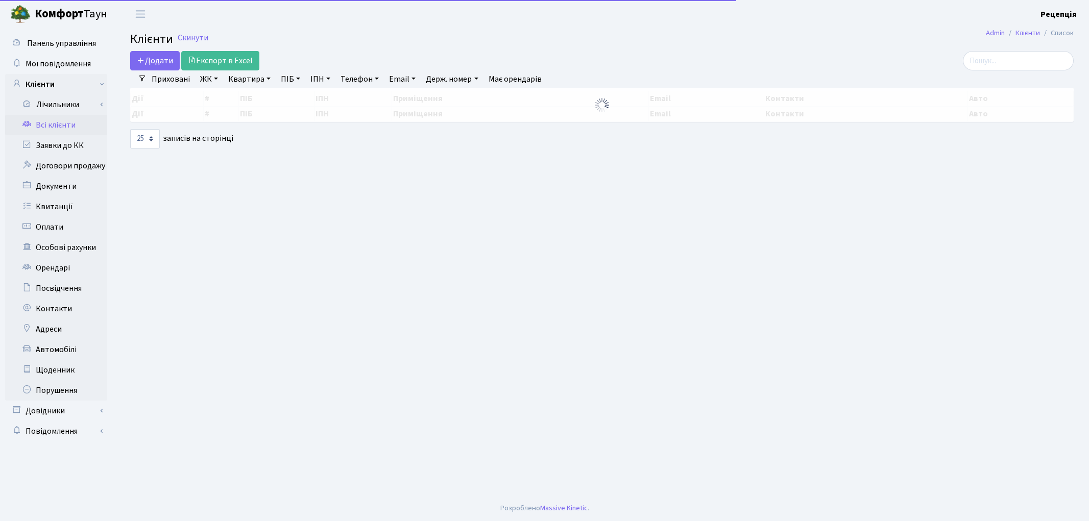
select select "25"
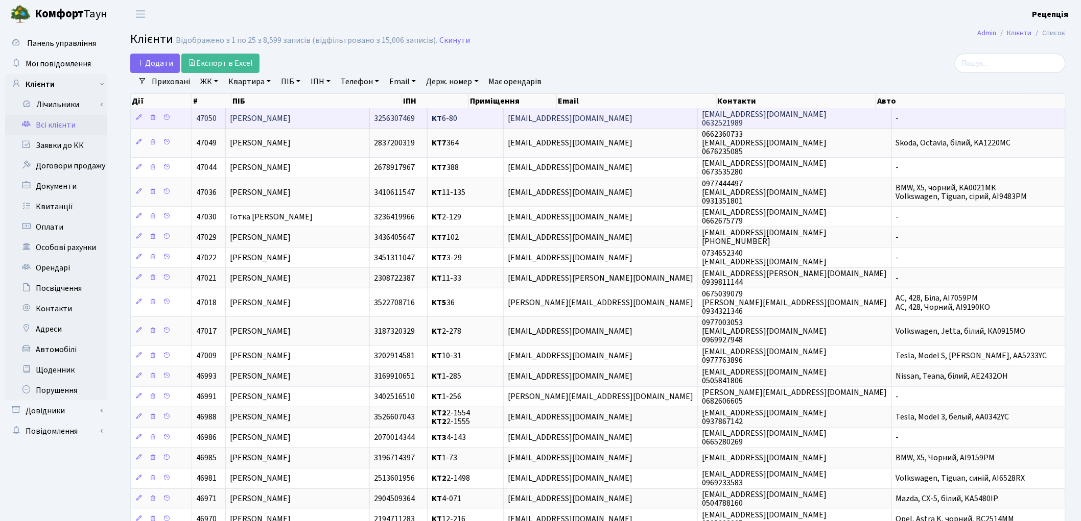
click at [291, 113] on span "[PERSON_NAME]" at bounding box center [260, 118] width 61 height 11
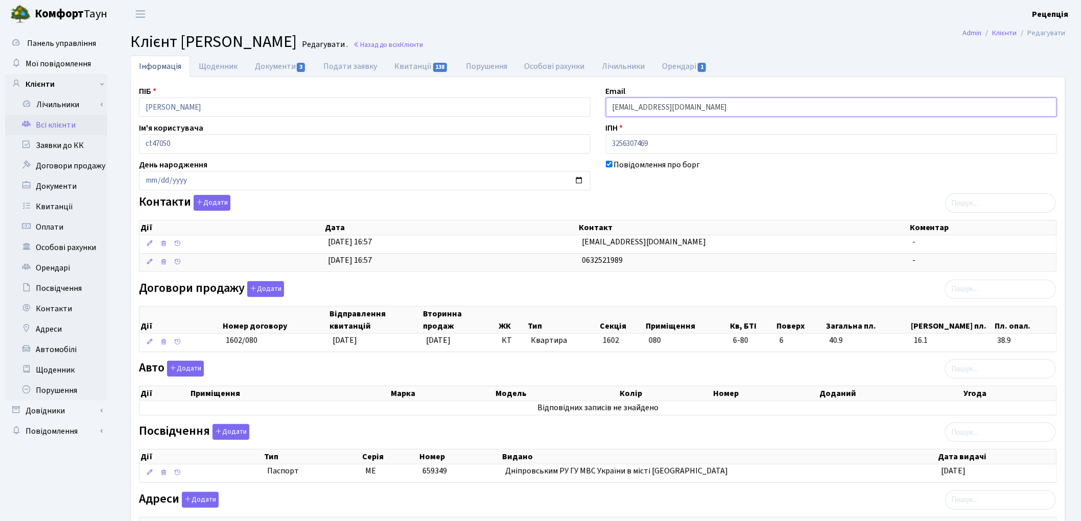
click at [646, 108] on input "[EMAIL_ADDRESS][DOMAIN_NAME]" at bounding box center [831, 107] width 451 height 19
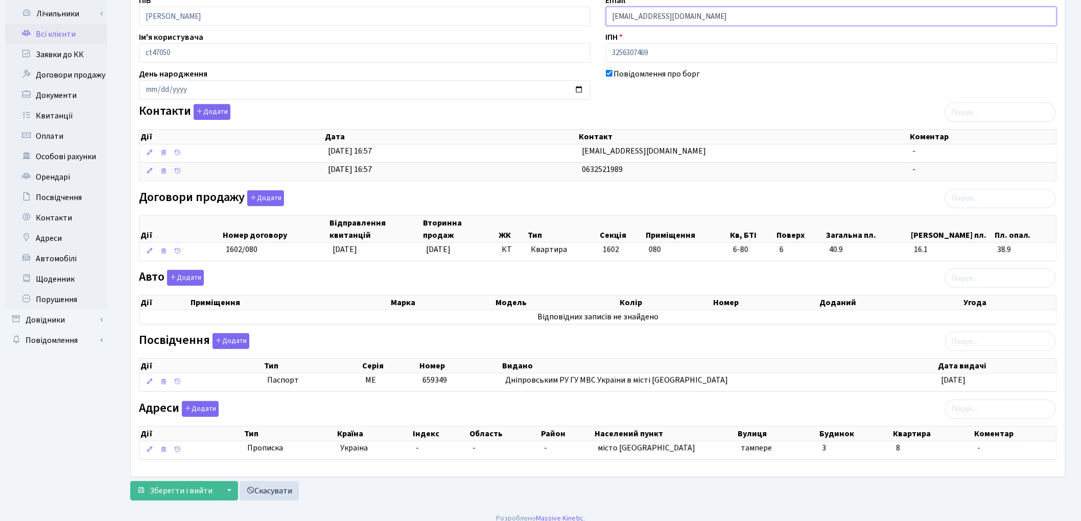
scroll to position [103, 0]
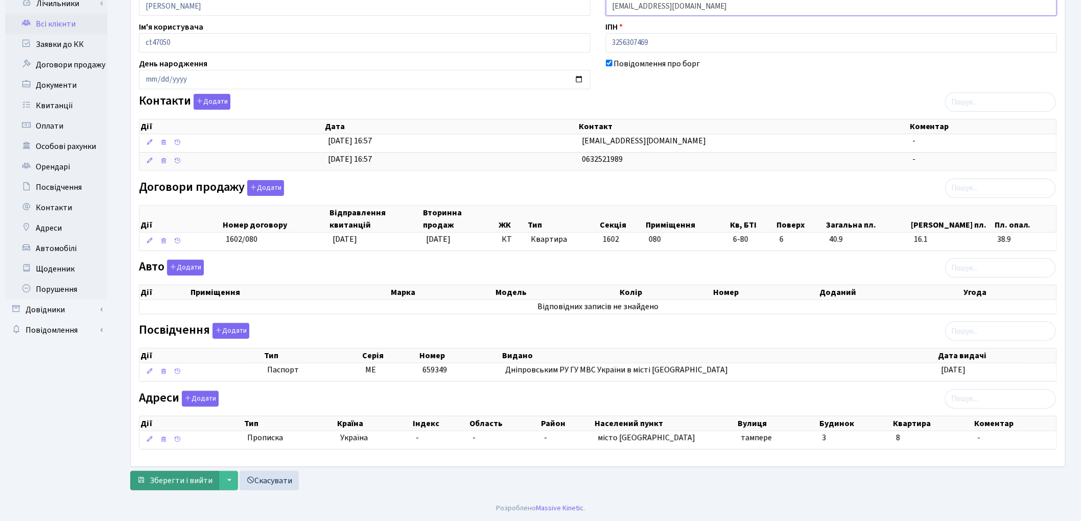
type input "[EMAIL_ADDRESS][DOMAIN_NAME]"
click at [195, 476] on span "Зберегти і вийти" at bounding box center [181, 480] width 63 height 11
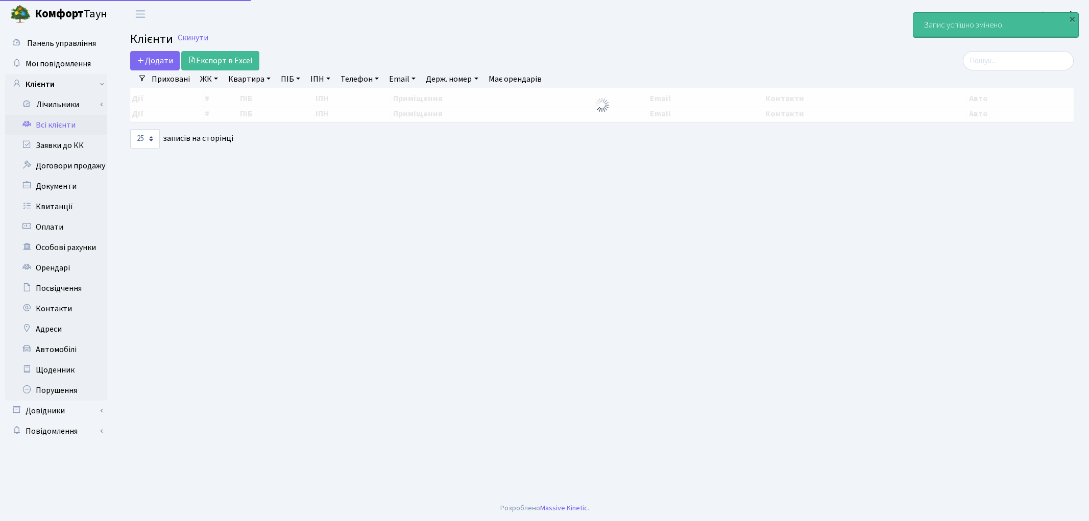
select select "25"
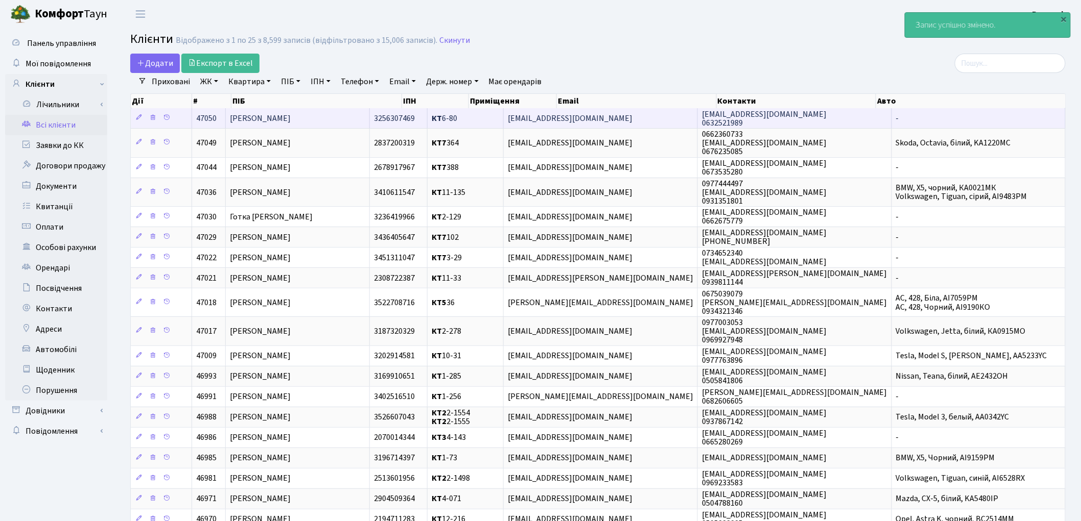
click at [335, 116] on td "[PERSON_NAME]" at bounding box center [298, 118] width 144 height 20
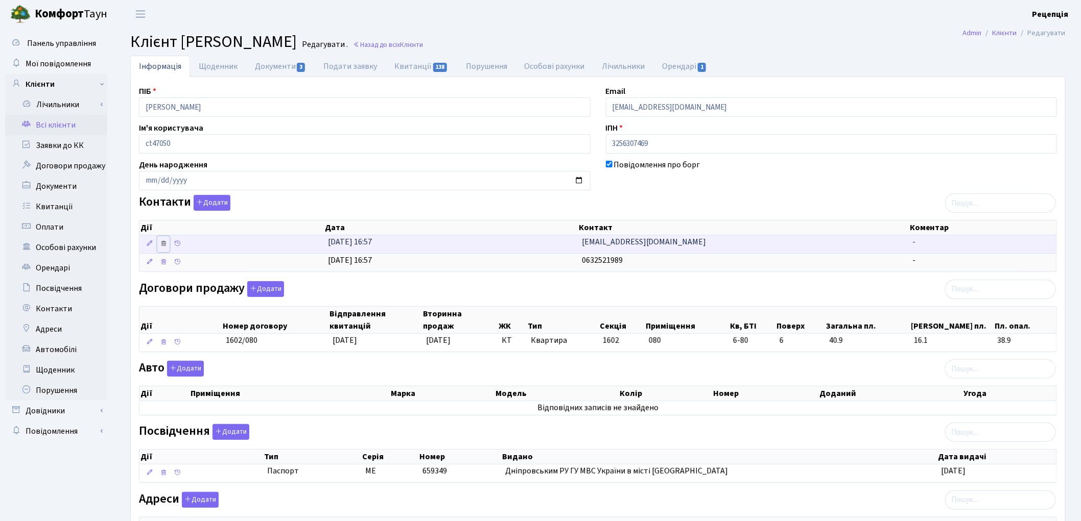
click at [166, 243] on icon at bounding box center [163, 243] width 7 height 7
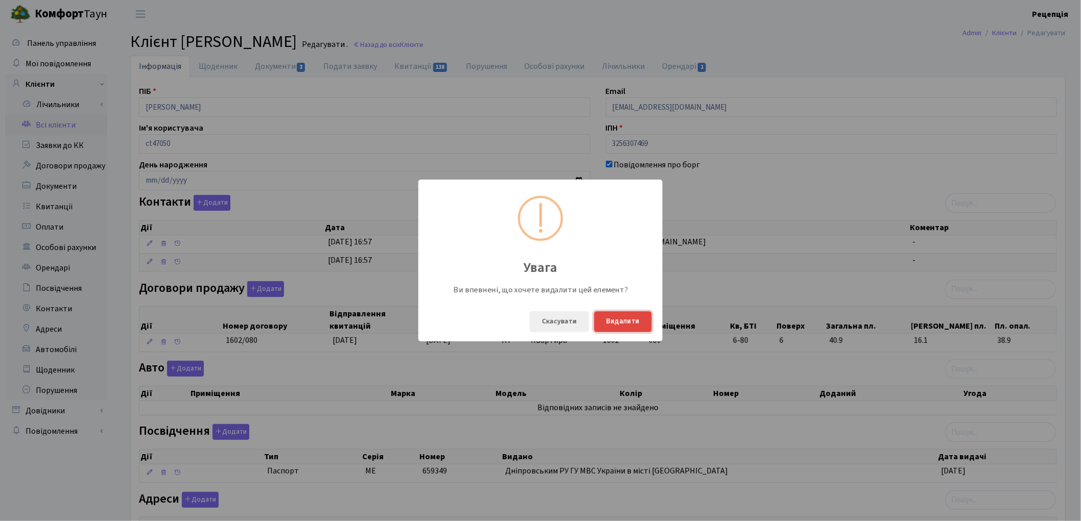
click at [613, 318] on button "Видалити" at bounding box center [623, 322] width 58 height 21
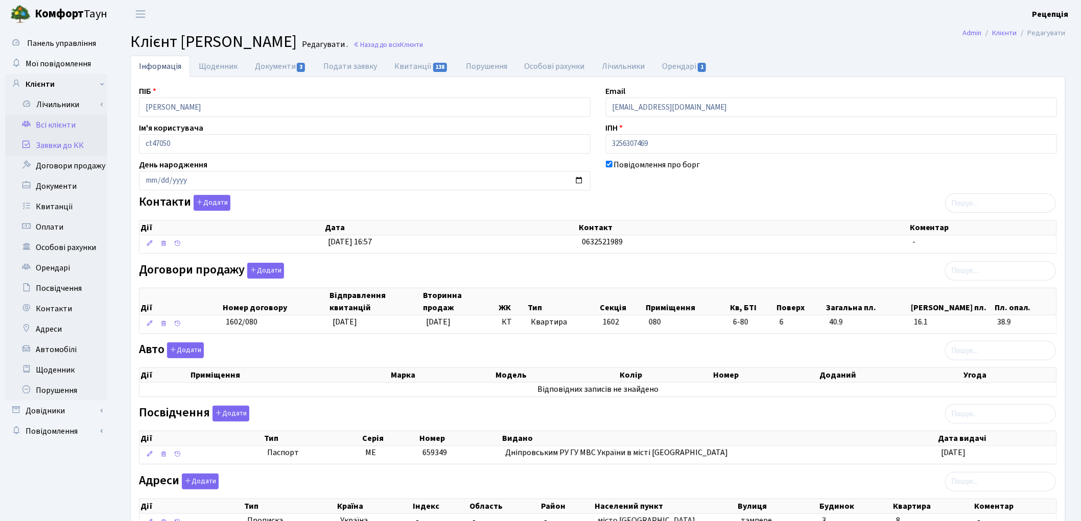
click at [83, 147] on link "Заявки до КК" at bounding box center [56, 145] width 102 height 20
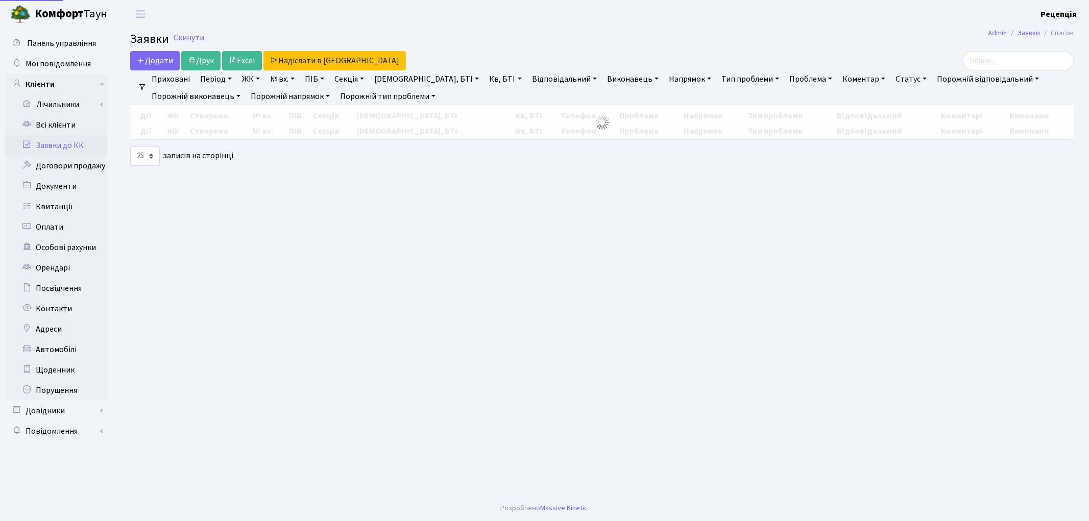
select select "25"
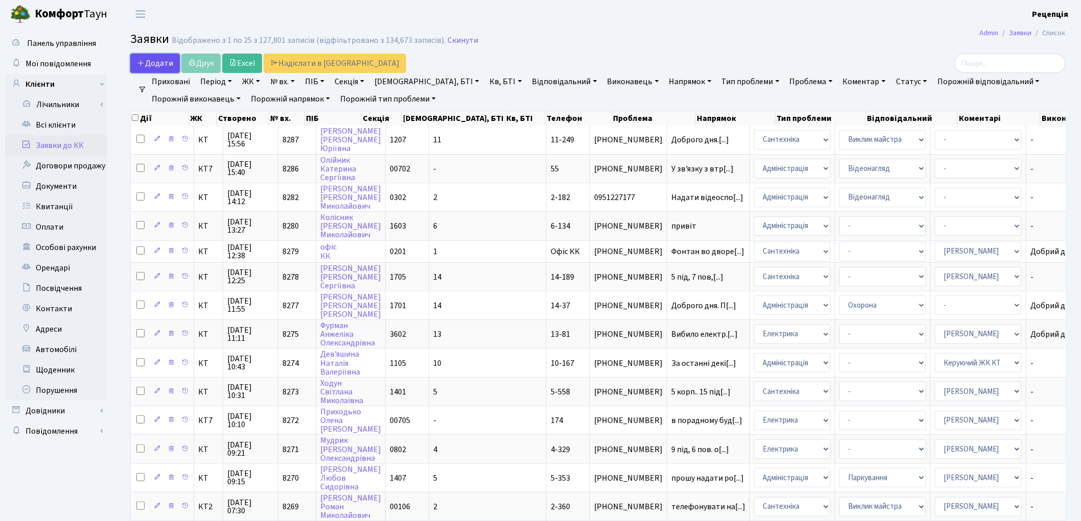
click at [151, 60] on span "Додати" at bounding box center [155, 63] width 36 height 11
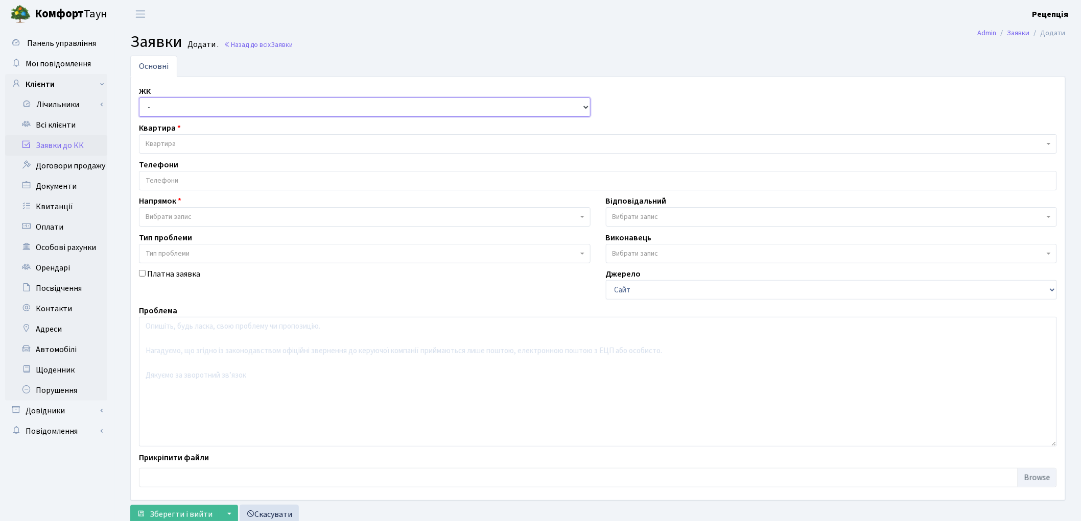
click at [170, 106] on select "- КТ, вул. Регенераторна, 4 КТ2, просп. [STREET_ADDRESS] [STREET_ADDRESS] [PERS…" at bounding box center [364, 107] width 451 height 19
select select "271"
click at [139, 98] on select "- КТ, вул. Регенераторна, 4 КТ2, просп. [STREET_ADDRESS] [STREET_ADDRESS] [PERS…" at bounding box center [364, 107] width 451 height 19
select select
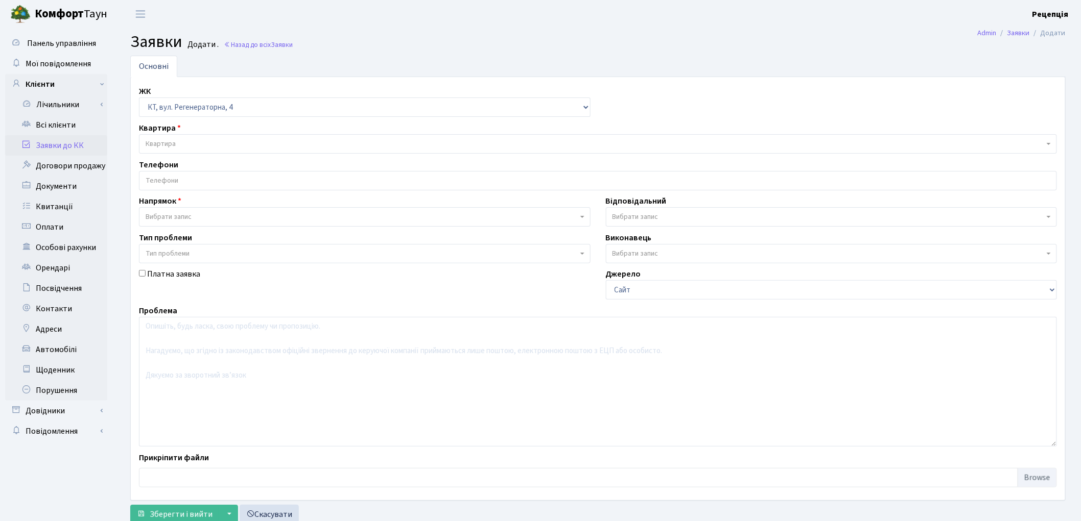
click at [178, 143] on span "Квартира" at bounding box center [595, 144] width 898 height 10
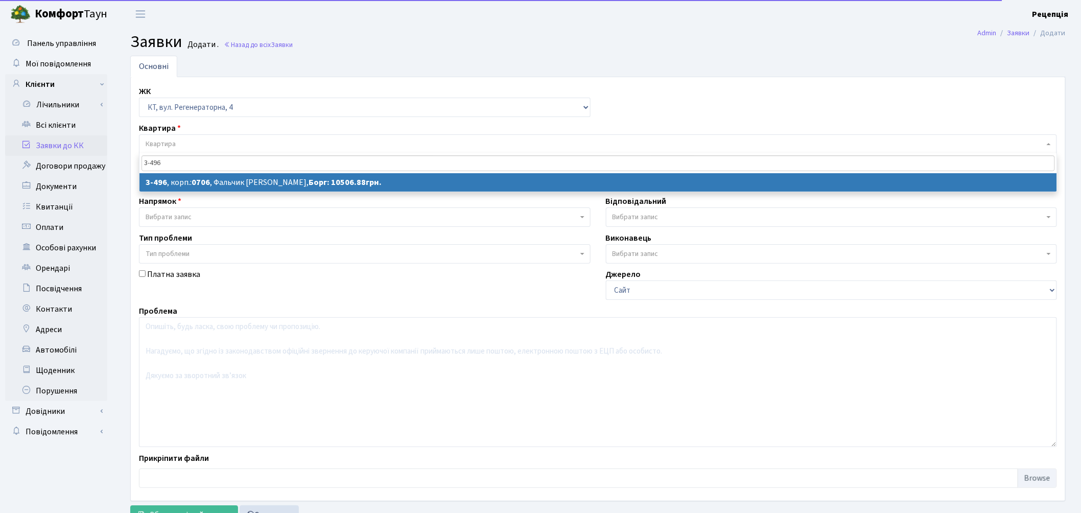
type input "3-496"
select select
select select "1714"
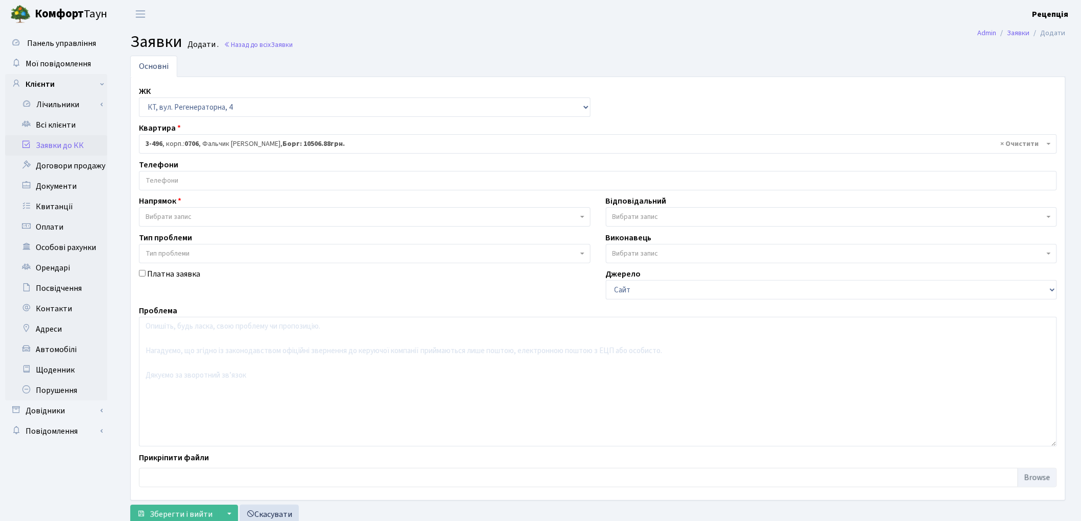
click at [167, 181] on input "search" at bounding box center [597, 181] width 917 height 18
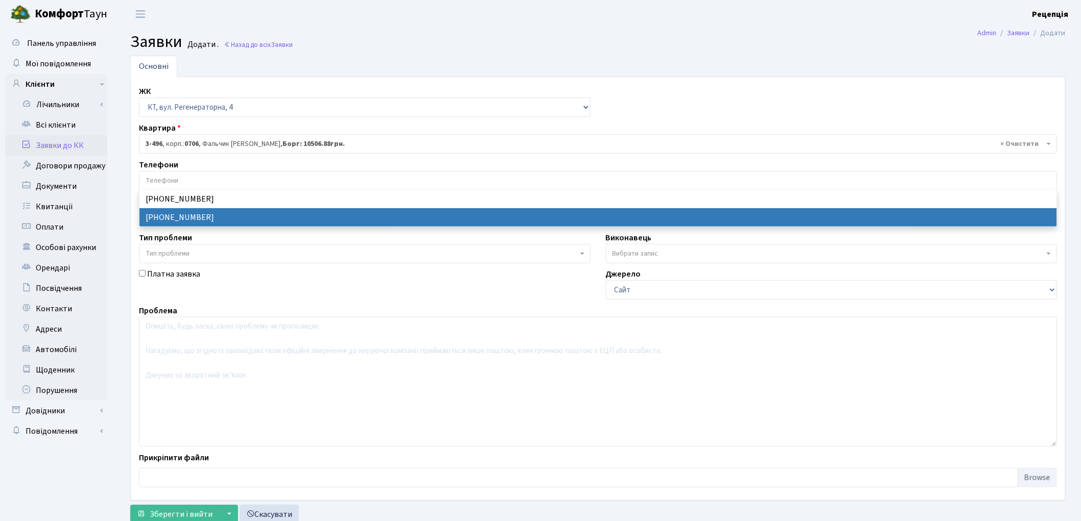
select select "55604"
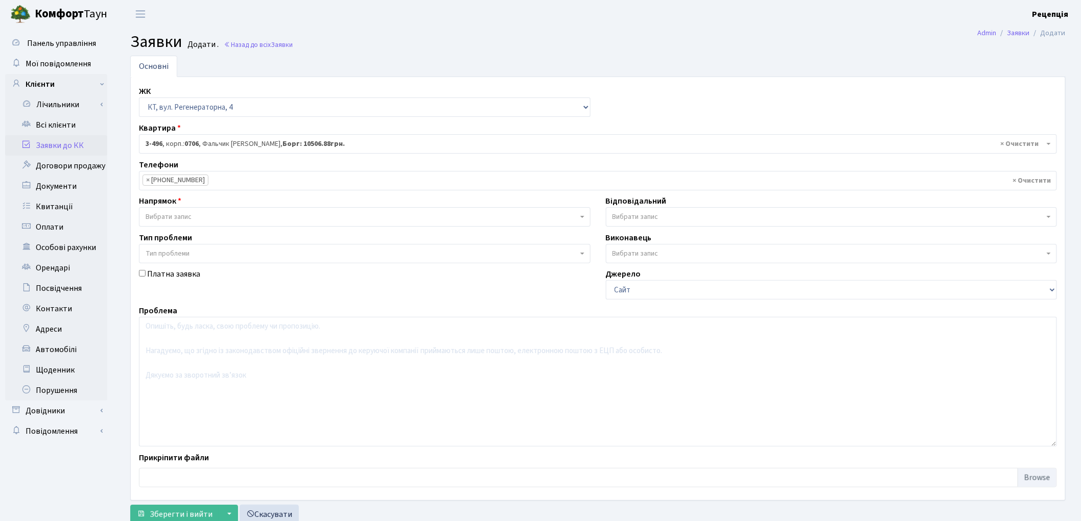
click at [186, 215] on span "Вибрати запис" at bounding box center [169, 217] width 46 height 10
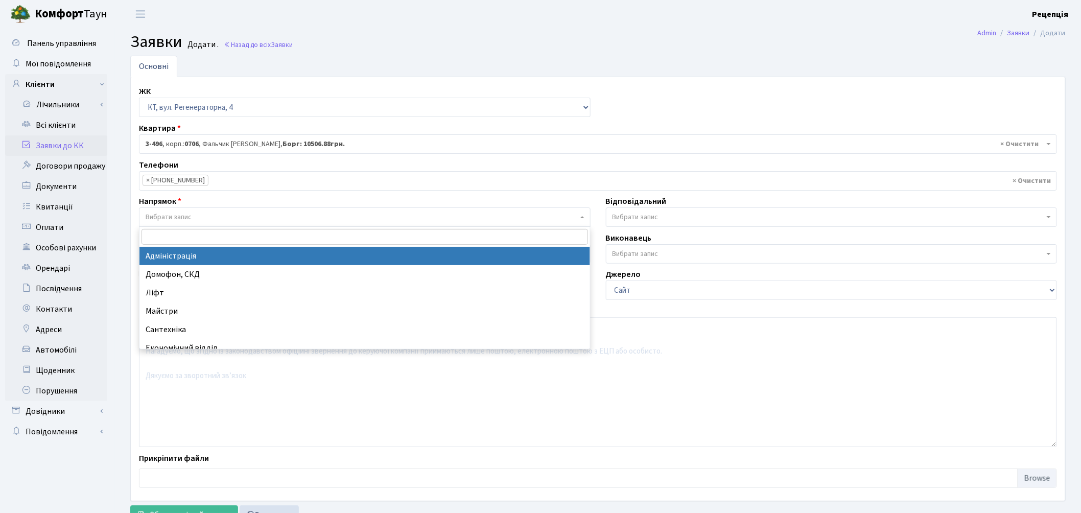
select select "5"
select select
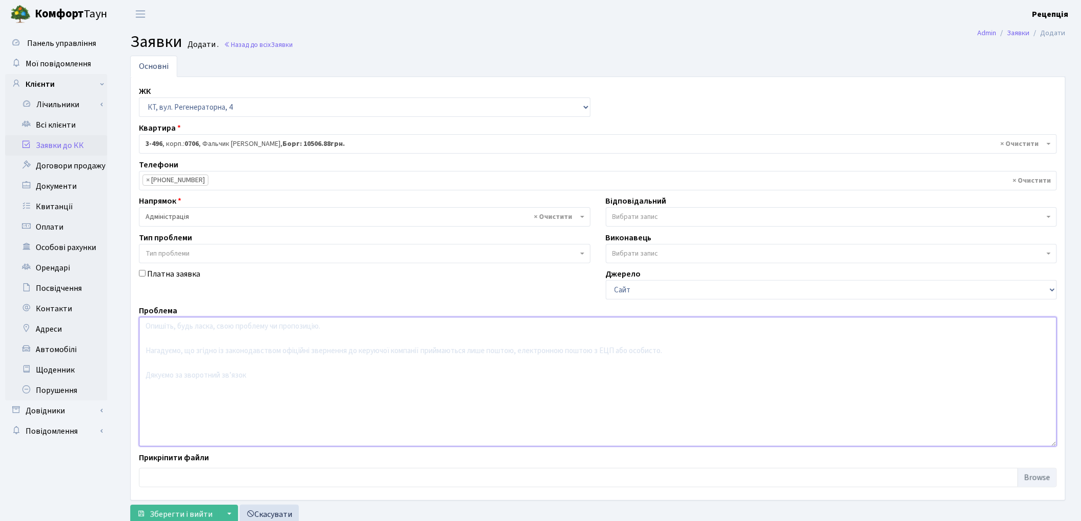
click at [187, 357] on textarea at bounding box center [598, 382] width 918 height 130
type textarea "Yflfnb vj;kbdscnm"
click at [182, 516] on span "Зберегти і вийти" at bounding box center [181, 514] width 63 height 11
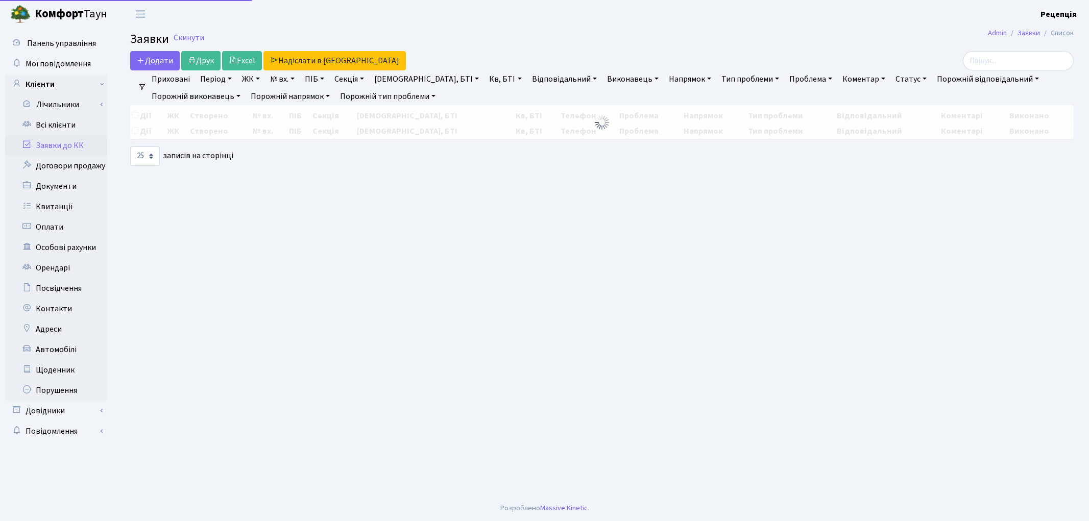
select select "25"
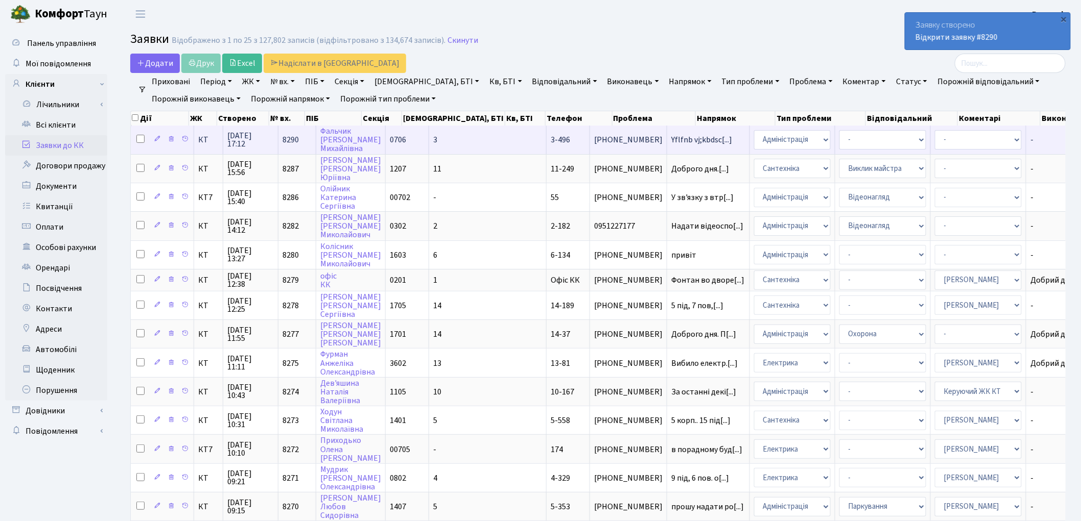
click at [402, 140] on td "0706" at bounding box center [407, 140] width 43 height 28
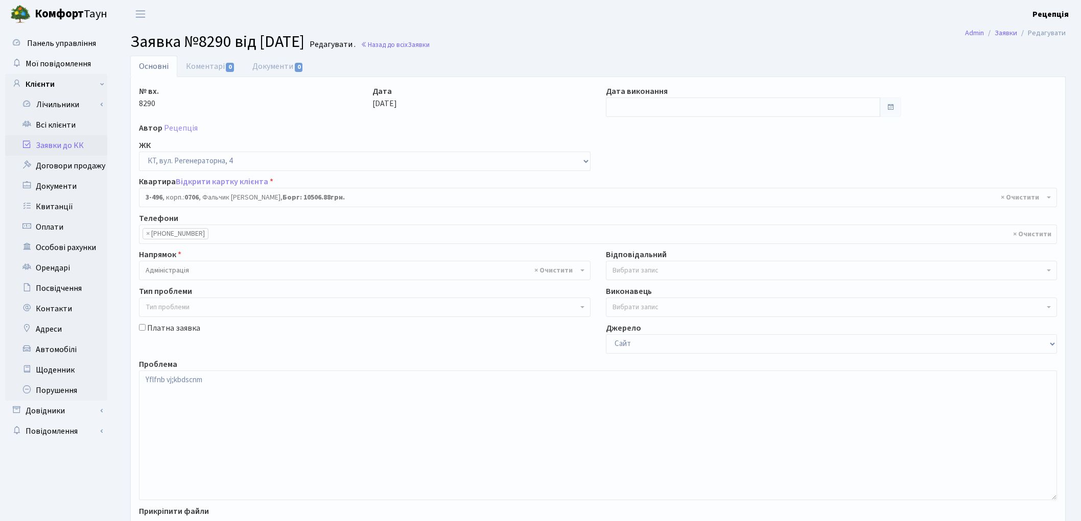
select select "1714"
click at [285, 64] on link "Документи 0" at bounding box center [278, 66] width 68 height 21
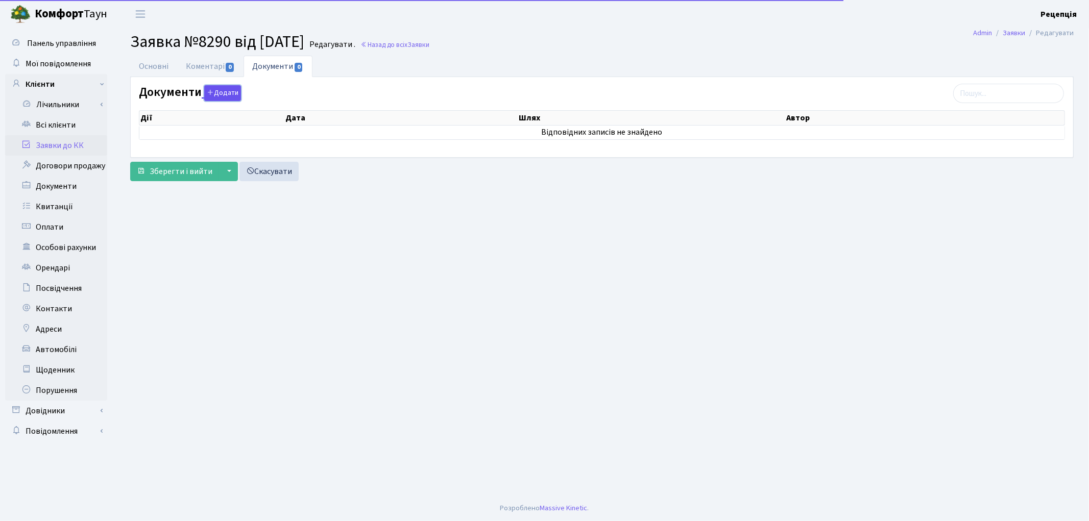
click at [236, 90] on button "Додати" at bounding box center [222, 93] width 37 height 16
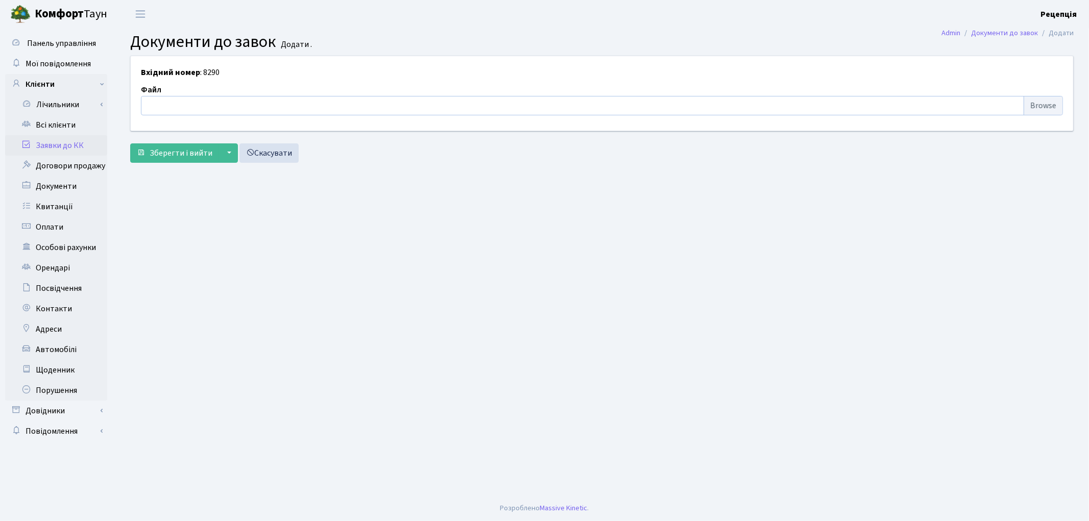
click at [1044, 105] on input "file" at bounding box center [602, 105] width 922 height 19
type input "C:\fakepath\сканирование0691.pdf"
click at [172, 145] on button "Зберегти і вийти" at bounding box center [174, 153] width 89 height 19
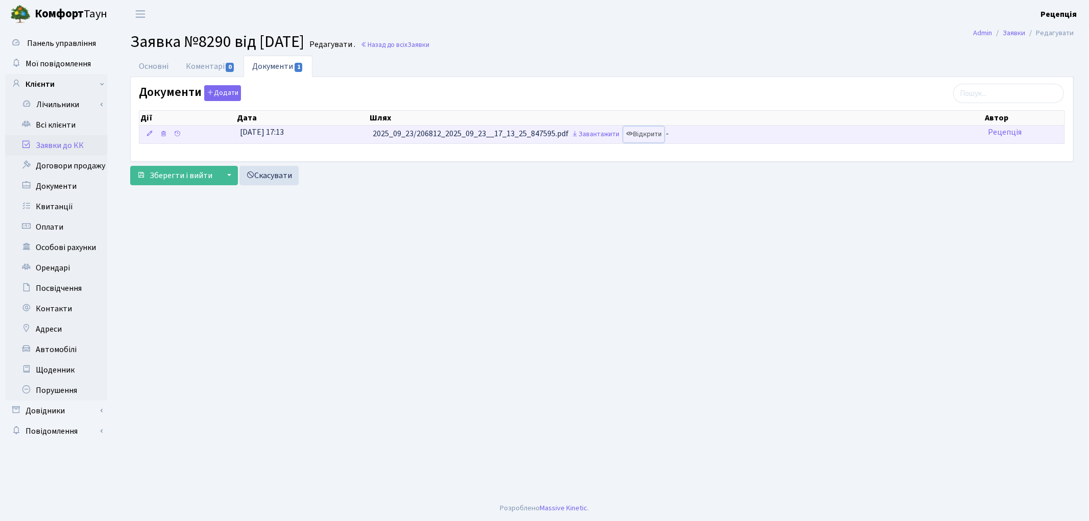
click at [653, 136] on link "Відкрити" at bounding box center [644, 135] width 41 height 16
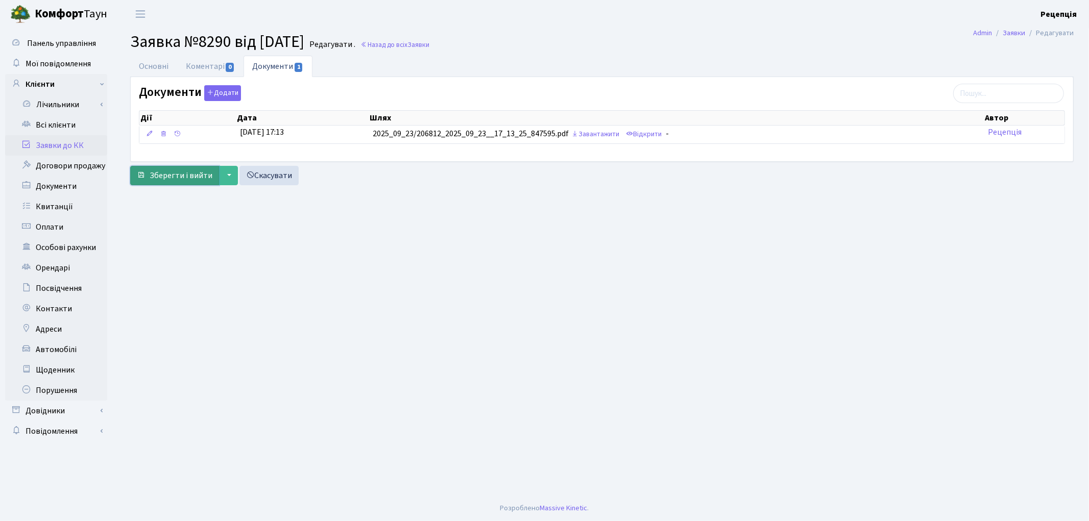
click at [172, 177] on span "Зберегти і вийти" at bounding box center [181, 175] width 63 height 11
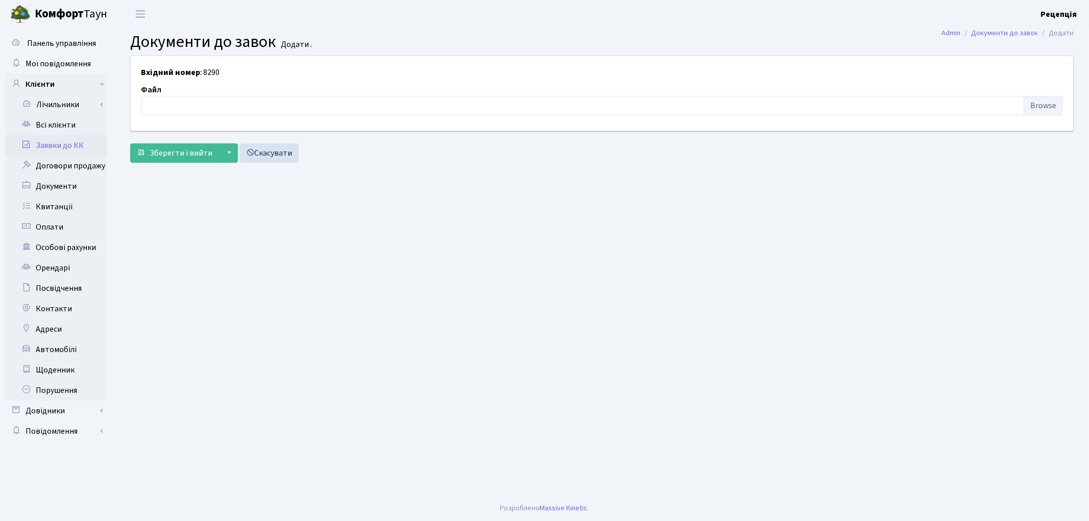
click at [76, 144] on link "Заявки до КК" at bounding box center [56, 145] width 102 height 20
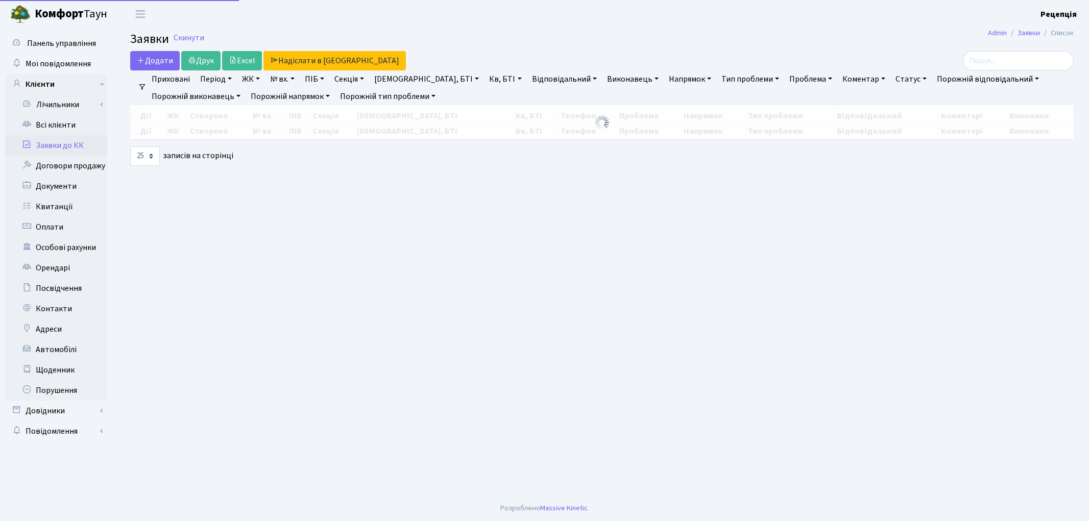
select select "25"
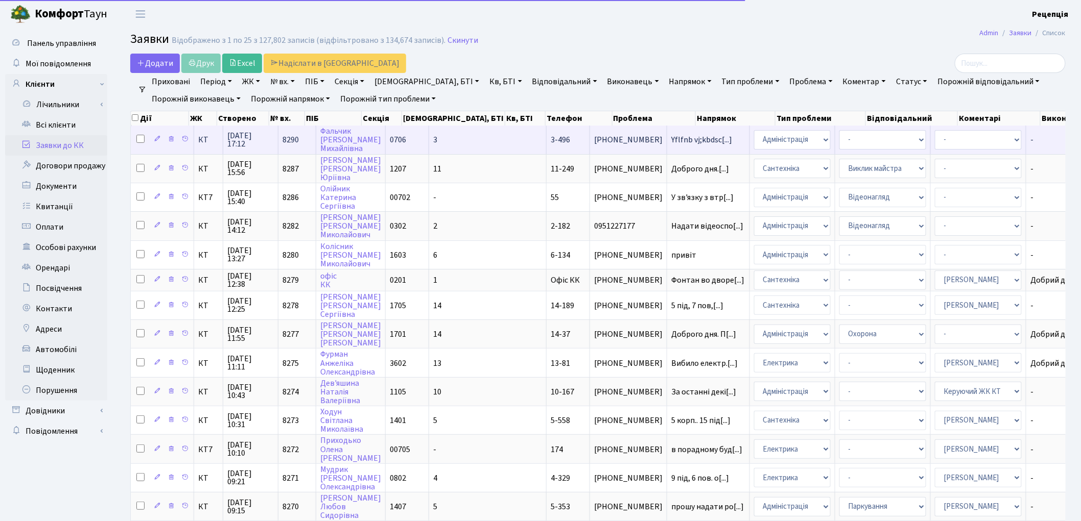
click at [465, 144] on td "3" at bounding box center [487, 140] width 117 height 28
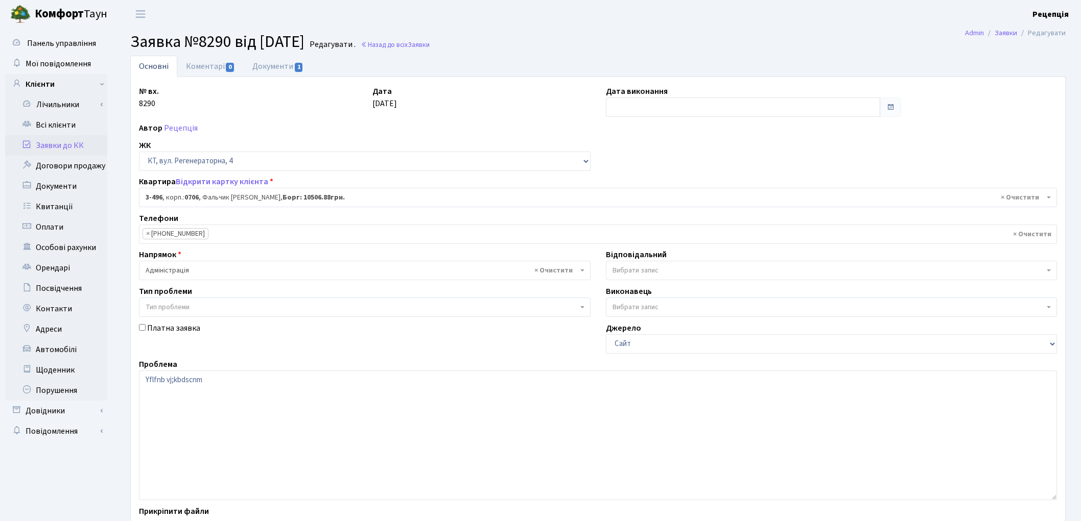
select select "1714"
click at [284, 397] on textarea "Yflfnb vj;kbdscnm" at bounding box center [598, 436] width 918 height 130
type textarea "Y"
type textarea "[PERSON_NAME]"
type textarea "Р"
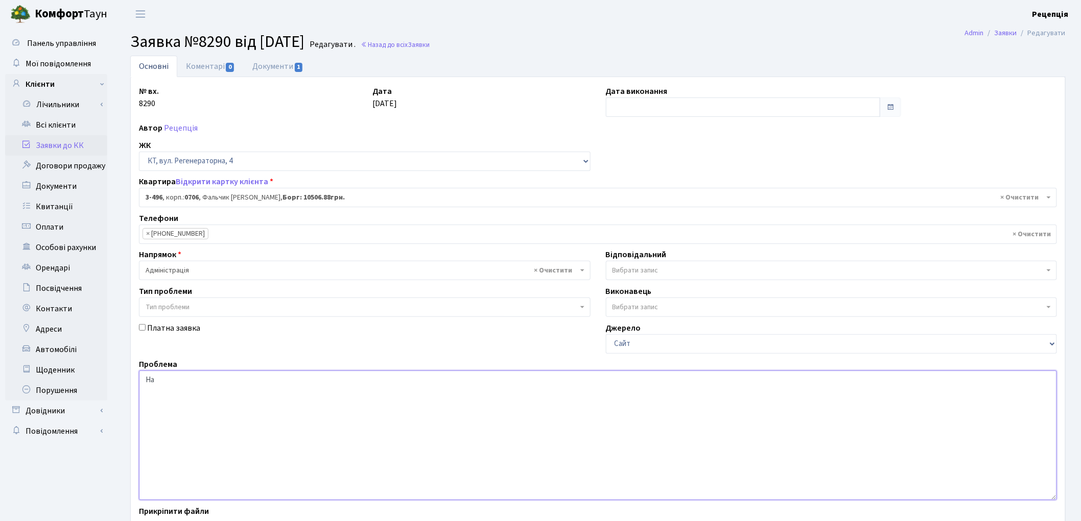
type textarea "[PERSON_NAME]"
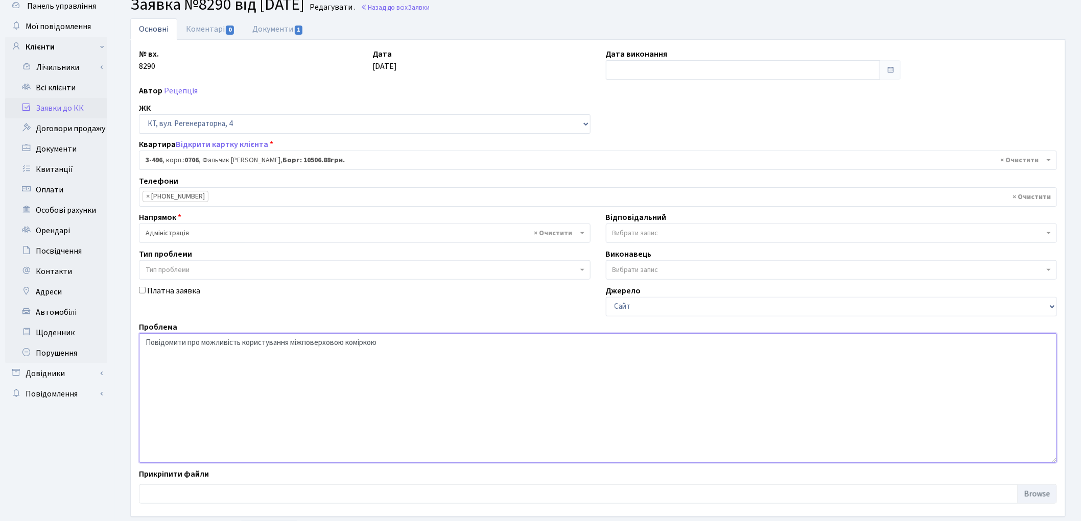
scroll to position [88, 0]
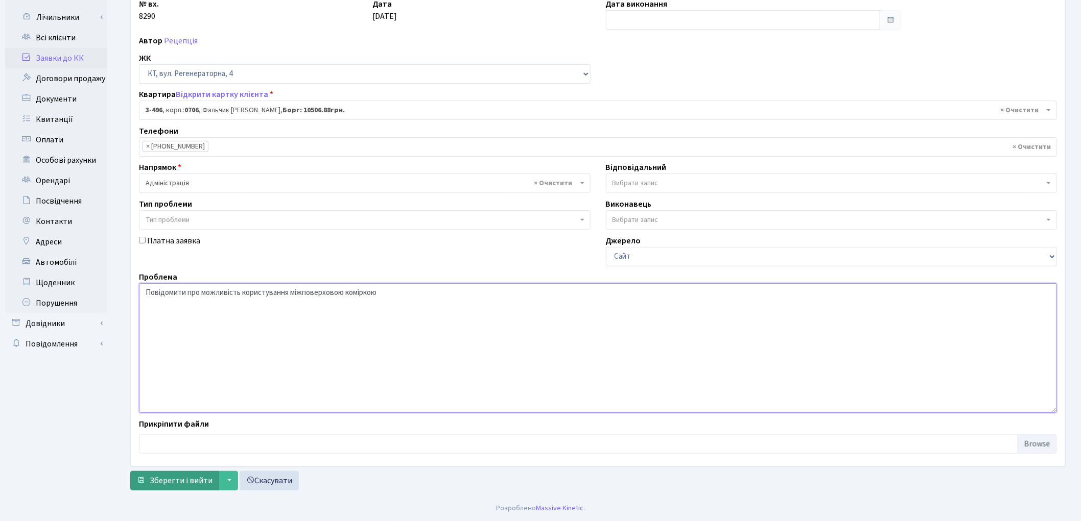
type textarea "Повідомити про можливість користування міжповерховою коміркою"
click at [155, 483] on span "Зберегти і вийти" at bounding box center [181, 480] width 63 height 11
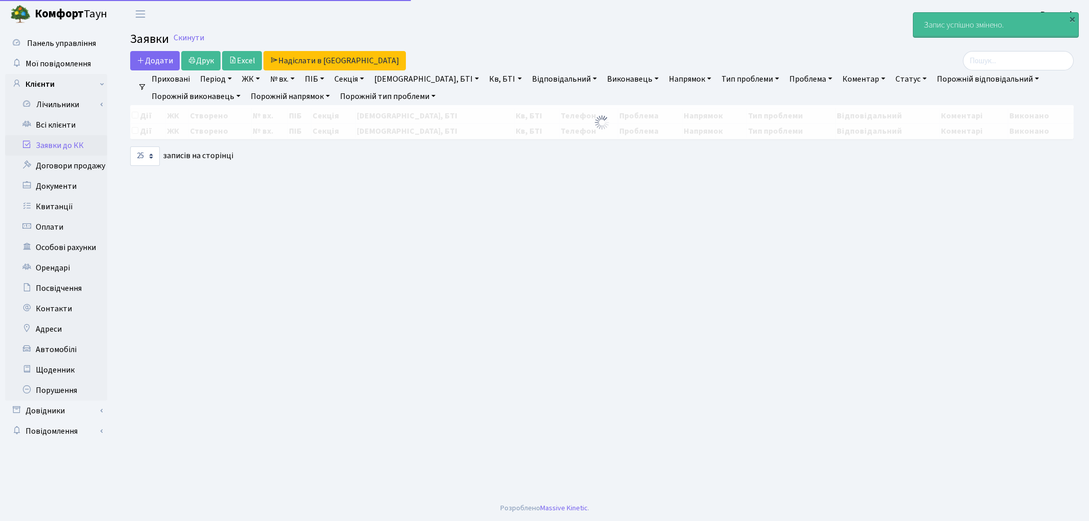
select select "25"
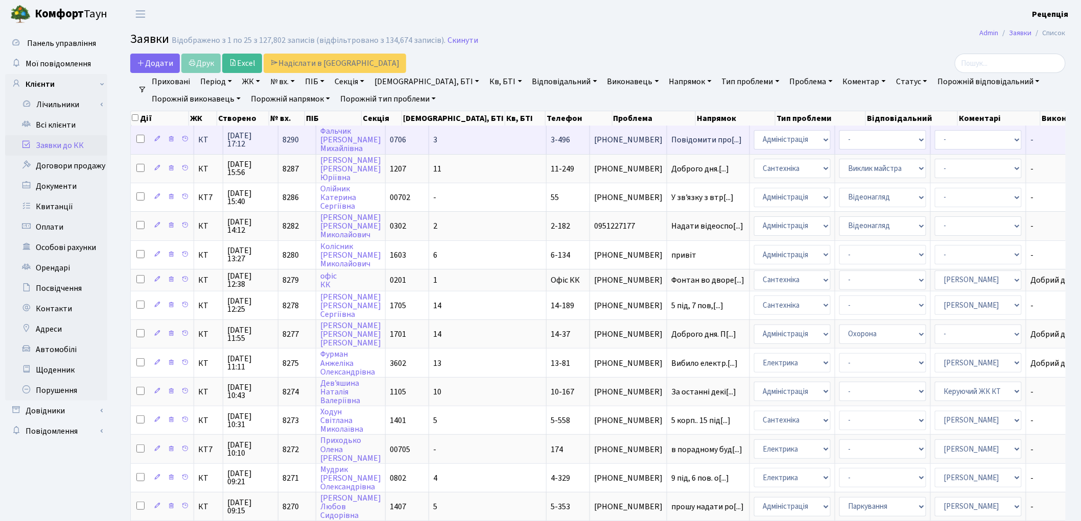
click at [440, 135] on td "3" at bounding box center [487, 140] width 117 height 28
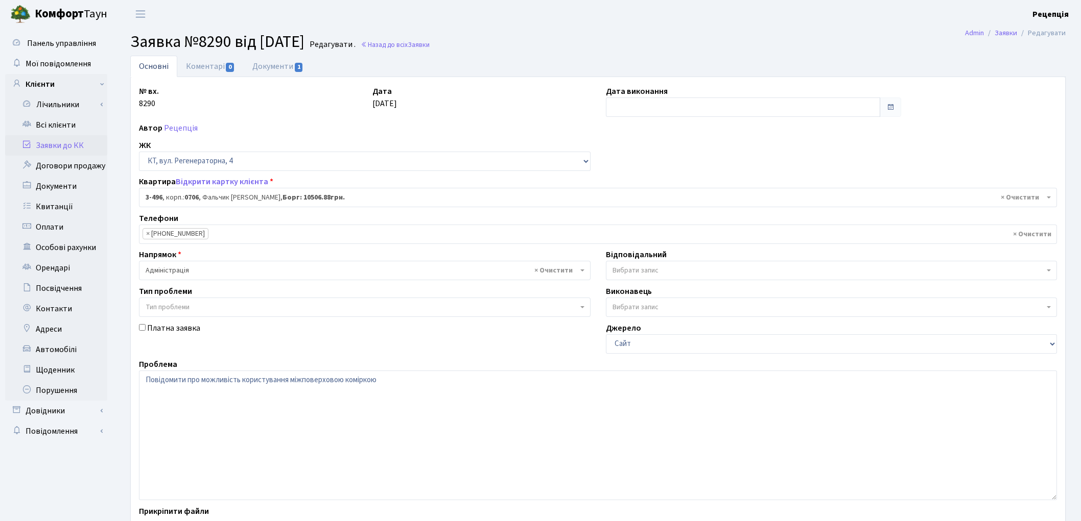
select select "1714"
click at [387, 379] on textarea "Повідомити про можливість користування міжповерховою коміркою" at bounding box center [598, 436] width 918 height 130
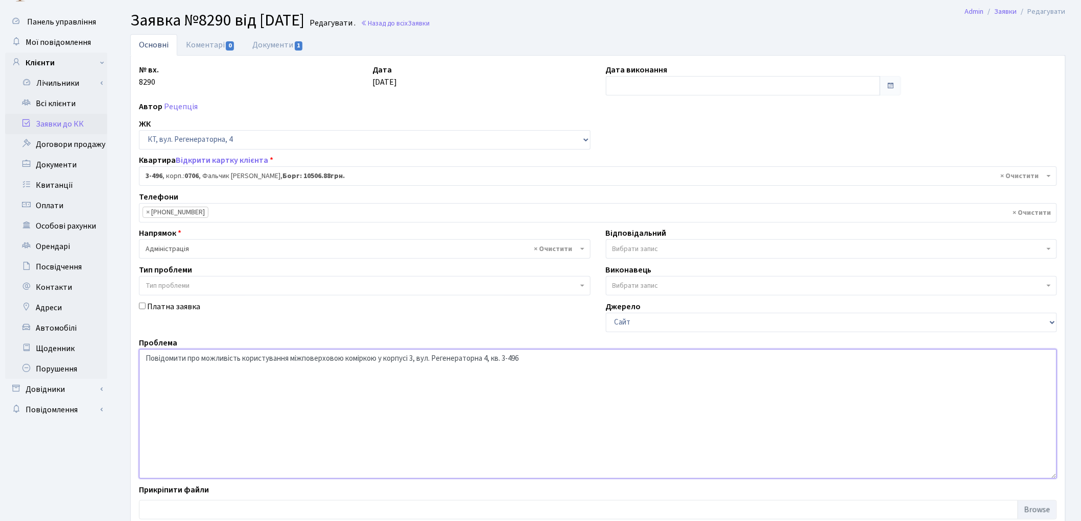
scroll to position [88, 0]
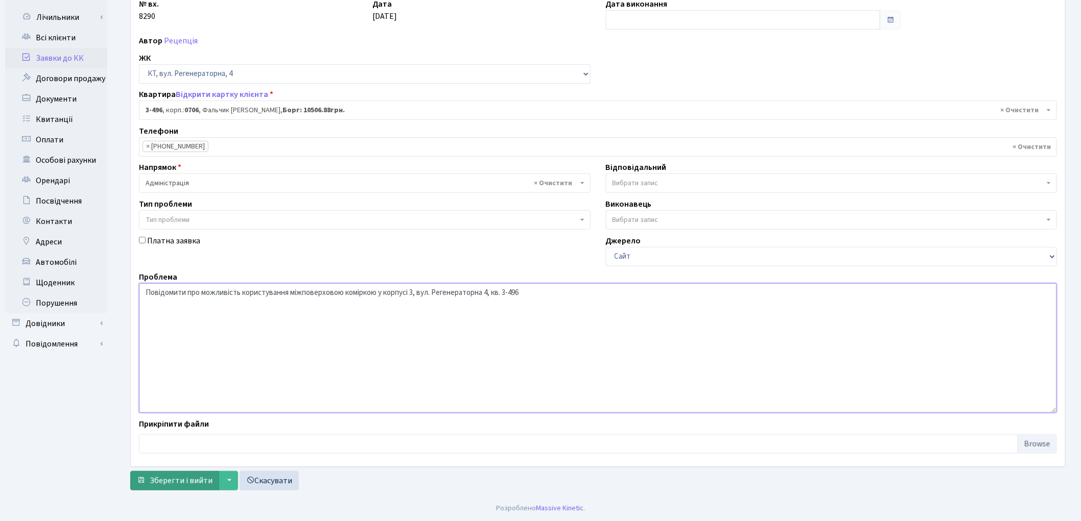
type textarea "Повідомити про можливість користування міжповерховою коміркою у корпусі 3, вул.…"
click at [172, 483] on span "Зберегти і вийти" at bounding box center [181, 480] width 63 height 11
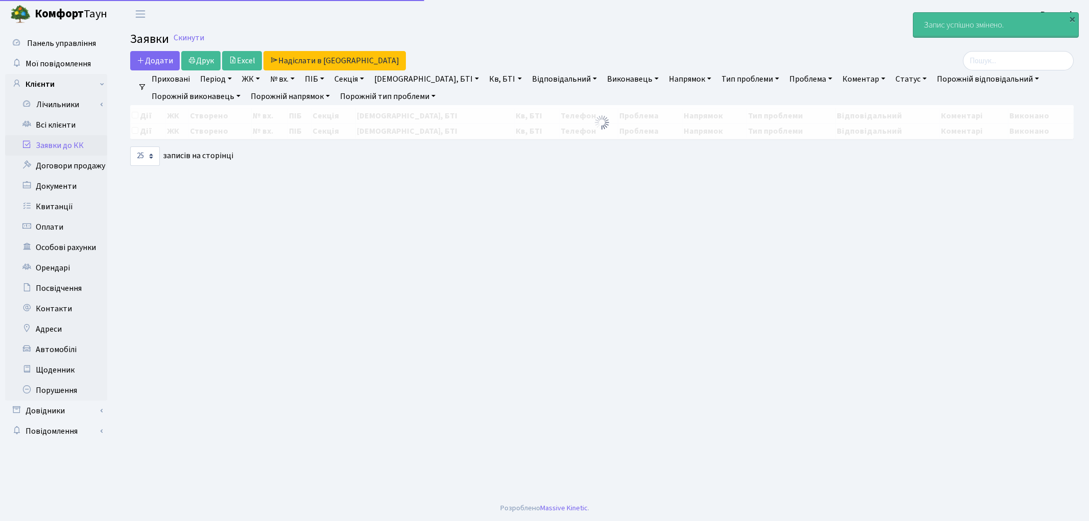
select select "25"
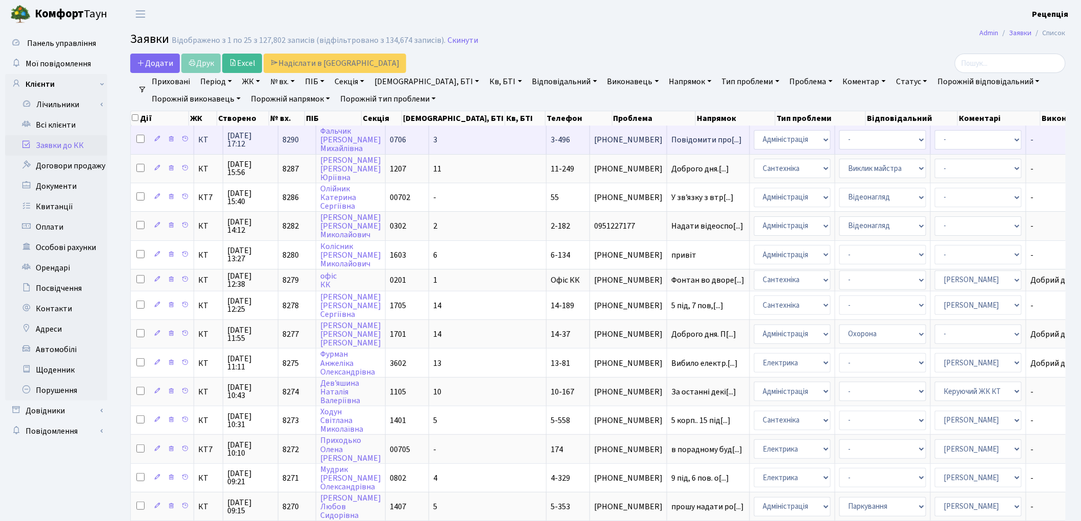
click at [414, 137] on td "0706" at bounding box center [407, 140] width 43 height 28
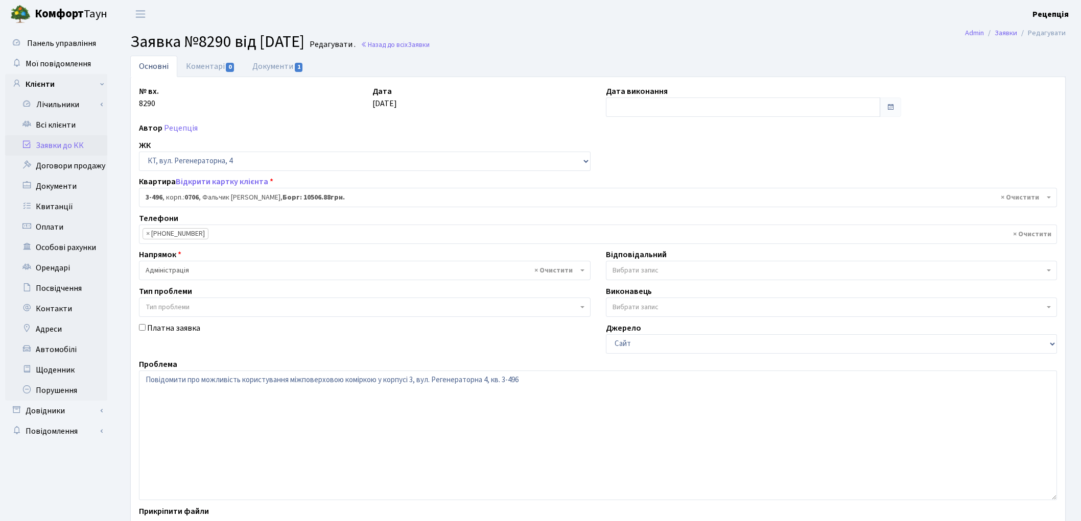
select select "1714"
click at [65, 123] on link "Всі клієнти" at bounding box center [56, 125] width 102 height 20
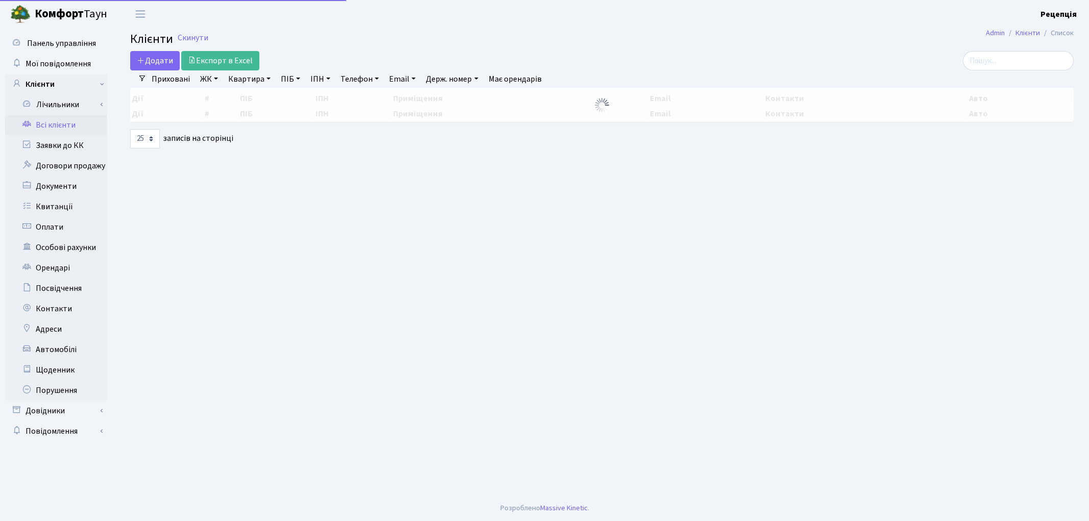
select select "25"
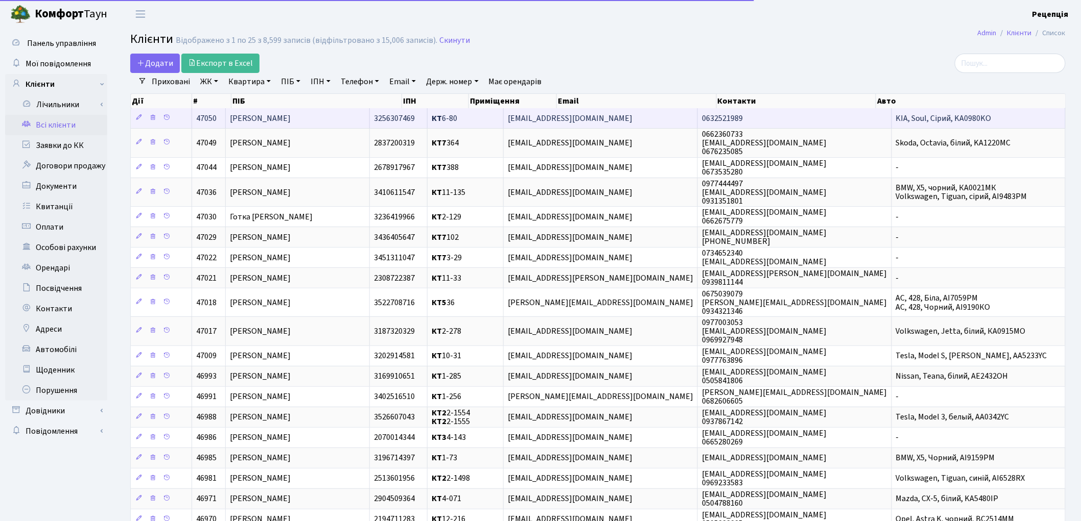
click at [291, 118] on span "[PERSON_NAME]" at bounding box center [260, 118] width 61 height 11
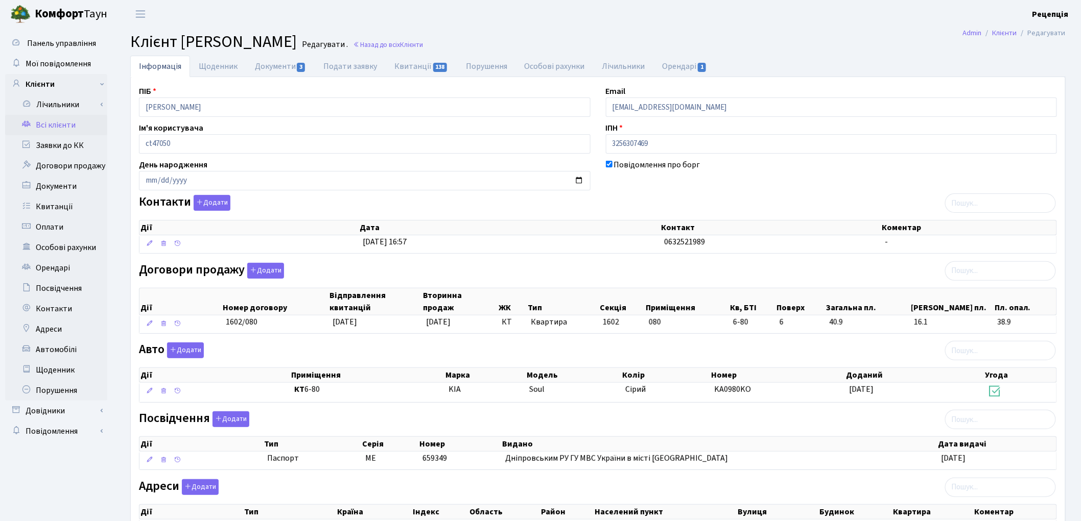
click at [64, 124] on link "Всі клієнти" at bounding box center [56, 125] width 102 height 20
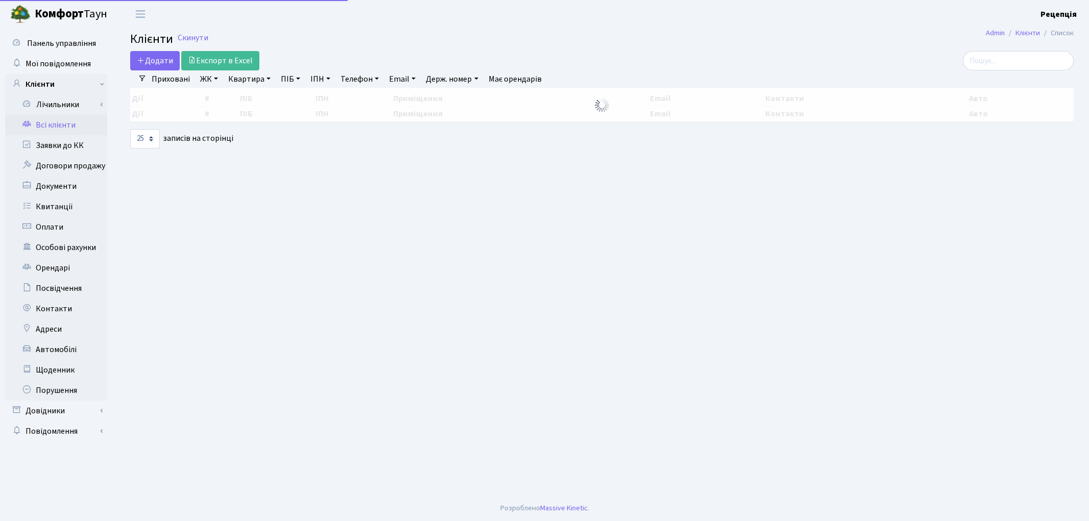
select select "25"
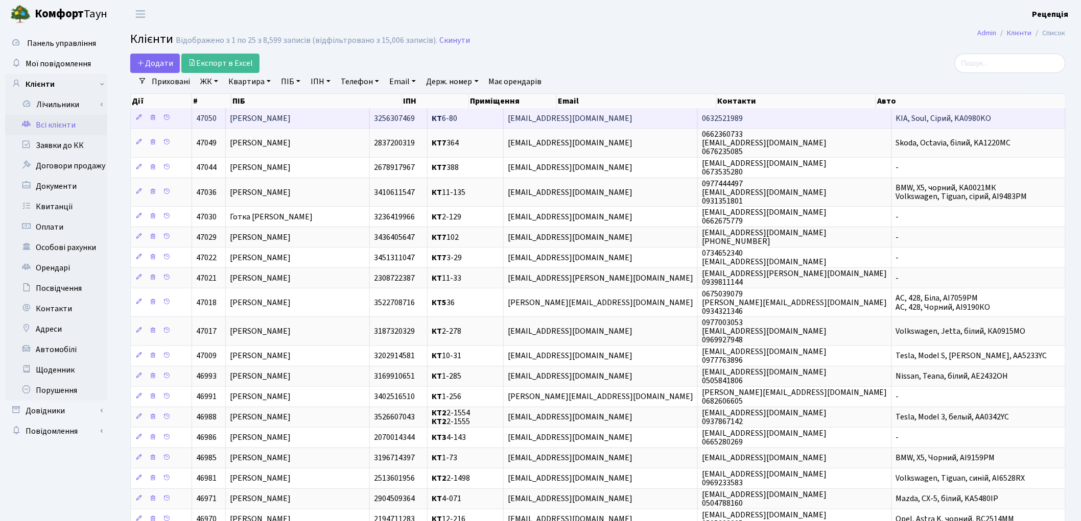
click at [404, 111] on td "3256307469" at bounding box center [399, 118] width 58 height 20
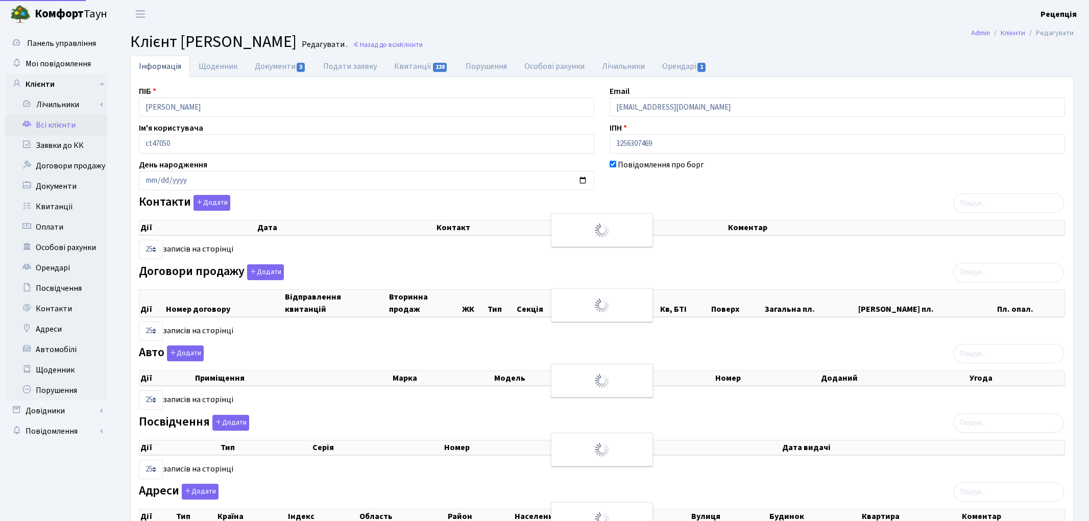
select select "25"
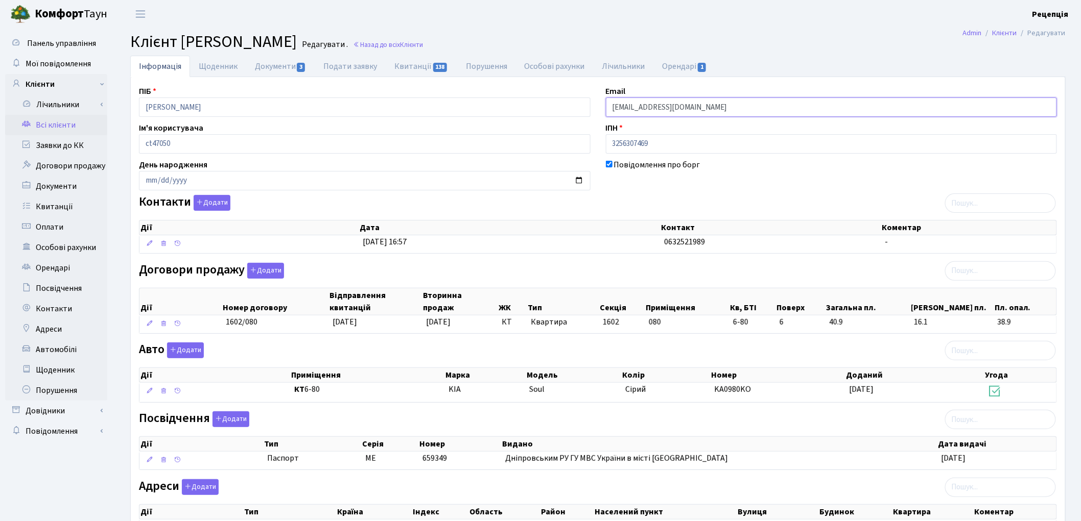
drag, startPoint x: 699, startPoint y: 105, endPoint x: 579, endPoint y: 110, distance: 119.6
click at [579, 110] on div "ПІБ Струніна Лідія Андріївна Email nikotin66635@gmail.com Ім'я користувача ct47…" at bounding box center [597, 316] width 933 height 462
click at [217, 198] on button "Додати" at bounding box center [212, 203] width 37 height 16
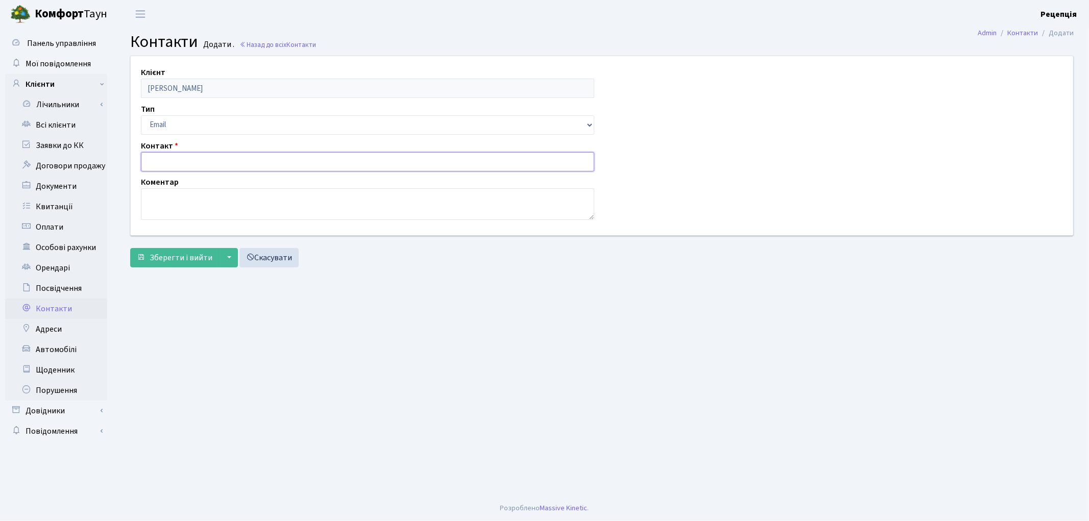
click at [163, 156] on input "text" at bounding box center [368, 161] width 454 height 19
paste input "[EMAIL_ADDRESS][DOMAIN_NAME]"
type input "[EMAIL_ADDRESS][DOMAIN_NAME]"
click at [185, 253] on span "Зберегти і вийти" at bounding box center [181, 257] width 63 height 11
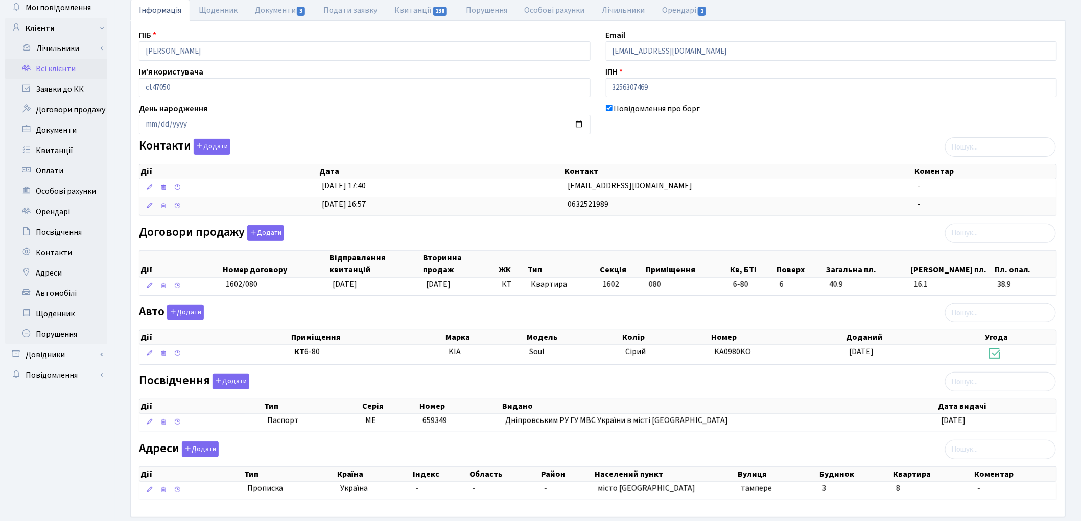
scroll to position [109, 0]
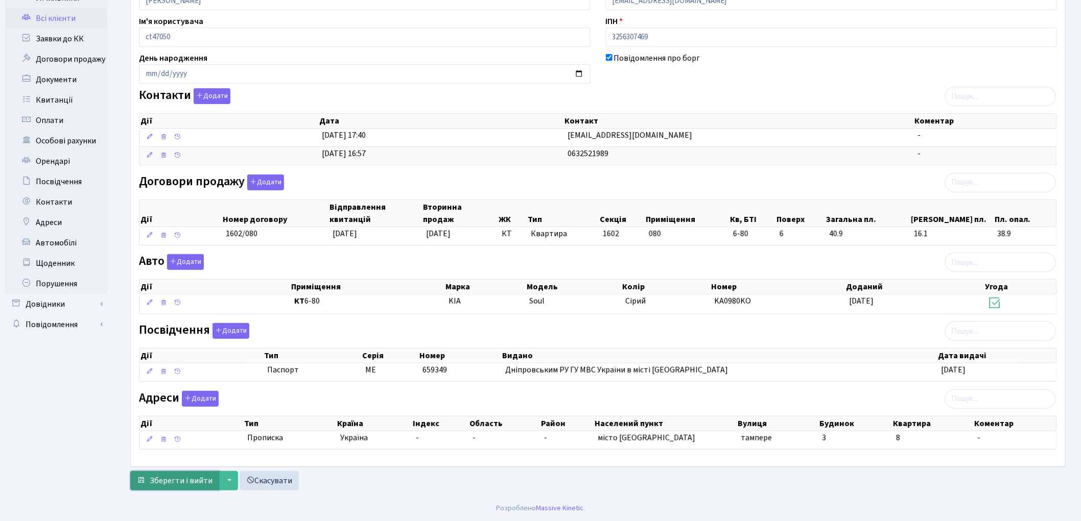
click at [184, 476] on span "Зберегти і вийти" at bounding box center [181, 480] width 63 height 11
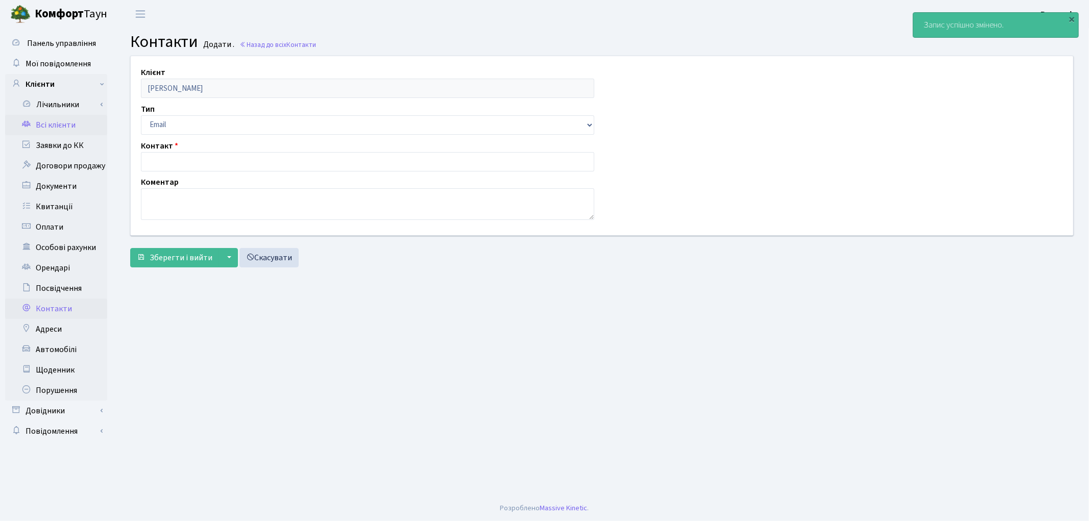
click at [60, 120] on link "Всі клієнти" at bounding box center [56, 125] width 102 height 20
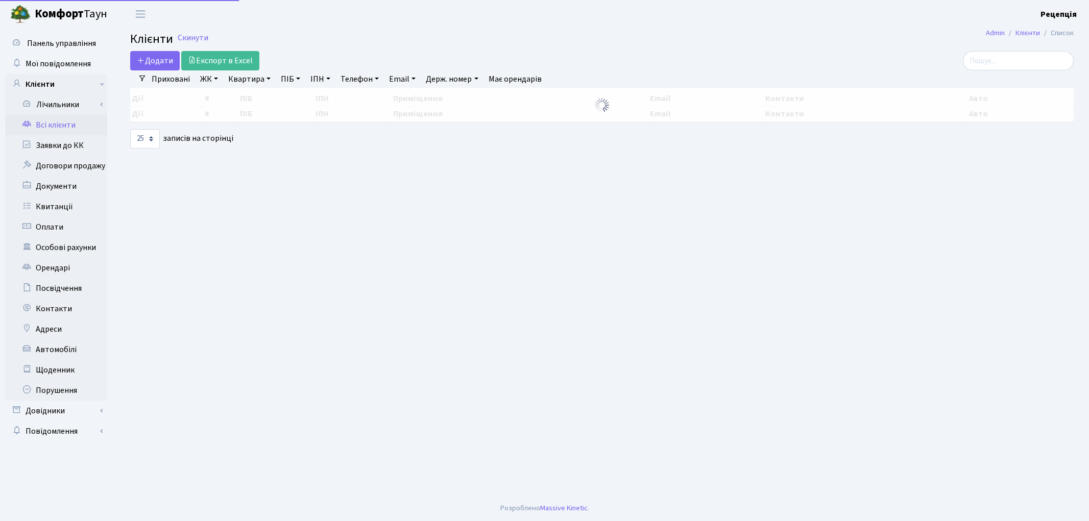
select select "25"
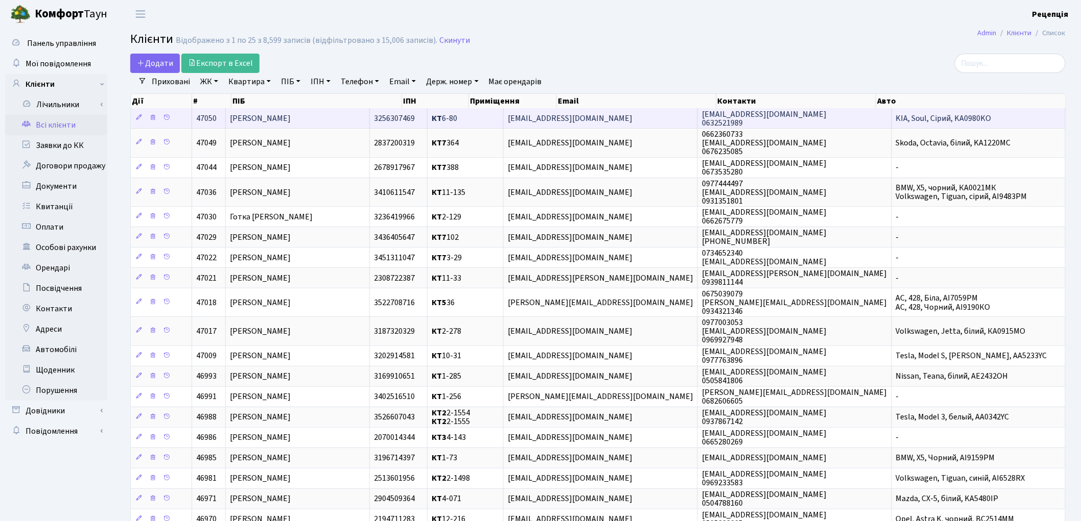
click at [291, 113] on span "[PERSON_NAME]" at bounding box center [260, 118] width 61 height 11
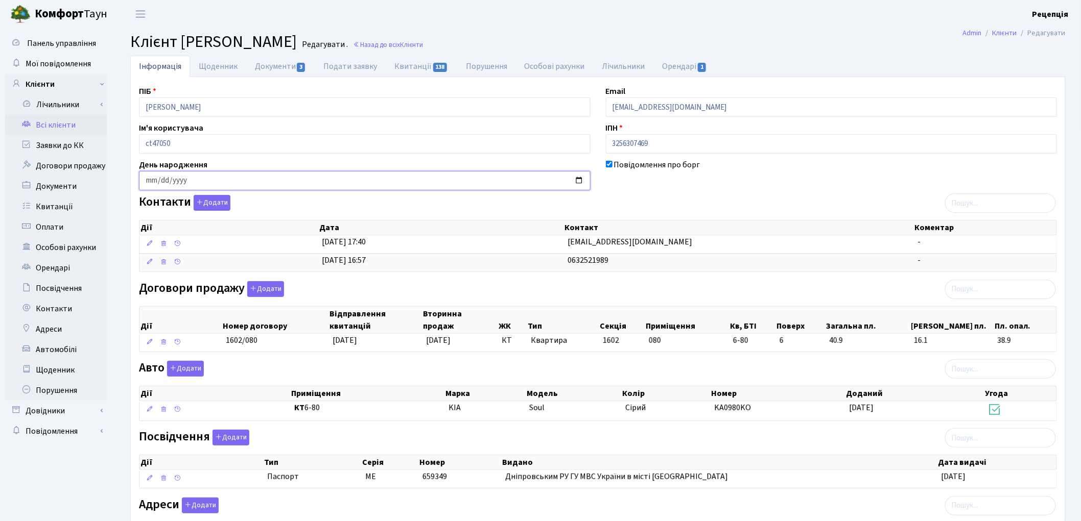
click at [146, 185] on input "date" at bounding box center [364, 180] width 451 height 19
type input "1989-02-25"
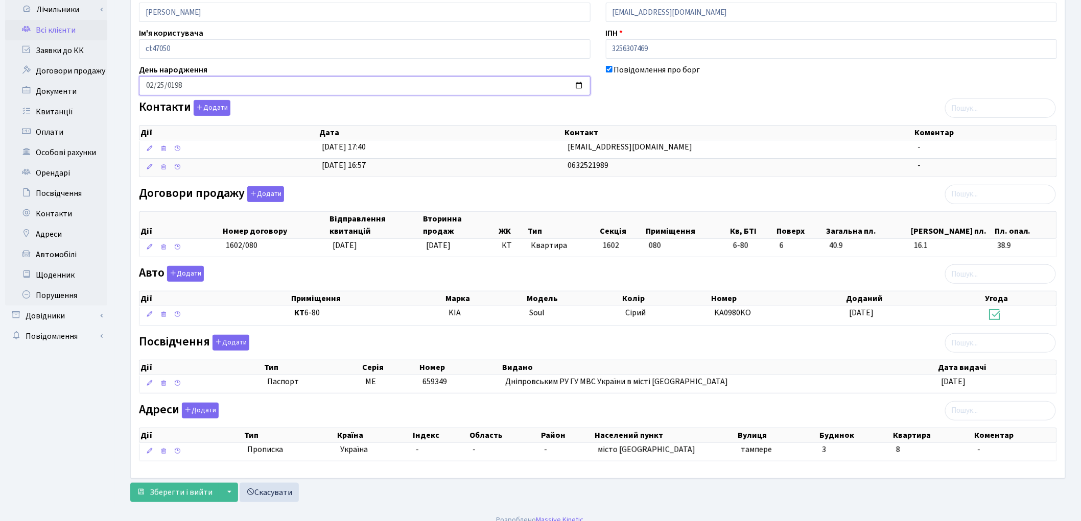
scroll to position [109, 0]
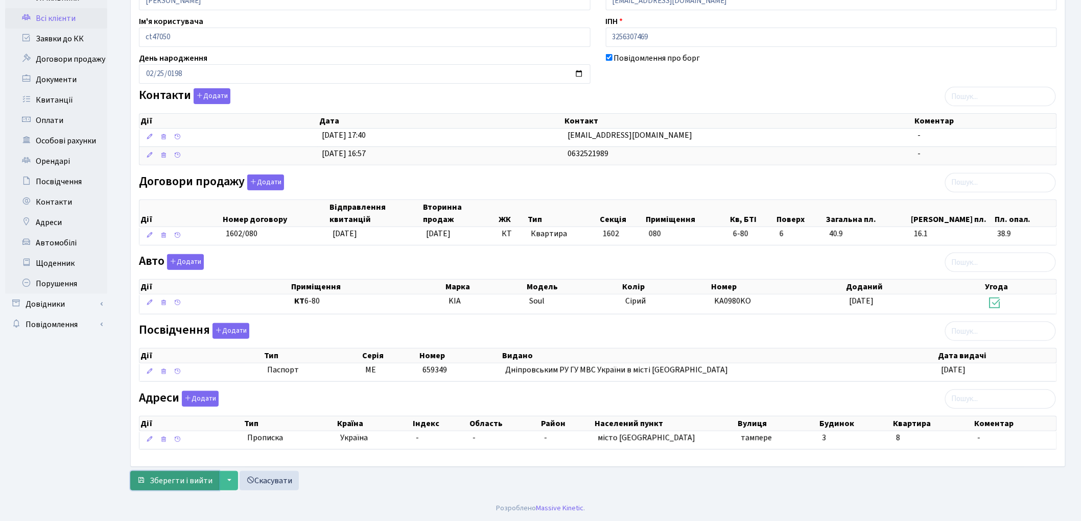
click at [169, 481] on span "Зберегти і вийти" at bounding box center [181, 480] width 63 height 11
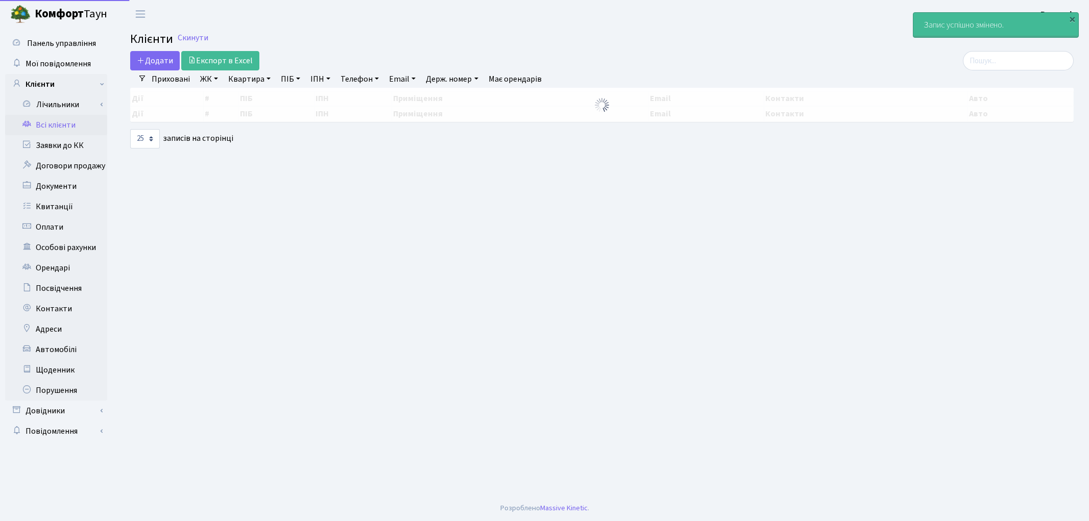
select select "25"
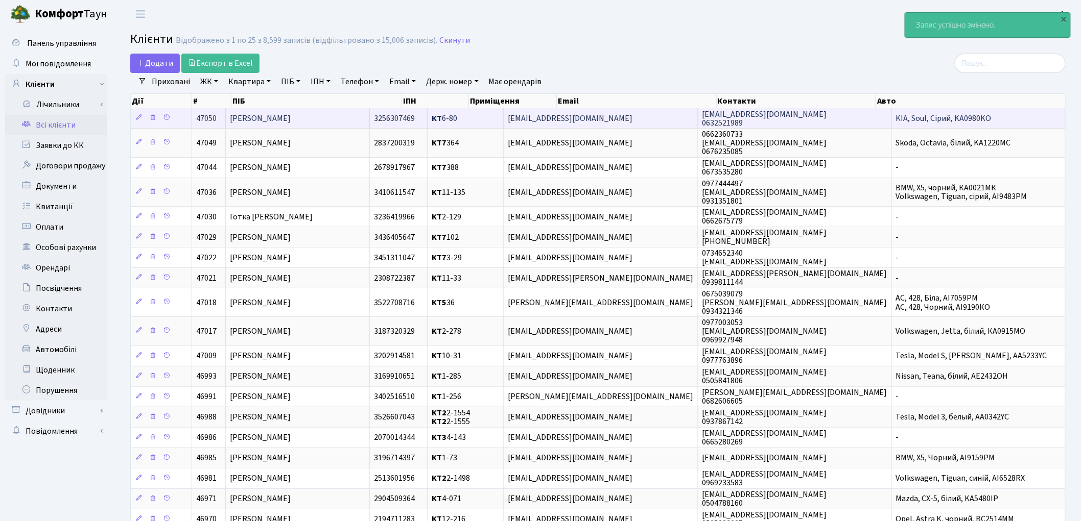
click at [324, 114] on td "[PERSON_NAME]" at bounding box center [298, 118] width 144 height 20
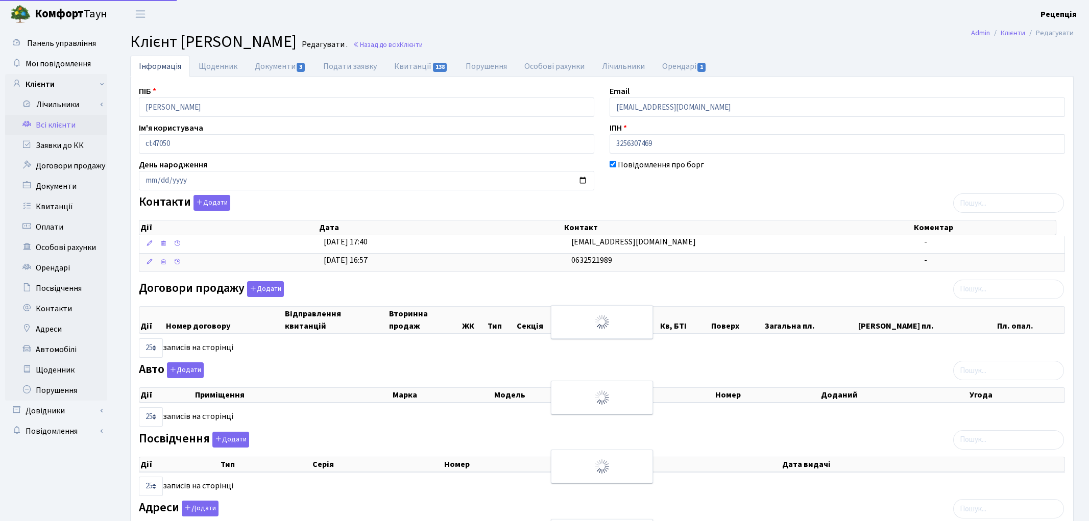
select select "25"
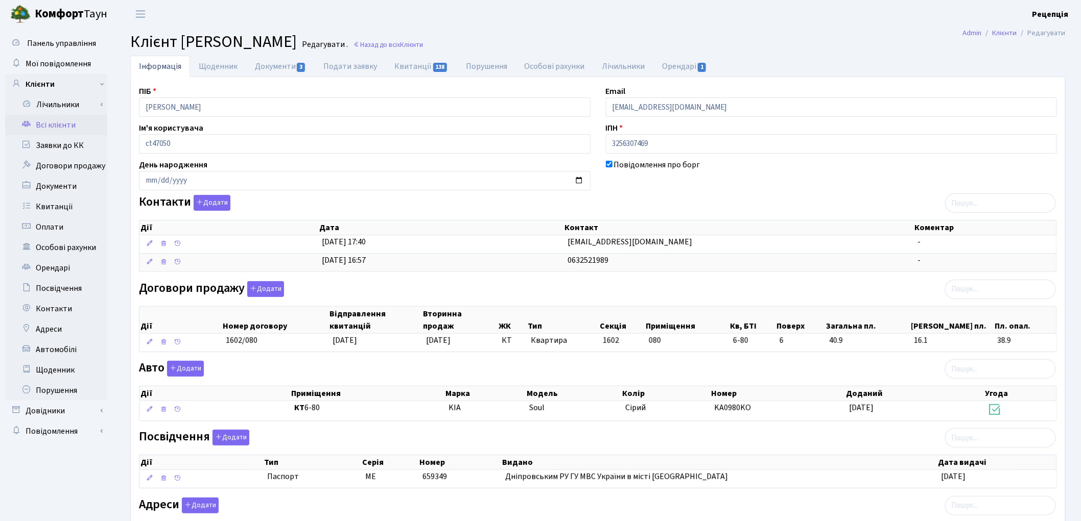
click at [53, 125] on link "Всі клієнти" at bounding box center [56, 125] width 102 height 20
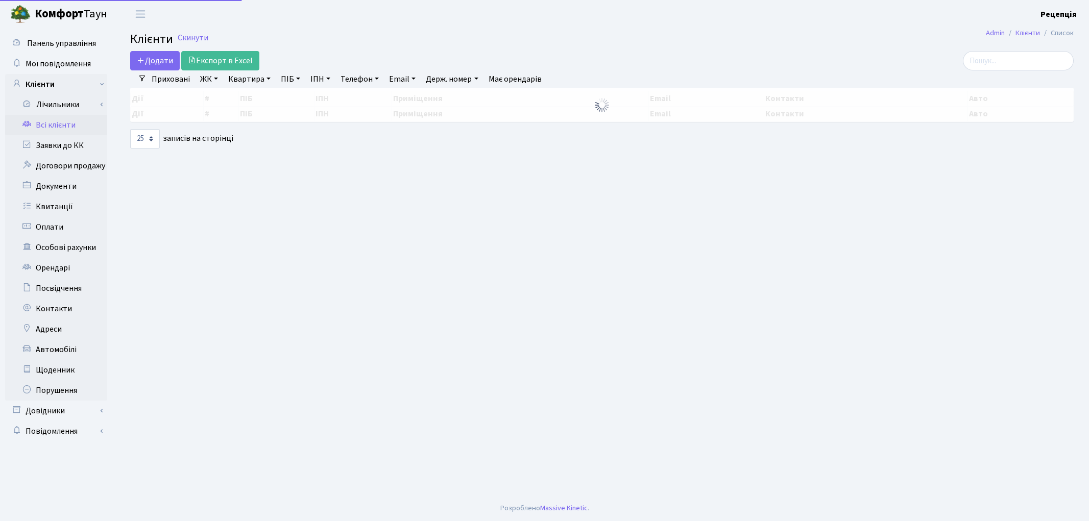
select select "25"
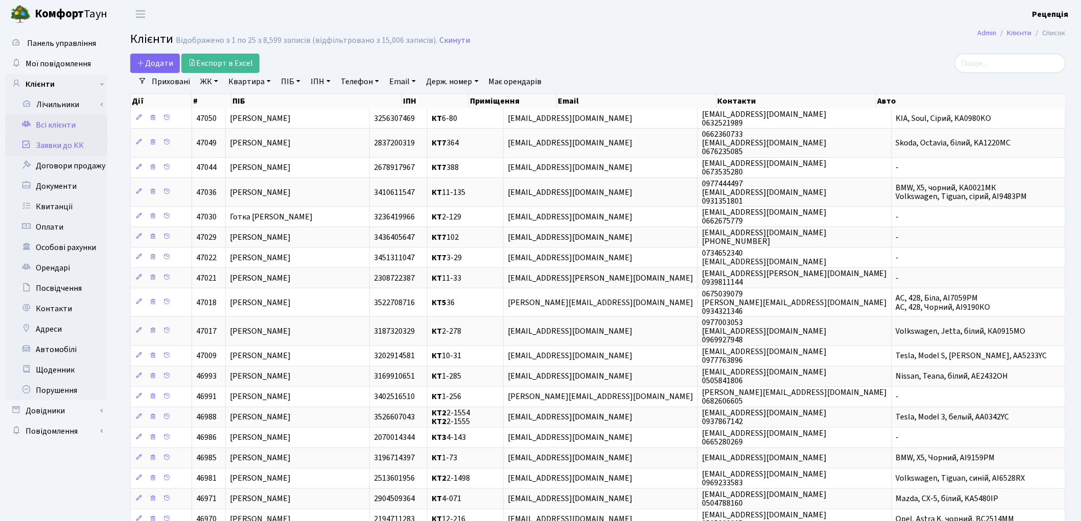
click at [68, 150] on link "Заявки до КК" at bounding box center [56, 145] width 102 height 20
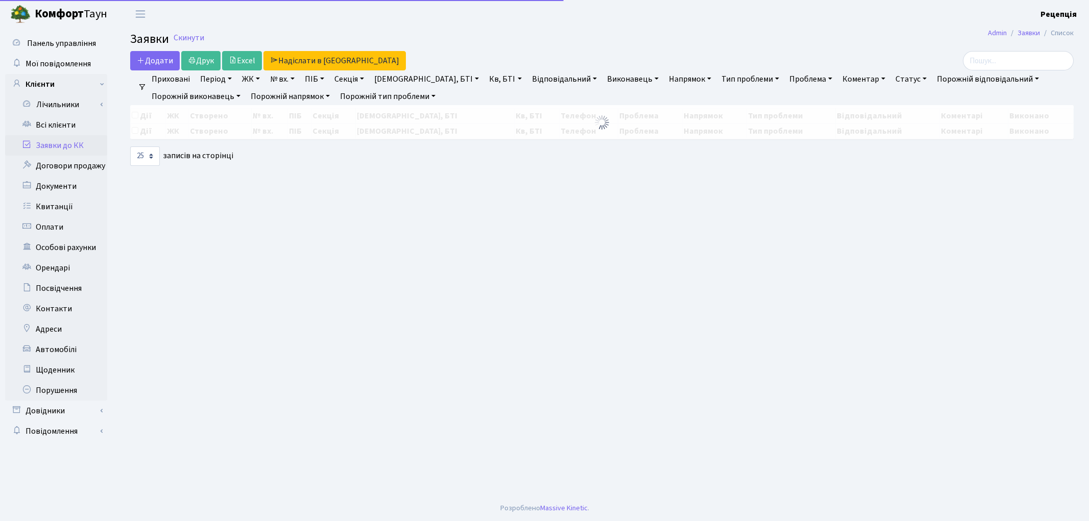
select select "25"
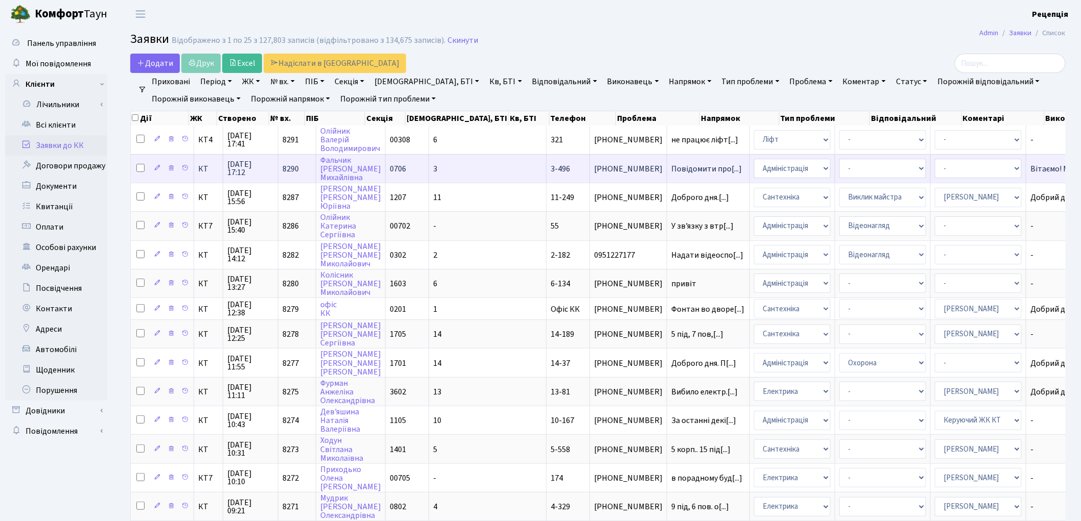
click at [457, 167] on td "3" at bounding box center [487, 168] width 117 height 29
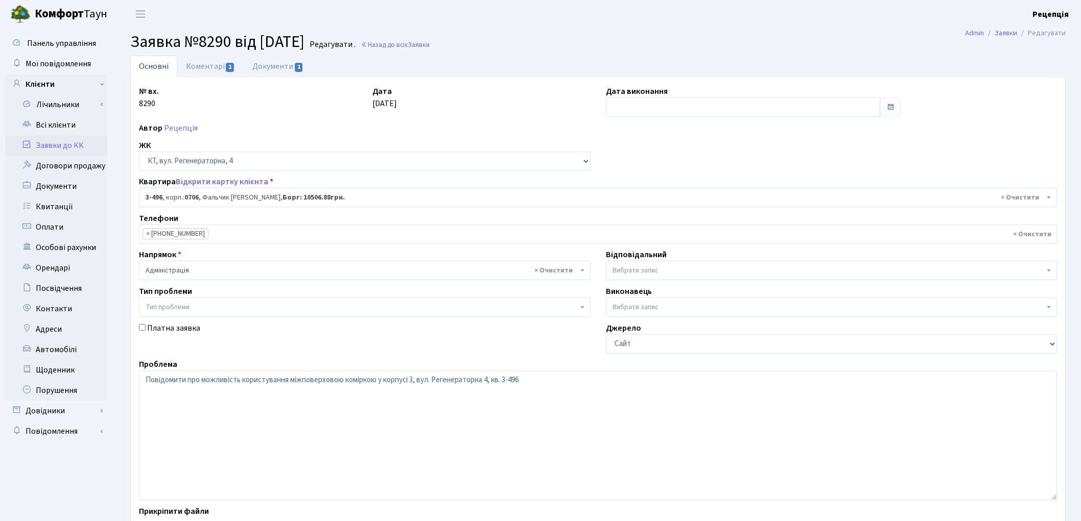
select select "1714"
click at [200, 300] on span "Тип проблеми" at bounding box center [364, 307] width 451 height 19
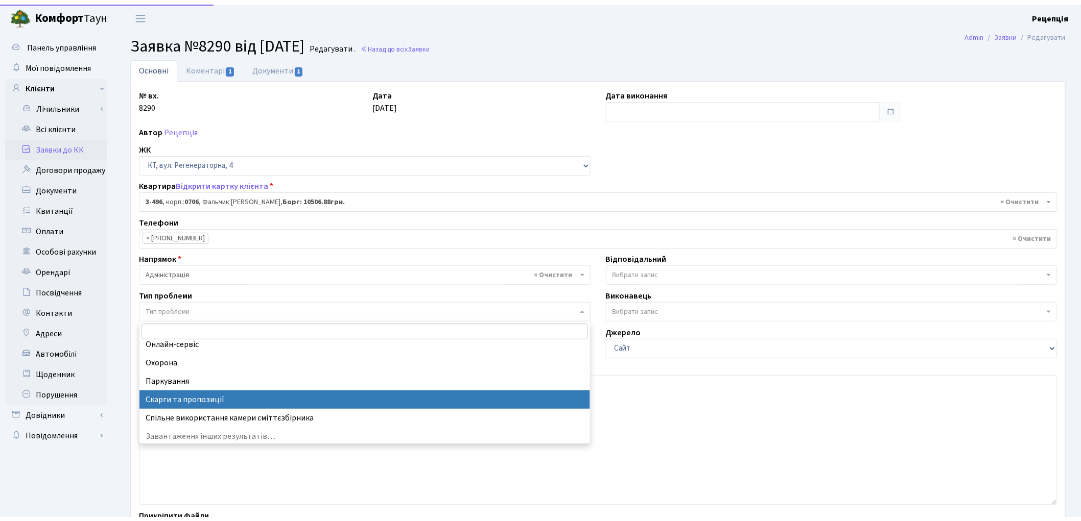
scroll to position [100, 0]
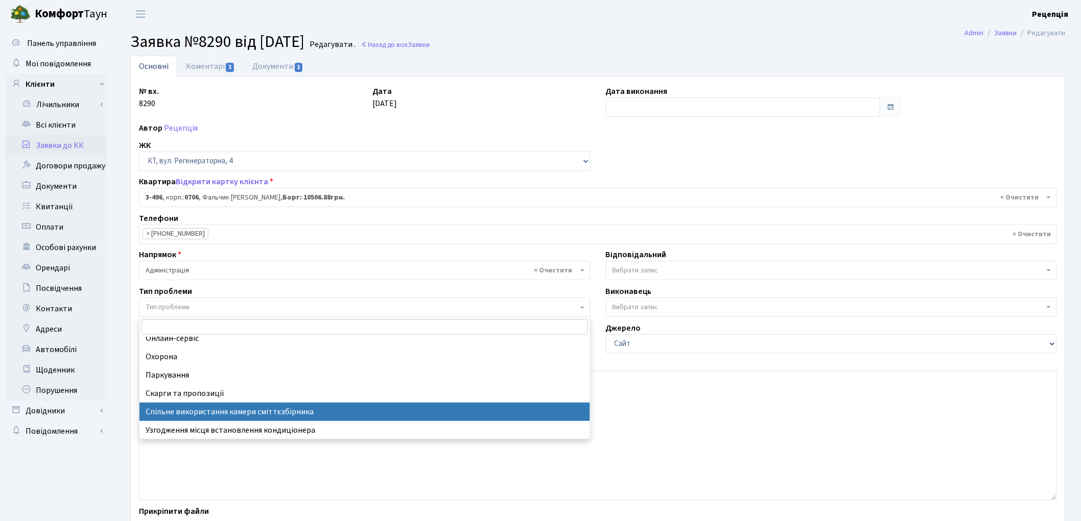
select select "34"
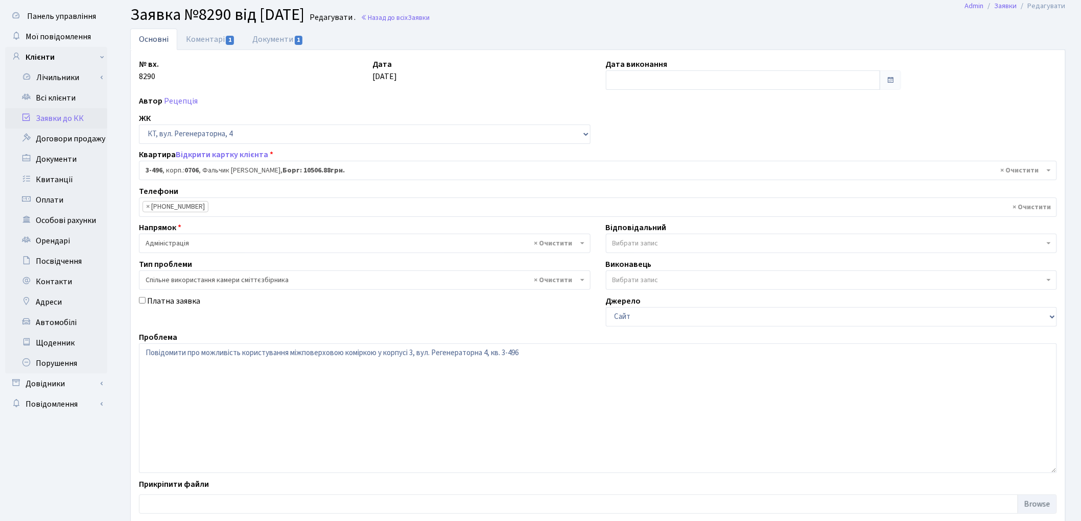
scroll to position [88, 0]
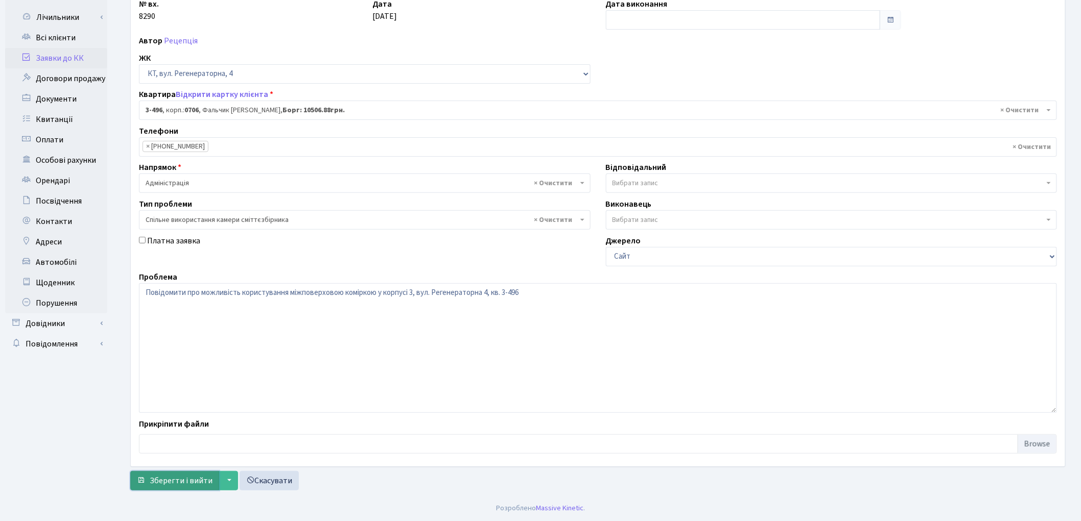
click at [181, 475] on span "Зберегти і вийти" at bounding box center [181, 480] width 63 height 11
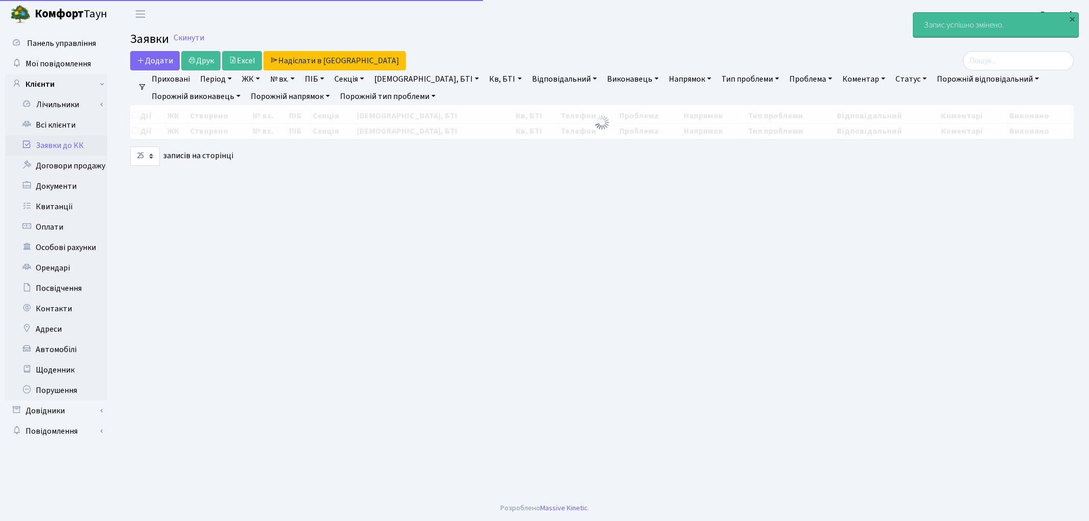
select select "25"
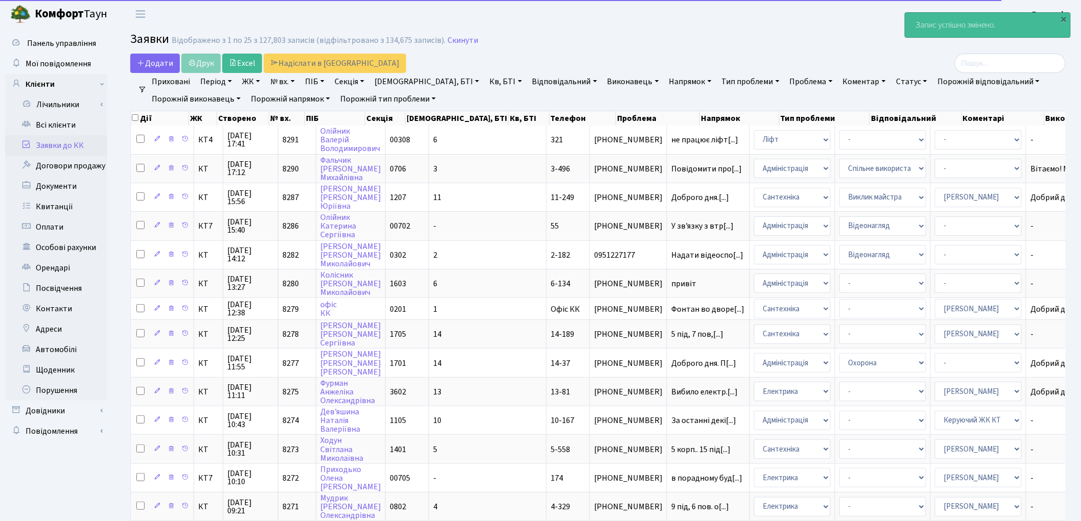
click at [51, 143] on link "Заявки до КК" at bounding box center [56, 145] width 102 height 20
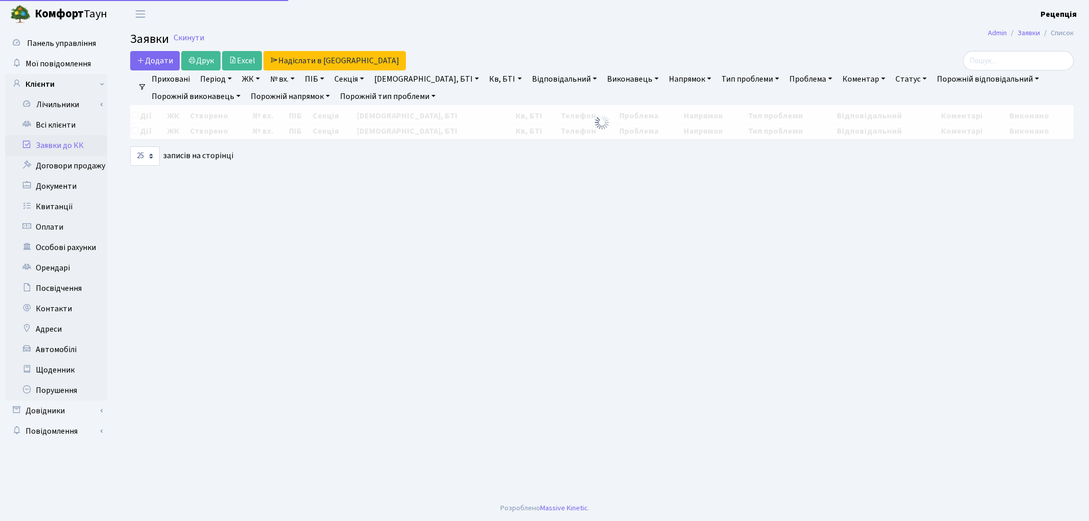
select select "25"
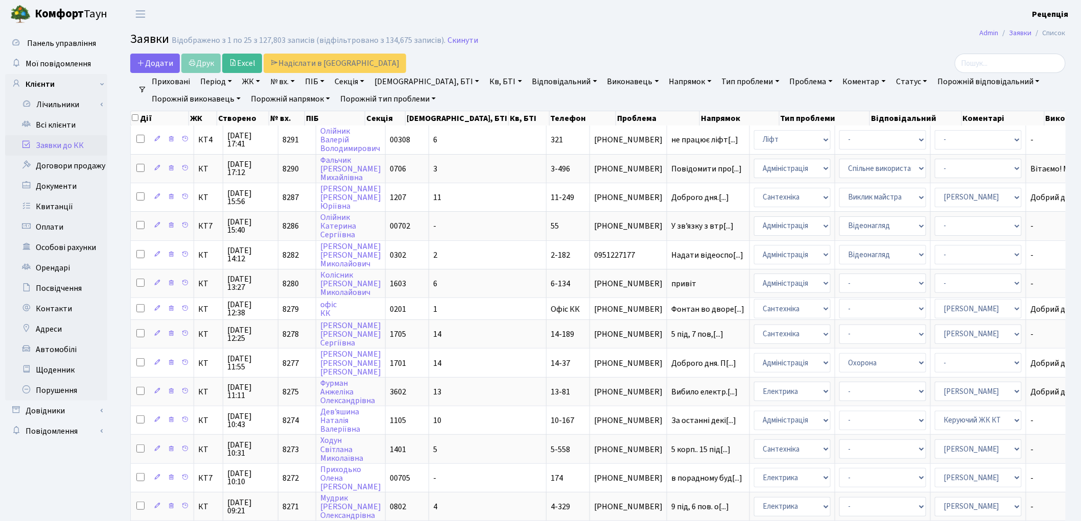
scroll to position [367, 0]
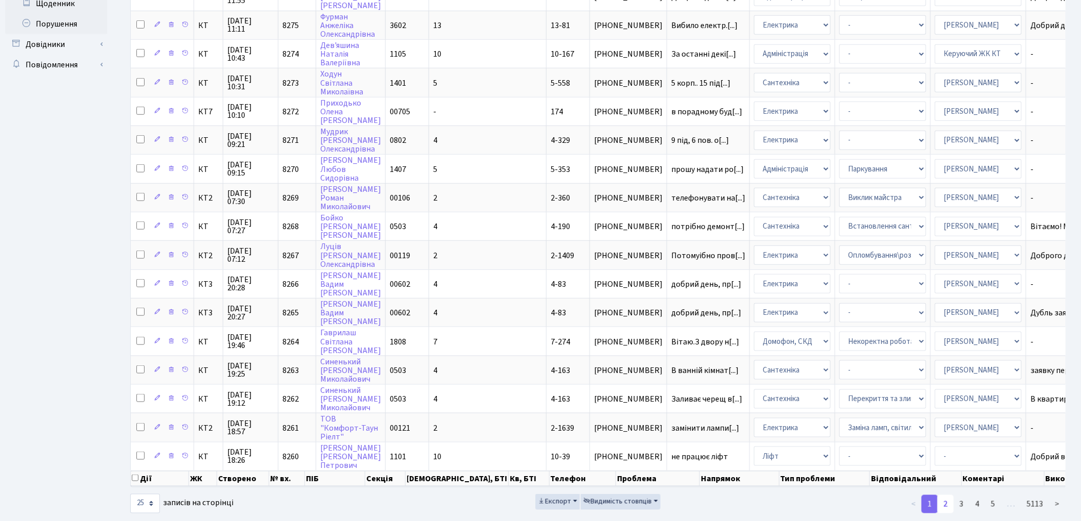
click at [949, 495] on link "2" at bounding box center [945, 504] width 16 height 18
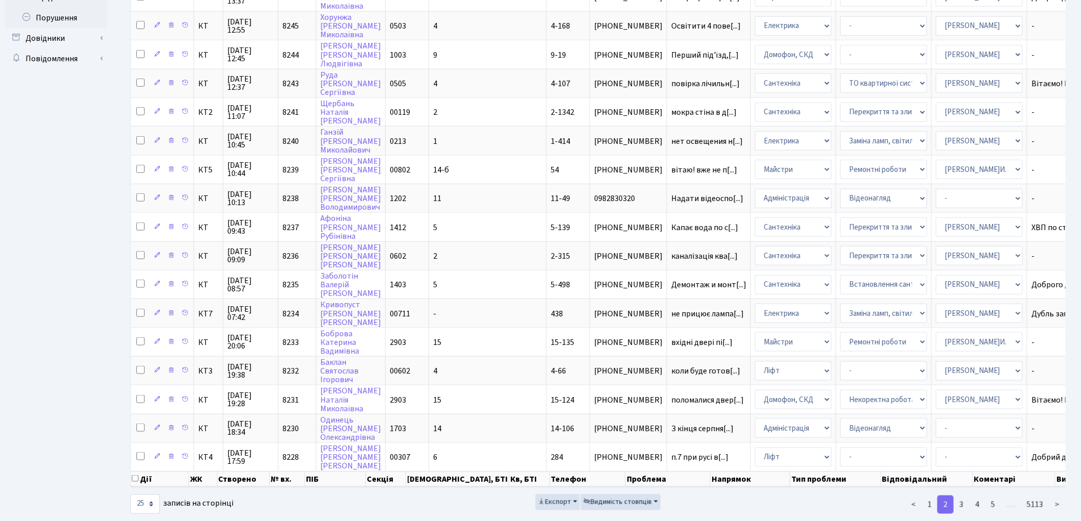
scroll to position [0, 0]
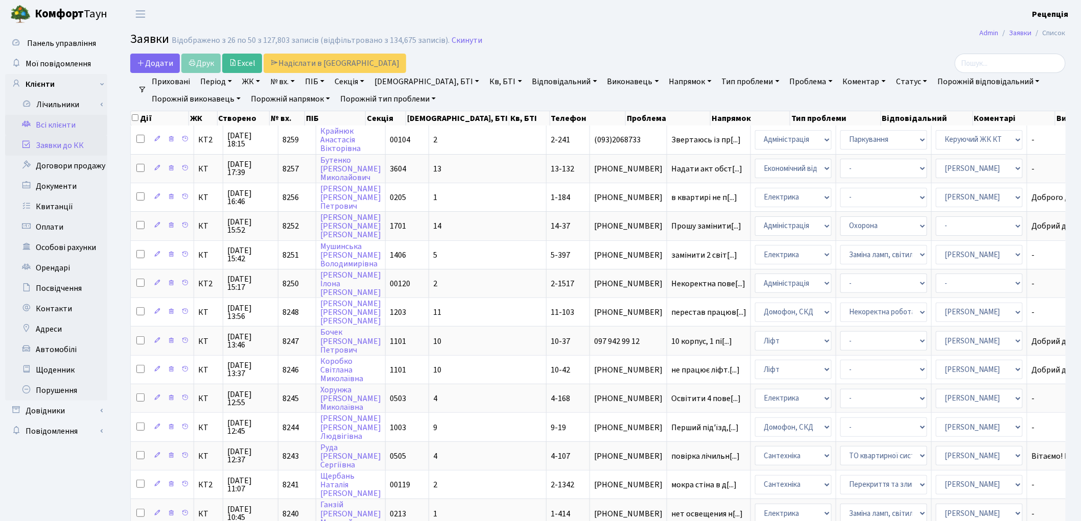
click at [79, 129] on link "Всі клієнти" at bounding box center [56, 125] width 102 height 20
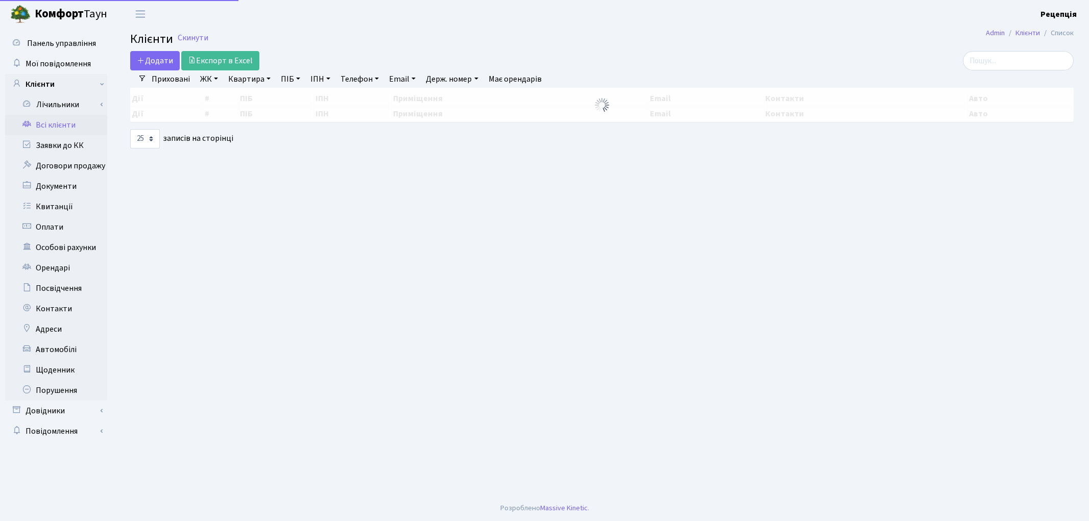
select select "25"
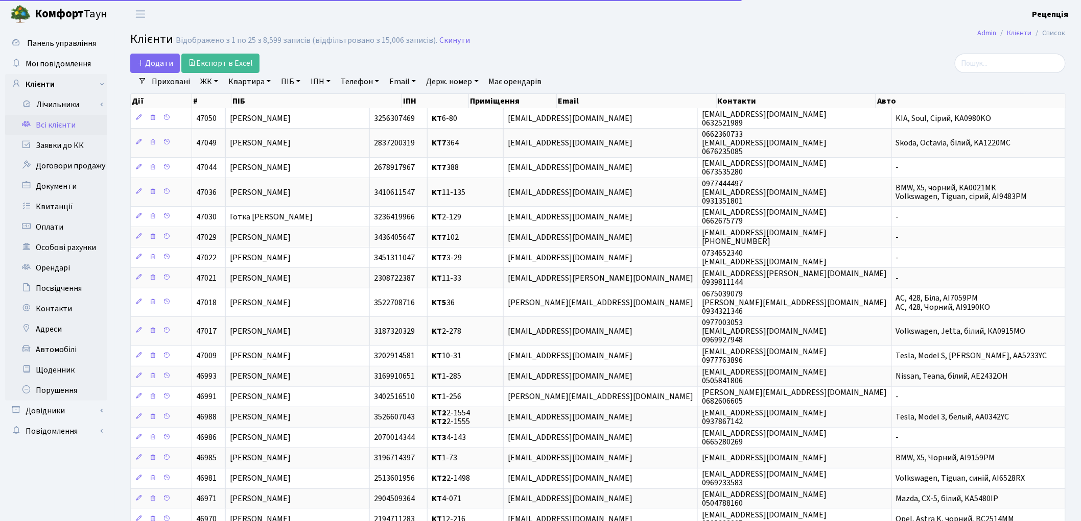
click at [575, 47] on h2 "Клієнти Відображено з 1 по 25 з 8,599 записів (відфільтровано з 15,006 записів)…" at bounding box center [597, 40] width 935 height 17
